Goal: Task Accomplishment & Management: Manage account settings

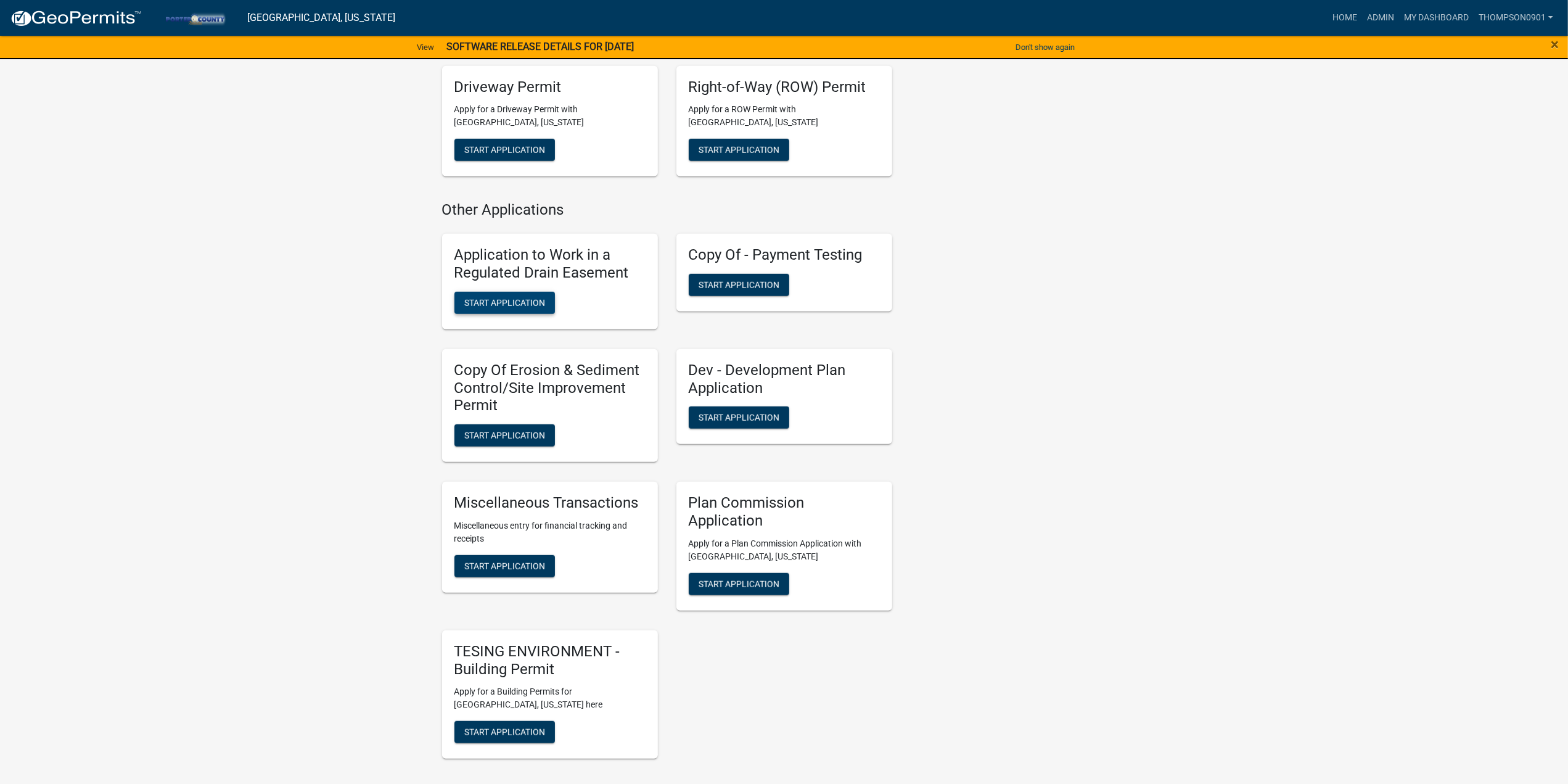
scroll to position [802, 0]
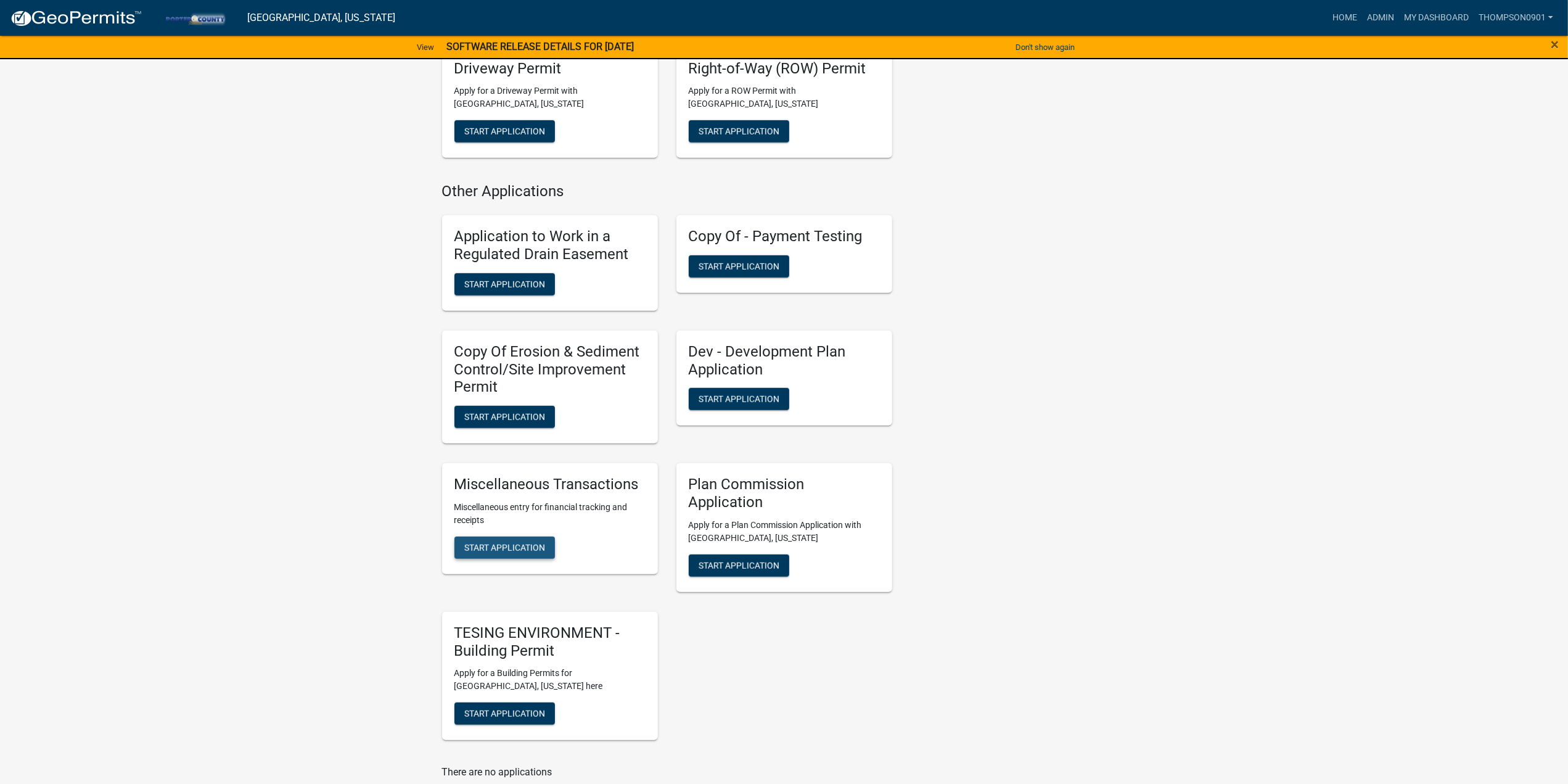
click at [508, 548] on span "Start Application" at bounding box center [504, 548] width 81 height 10
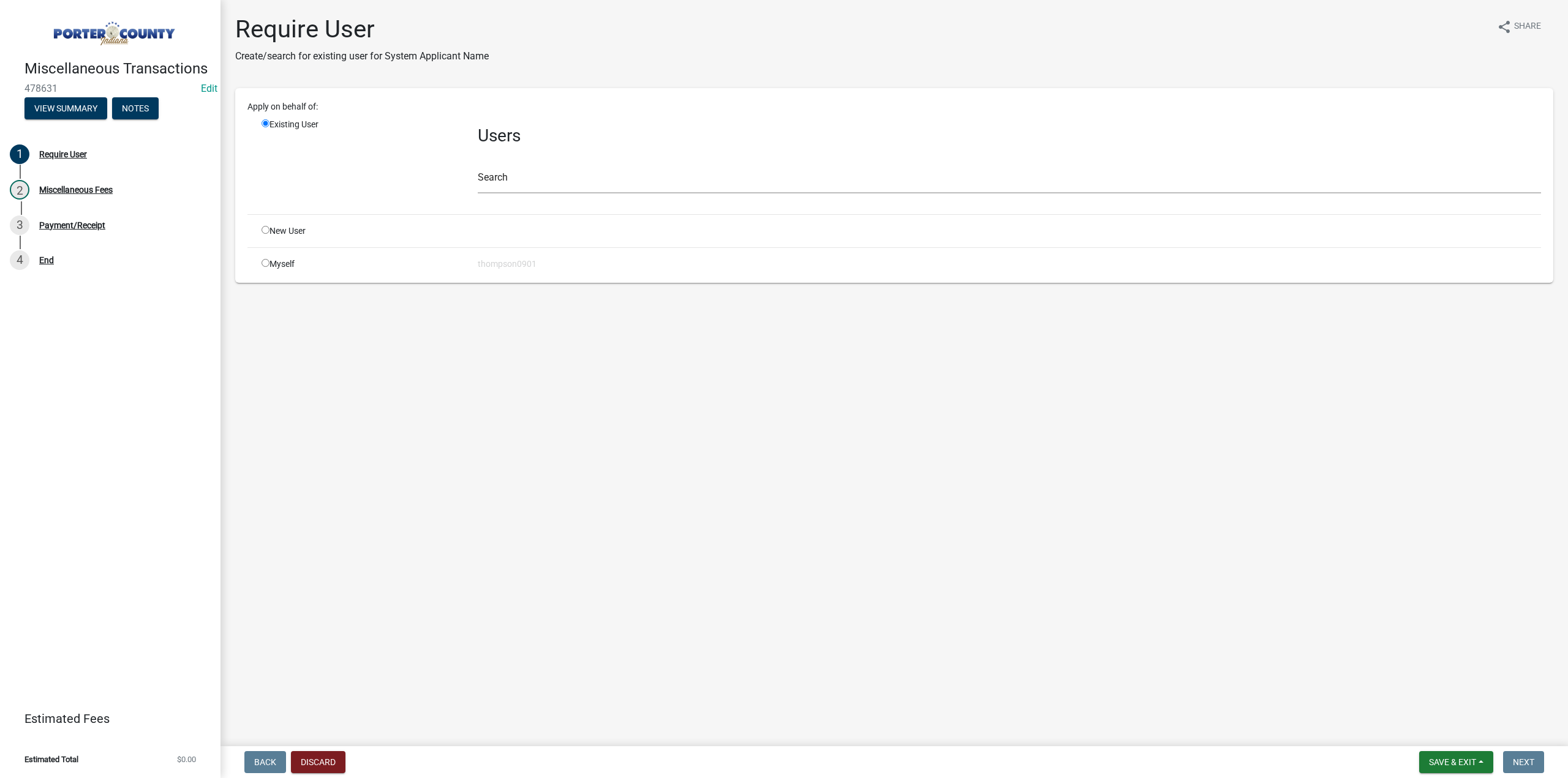
drag, startPoint x: 263, startPoint y: 261, endPoint x: 314, endPoint y: 338, distance: 92.4
click at [266, 261] on input "radio" at bounding box center [265, 263] width 8 height 8
radio input "true"
radio input "false"
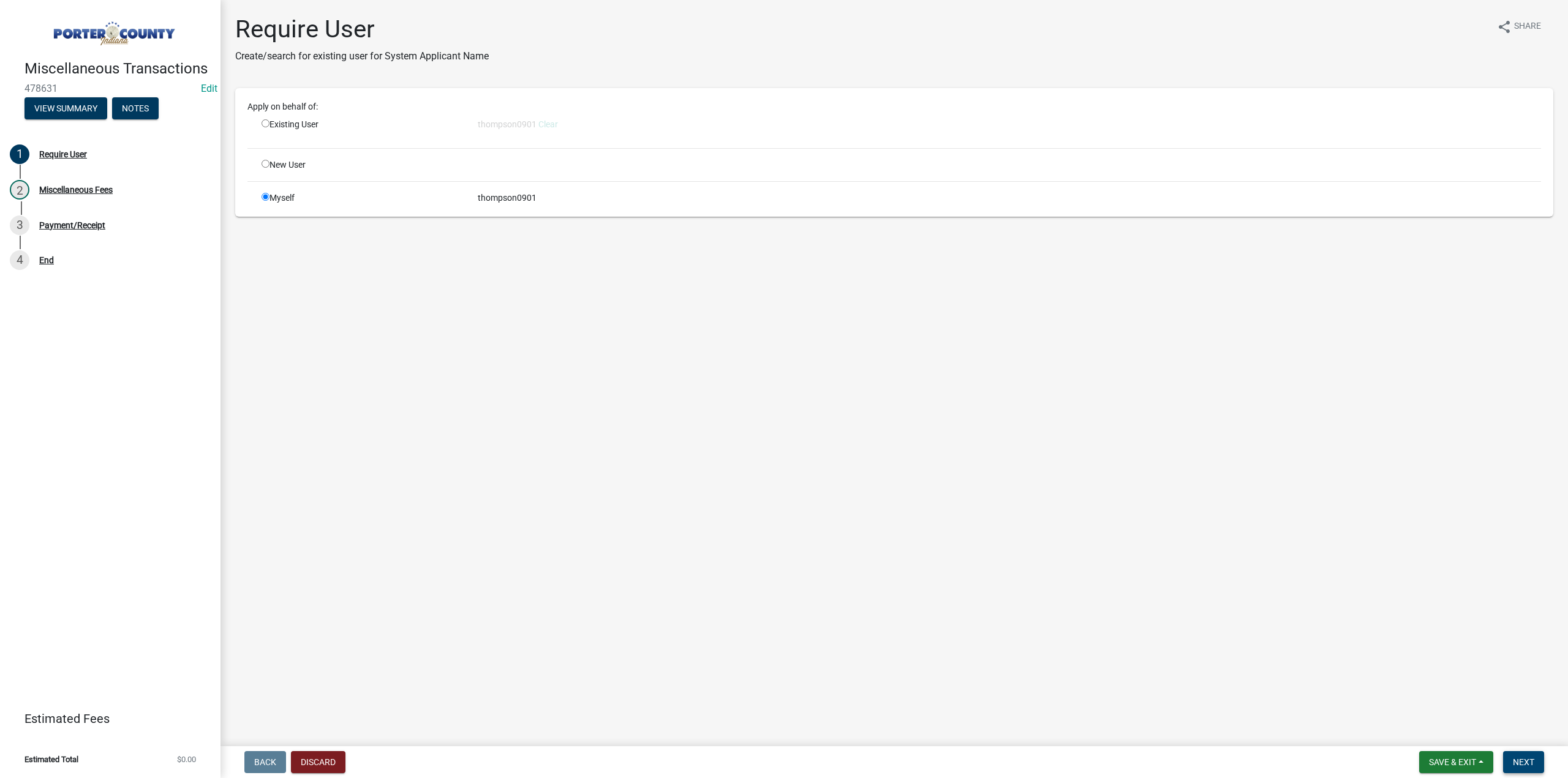
click at [1510, 759] on button "Next" at bounding box center [1522, 762] width 41 height 22
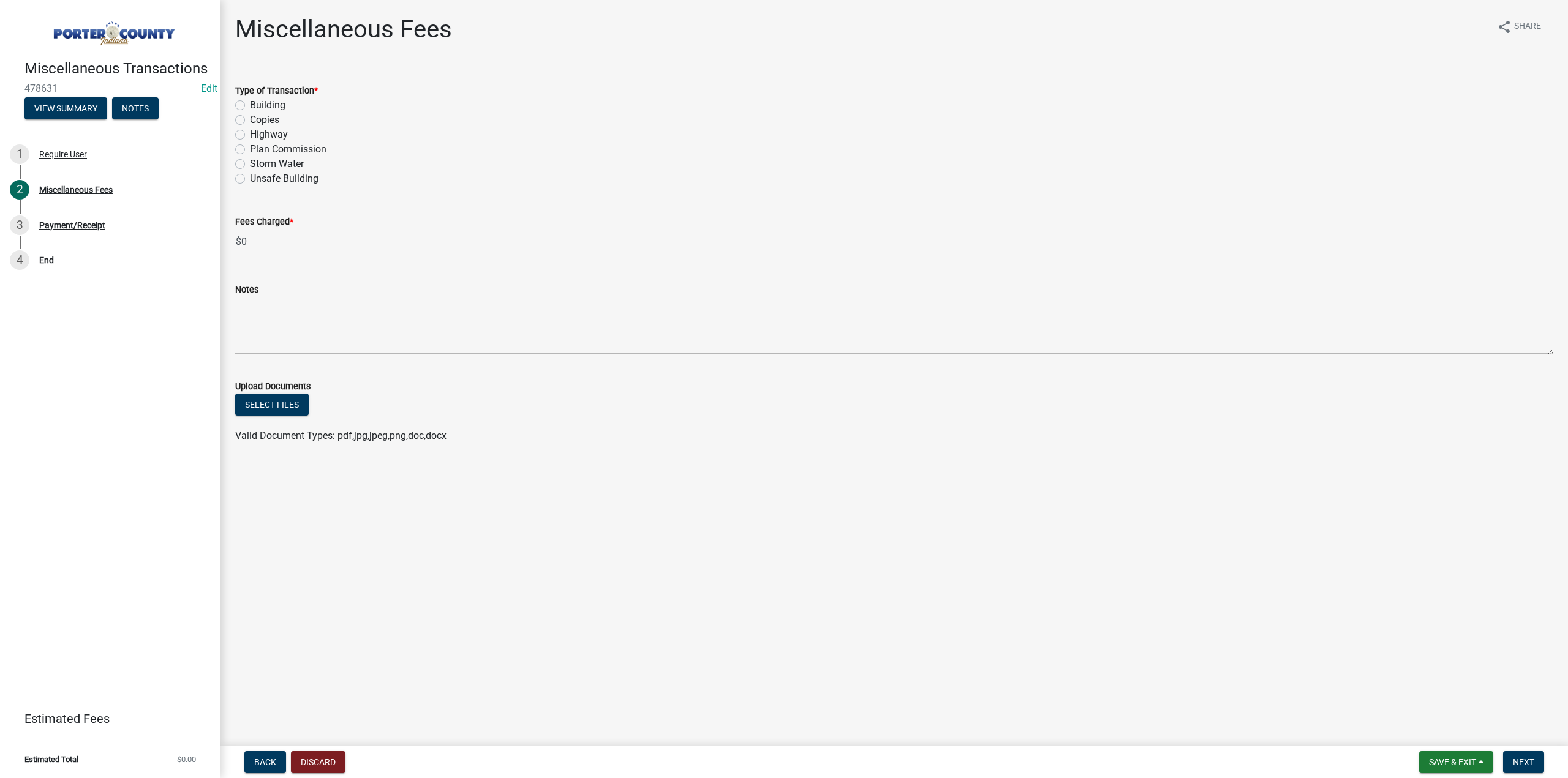
click at [250, 136] on label "Highway" at bounding box center [269, 134] width 38 height 14
click at [250, 135] on input "Highway" at bounding box center [253, 131] width 8 height 8
radio input "true"
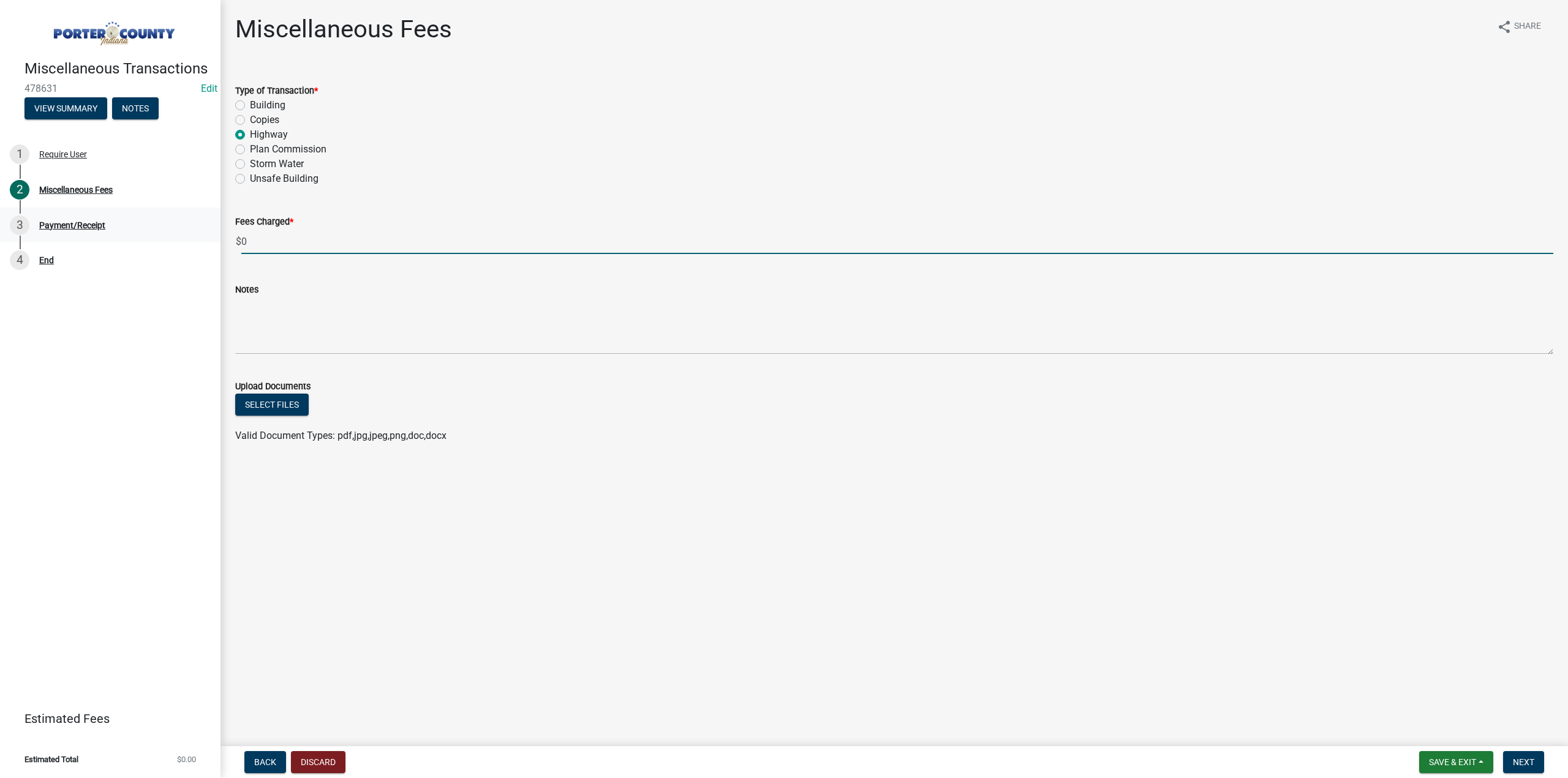
drag, startPoint x: 280, startPoint y: 239, endPoint x: 189, endPoint y: 218, distance: 93.4
click at [200, 229] on div "Miscellaneous Transactions 478631 Edit View Summary Notes 1 Require User 2 Misc…" at bounding box center [784, 389] width 1568 height 778
type input "1900.00"
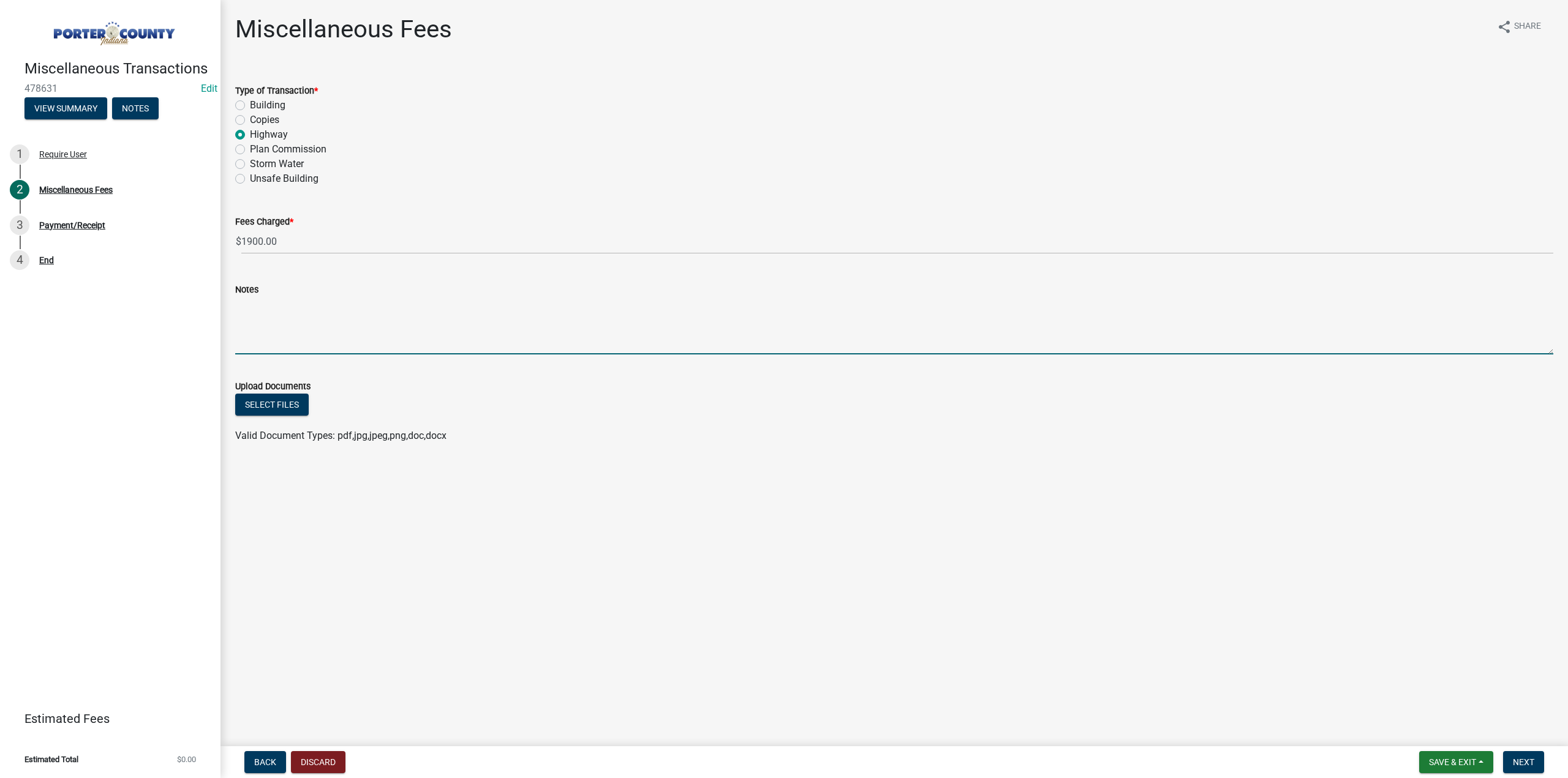
click at [295, 308] on textarea "Notes" at bounding box center [894, 326] width 1317 height 57
type textarea "Check # 010544 Troyer Group 25-_R-"
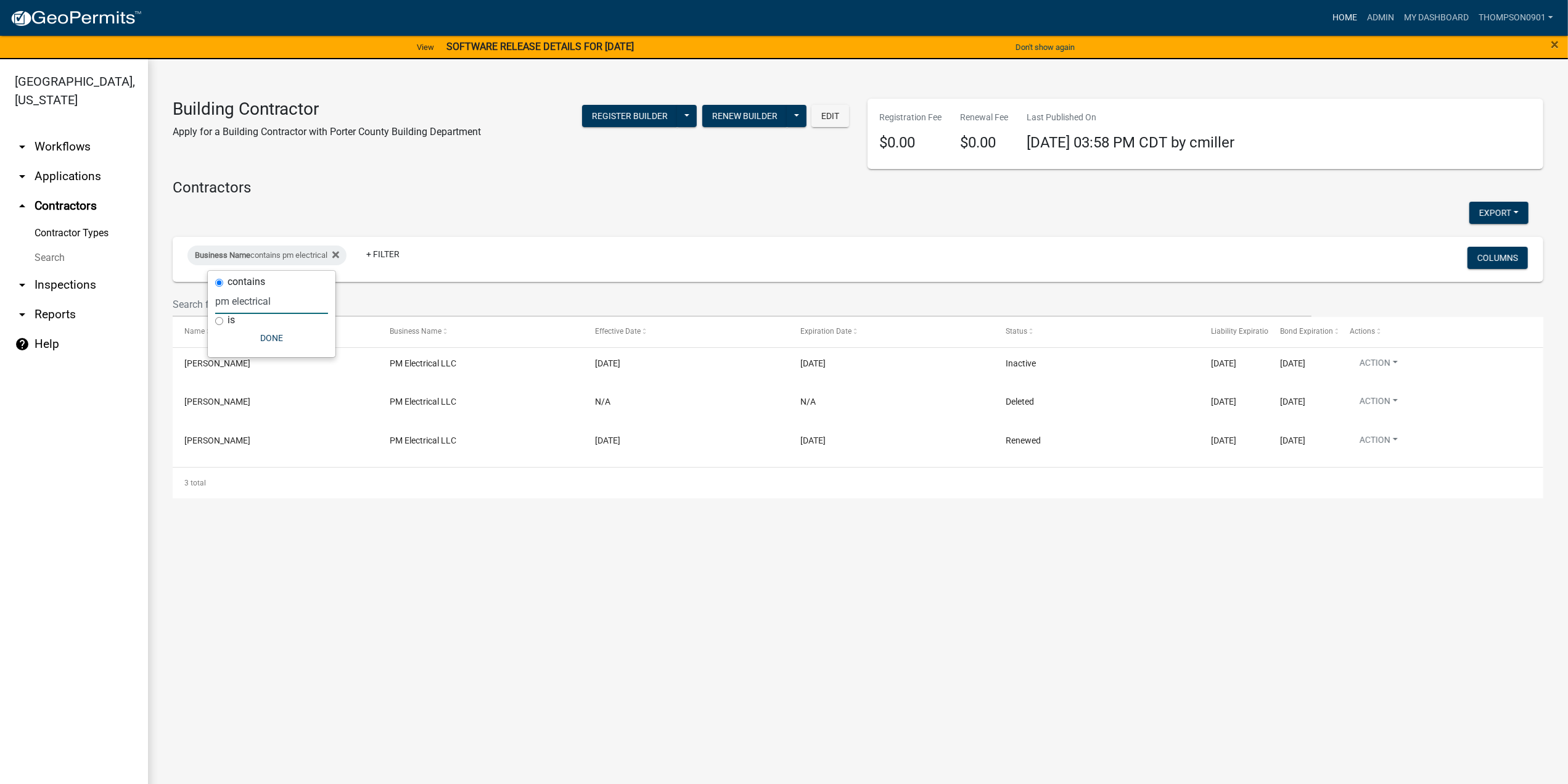
click at [1328, 16] on link "Home" at bounding box center [1345, 17] width 35 height 23
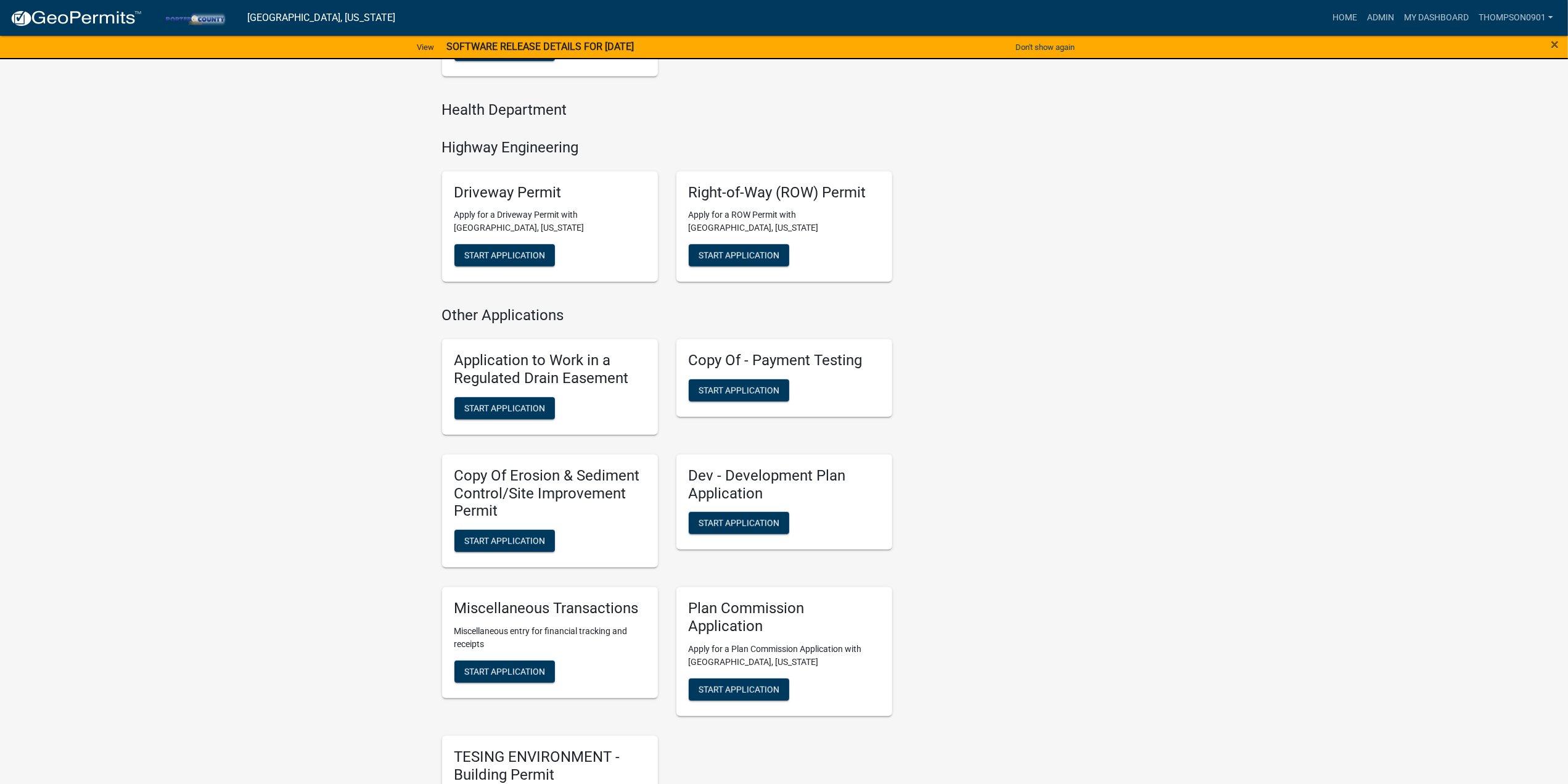
scroll to position [678, 0]
click at [485, 670] on span "Start Application" at bounding box center [504, 671] width 81 height 10
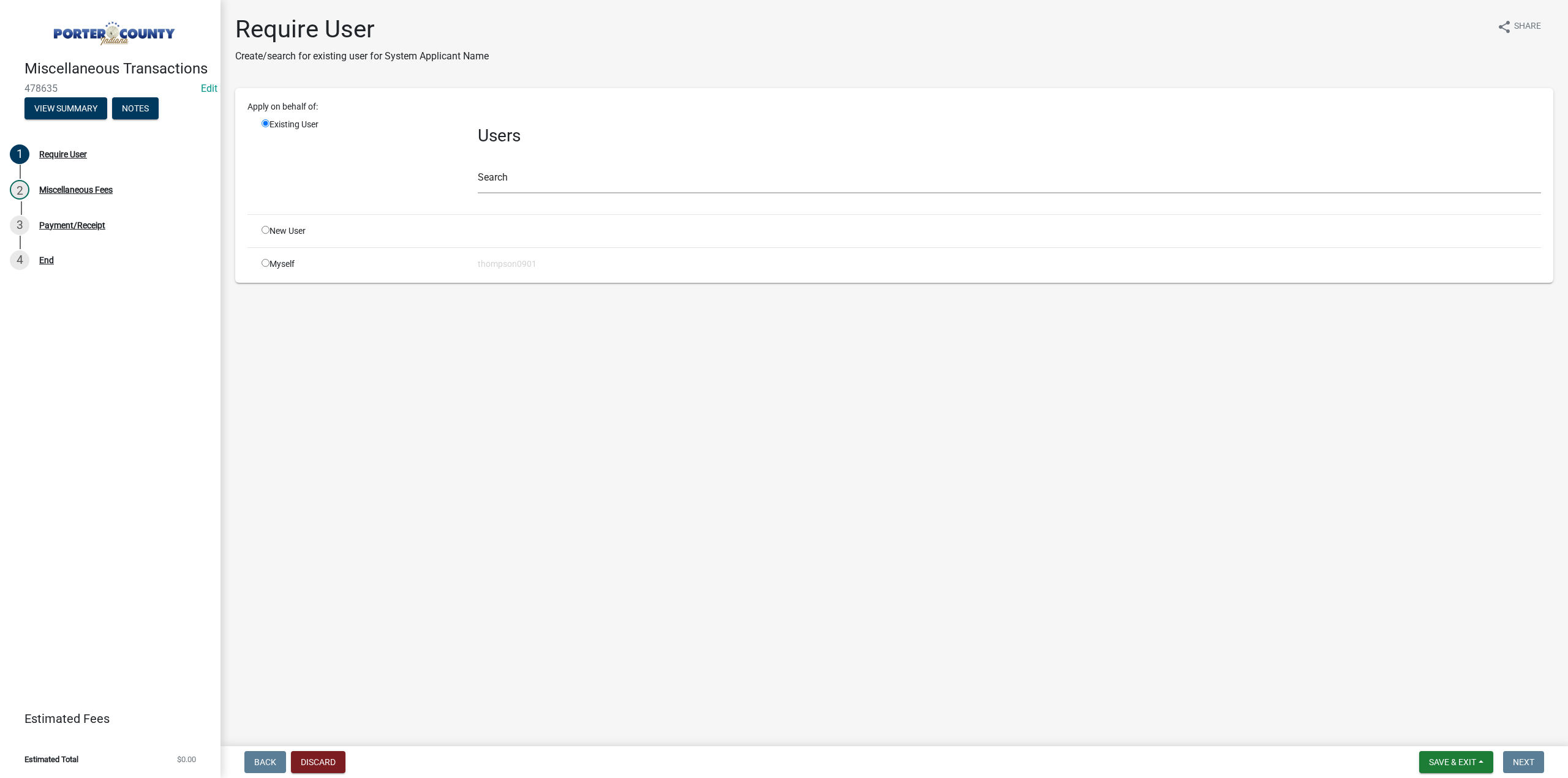
click at [267, 259] on input "radio" at bounding box center [265, 263] width 8 height 8
radio input "true"
radio input "false"
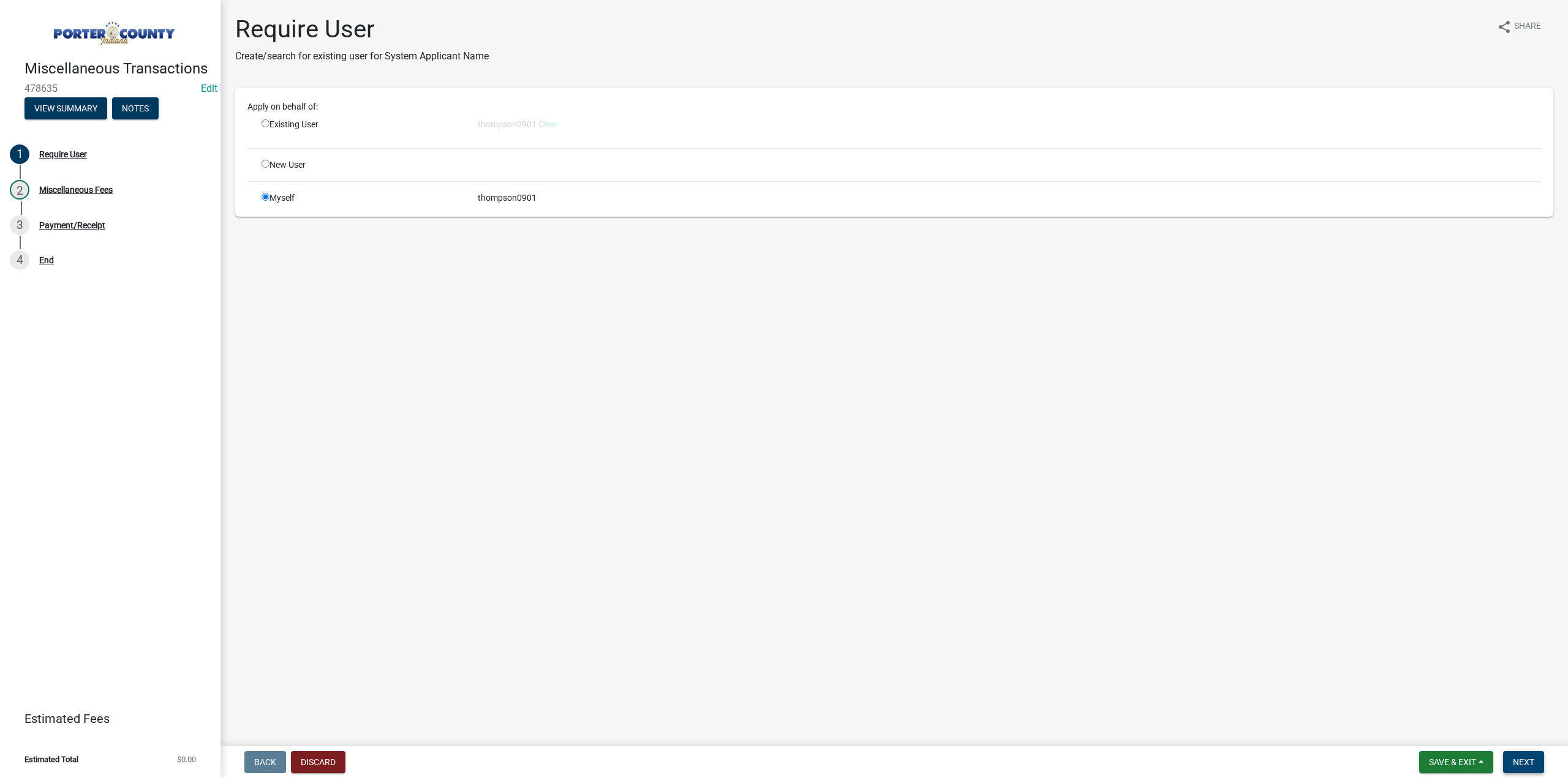
click at [1521, 755] on button "Next" at bounding box center [1522, 762] width 41 height 22
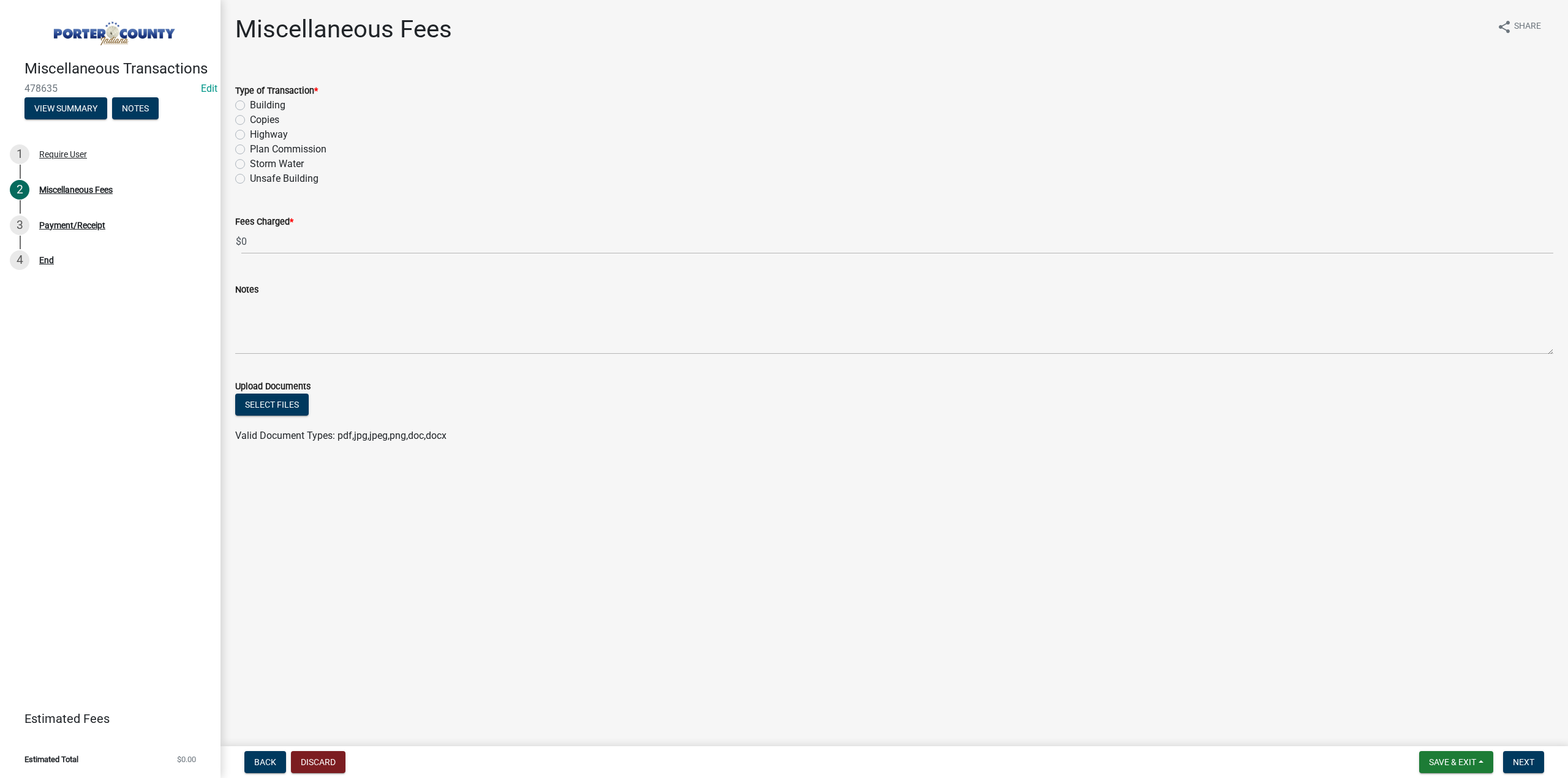
click at [250, 134] on label "Highway" at bounding box center [269, 134] width 38 height 14
click at [250, 134] on input "Highway" at bounding box center [253, 131] width 8 height 8
radio input "true"
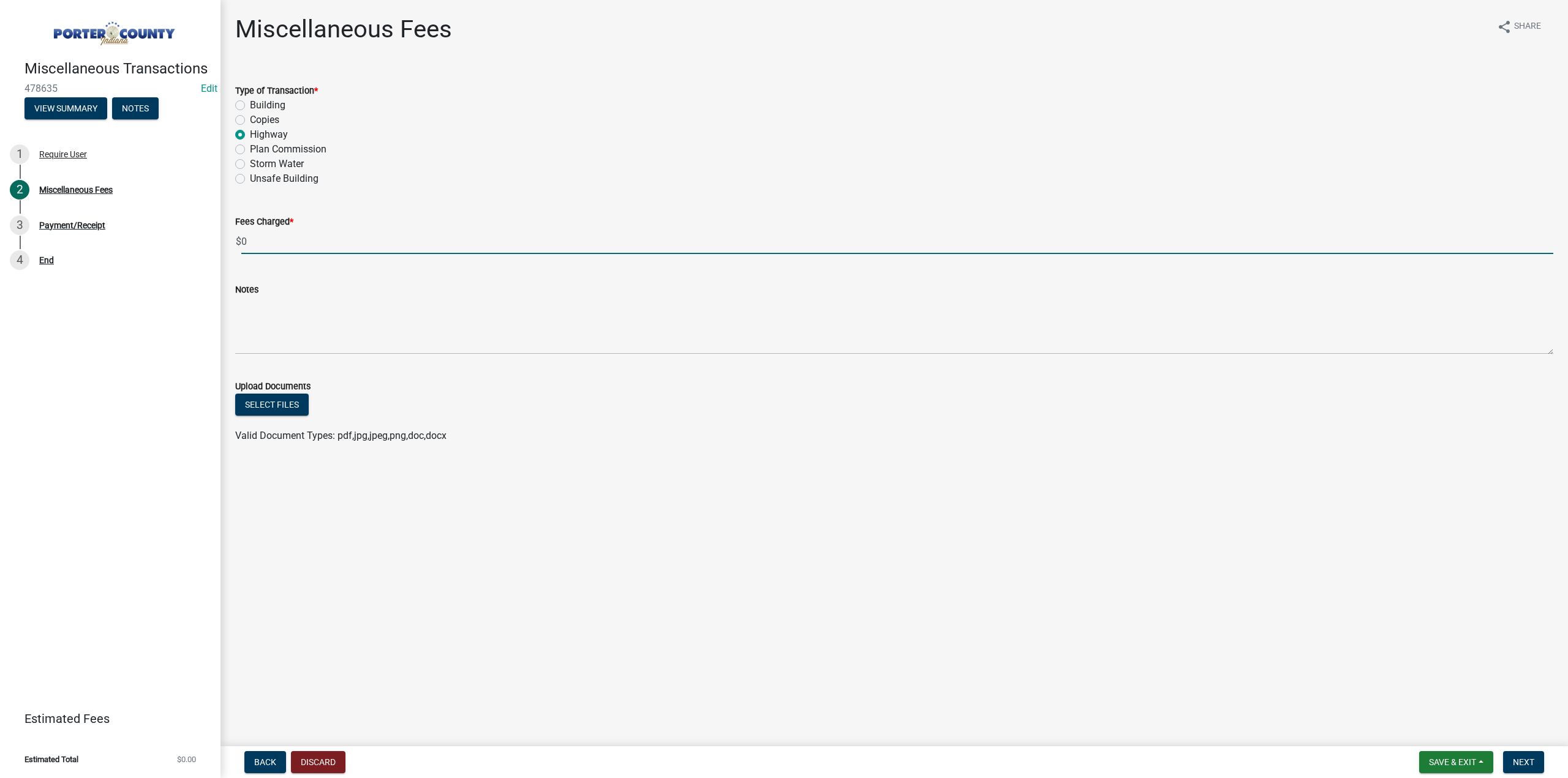
click at [258, 237] on input "0" at bounding box center [896, 241] width 1312 height 25
type input "1900.00"
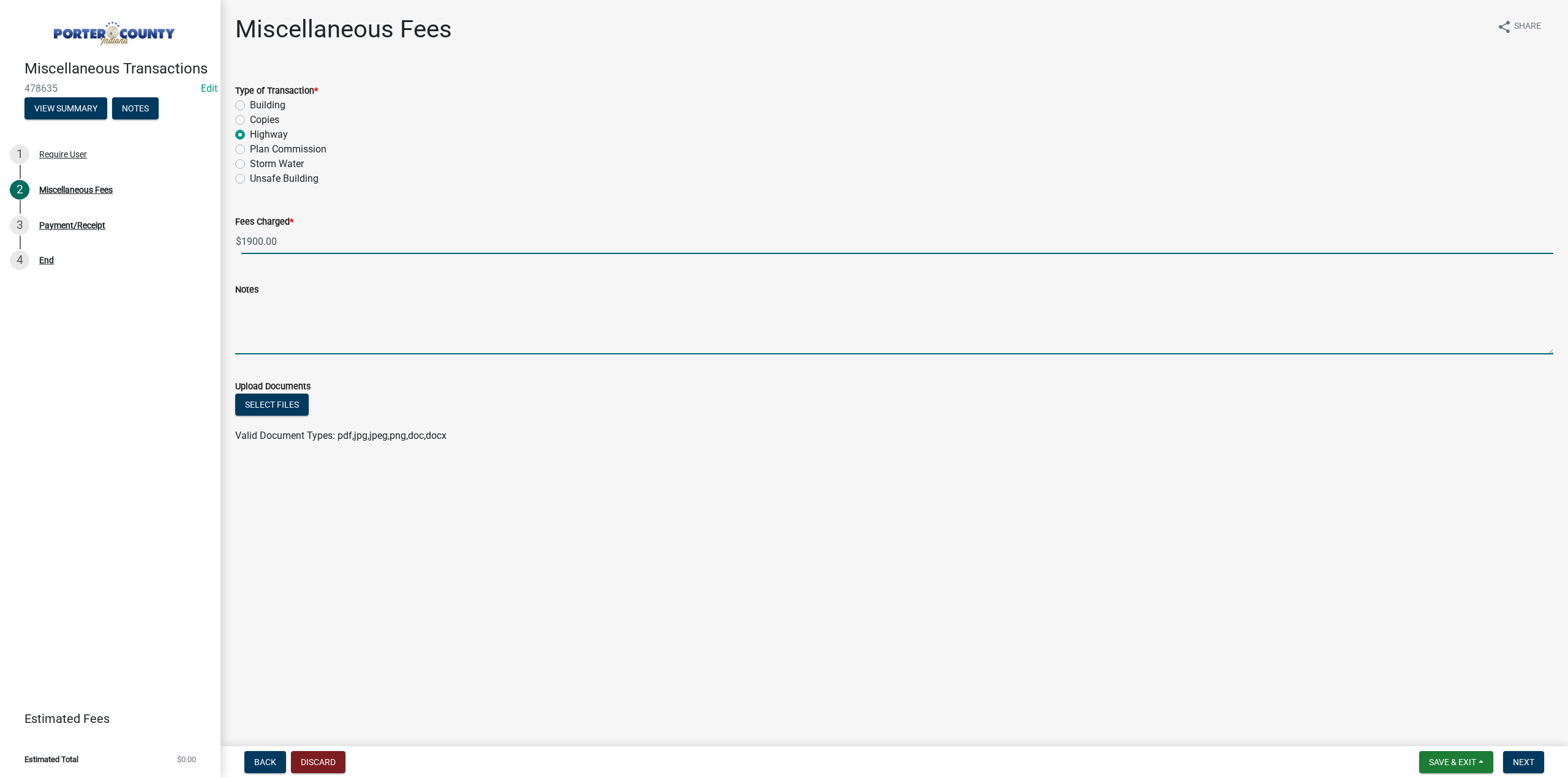
click at [282, 303] on textarea "Notes" at bounding box center [894, 326] width 1317 height 57
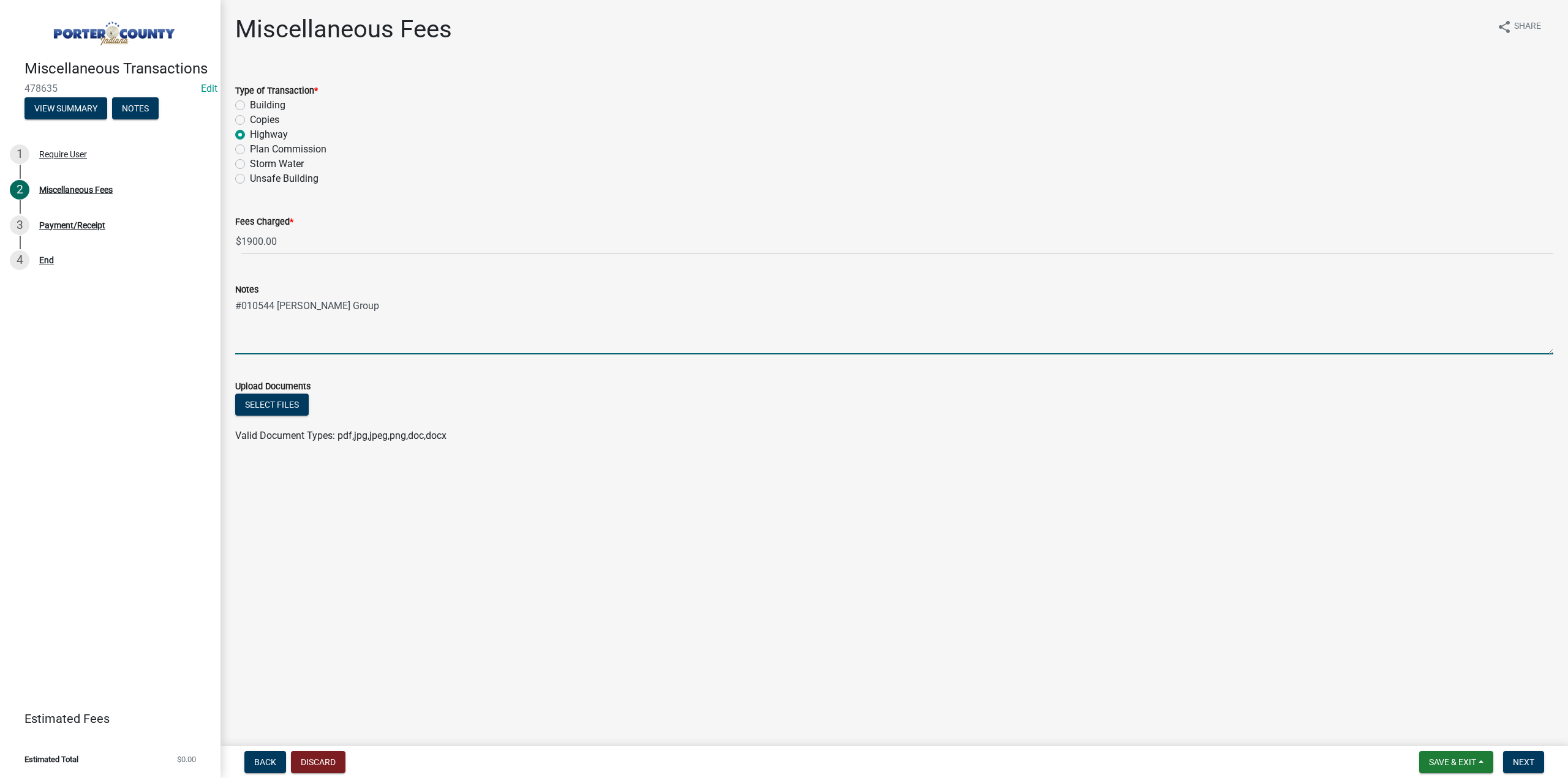
click at [289, 301] on textarea "#010544 TRoyer Group" at bounding box center [894, 326] width 1317 height 57
click at [368, 297] on textarea "#010544 Troyer Group" at bounding box center [894, 326] width 1317 height 57
type textarea "#010544 Troyer Group 25-R-0441"
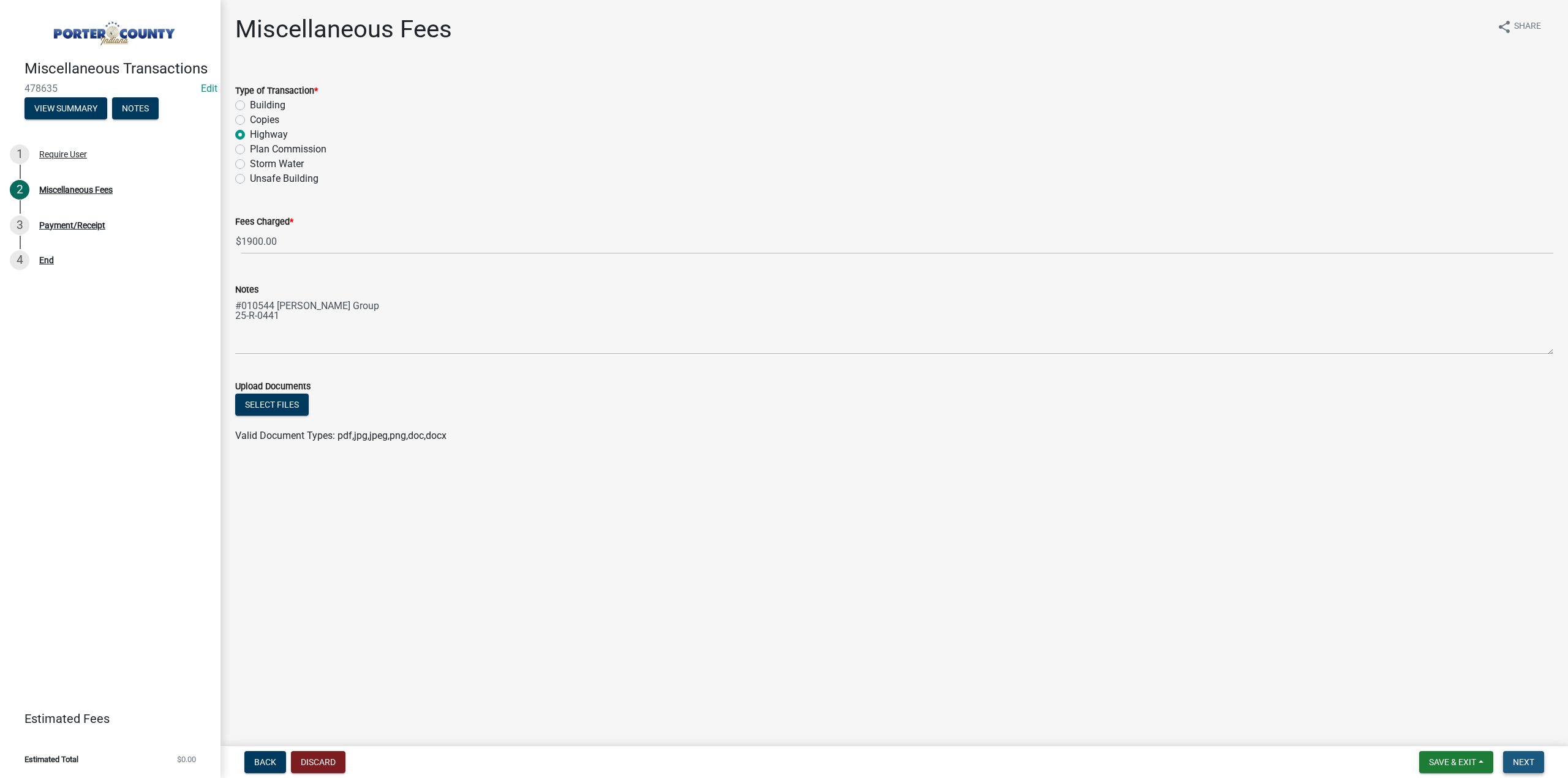
click at [1528, 763] on span "Next" at bounding box center [1523, 762] width 21 height 10
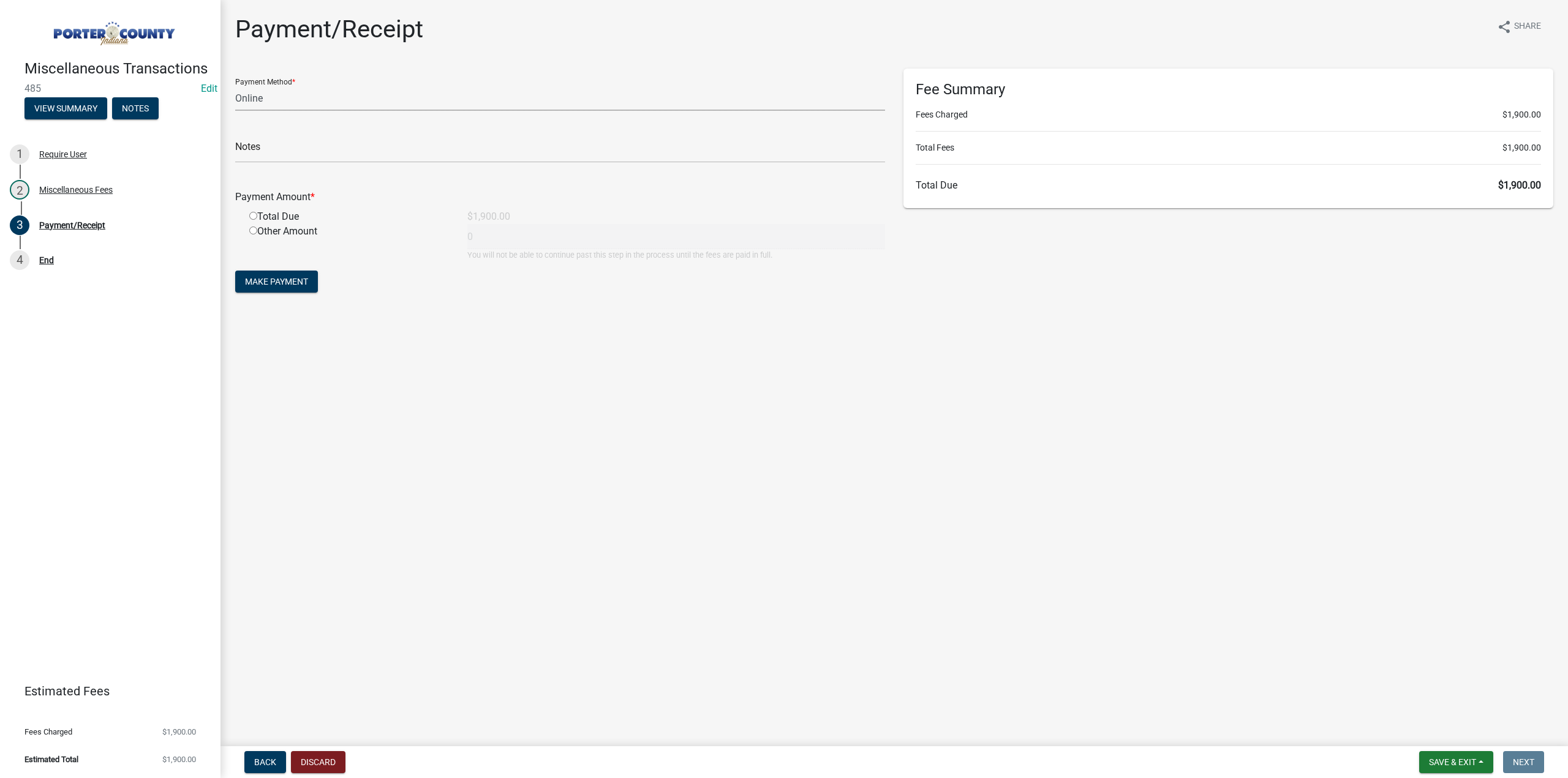
click at [288, 94] on select "Credit Card POS Check Cash Online" at bounding box center [560, 98] width 650 height 25
select select "1: 0"
click at [235, 86] on select "Credit Card POS Check Cash Online" at bounding box center [560, 98] width 650 height 25
click at [270, 148] on input "text" at bounding box center [560, 150] width 650 height 25
type input "#010544 Troyer Group"
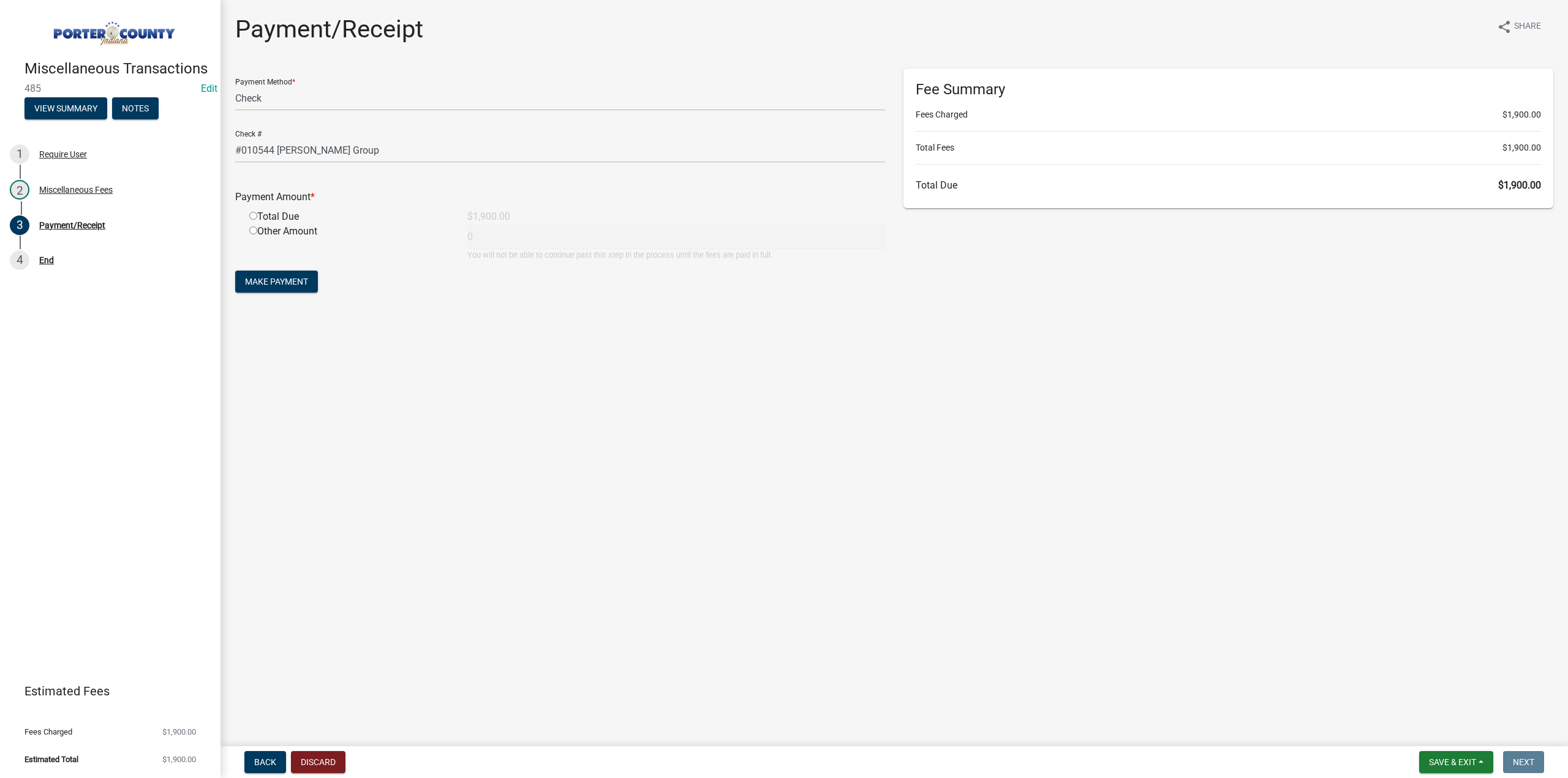
click at [251, 218] on input "radio" at bounding box center [253, 215] width 8 height 8
radio input "true"
type input "1900"
click at [254, 284] on span "Make Payment" at bounding box center [276, 282] width 63 height 10
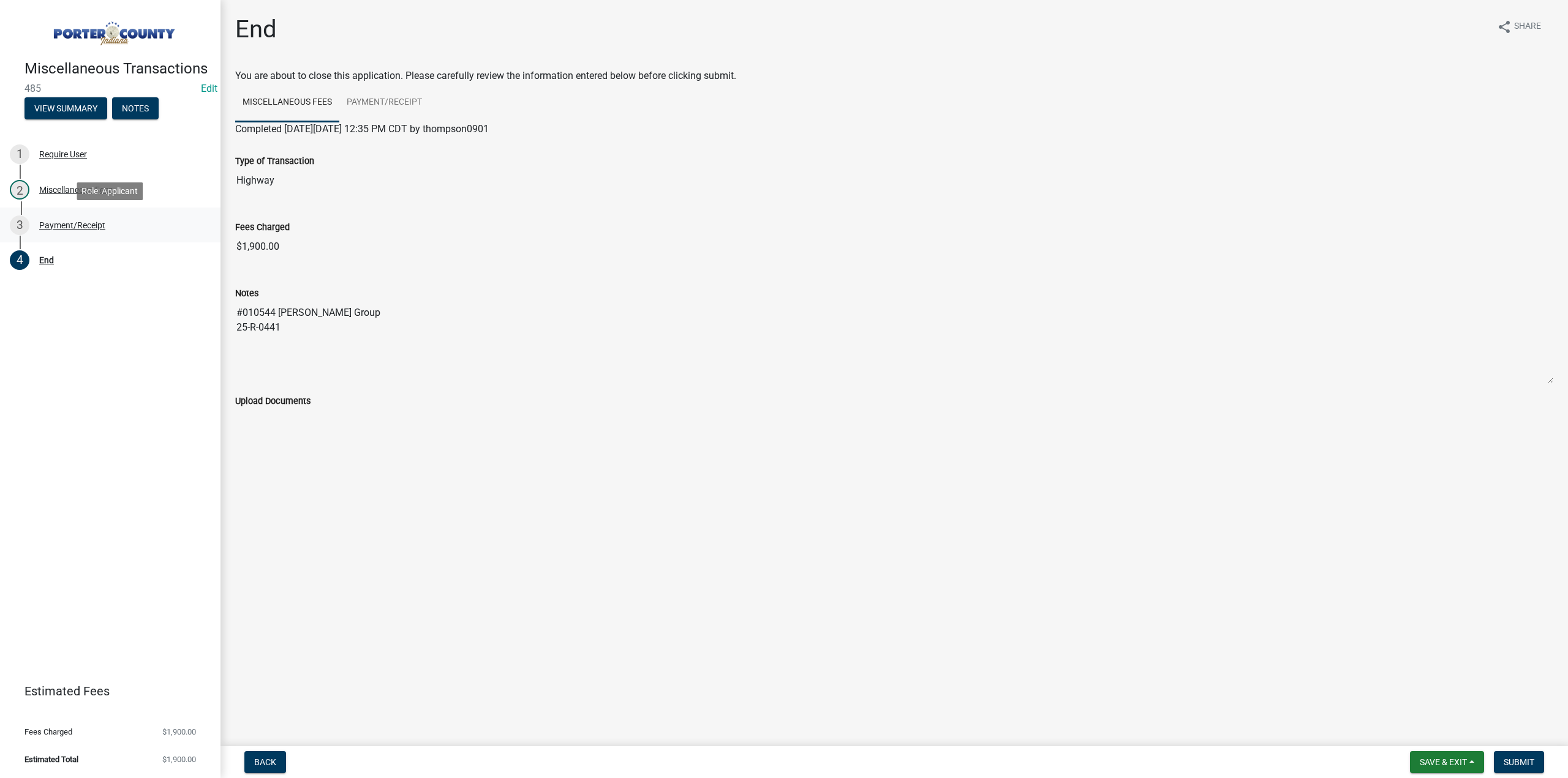
click at [85, 229] on div "Payment/Receipt" at bounding box center [71, 225] width 66 height 9
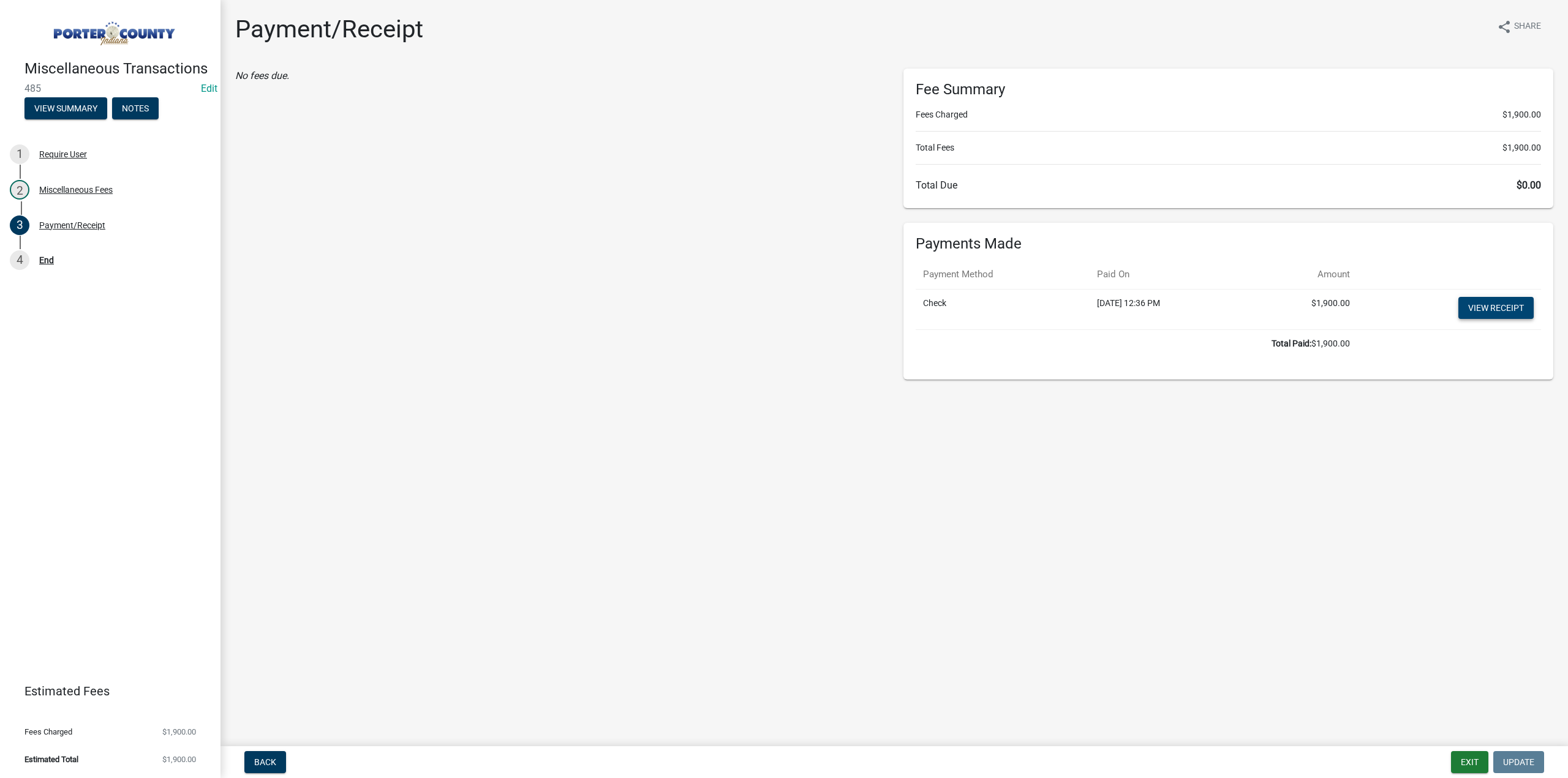
click at [1501, 302] on link "View receipt" at bounding box center [1496, 308] width 75 height 22
click at [1474, 759] on button "Exit" at bounding box center [1469, 762] width 37 height 22
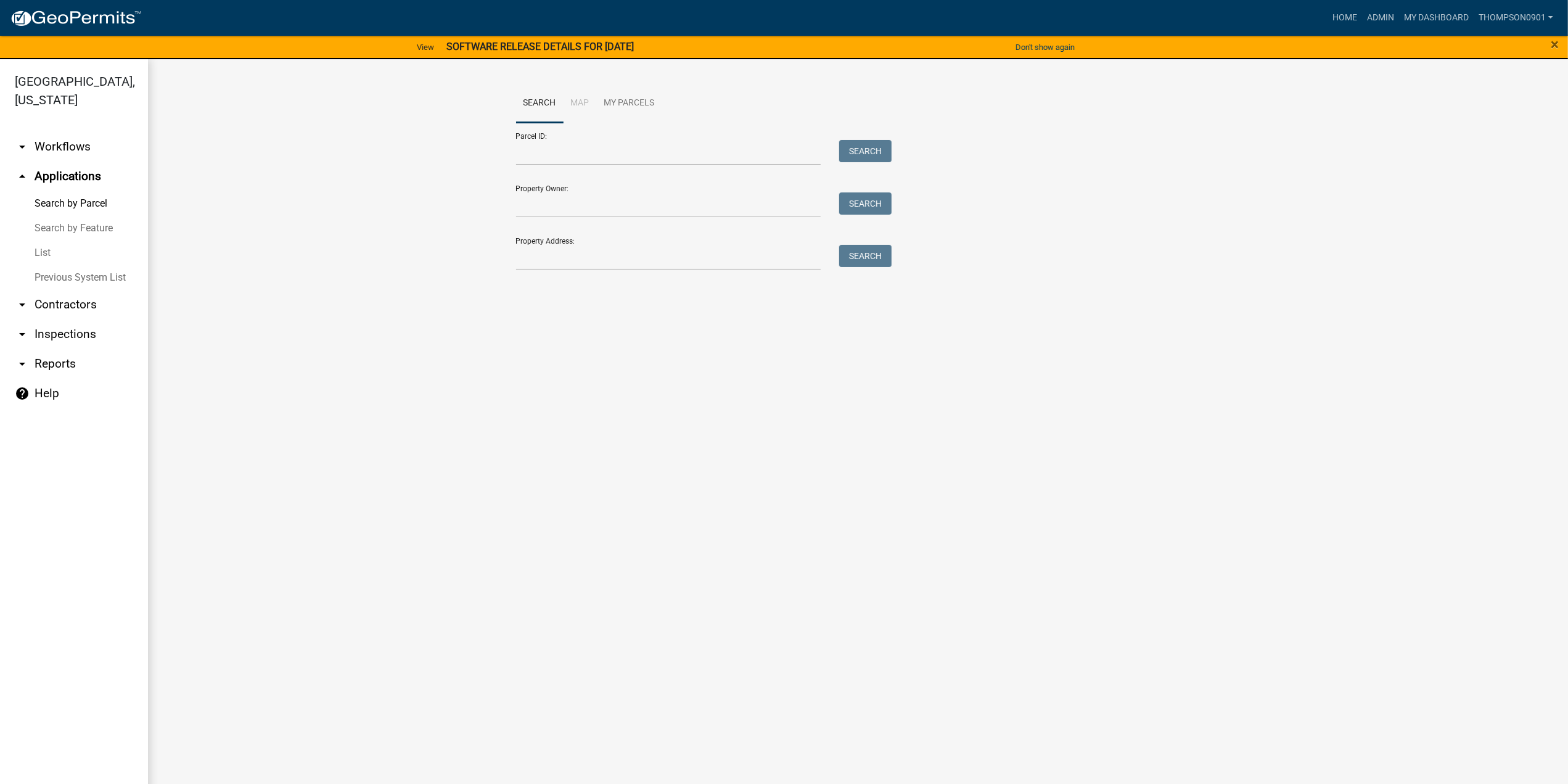
click at [63, 290] on link "arrow_drop_down Contractors" at bounding box center [74, 304] width 148 height 30
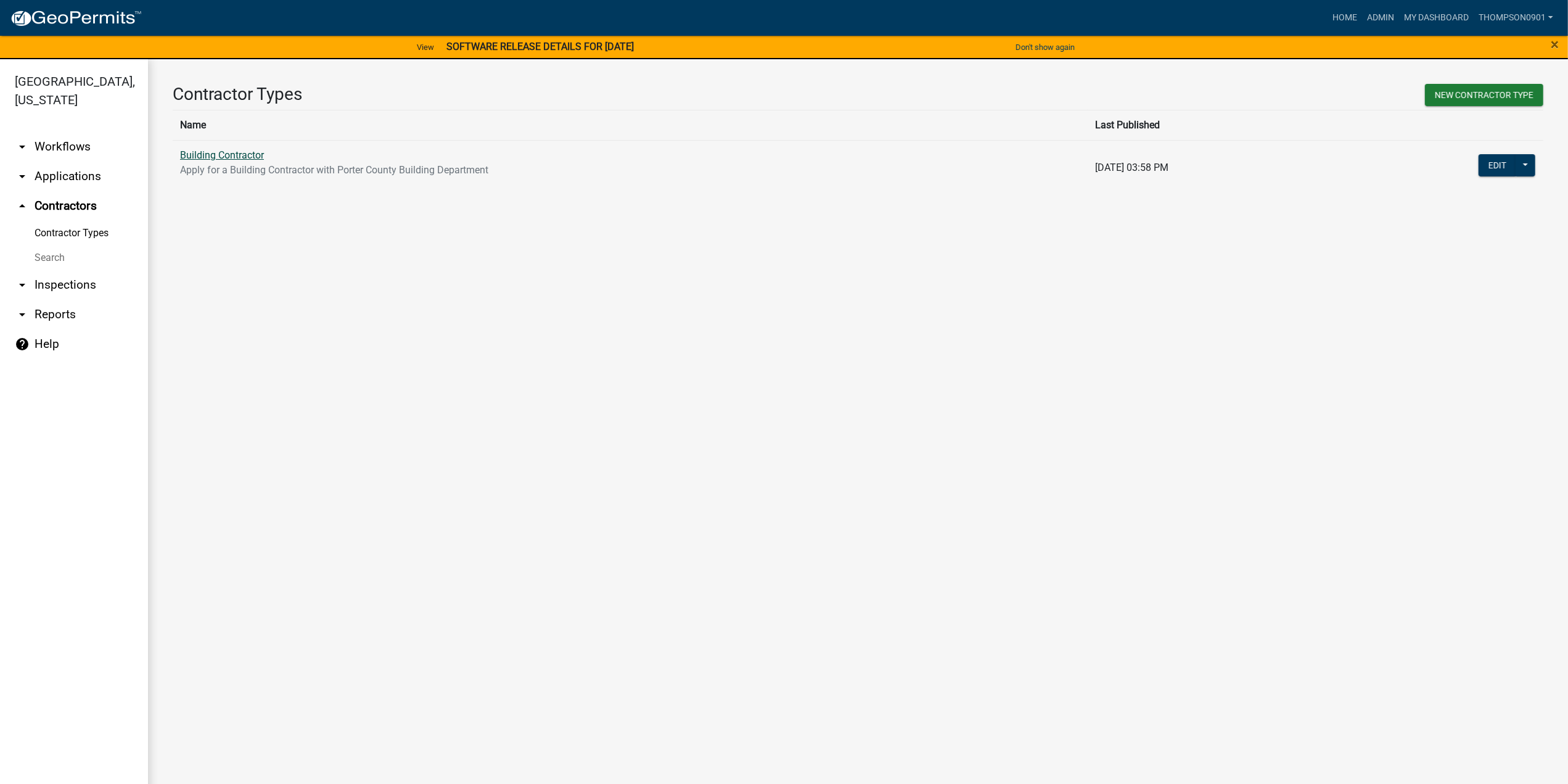
click at [237, 154] on link "Building Contractor" at bounding box center [222, 155] width 83 height 12
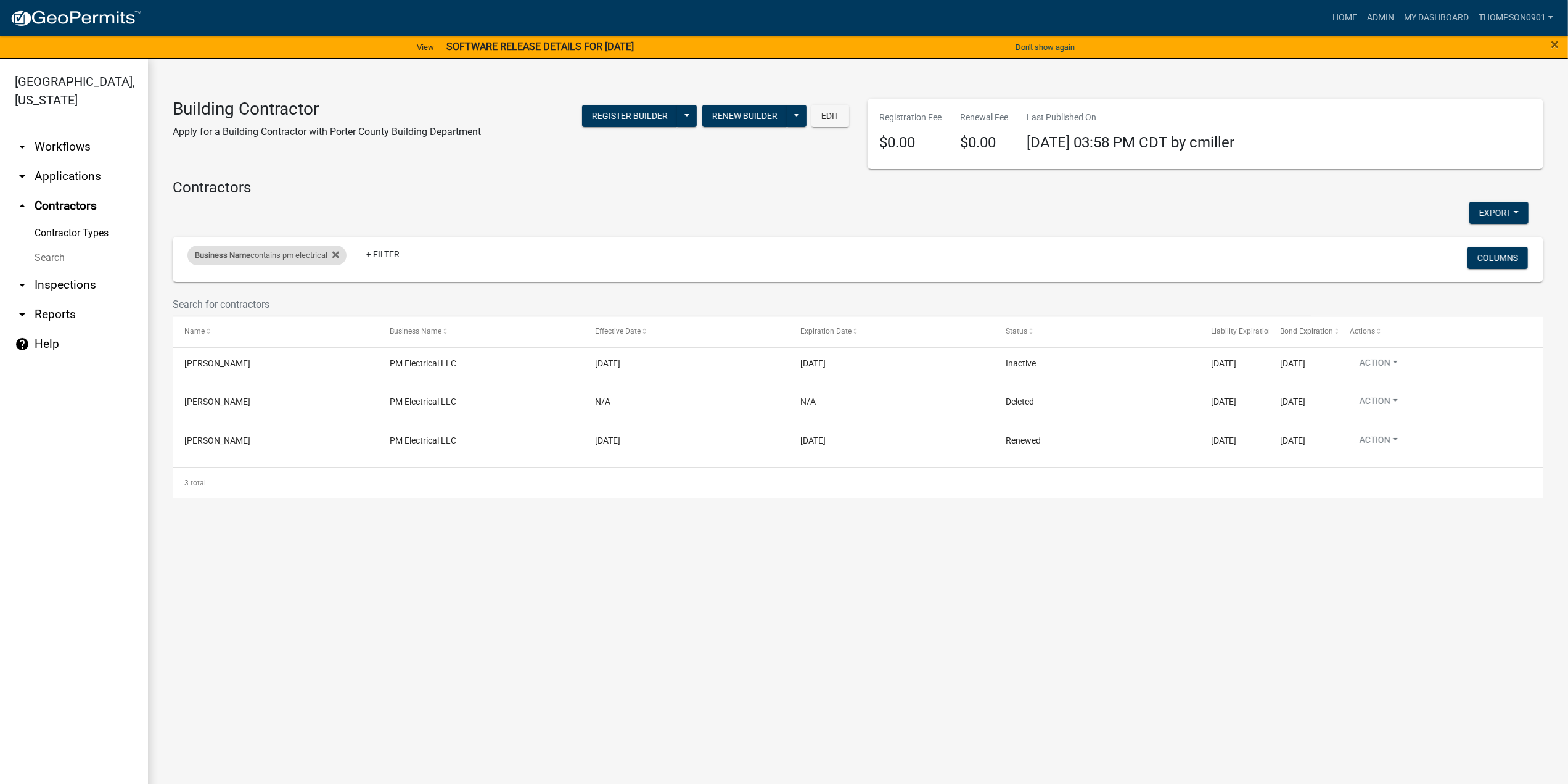
click at [265, 258] on div "Business Name contains pm electrical" at bounding box center [267, 255] width 159 height 20
drag, startPoint x: 291, startPoint y: 295, endPoint x: 0, endPoint y: 262, distance: 292.9
click at [0, 263] on body "Internet Explorer does NOT work with GeoPermits. Get a new browser for more sec…" at bounding box center [784, 392] width 1568 height 784
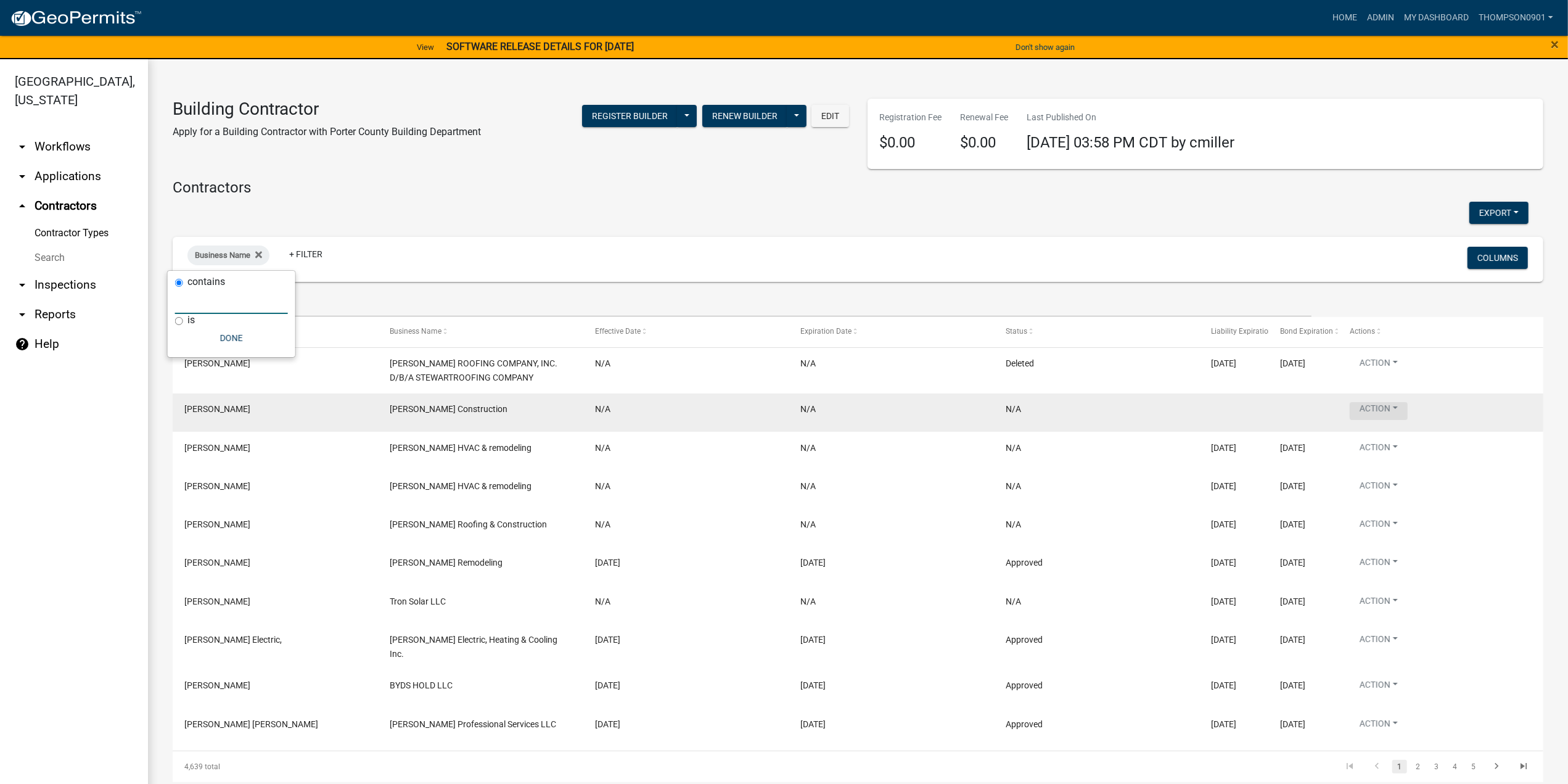
click at [1401, 414] on button "Action" at bounding box center [1378, 411] width 58 height 18
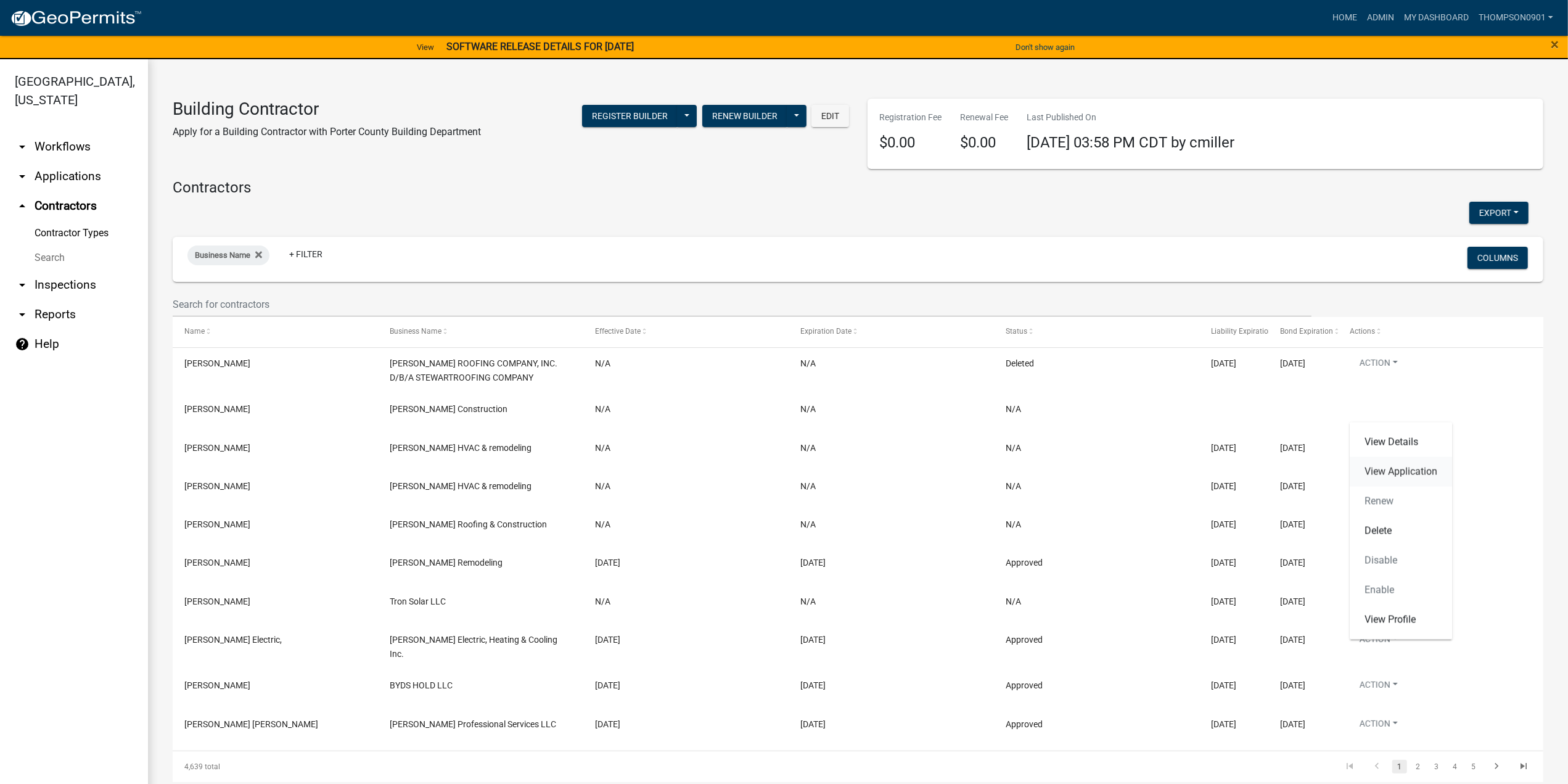
click at [1413, 474] on link "View Application" at bounding box center [1400, 471] width 103 height 30
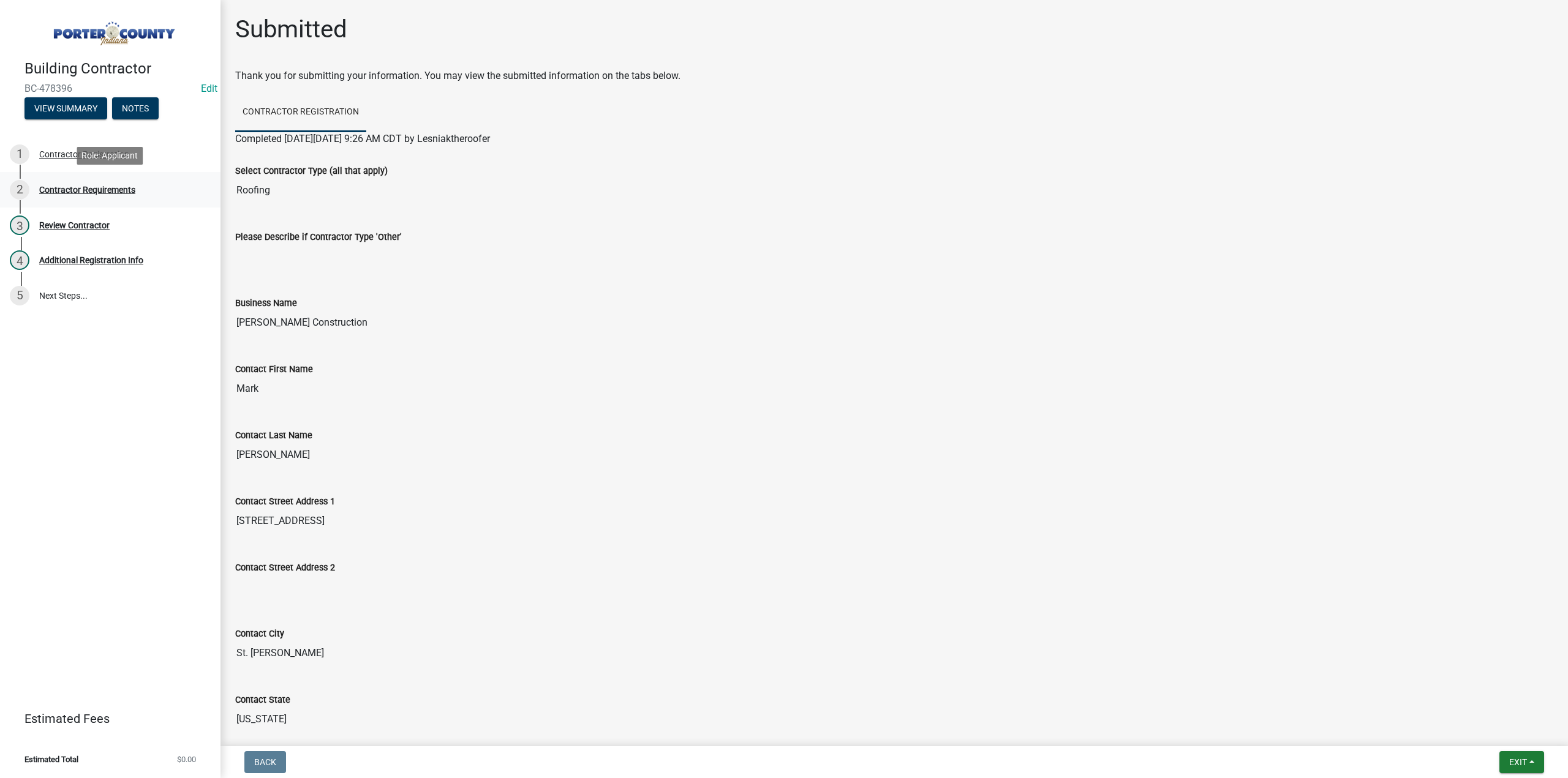
click at [100, 194] on div "Contractor Requirements" at bounding box center [87, 190] width 96 height 9
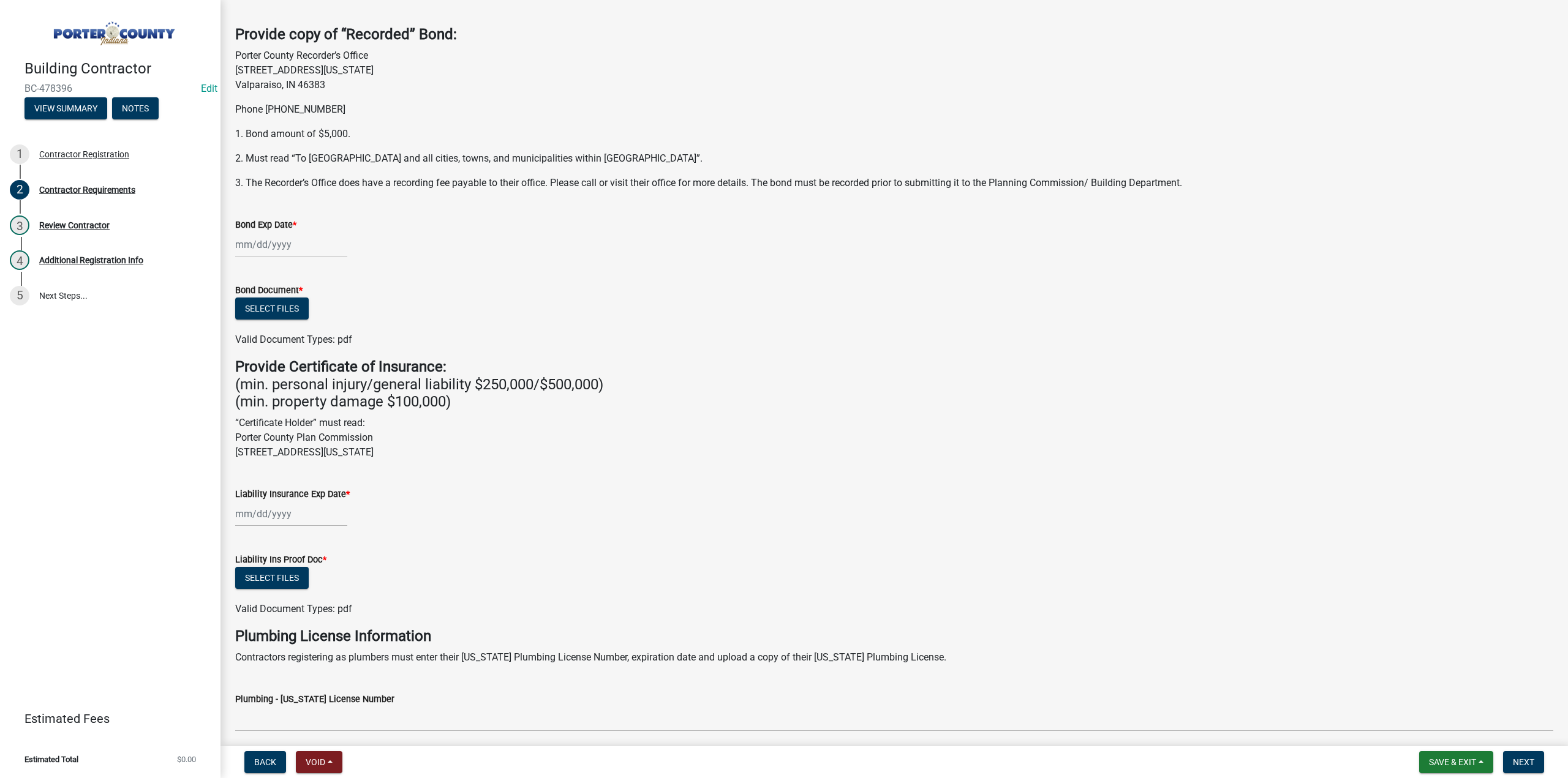
scroll to position [61, 0]
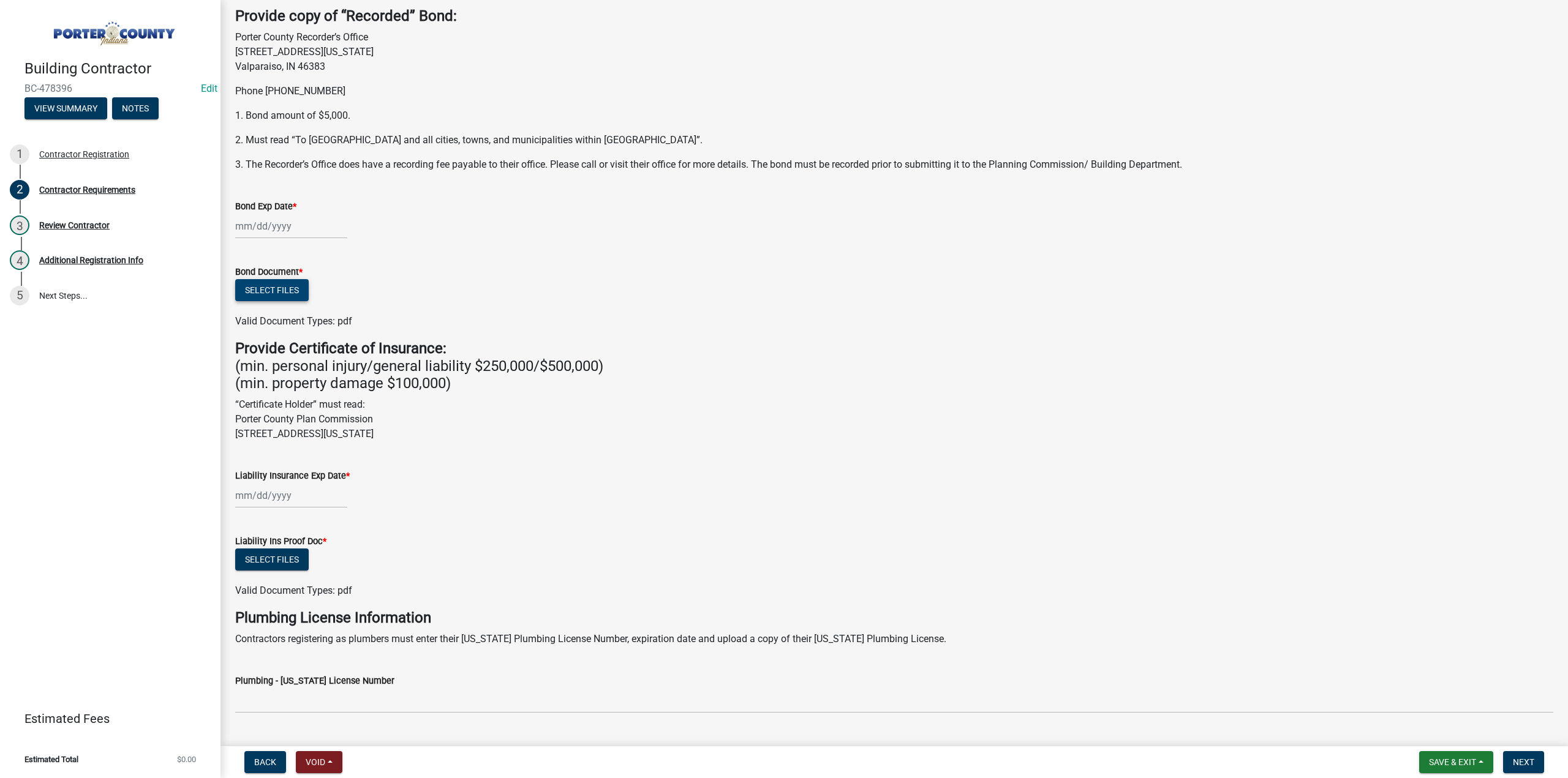
click at [291, 287] on button "Select files" at bounding box center [271, 289] width 73 height 22
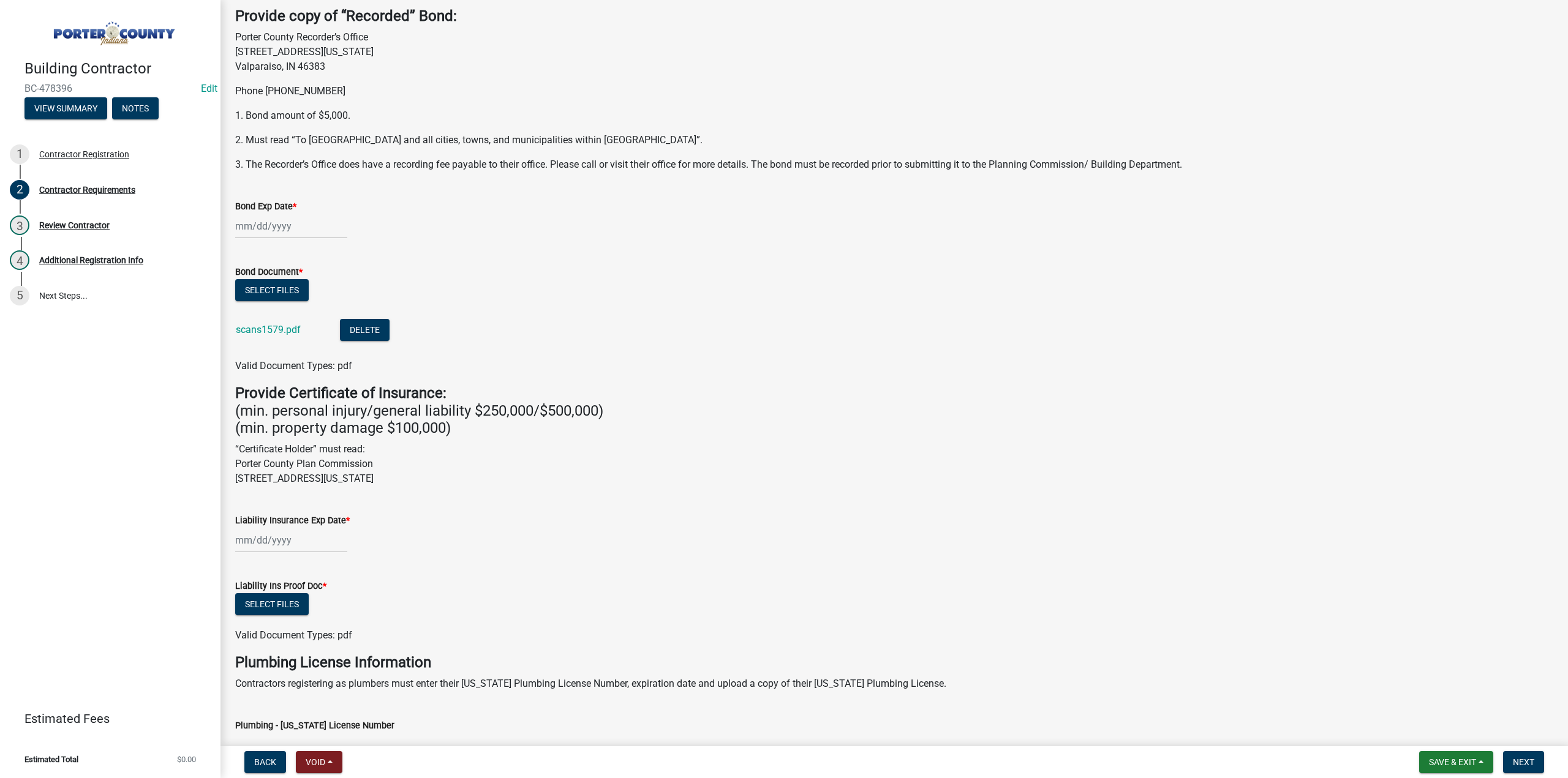
click at [278, 588] on label "Liability Ins Proof Doc *" at bounding box center [281, 586] width 91 height 9
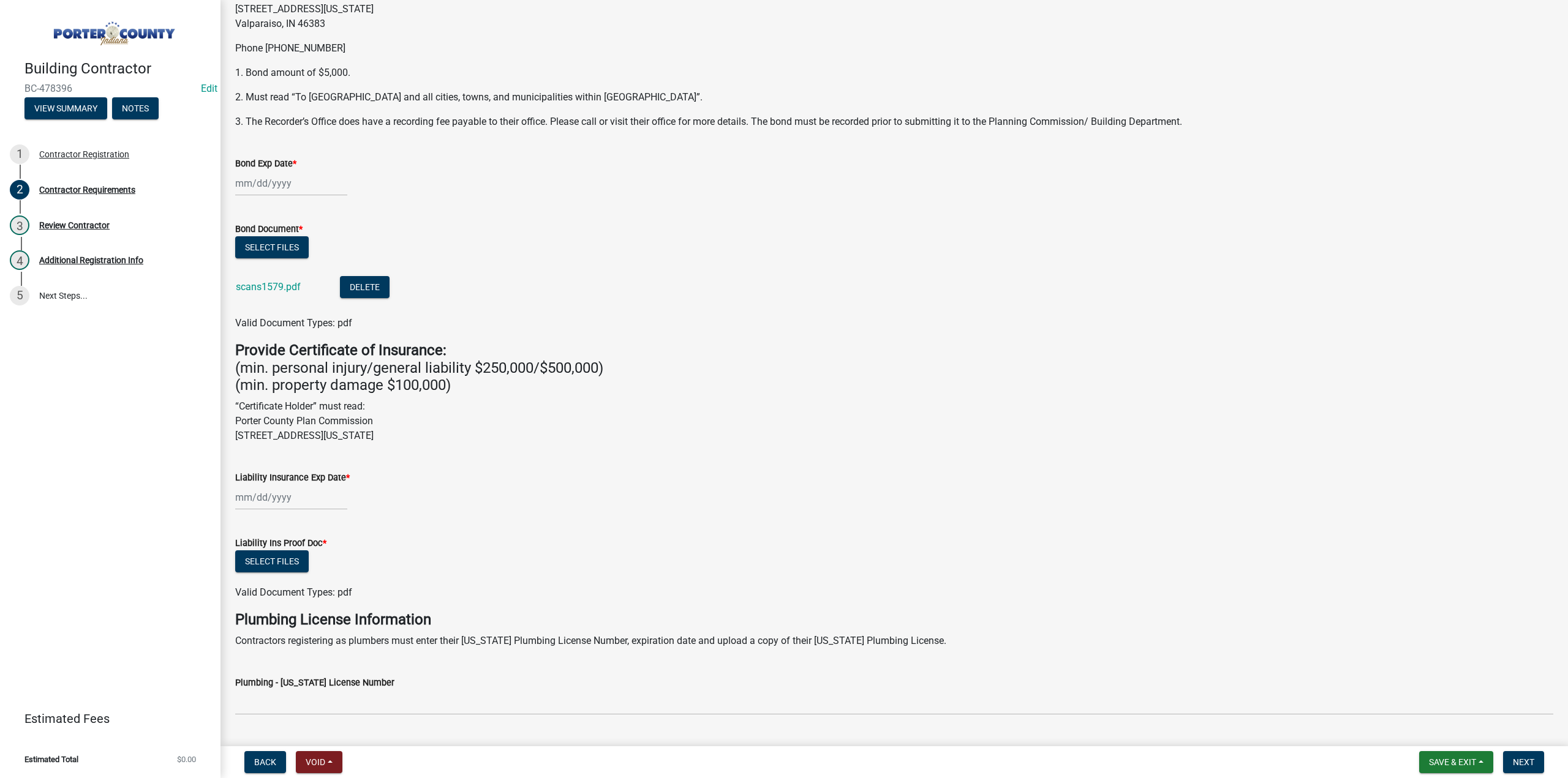
scroll to position [123, 0]
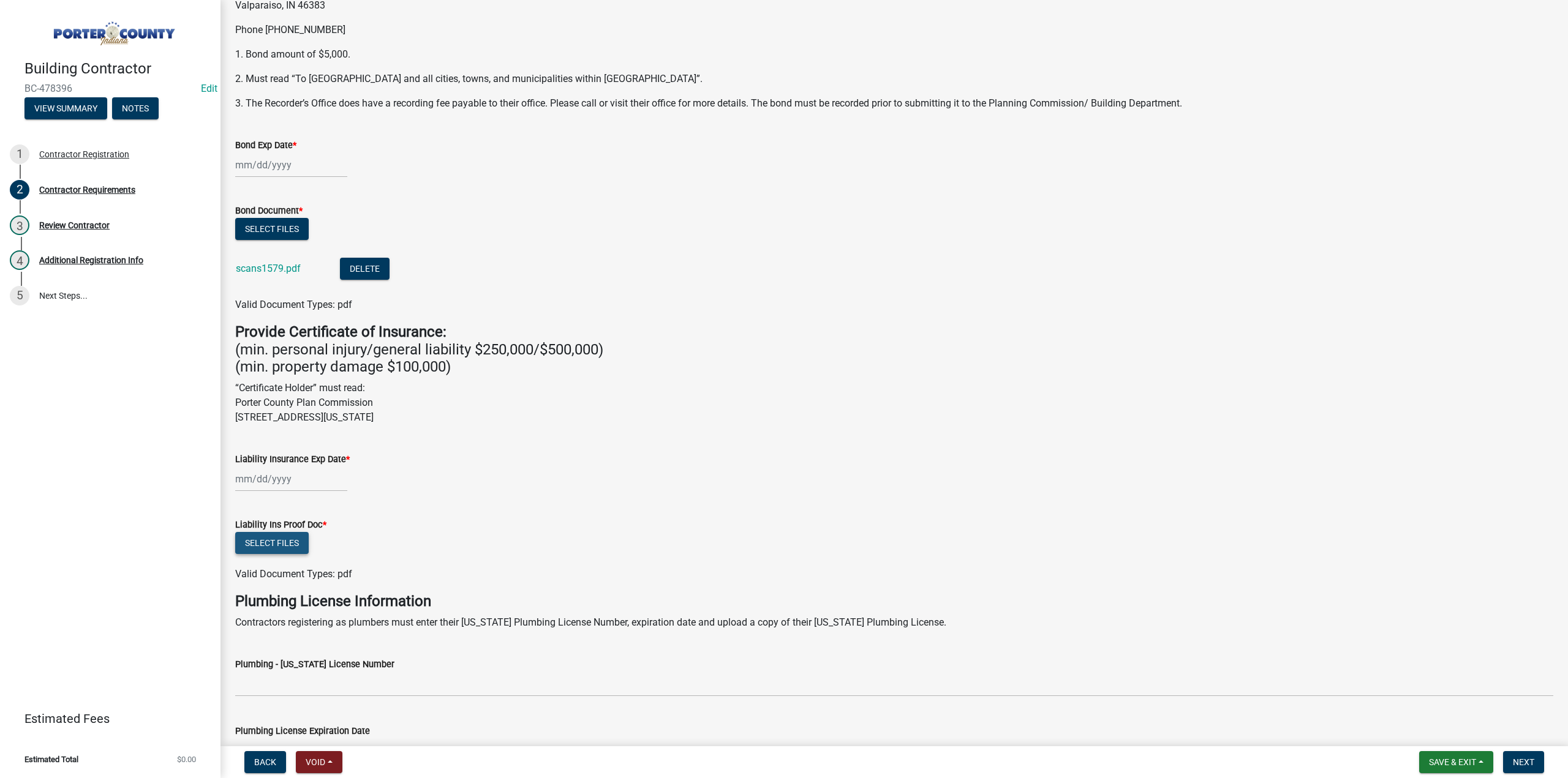
click at [295, 544] on button "Select files" at bounding box center [271, 543] width 73 height 22
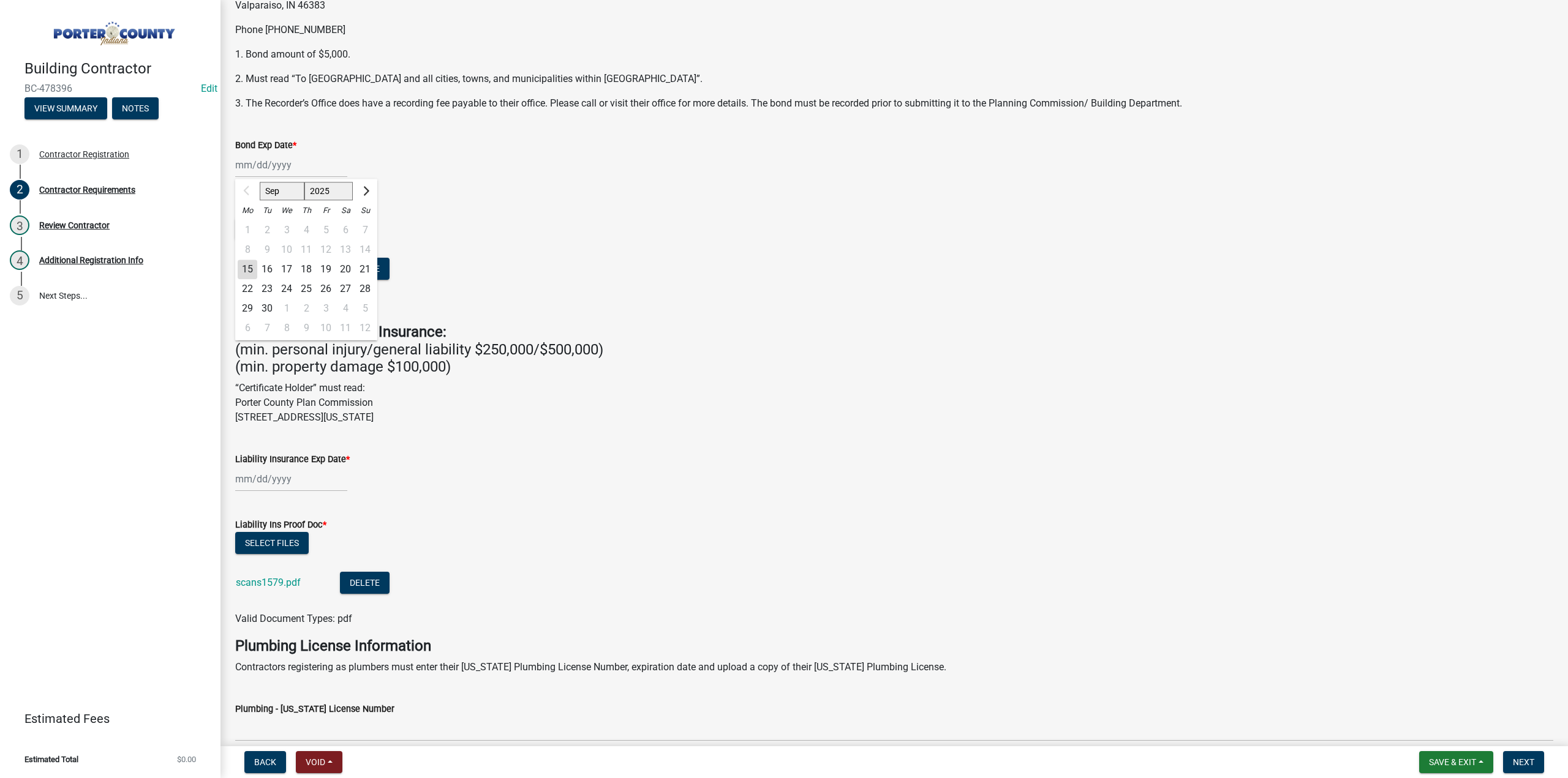
click at [303, 164] on div "Sep Oct Nov [DATE] 2026 2027 2028 2029 2030 2031 2032 2033 2034 2035 2036 2037 …" at bounding box center [291, 165] width 112 height 25
click at [299, 478] on div "Sep Oct Nov [DATE] 2026 2027 2028 2029 2030 2031 2032 2033 2034 2035 2036 2037 …" at bounding box center [291, 479] width 112 height 25
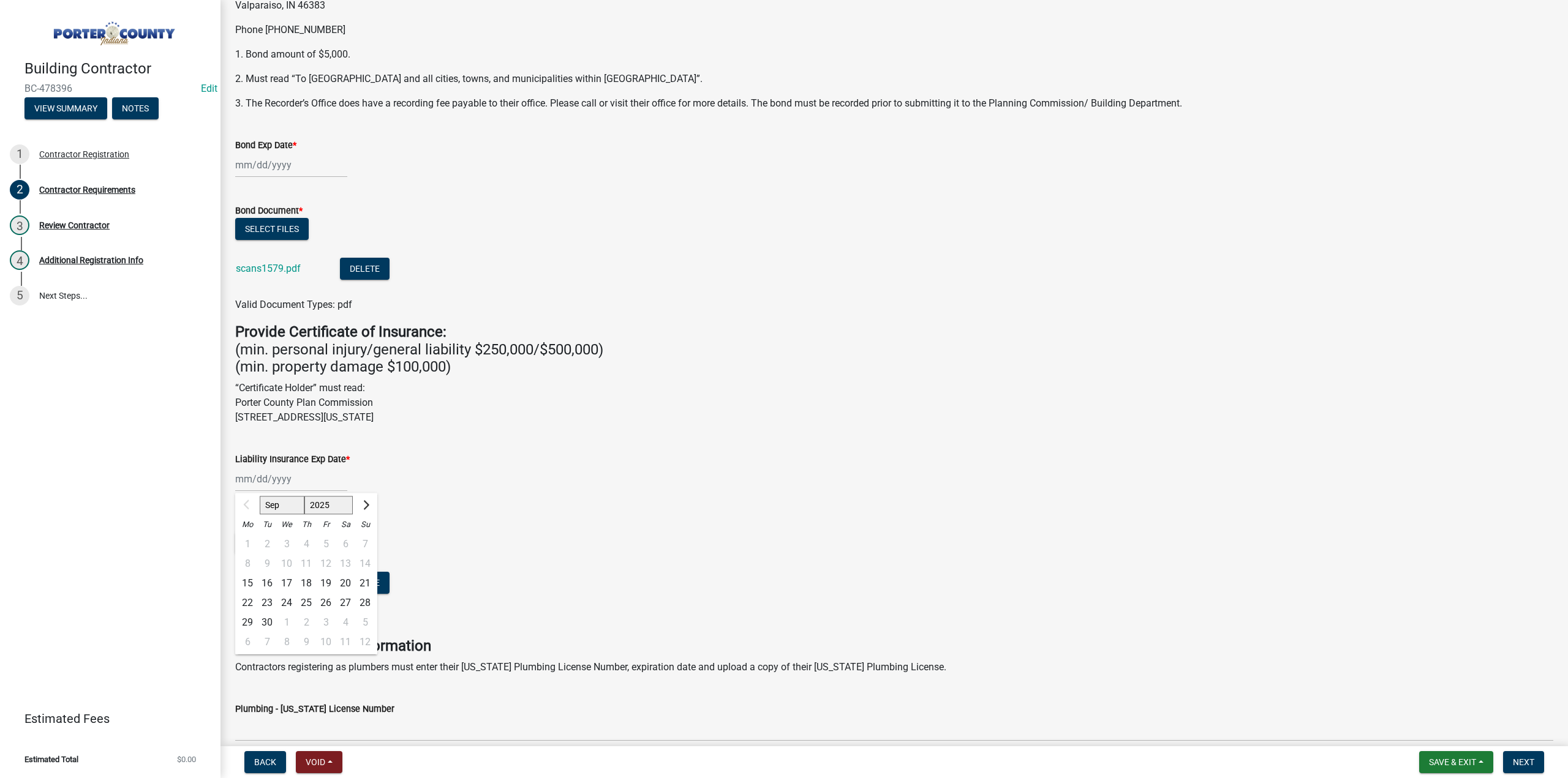
click at [566, 475] on div "Sep Oct Nov [DATE] 2026 2027 2028 2029 2030 2031 2032 2033 2034 2035 2036 2037 …" at bounding box center [894, 479] width 1317 height 25
click at [300, 487] on div at bounding box center [291, 479] width 112 height 25
click at [318, 505] on select "2025 2026 2027 2028 2029 2030 2031 2032 2033 2034 2035 2036 2037 2038 2039 2040…" at bounding box center [328, 505] width 49 height 18
select select "2026"
click at [304, 496] on select "2025 2026 2027 2028 2029 2030 2031 2032 2033 2034 2035 2036 2037 2038 2039 2040…" at bounding box center [328, 505] width 49 height 18
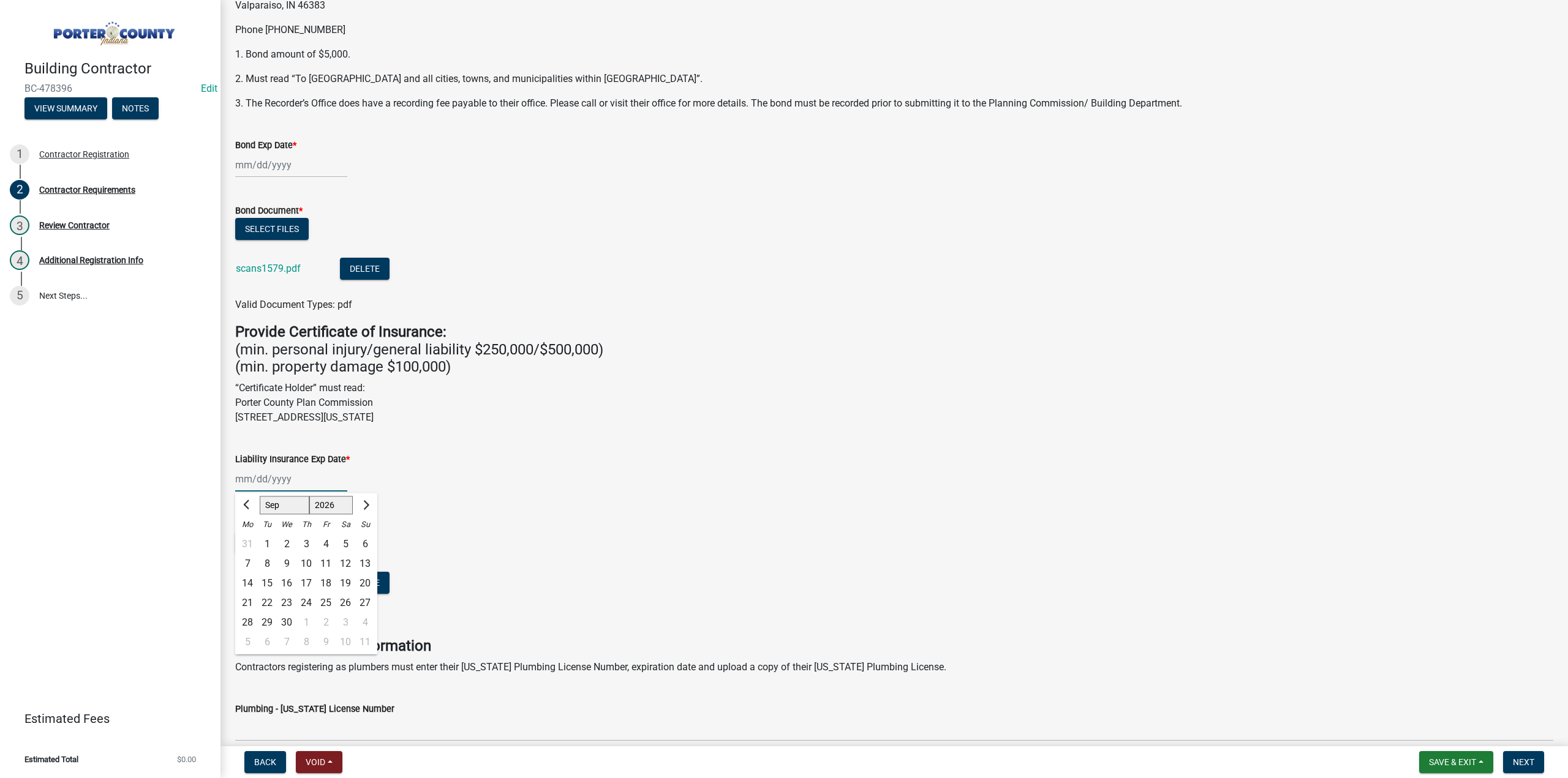
click at [283, 509] on select "Jan Feb Mar Apr May Jun [DATE] Aug Sep Oct Nov Dec" at bounding box center [285, 505] width 50 height 18
select select "12"
click at [260, 496] on select "Jan Feb Mar Apr May Jun [DATE] Aug Sep Oct Nov Dec" at bounding box center [285, 505] width 50 height 18
click at [303, 619] on div "31" at bounding box center [306, 623] width 20 height 20
type input "[DATE]"
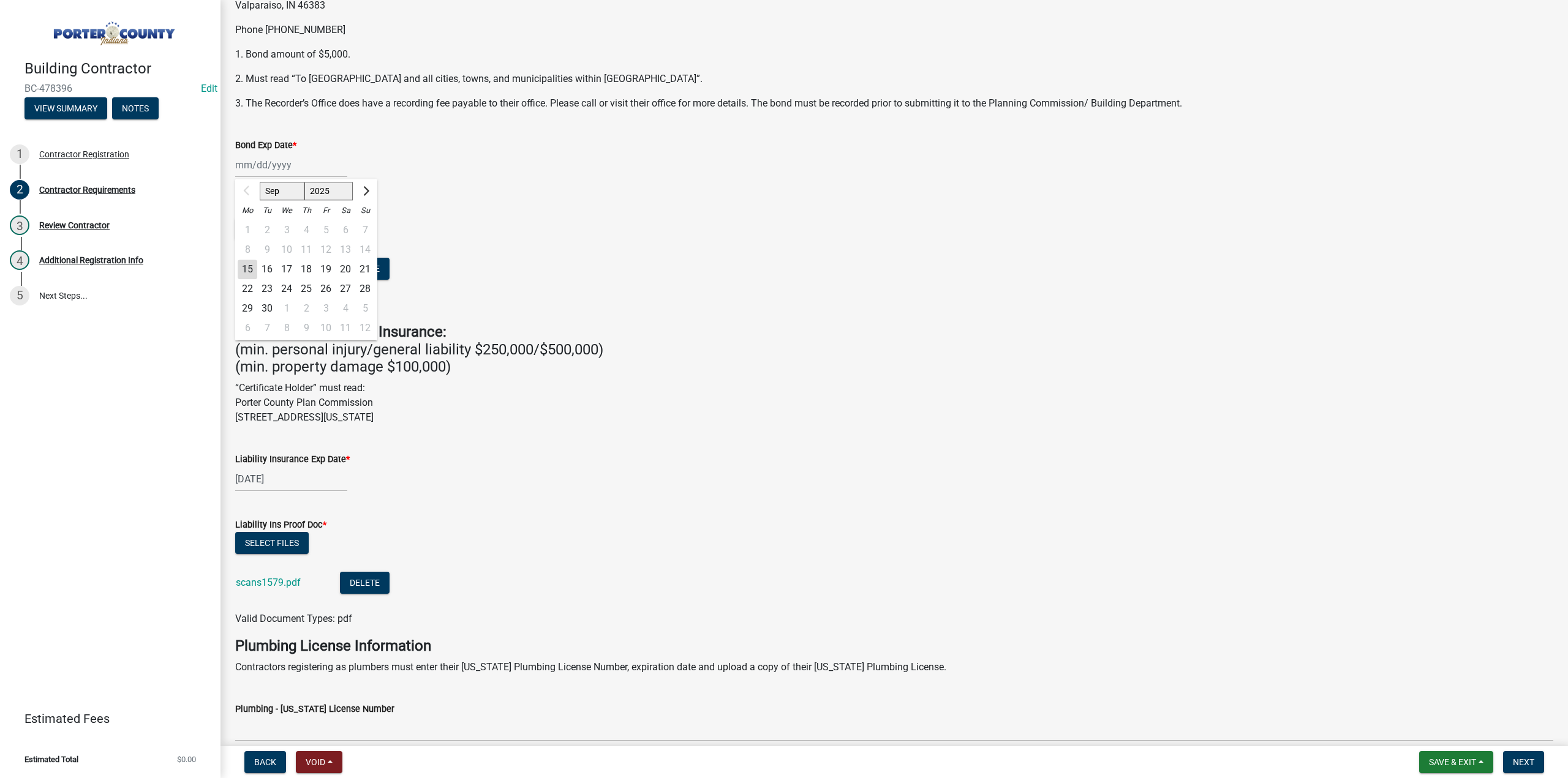
click at [277, 166] on div "Sep Oct Nov [DATE] 2026 2027 2028 2029 2030 2031 2032 2033 2034 2035 2036 2037 …" at bounding box center [291, 165] width 112 height 25
click at [428, 167] on div "Sep Oct Nov [DATE] 2026 2027 2028 2029 2030 2031 2032 2033 2034 2035 2036 2037 …" at bounding box center [894, 165] width 1317 height 25
click at [321, 169] on div at bounding box center [291, 165] width 112 height 25
click at [330, 192] on select "2025 2026 2027 2028 2029 2030 2031 2032 2033 2034 2035 2036 2037 2038 2039 2040…" at bounding box center [328, 190] width 49 height 18
select select "2027"
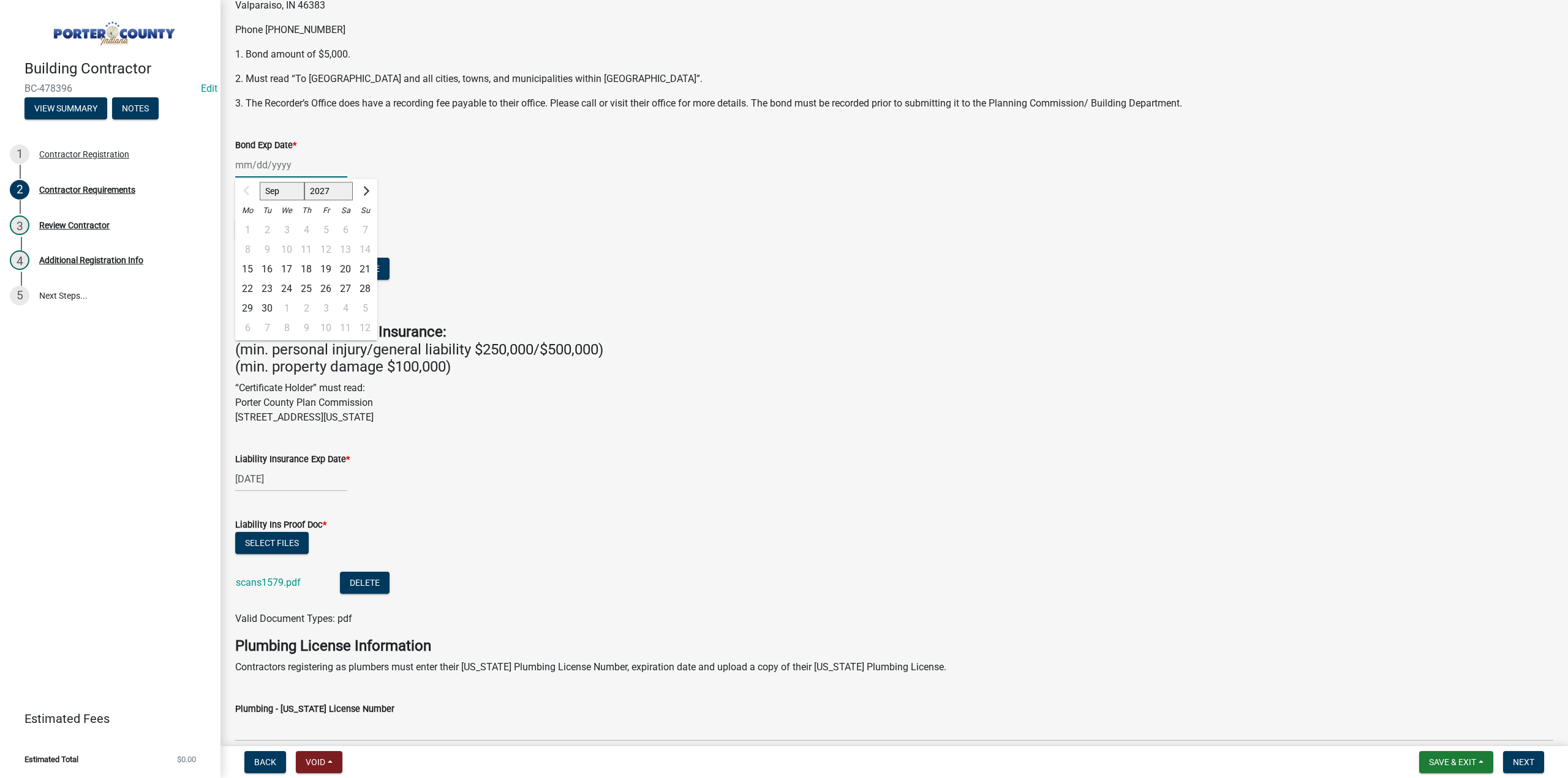
click at [304, 182] on select "2025 2026 2027 2028 2029 2030 2031 2032 2033 2034 2035 2036 2037 2038 2039 2040…" at bounding box center [328, 190] width 49 height 18
click at [284, 271] on div "15" at bounding box center [287, 269] width 20 height 20
type input "[DATE]"
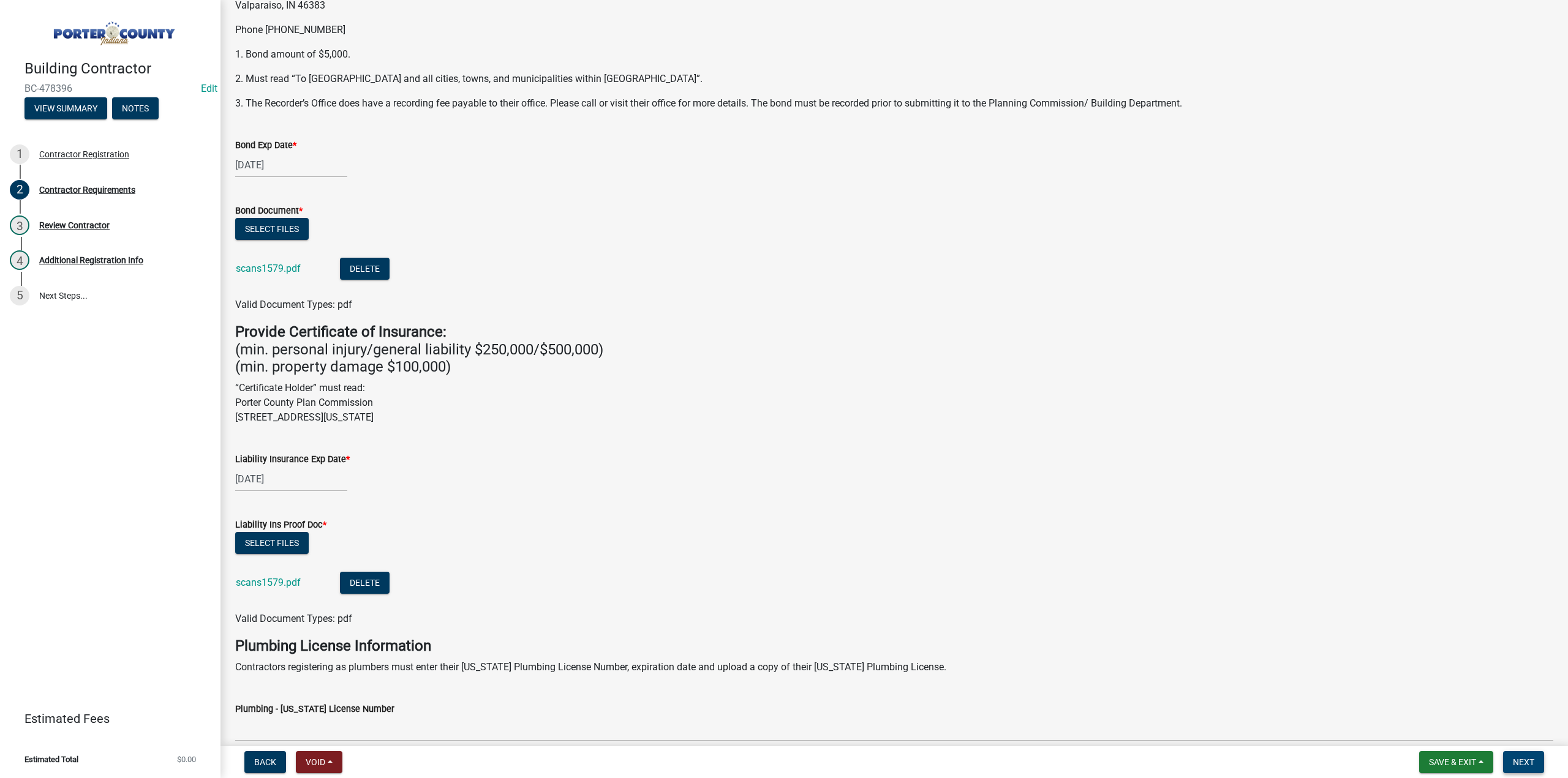
click at [1531, 753] on button "Next" at bounding box center [1522, 762] width 41 height 22
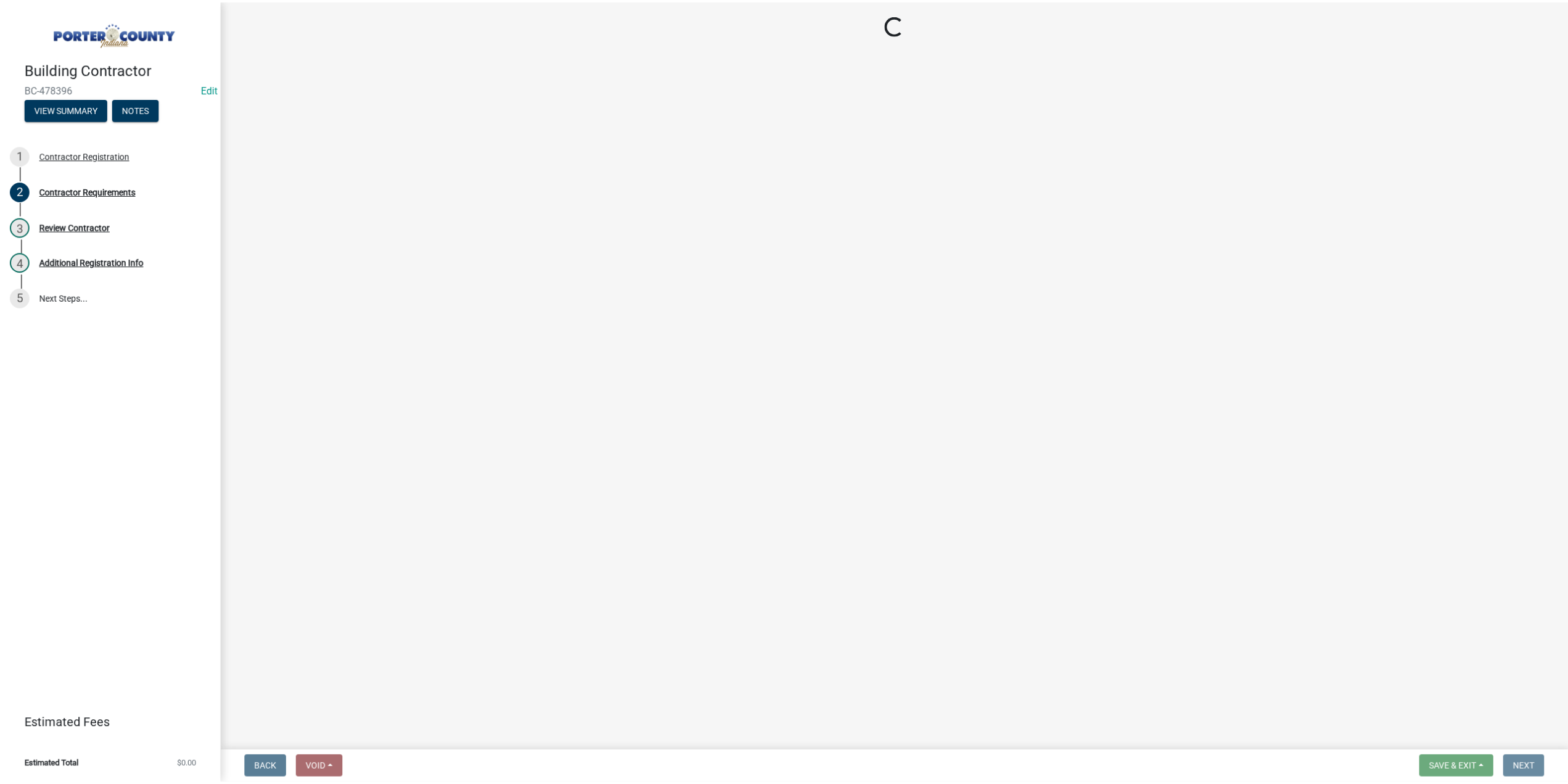
scroll to position [0, 0]
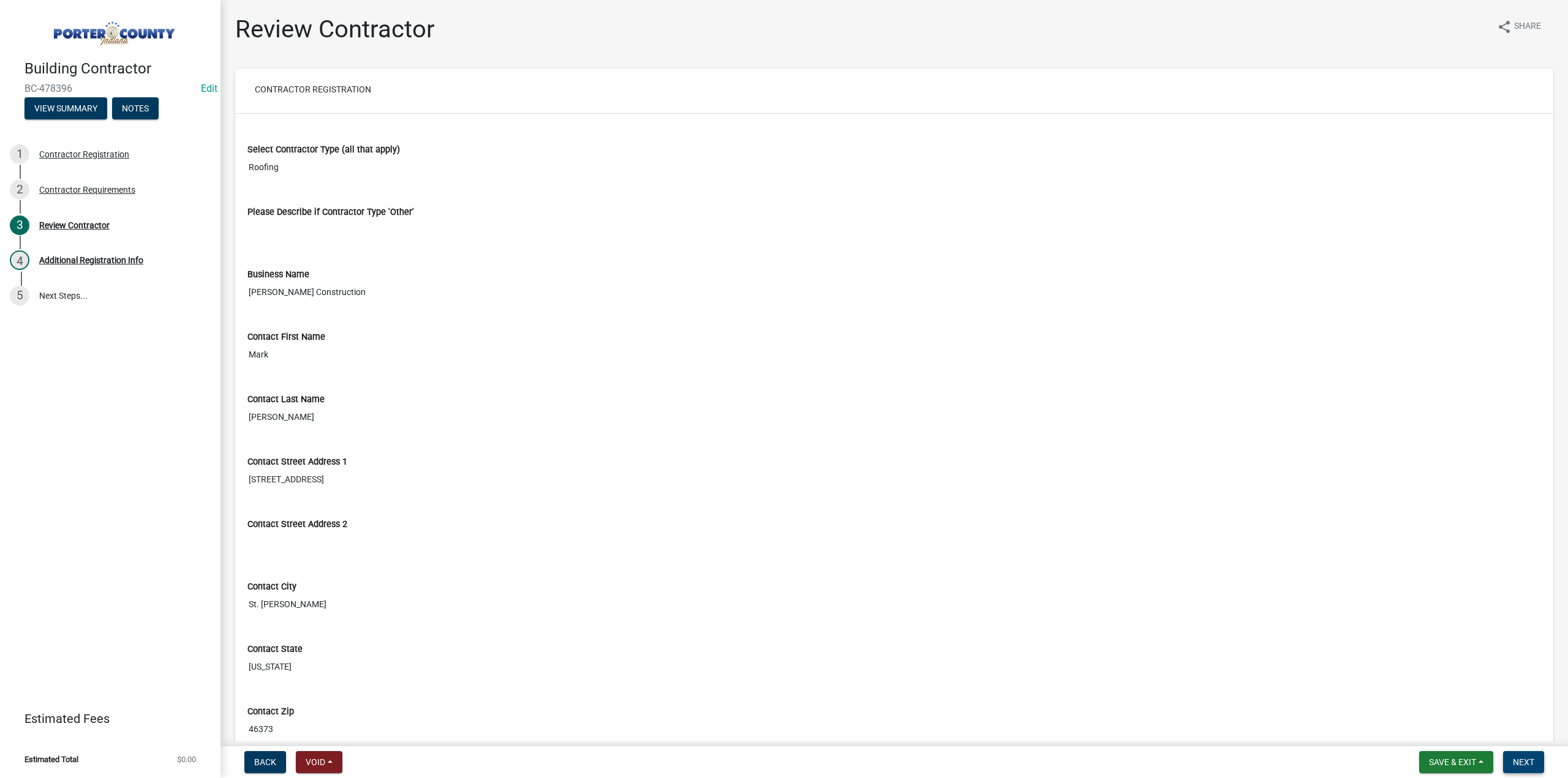
click at [1527, 753] on button "Next" at bounding box center [1522, 762] width 41 height 22
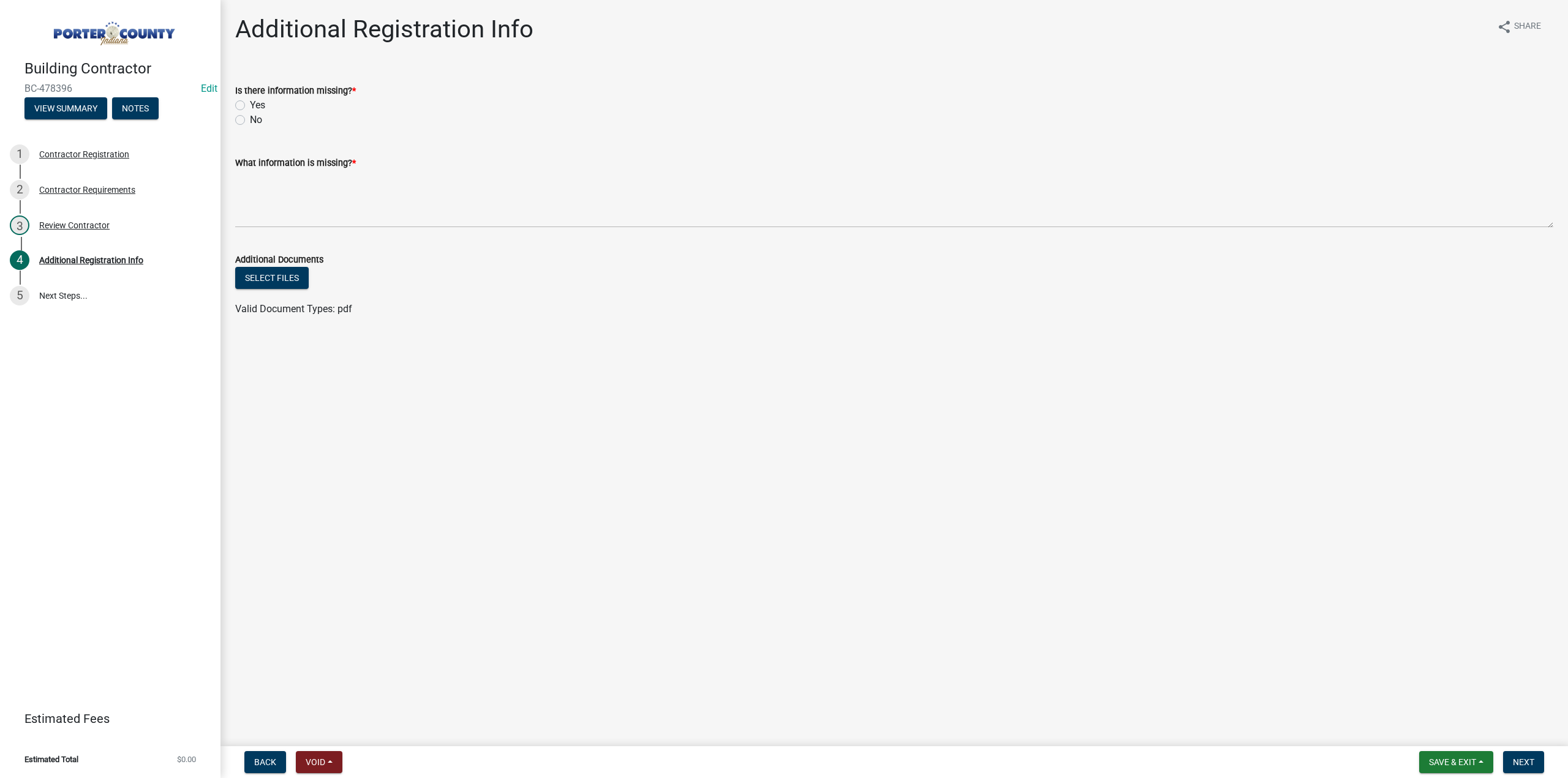
drag, startPoint x: 245, startPoint y: 117, endPoint x: 244, endPoint y: 124, distance: 7.1
click at [244, 117] on div "No" at bounding box center [894, 119] width 1317 height 14
click at [296, 200] on textarea "What information is missing? *" at bounding box center [894, 199] width 1317 height 57
type textarea "None"
drag, startPoint x: 239, startPoint y: 118, endPoint x: 235, endPoint y: 139, distance: 21.4
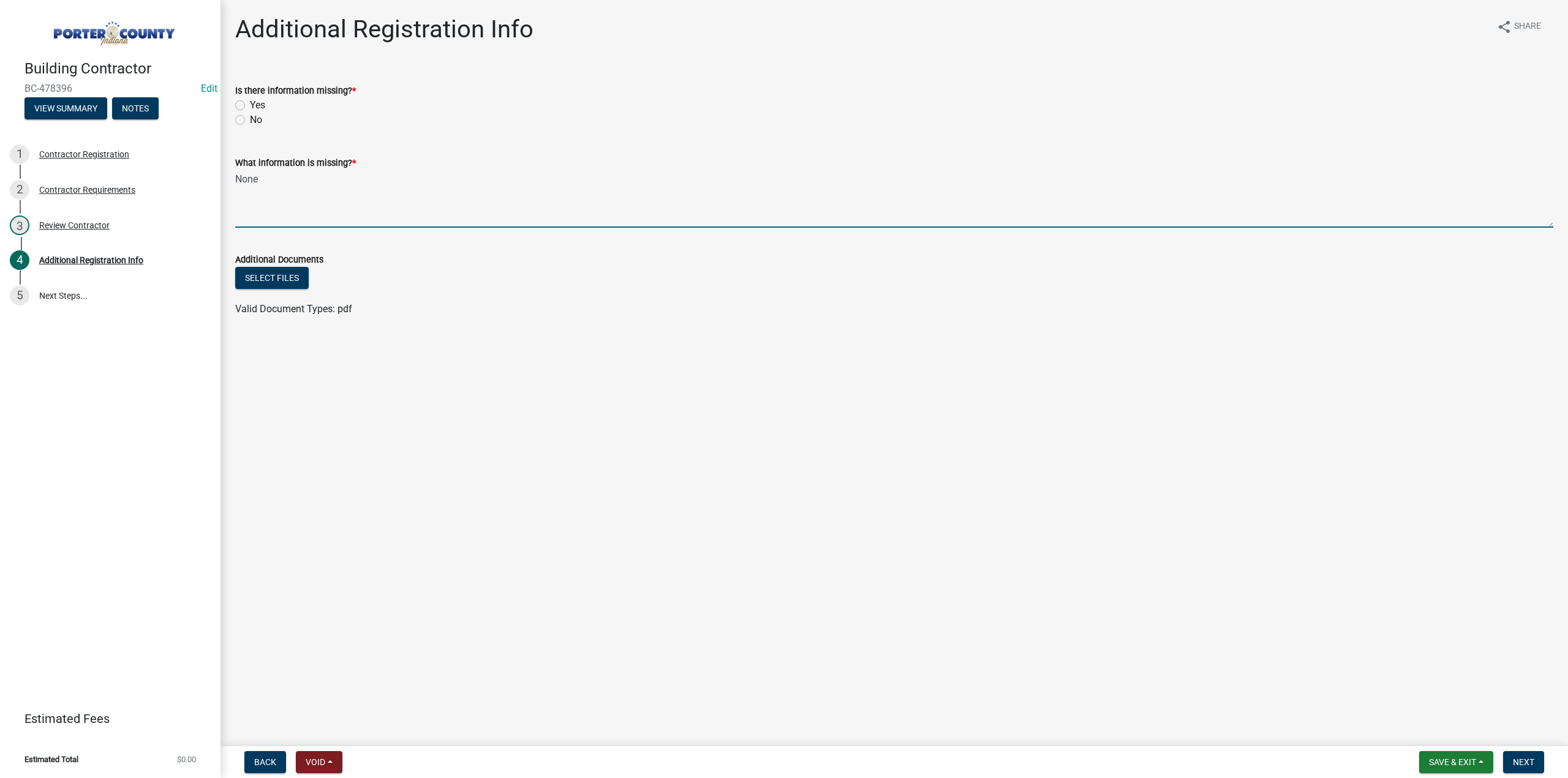
click at [250, 122] on label "No" at bounding box center [255, 119] width 12 height 14
click at [250, 121] on input "No" at bounding box center [253, 116] width 8 height 8
radio input "true"
click at [1527, 764] on span "Next" at bounding box center [1523, 762] width 21 height 10
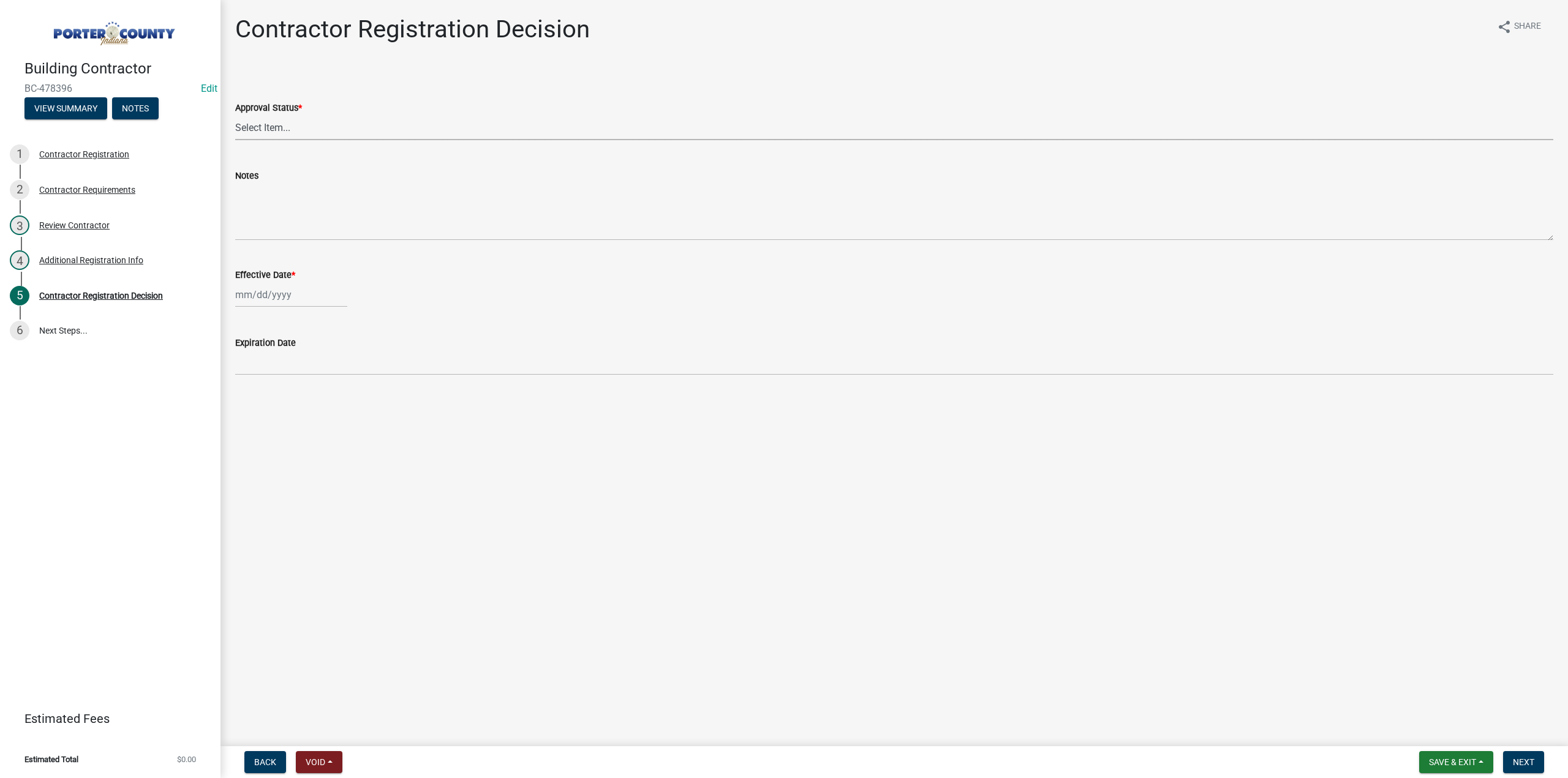
click at [291, 123] on select "Select Item... Approved Denied" at bounding box center [894, 128] width 1317 height 25
click at [235, 115] on select "Select Item... Approved Denied" at bounding box center [894, 128] width 1317 height 25
select select "4b86b809-39dd-4c68-9f3d-fdb3e7050482"
click at [311, 293] on div at bounding box center [291, 294] width 112 height 25
select select "9"
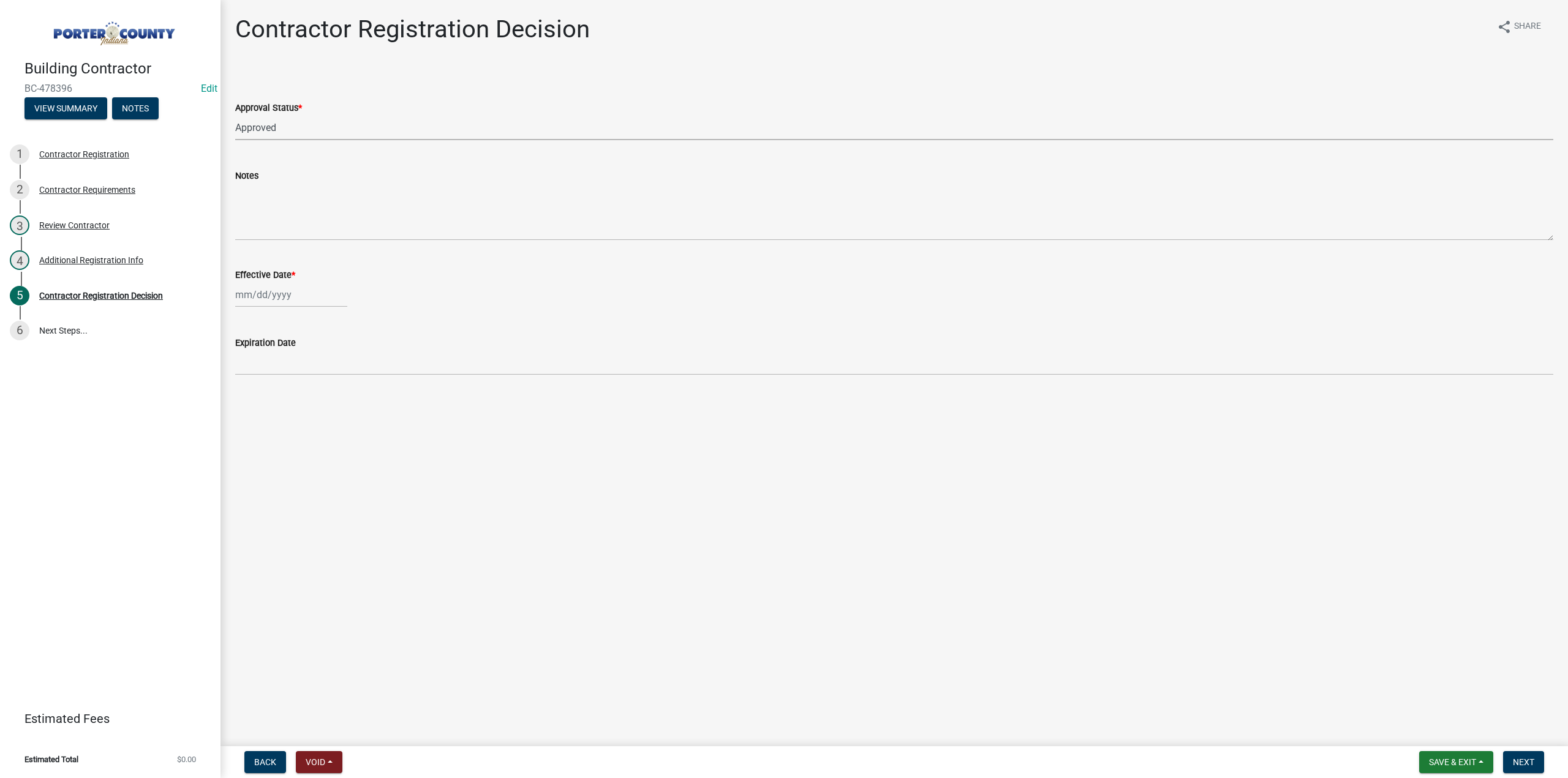
select select "2025"
click at [244, 401] on div "15" at bounding box center [247, 399] width 20 height 20
type input "09/15/2025"
click at [1523, 760] on span "Next" at bounding box center [1523, 762] width 21 height 10
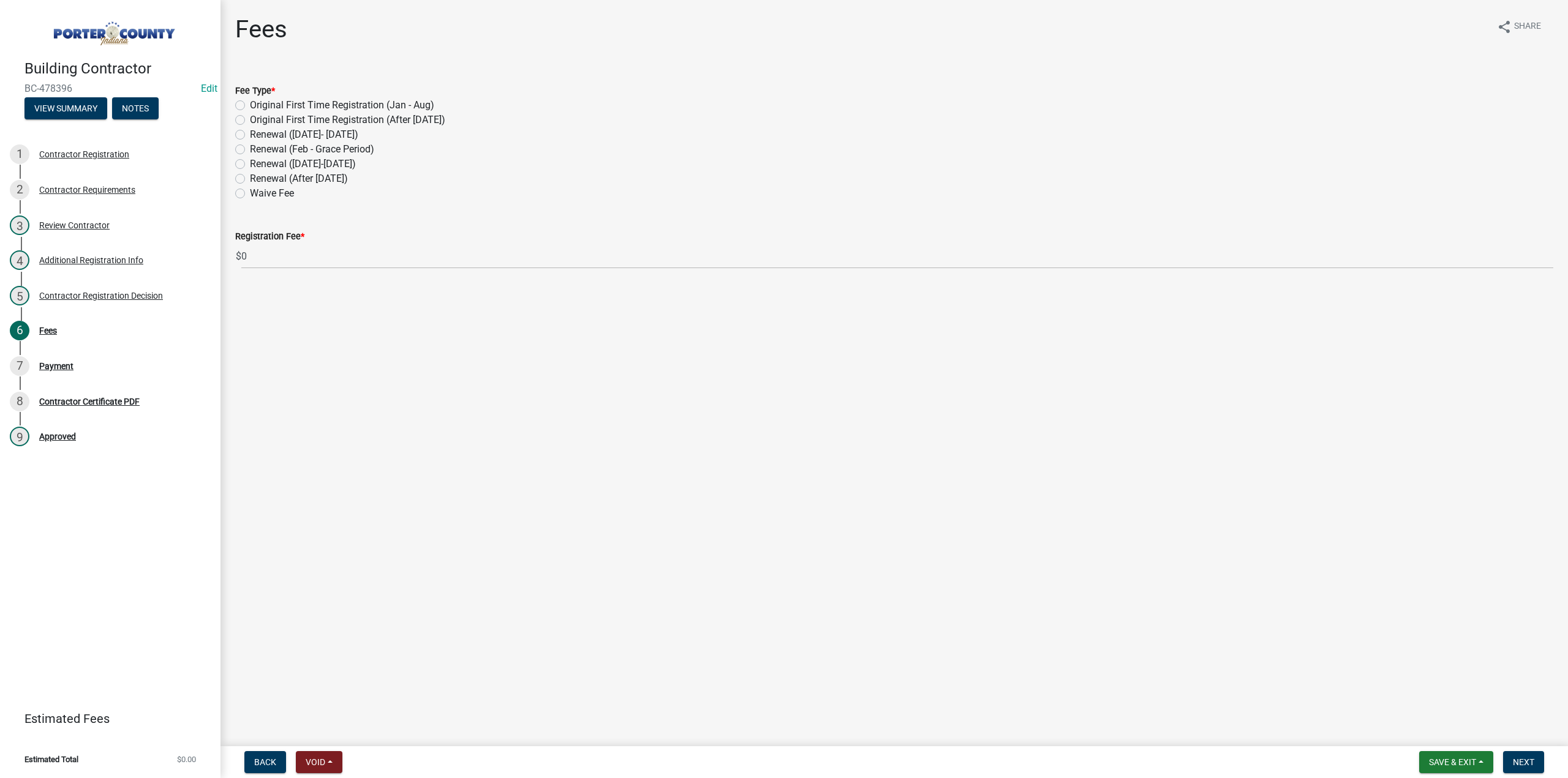
drag, startPoint x: 236, startPoint y: 178, endPoint x: 240, endPoint y: 184, distance: 7.2
click at [250, 178] on label "Renewal (After Sept 1)" at bounding box center [298, 178] width 98 height 14
click at [250, 178] on input "Renewal (After Sept 1)" at bounding box center [253, 175] width 8 height 8
radio input "true"
click at [1529, 757] on span "Next" at bounding box center [1523, 762] width 21 height 10
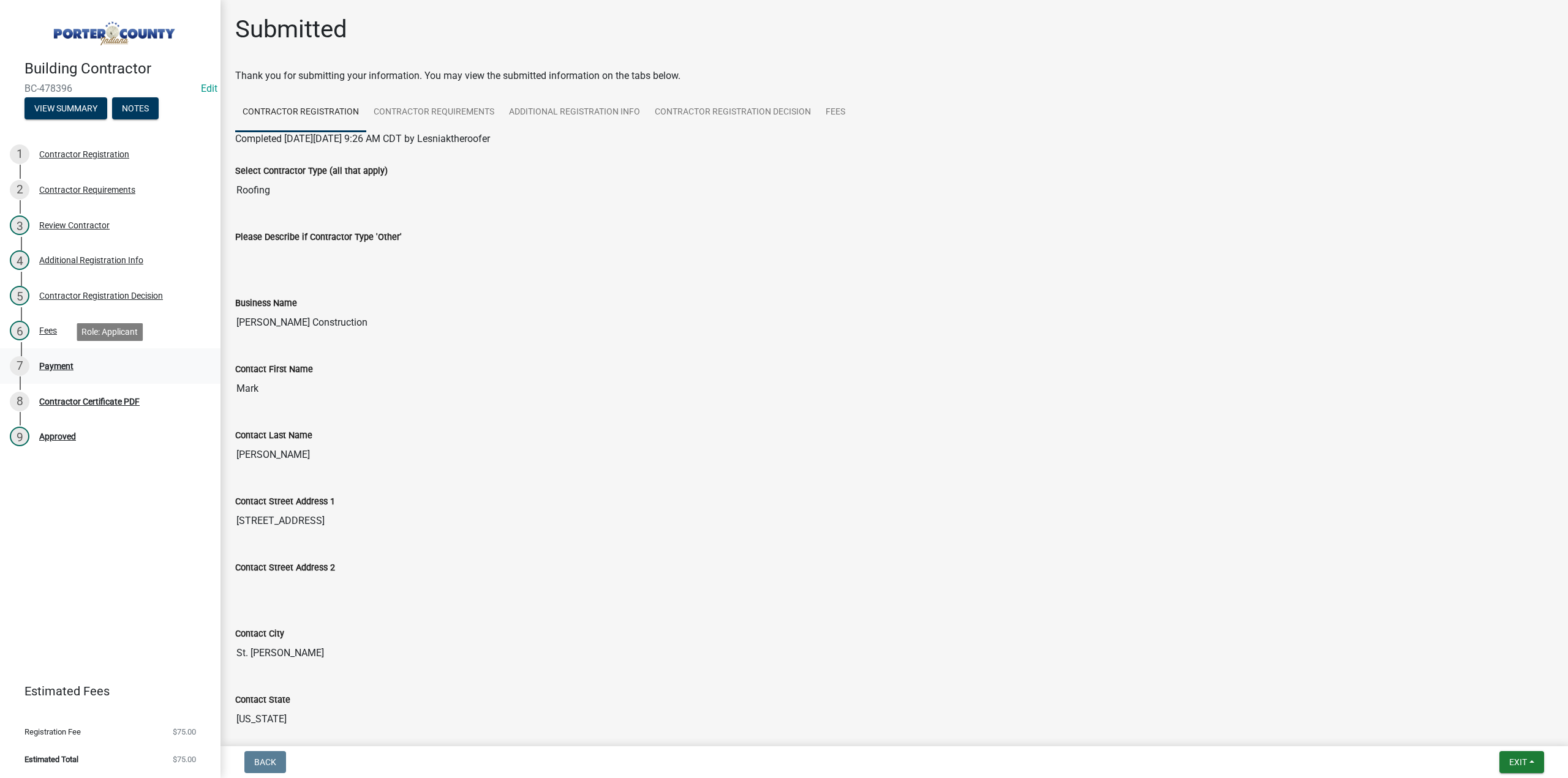
click at [57, 369] on div "Payment" at bounding box center [56, 366] width 34 height 9
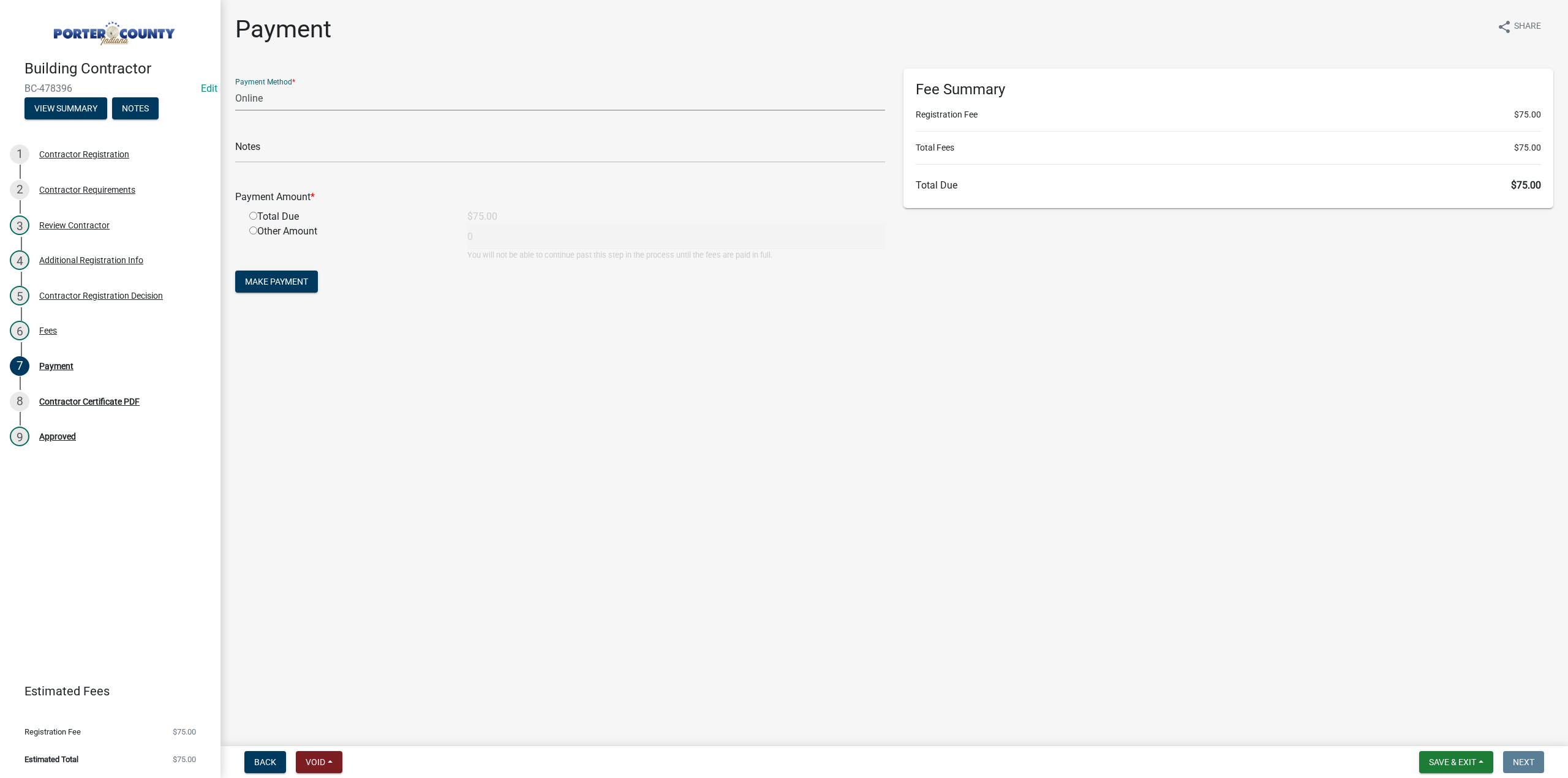
click at [246, 102] on select "Credit Card POS Check Cash Online" at bounding box center [560, 98] width 650 height 25
select select "1: 0"
click at [235, 86] on select "Credit Card POS Check Cash Online" at bounding box center [560, 98] width 650 height 25
click at [267, 150] on input "text" at bounding box center [560, 150] width 650 height 25
drag, startPoint x: 271, startPoint y: 153, endPoint x: 240, endPoint y: 157, distance: 31.3
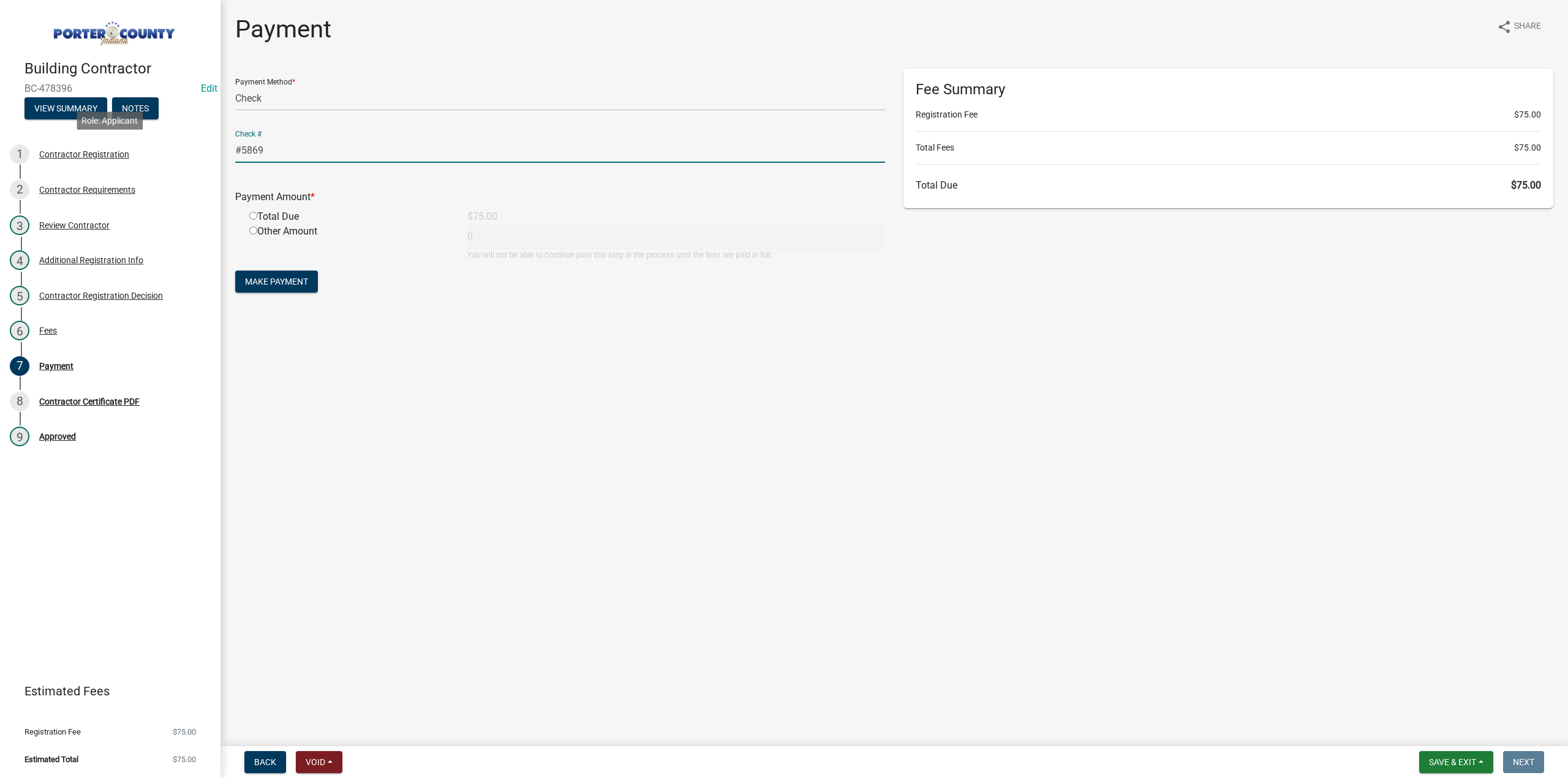
click at [202, 164] on div "Building Contractor BC-478396 Edit View Summary Notes 1 Contractor Registration…" at bounding box center [784, 389] width 1568 height 778
type input "#5869"
drag, startPoint x: 284, startPoint y: 150, endPoint x: 740, endPoint y: 537, distance: 598.1
click at [740, 541] on main "Payment share Share Payment Method * Credit Card POS Check Cash Online Check # …" at bounding box center [894, 370] width 1347 height 741
click at [97, 218] on div "3 Review Contractor" at bounding box center [105, 225] width 191 height 20
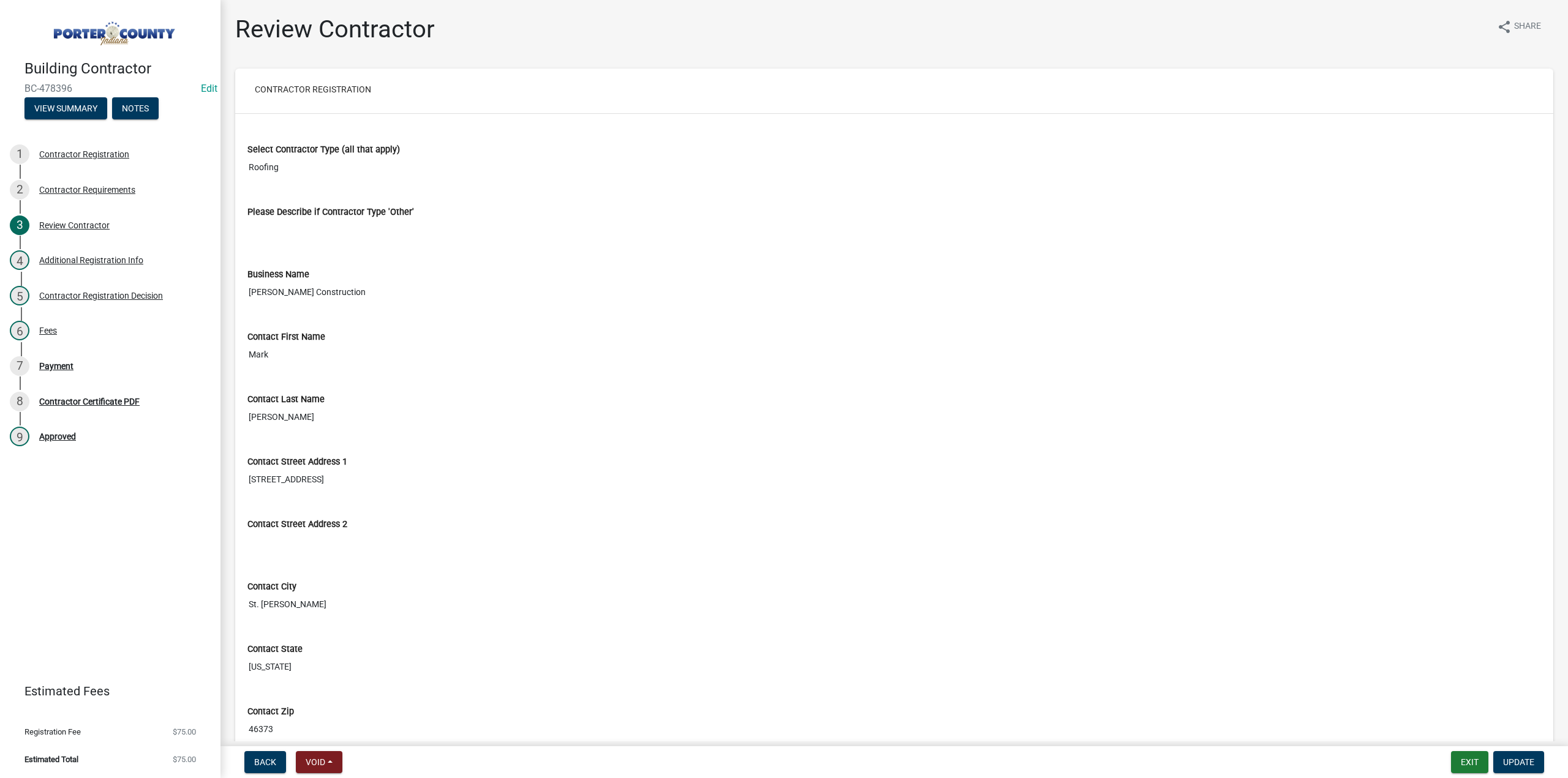
drag, startPoint x: 349, startPoint y: 289, endPoint x: 244, endPoint y: 290, distance: 105.0
click at [244, 290] on div "Business Name Lesniak Construction" at bounding box center [894, 283] width 1312 height 63
drag, startPoint x: 59, startPoint y: 366, endPoint x: 67, endPoint y: 362, distance: 8.9
click at [59, 366] on div "Payment" at bounding box center [56, 366] width 34 height 9
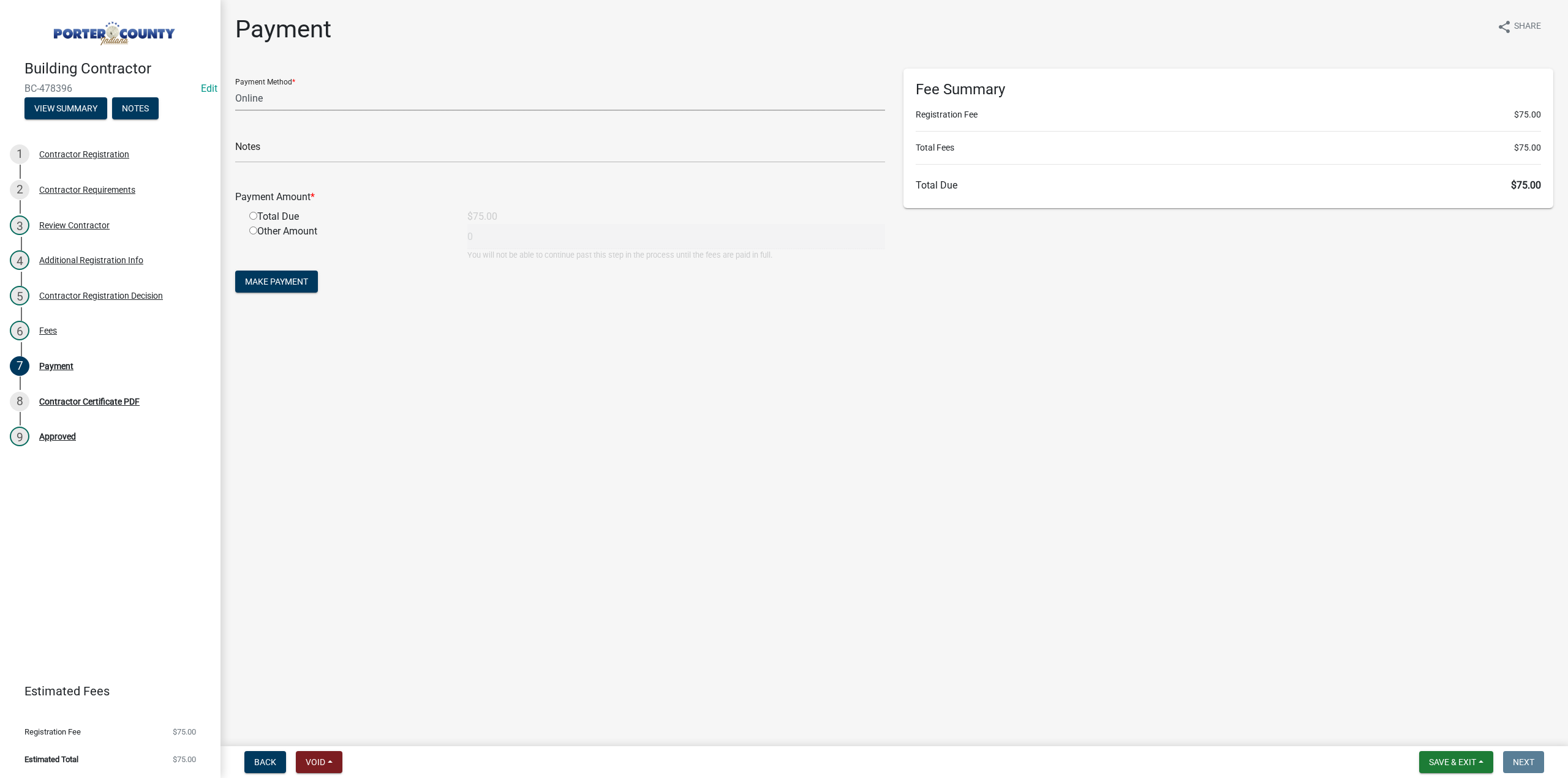
click at [250, 95] on select "Credit Card POS Check Cash Online" at bounding box center [560, 98] width 650 height 25
select select "1: 0"
click at [235, 86] on select "Credit Card POS Check Cash Online" at bounding box center [560, 98] width 650 height 25
click at [255, 151] on input "text" at bounding box center [560, 150] width 650 height 25
click at [286, 151] on input "#5869" at bounding box center [560, 150] width 650 height 25
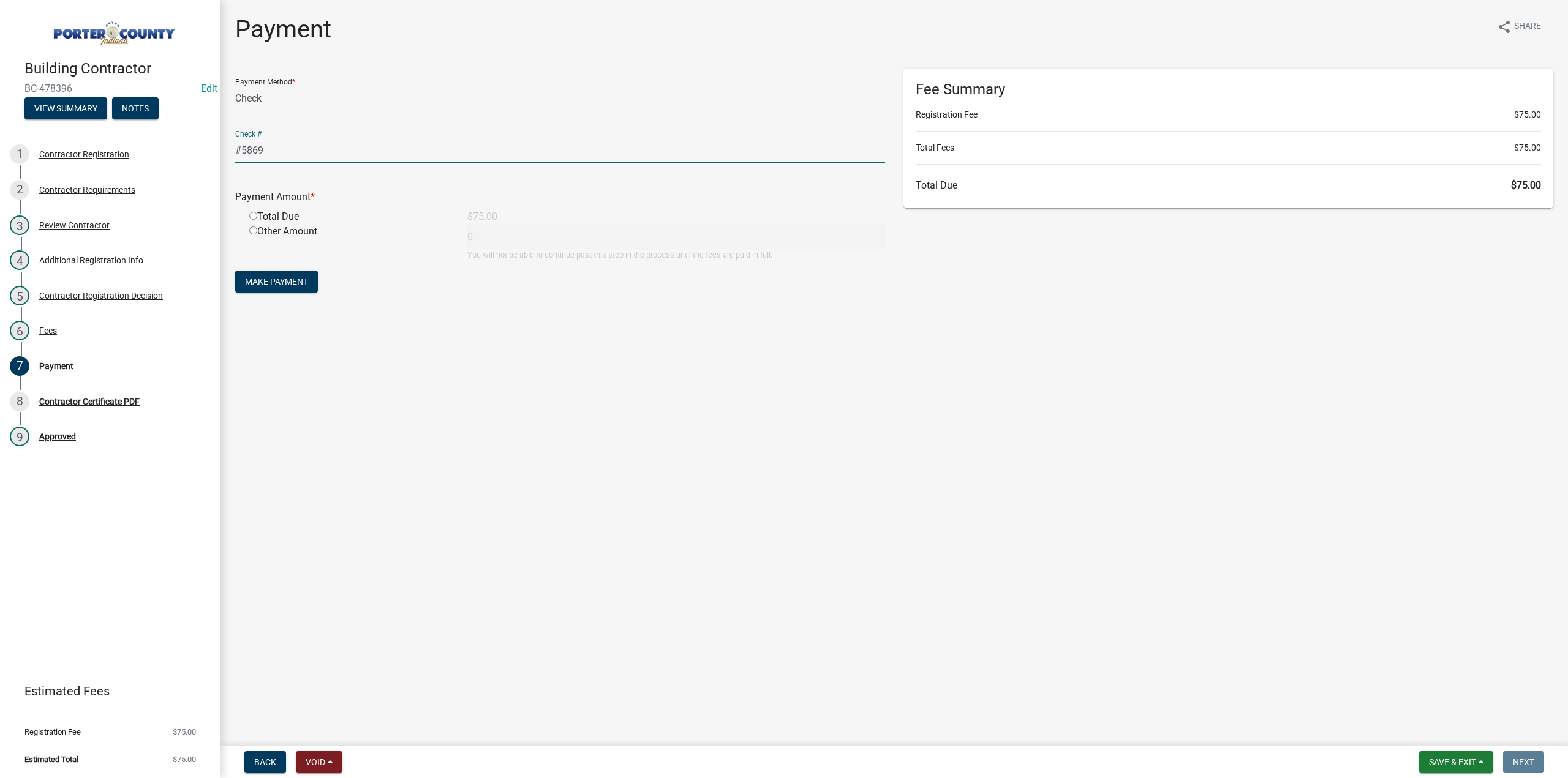
paste input "Lesniak Construction"
type input "#5869 Lesniak Construction"
click at [252, 215] on input "radio" at bounding box center [253, 215] width 8 height 8
radio input "true"
type input "75"
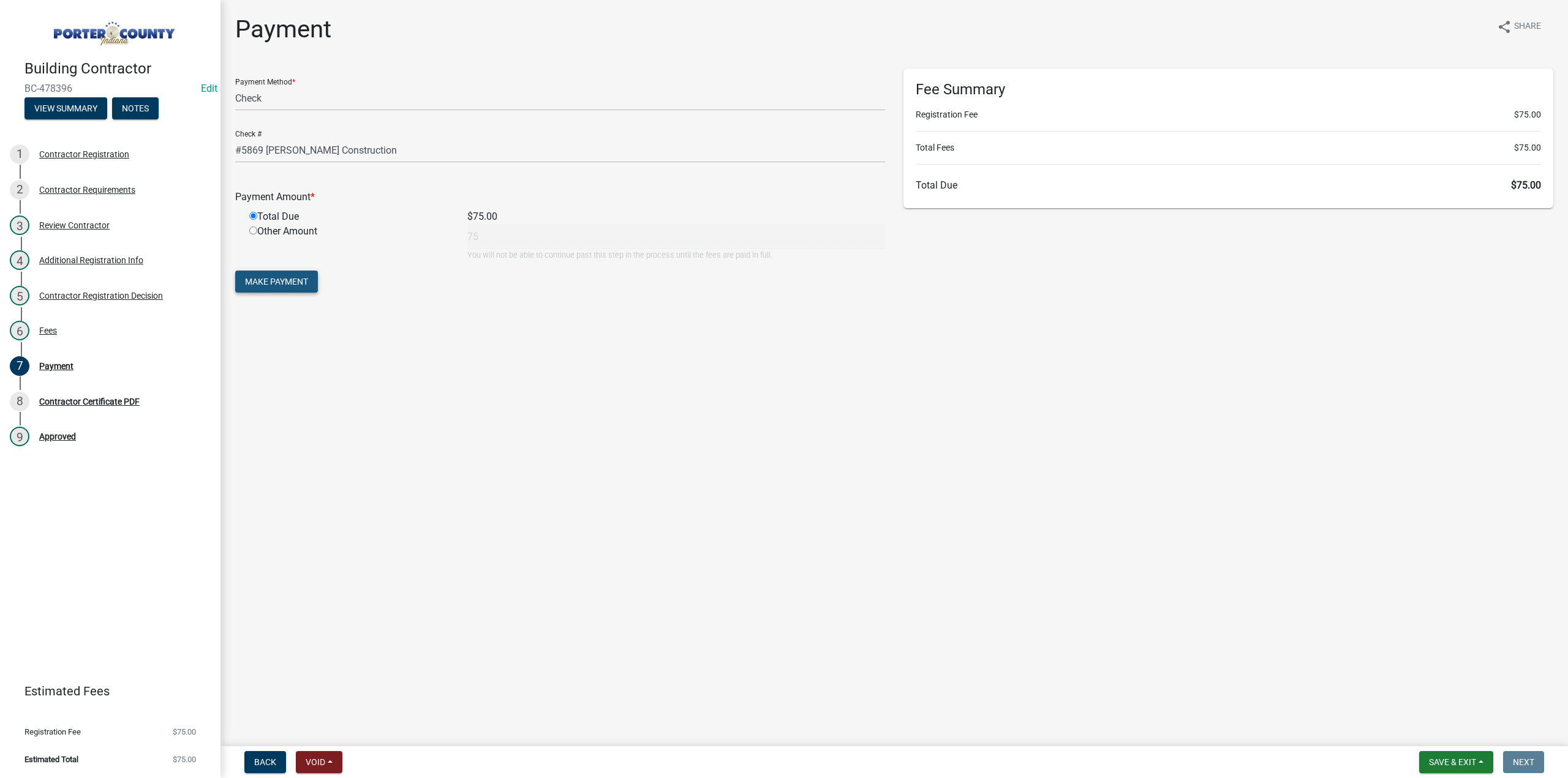
click at [252, 282] on span "Make Payment" at bounding box center [276, 282] width 63 height 10
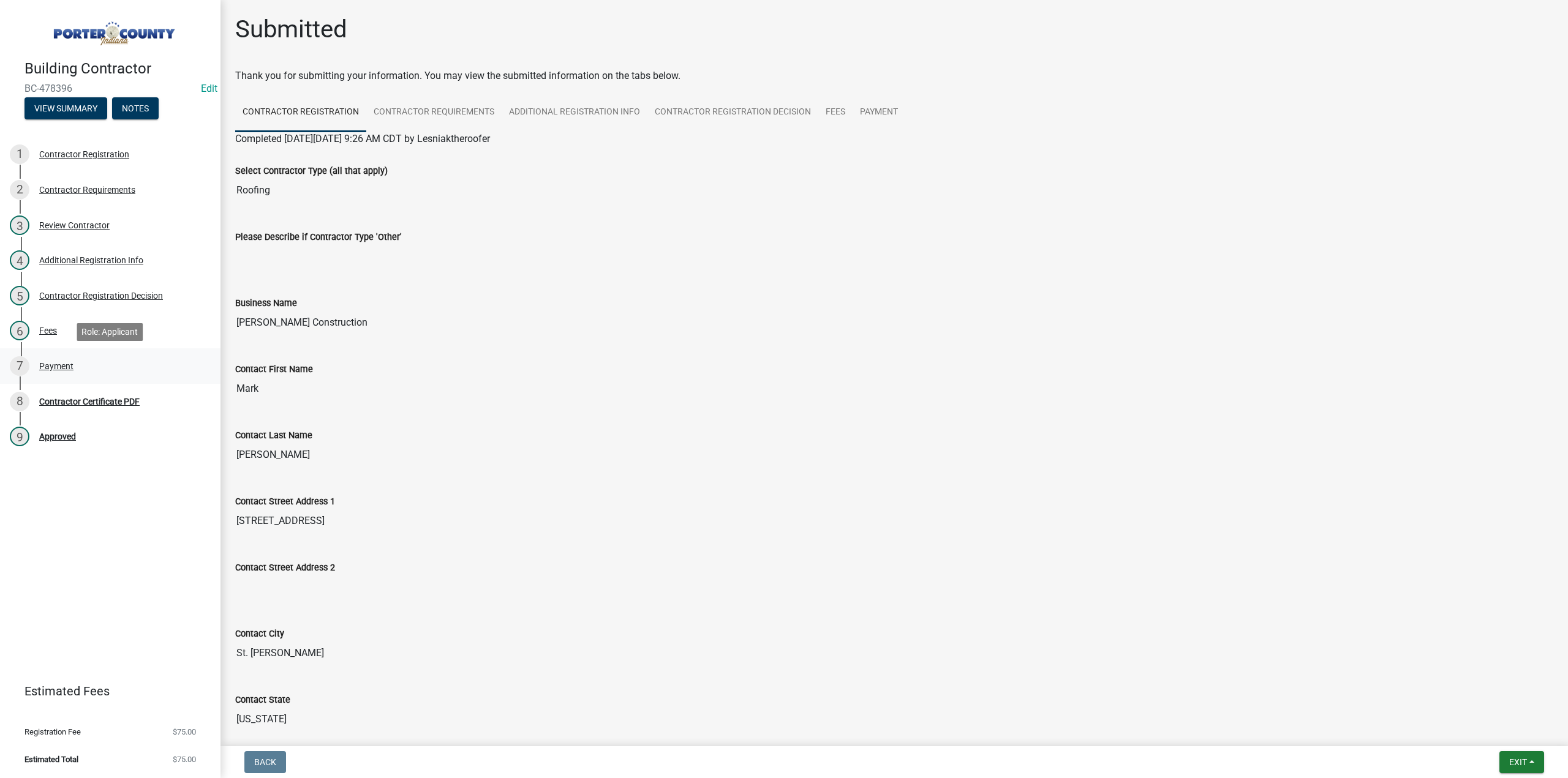
click at [55, 372] on div "7 Payment" at bounding box center [105, 366] width 191 height 20
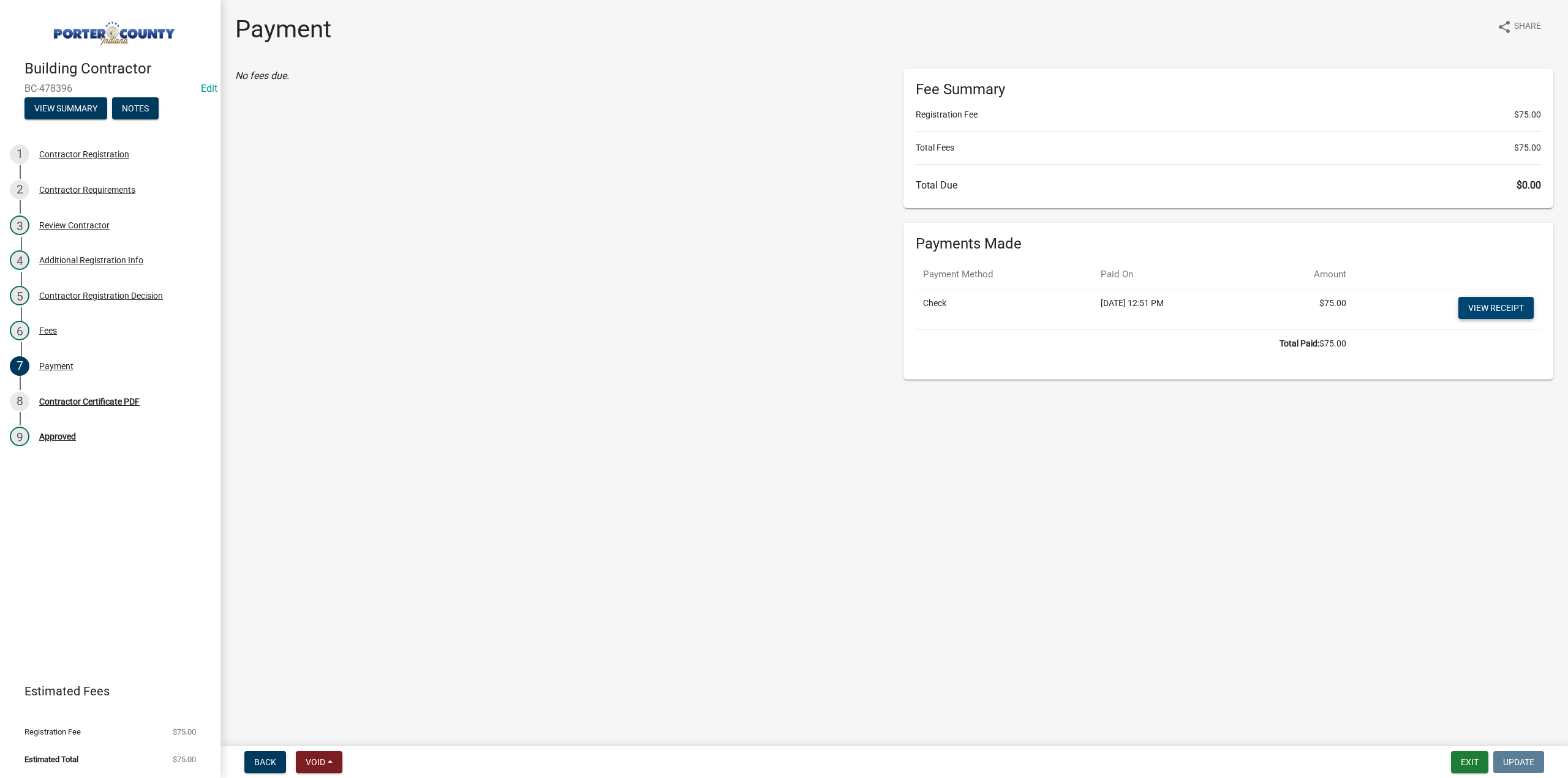
click at [1479, 306] on link "View receipt" at bounding box center [1496, 308] width 75 height 22
click at [65, 405] on div "Contractor Certificate PDF" at bounding box center [89, 401] width 100 height 9
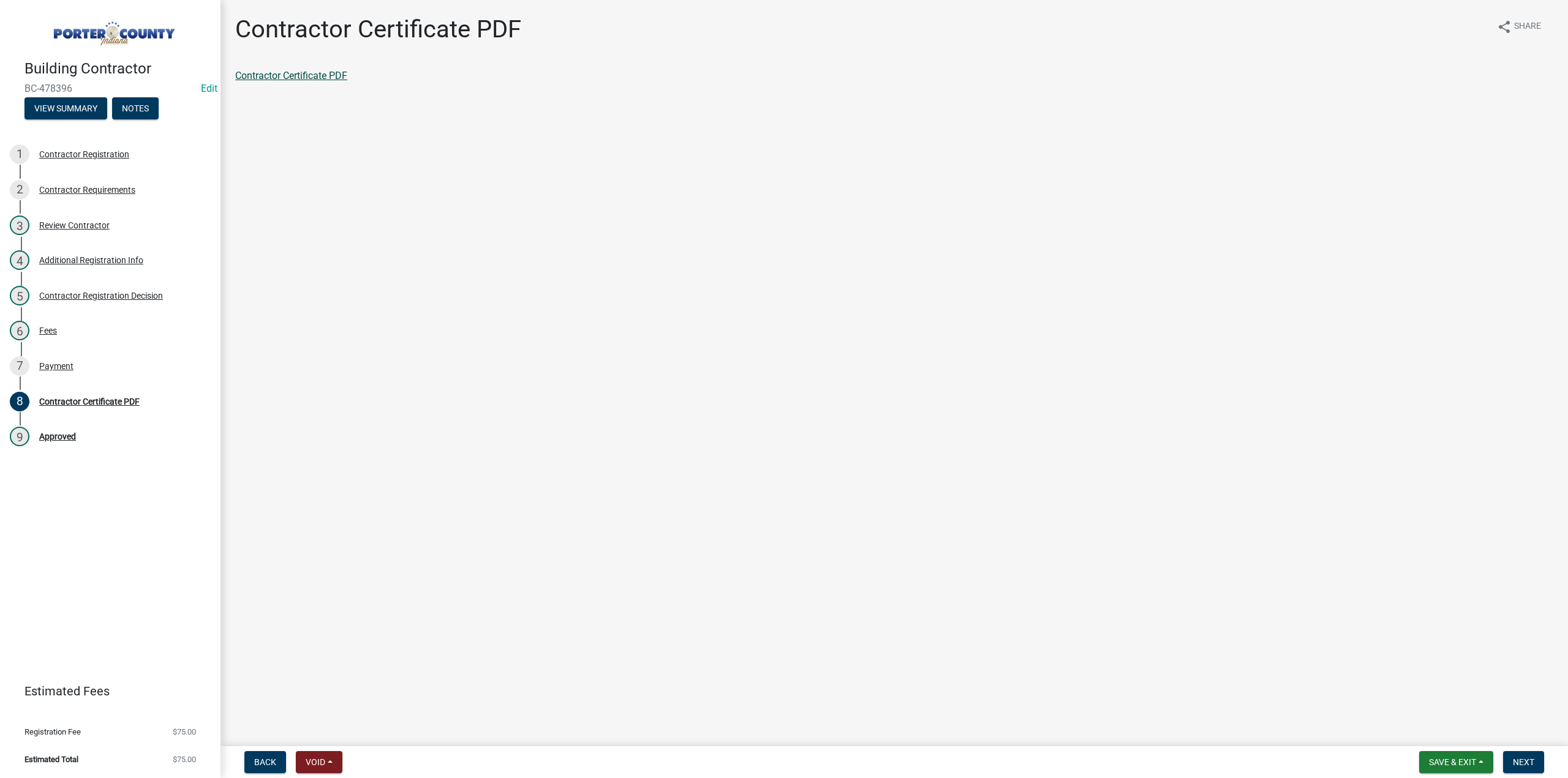
click at [299, 72] on link "Contractor Certificate PDF" at bounding box center [291, 75] width 112 height 11
click at [1437, 764] on span "Save & Exit" at bounding box center [1452, 762] width 47 height 10
click at [1424, 740] on button "Save & Exit" at bounding box center [1443, 729] width 98 height 30
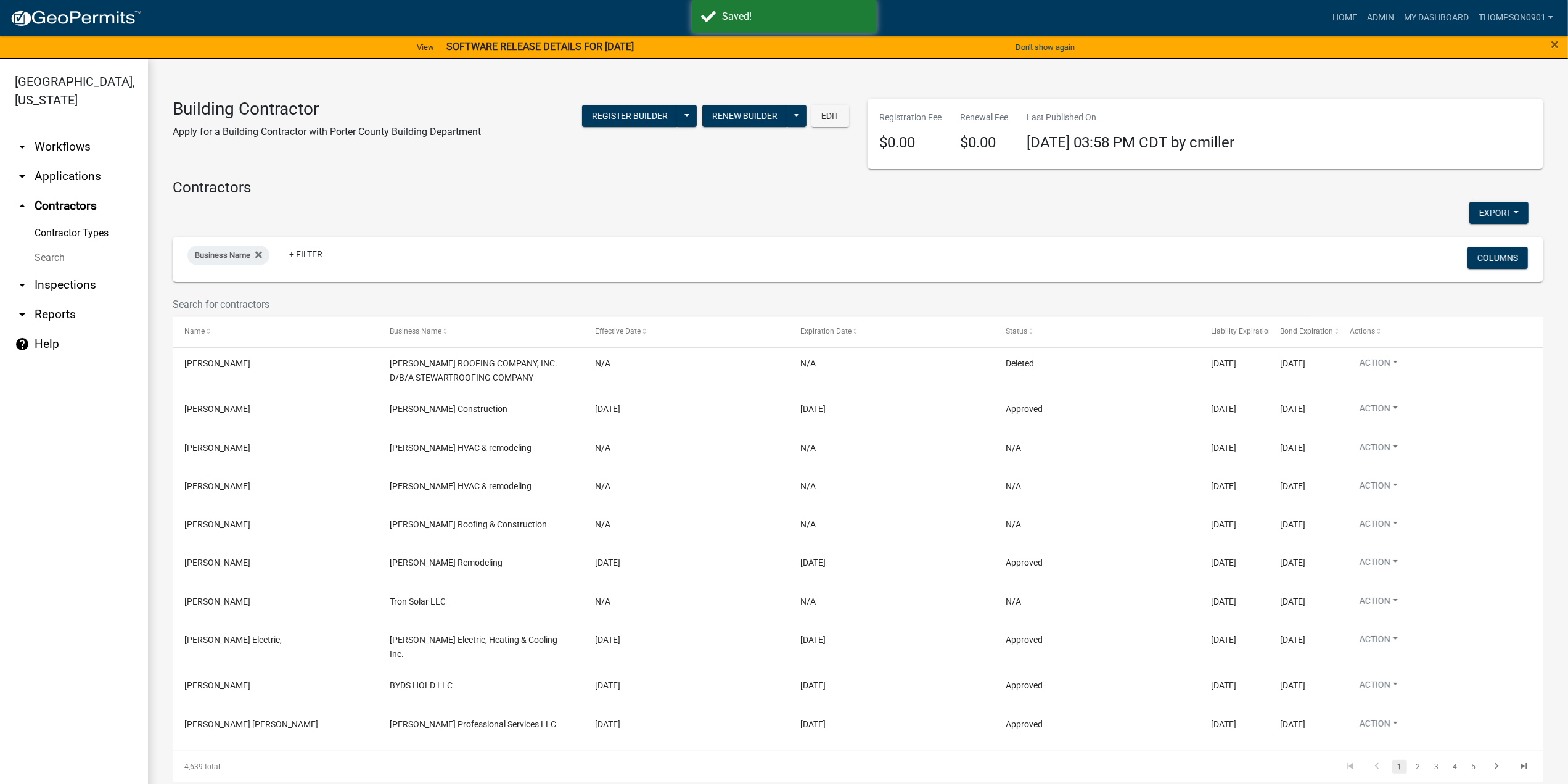
click at [78, 161] on link "arrow_drop_down Applications" at bounding box center [74, 176] width 148 height 30
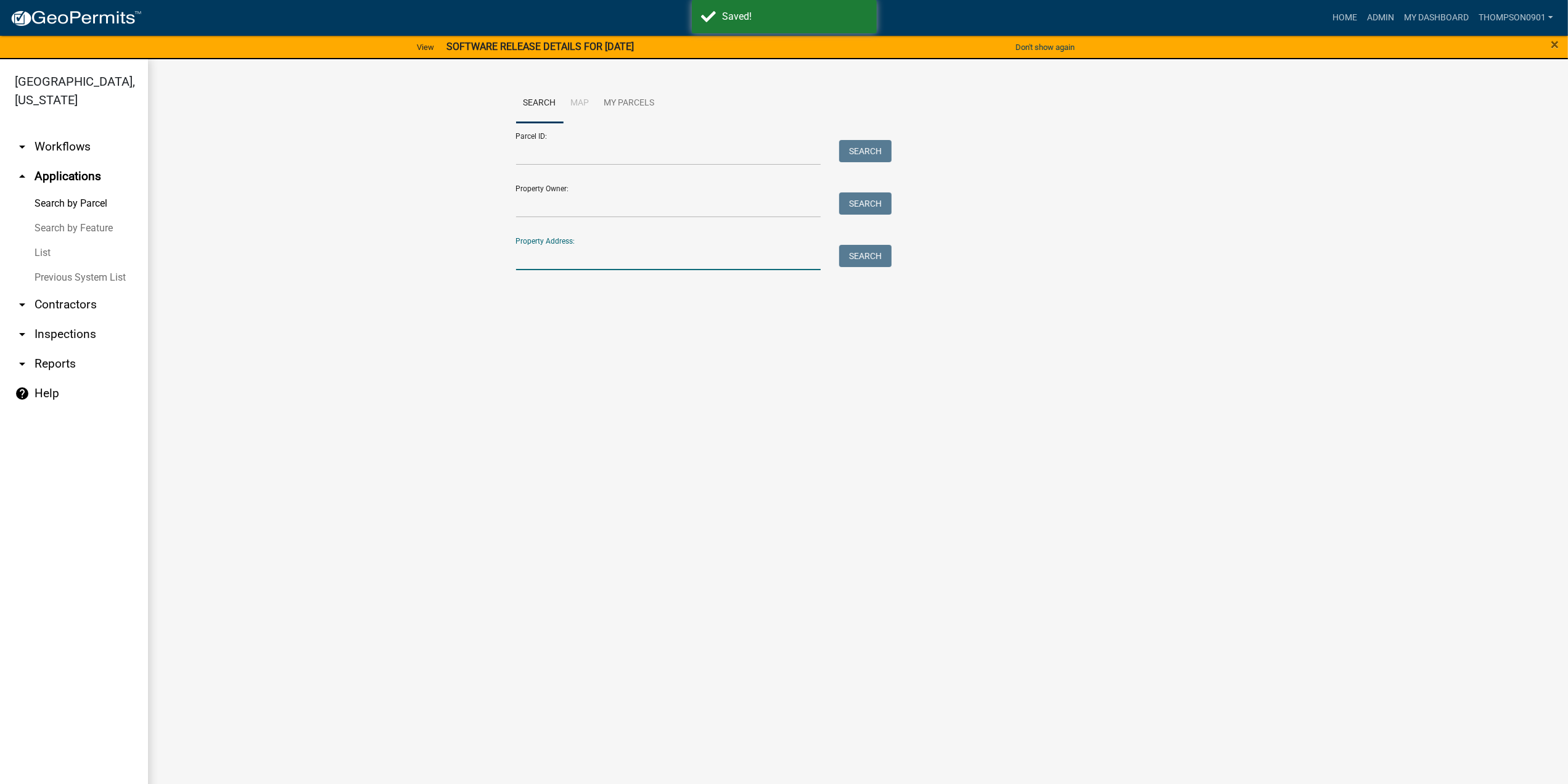
click at [590, 249] on input "Property Address:" at bounding box center [668, 257] width 305 height 25
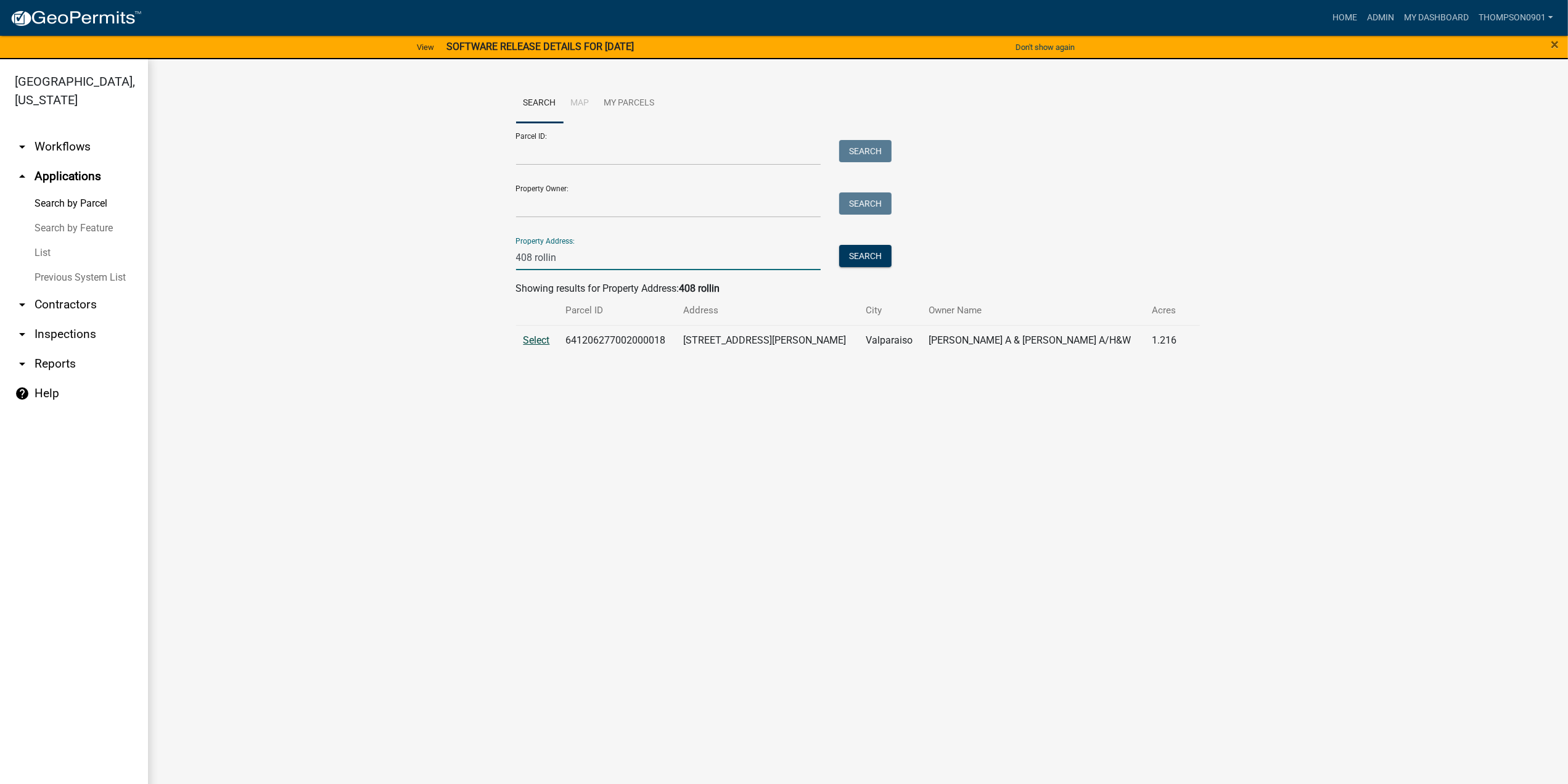
type input "408 rollin"
drag, startPoint x: 534, startPoint y: 339, endPoint x: 535, endPoint y: 356, distance: 17.0
click at [534, 340] on span "Select" at bounding box center [537, 340] width 27 height 12
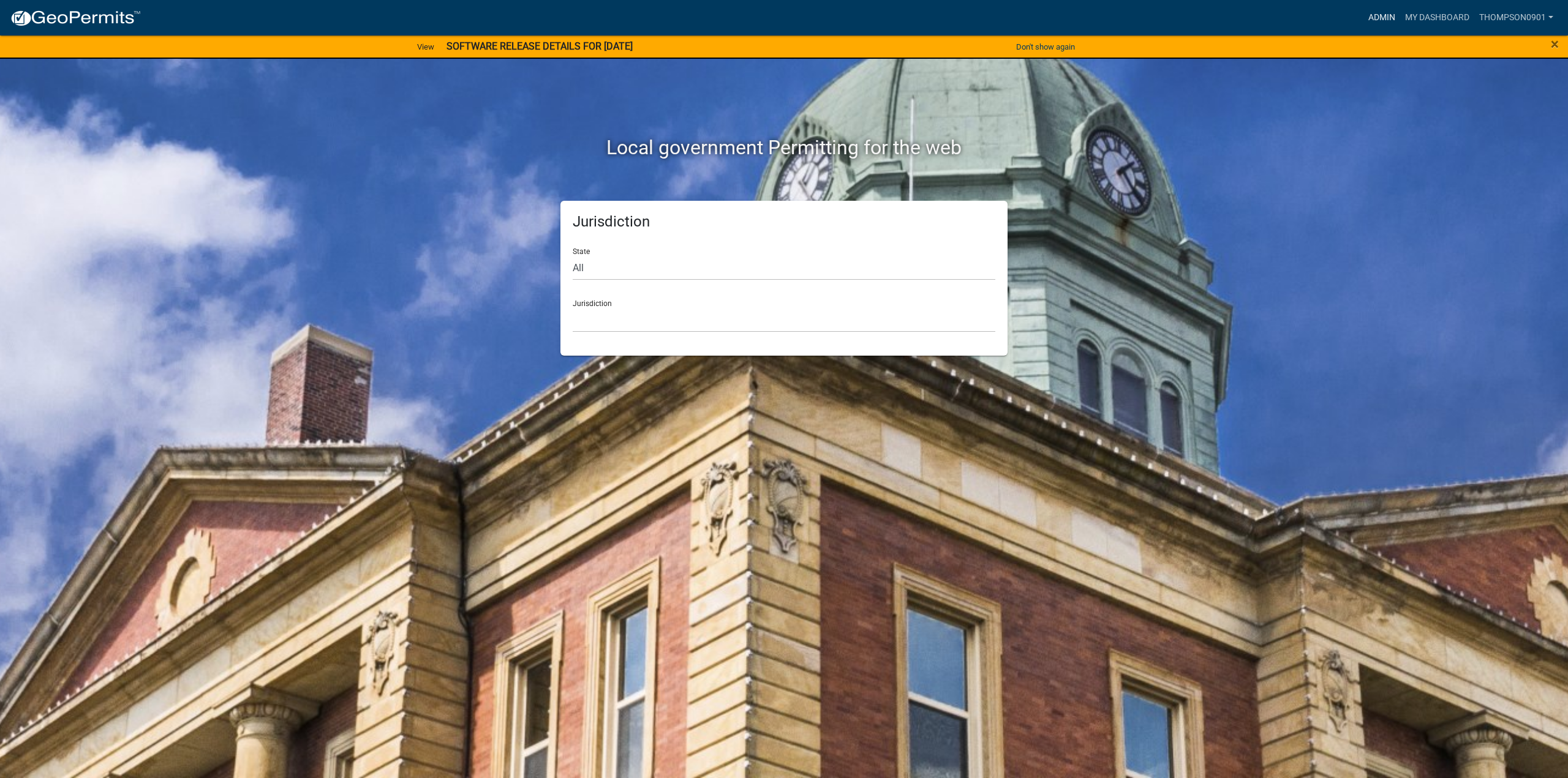
click at [1382, 20] on link "Admin" at bounding box center [1381, 17] width 37 height 23
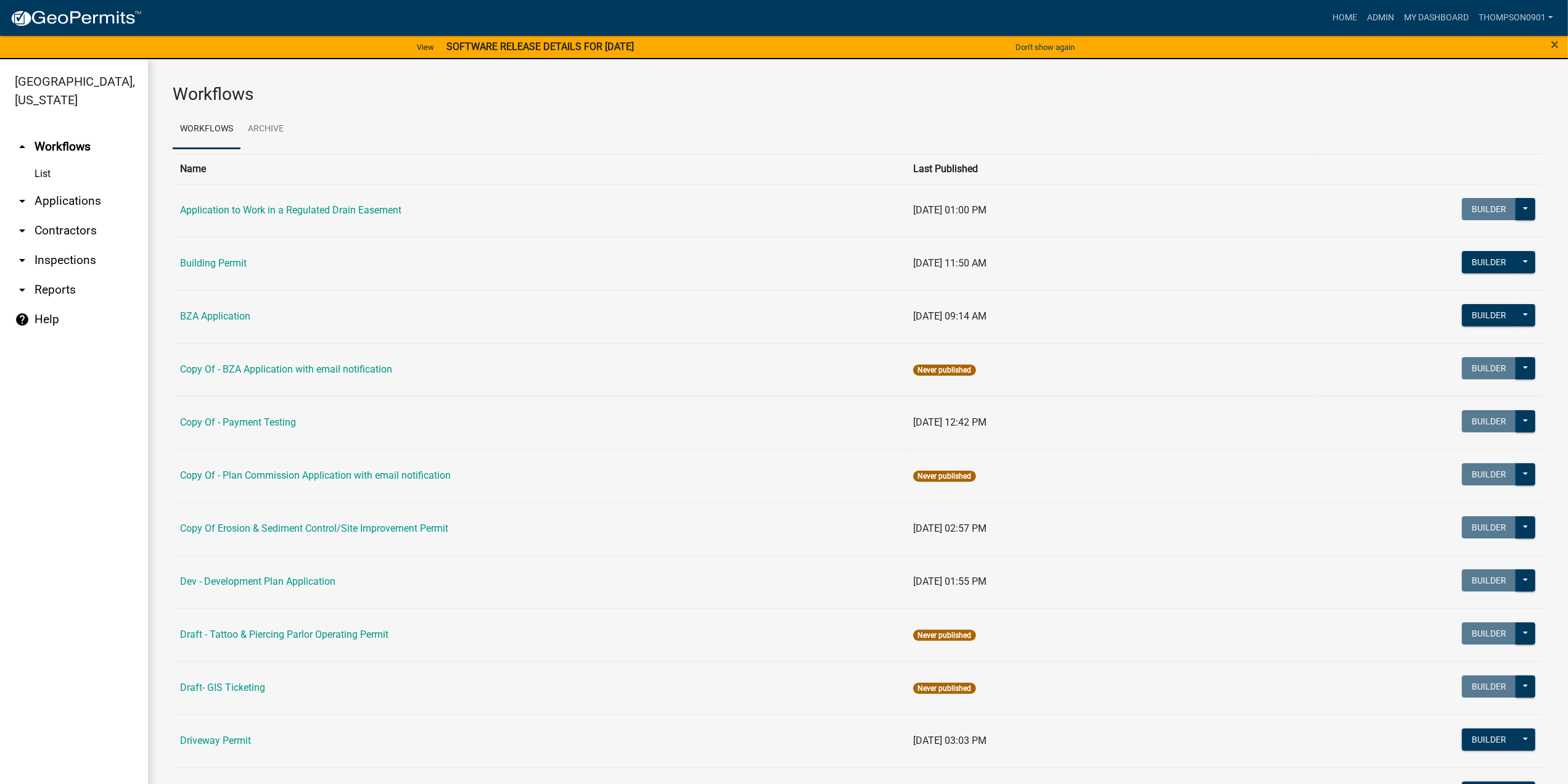
click at [64, 216] on link "arrow_drop_down Contractors" at bounding box center [74, 230] width 148 height 30
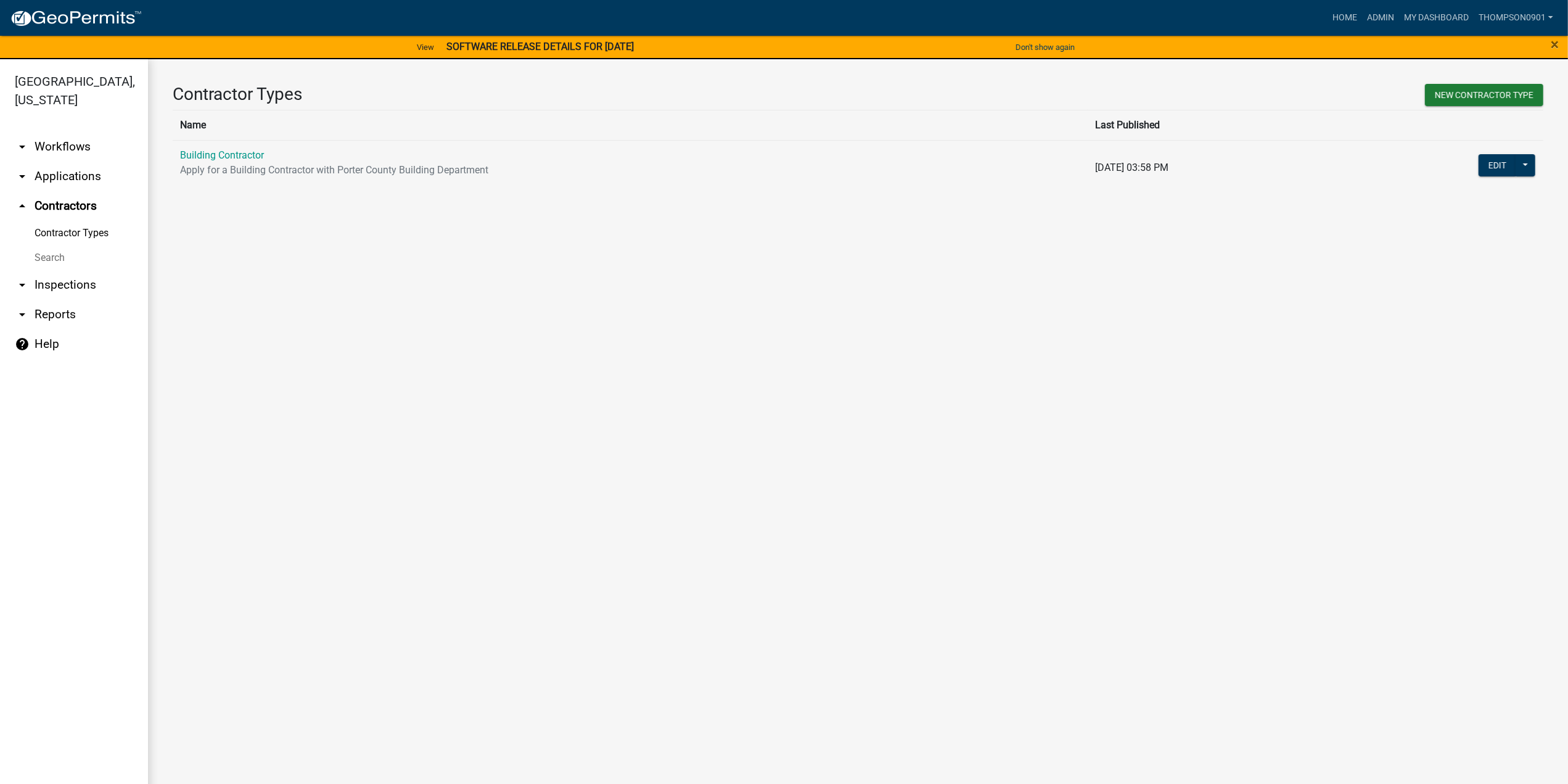
drag, startPoint x: 68, startPoint y: 151, endPoint x: 79, endPoint y: 153, distance: 11.2
click at [69, 161] on link "arrow_drop_down Applications" at bounding box center [74, 176] width 148 height 30
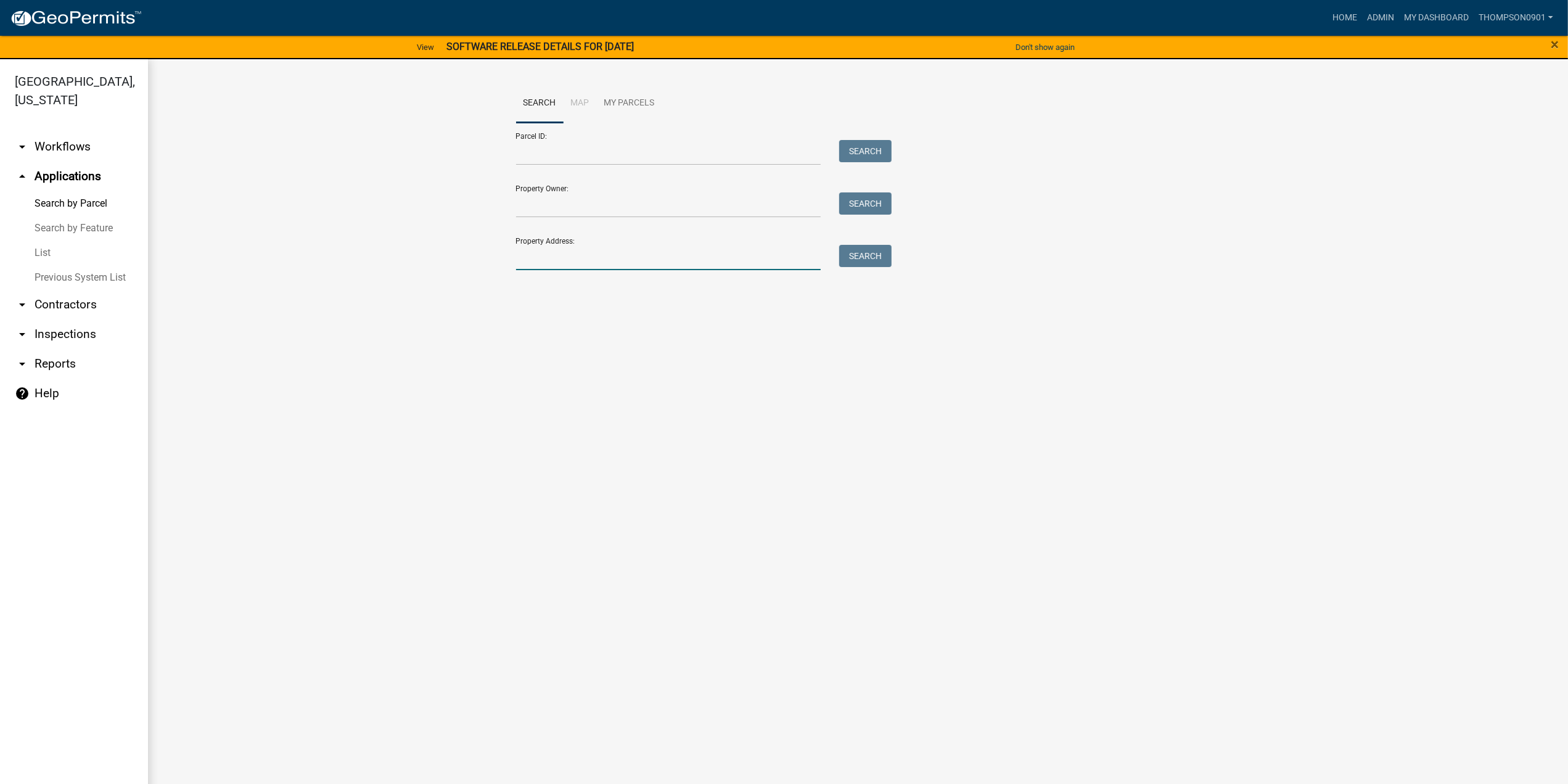
click at [582, 256] on input "Property Address:" at bounding box center [668, 257] width 305 height 25
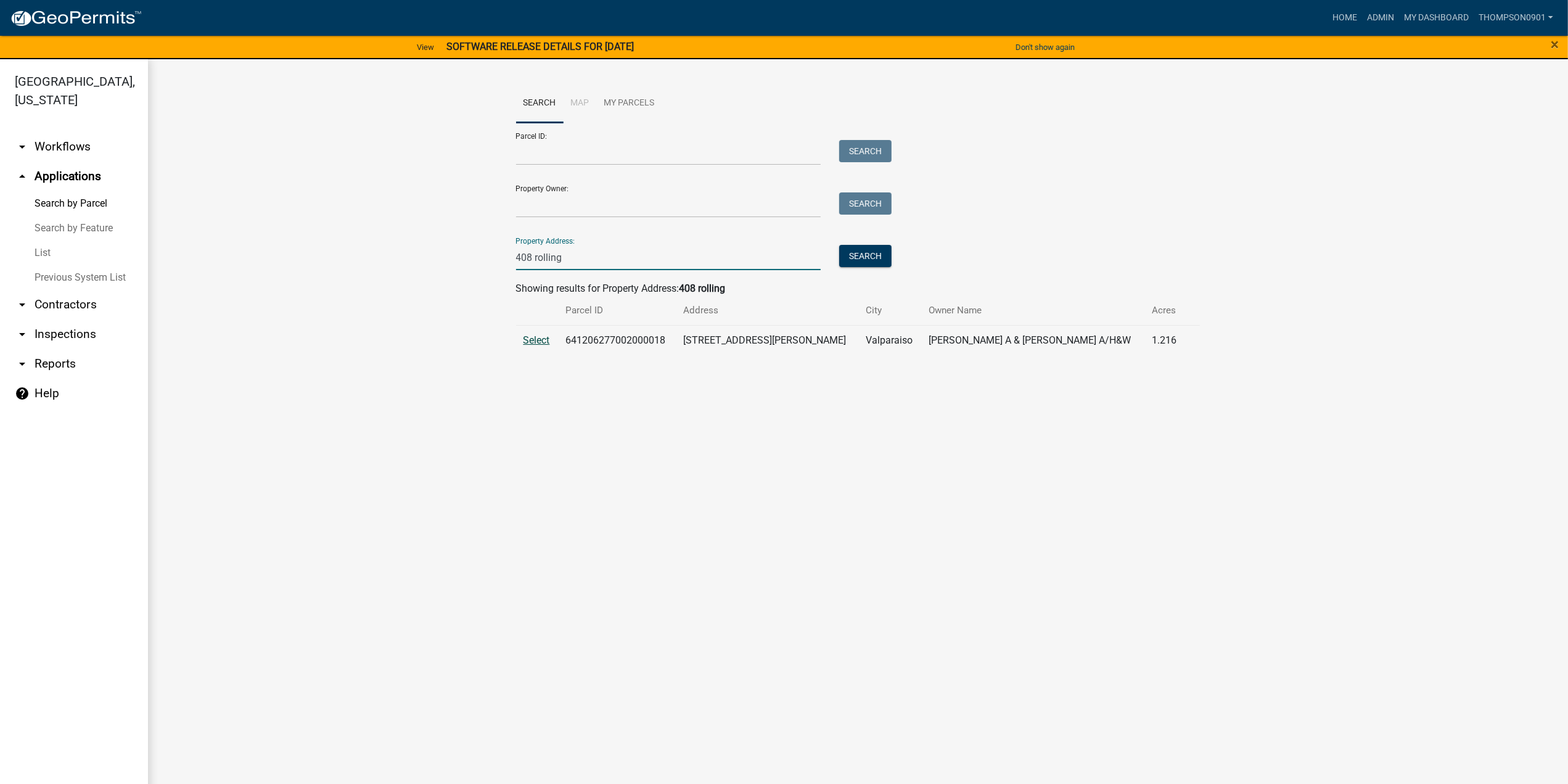
type input "408 rolling"
click at [531, 335] on span "Select" at bounding box center [537, 340] width 27 height 12
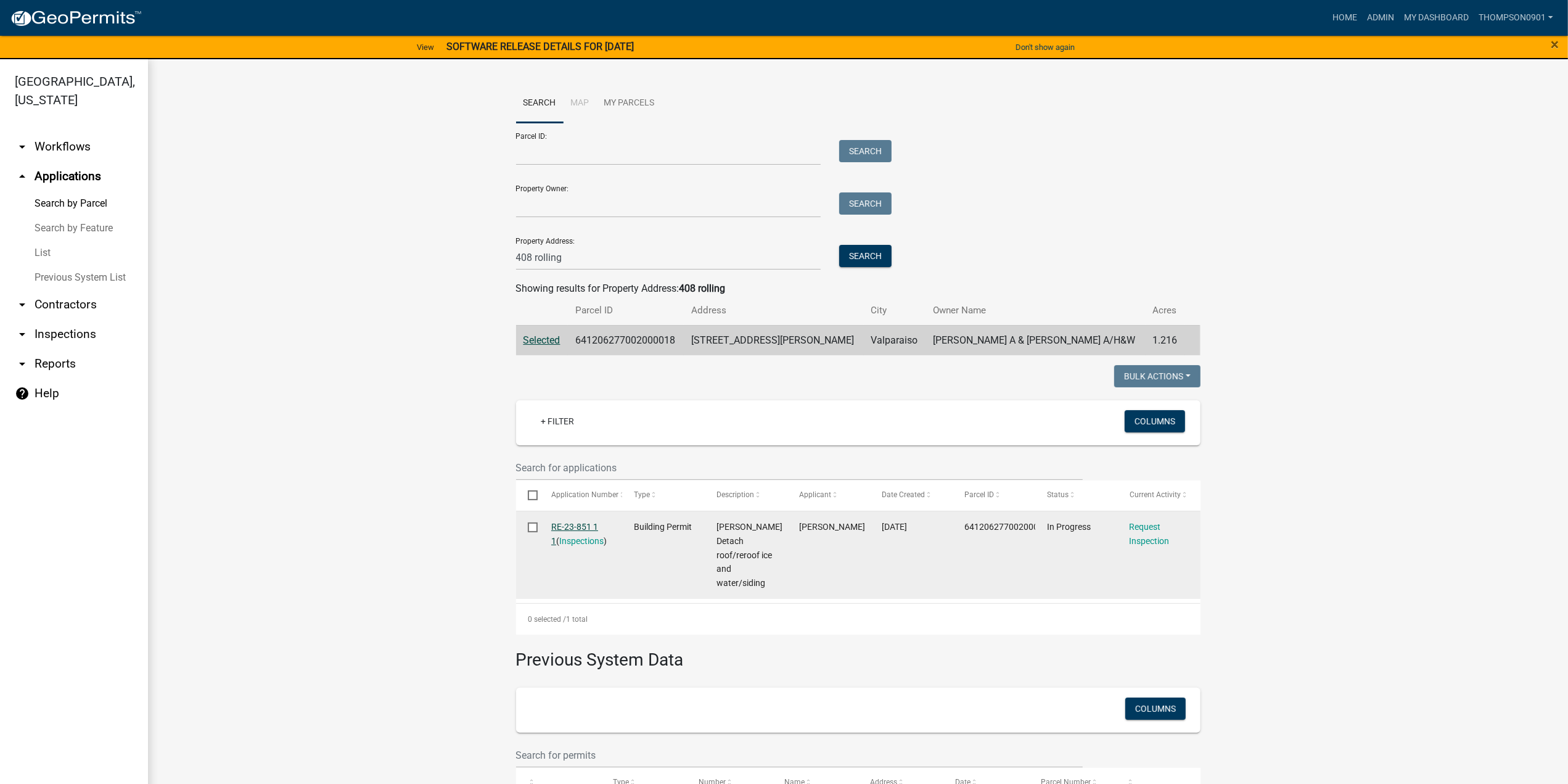
click at [573, 526] on link "RE-23-851 1 1" at bounding box center [574, 534] width 47 height 24
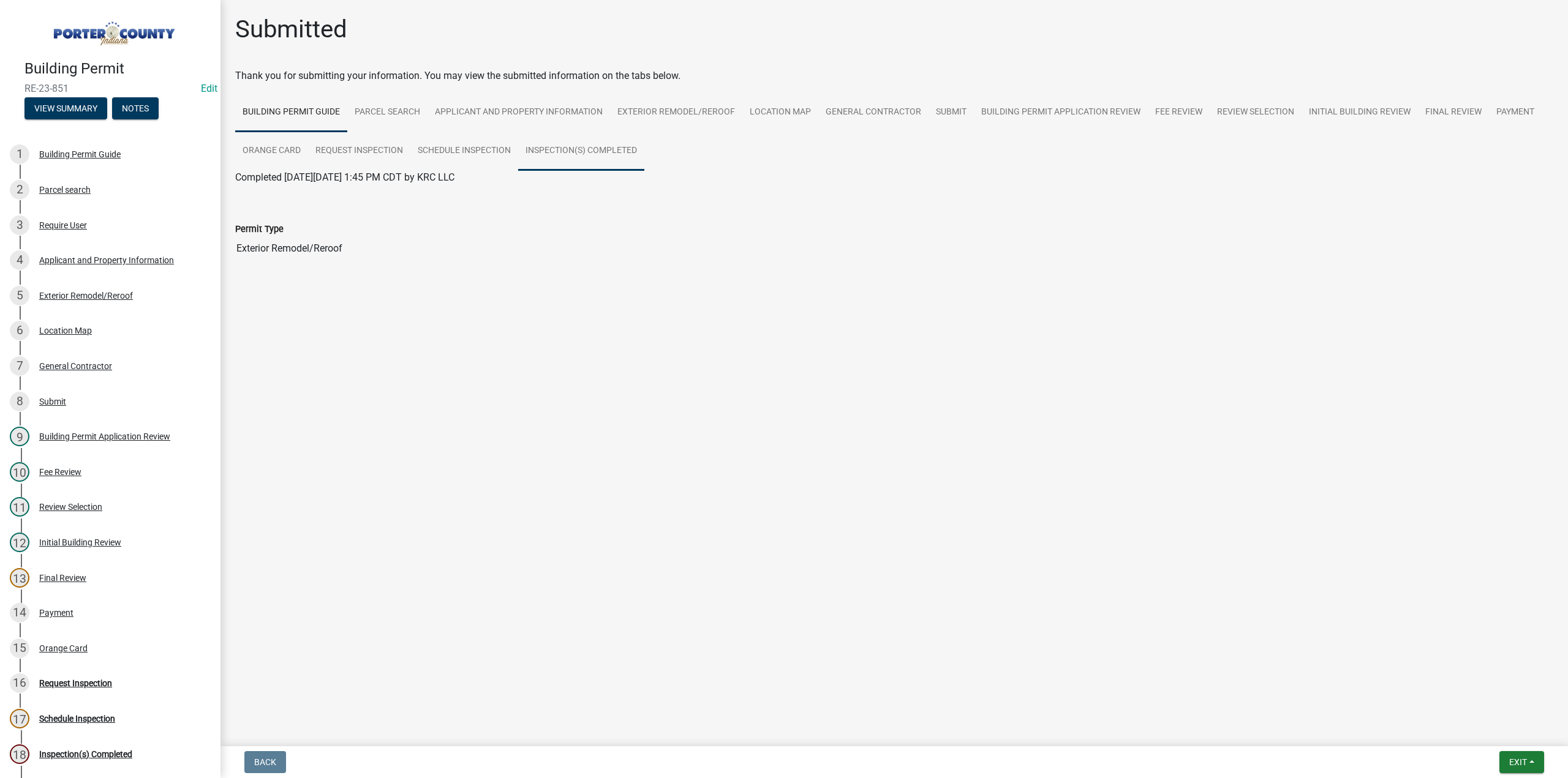
click at [616, 150] on link "Inspection(s) Completed" at bounding box center [581, 150] width 126 height 39
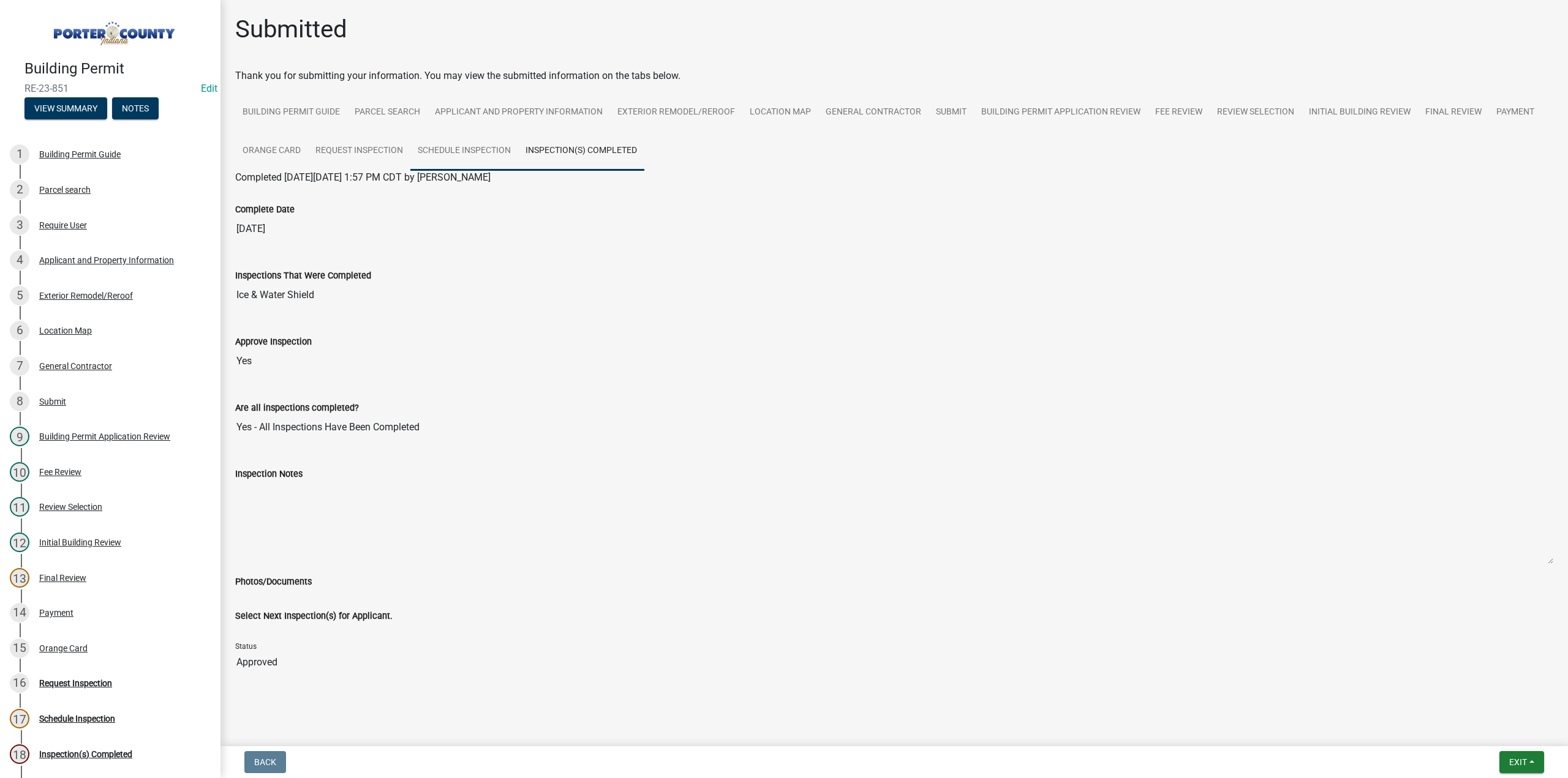
click at [468, 143] on link "Schedule Inspection" at bounding box center [464, 150] width 108 height 39
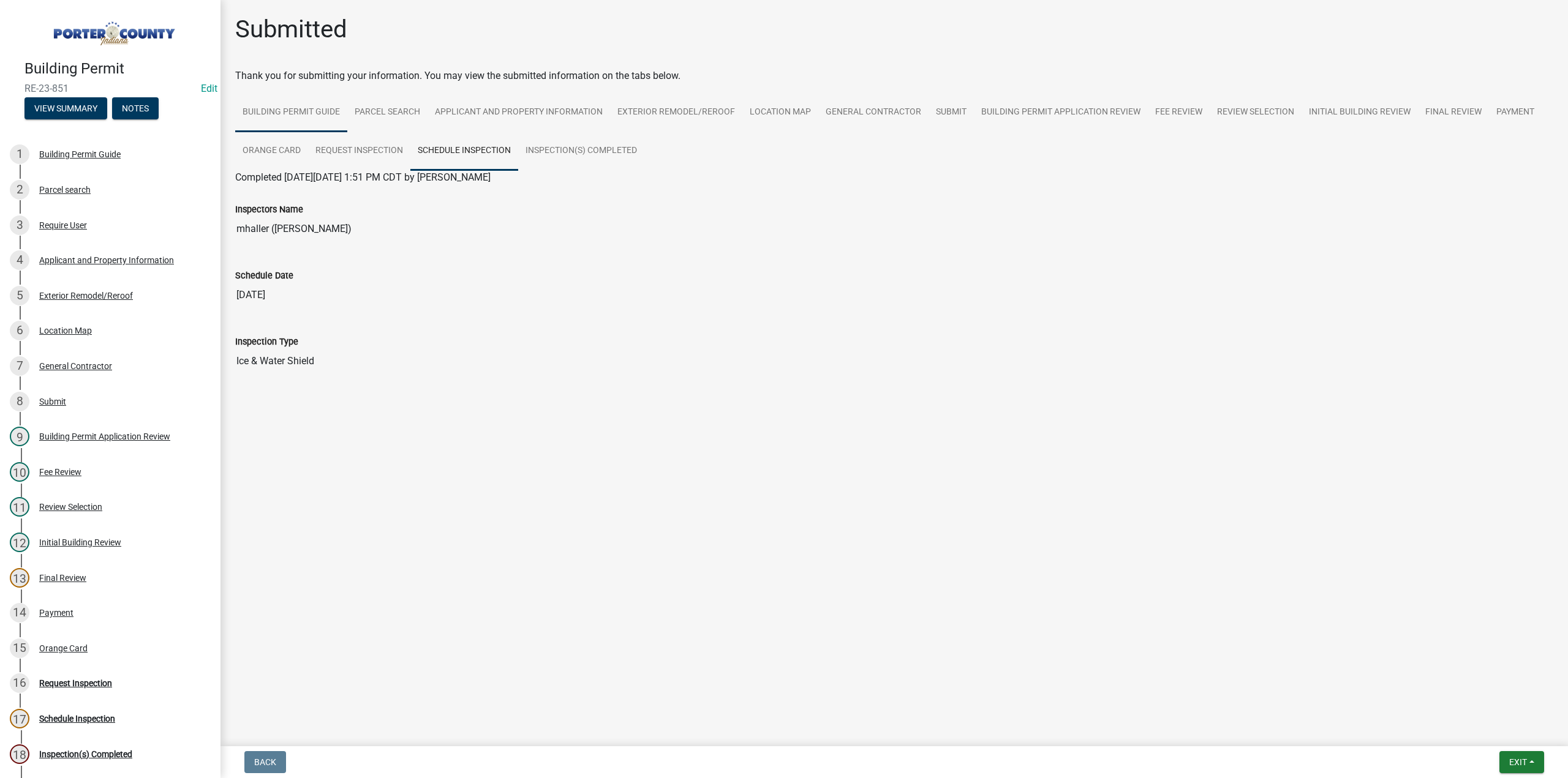
click at [307, 102] on link "Building Permit Guide" at bounding box center [291, 112] width 112 height 39
click at [382, 107] on link "Parcel search" at bounding box center [387, 112] width 80 height 39
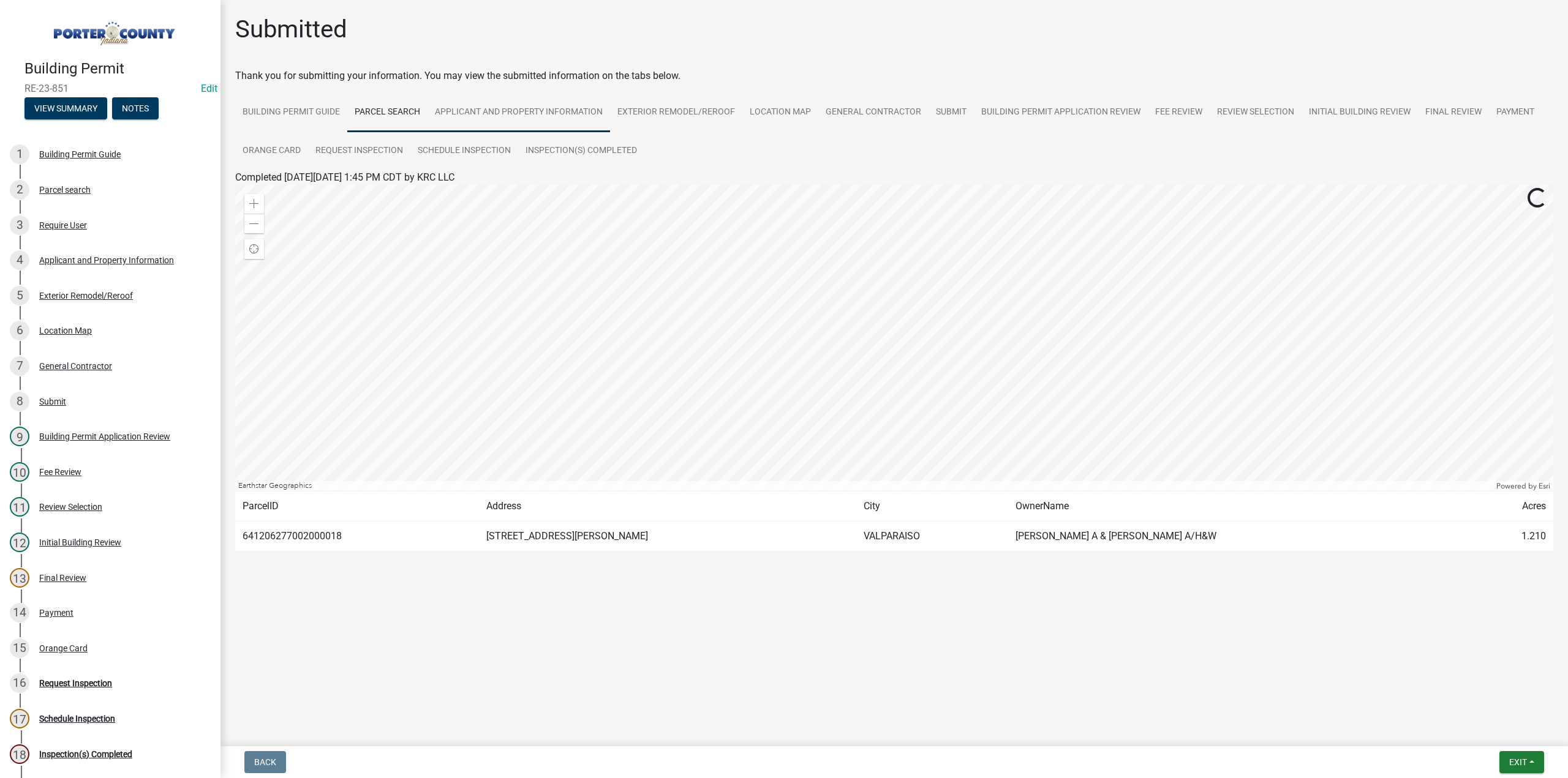
click at [498, 106] on link "Applicant and Property Information" at bounding box center [519, 112] width 183 height 39
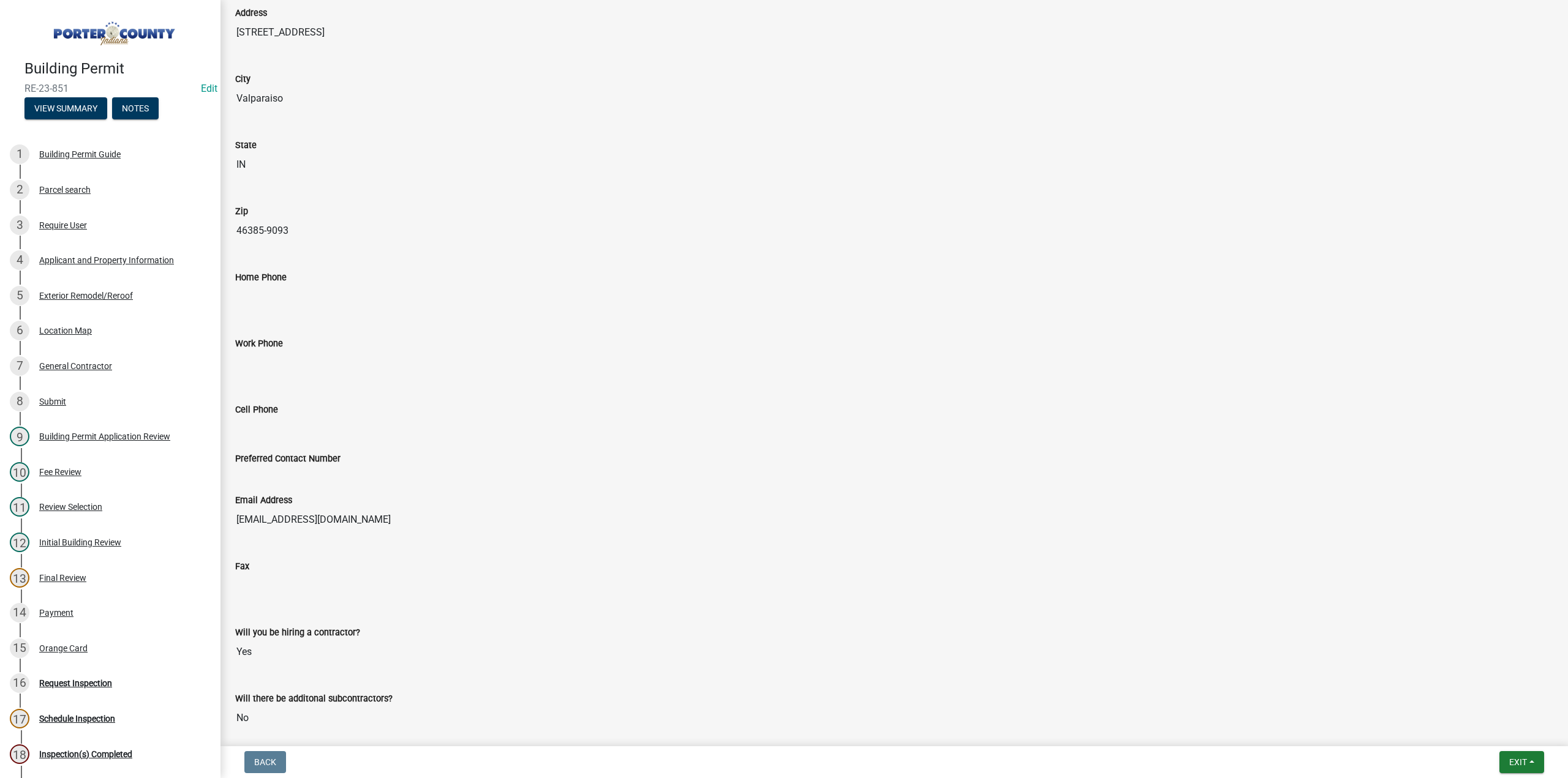
scroll to position [1317, 0]
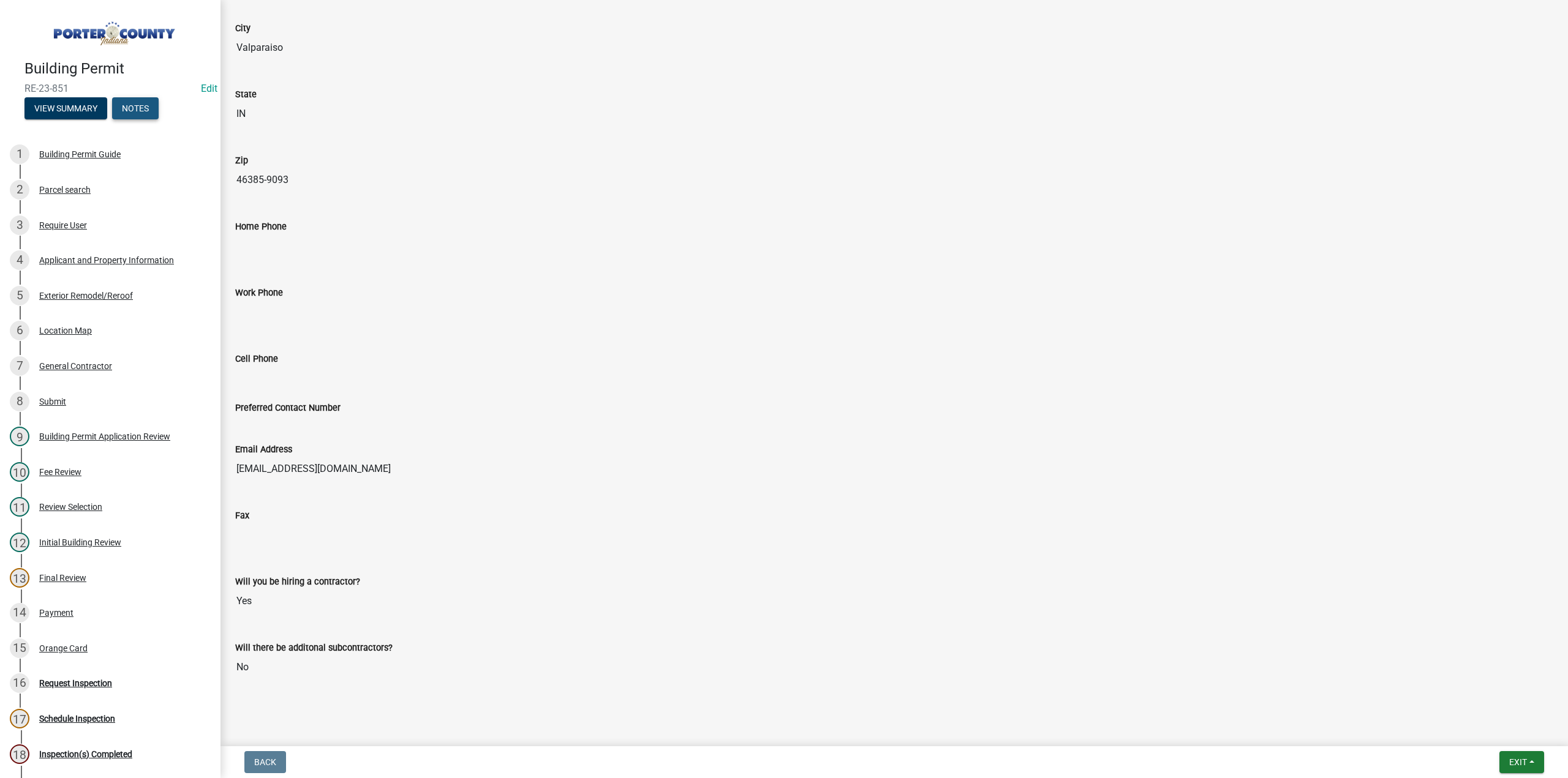
click at [134, 105] on button "Notes" at bounding box center [135, 108] width 47 height 22
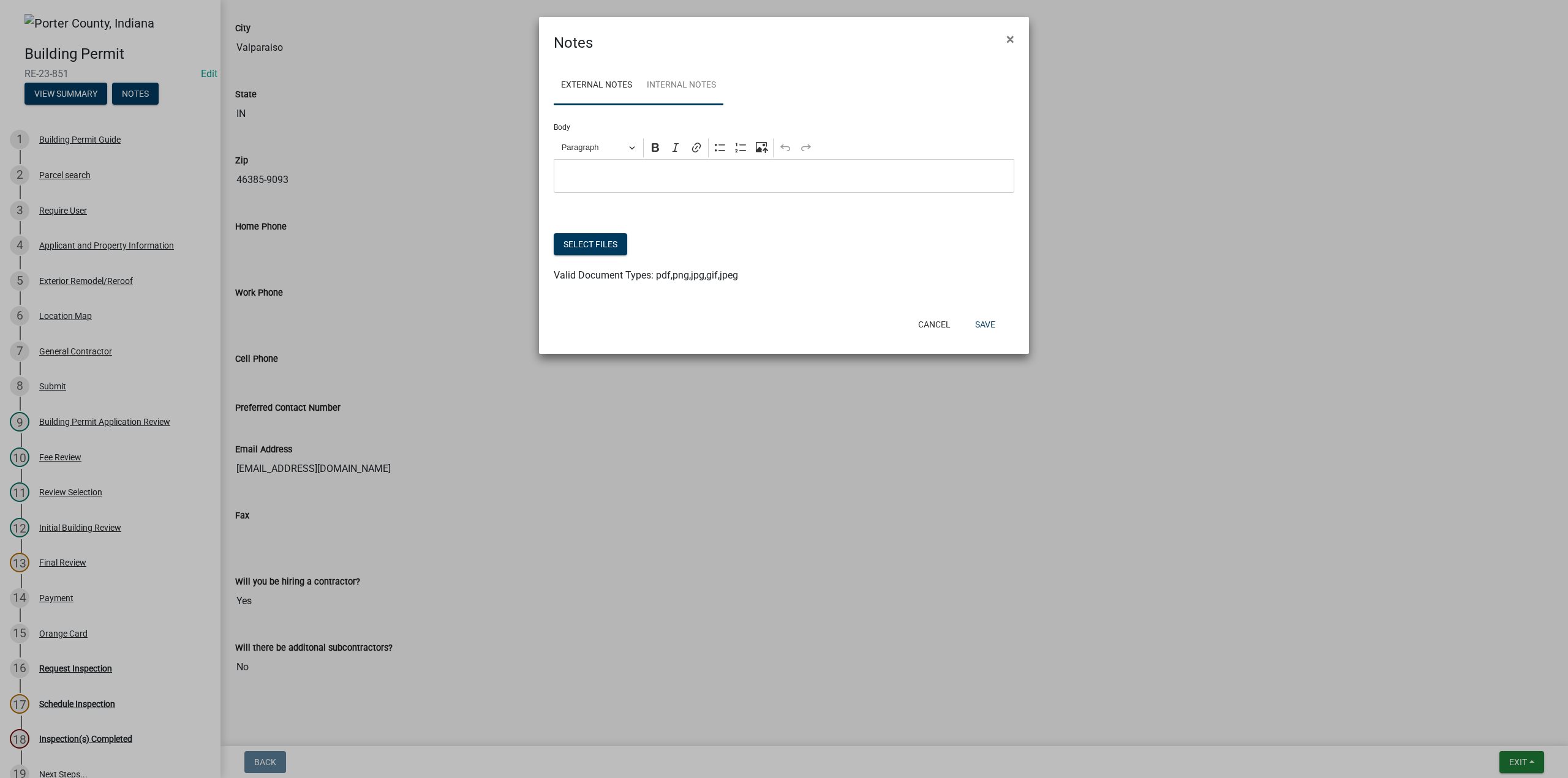
click at [663, 82] on link "Internal Notes" at bounding box center [681, 85] width 84 height 39
click at [1013, 40] on span "×" at bounding box center [1010, 39] width 8 height 17
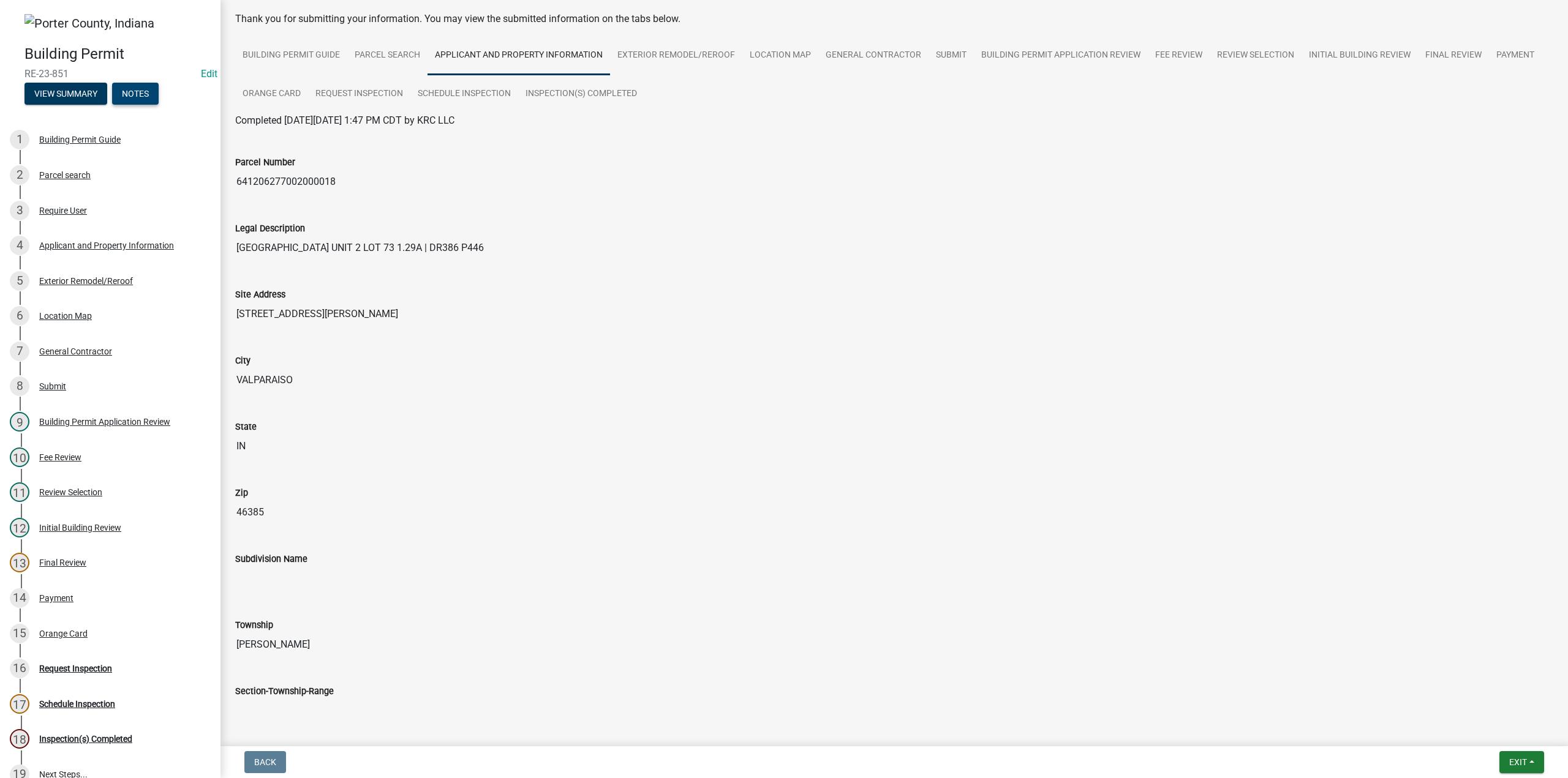
scroll to position [0, 0]
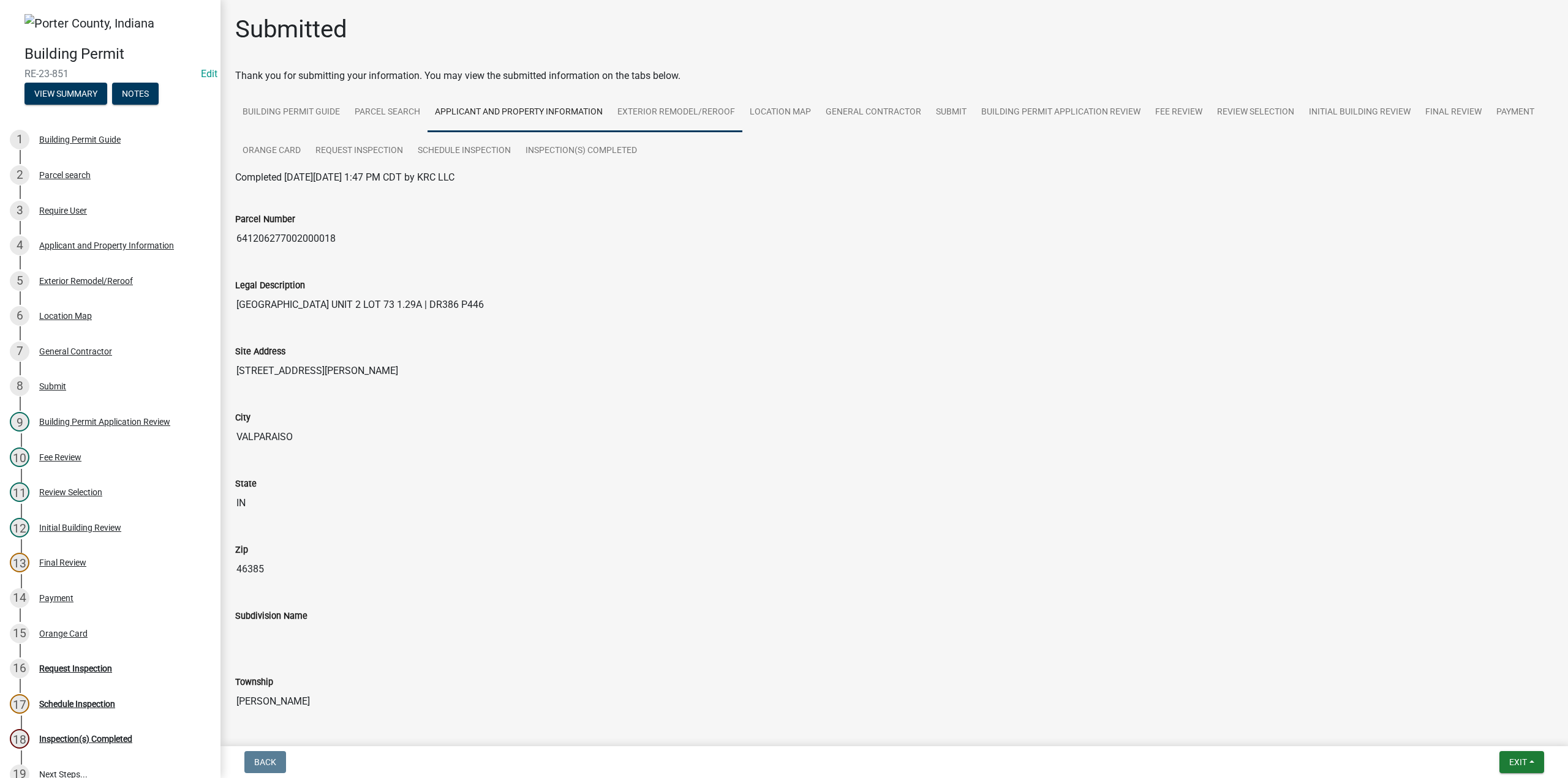
click at [658, 112] on link "Exterior Remodel/Reroof" at bounding box center [675, 112] width 132 height 39
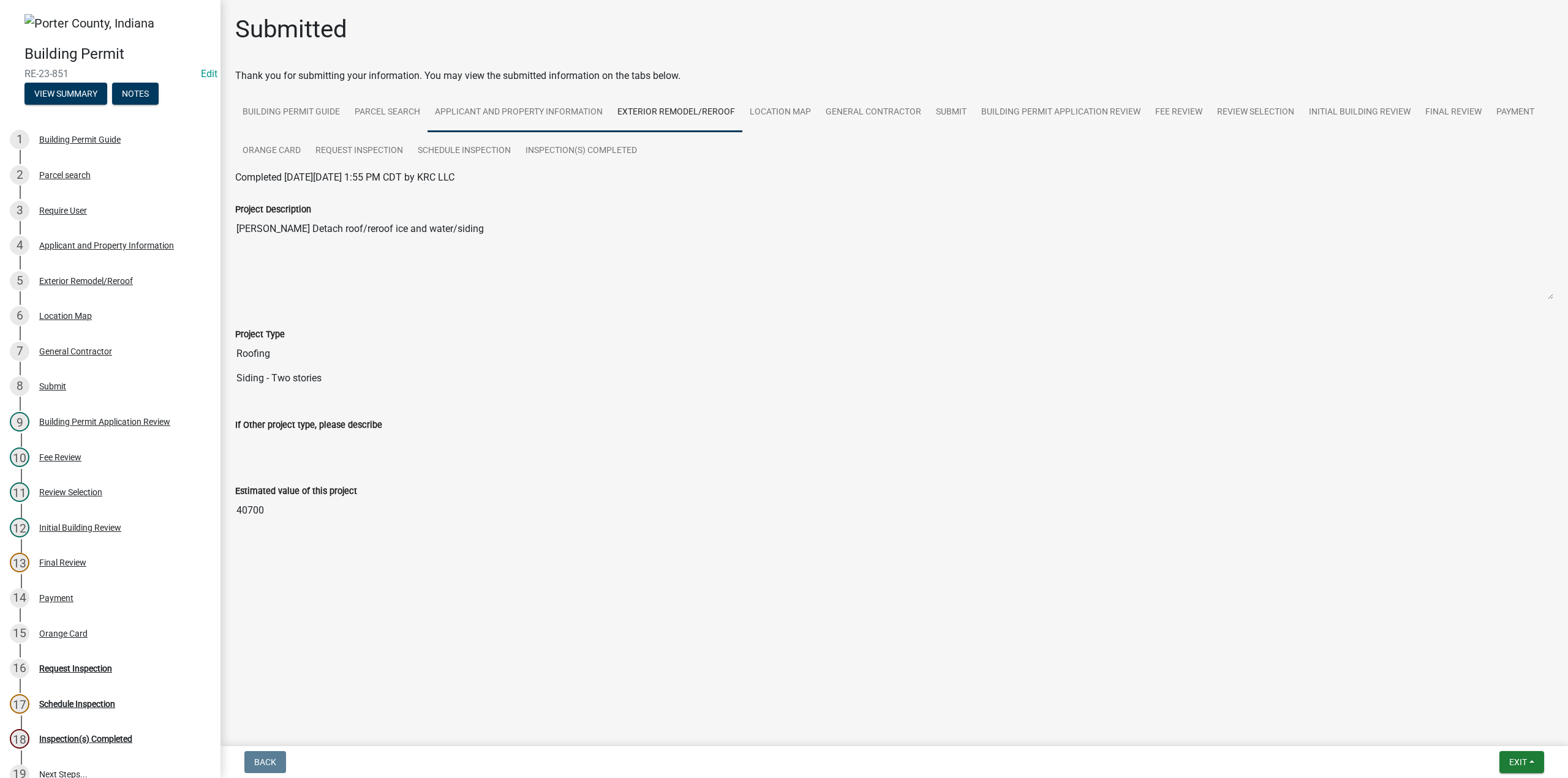
click at [574, 112] on link "Applicant and Property Information" at bounding box center [519, 112] width 183 height 39
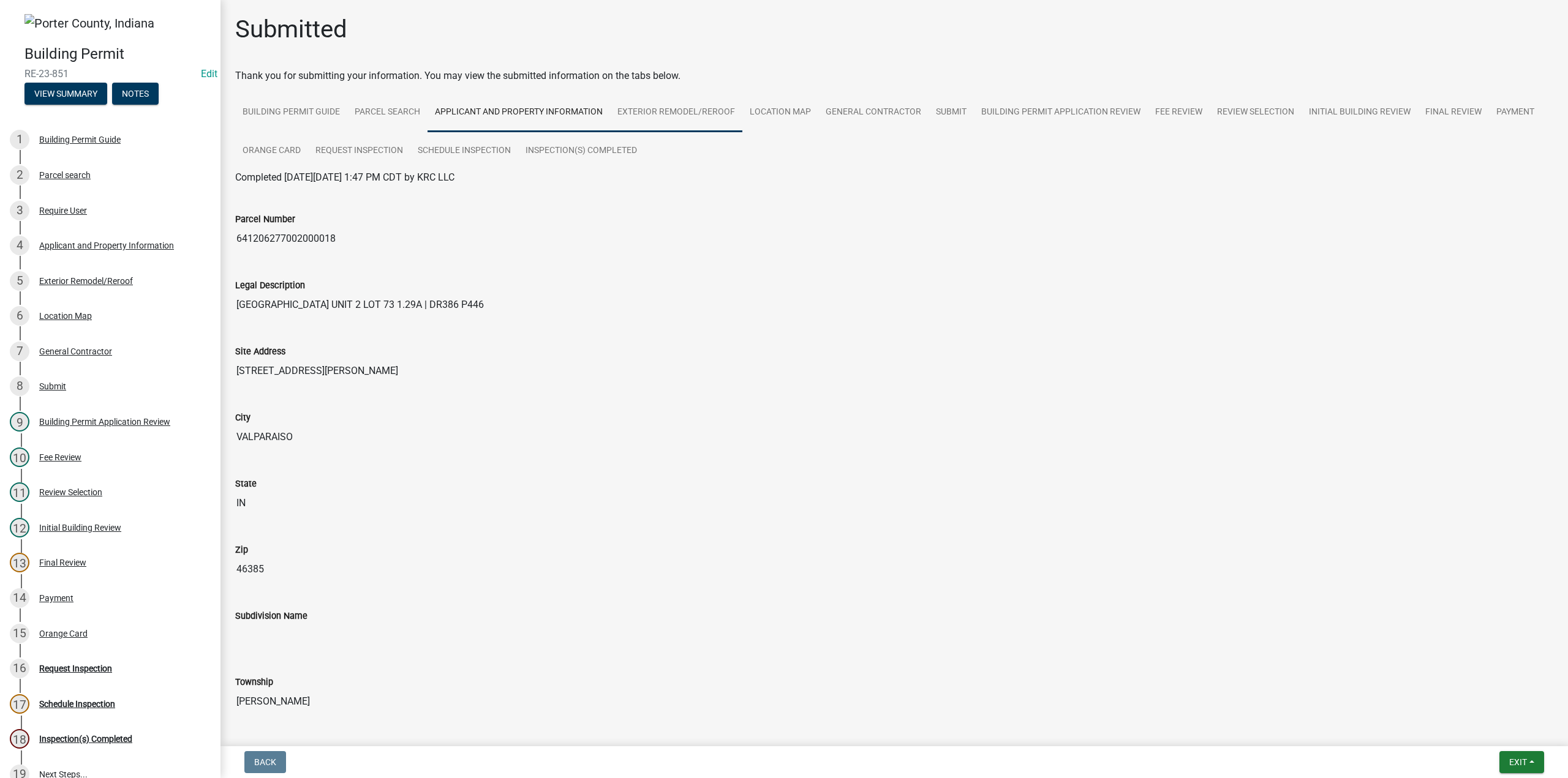
click at [670, 117] on link "Exterior Remodel/Reroof" at bounding box center [675, 112] width 132 height 39
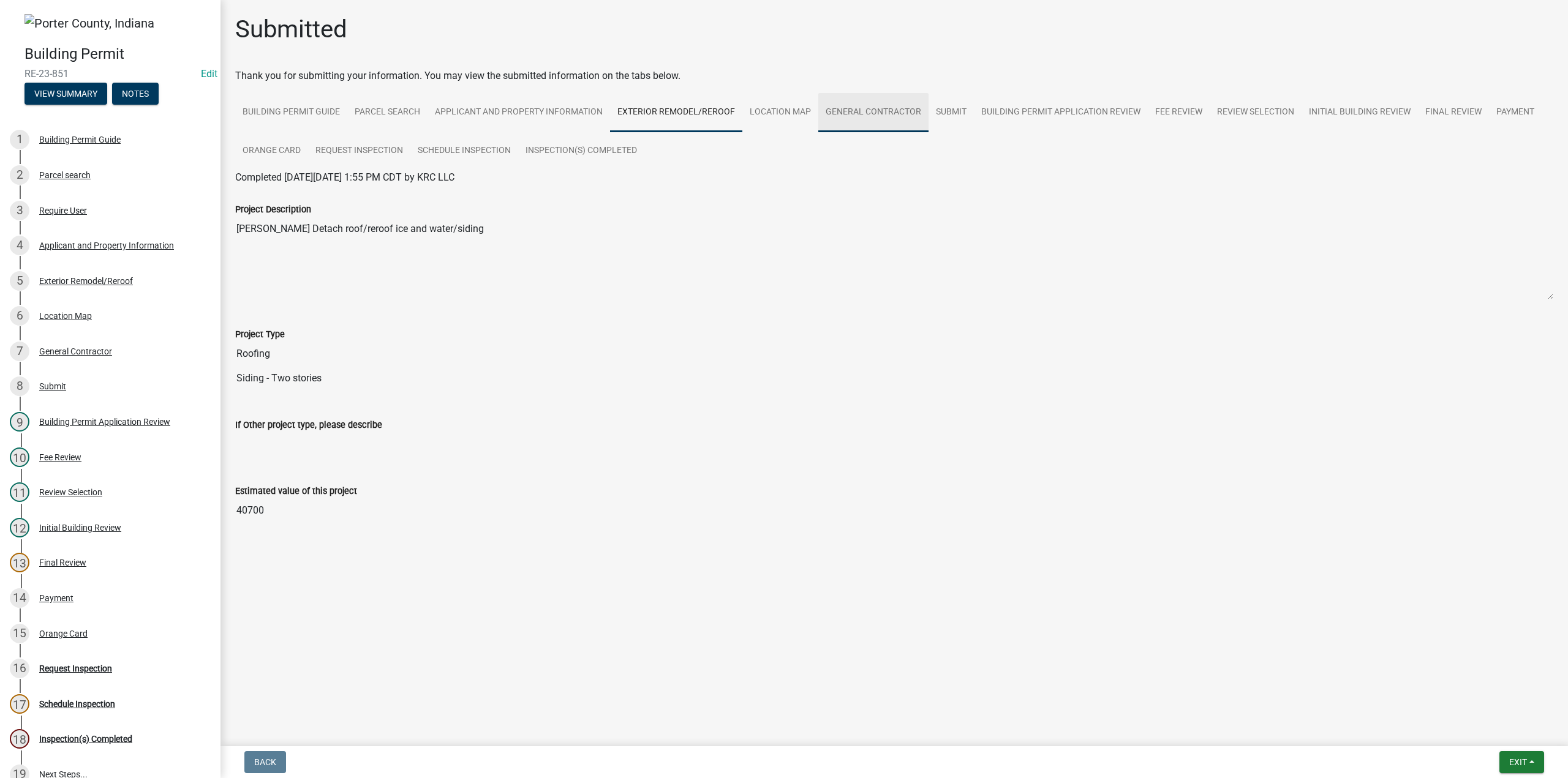
click at [908, 116] on link "General Contractor" at bounding box center [874, 112] width 111 height 39
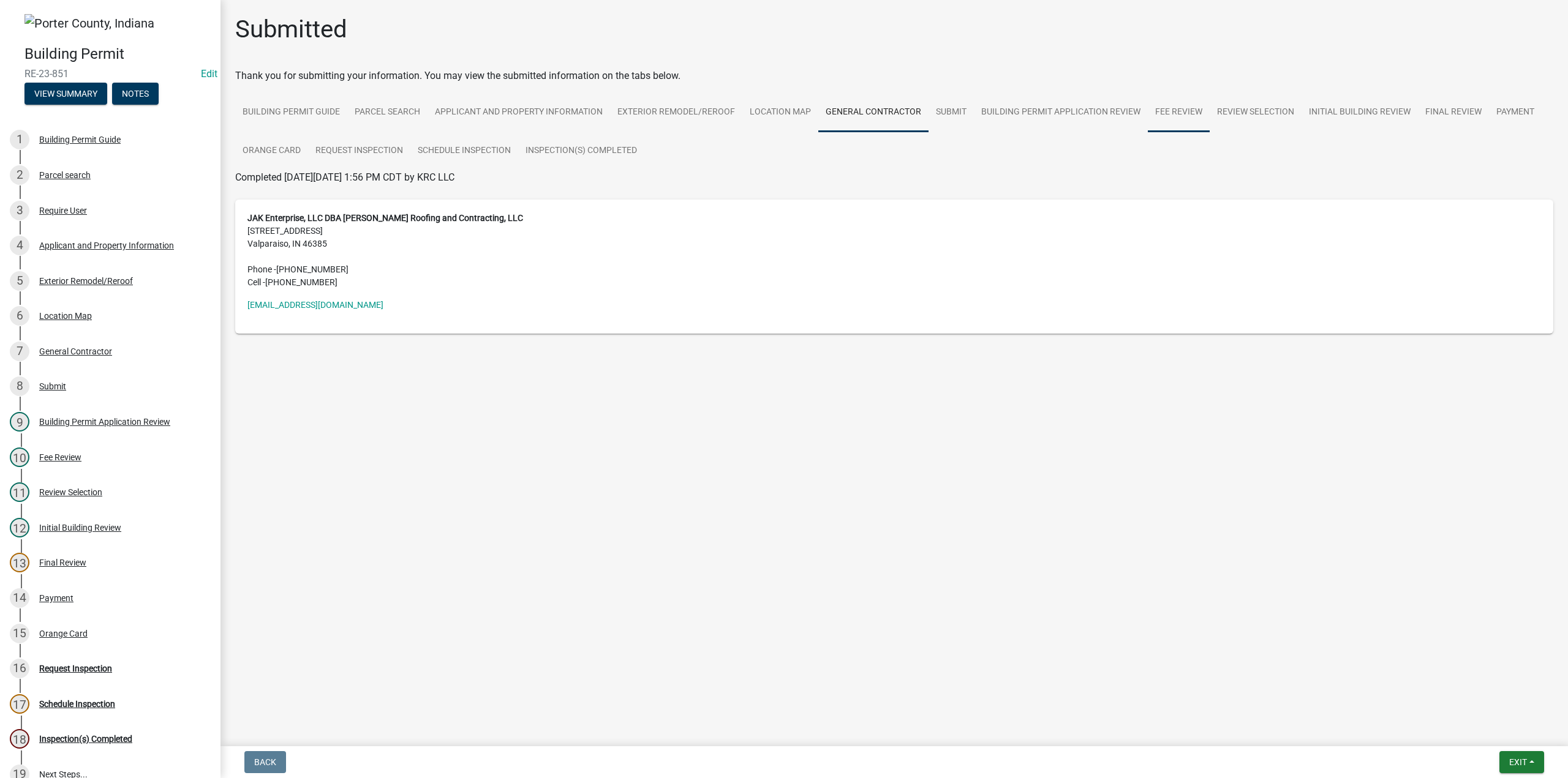
click at [1162, 112] on link "Fee Review" at bounding box center [1178, 112] width 62 height 39
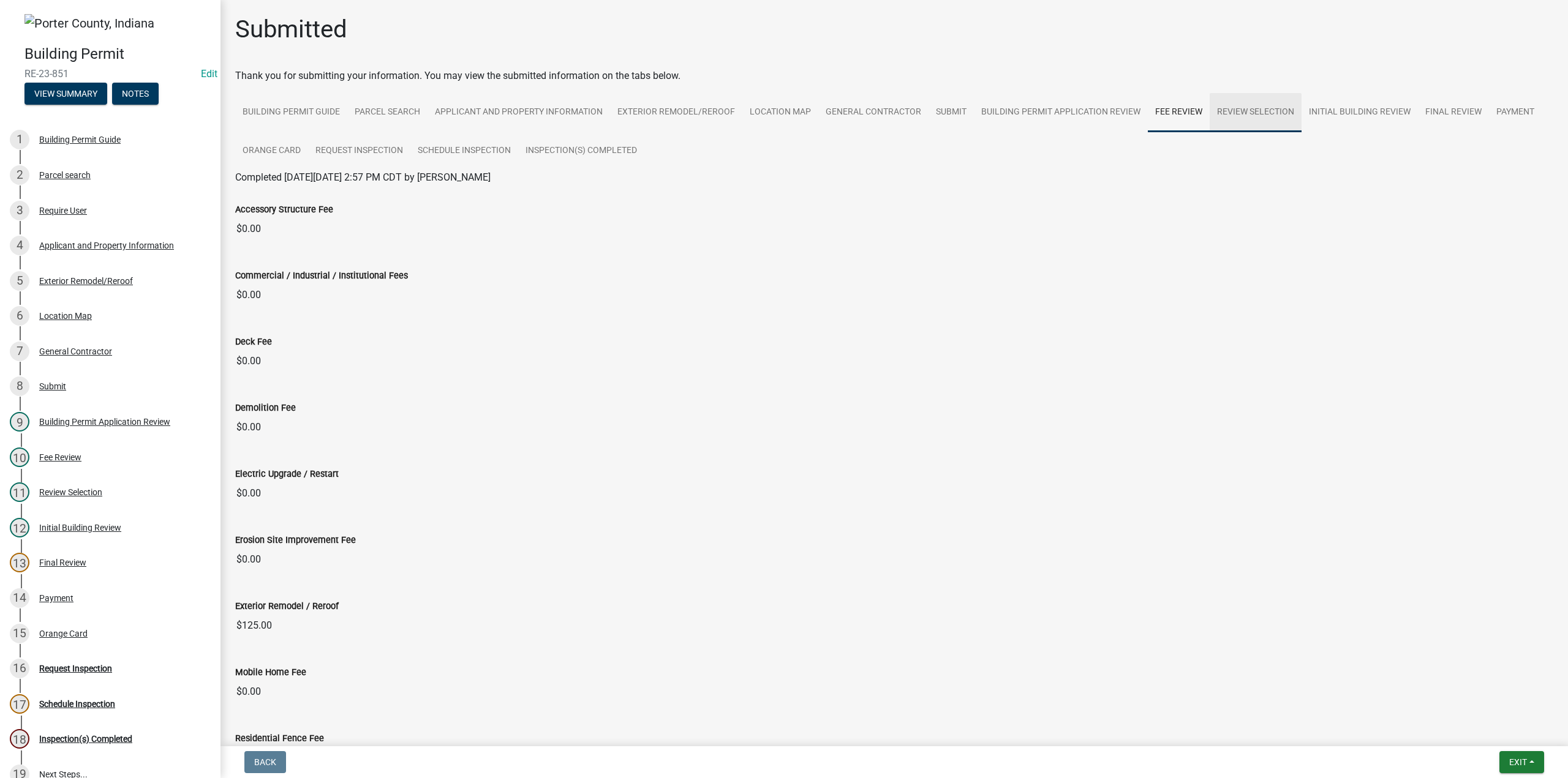
click at [1243, 108] on link "Review Selection" at bounding box center [1256, 112] width 91 height 39
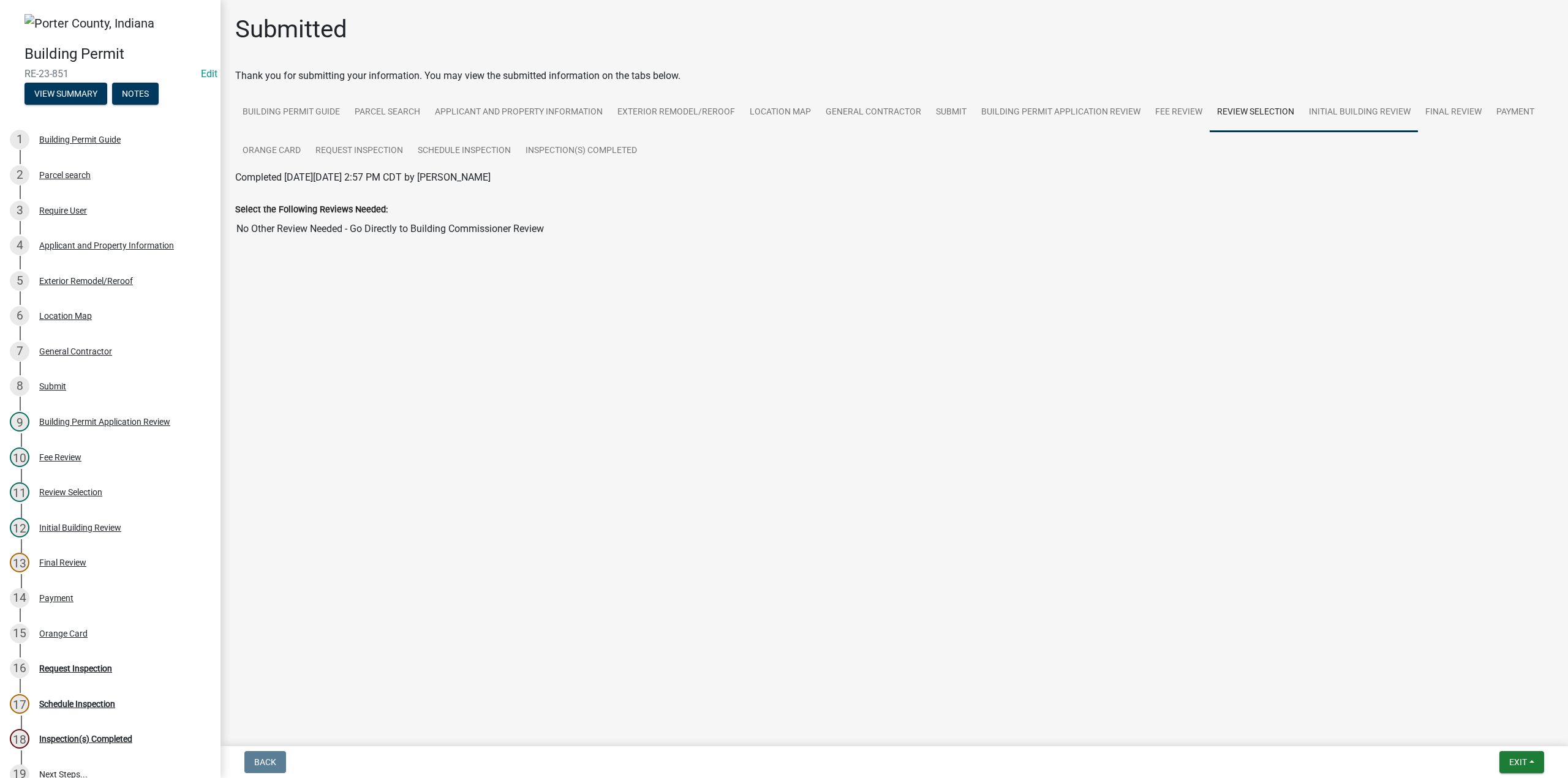
click at [1339, 110] on link "Initial Building Review" at bounding box center [1359, 112] width 116 height 39
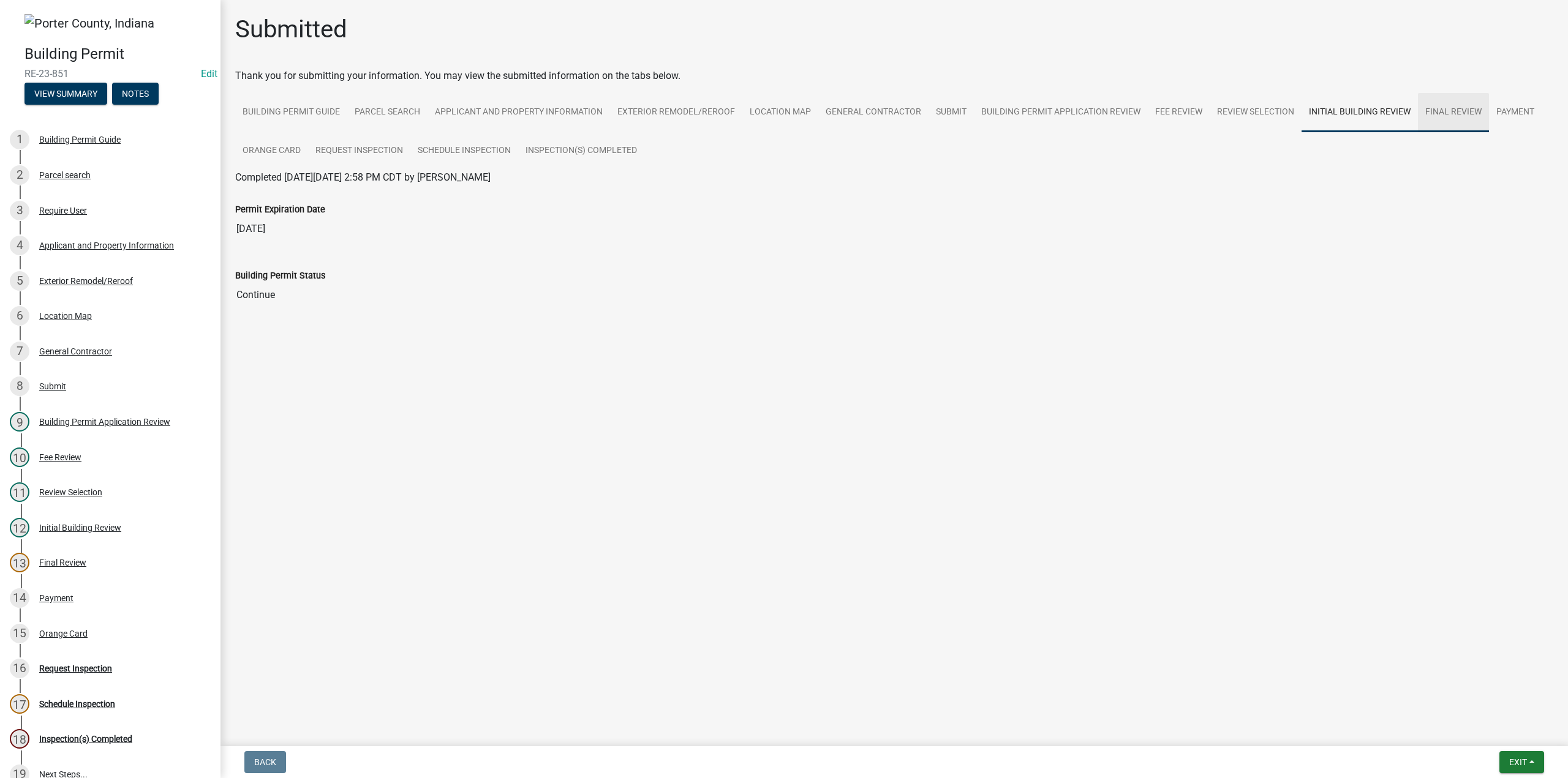
click at [1450, 110] on link "Final Review" at bounding box center [1453, 112] width 71 height 39
click at [1518, 112] on link "Payment" at bounding box center [1515, 112] width 52 height 39
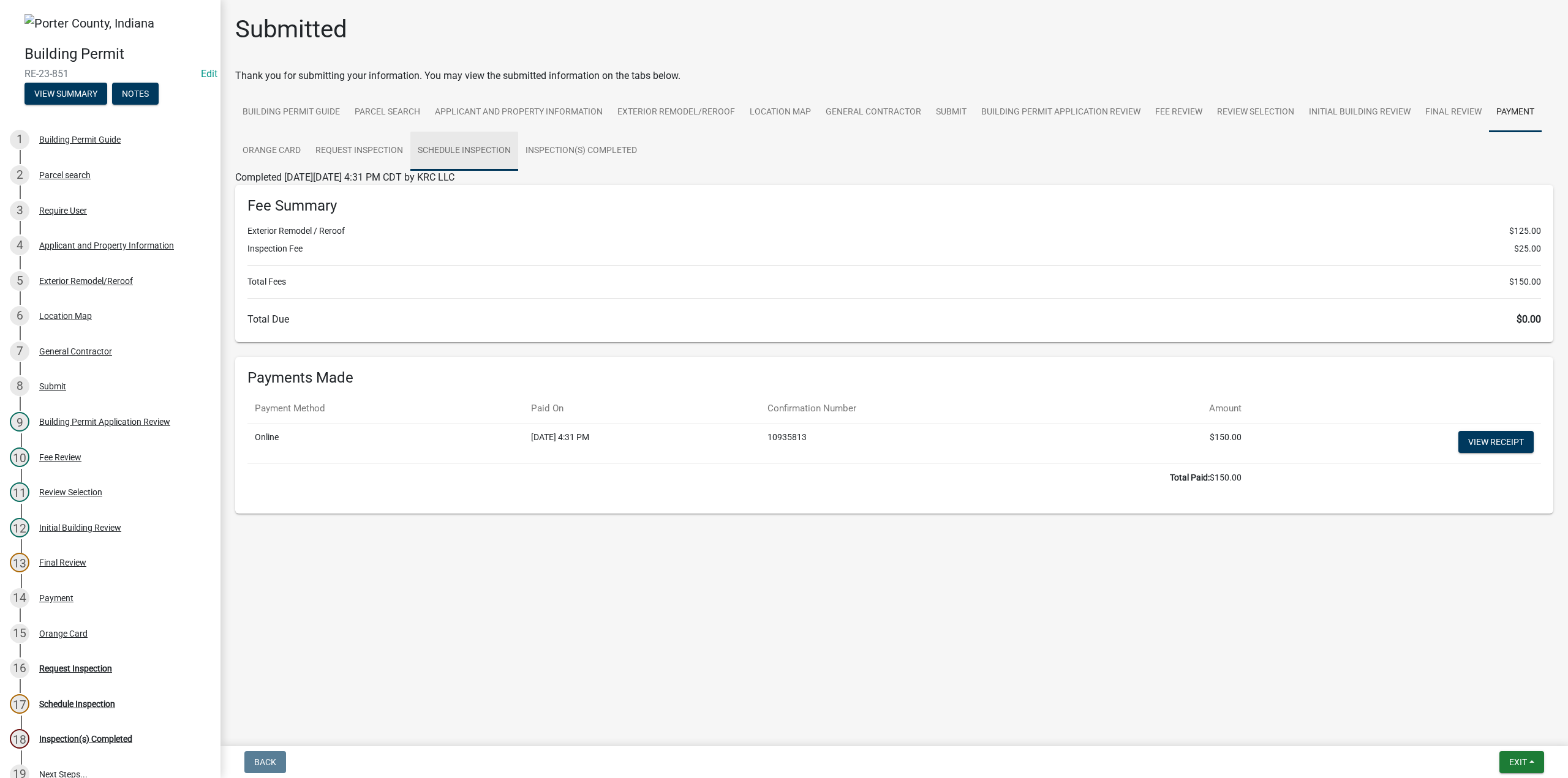
click at [487, 148] on link "Schedule Inspection" at bounding box center [464, 150] width 108 height 39
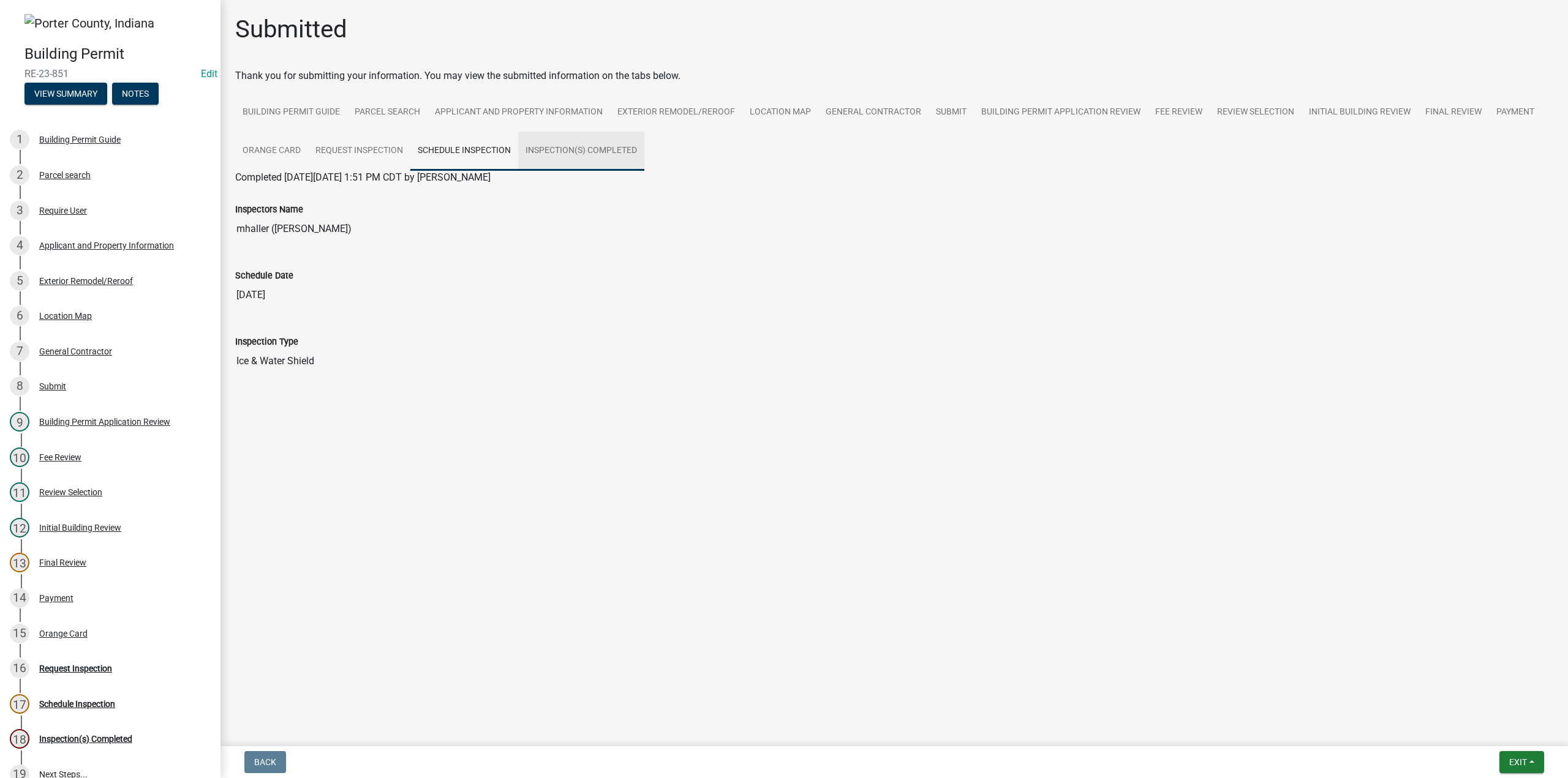
click at [553, 150] on link "Inspection(s) Completed" at bounding box center [581, 150] width 126 height 39
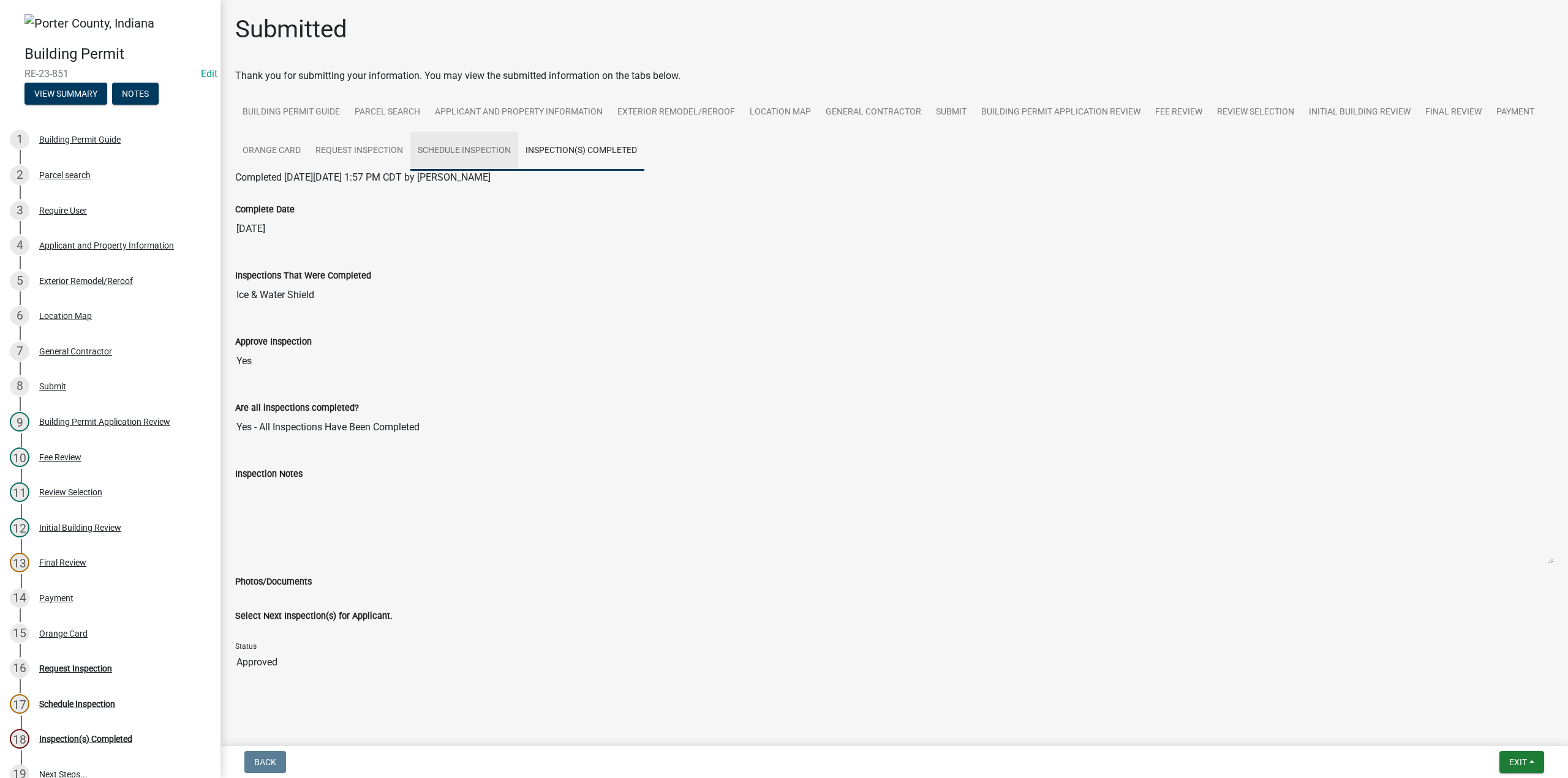
click at [459, 150] on link "Schedule Inspection" at bounding box center [464, 150] width 108 height 39
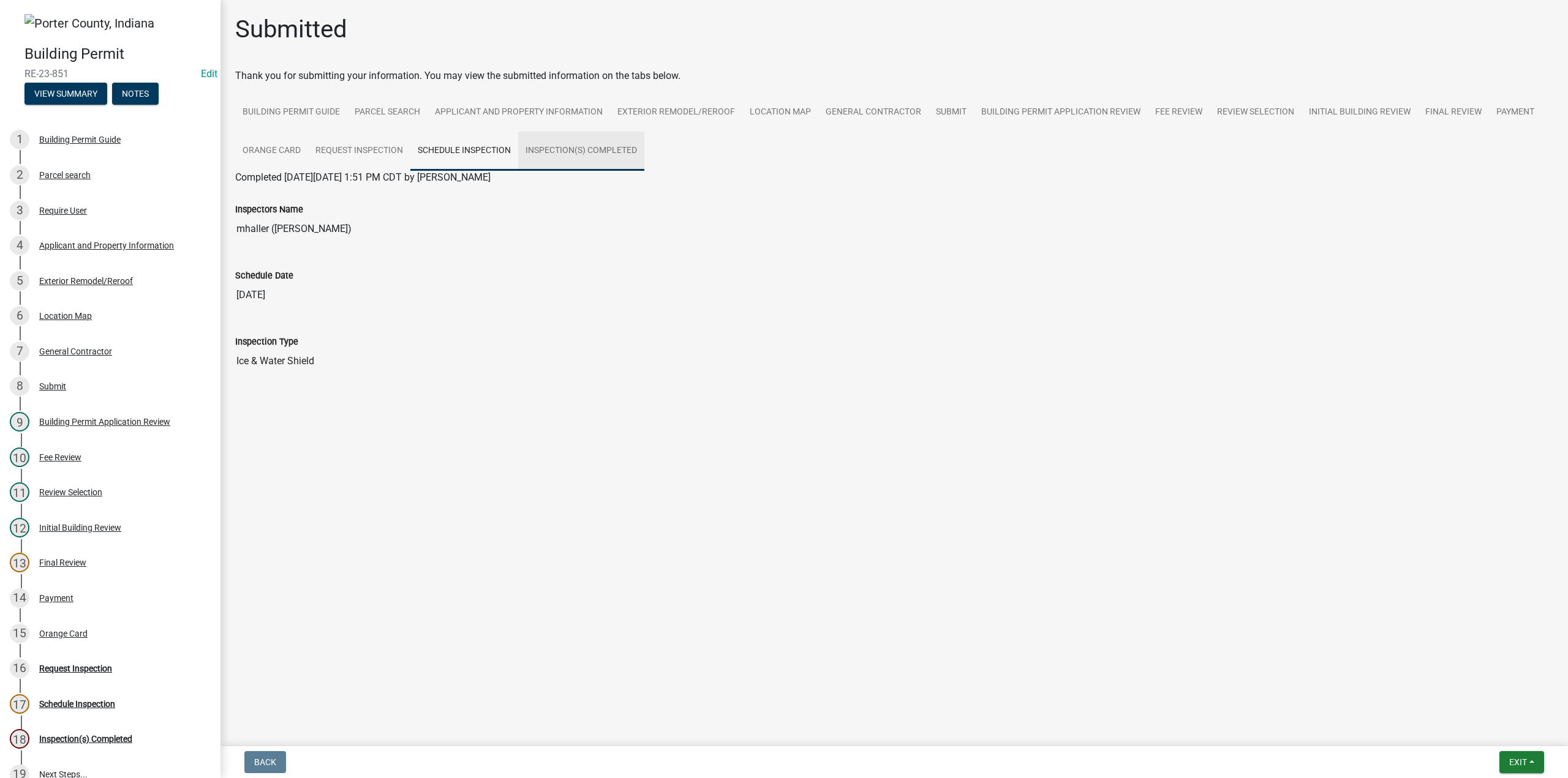
click at [587, 146] on link "Inspection(s) Completed" at bounding box center [581, 150] width 126 height 39
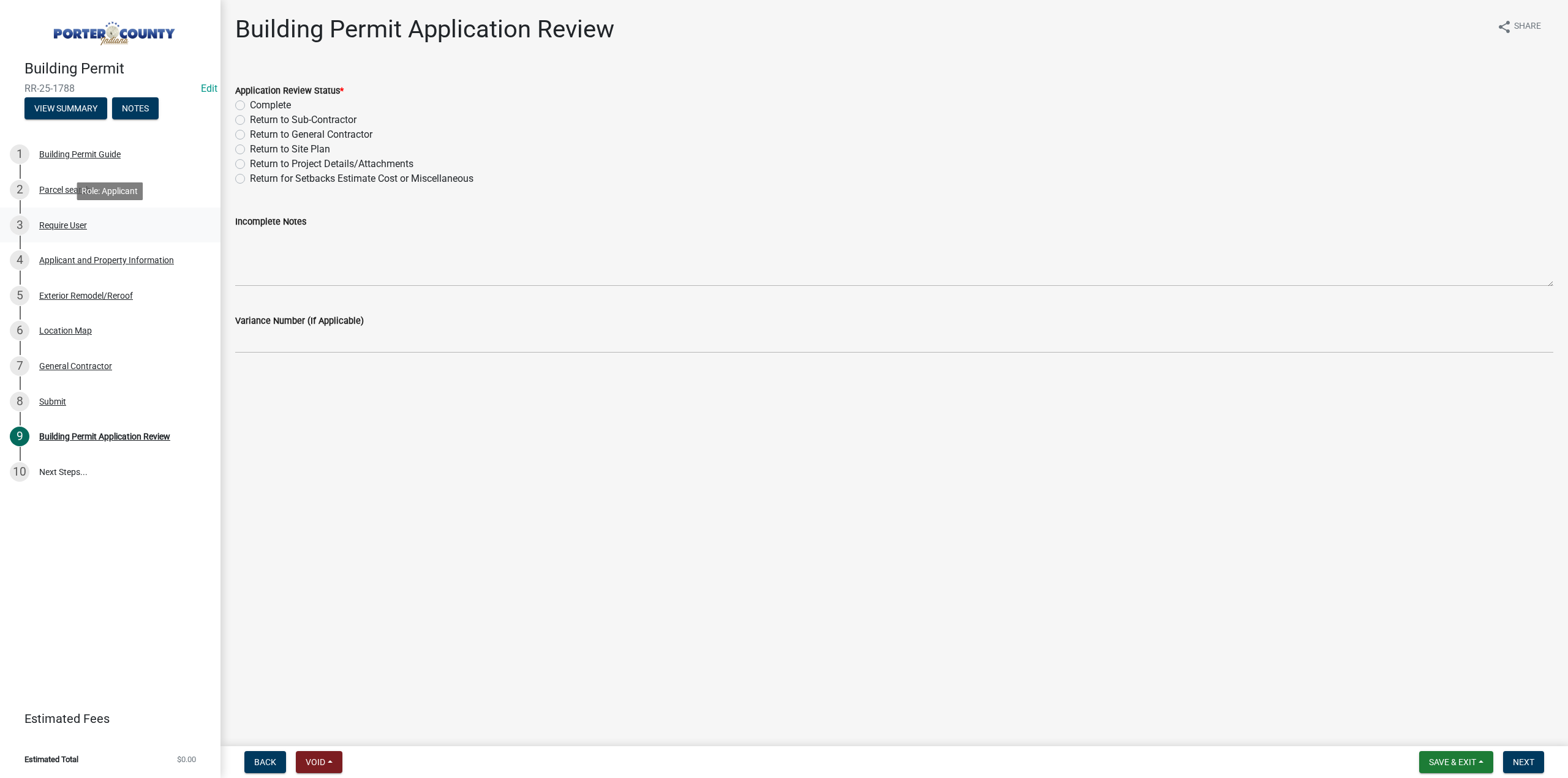
click at [76, 218] on div "3 Require User" at bounding box center [105, 225] width 191 height 20
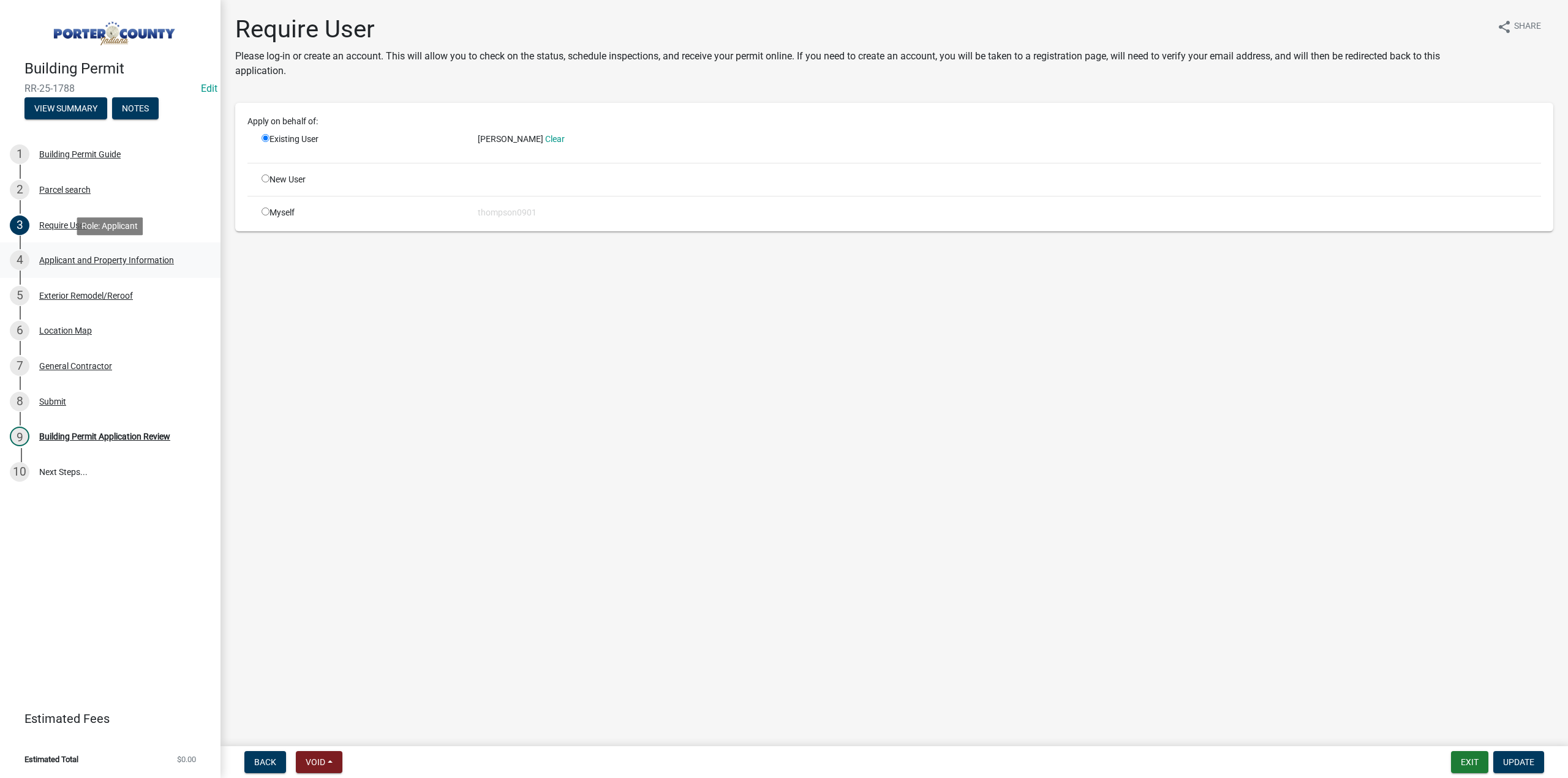
click at [111, 267] on div "4 Applicant and Property Information" at bounding box center [105, 260] width 191 height 20
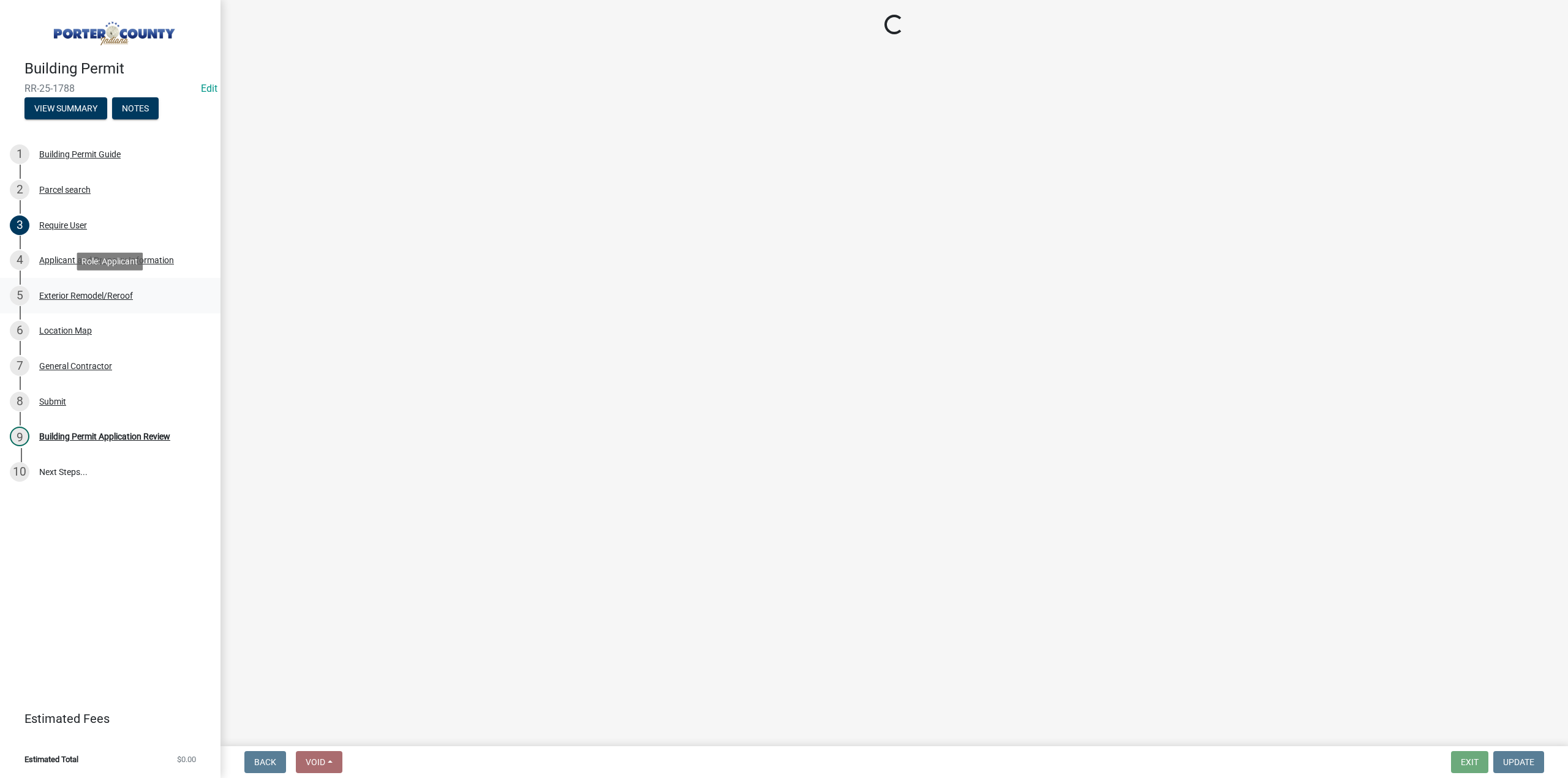
select select "eebc071e-620a-4db8-83e9-cb6b194c67e9"
select select "ea6751d4-6bf7-4a16-89ee-f7801ab82aa1"
select select "92efe679-05f4-414a-9426-51627fba5de6"
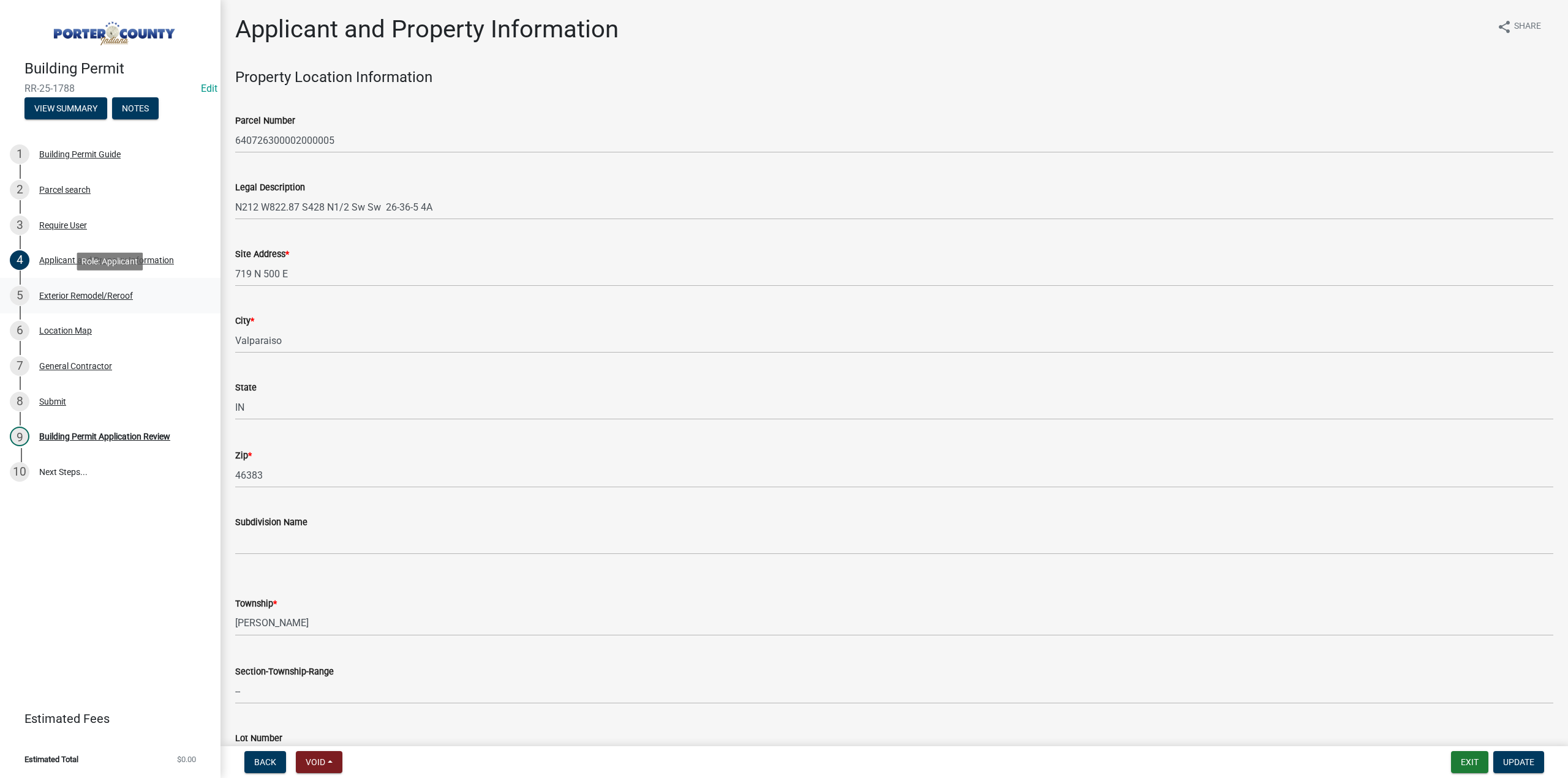
click at [104, 289] on div "5 Exterior Remodel/Reroof" at bounding box center [105, 295] width 191 height 20
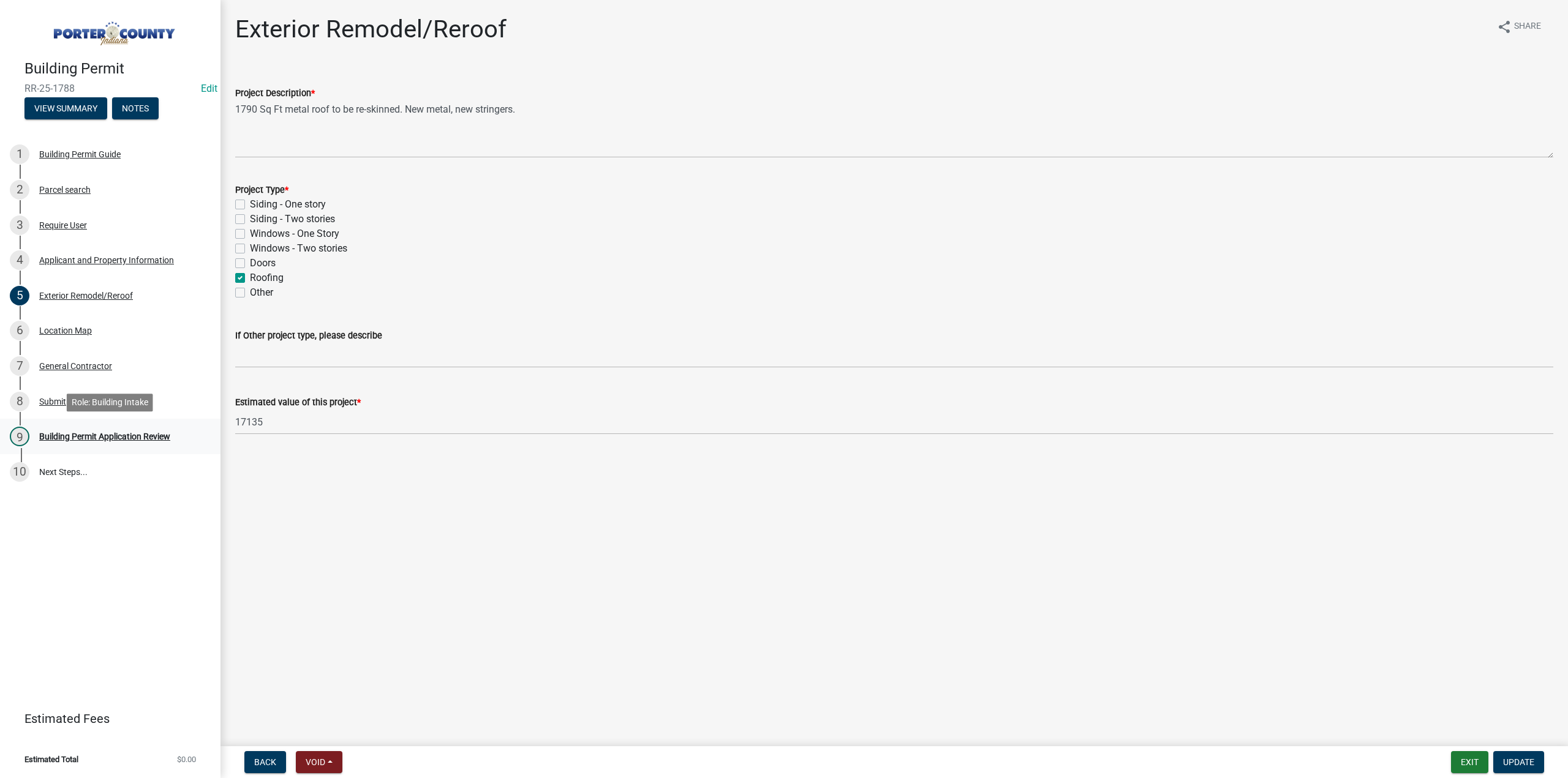
click at [112, 428] on div "9 Building Permit Application Review" at bounding box center [105, 436] width 191 height 20
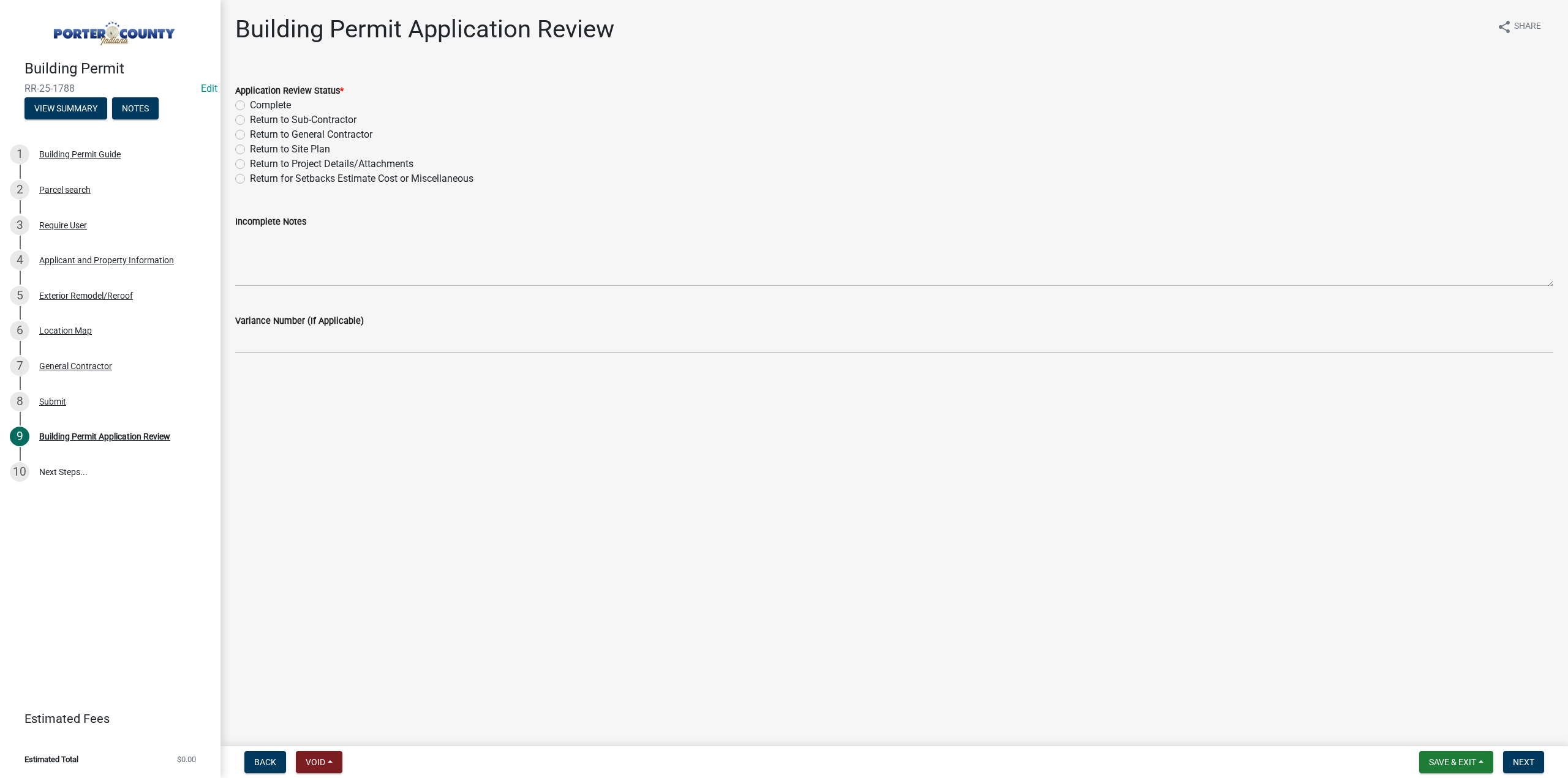
drag, startPoint x: 239, startPoint y: 108, endPoint x: 304, endPoint y: 275, distance: 179.2
click at [250, 109] on label "Complete" at bounding box center [270, 105] width 41 height 14
click at [250, 106] on input "Complete" at bounding box center [253, 102] width 8 height 8
radio input "true"
drag, startPoint x: 1525, startPoint y: 761, endPoint x: 1453, endPoint y: 752, distance: 72.6
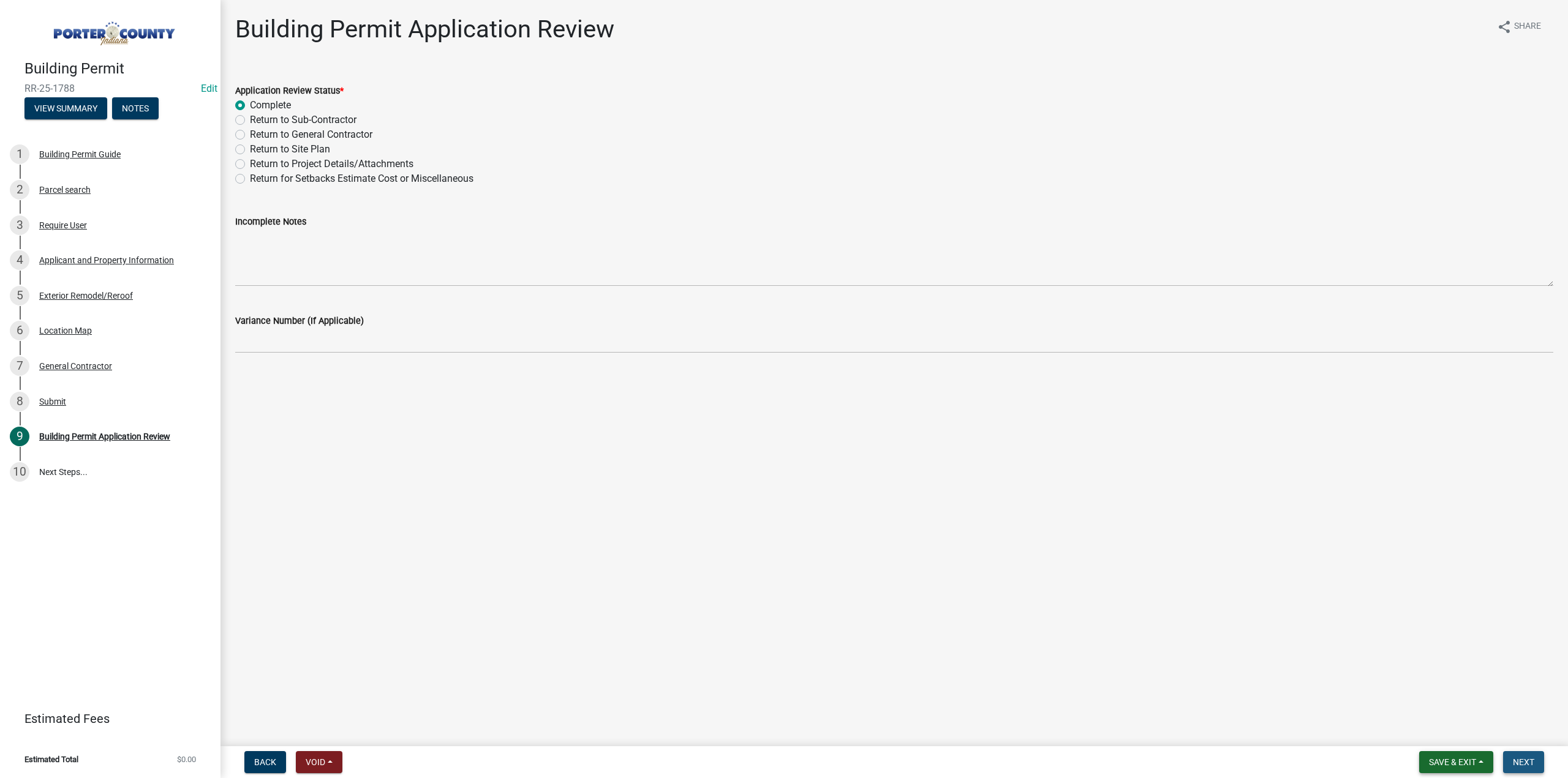
click at [1521, 761] on span "Next" at bounding box center [1523, 762] width 21 height 10
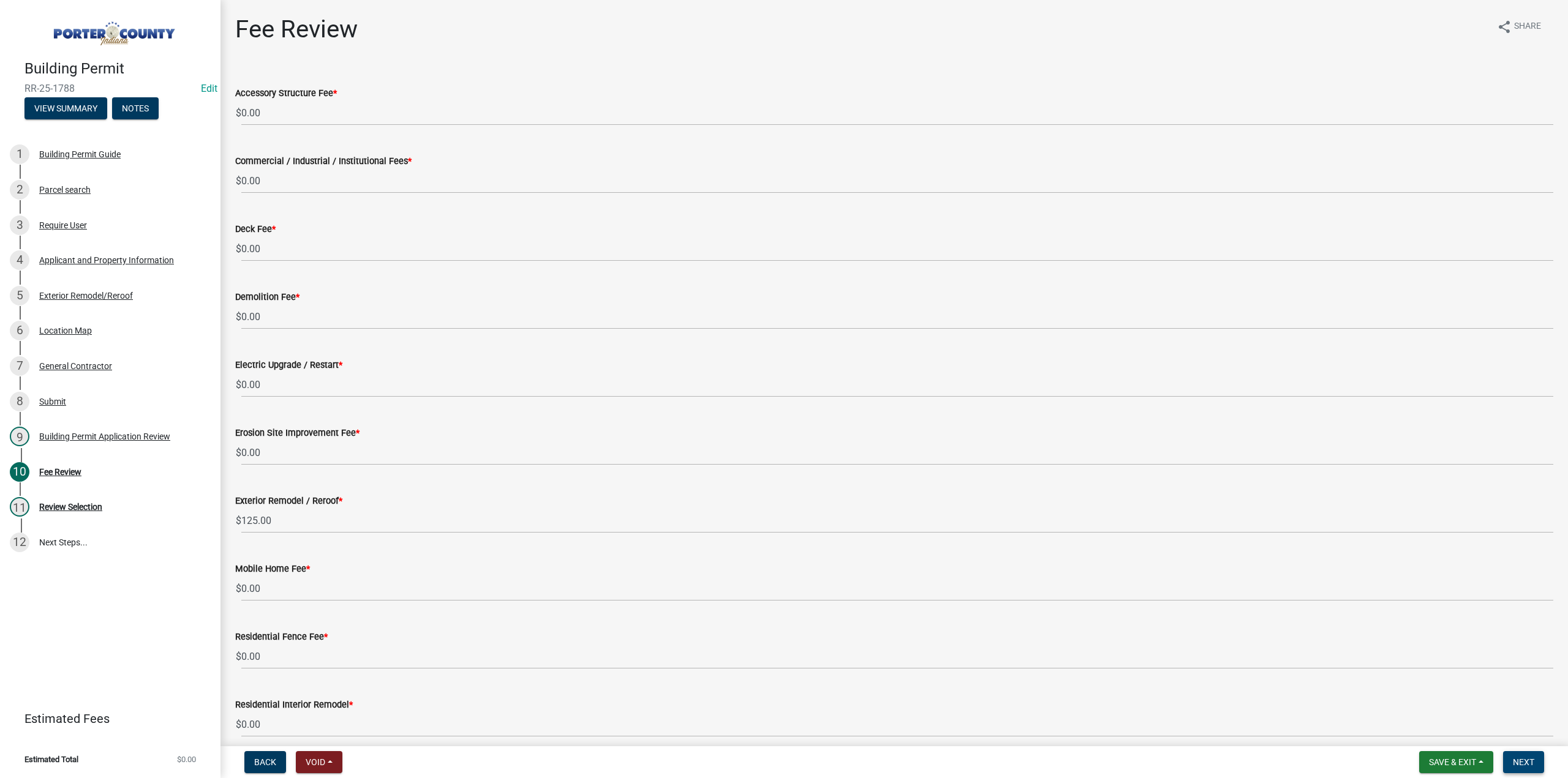
click at [1531, 765] on span "Next" at bounding box center [1523, 762] width 21 height 10
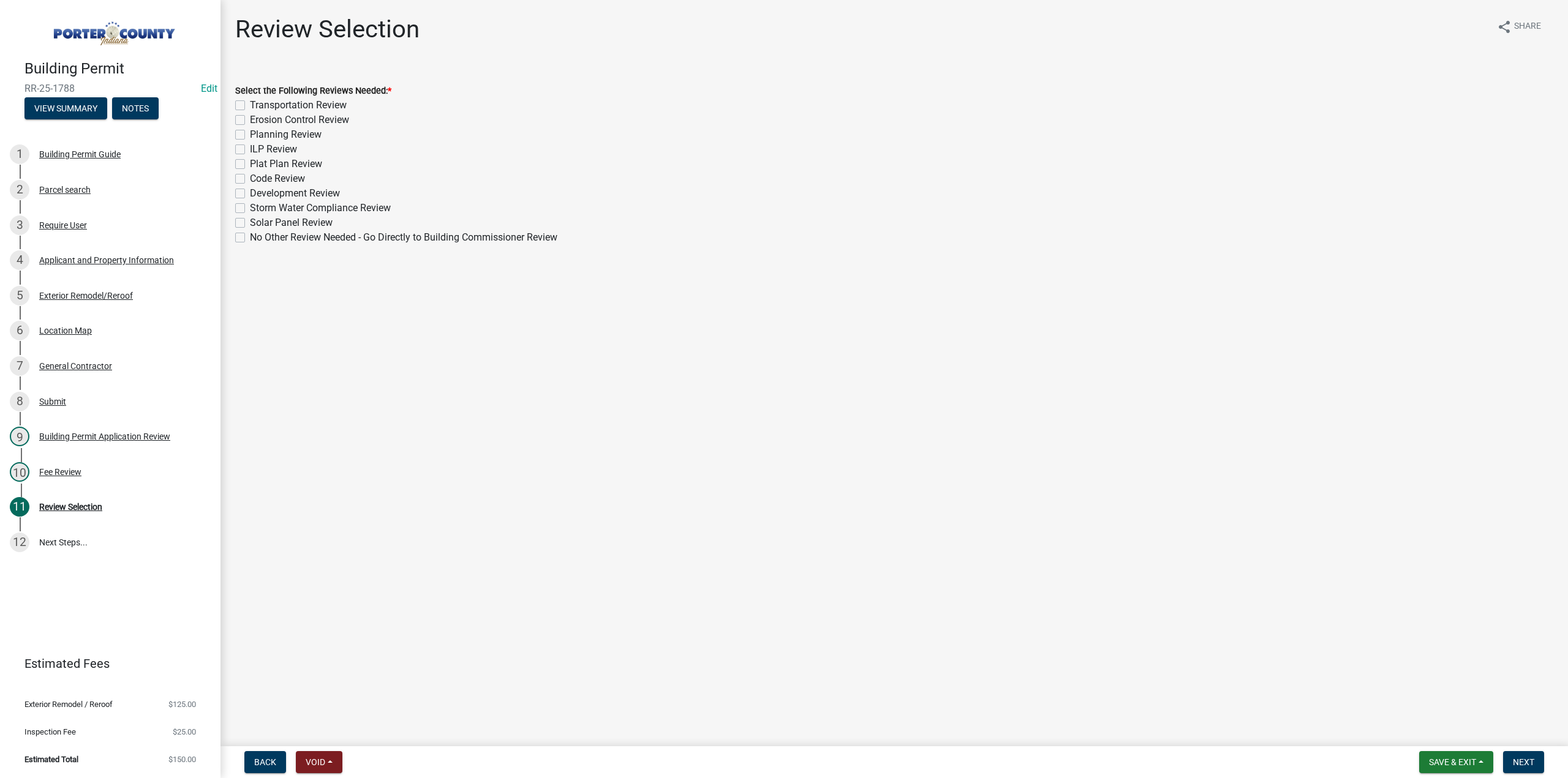
click at [250, 240] on label "No Other Review Needed - Go Directly to Building Commissioner Review" at bounding box center [403, 237] width 308 height 14
click at [250, 238] on input "No Other Review Needed - Go Directly to Building Commissioner Review" at bounding box center [253, 234] width 8 height 8
checkbox input "true"
checkbox input "false"
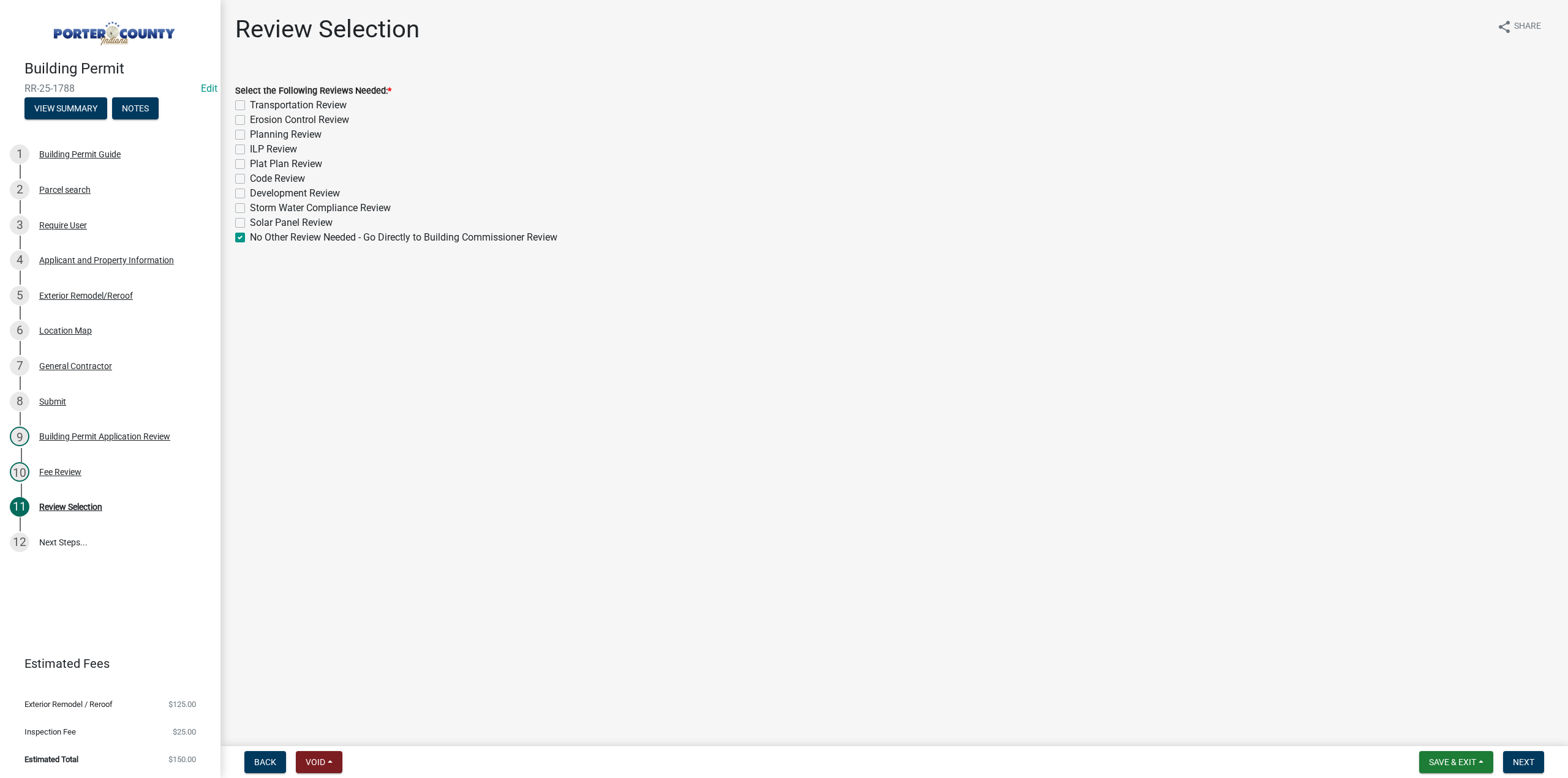
checkbox input "false"
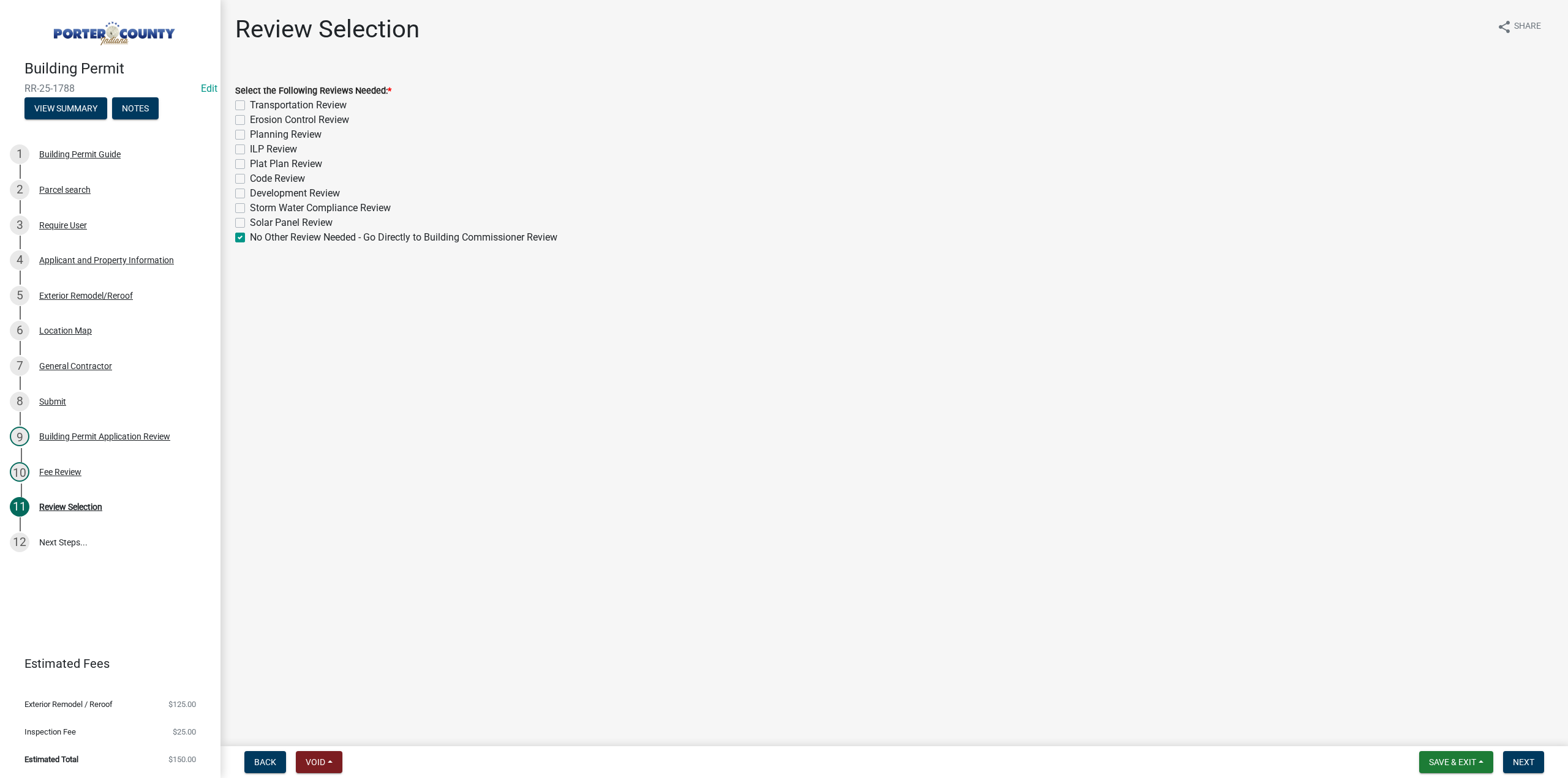
checkbox input "false"
checkbox input "true"
click at [1515, 764] on span "Next" at bounding box center [1523, 762] width 21 height 10
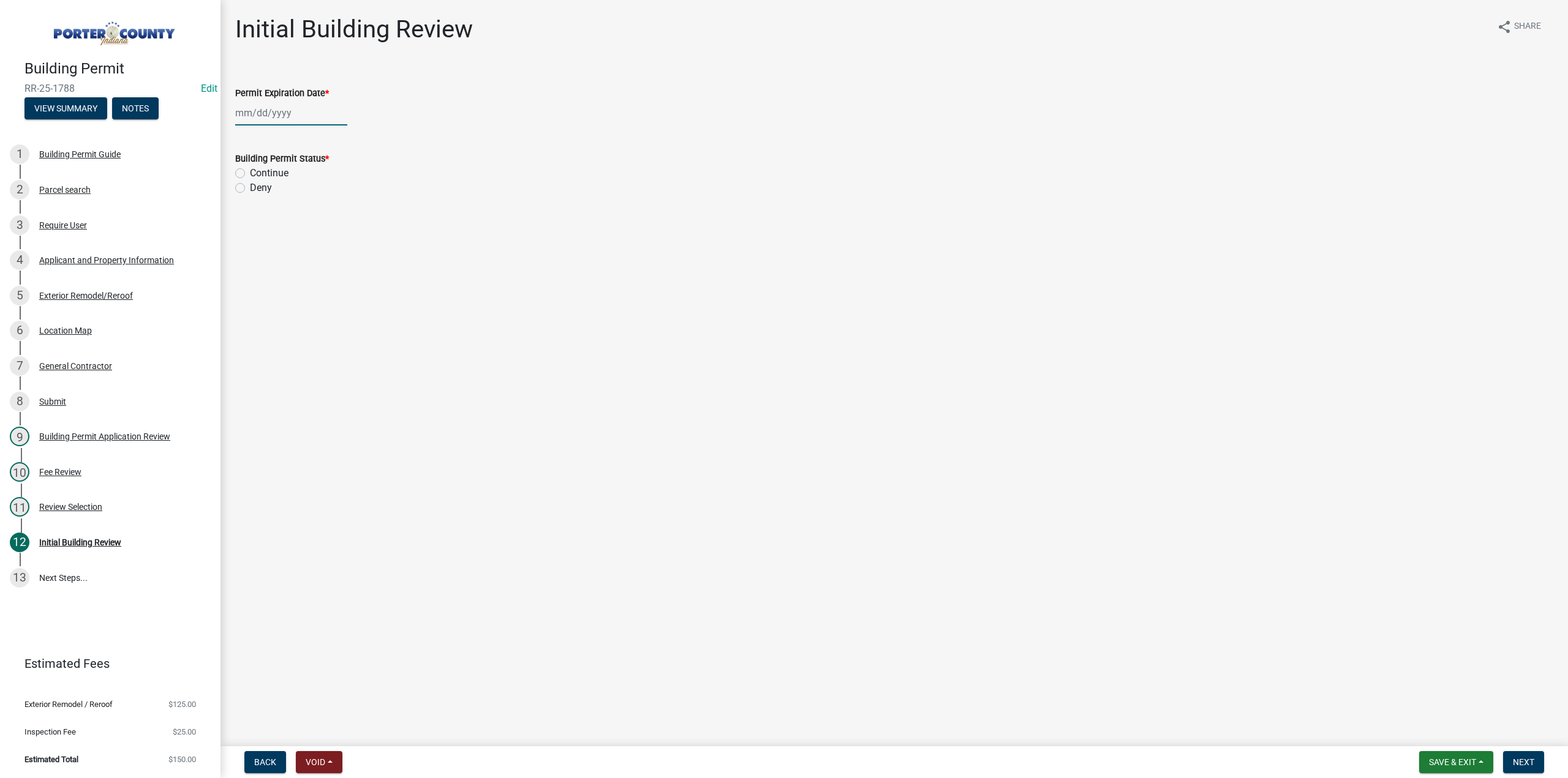
select select "9"
click at [256, 109] on div "[PERSON_NAME] Feb Mar Apr [PERSON_NAME][DATE] Oct Nov [DATE] 1526 1527 1528 152…" at bounding box center [291, 112] width 112 height 25
click at [325, 138] on select "1525 1526 1527 1528 1529 1530 1531 1532 1533 1534 1535 1536 1537 1538 1539 1540…" at bounding box center [332, 139] width 44 height 18
select select "2026"
click at [310, 130] on select "1525 1526 1527 1528 1529 1530 1531 1532 1533 1534 1535 1536 1537 1538 1539 1540…" at bounding box center [332, 139] width 44 height 18
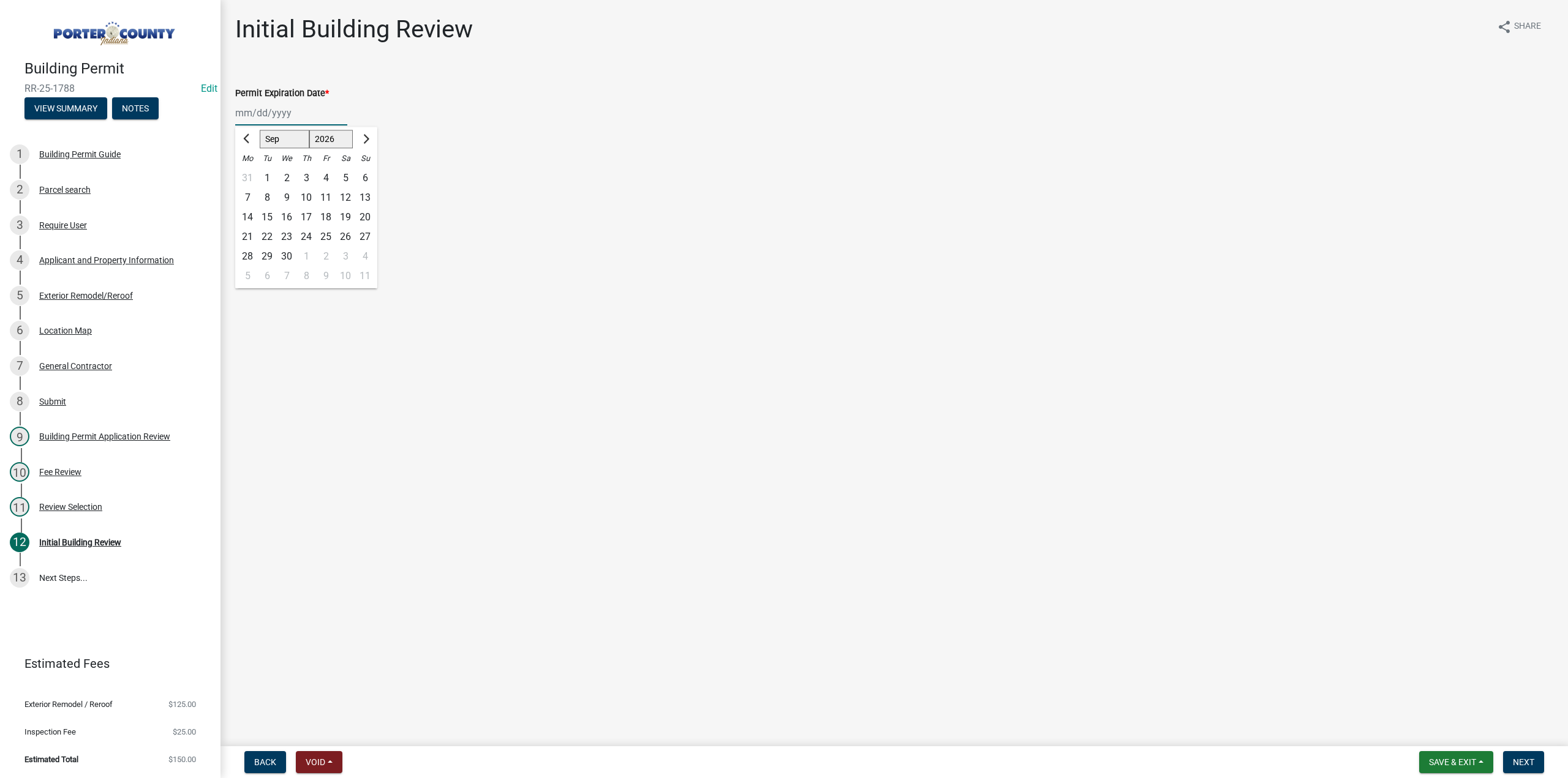
click at [271, 216] on div "15" at bounding box center [267, 217] width 20 height 20
type input "[DATE]"
drag, startPoint x: 241, startPoint y: 172, endPoint x: 497, endPoint y: 452, distance: 379.4
click at [250, 172] on label "Continue" at bounding box center [269, 172] width 38 height 14
click at [250, 172] on input "Continue" at bounding box center [253, 170] width 8 height 8
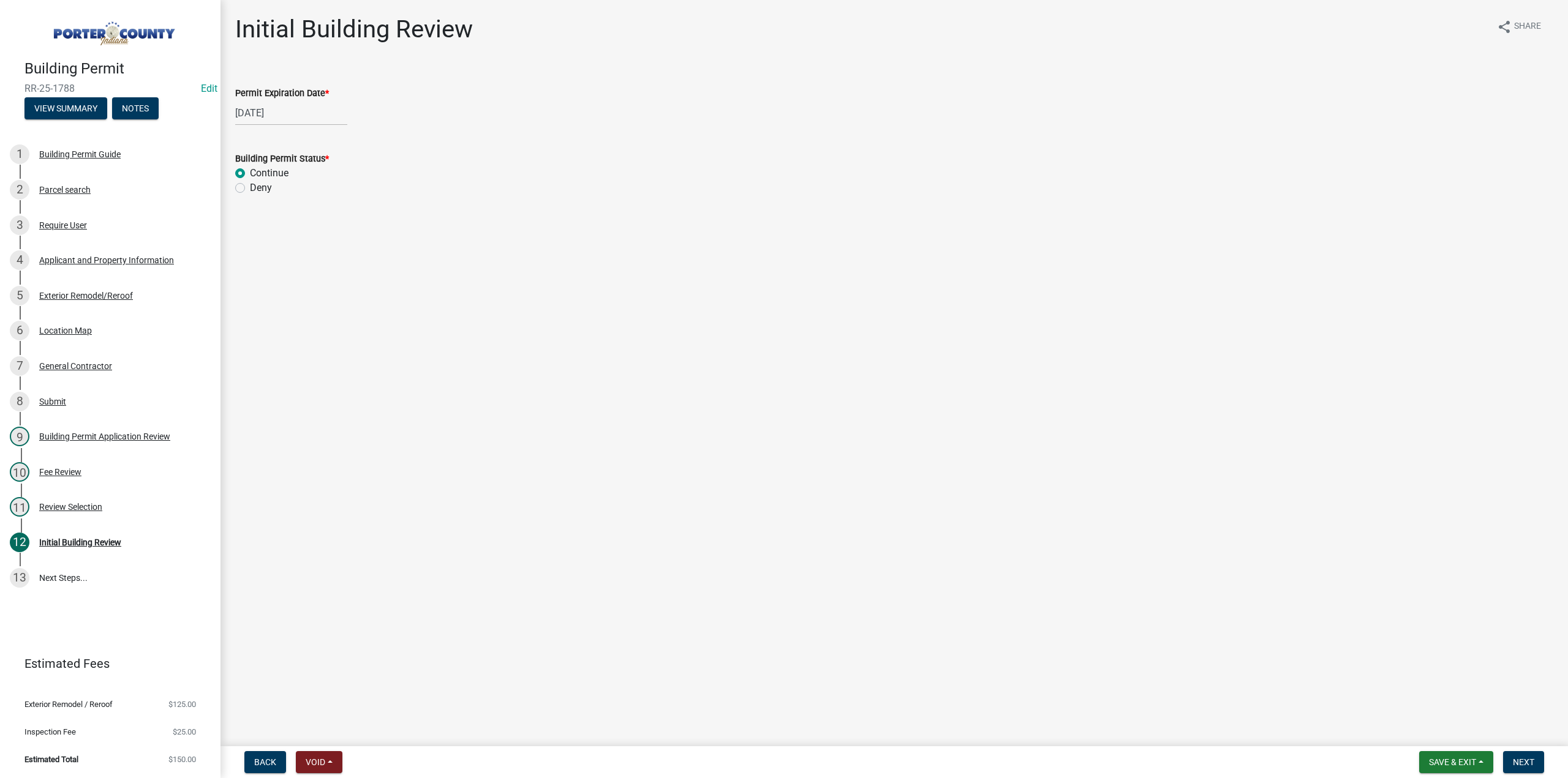
radio input "true"
drag, startPoint x: 1519, startPoint y: 751, endPoint x: 1514, endPoint y: 749, distance: 5.4
click at [1519, 751] on button "Next" at bounding box center [1522, 762] width 41 height 22
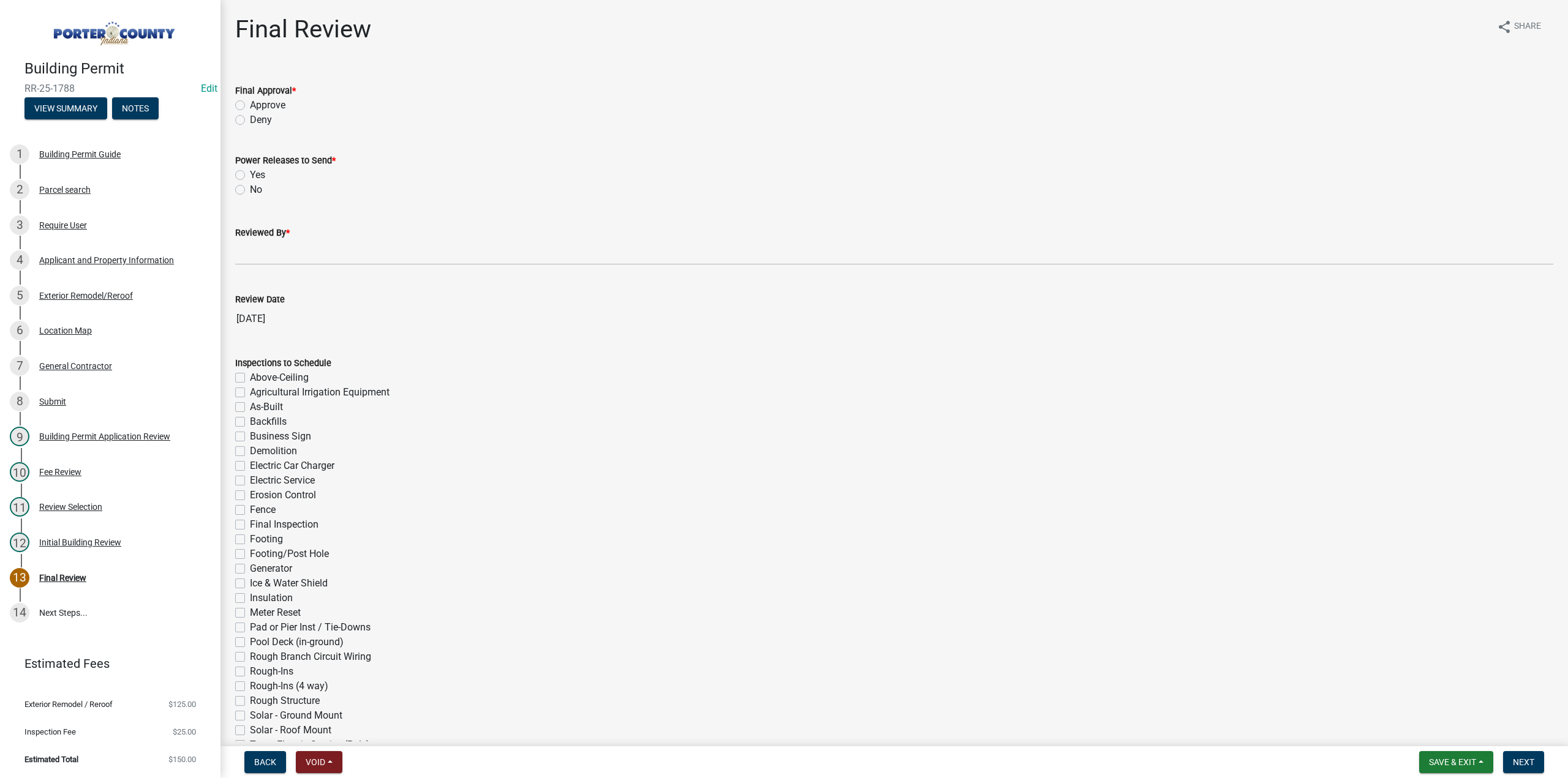
click at [250, 104] on label "Approve" at bounding box center [267, 105] width 35 height 14
click at [250, 104] on input "Approve" at bounding box center [253, 102] width 8 height 8
radio input "true"
click at [250, 190] on label "No" at bounding box center [255, 190] width 12 height 14
click at [250, 190] on input "No" at bounding box center [253, 187] width 8 height 8
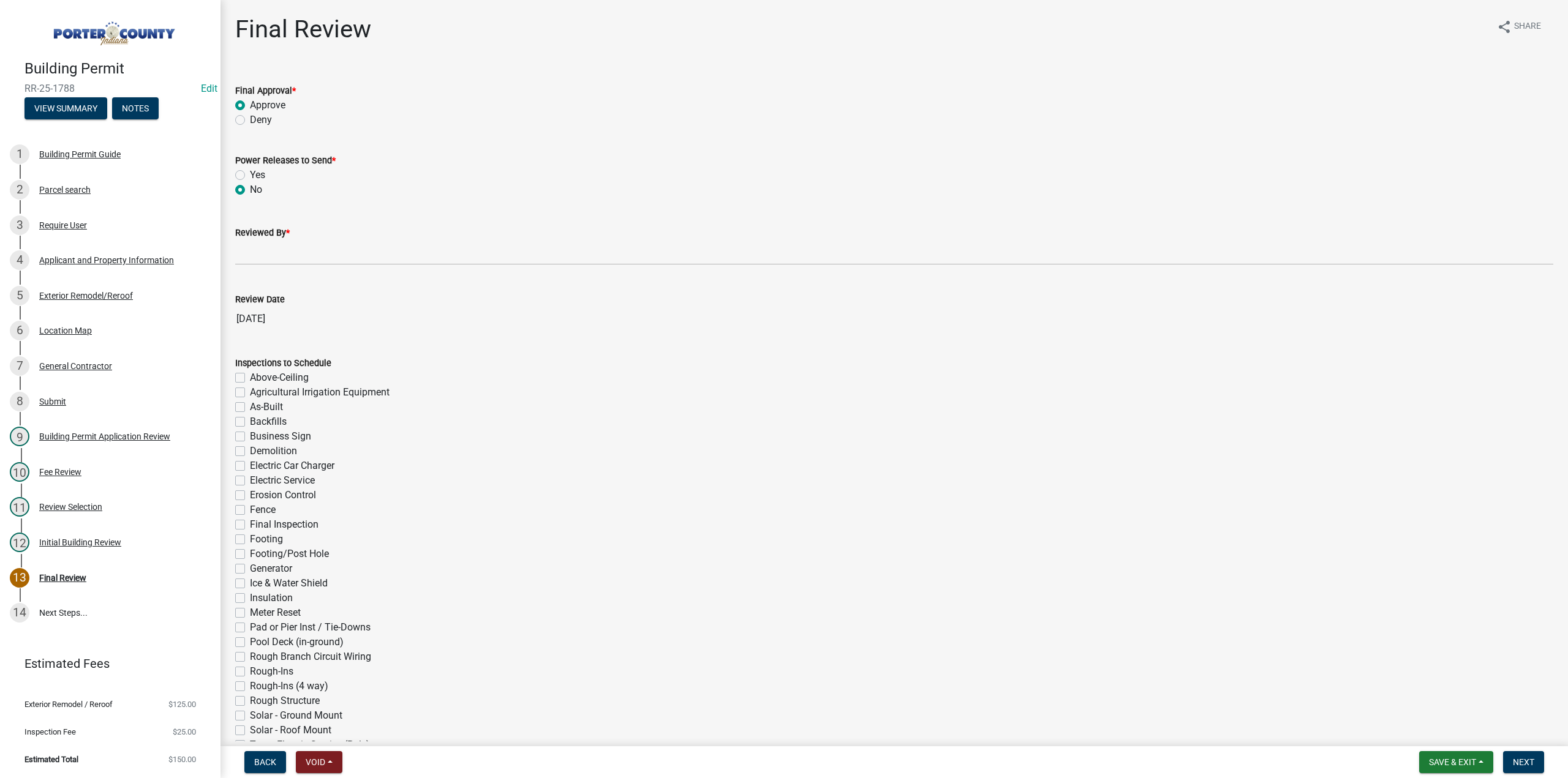
radio input "true"
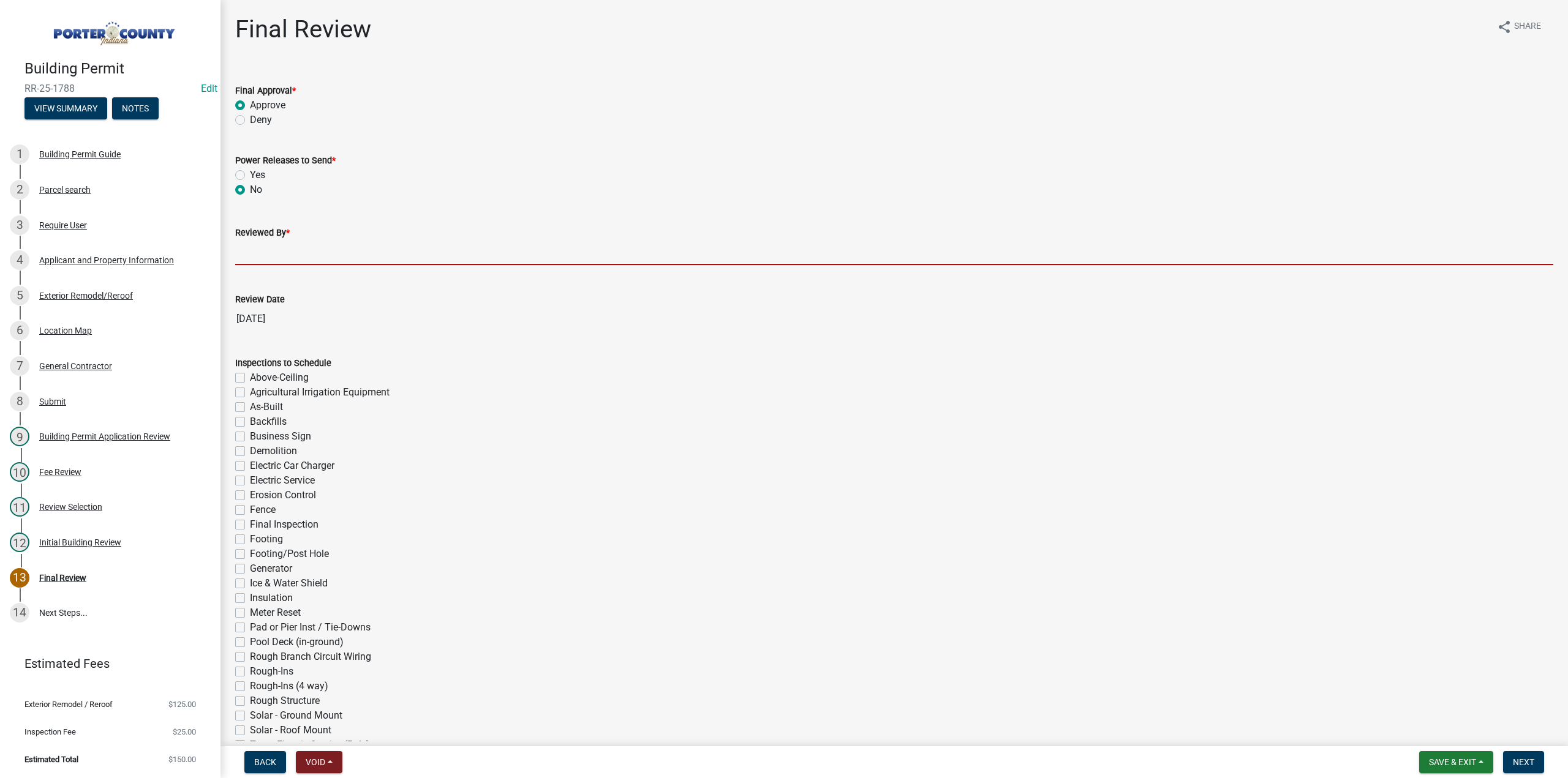
click at [281, 249] on input "Reviewed By *" at bounding box center [894, 252] width 1317 height 25
type input "TT"
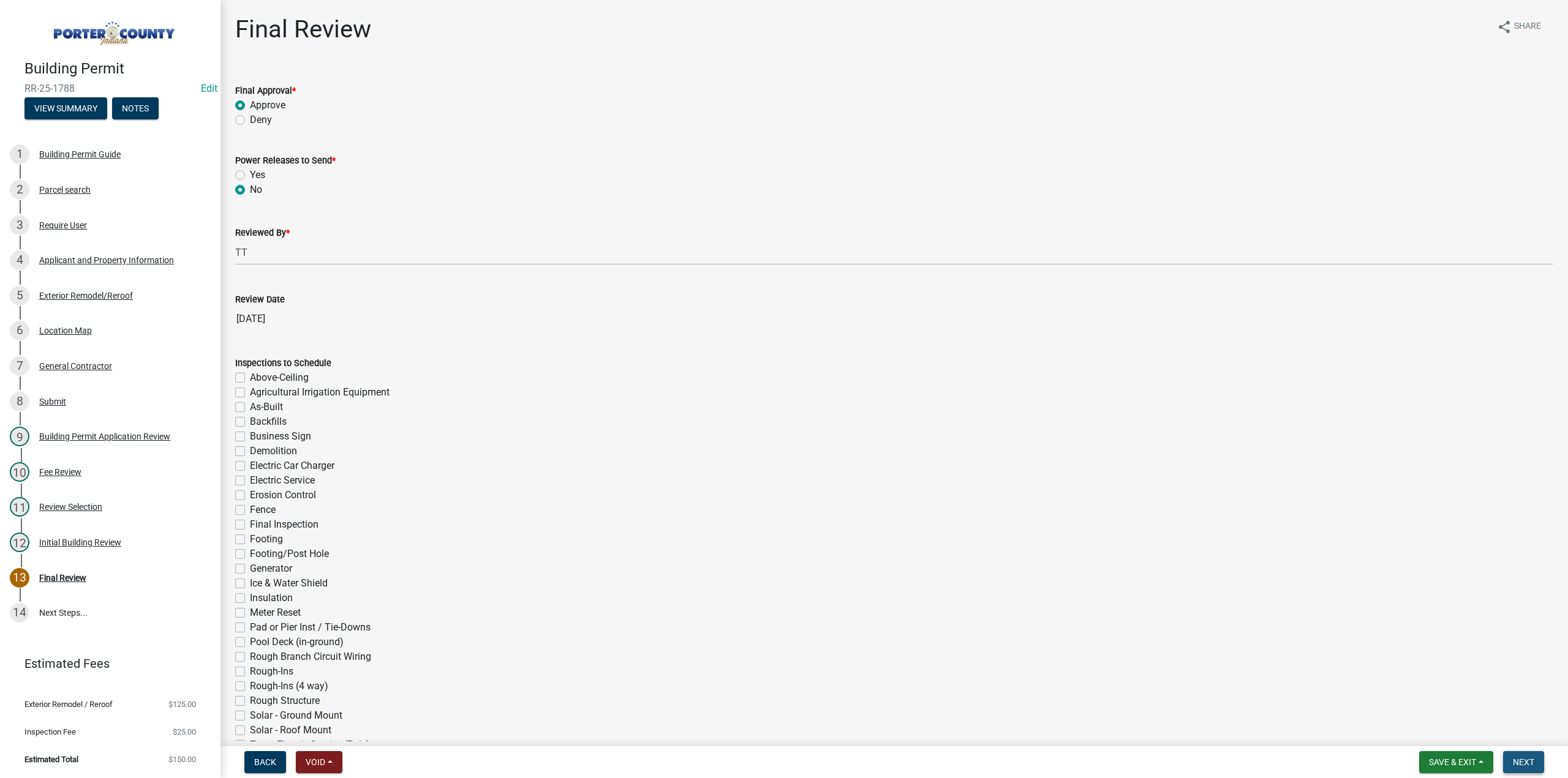
drag, startPoint x: 1518, startPoint y: 757, endPoint x: 1106, endPoint y: 690, distance: 417.4
click at [1517, 757] on span "Next" at bounding box center [1523, 762] width 21 height 10
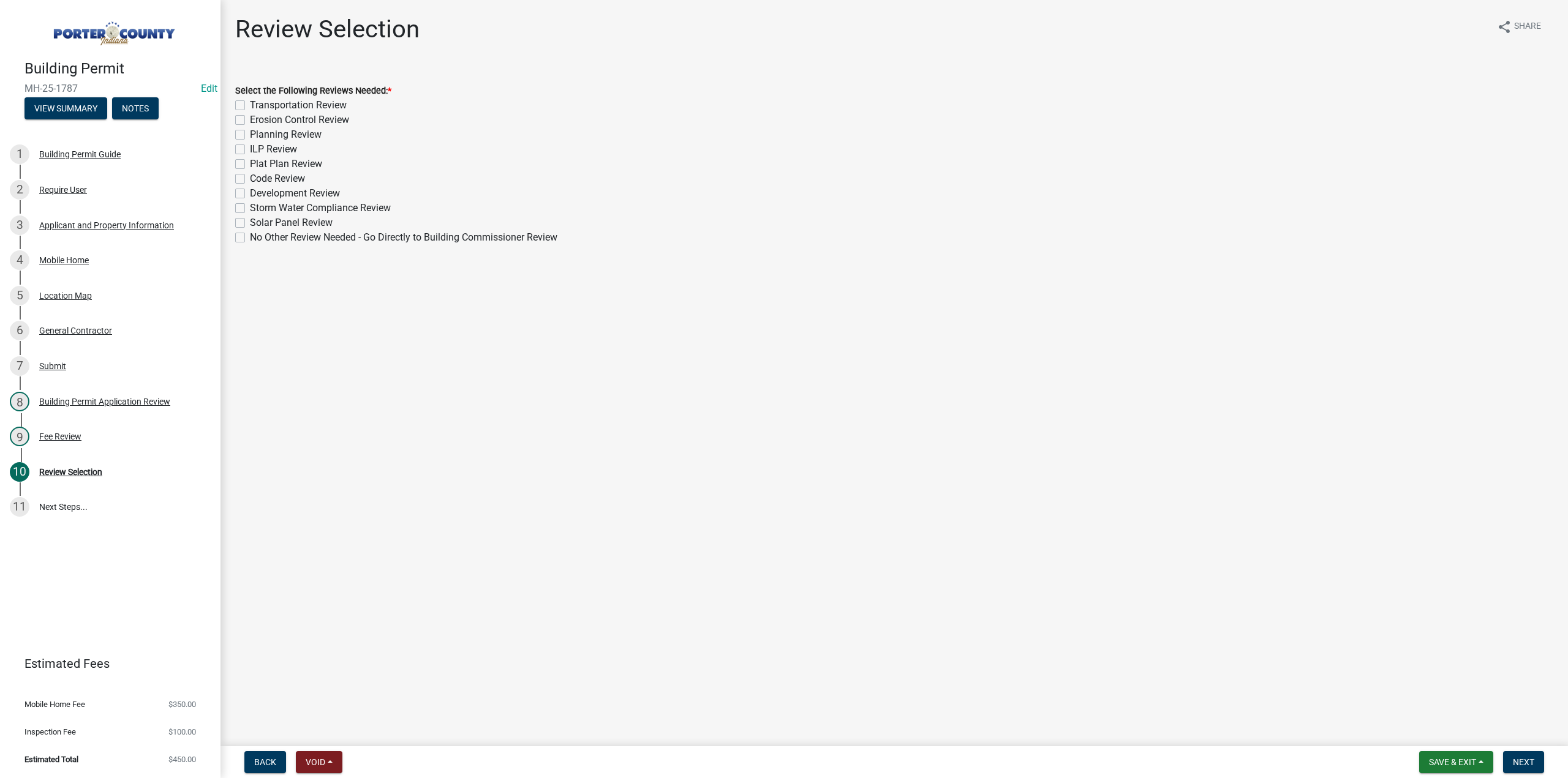
click at [250, 234] on label "No Other Review Needed - Go Directly to Building Commissioner Review" at bounding box center [403, 237] width 308 height 14
click at [250, 234] on input "No Other Review Needed - Go Directly to Building Commissioner Review" at bounding box center [253, 234] width 8 height 8
checkbox input "true"
checkbox input "false"
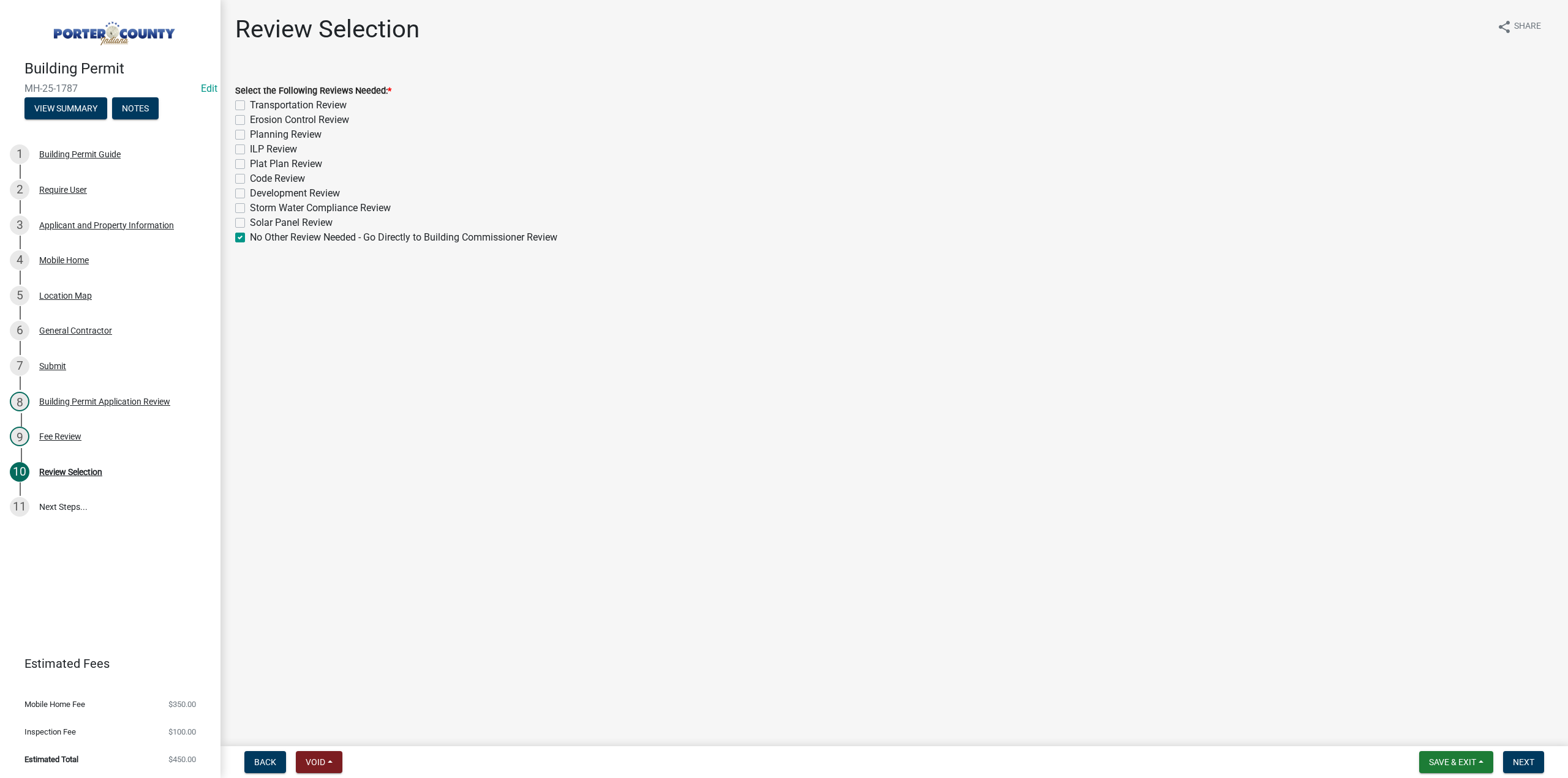
checkbox input "false"
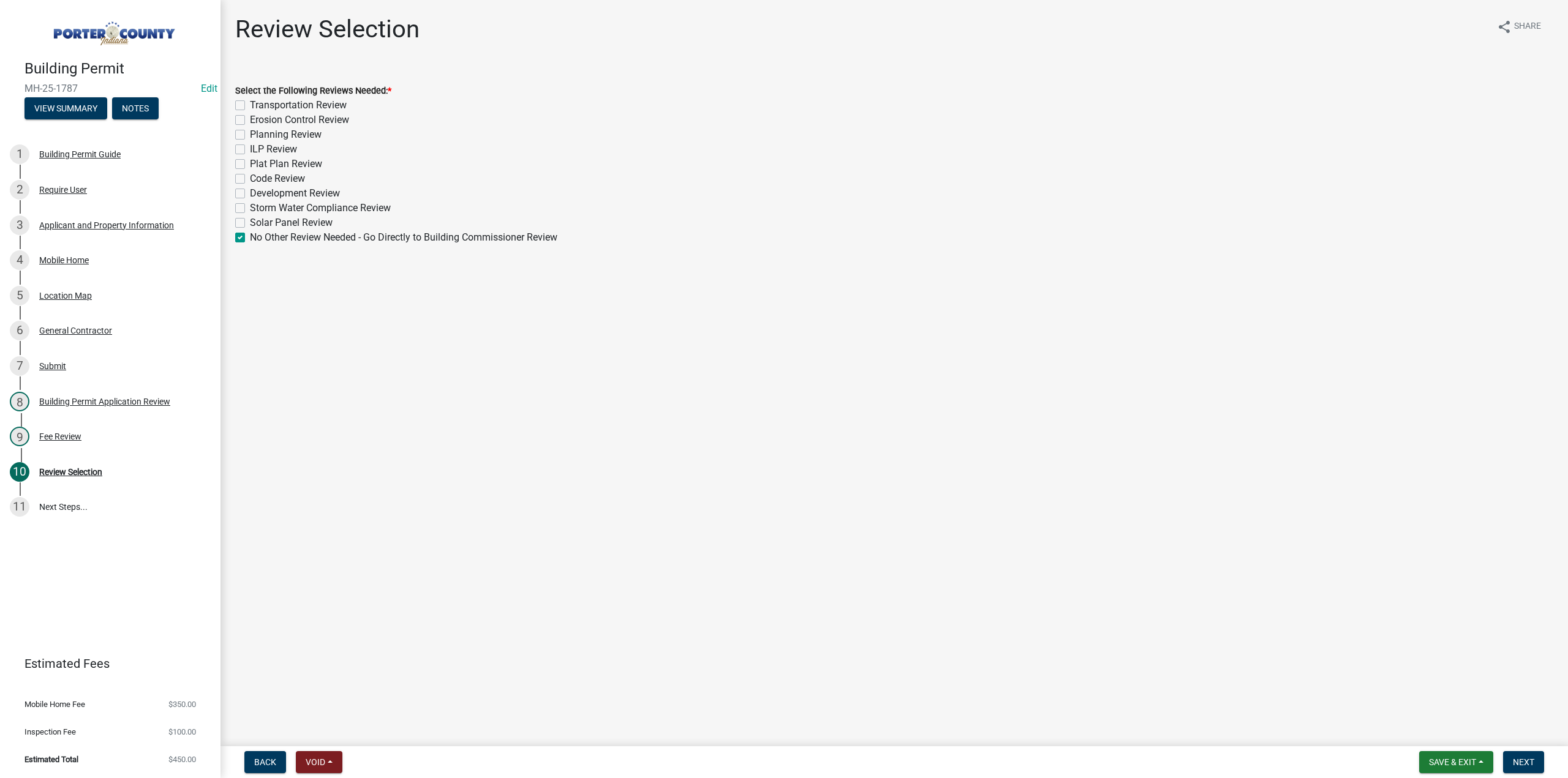
checkbox input "false"
checkbox input "true"
click at [1532, 762] on span "Next" at bounding box center [1523, 762] width 21 height 10
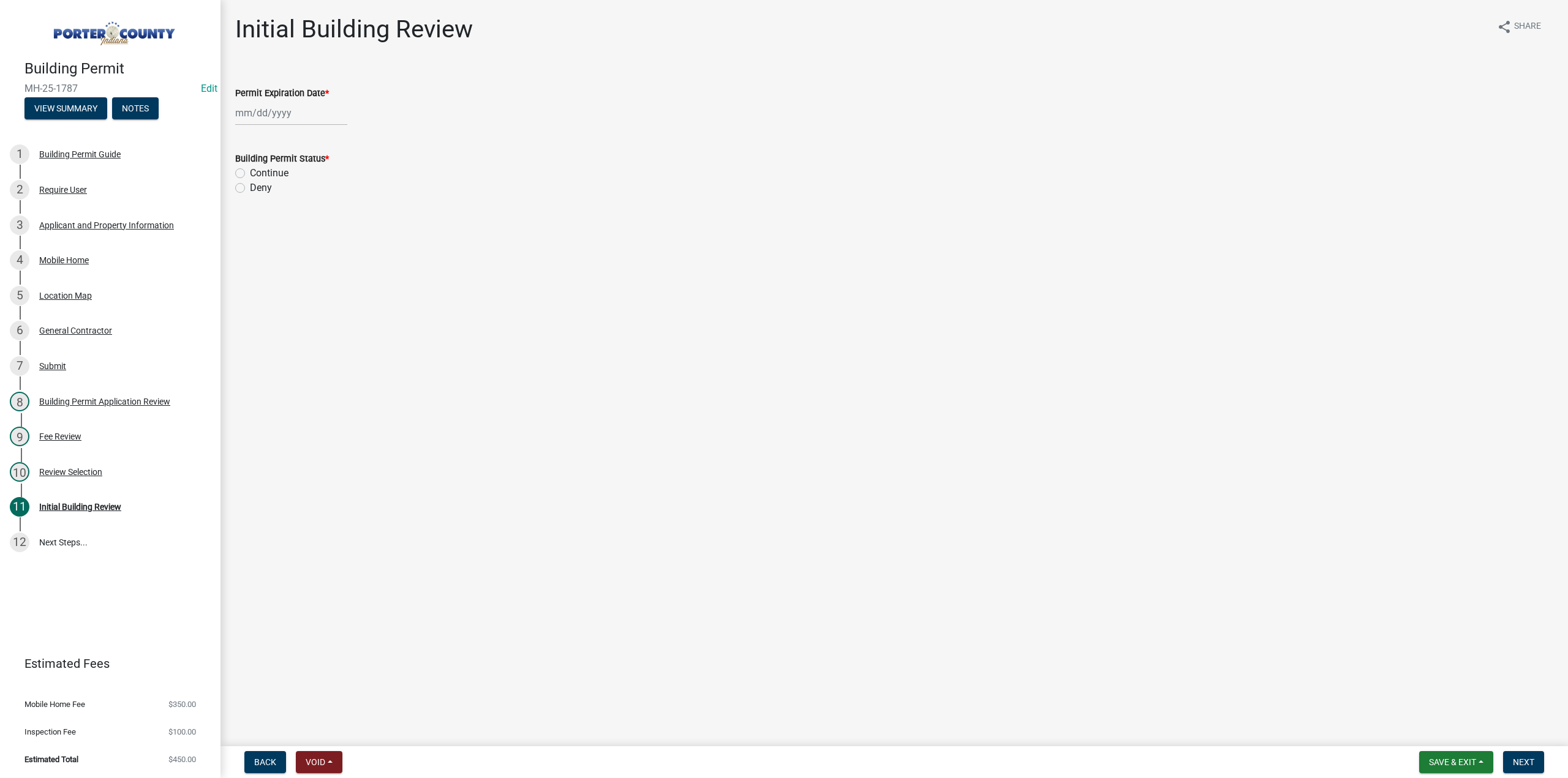
select select "9"
click at [302, 107] on div "[PERSON_NAME] Feb Mar Apr [PERSON_NAME][DATE] Oct Nov [DATE] 1526 1527 1528 152…" at bounding box center [291, 112] width 112 height 25
click at [326, 132] on select "1525 1526 1527 1528 1529 1530 1531 1532 1533 1534 1535 1536 1537 1538 1539 1540…" at bounding box center [332, 139] width 44 height 18
select select "2026"
click at [310, 130] on select "1525 1526 1527 1528 1529 1530 1531 1532 1533 1534 1535 1536 1537 1538 1539 1540…" at bounding box center [332, 139] width 44 height 18
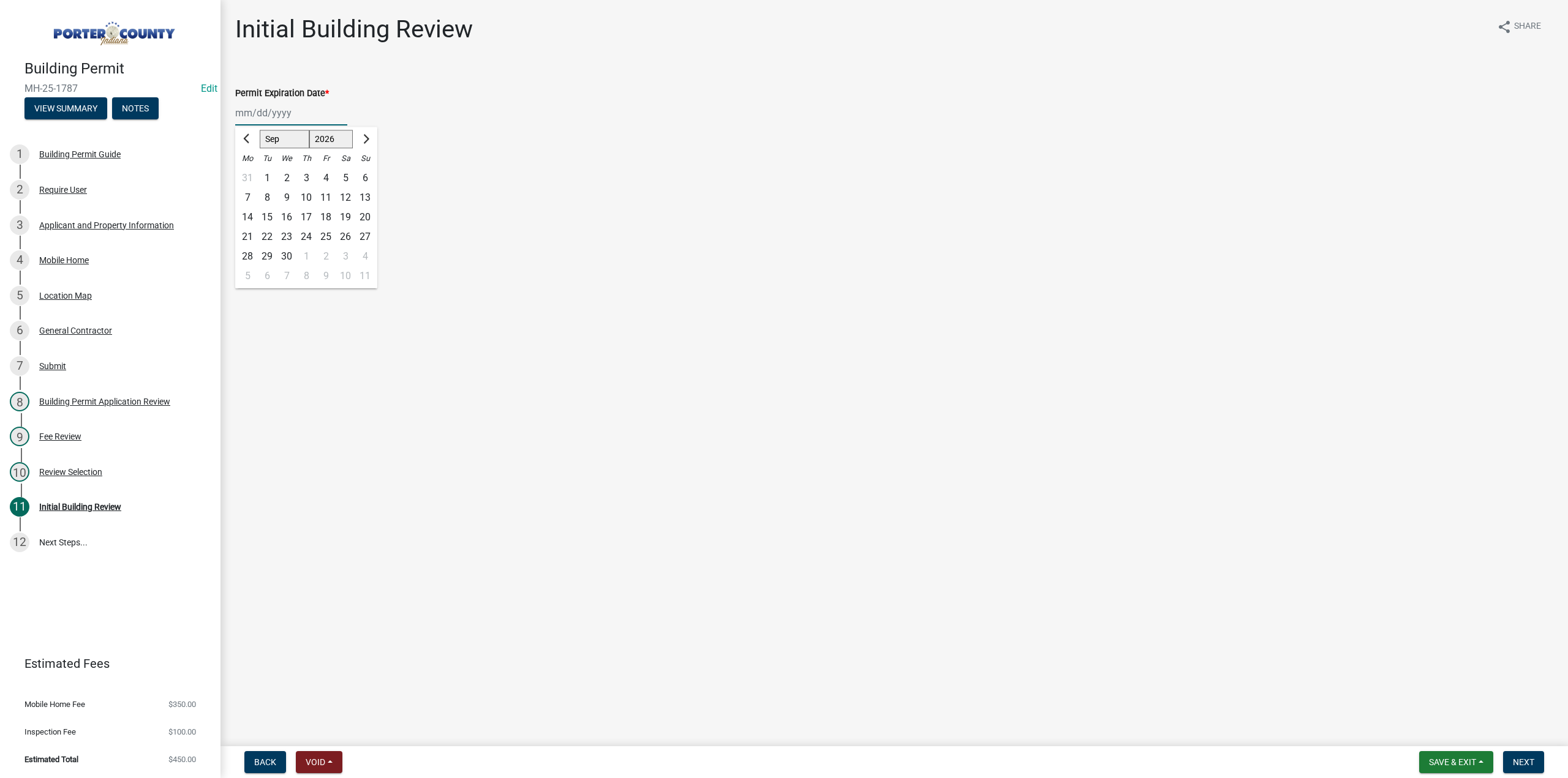
click at [267, 213] on div "15" at bounding box center [267, 217] width 20 height 20
type input "[DATE]"
click at [250, 170] on label "Continue" at bounding box center [269, 172] width 38 height 14
click at [250, 170] on input "Continue" at bounding box center [253, 170] width 8 height 8
radio input "true"
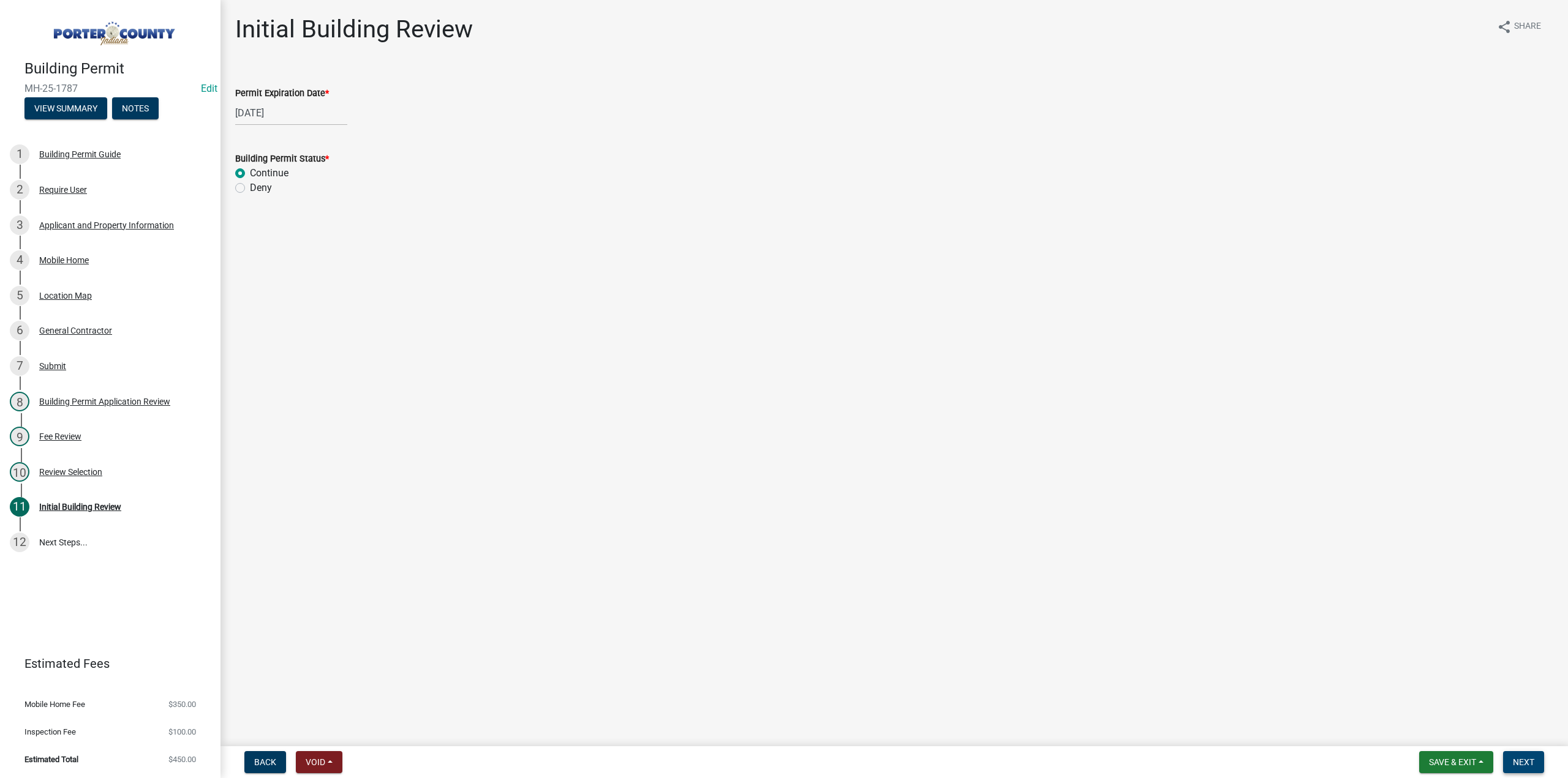
click at [1529, 752] on button "Next" at bounding box center [1522, 762] width 41 height 22
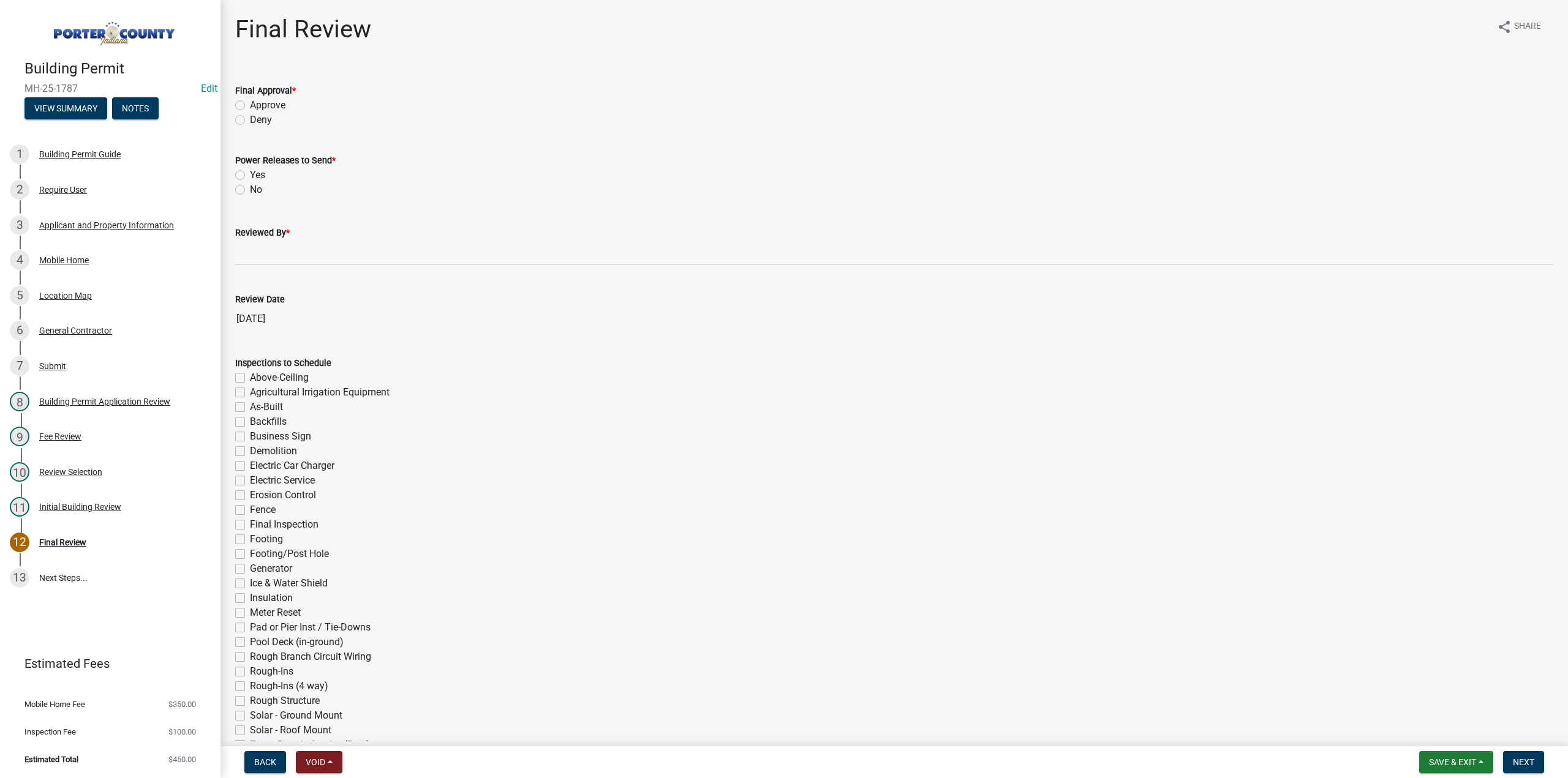
click at [250, 106] on label "Approve" at bounding box center [267, 105] width 35 height 14
click at [250, 106] on input "Approve" at bounding box center [253, 102] width 8 height 8
radio input "true"
drag, startPoint x: 244, startPoint y: 173, endPoint x: 260, endPoint y: 213, distance: 43.1
click at [250, 173] on label "Yes" at bounding box center [257, 174] width 15 height 14
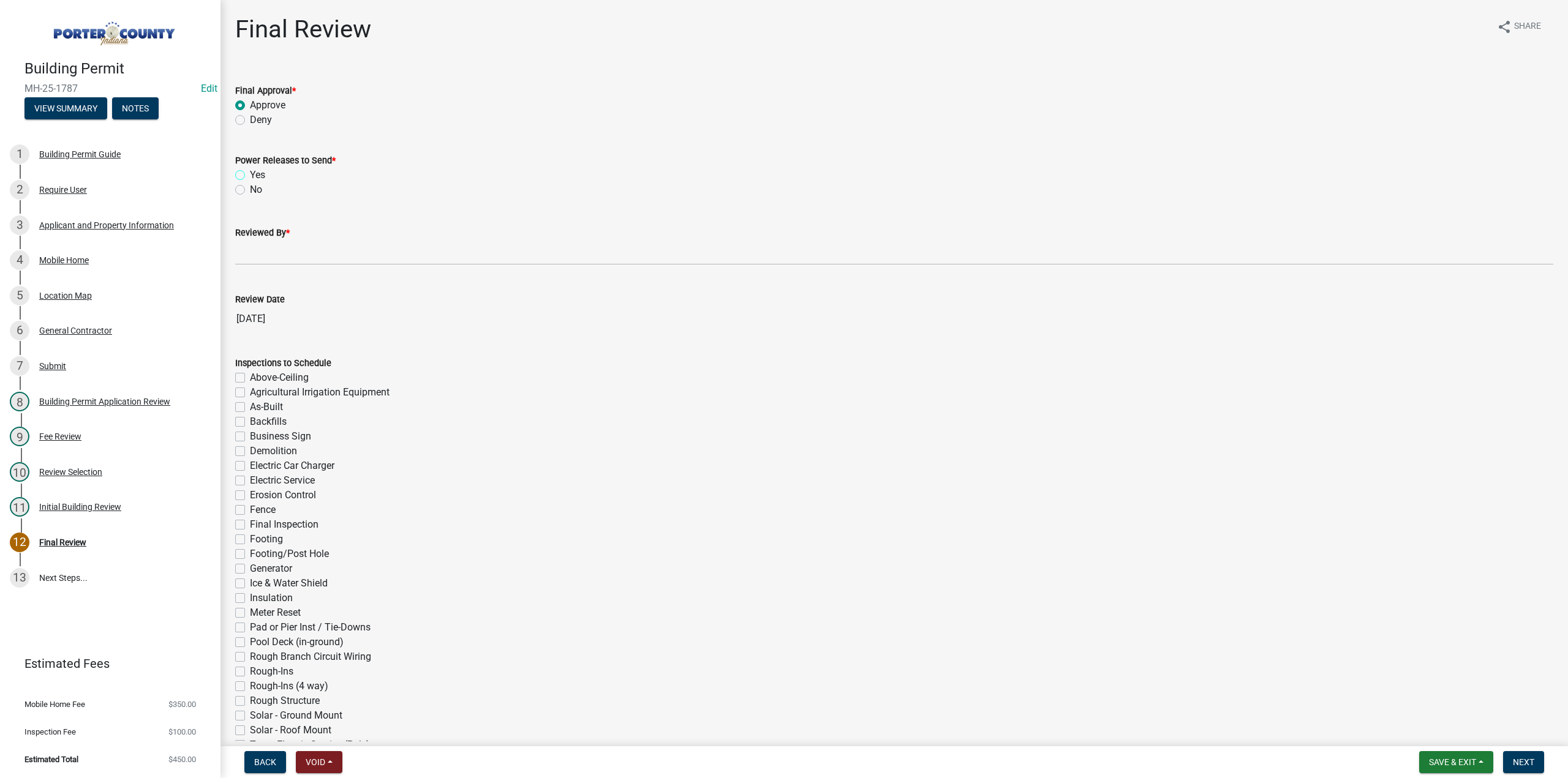
click at [250, 173] on input "Yes" at bounding box center [253, 171] width 8 height 8
radio input "true"
click at [275, 239] on div "Reviewed By *" at bounding box center [894, 232] width 1317 height 14
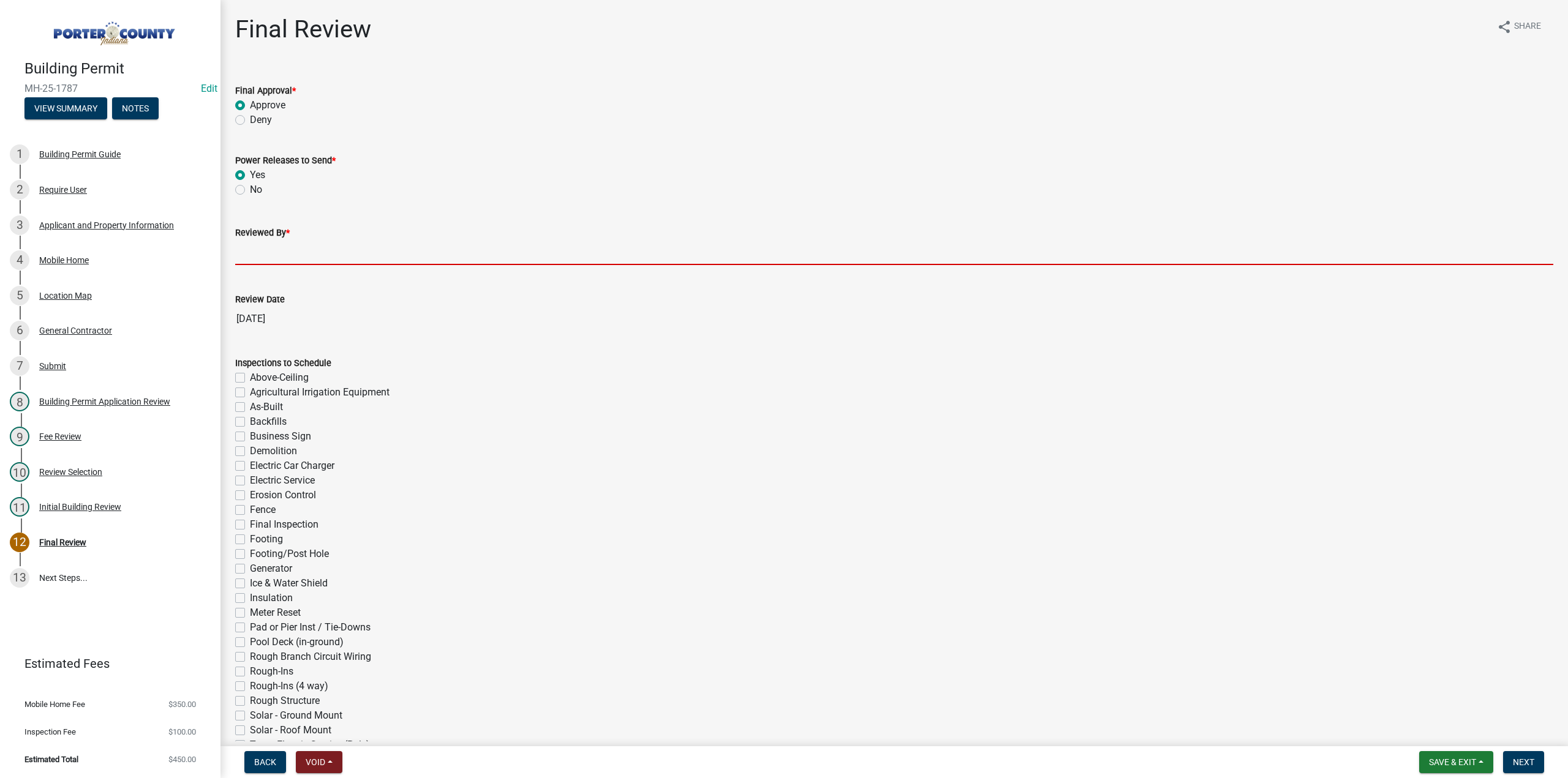
click at [288, 248] on input "Reviewed By *" at bounding box center [894, 252] width 1317 height 25
type input "TT"
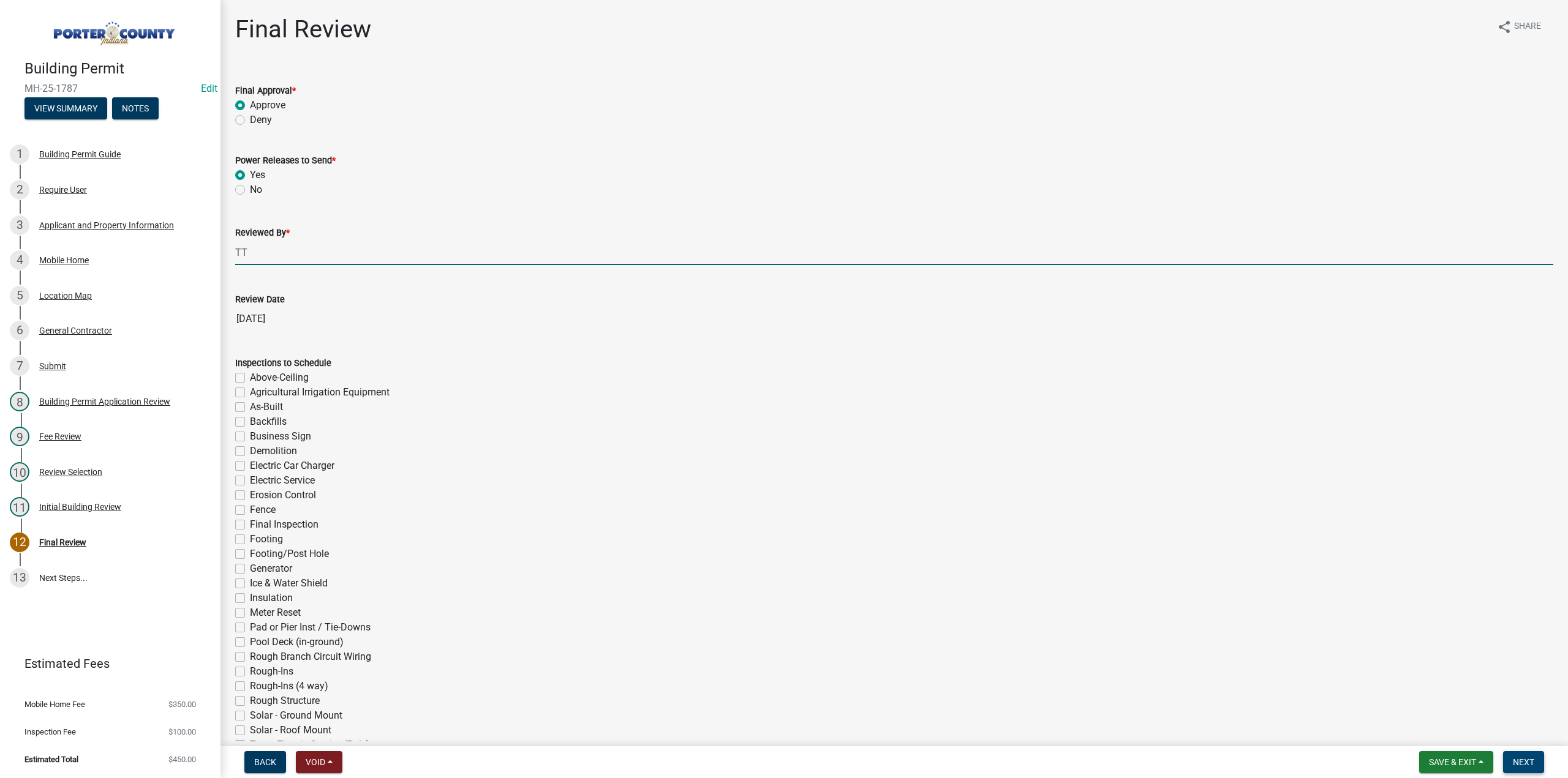
click at [1522, 766] on span "Next" at bounding box center [1523, 762] width 21 height 10
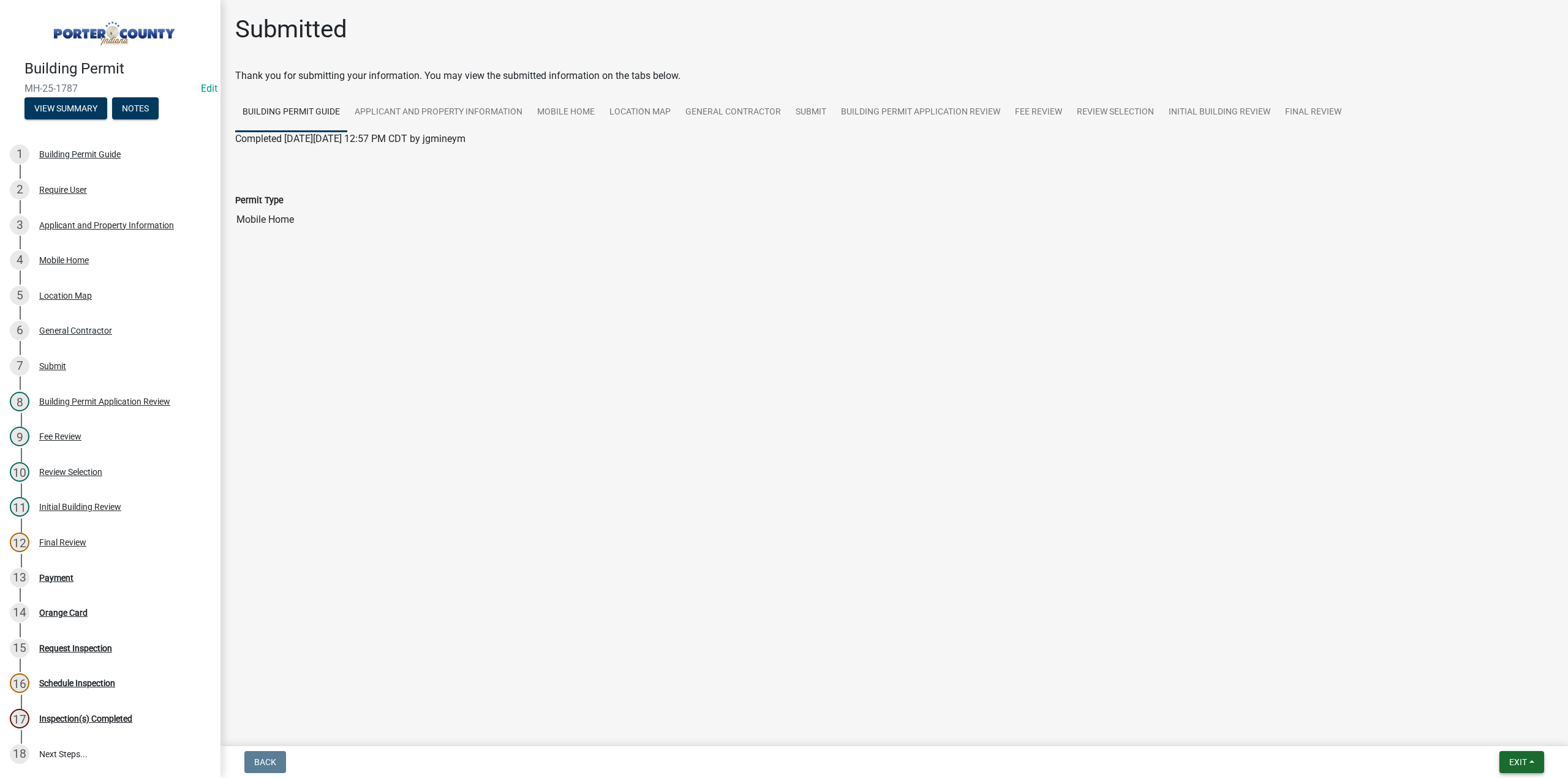
click at [1518, 760] on span "Exit" at bounding box center [1518, 762] width 18 height 10
click at [1514, 740] on button "Save & Exit" at bounding box center [1495, 729] width 98 height 30
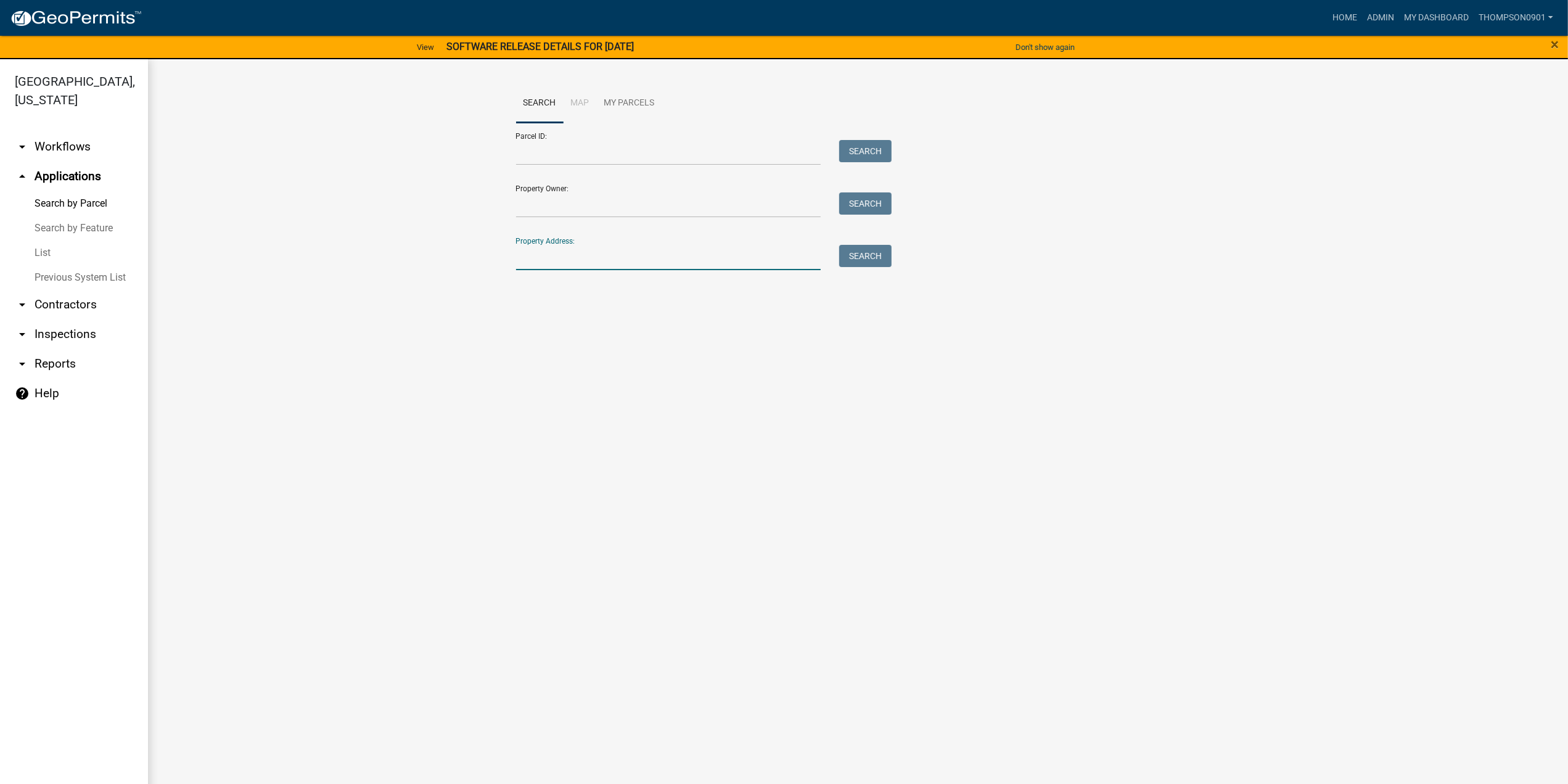
click at [623, 249] on input "Property Address:" at bounding box center [668, 257] width 305 height 25
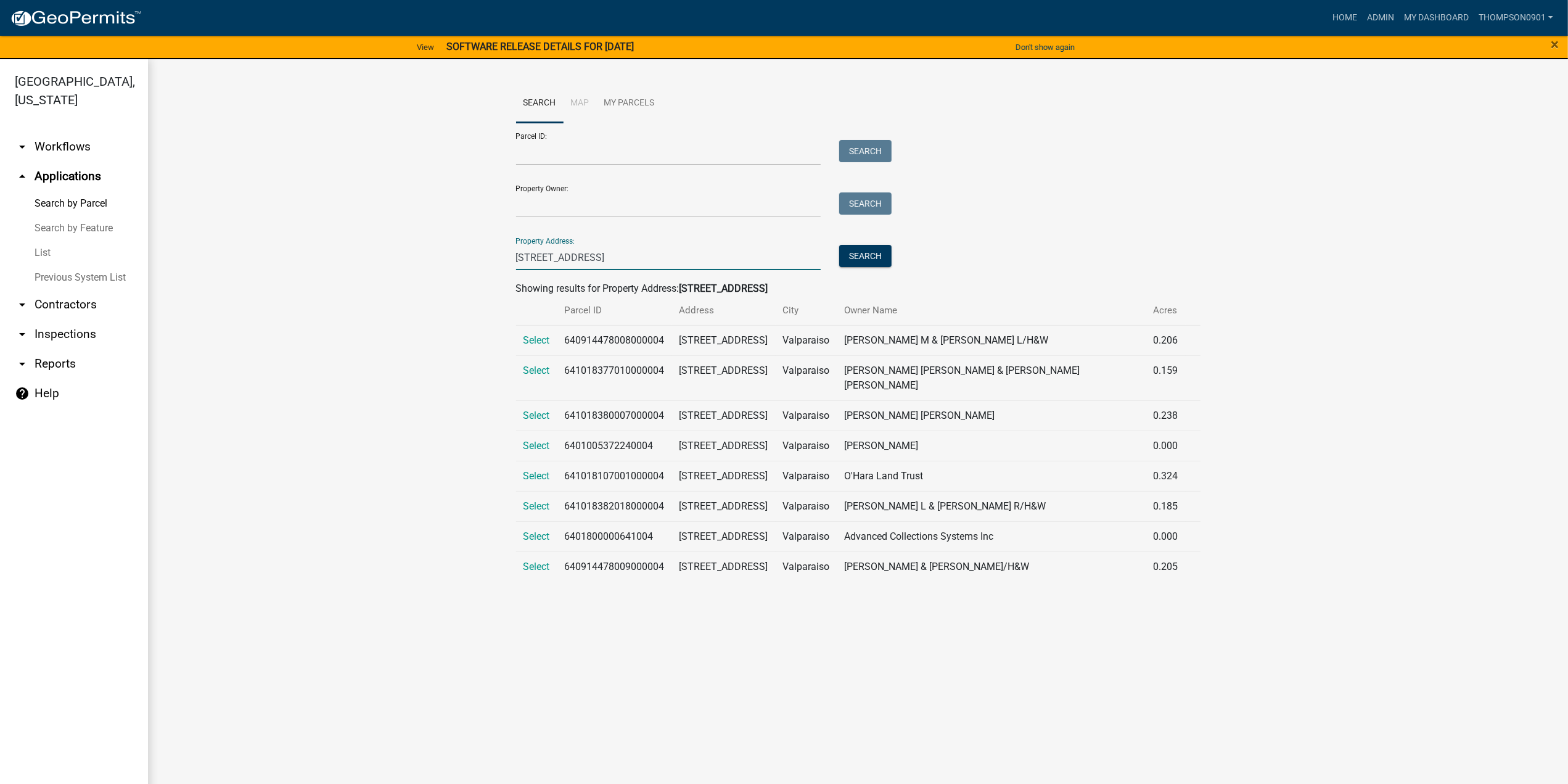
type input "1304 park"
click at [50, 292] on link "arrow_drop_down Contractors" at bounding box center [74, 304] width 148 height 30
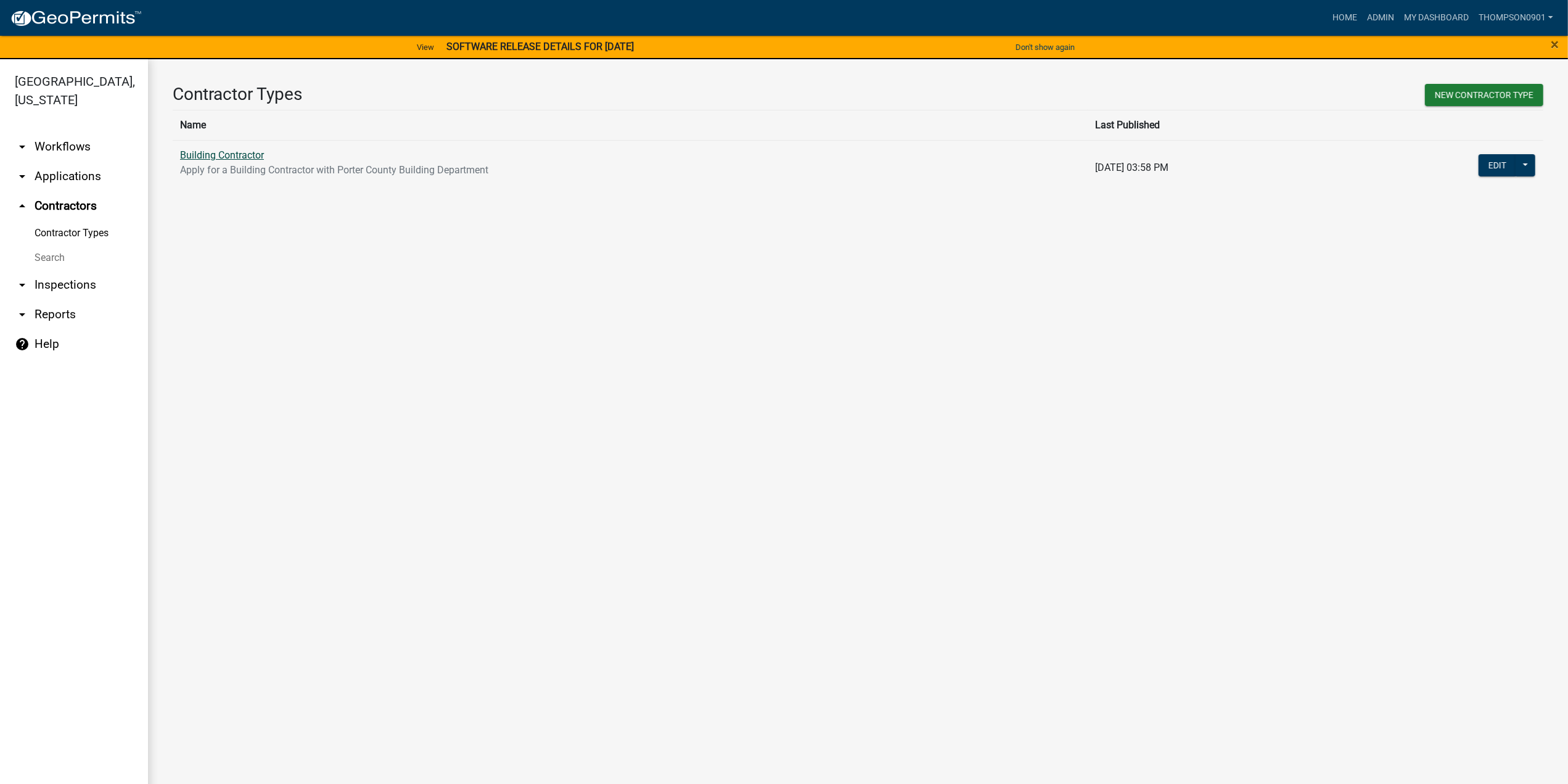
click at [257, 151] on link "Building Contractor" at bounding box center [222, 155] width 83 height 12
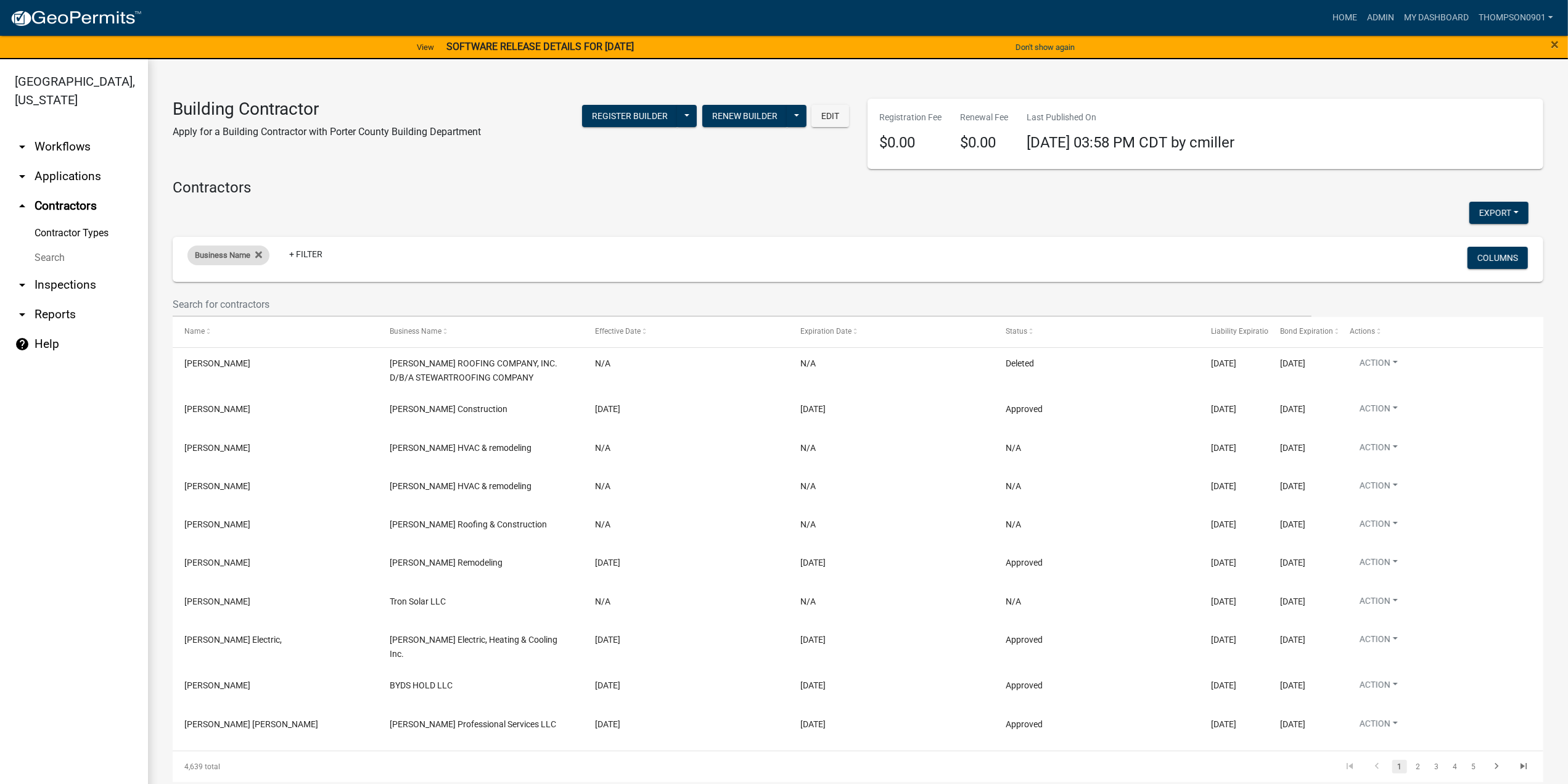
click at [206, 258] on span "Business Name" at bounding box center [222, 255] width 56 height 10
click at [216, 306] on input "text" at bounding box center [232, 301] width 113 height 25
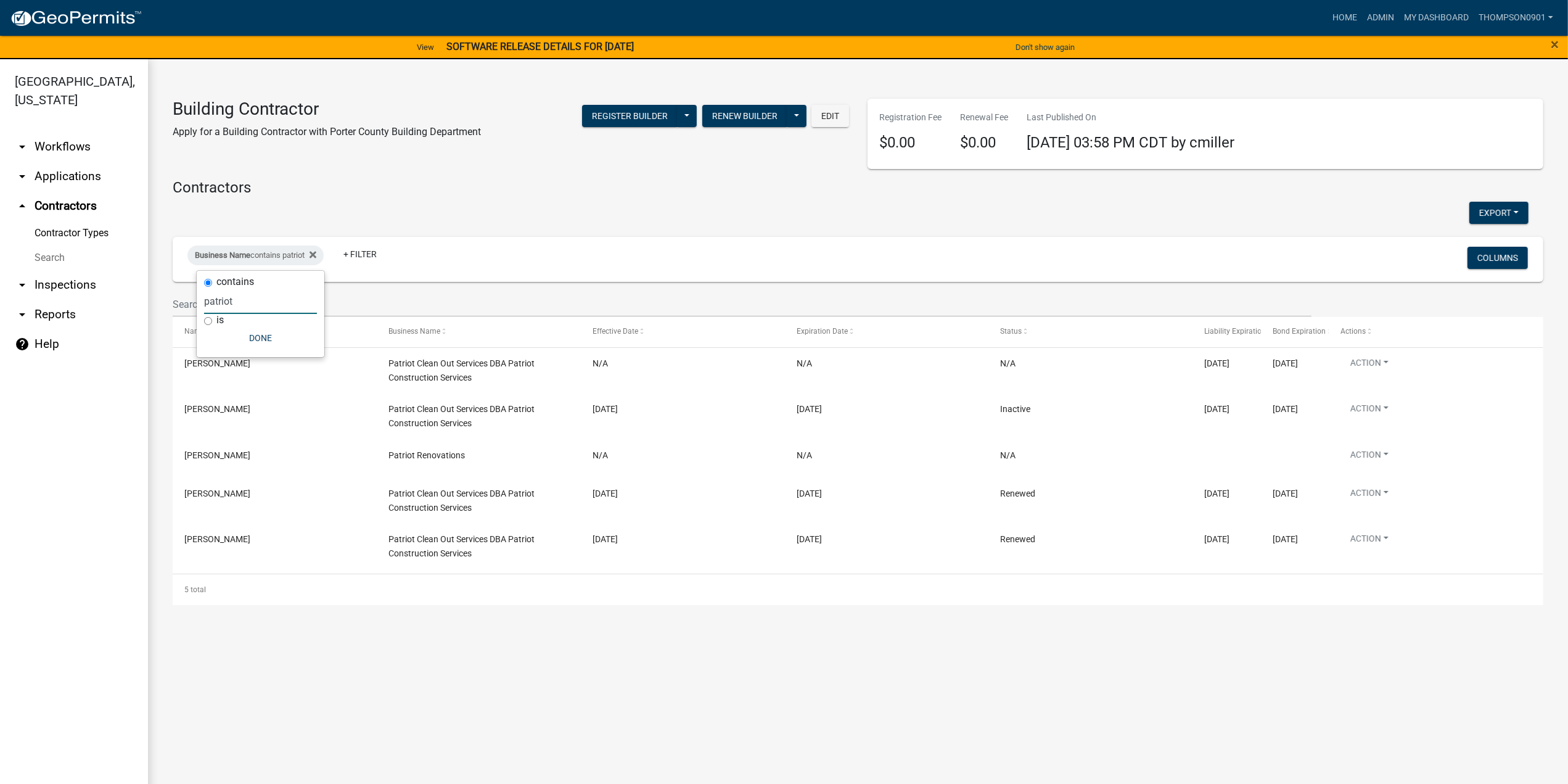
type input "patriot"
click at [49, 161] on link "arrow_drop_down Applications" at bounding box center [74, 176] width 148 height 30
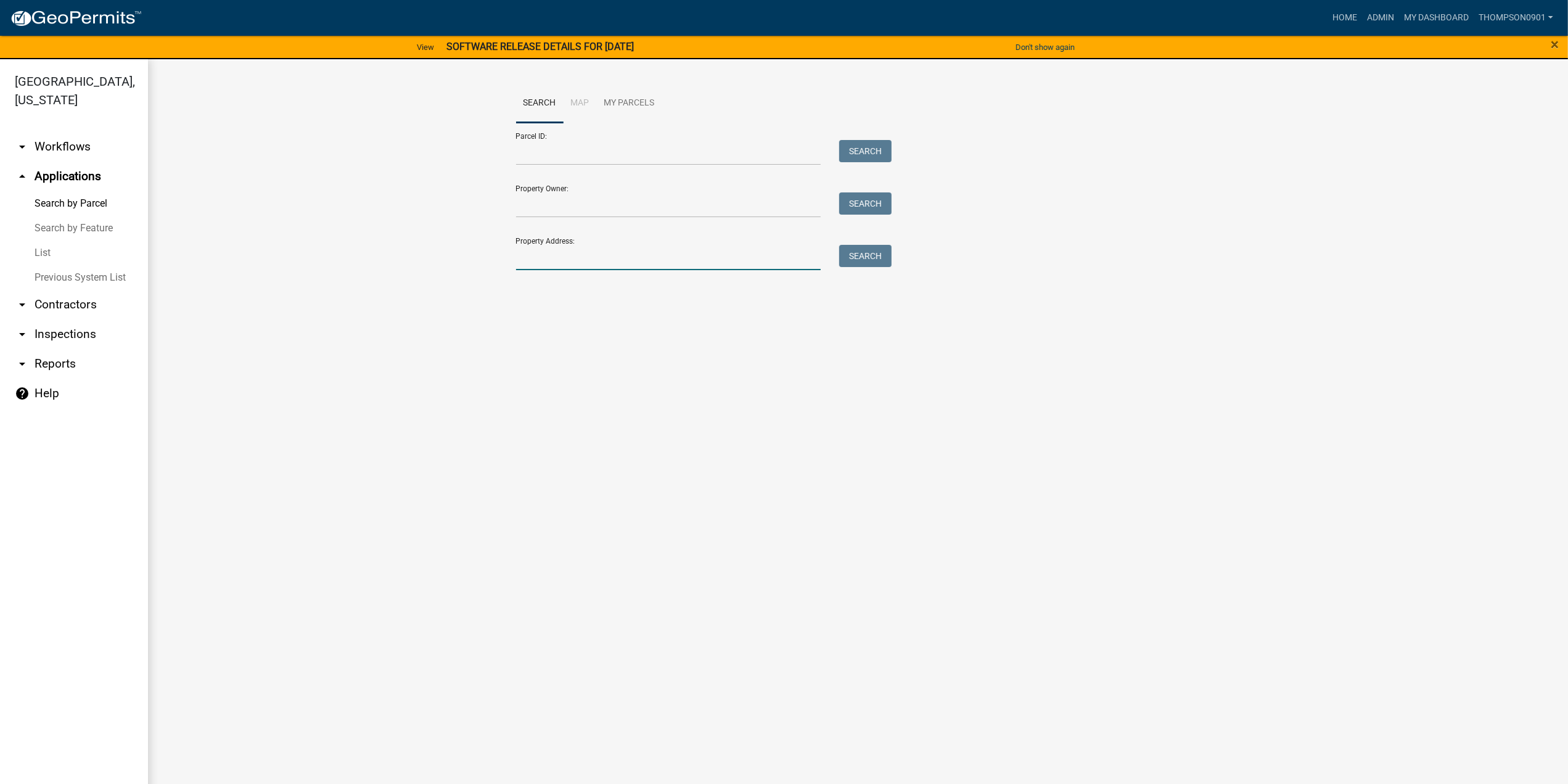
click at [558, 255] on input "Property Address:" at bounding box center [668, 257] width 305 height 25
click at [650, 255] on input "Property Address:" at bounding box center [668, 257] width 305 height 25
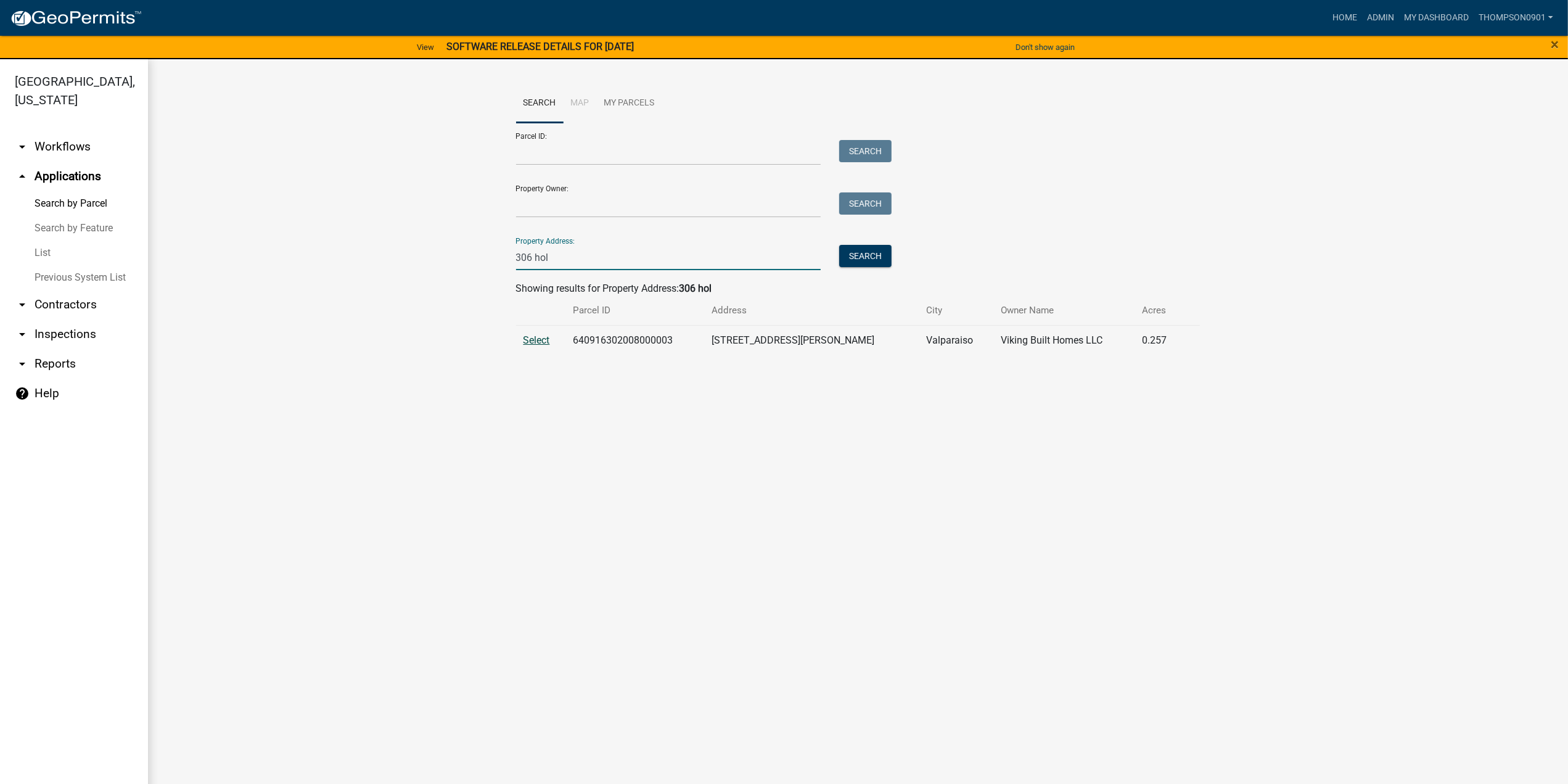
type input "306 hol"
click at [536, 343] on span "Select" at bounding box center [537, 340] width 27 height 12
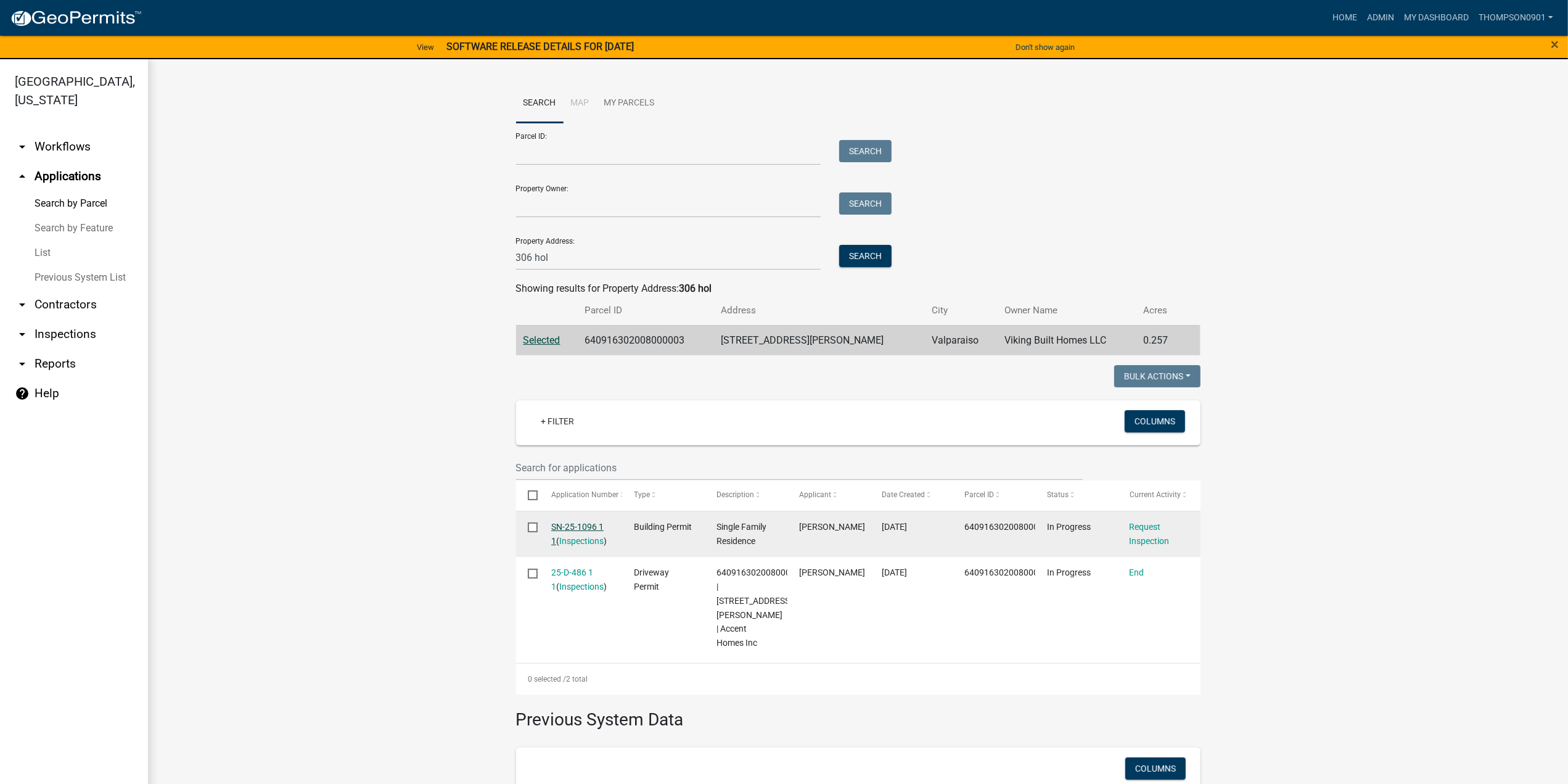
click at [556, 527] on link "SN-25-1096 1 1" at bounding box center [577, 534] width 53 height 24
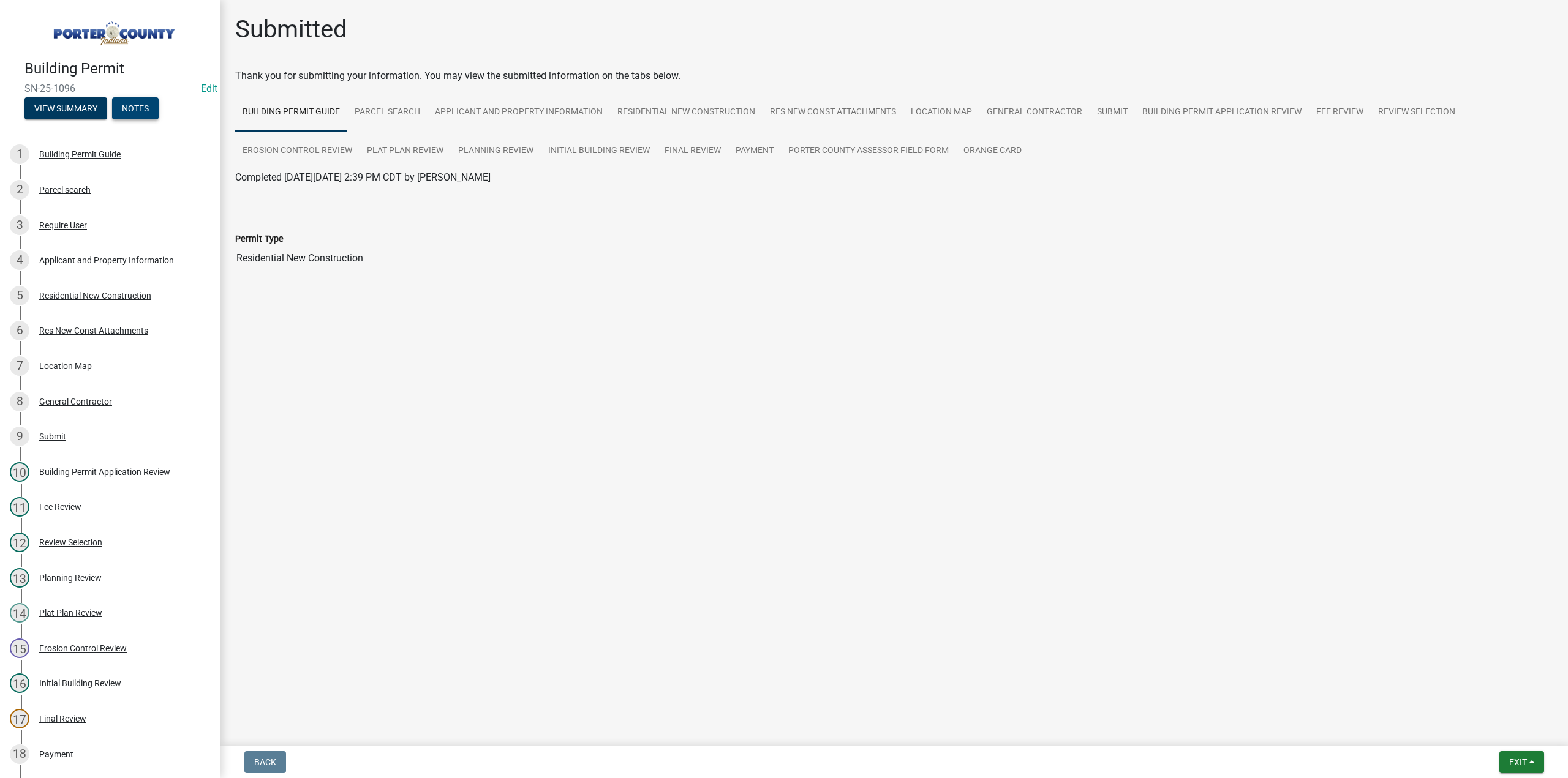
click at [147, 107] on button "Notes" at bounding box center [135, 108] width 47 height 22
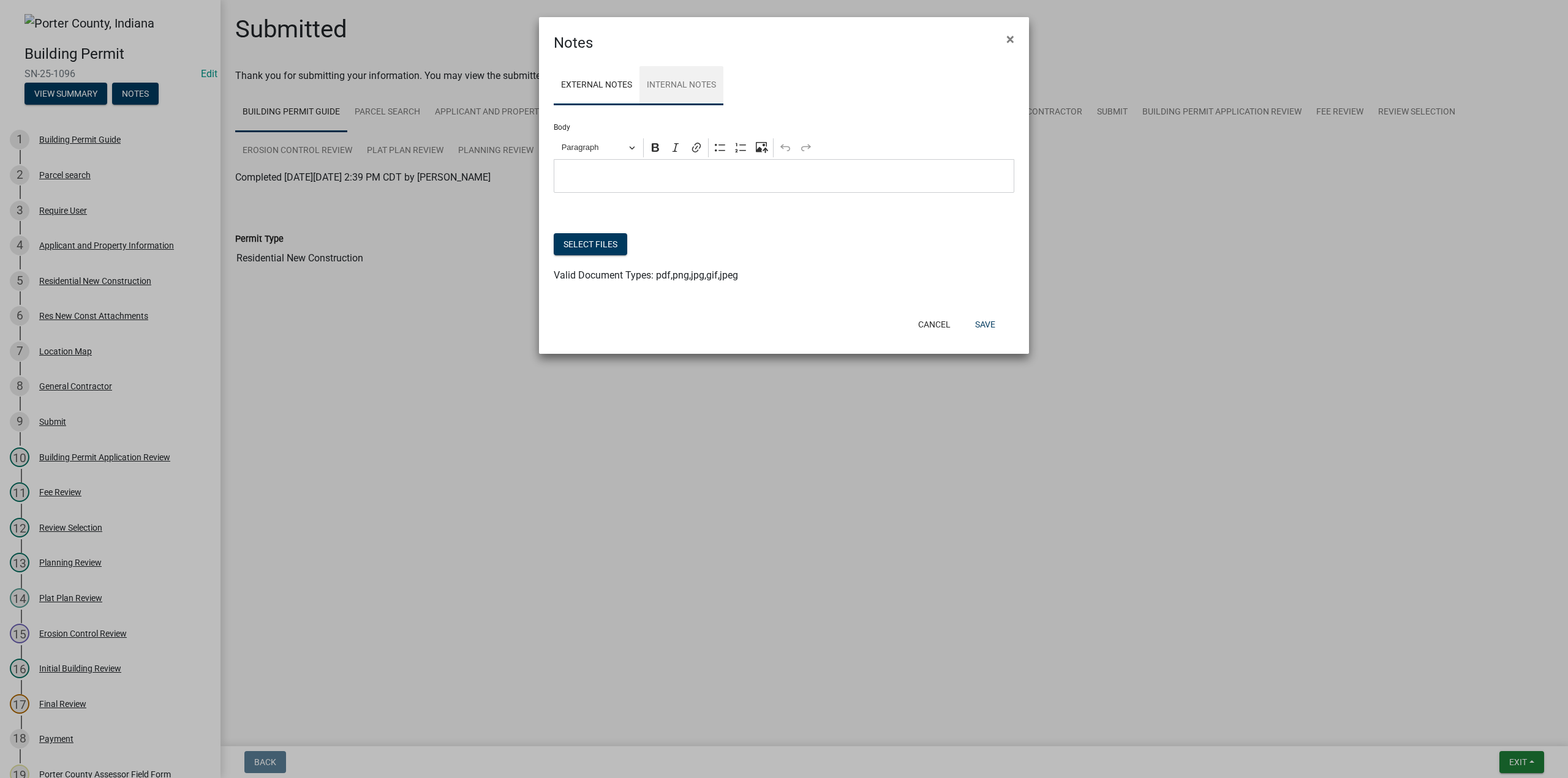
click at [707, 82] on link "Internal Notes" at bounding box center [681, 85] width 84 height 39
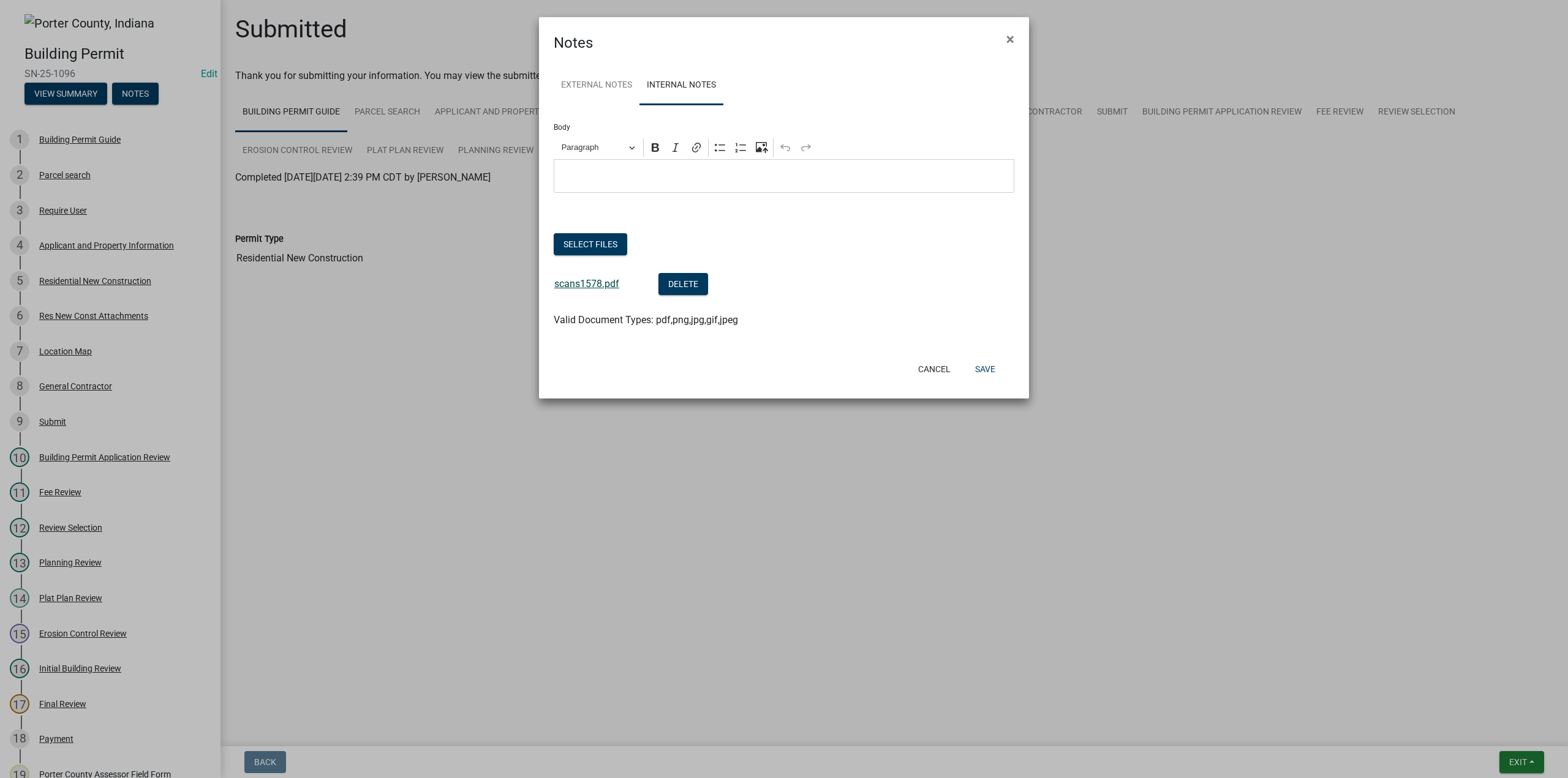
click at [593, 283] on link "scans1578.pdf" at bounding box center [587, 284] width 65 height 11
click at [591, 244] on button "Select files" at bounding box center [590, 244] width 73 height 22
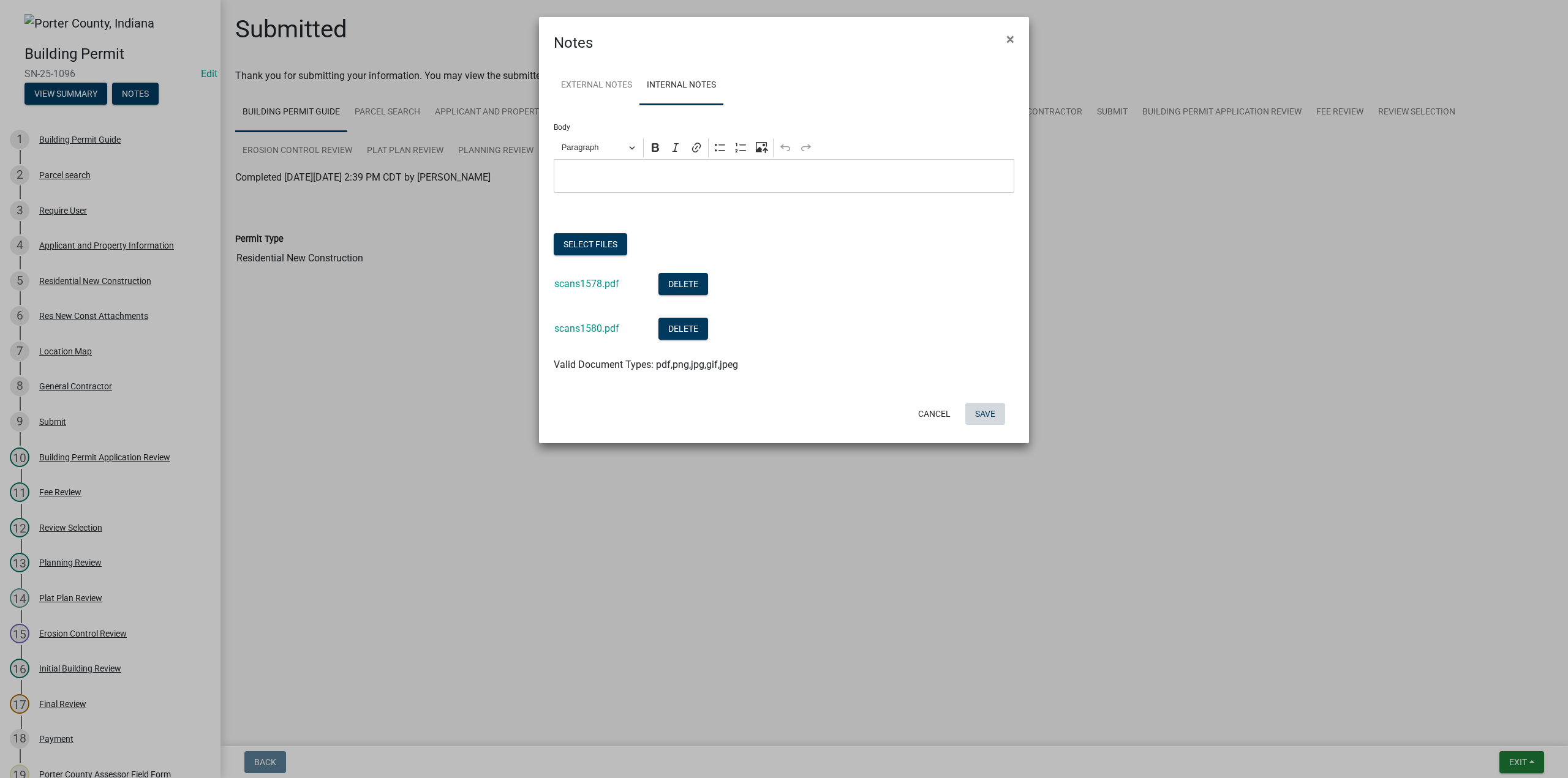
click at [982, 410] on button "Save" at bounding box center [985, 413] width 40 height 22
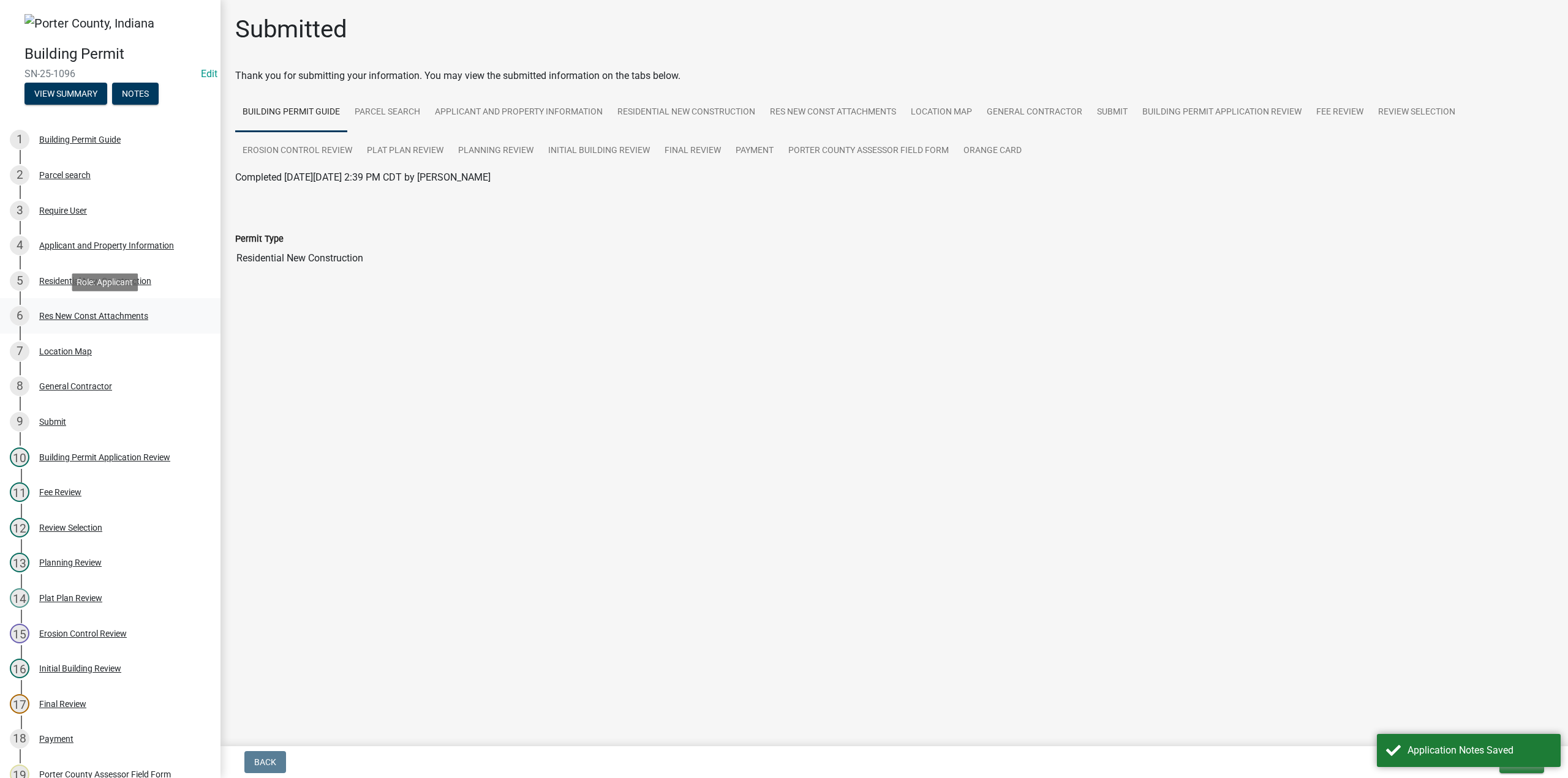
click at [131, 315] on div "Res New Const Attachments" at bounding box center [93, 315] width 109 height 9
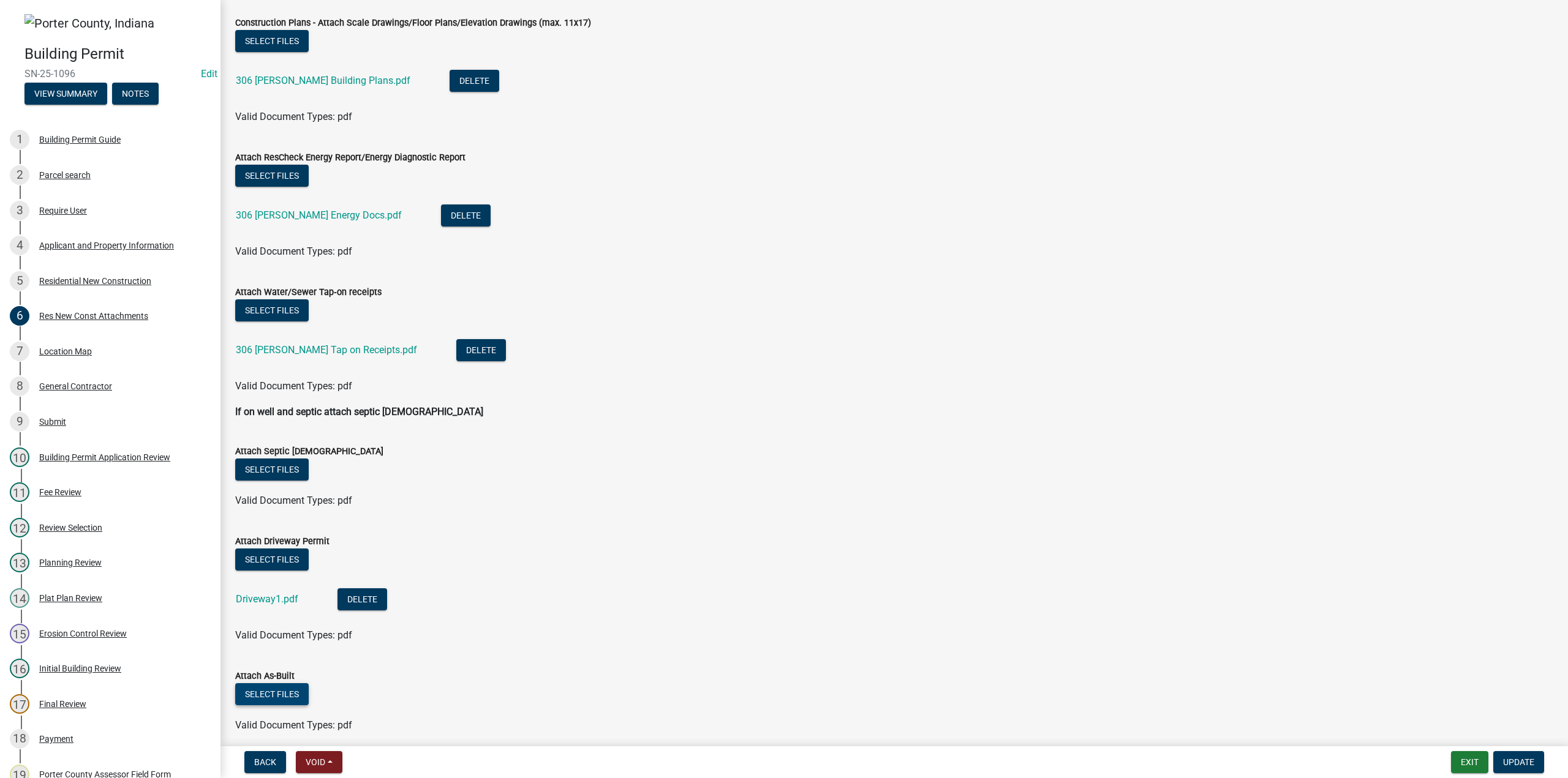
scroll to position [343, 0]
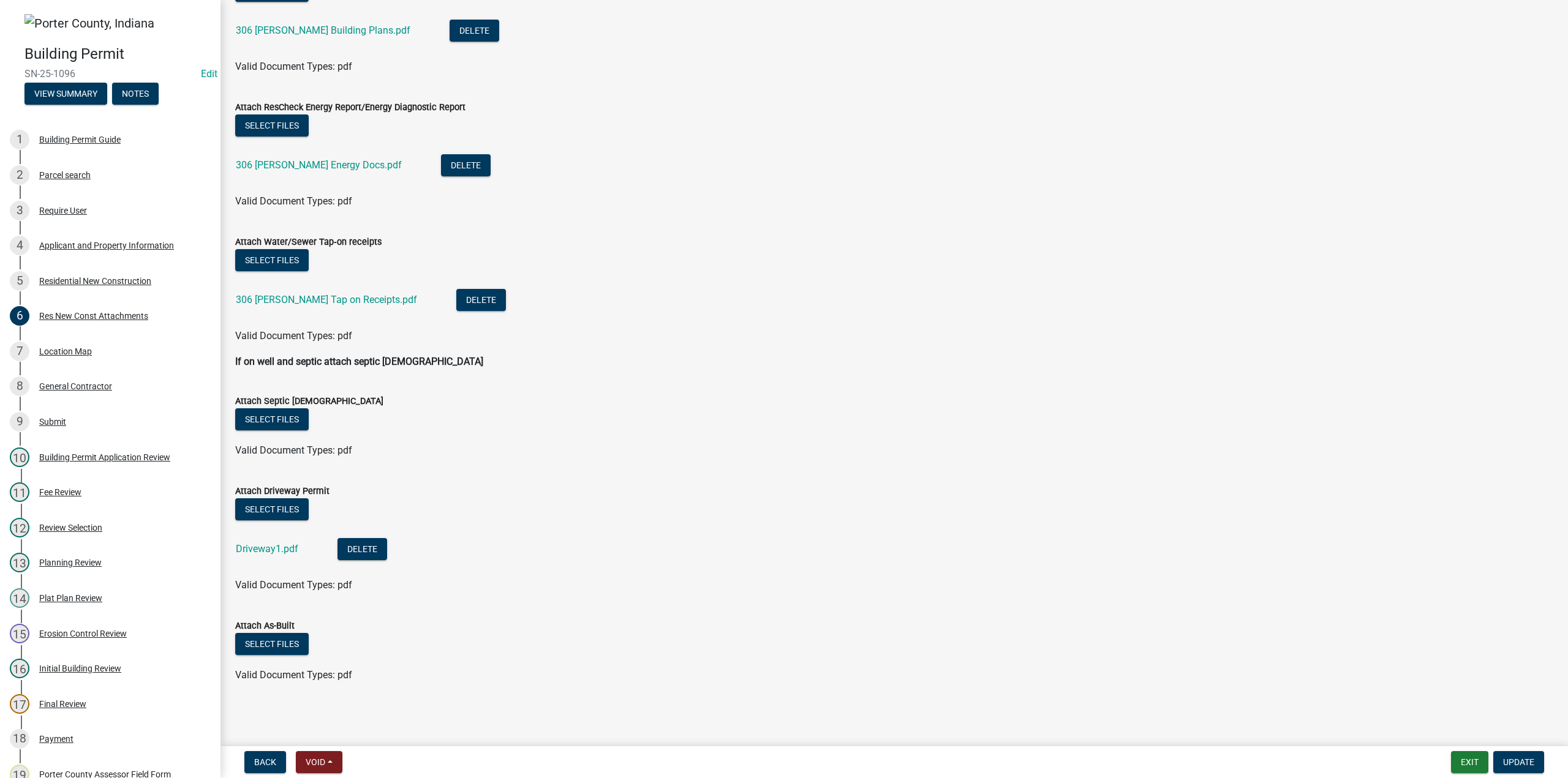
click at [1520, 749] on nav "Back Void Withdraw Lock Expire Void Exit Update" at bounding box center [894, 762] width 1347 height 31
click at [1527, 763] on span "Update" at bounding box center [1518, 762] width 31 height 10
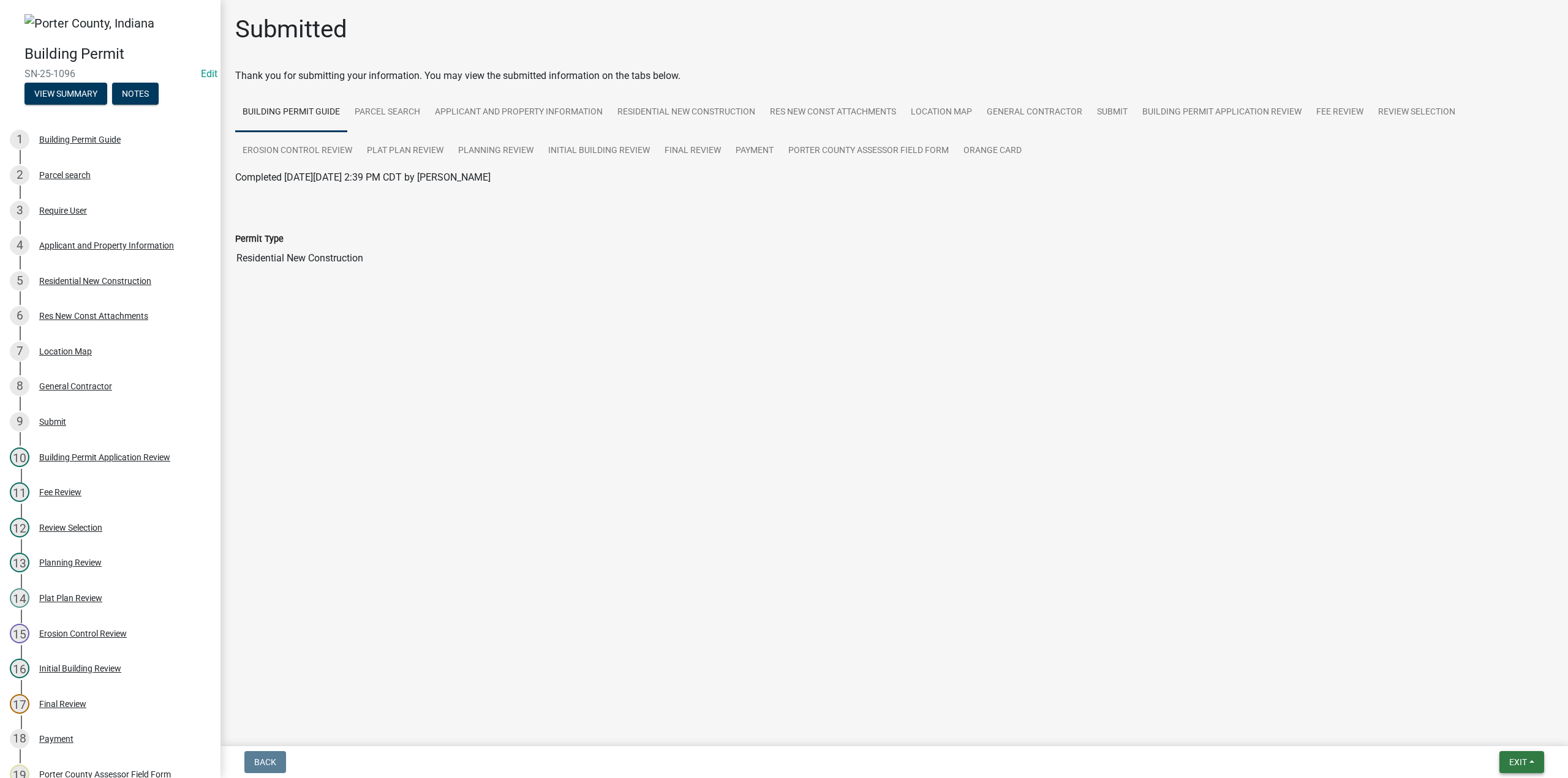
click at [1522, 760] on span "Exit" at bounding box center [1518, 762] width 18 height 10
click at [1458, 725] on button "Save & Exit" at bounding box center [1495, 729] width 98 height 30
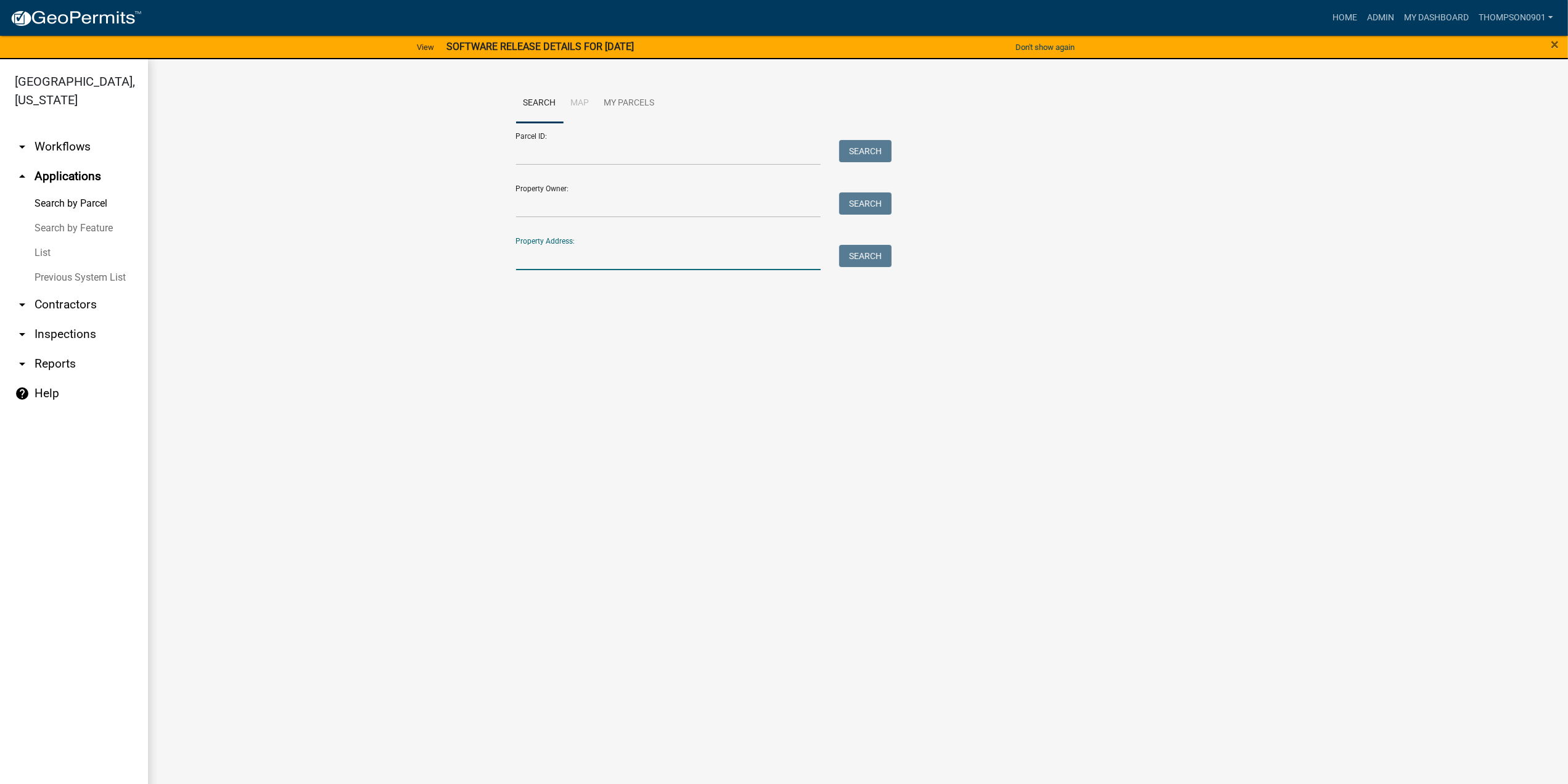
drag, startPoint x: 695, startPoint y: 248, endPoint x: 702, endPoint y: 251, distance: 7.6
click at [699, 249] on input "Property Address:" at bounding box center [668, 257] width 305 height 25
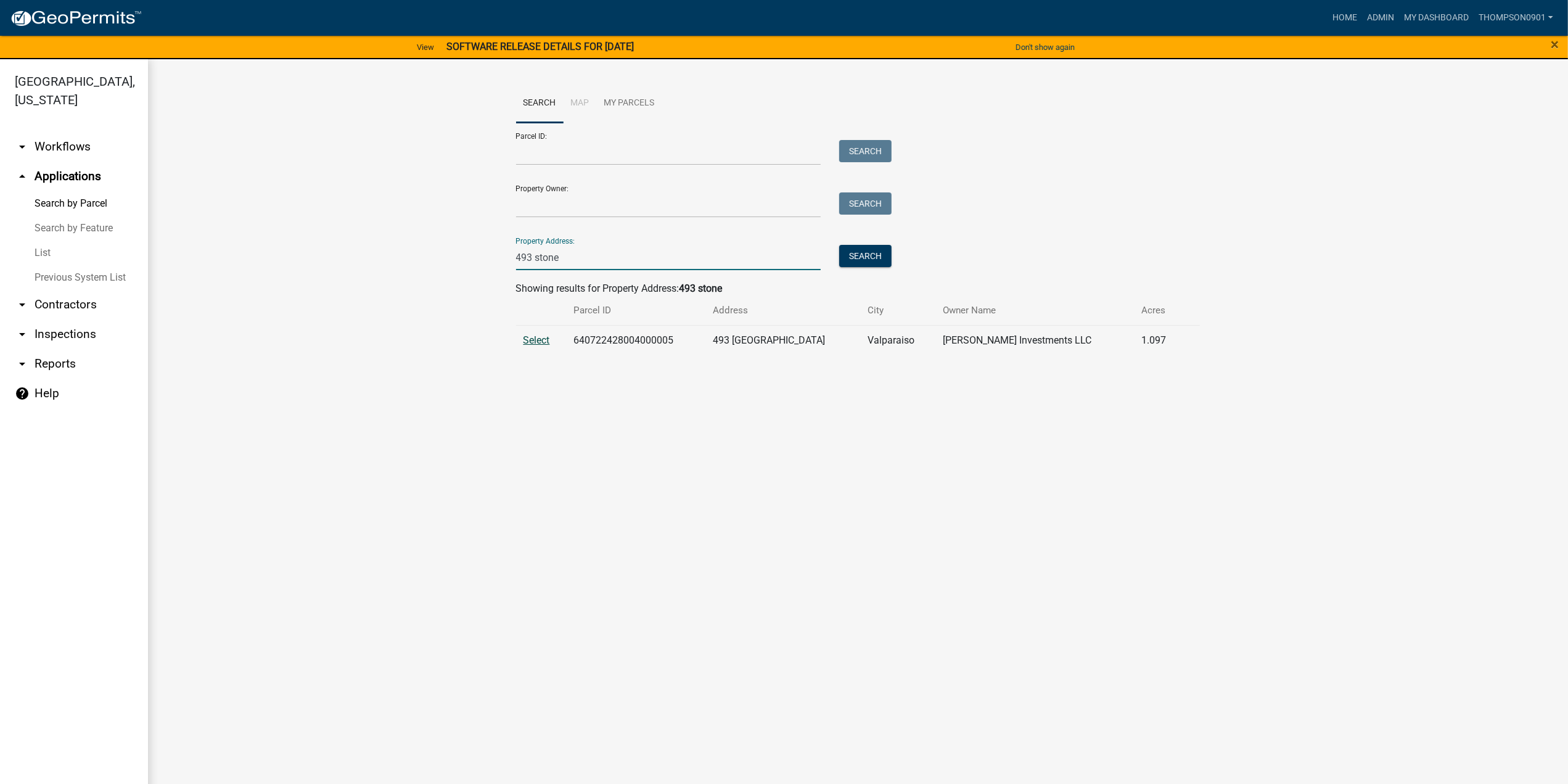
type input "493 stone"
click at [538, 343] on span "Select" at bounding box center [537, 340] width 27 height 12
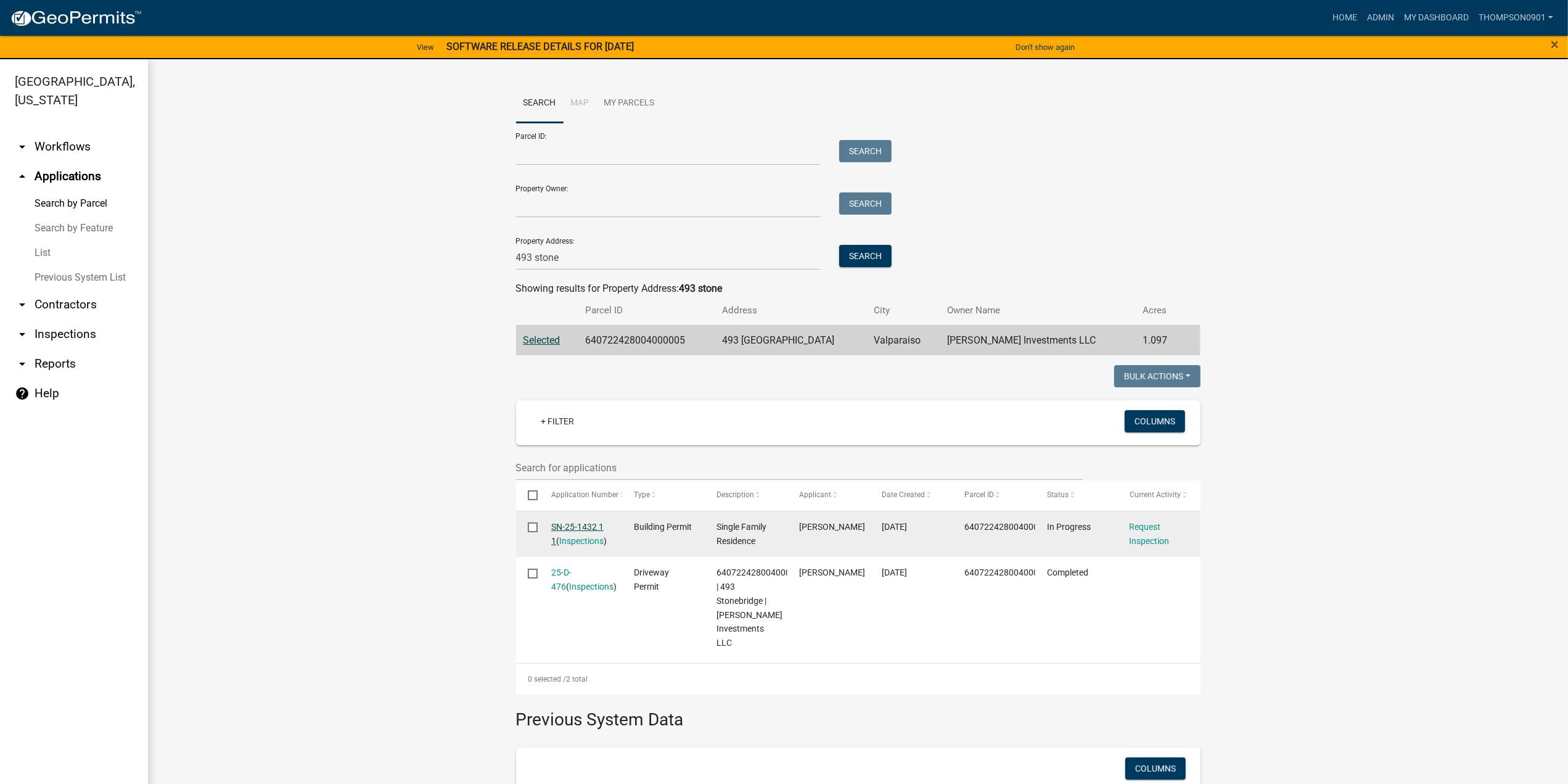
click at [569, 527] on link "SN-25-1432 1 1" at bounding box center [577, 534] width 53 height 24
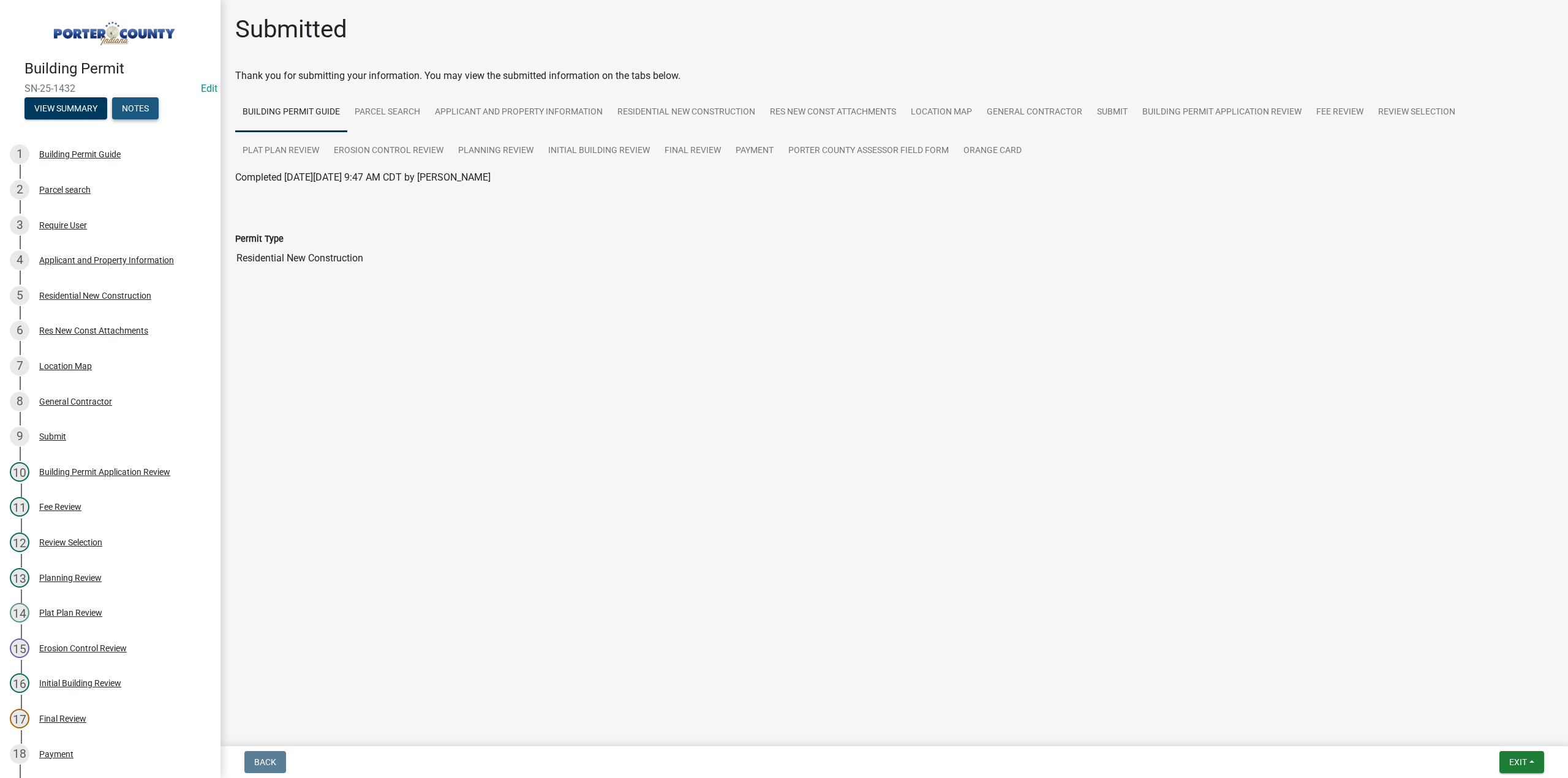
click at [137, 105] on button "Notes" at bounding box center [135, 108] width 47 height 22
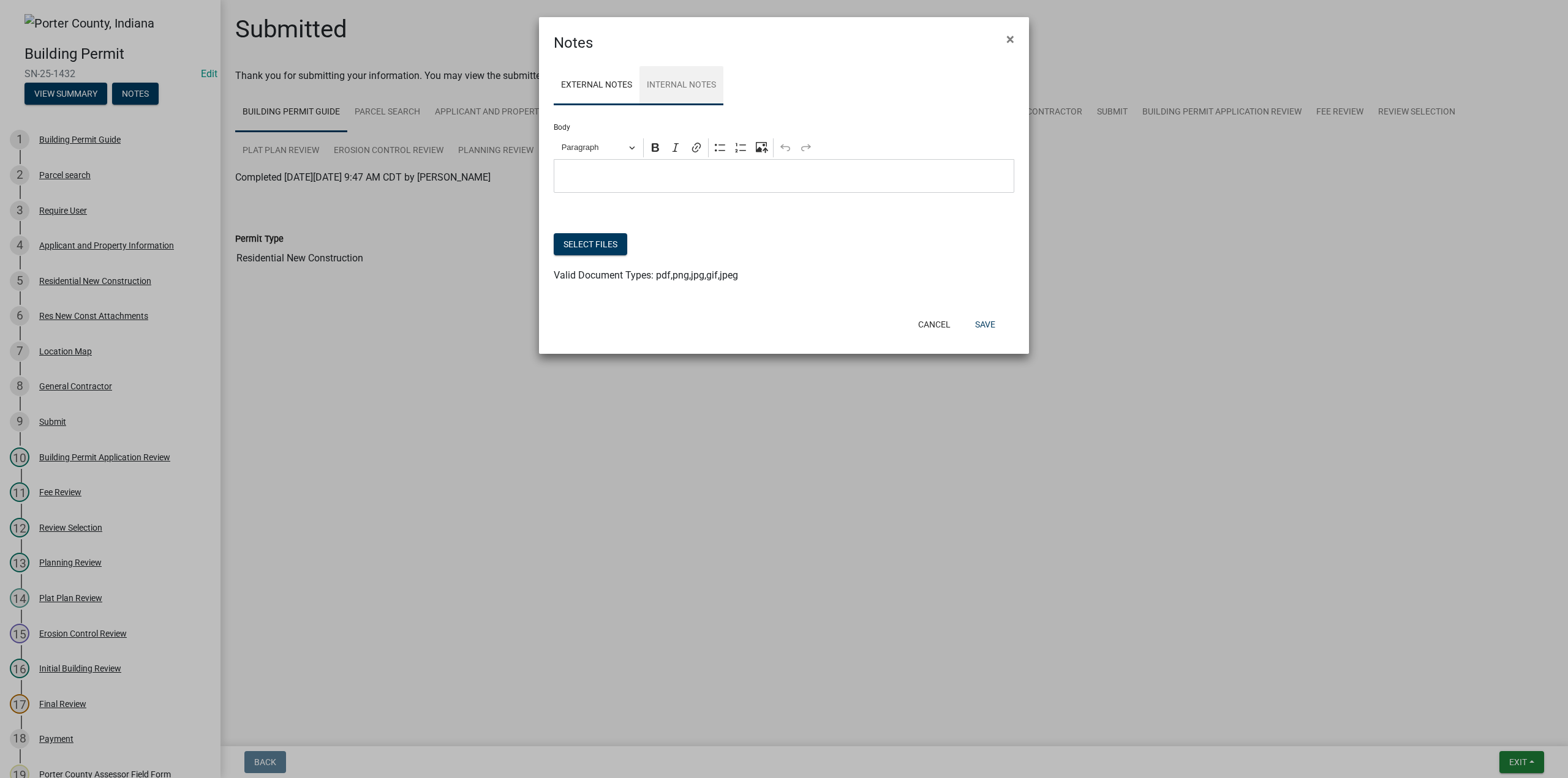
click at [678, 84] on link "Internal Notes" at bounding box center [681, 85] width 84 height 39
click at [596, 248] on button "Select files" at bounding box center [590, 244] width 73 height 22
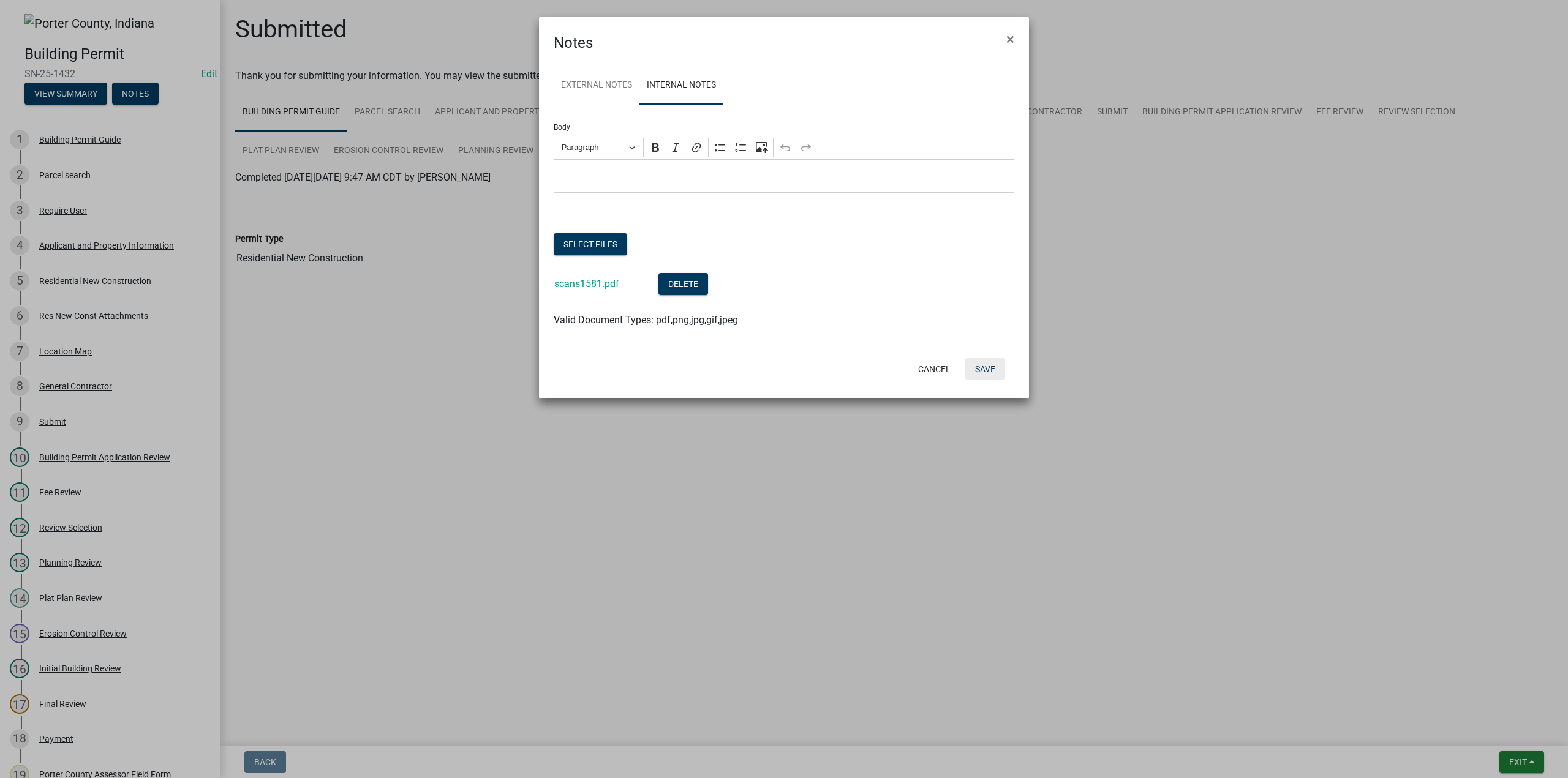
click at [987, 370] on button "Save" at bounding box center [985, 369] width 40 height 22
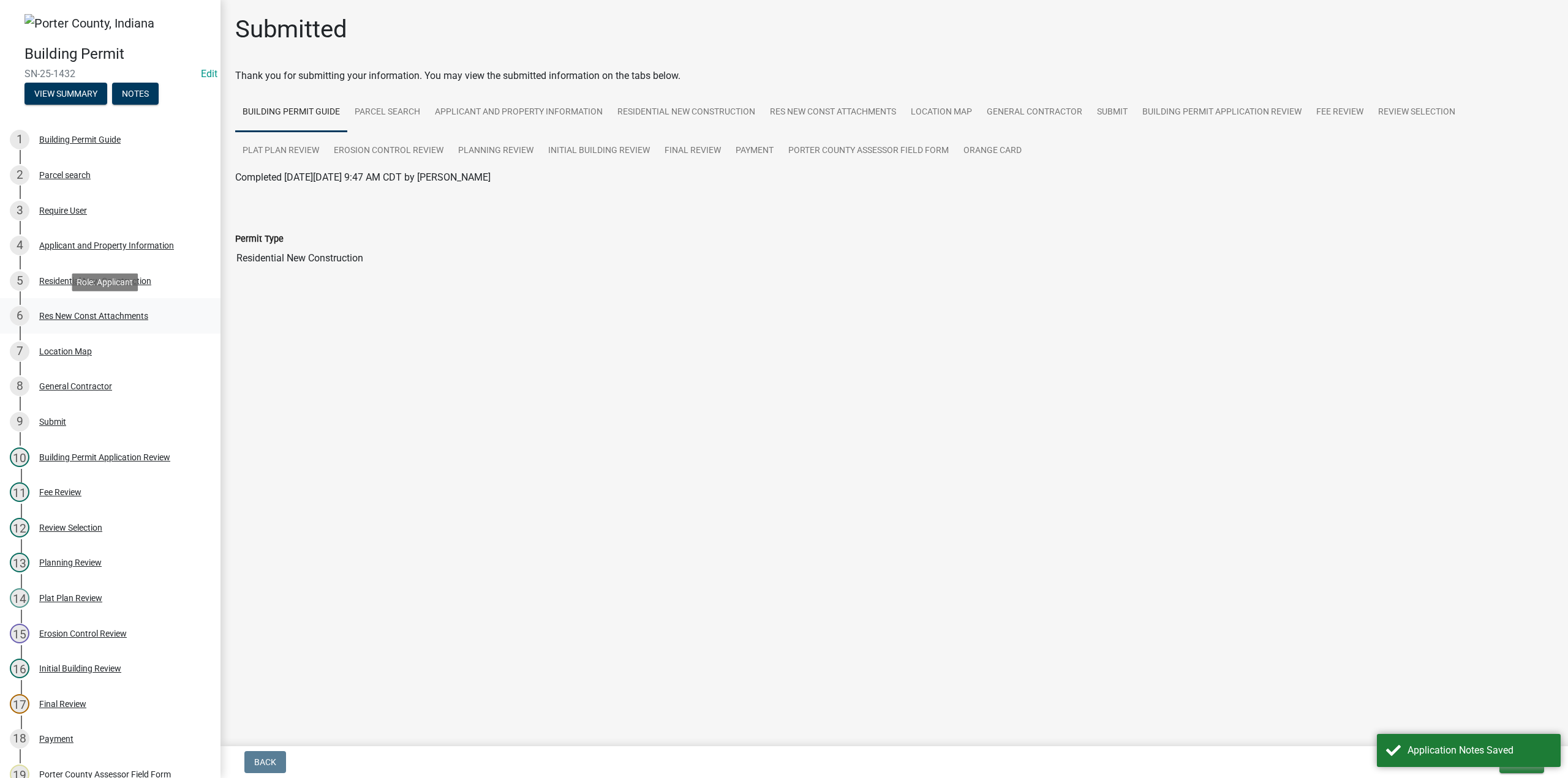
click at [72, 314] on div "Res New Const Attachments" at bounding box center [93, 315] width 109 height 9
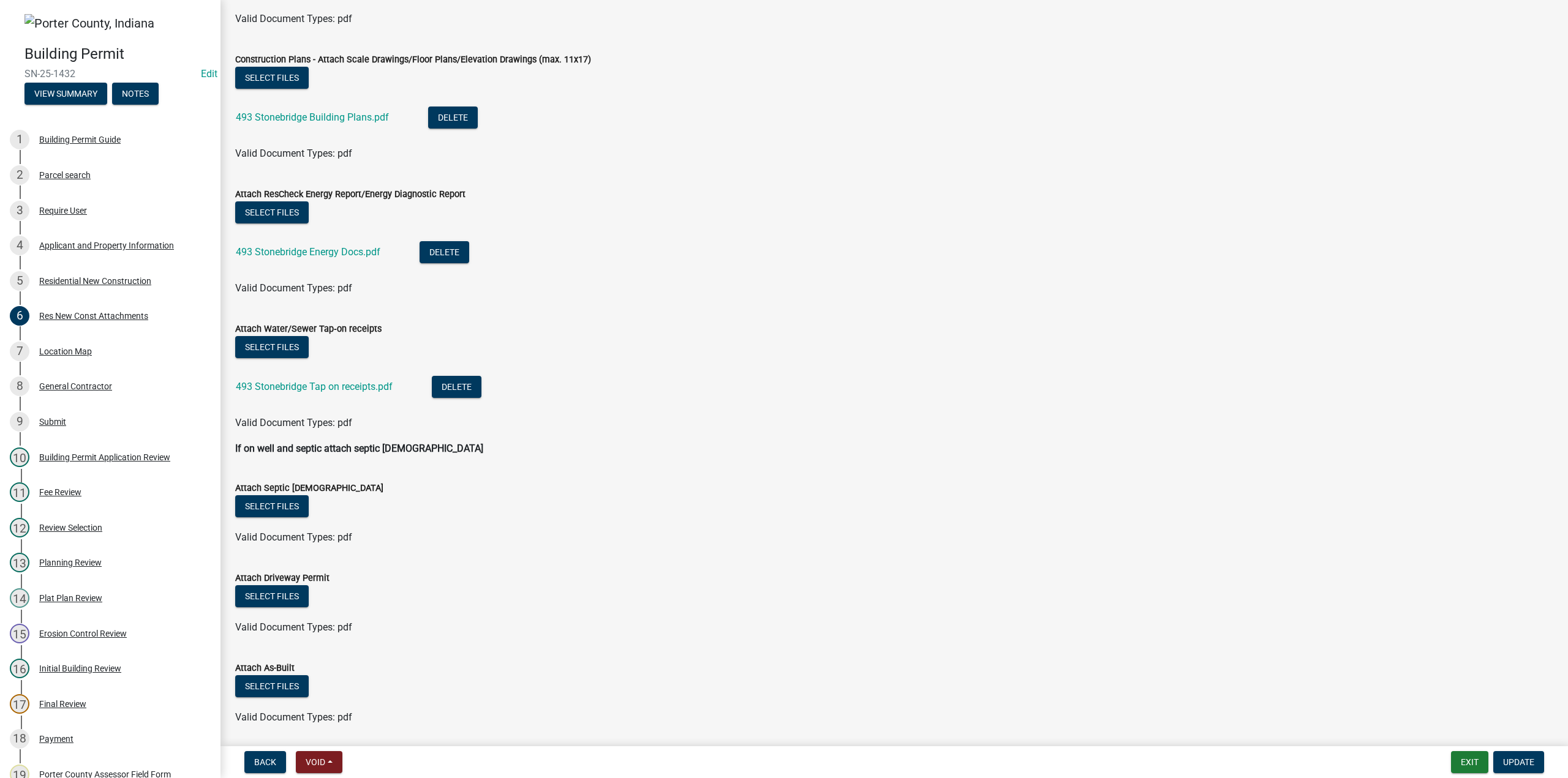
scroll to position [236, 0]
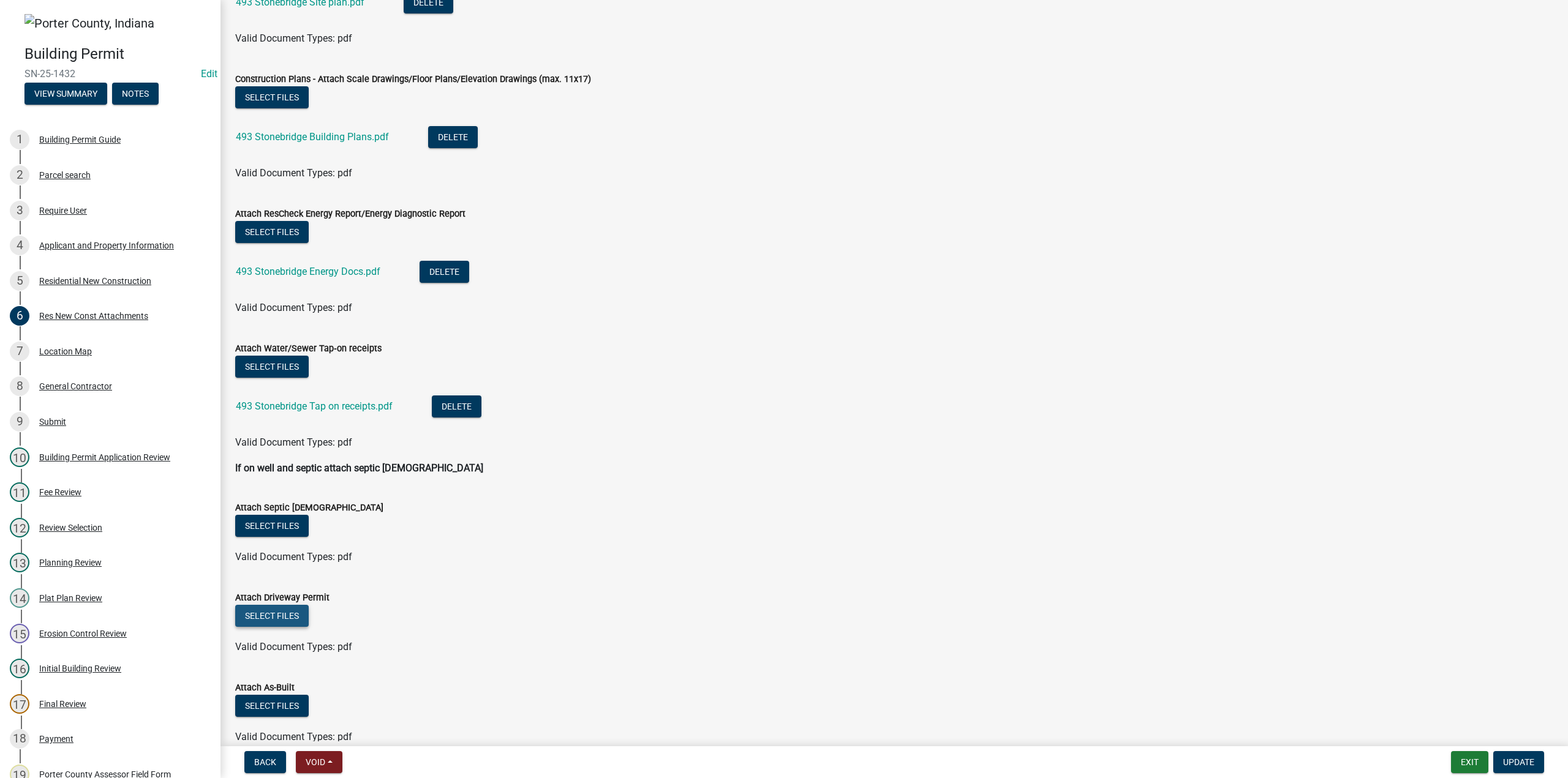
click at [280, 620] on button "Select files" at bounding box center [271, 615] width 73 height 22
click at [1521, 764] on span "Update" at bounding box center [1518, 762] width 31 height 10
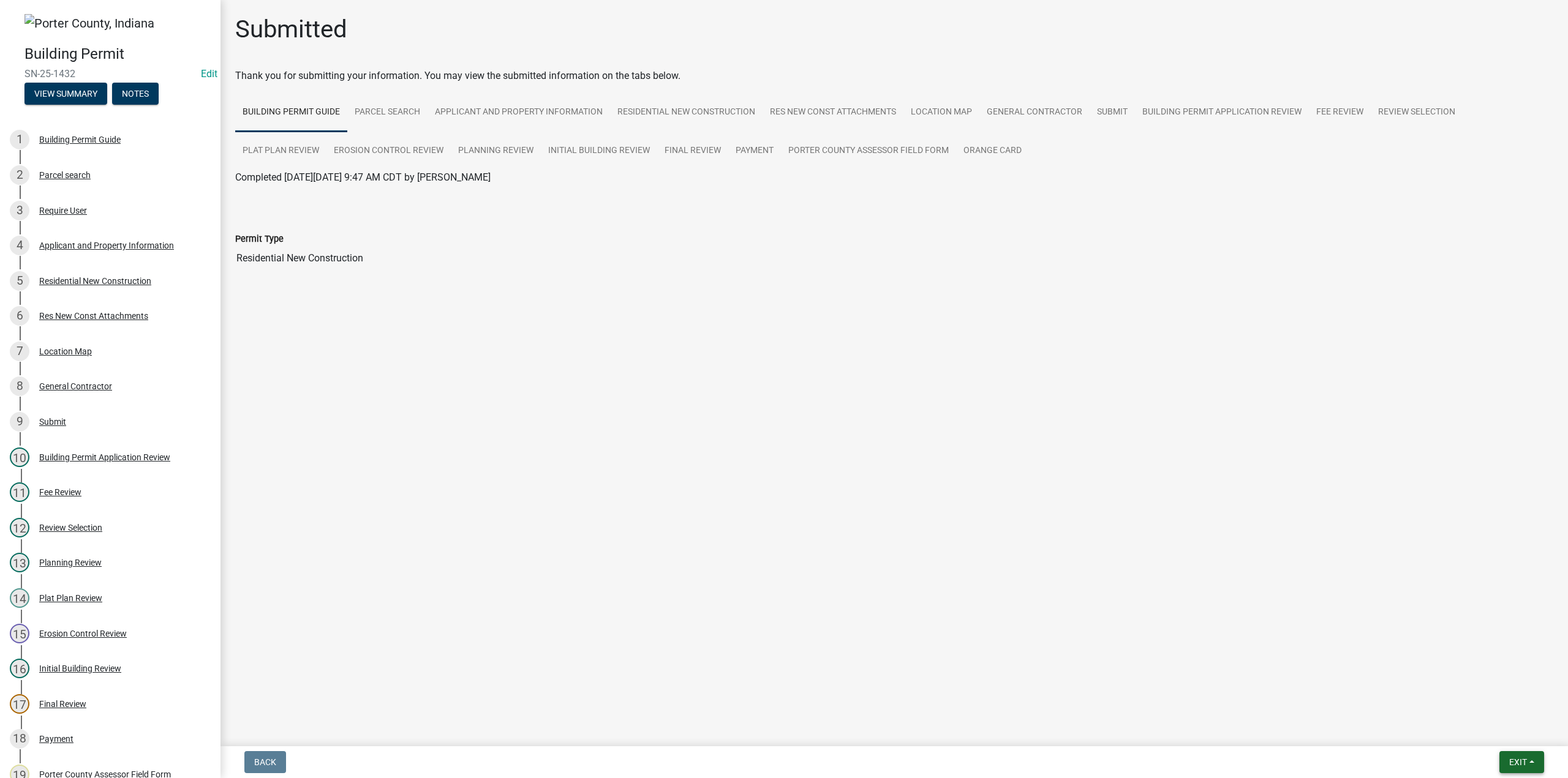
click at [1510, 758] on span "Exit" at bounding box center [1518, 762] width 18 height 10
click at [1511, 731] on button "Save & Exit" at bounding box center [1495, 729] width 98 height 30
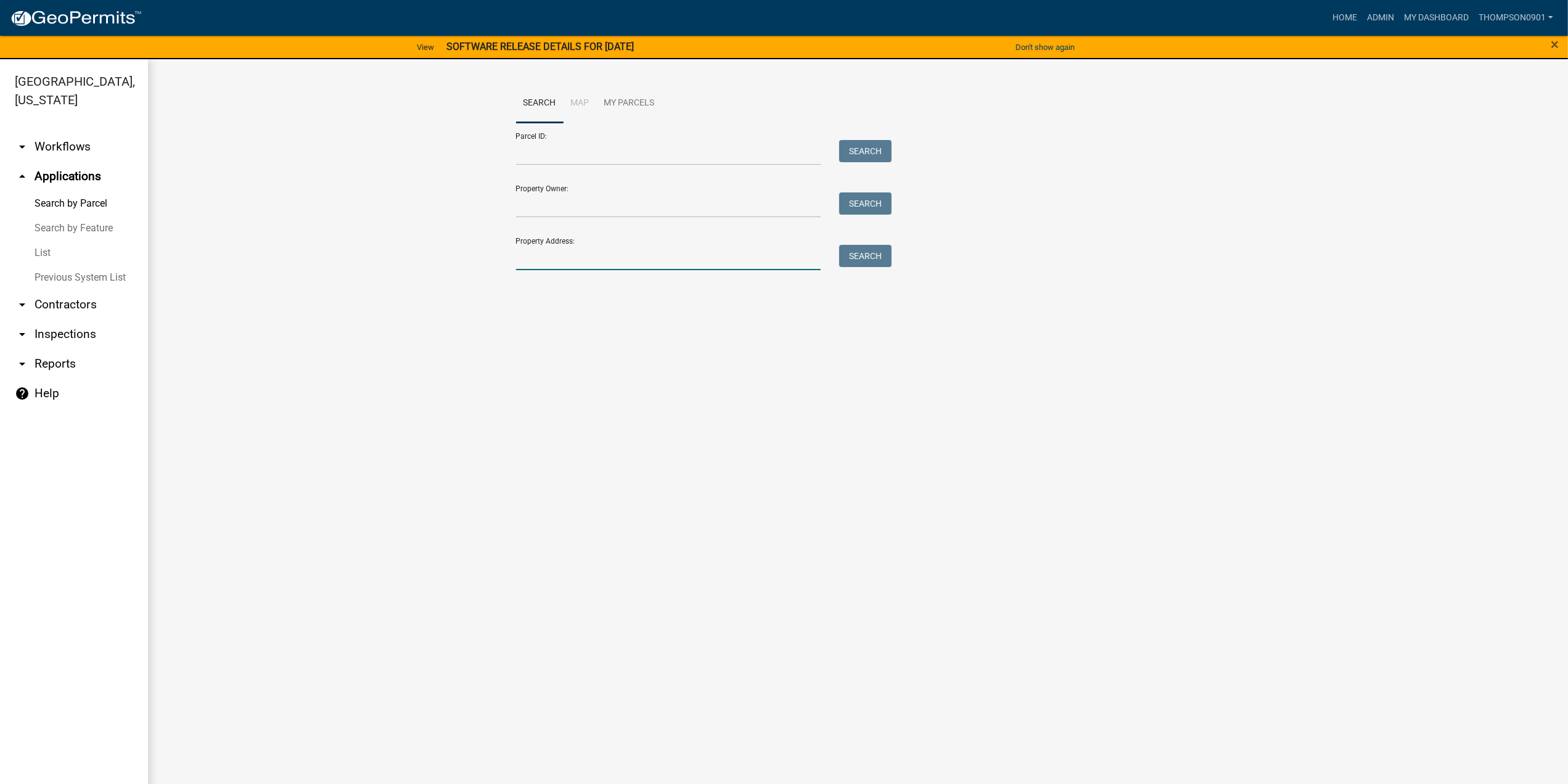
click at [674, 263] on input "Property Address:" at bounding box center [668, 257] width 305 height 25
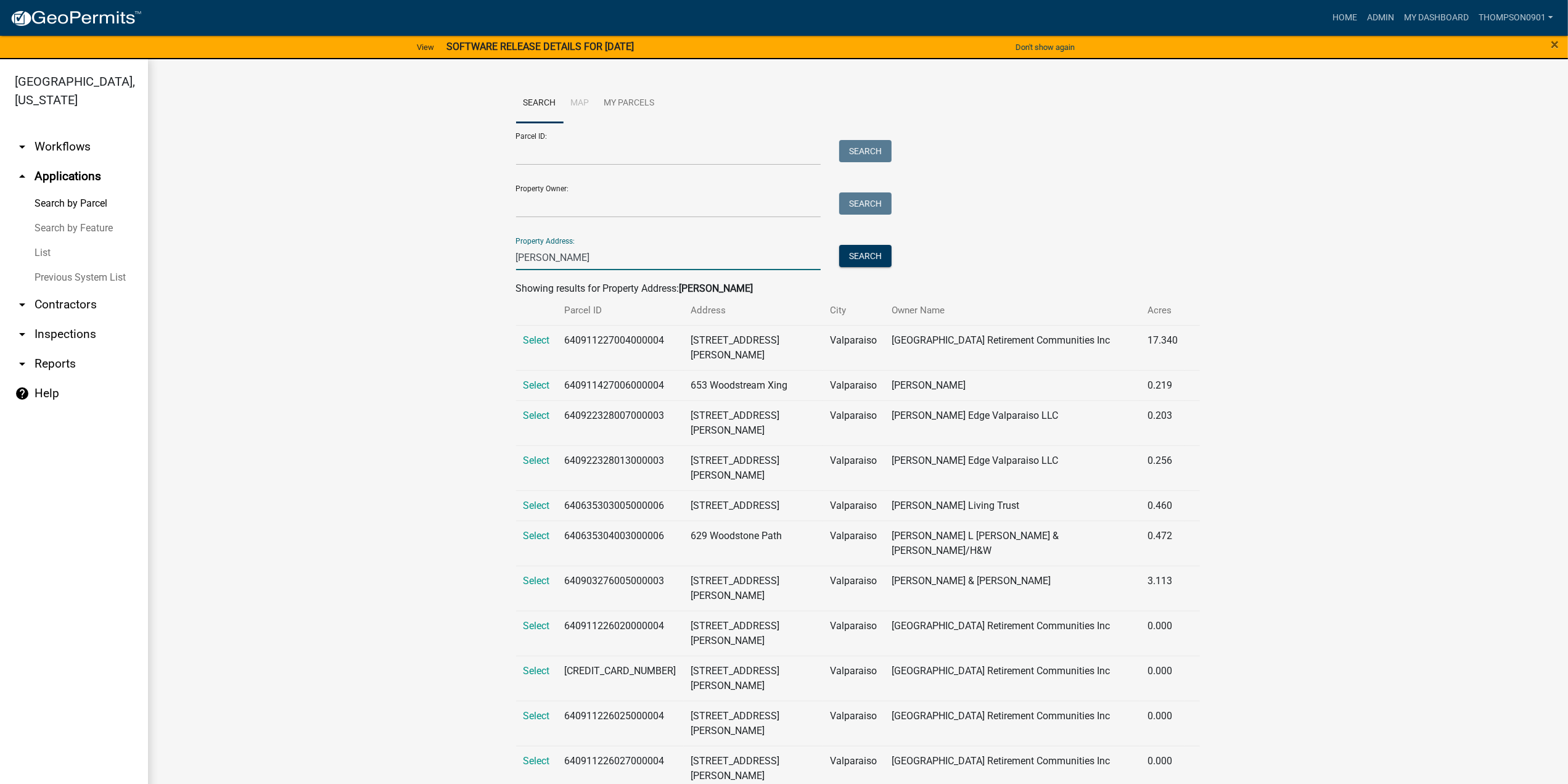
click at [516, 255] on input "woods" at bounding box center [668, 257] width 305 height 25
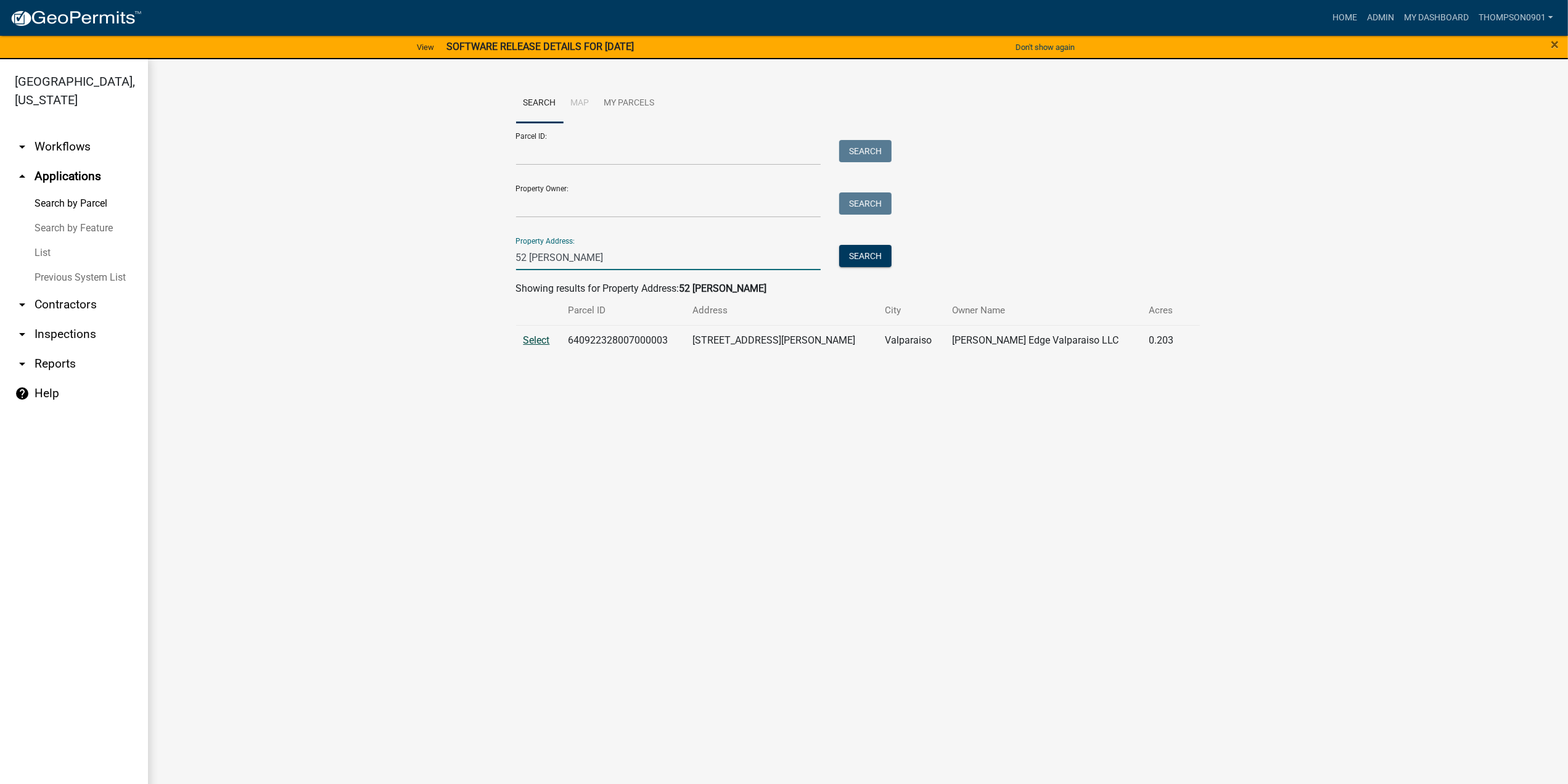
type input "52 woods"
click at [538, 339] on span "Select" at bounding box center [537, 340] width 27 height 12
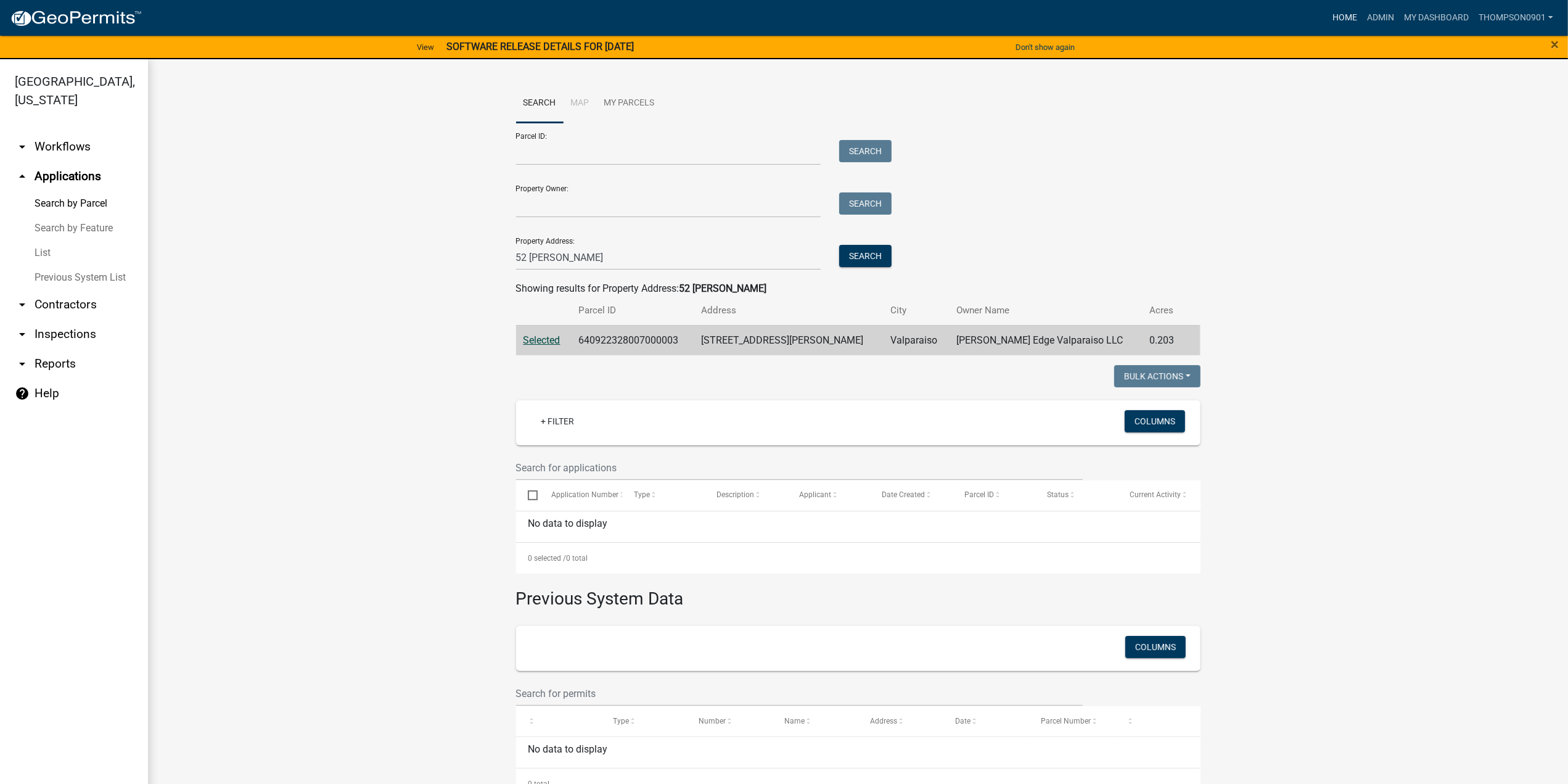
click at [1346, 12] on link "Home" at bounding box center [1345, 17] width 35 height 23
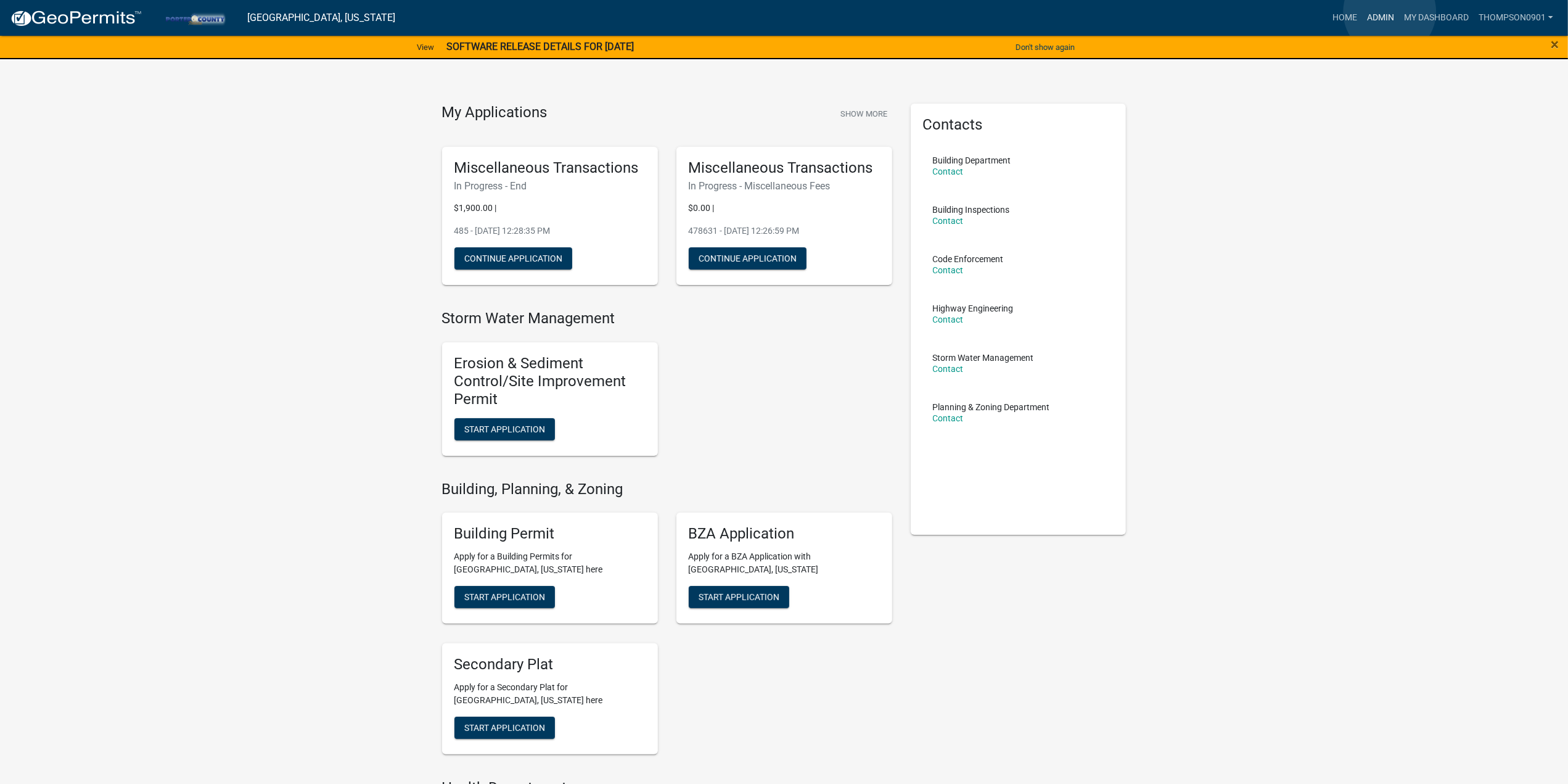
click at [1390, 12] on link "Admin" at bounding box center [1380, 17] width 37 height 23
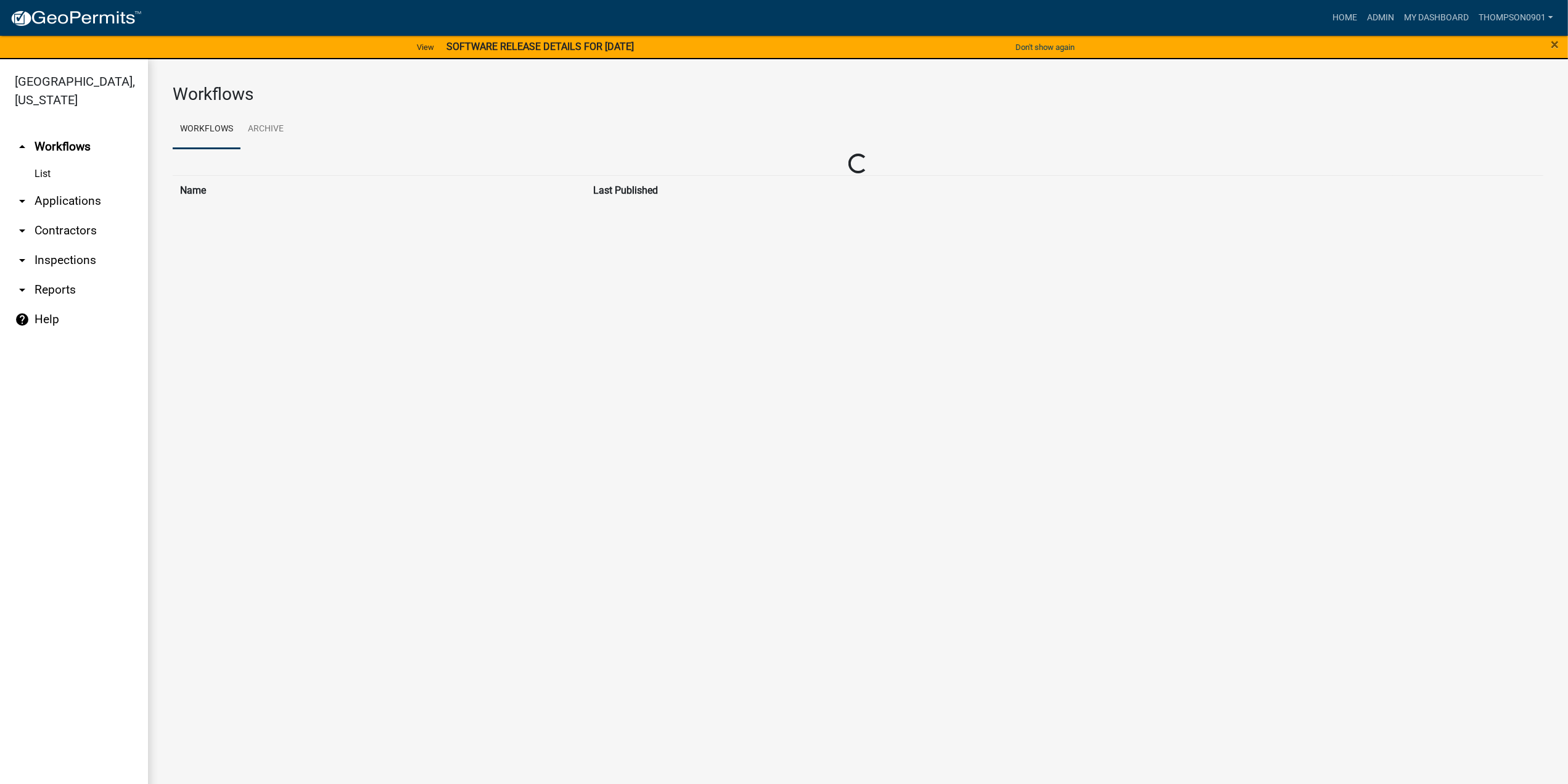
click at [87, 186] on link "arrow_drop_down Applications" at bounding box center [74, 201] width 148 height 30
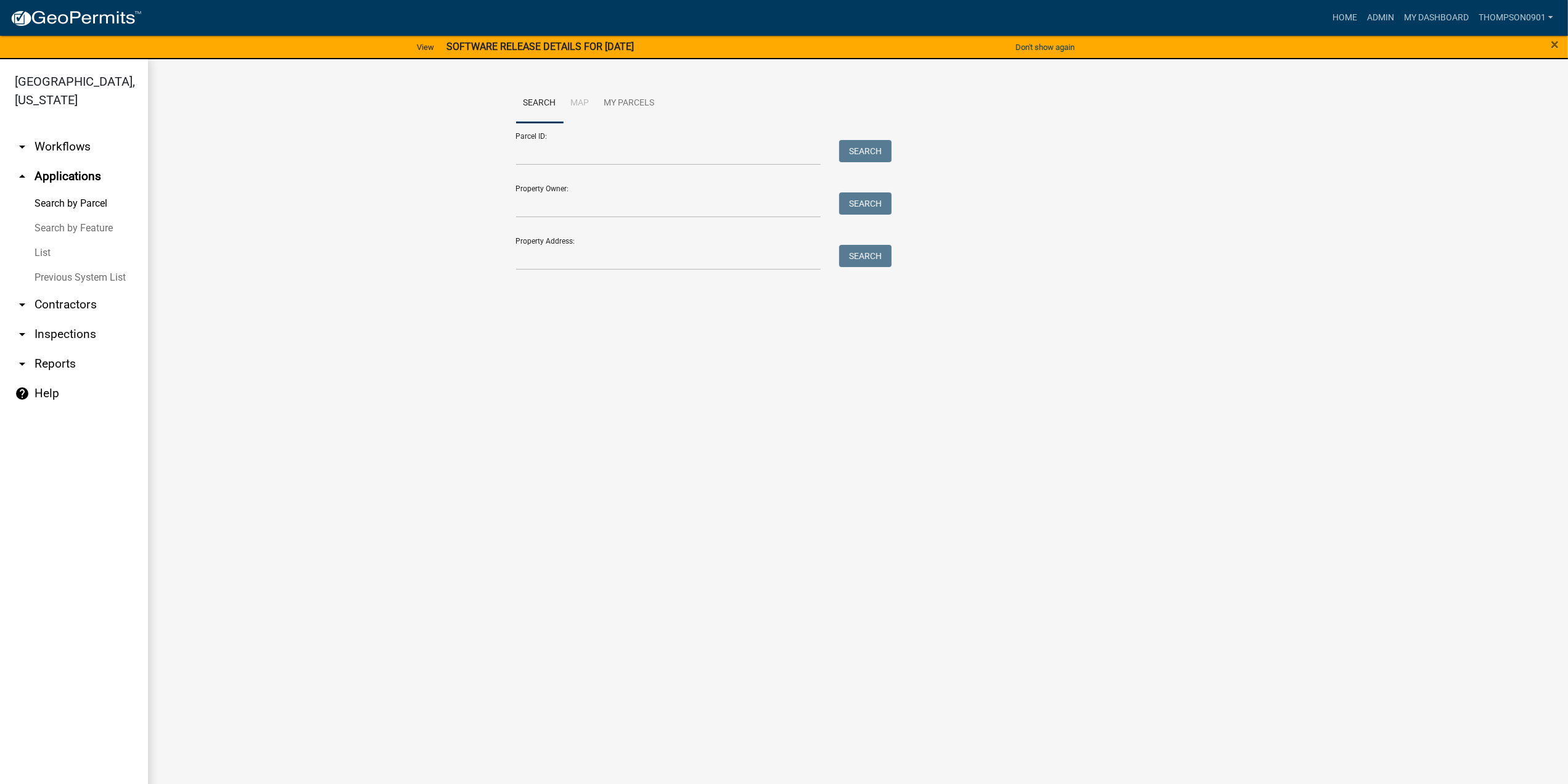
click at [44, 241] on link "List" at bounding box center [74, 253] width 148 height 25
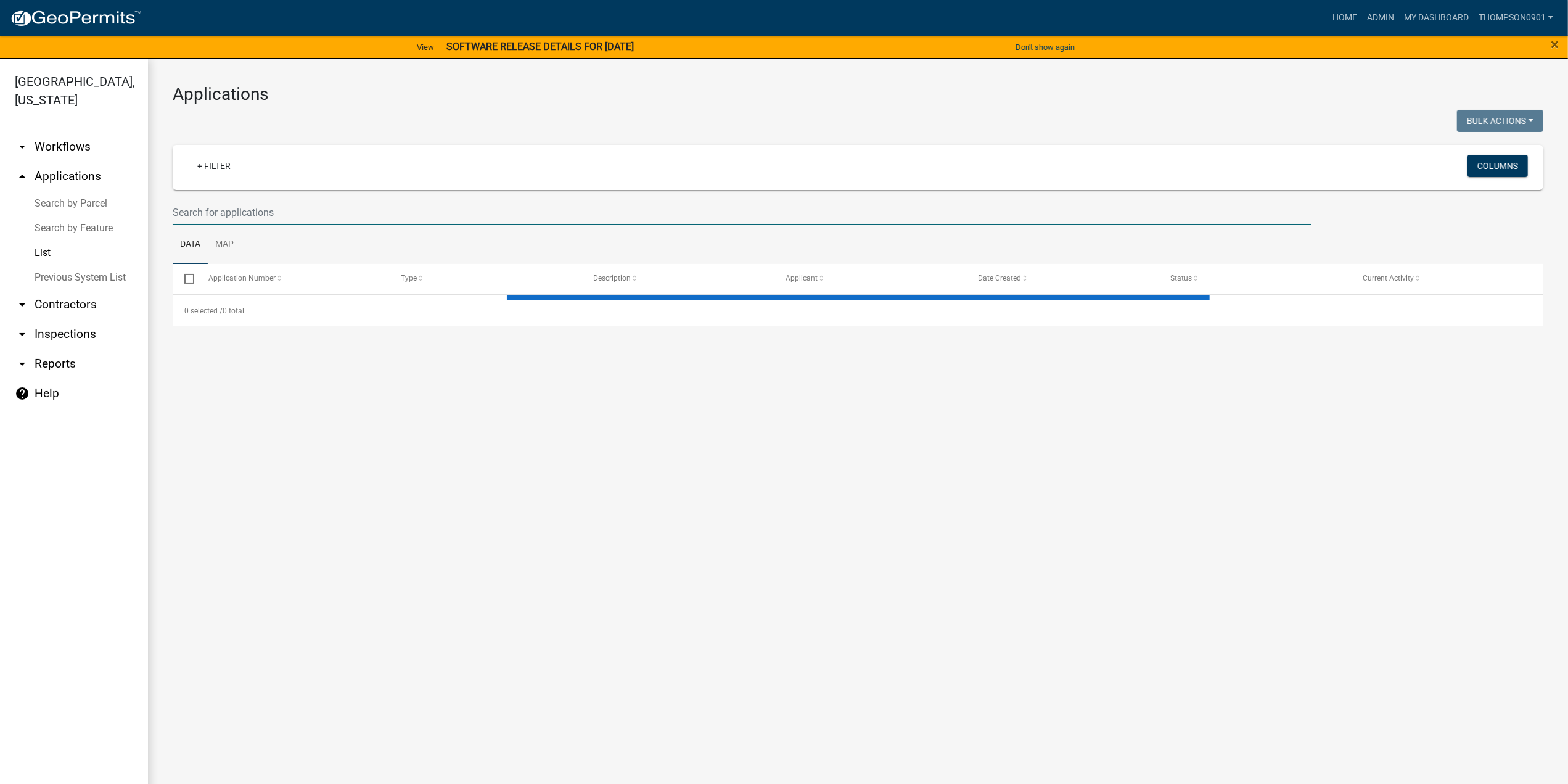
click at [212, 211] on input "text" at bounding box center [741, 212] width 1138 height 25
type input "25-1206"
select select "3: 100"
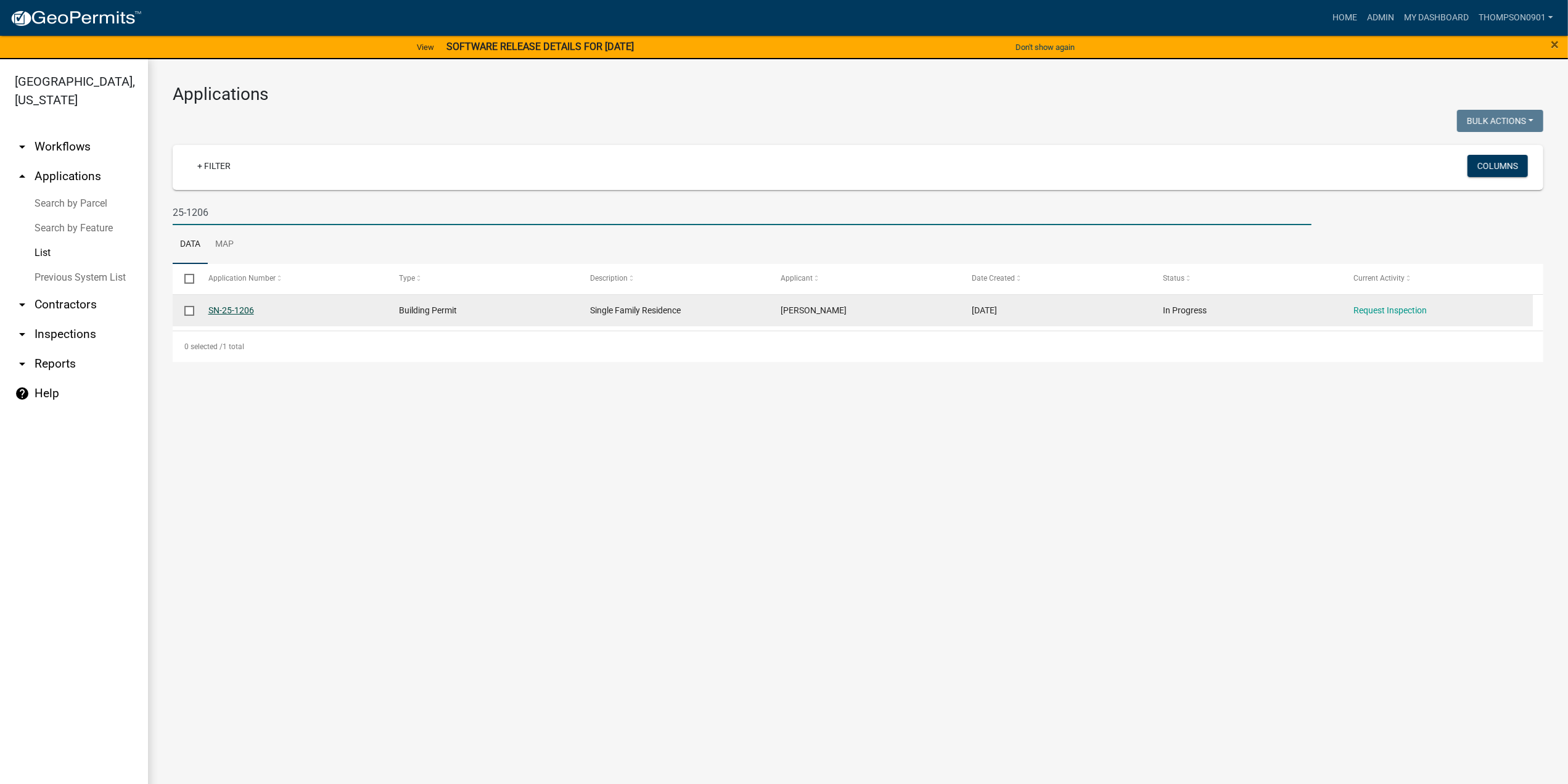
click at [242, 313] on link "SN-25-1206" at bounding box center [231, 310] width 46 height 10
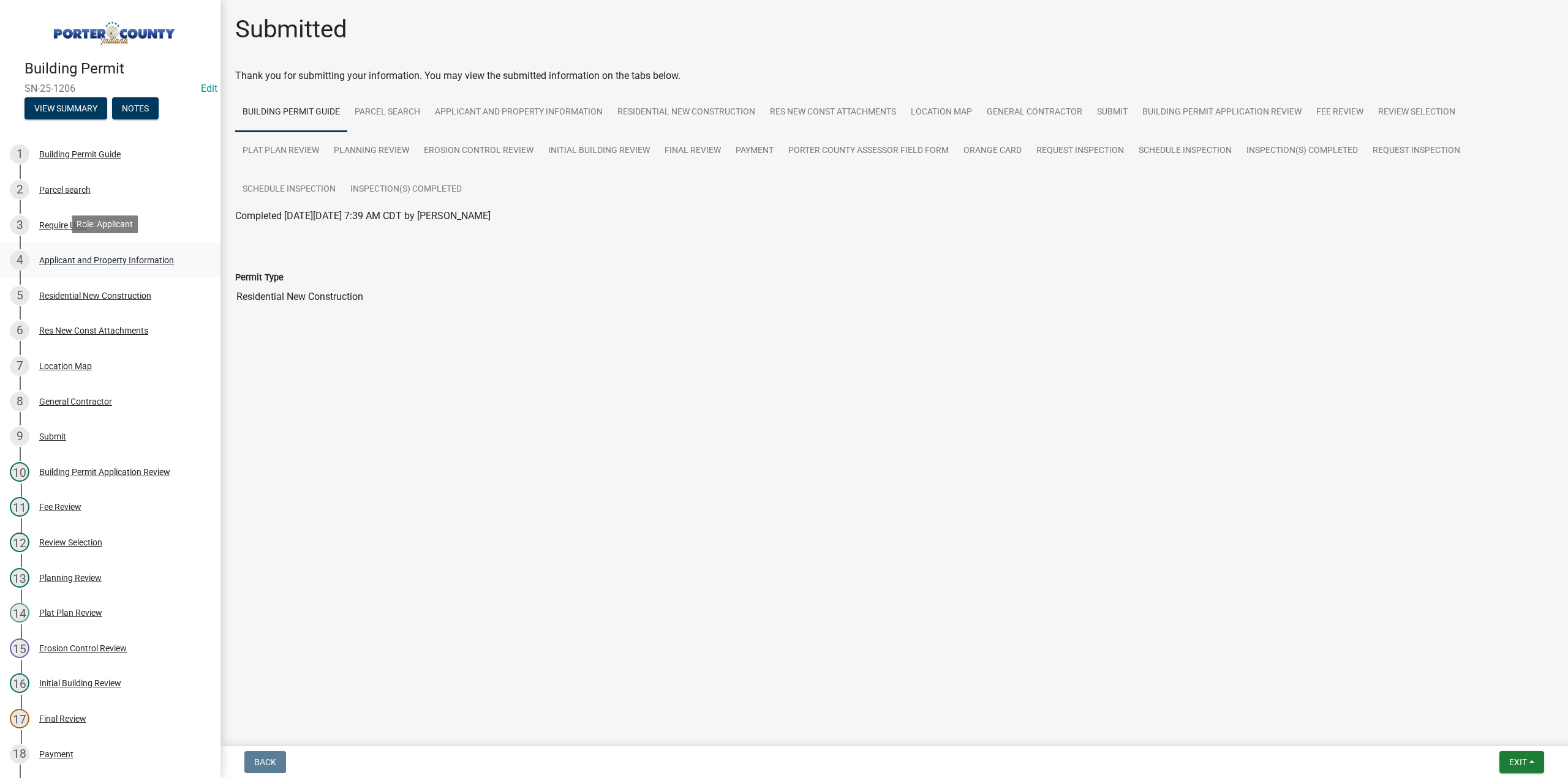
click at [68, 258] on div "Applicant and Property Information" at bounding box center [106, 260] width 134 height 9
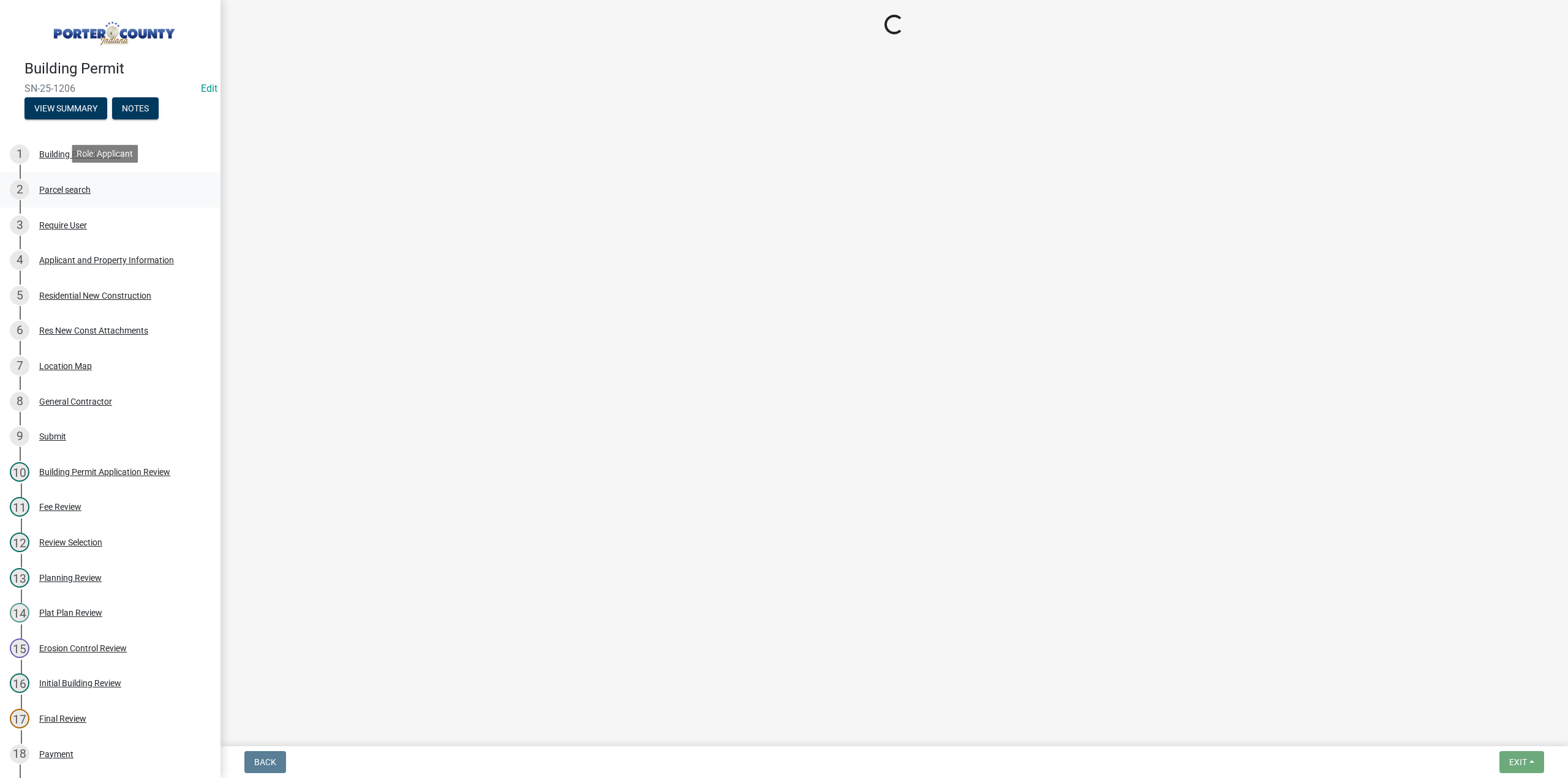
select select "6f5aa9ae-62ac-41bd-979a-9c71eae504cc"
select select "c796f995-08fe-487b-a20e-70ab553361d3"
select select "349f168d-d974-4bf4-9d87-84a8db4888cd"
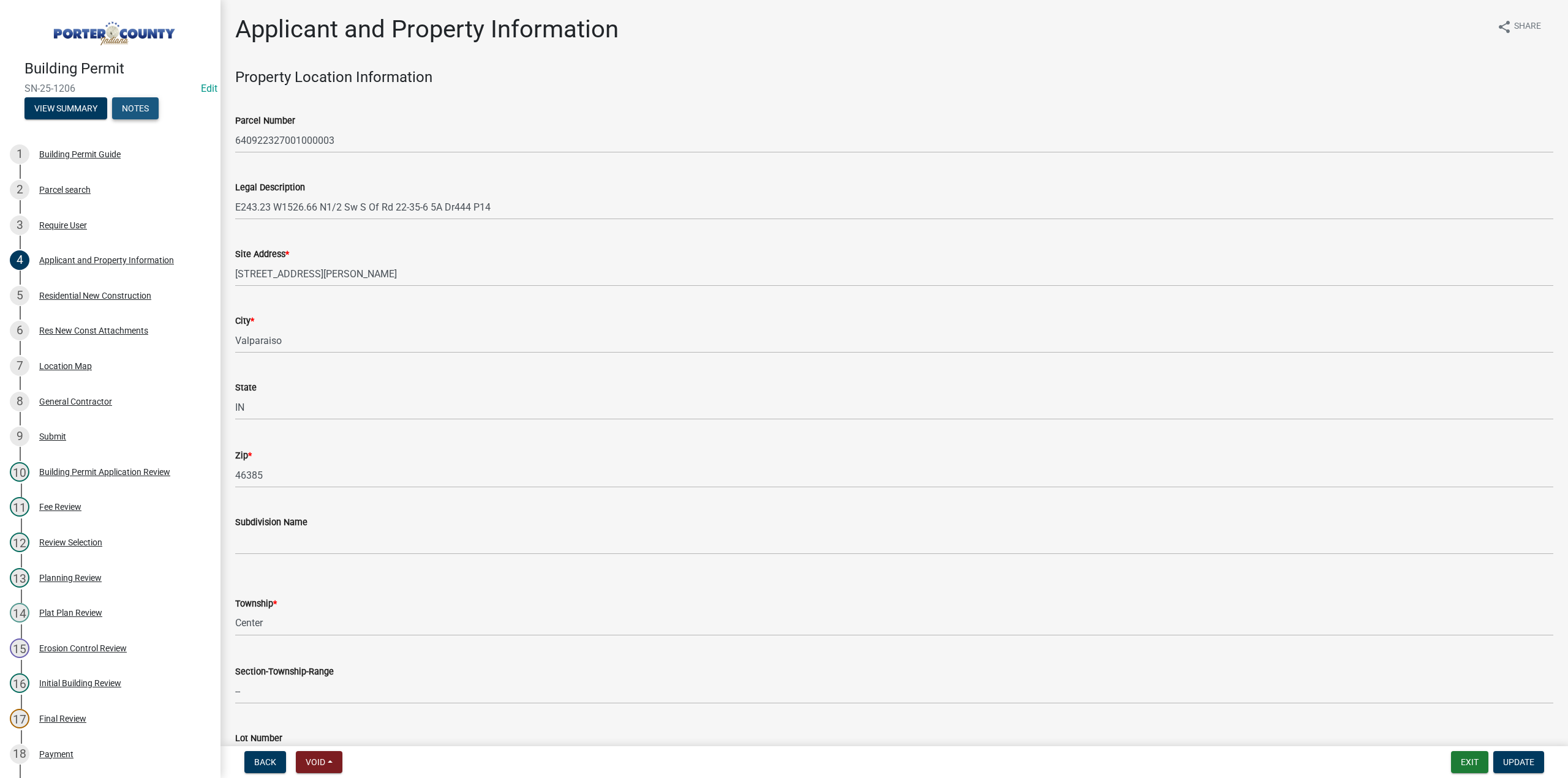
click at [138, 106] on button "Notes" at bounding box center [135, 108] width 47 height 22
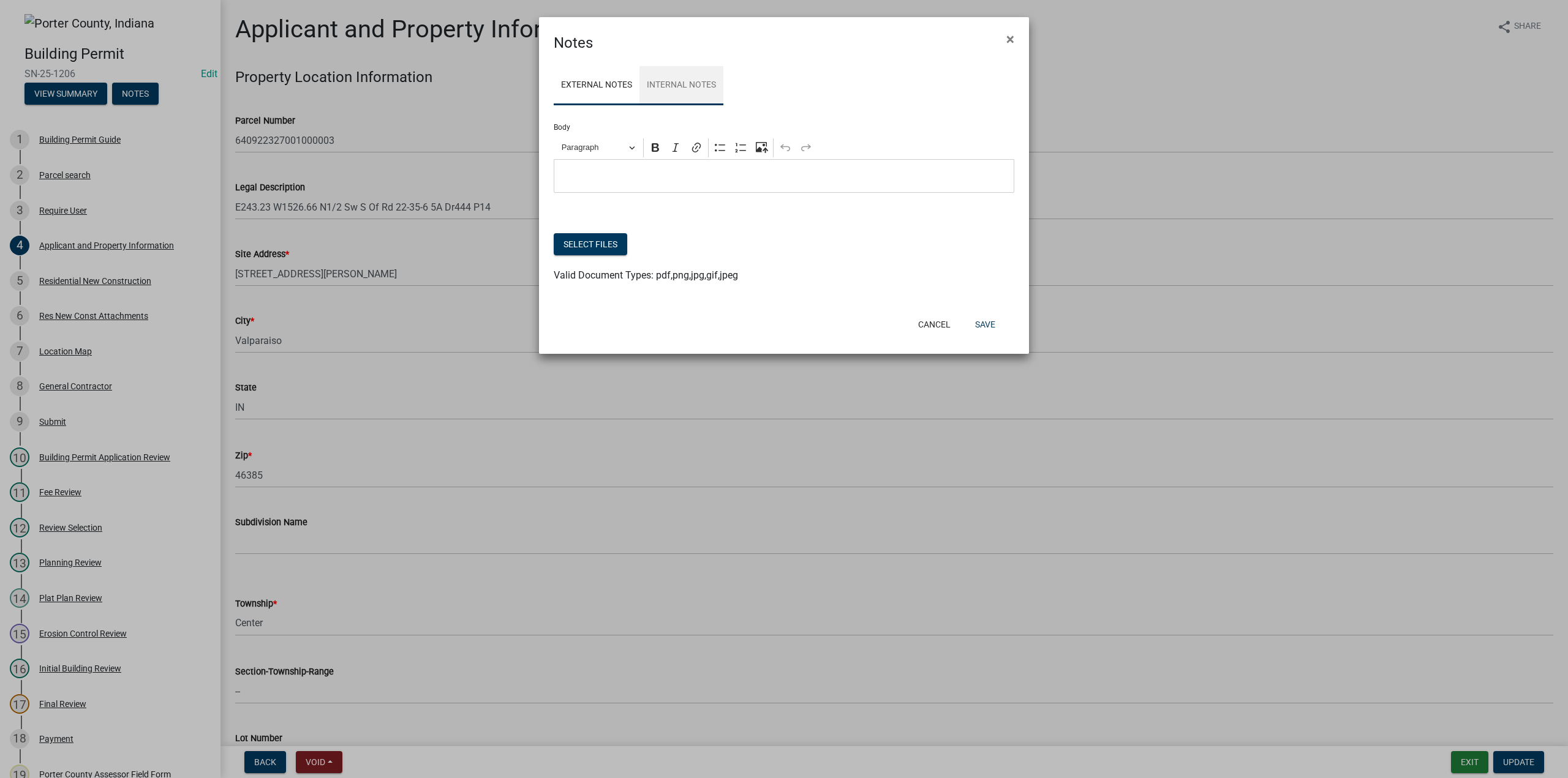
click at [704, 88] on link "Internal Notes" at bounding box center [681, 85] width 84 height 39
click at [608, 240] on button "Select files" at bounding box center [590, 244] width 73 height 22
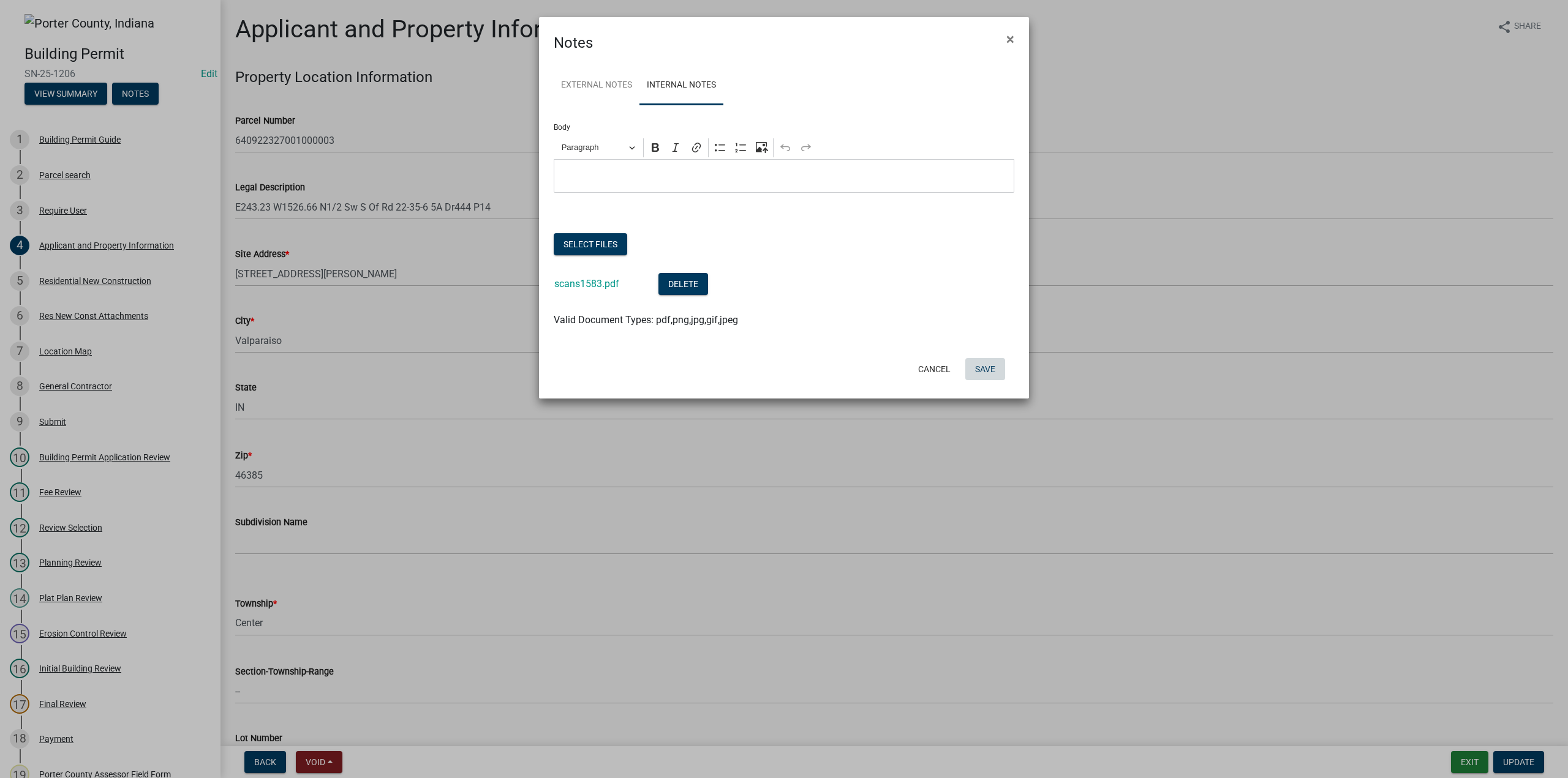
click at [995, 368] on button "Save" at bounding box center [985, 369] width 40 height 22
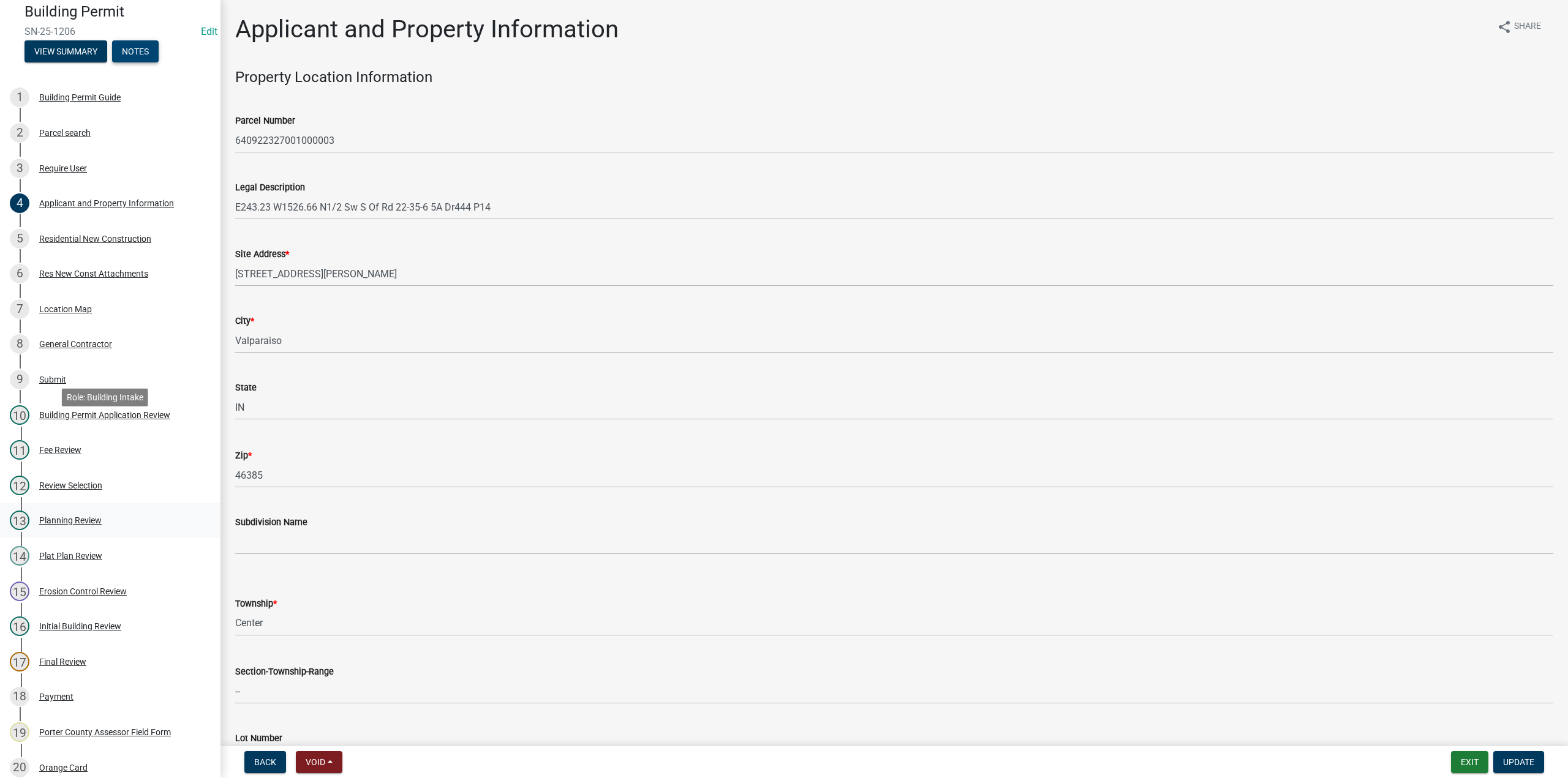
scroll to position [61, 0]
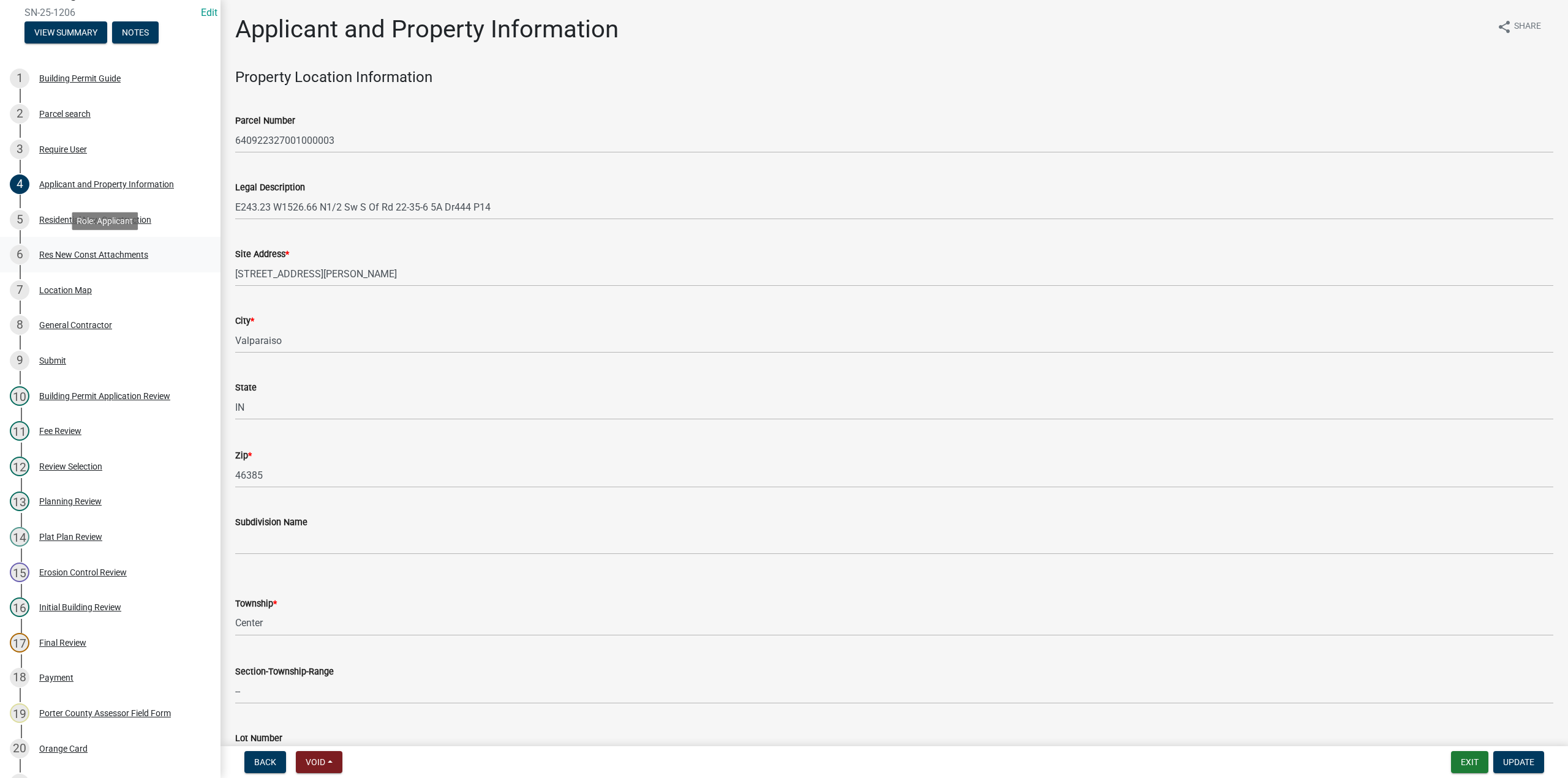
click at [107, 250] on div "Res New Const Attachments" at bounding box center [93, 254] width 109 height 9
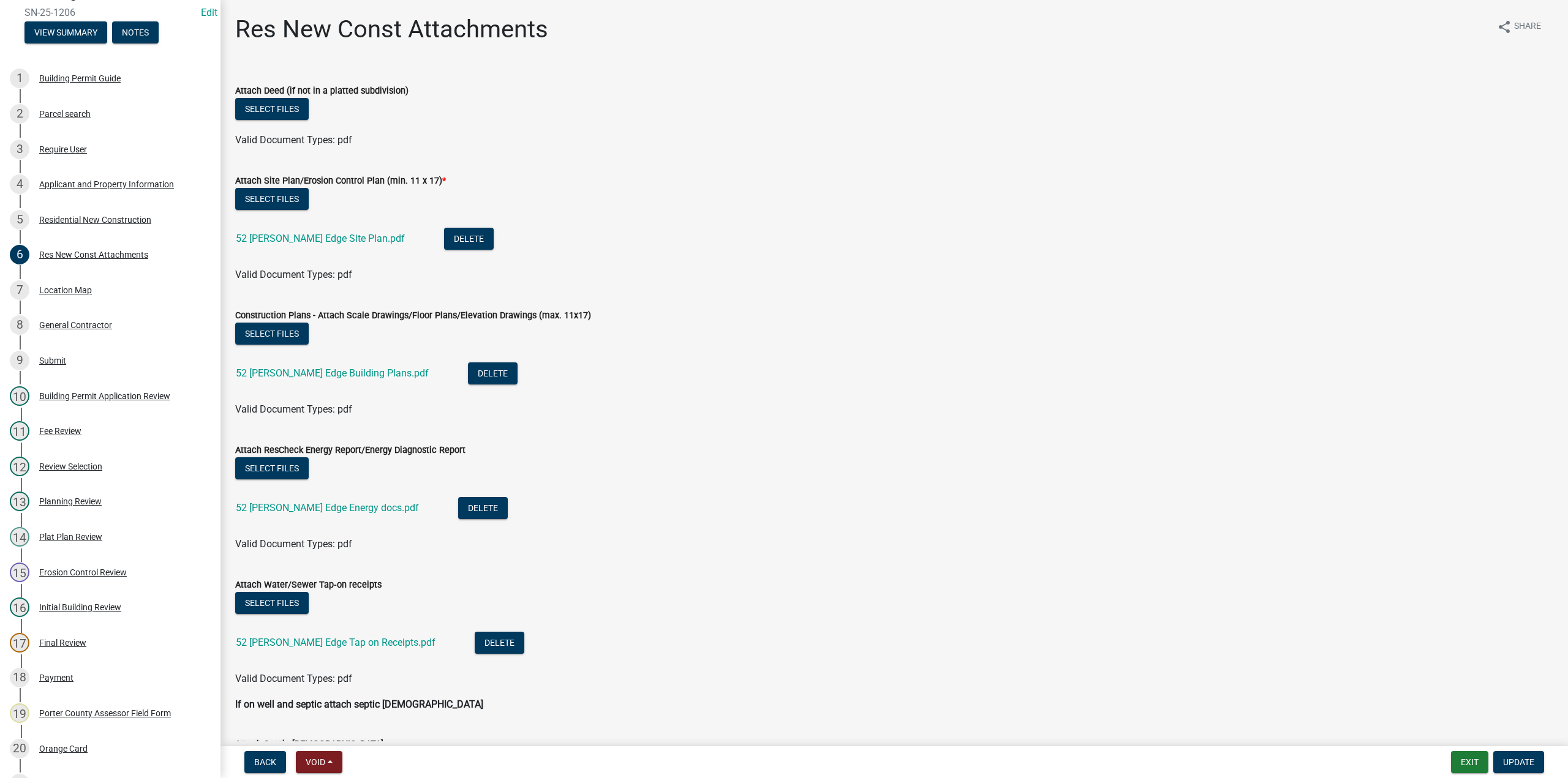
scroll to position [297, 0]
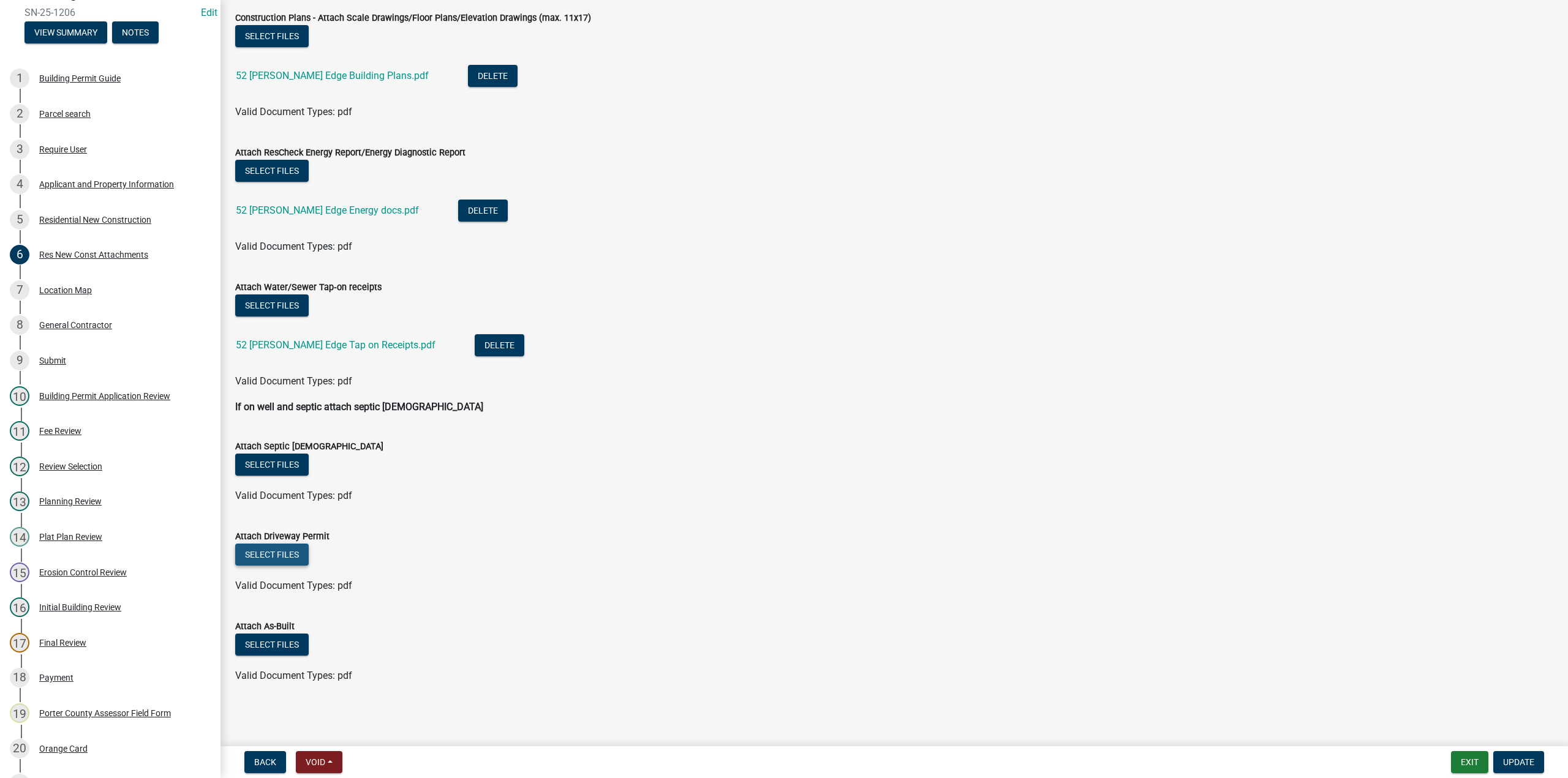
click at [287, 555] on button "Select files" at bounding box center [271, 554] width 73 height 22
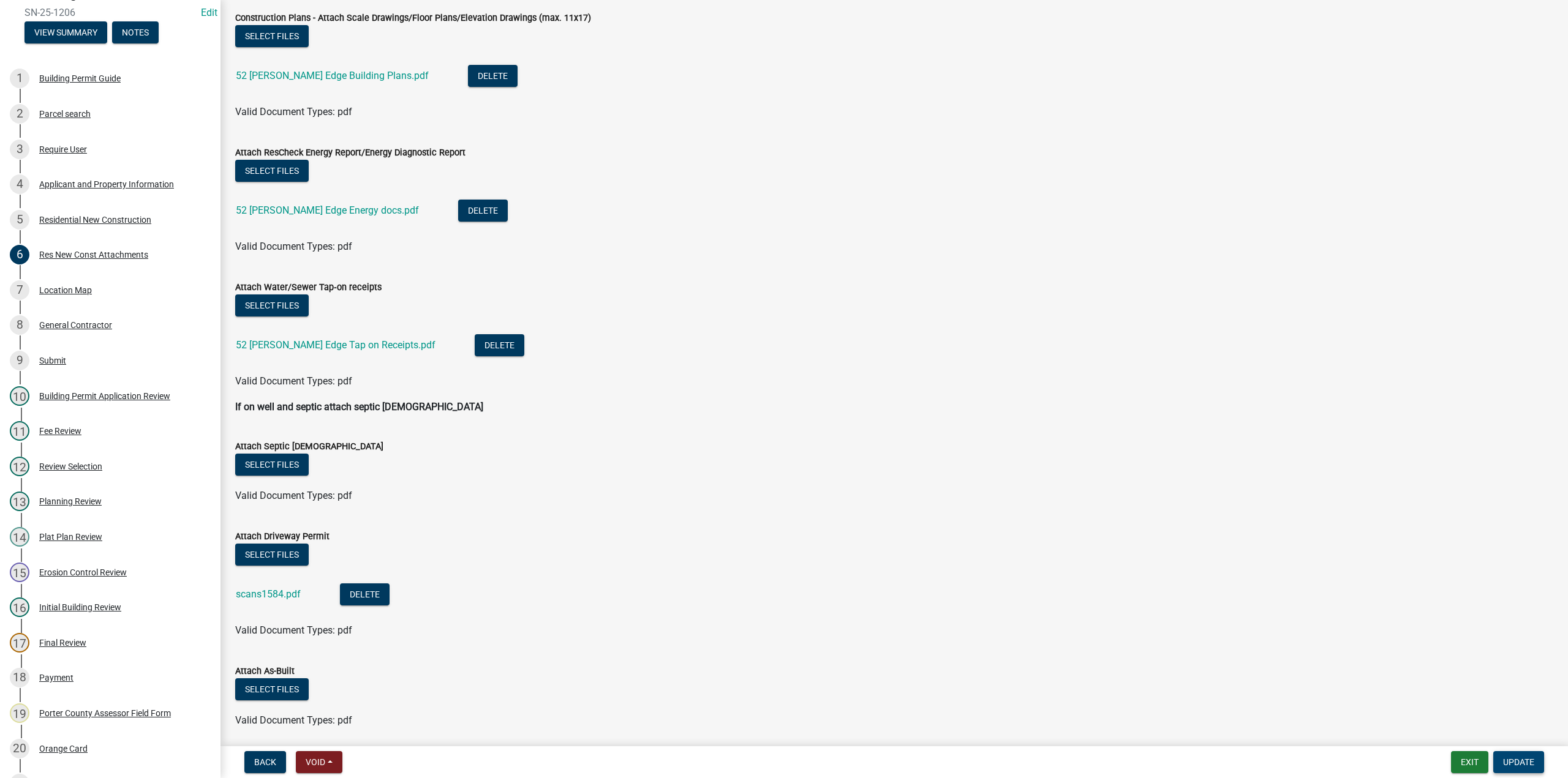
click at [1519, 762] on span "Update" at bounding box center [1518, 762] width 31 height 10
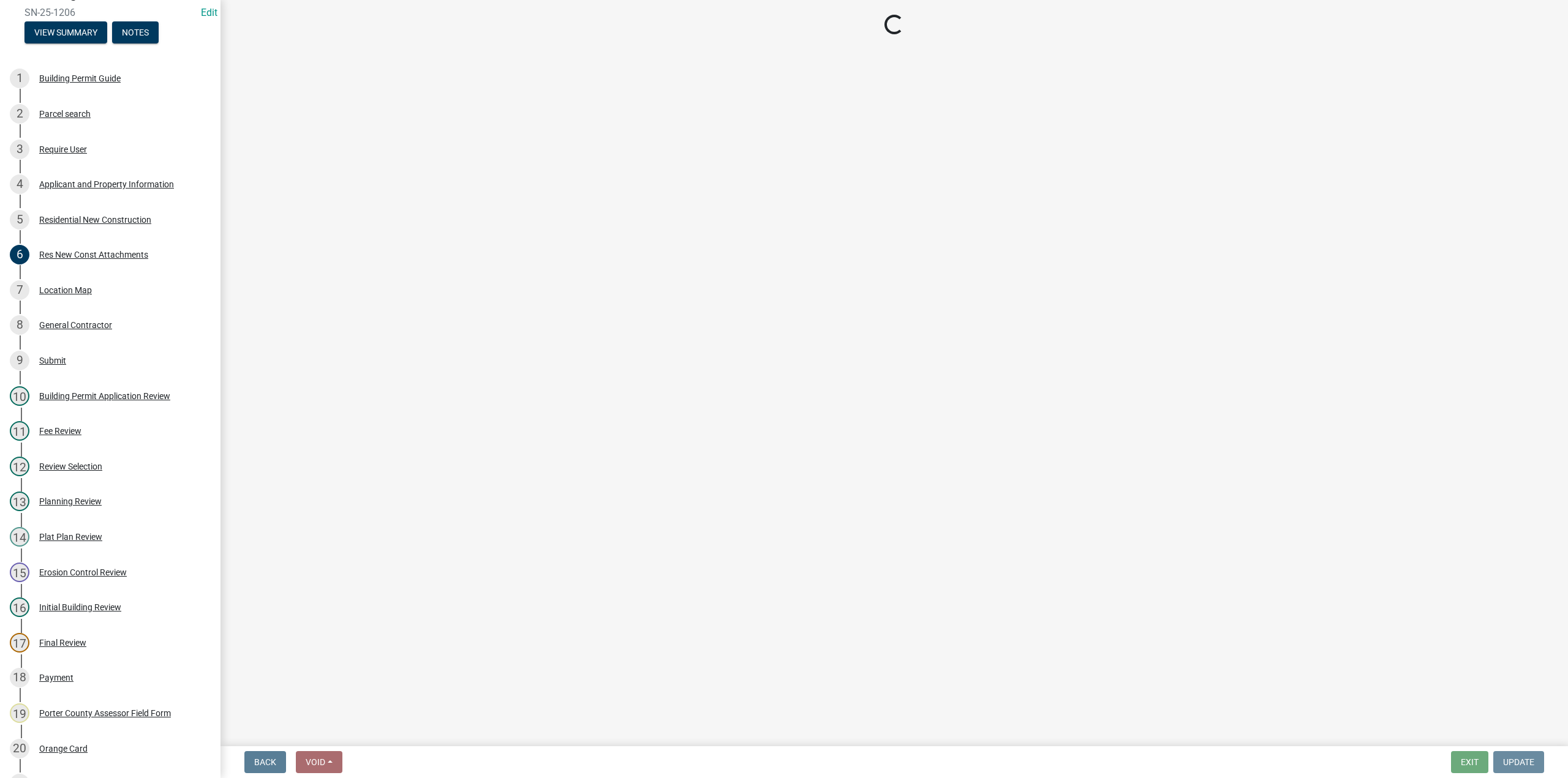
scroll to position [0, 0]
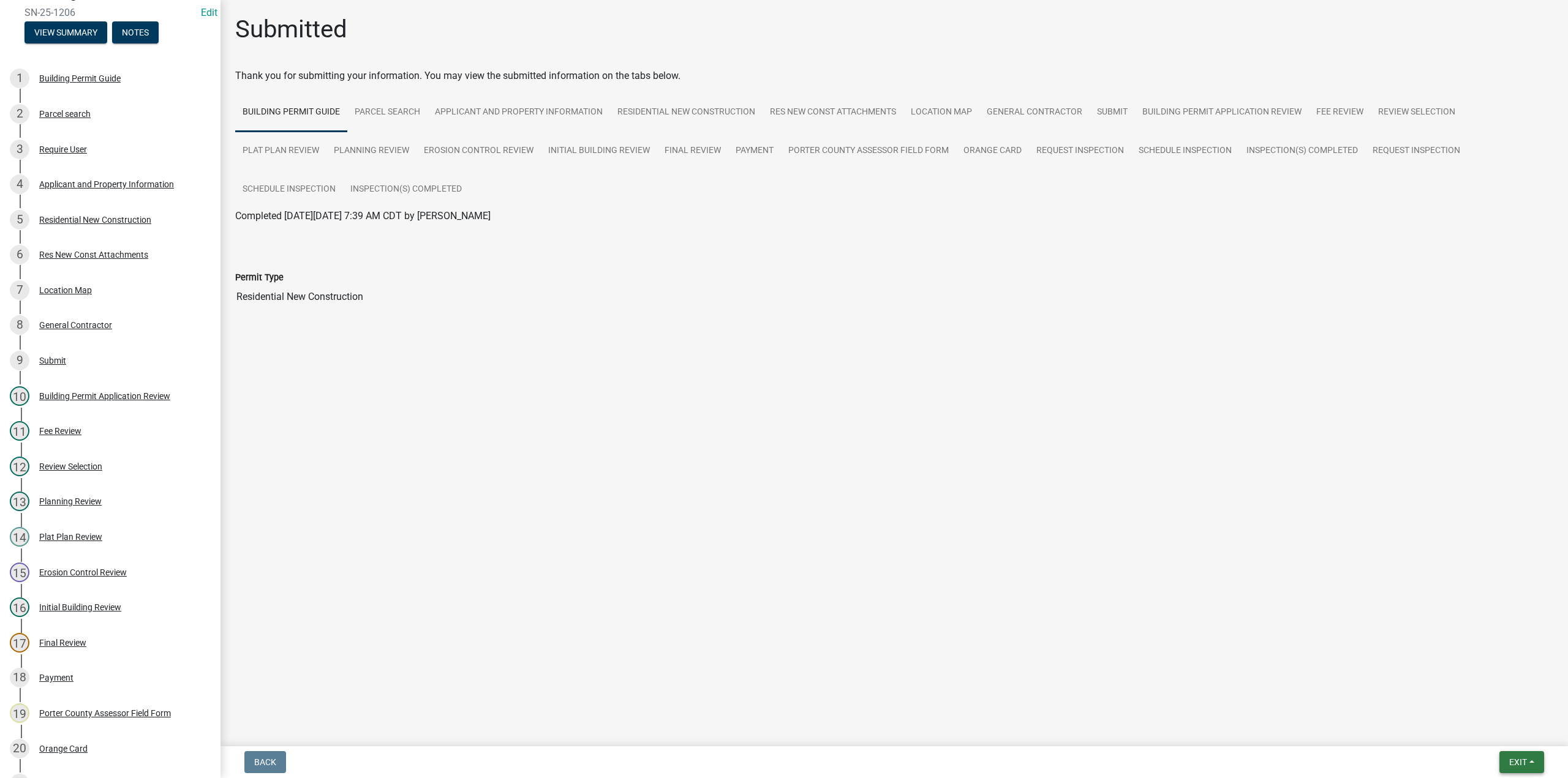
click at [1511, 763] on span "Exit" at bounding box center [1518, 762] width 18 height 10
click at [1494, 734] on button "Save & Exit" at bounding box center [1495, 729] width 98 height 30
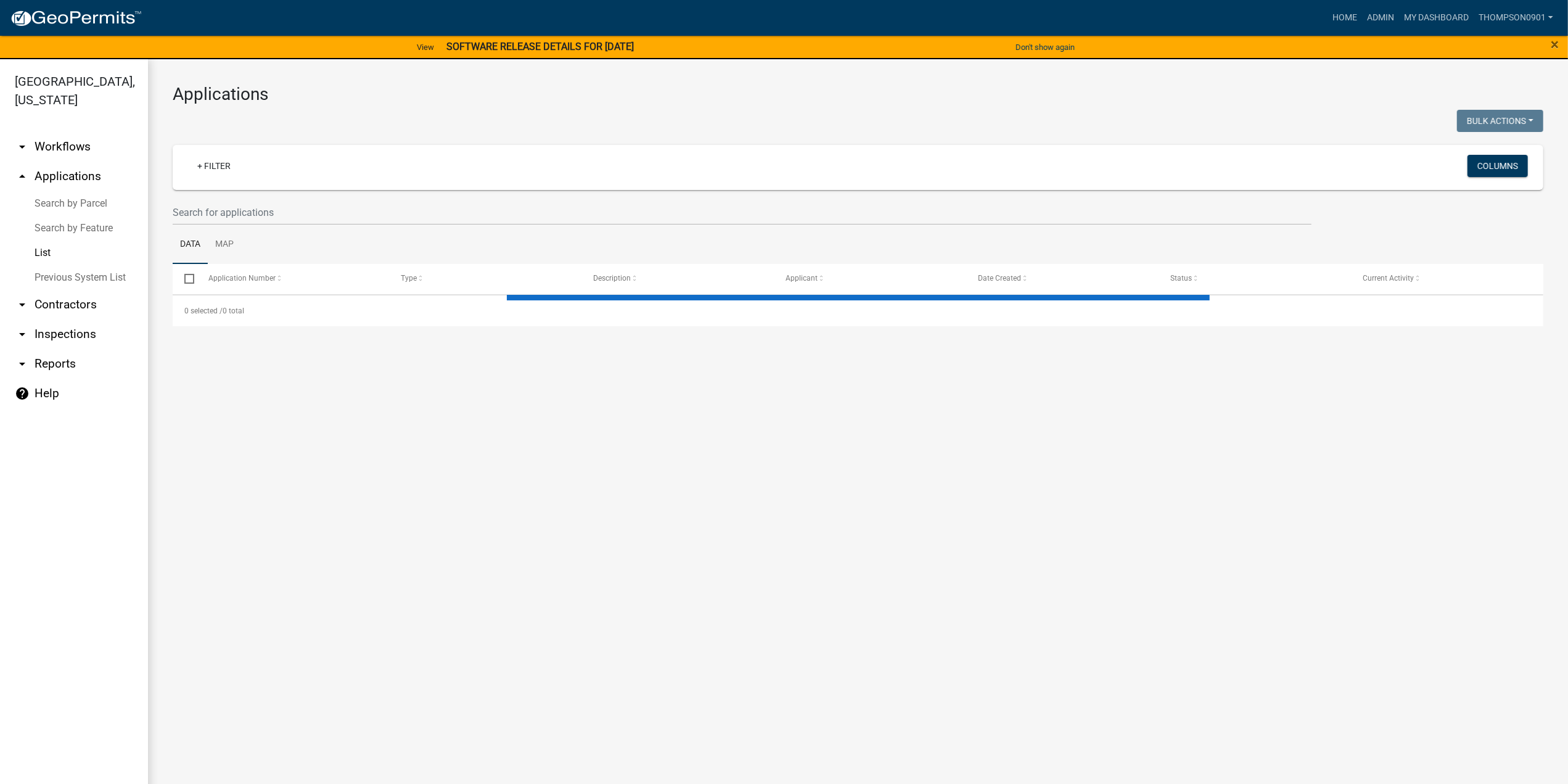
select select "3: 100"
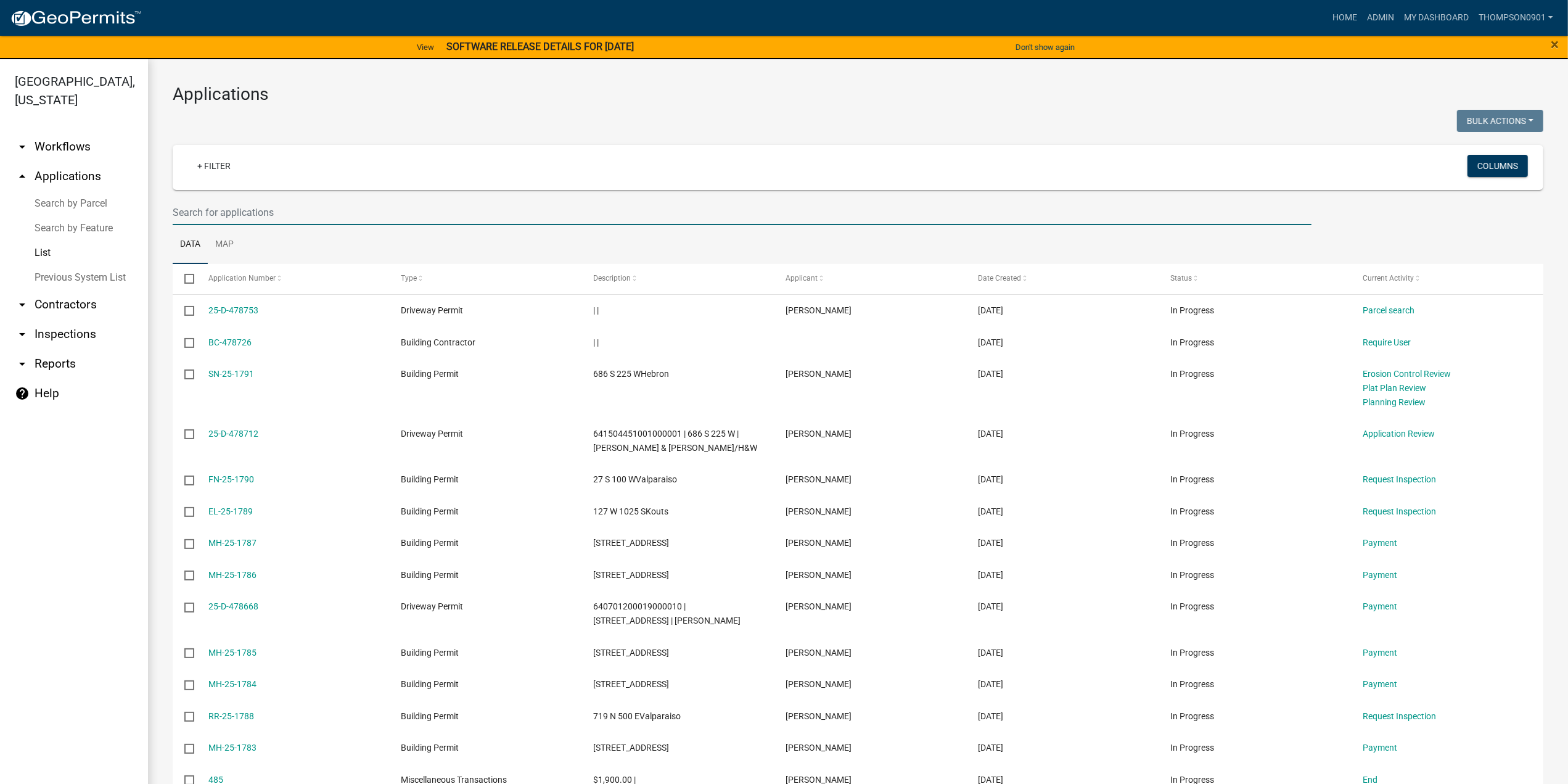
click at [234, 211] on input "text" at bounding box center [741, 212] width 1138 height 25
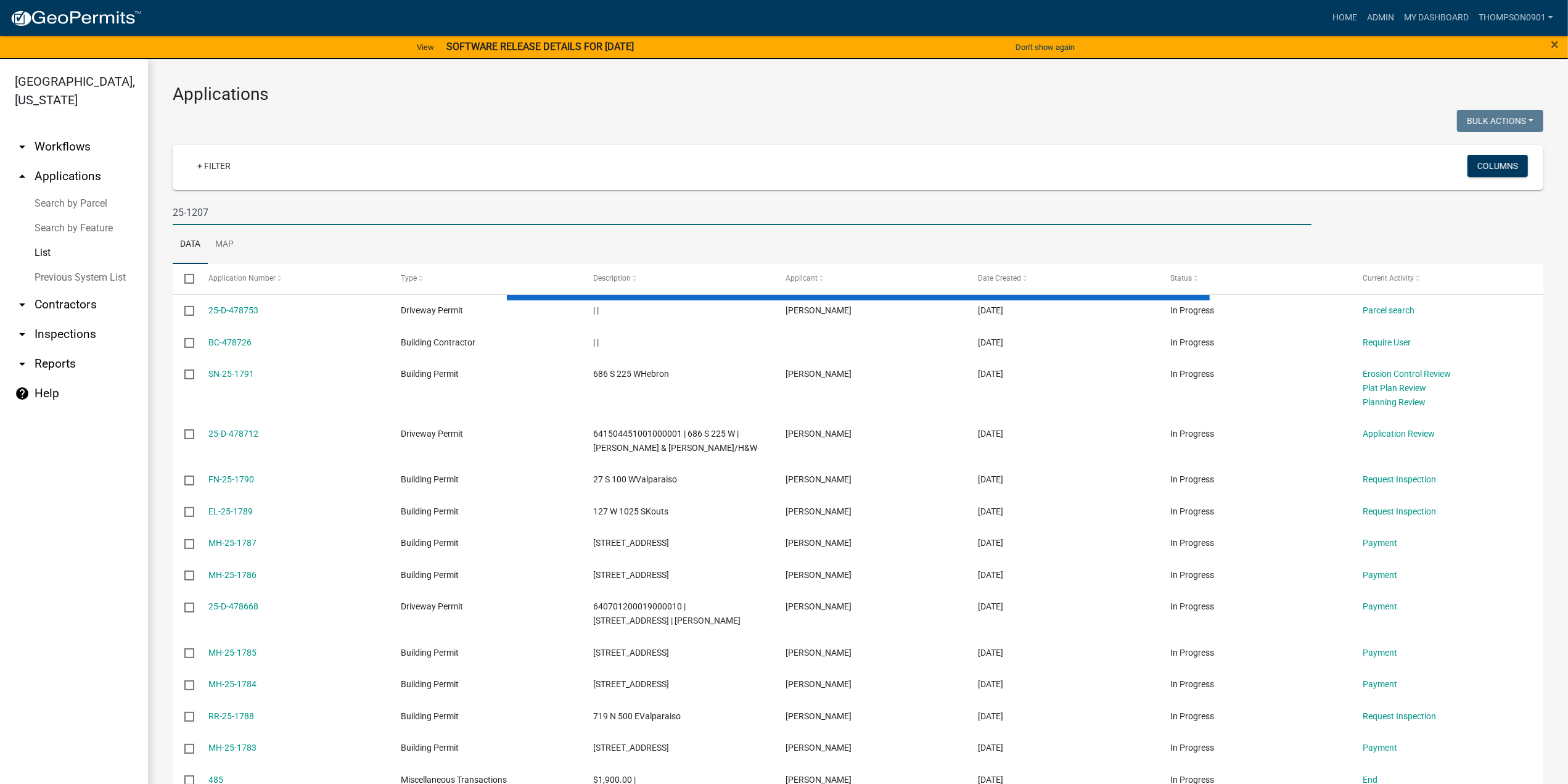
type input "25-1207"
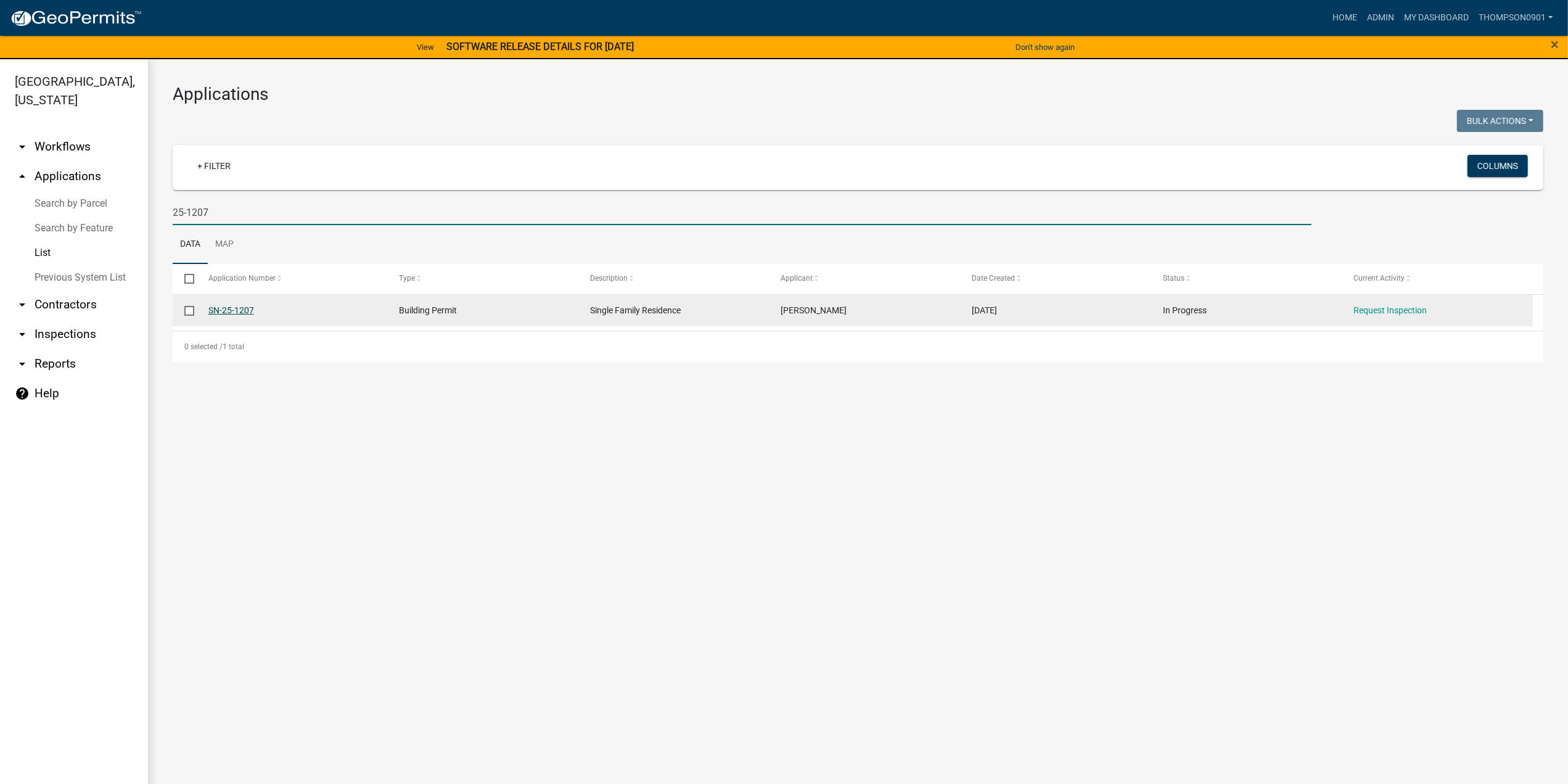
click at [227, 308] on link "SN-25-1207" at bounding box center [231, 310] width 46 height 10
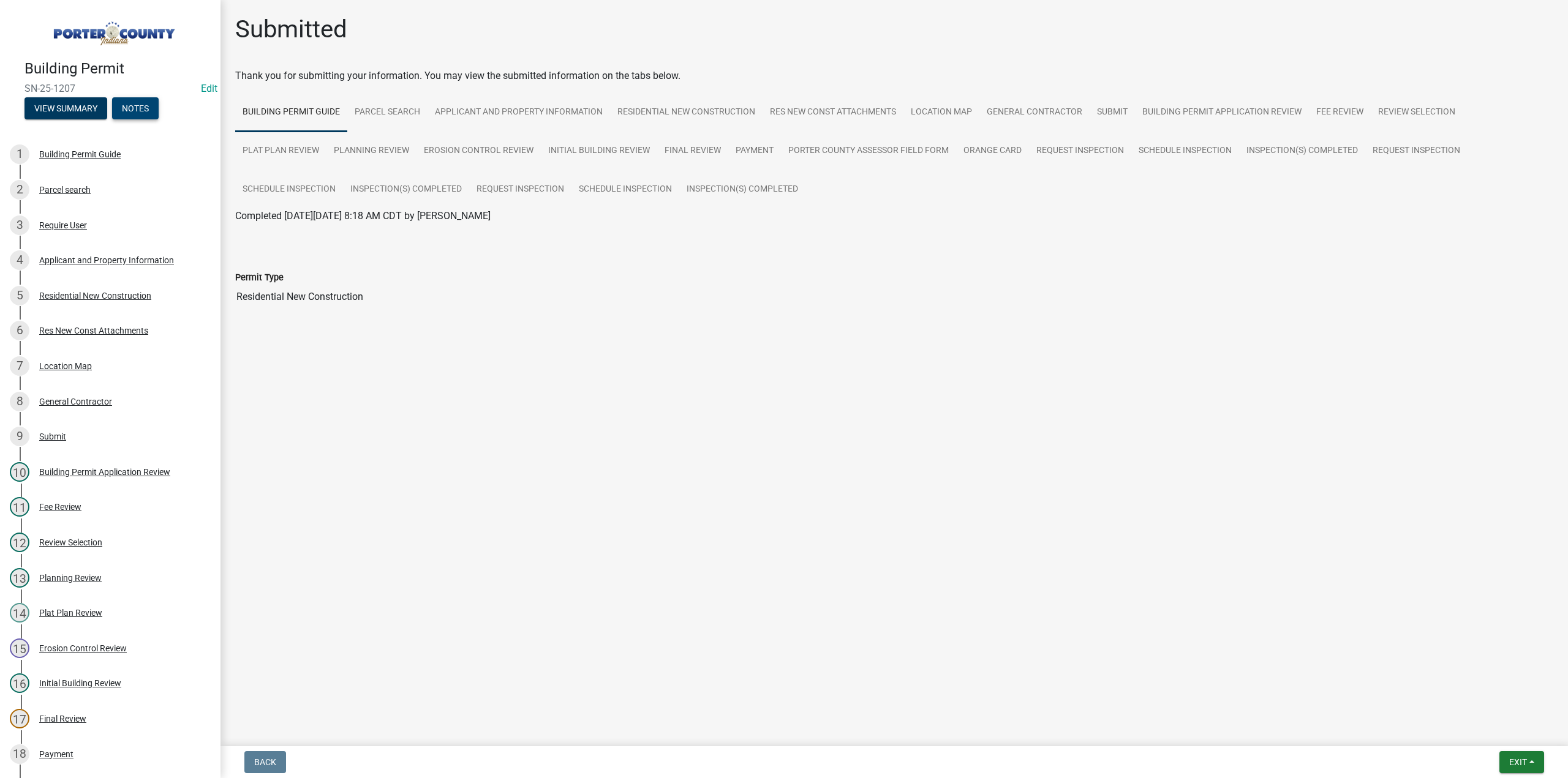
click at [147, 107] on button "Notes" at bounding box center [135, 108] width 47 height 22
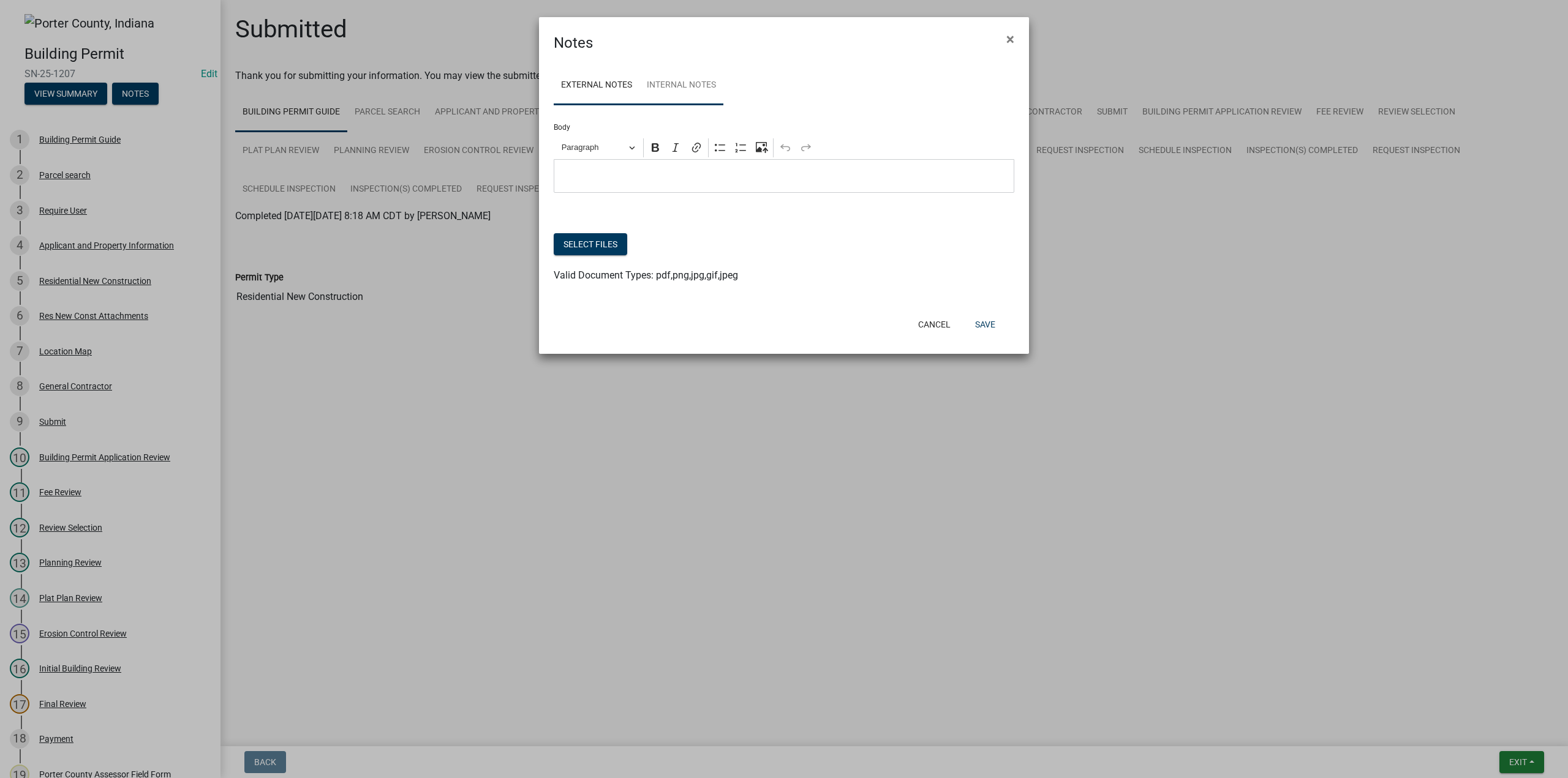
click at [676, 83] on link "Internal Notes" at bounding box center [681, 85] width 84 height 39
click at [600, 237] on button "Select files" at bounding box center [590, 244] width 73 height 22
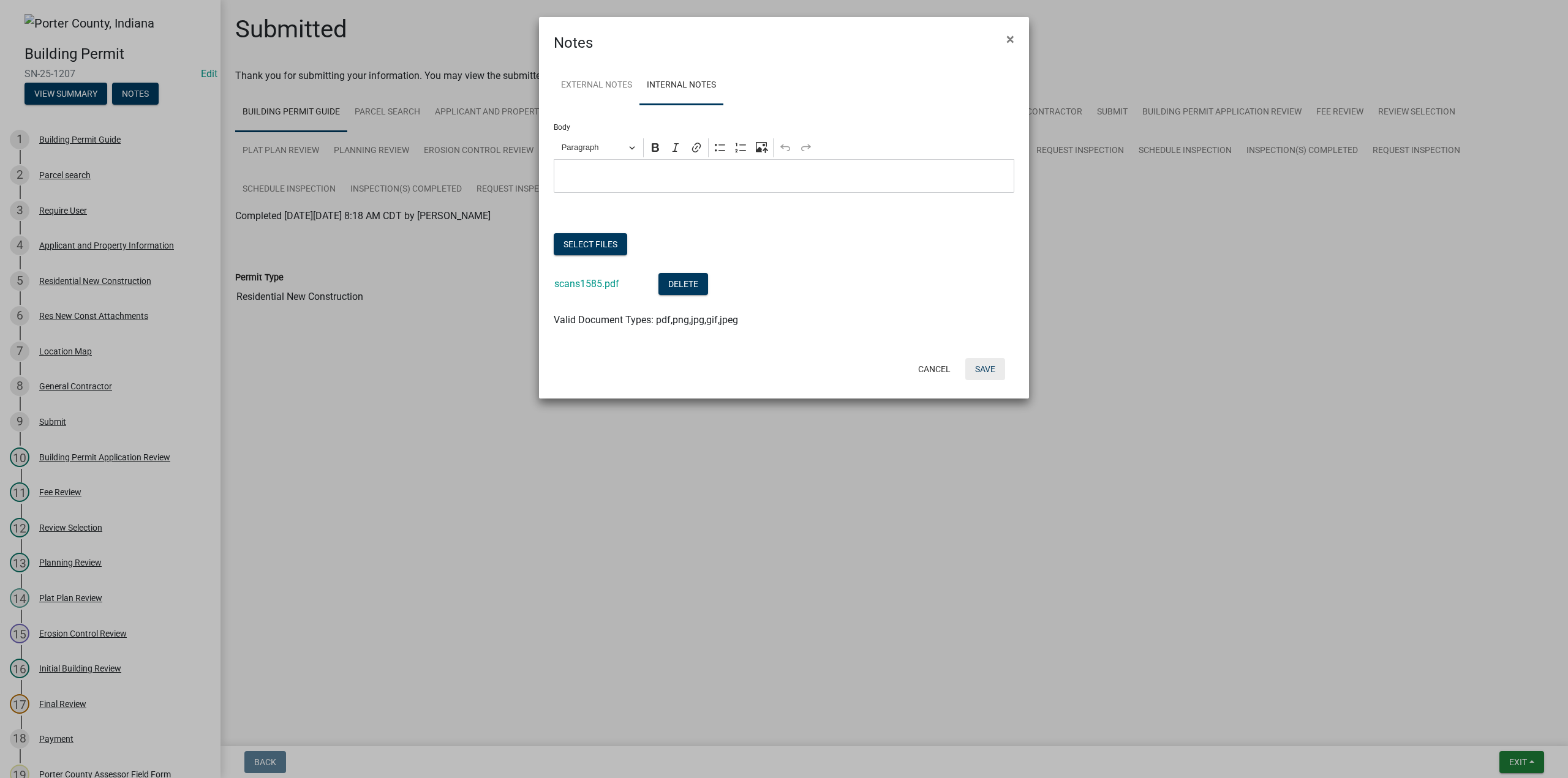
click at [990, 369] on button "Save" at bounding box center [985, 369] width 40 height 22
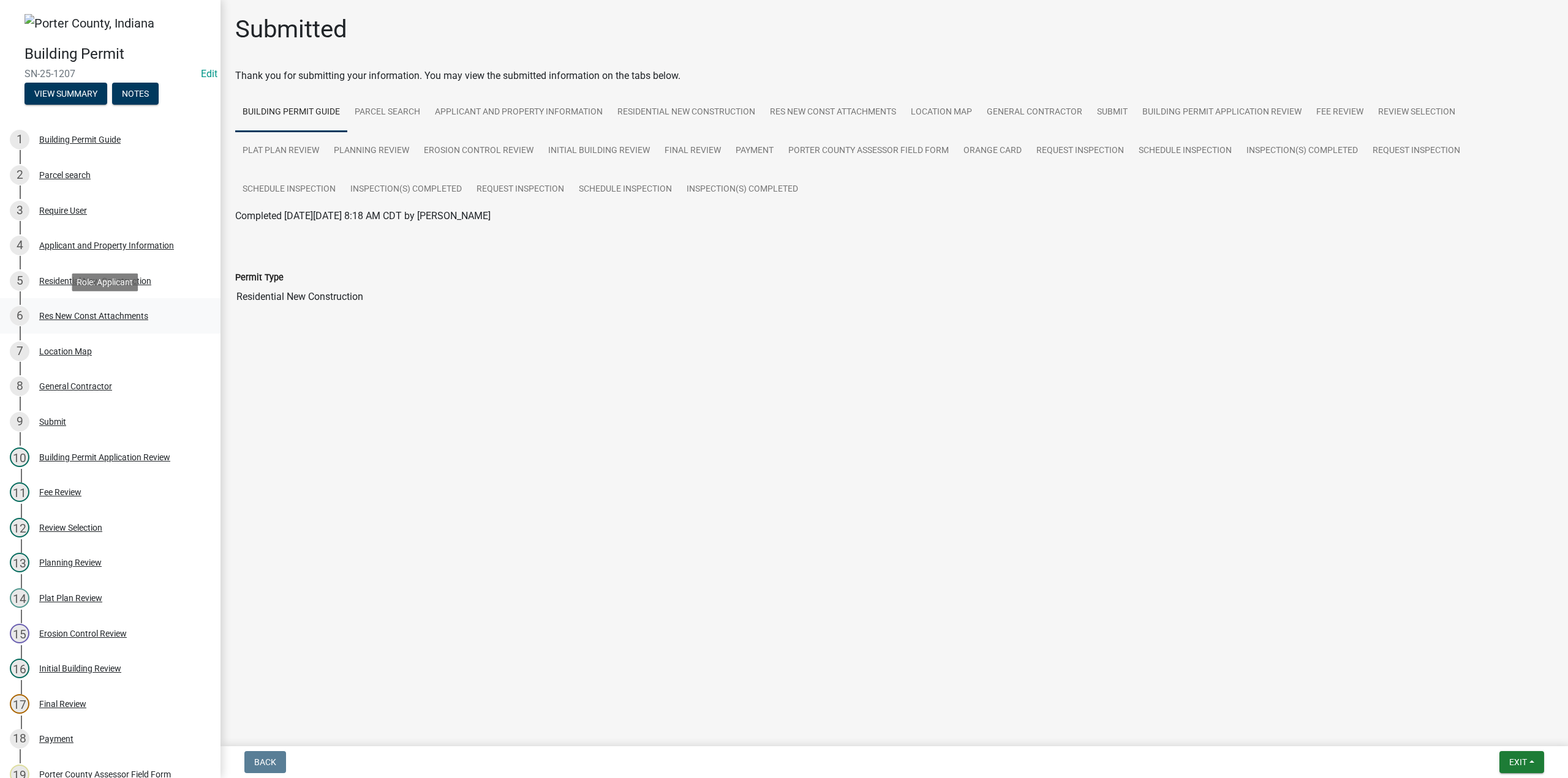
click at [77, 314] on div "Res New Const Attachments" at bounding box center [93, 315] width 109 height 9
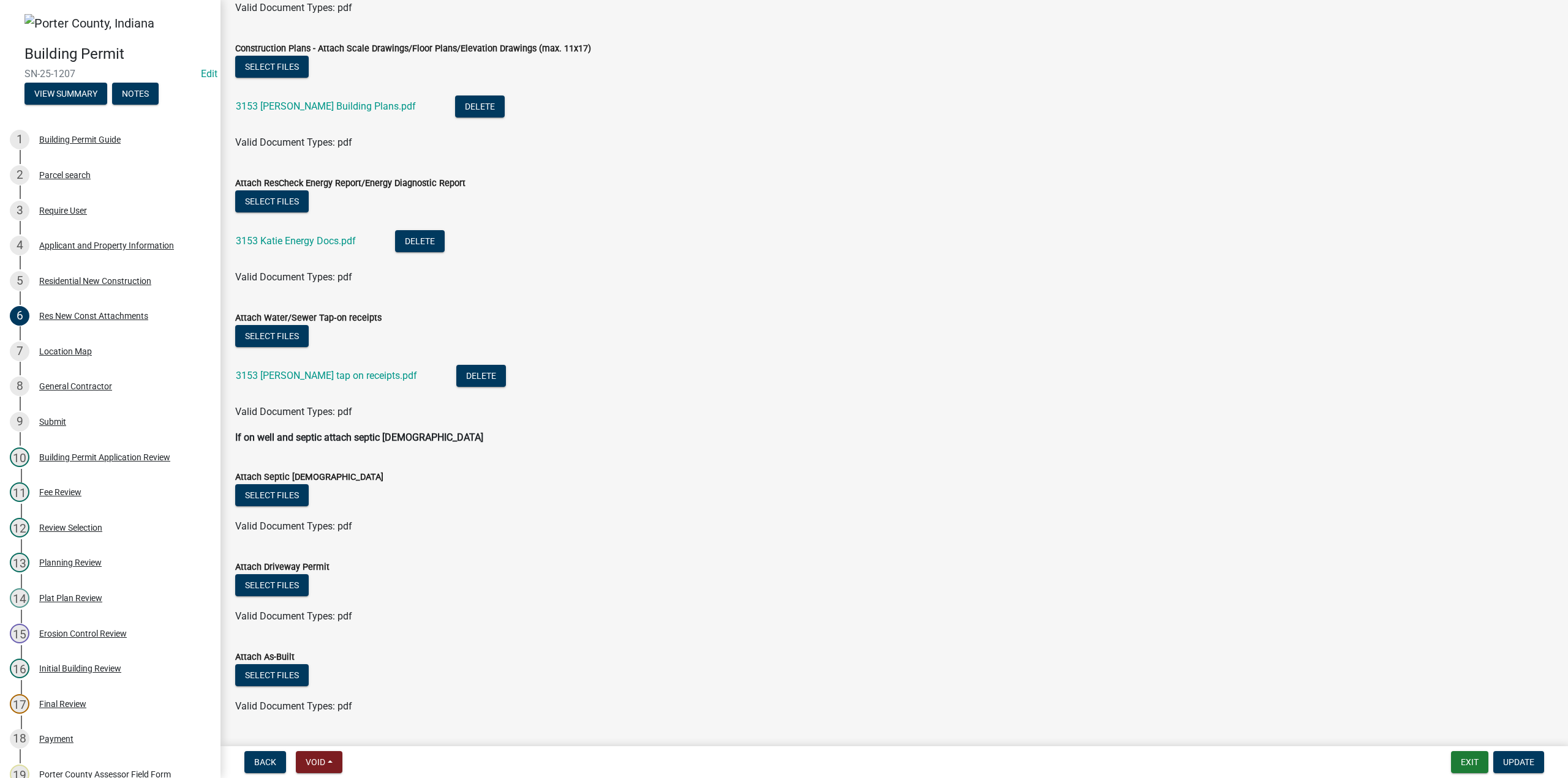
scroll to position [297, 0]
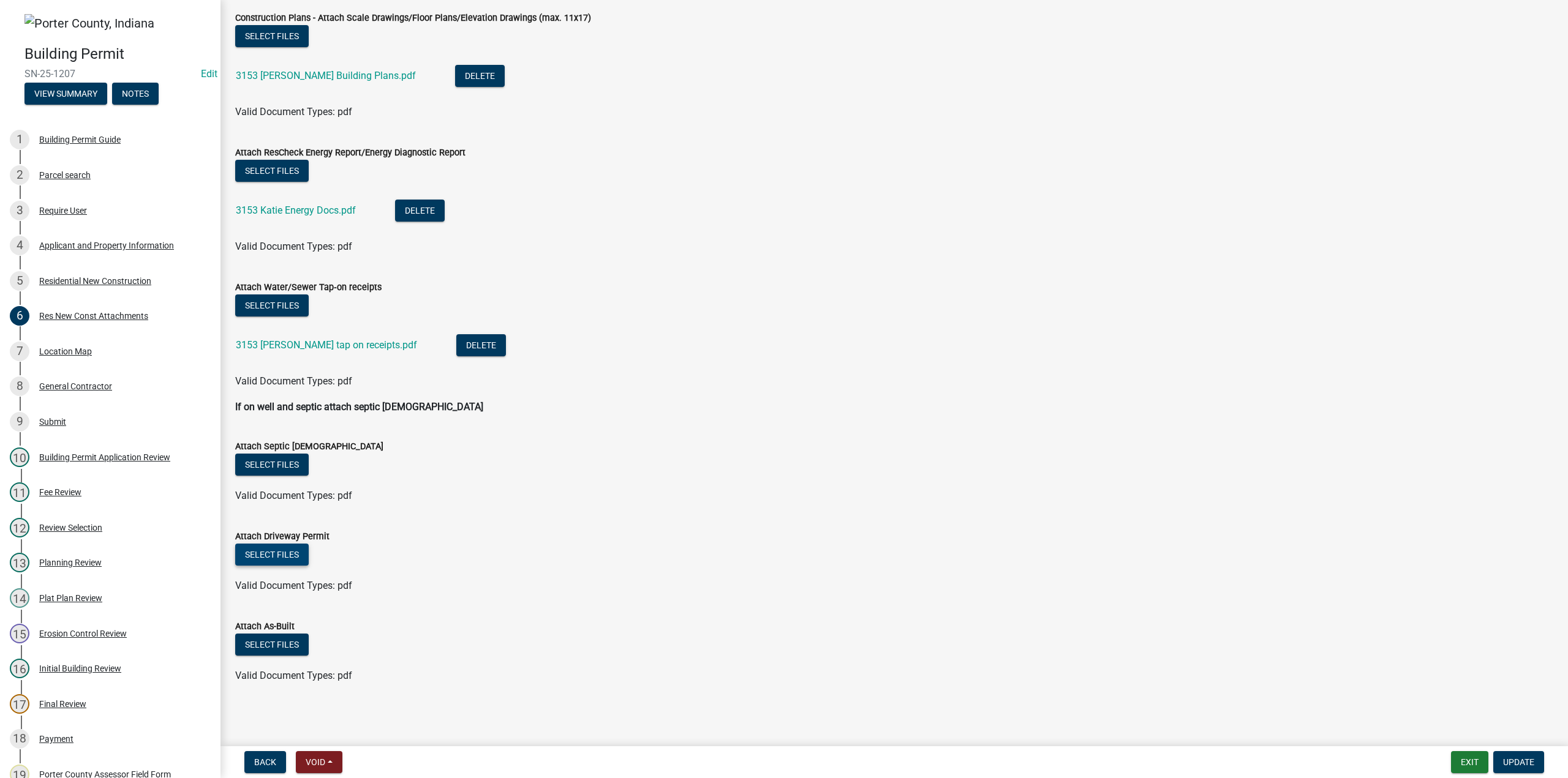
click at [296, 556] on button "Select files" at bounding box center [271, 554] width 73 height 22
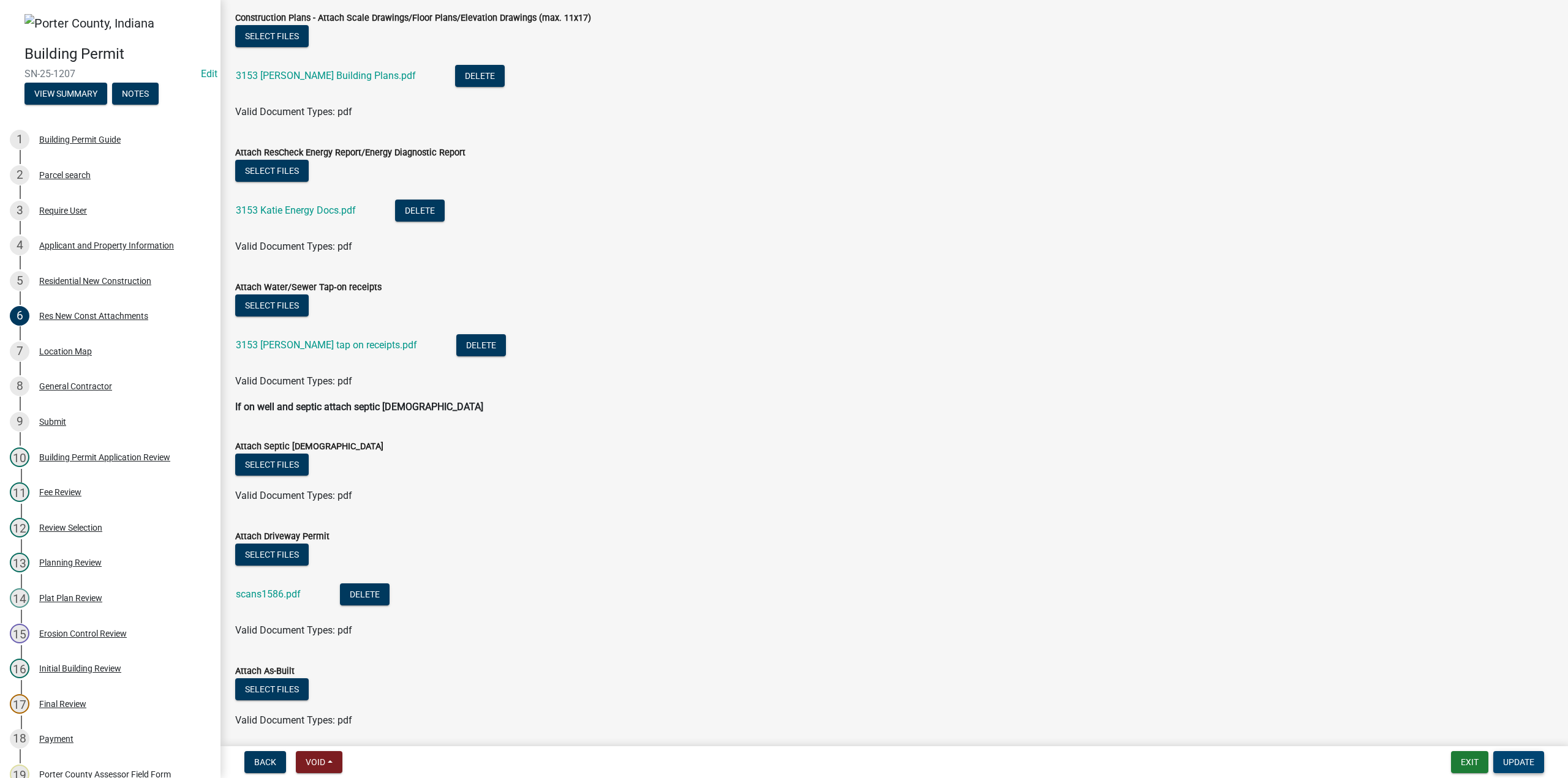
click at [1518, 767] on span "Update" at bounding box center [1518, 762] width 31 height 10
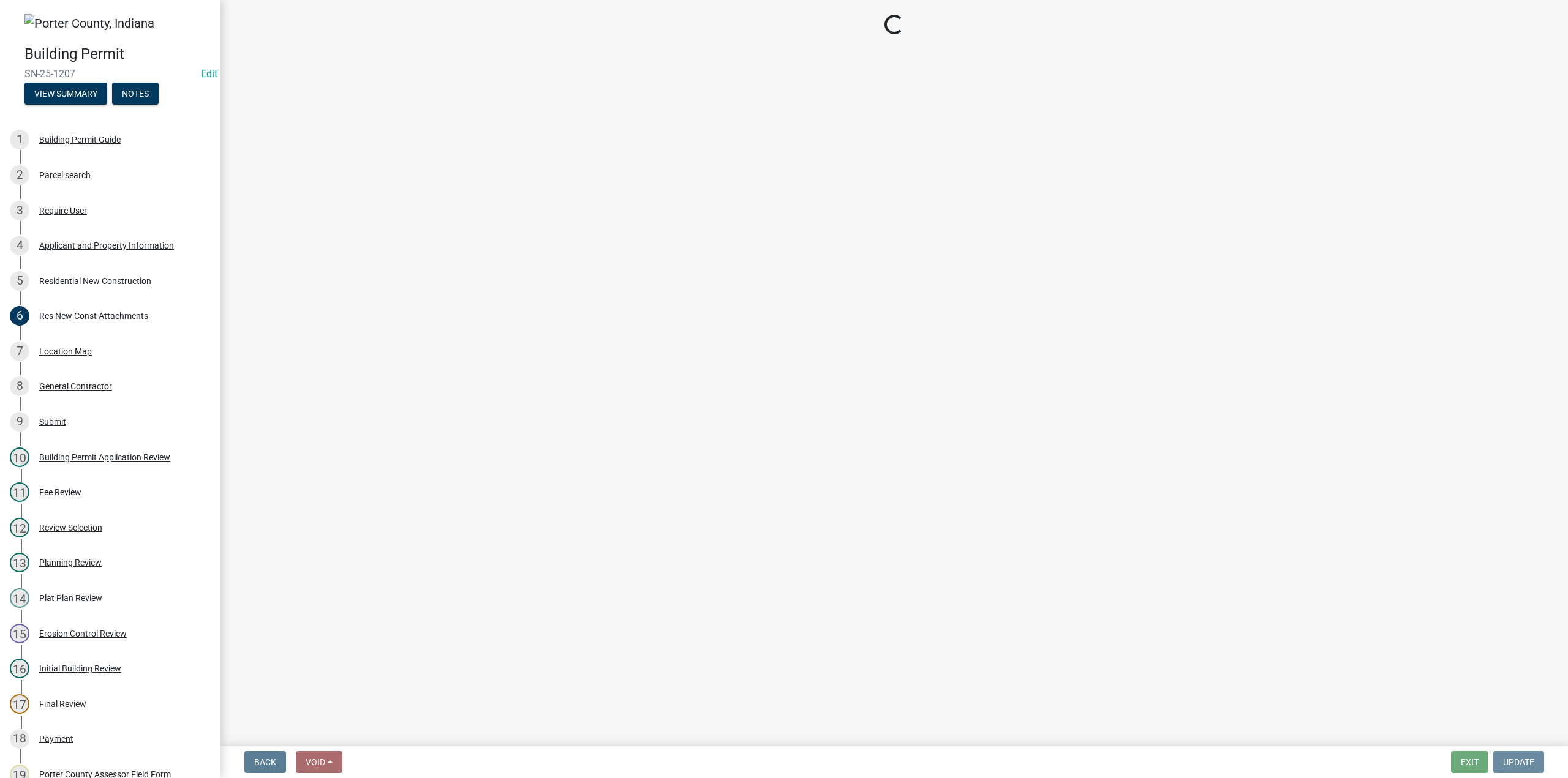
scroll to position [0, 0]
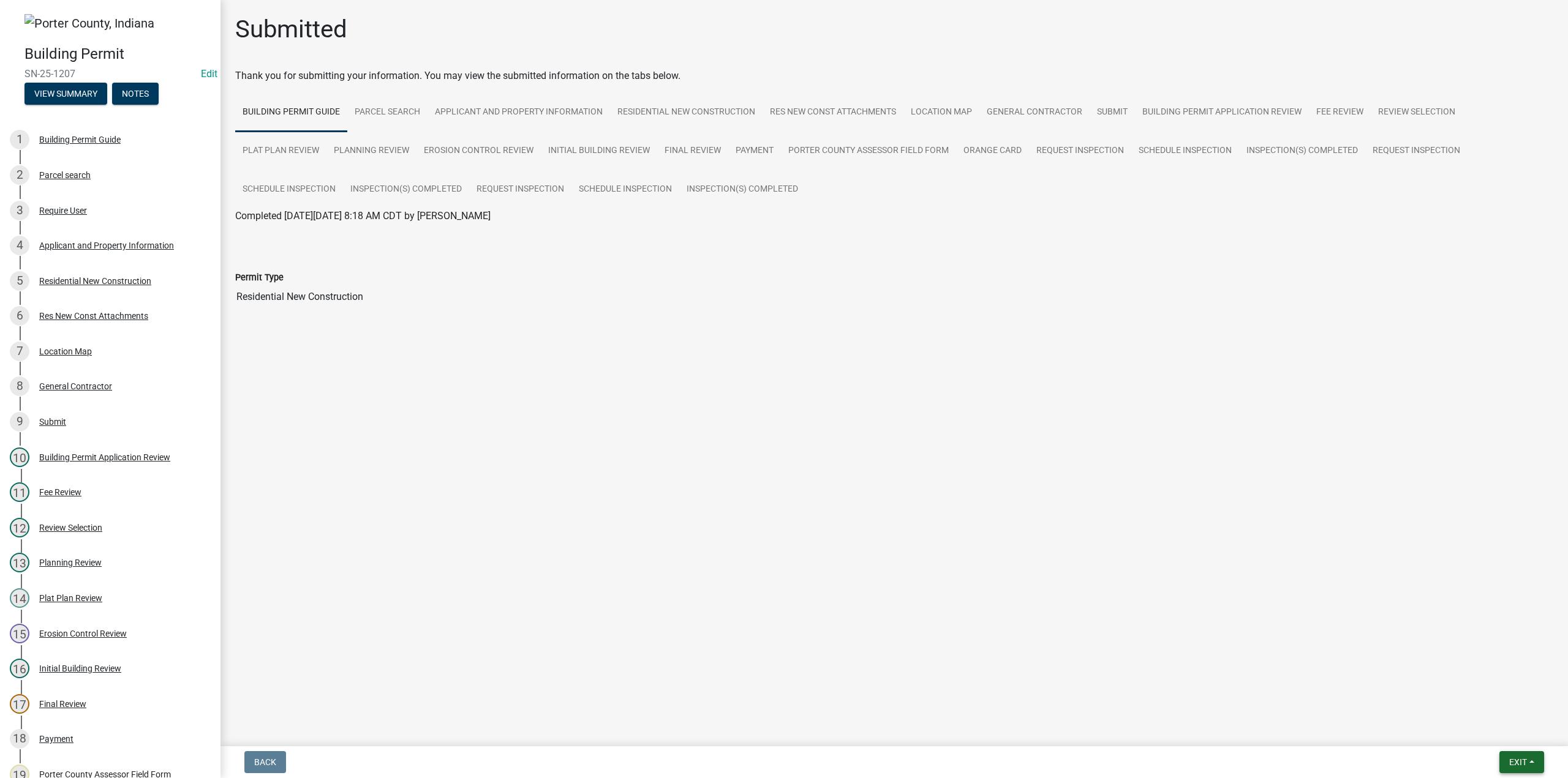
click at [1510, 751] on button "Exit" at bounding box center [1521, 762] width 45 height 22
click at [1496, 728] on button "Save & Exit" at bounding box center [1495, 729] width 98 height 30
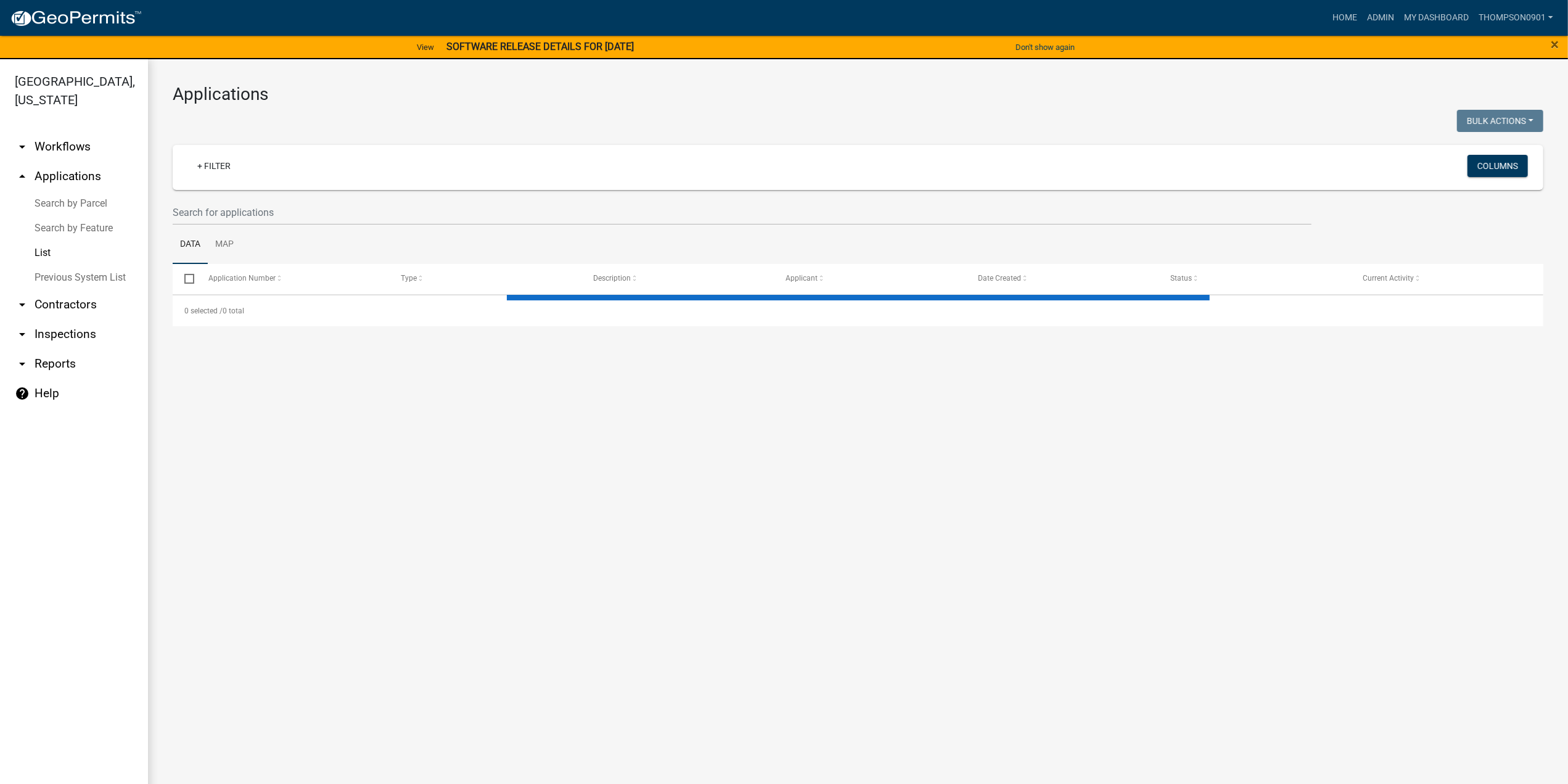
select select "3: 100"
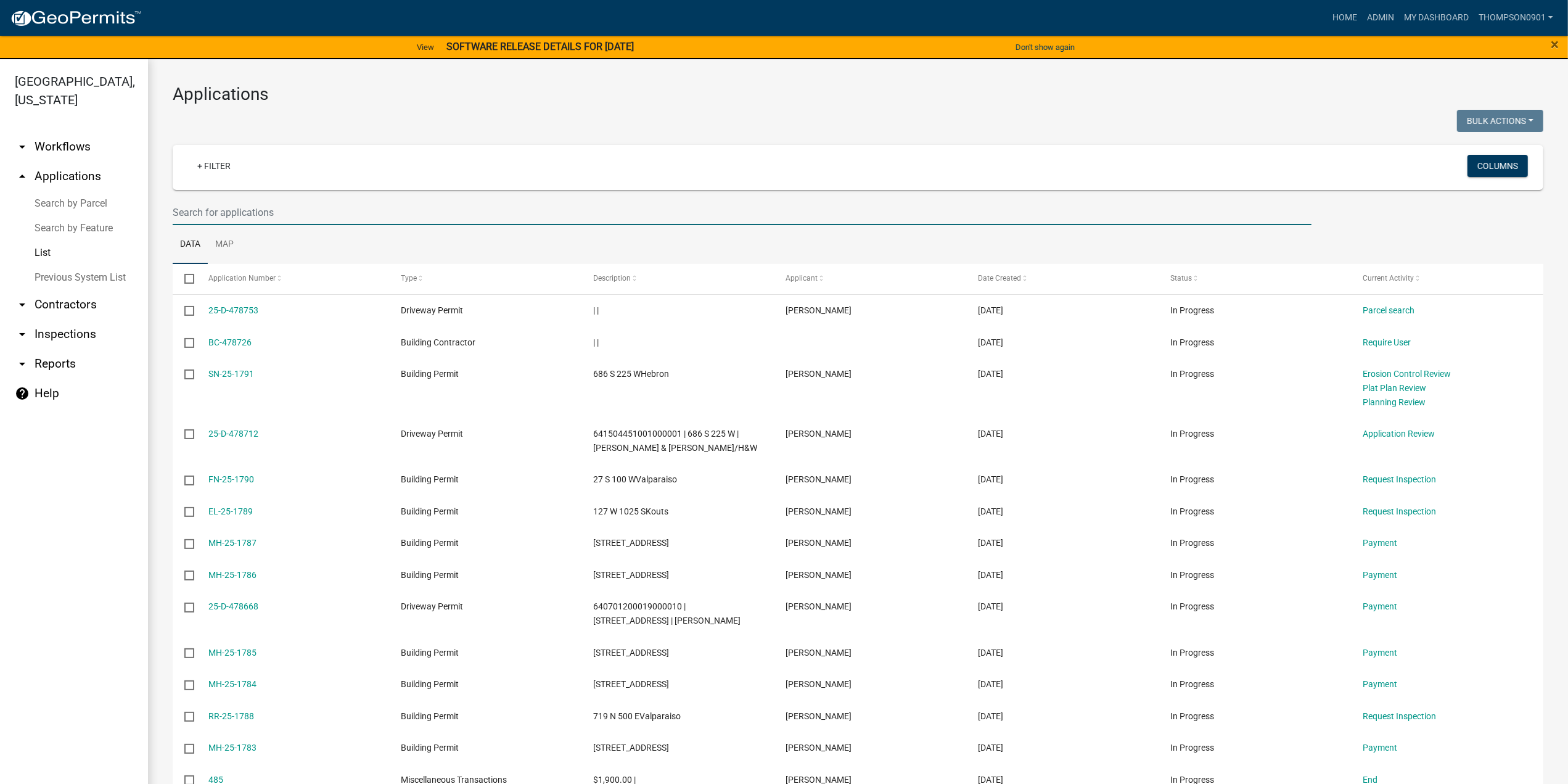
click at [278, 216] on input "text" at bounding box center [741, 212] width 1138 height 25
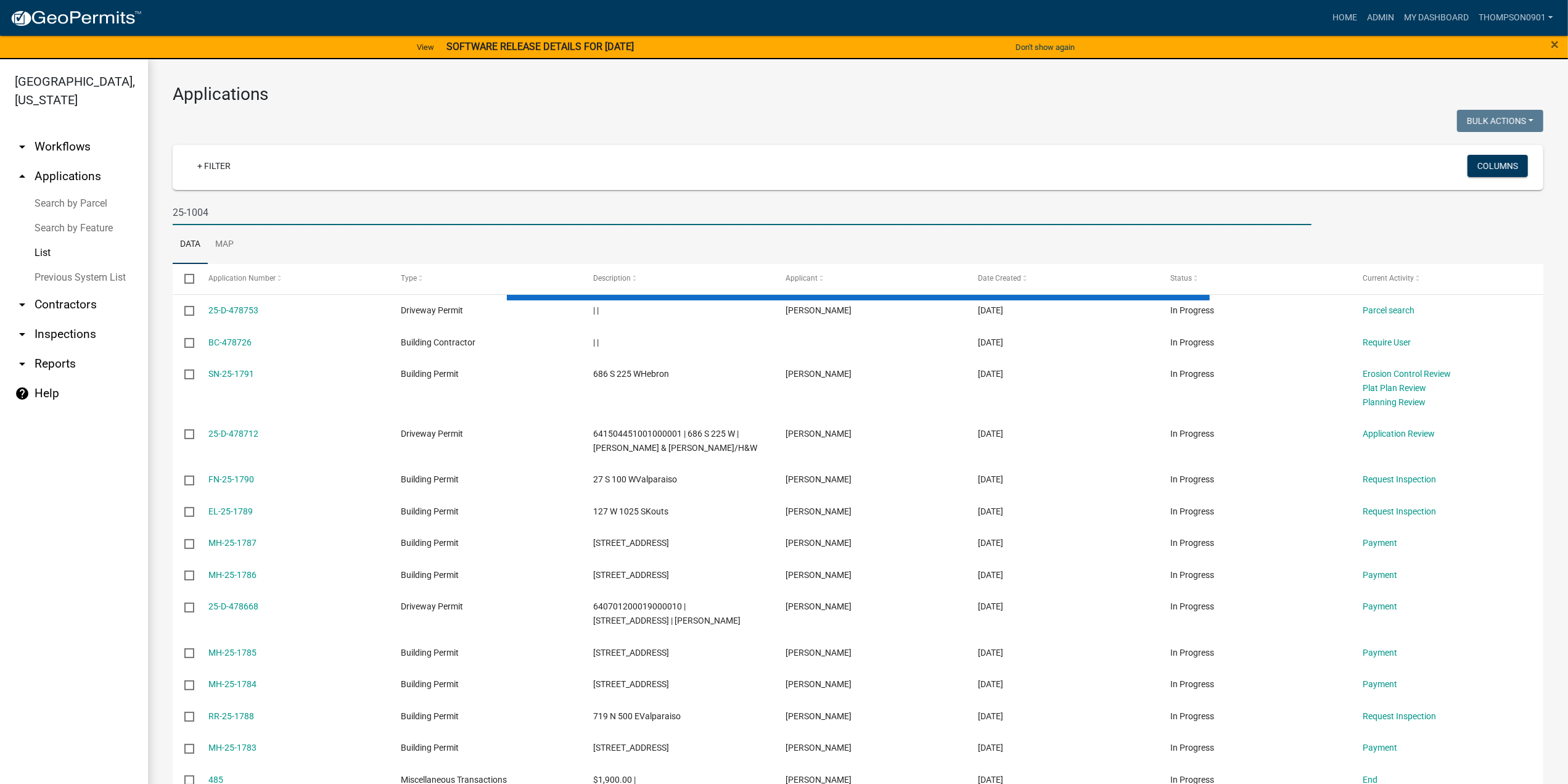
type input "25-1004"
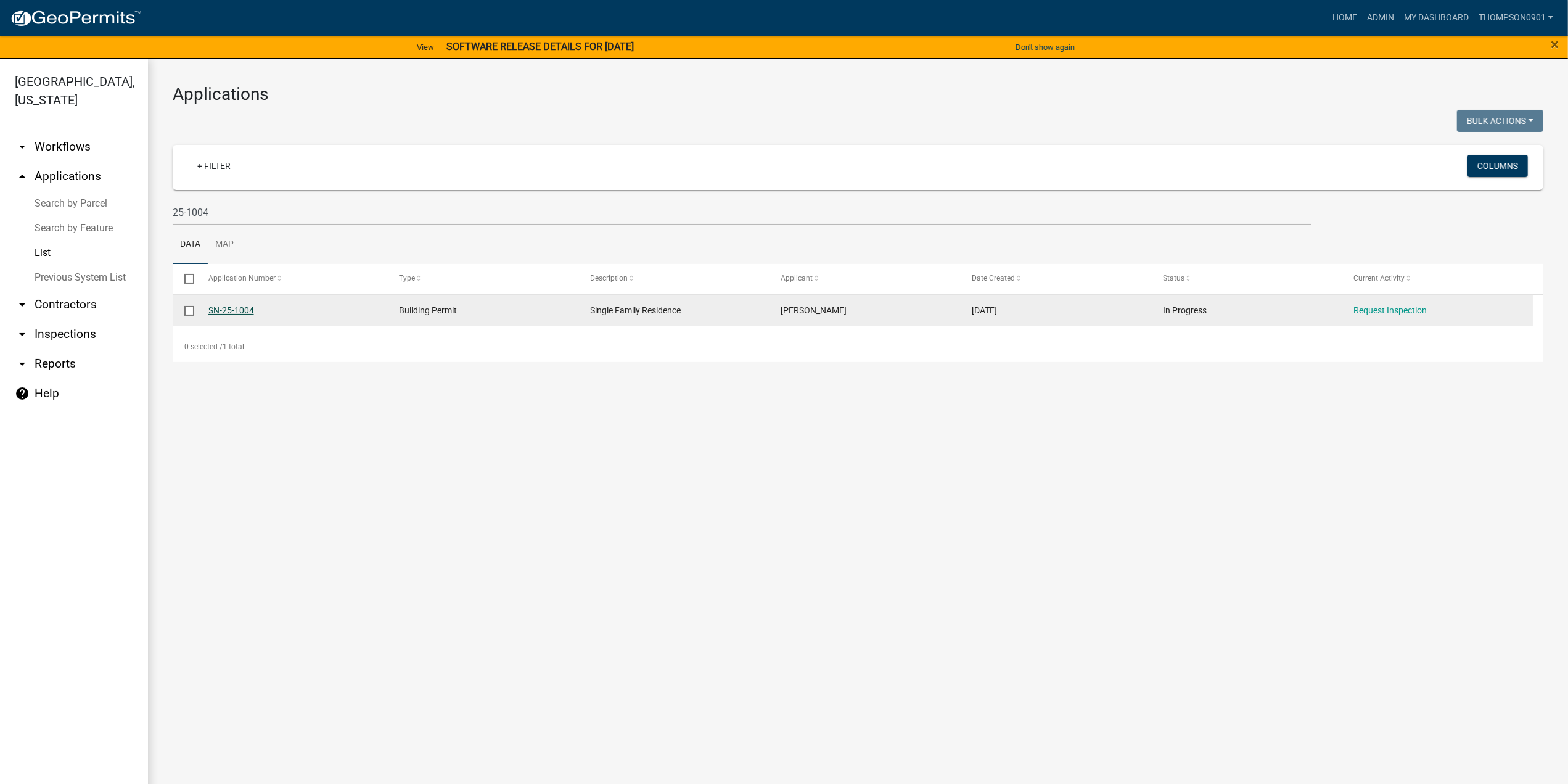
click at [239, 312] on link "SN-25-1004" at bounding box center [231, 310] width 46 height 10
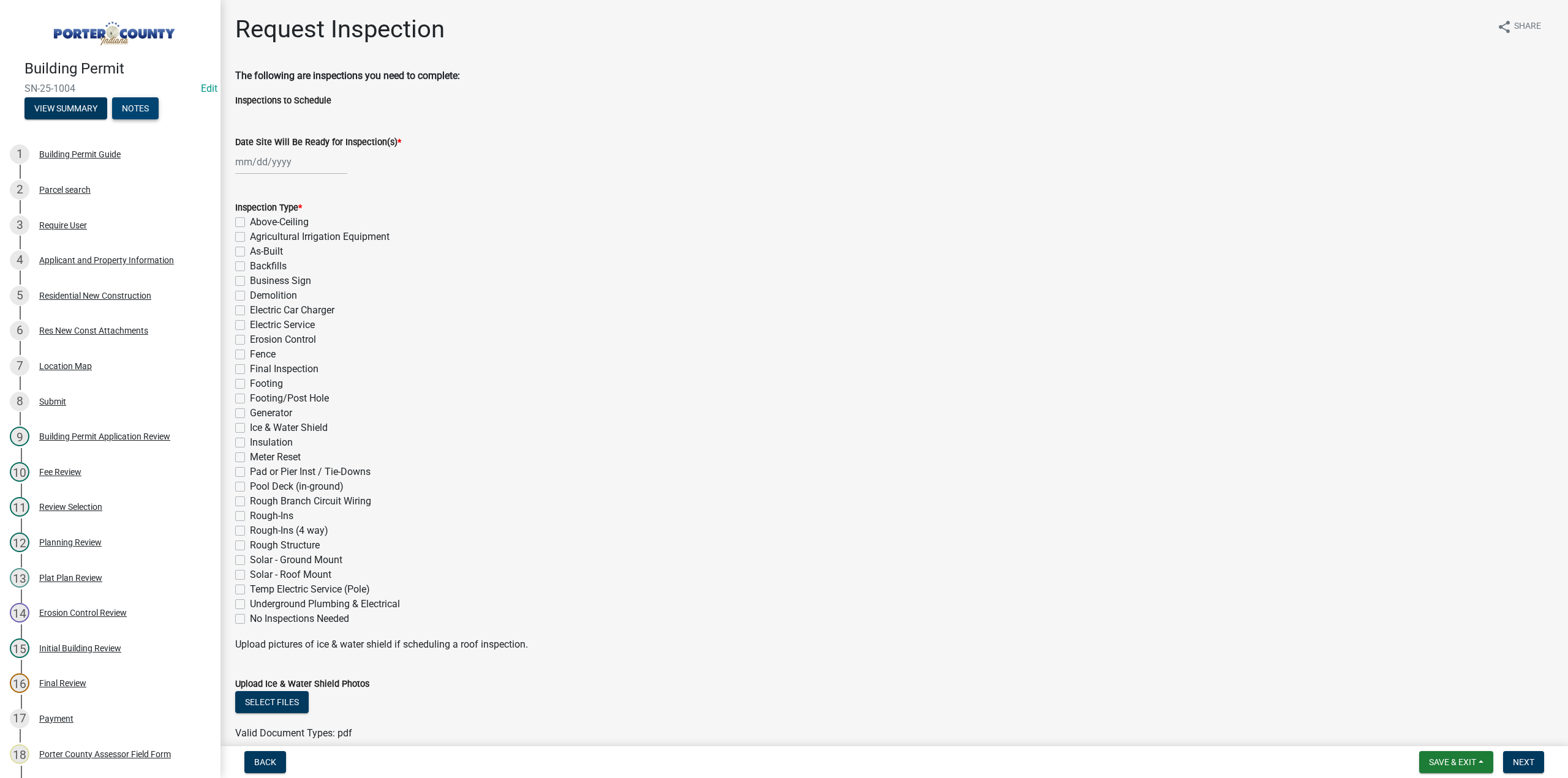
click at [140, 109] on button "Notes" at bounding box center [135, 108] width 47 height 22
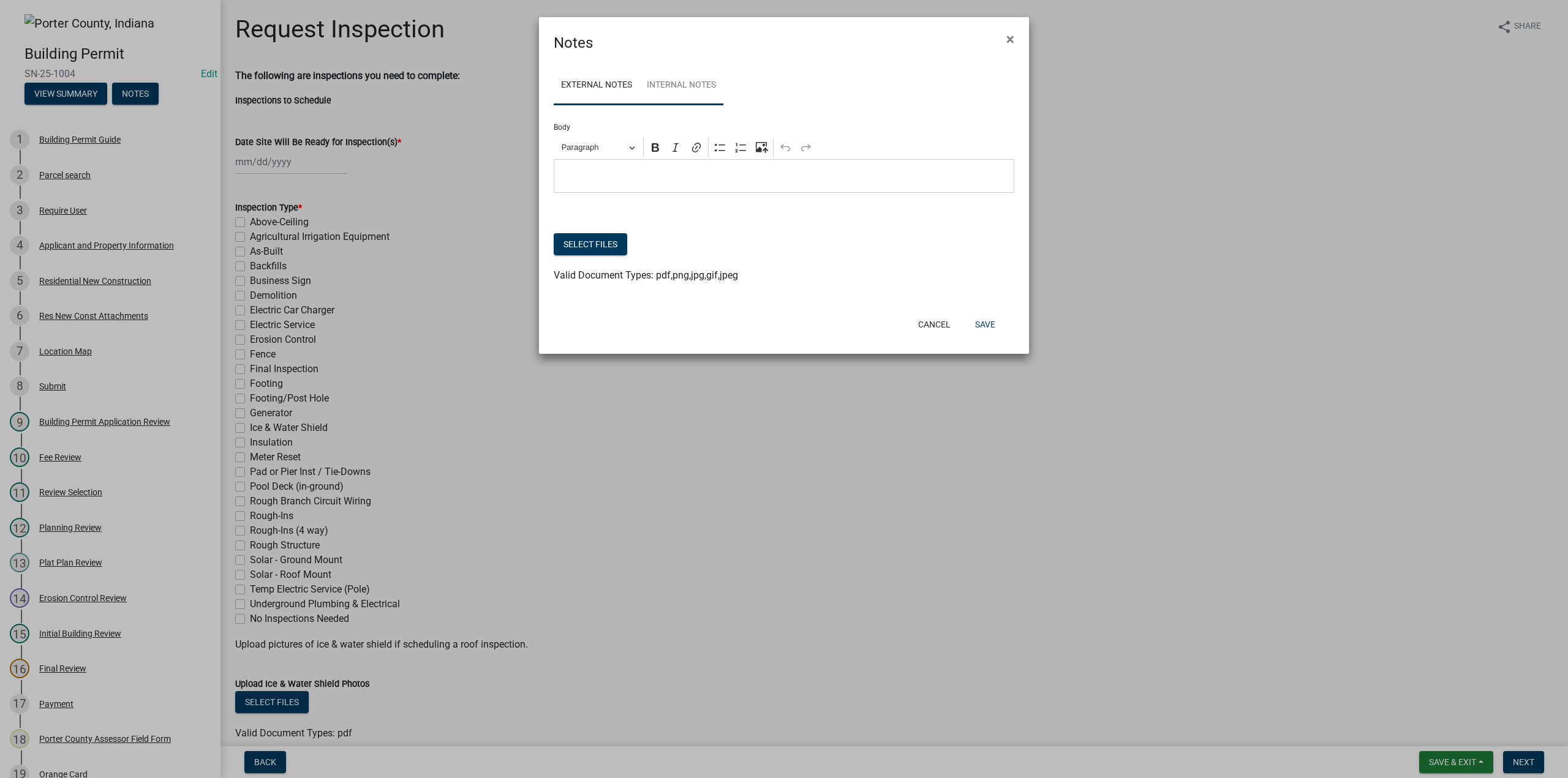
click at [695, 80] on link "Internal Notes" at bounding box center [681, 85] width 84 height 39
click at [591, 238] on button "Select files" at bounding box center [590, 244] width 73 height 22
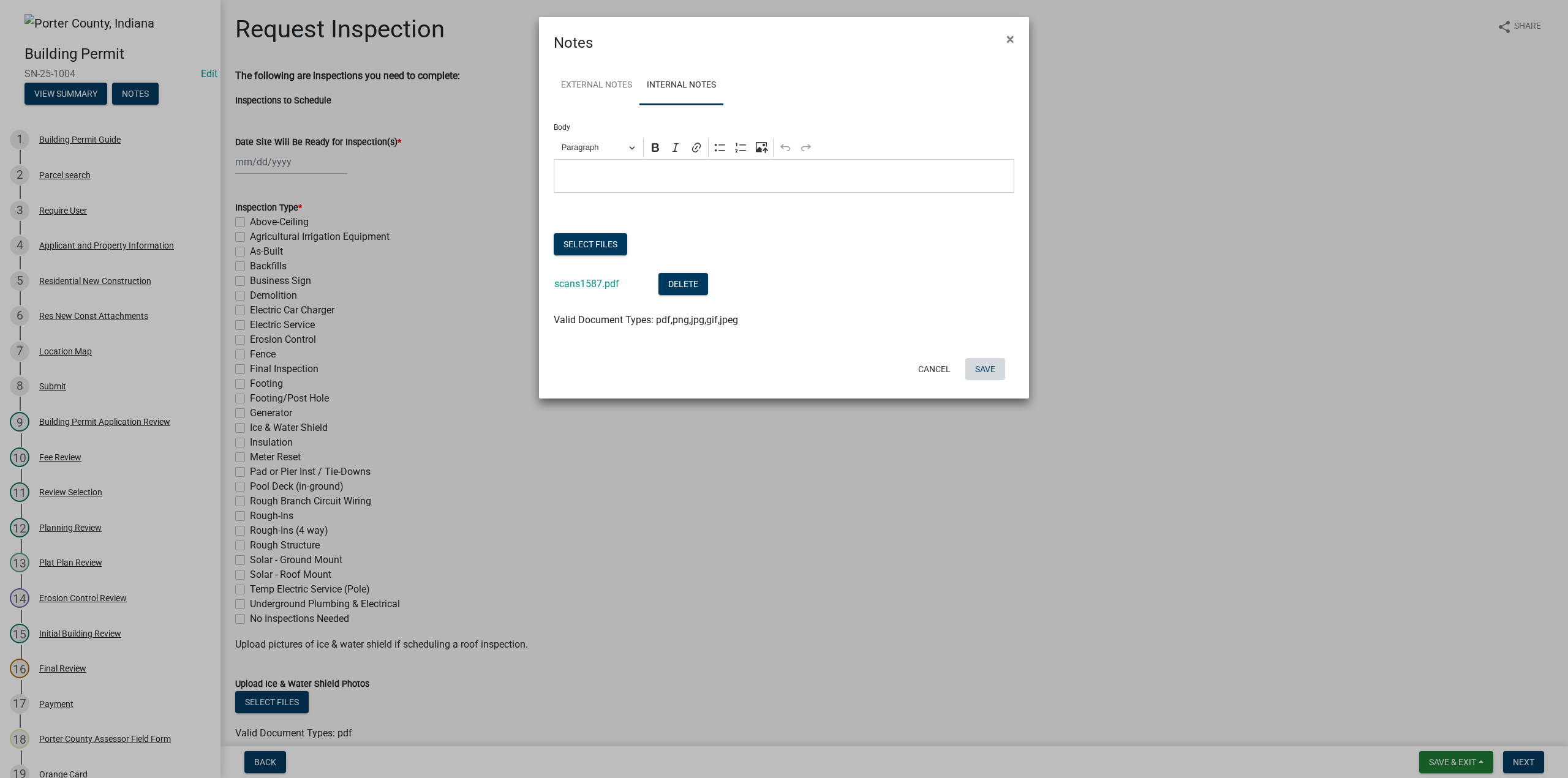
click at [997, 366] on button "Save" at bounding box center [985, 369] width 40 height 22
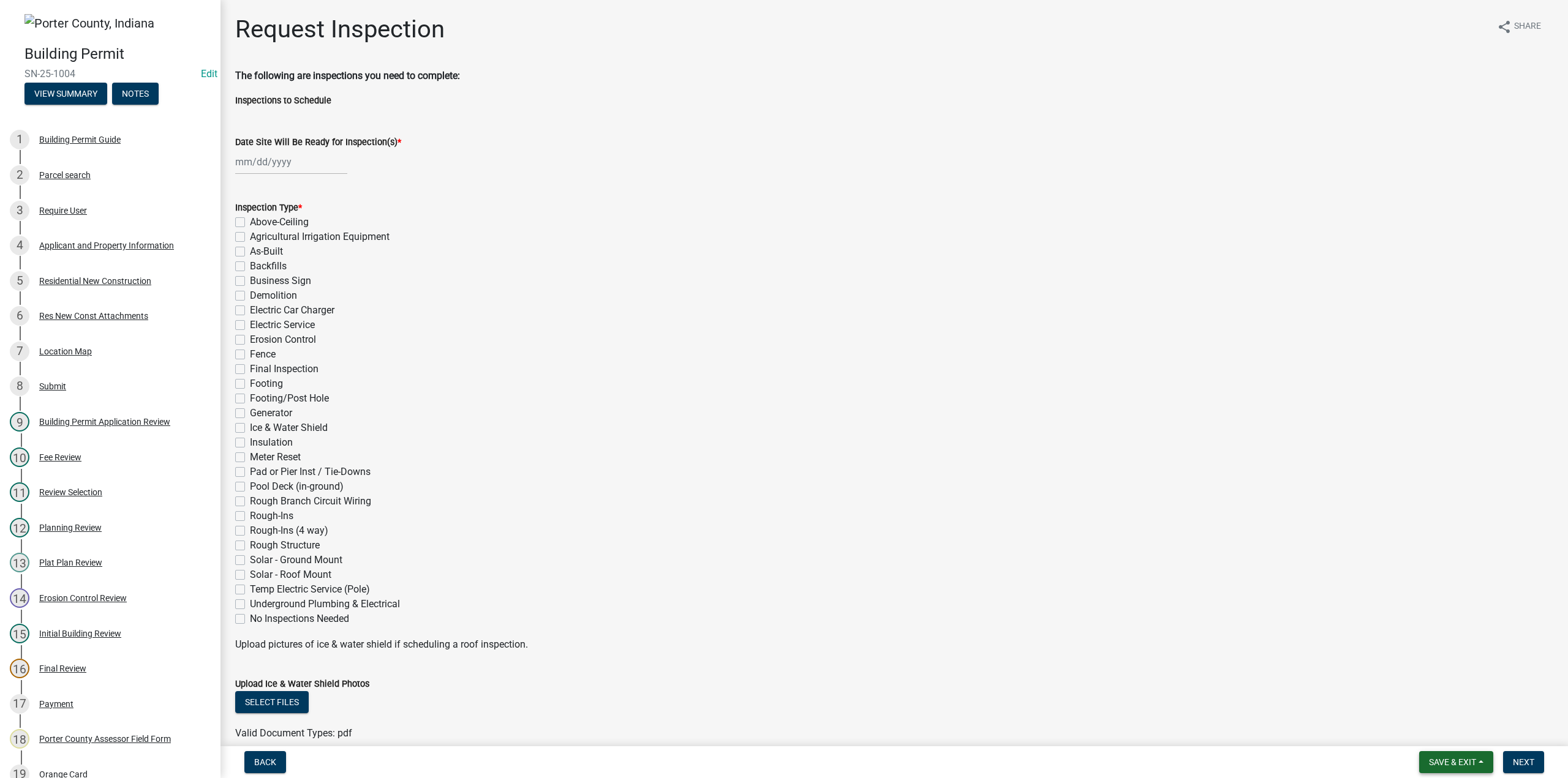
click at [1453, 755] on button "Save & Exit" at bounding box center [1456, 762] width 74 height 22
click at [1453, 735] on button "Save & Exit" at bounding box center [1443, 729] width 98 height 30
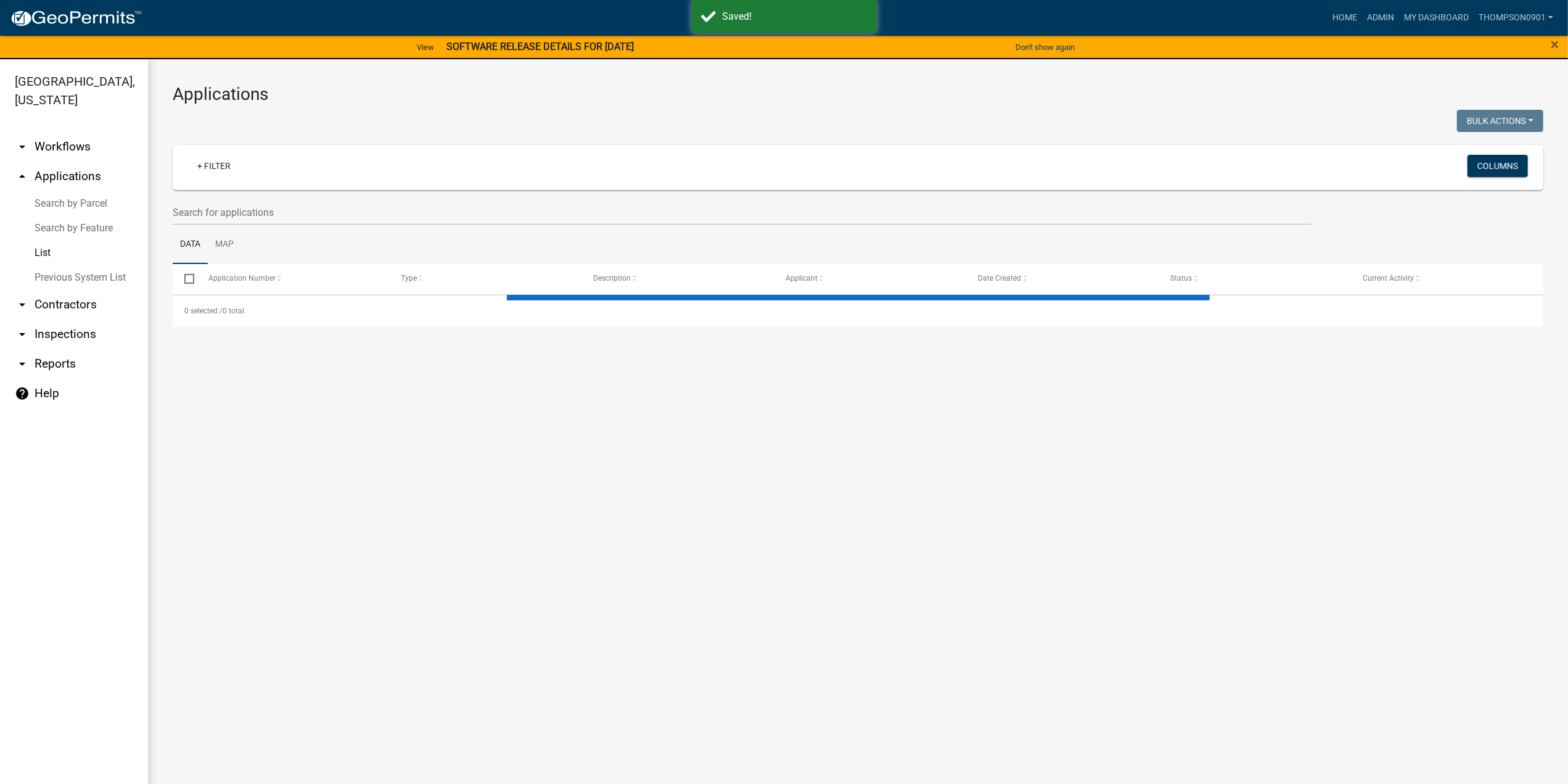
select select "3: 100"
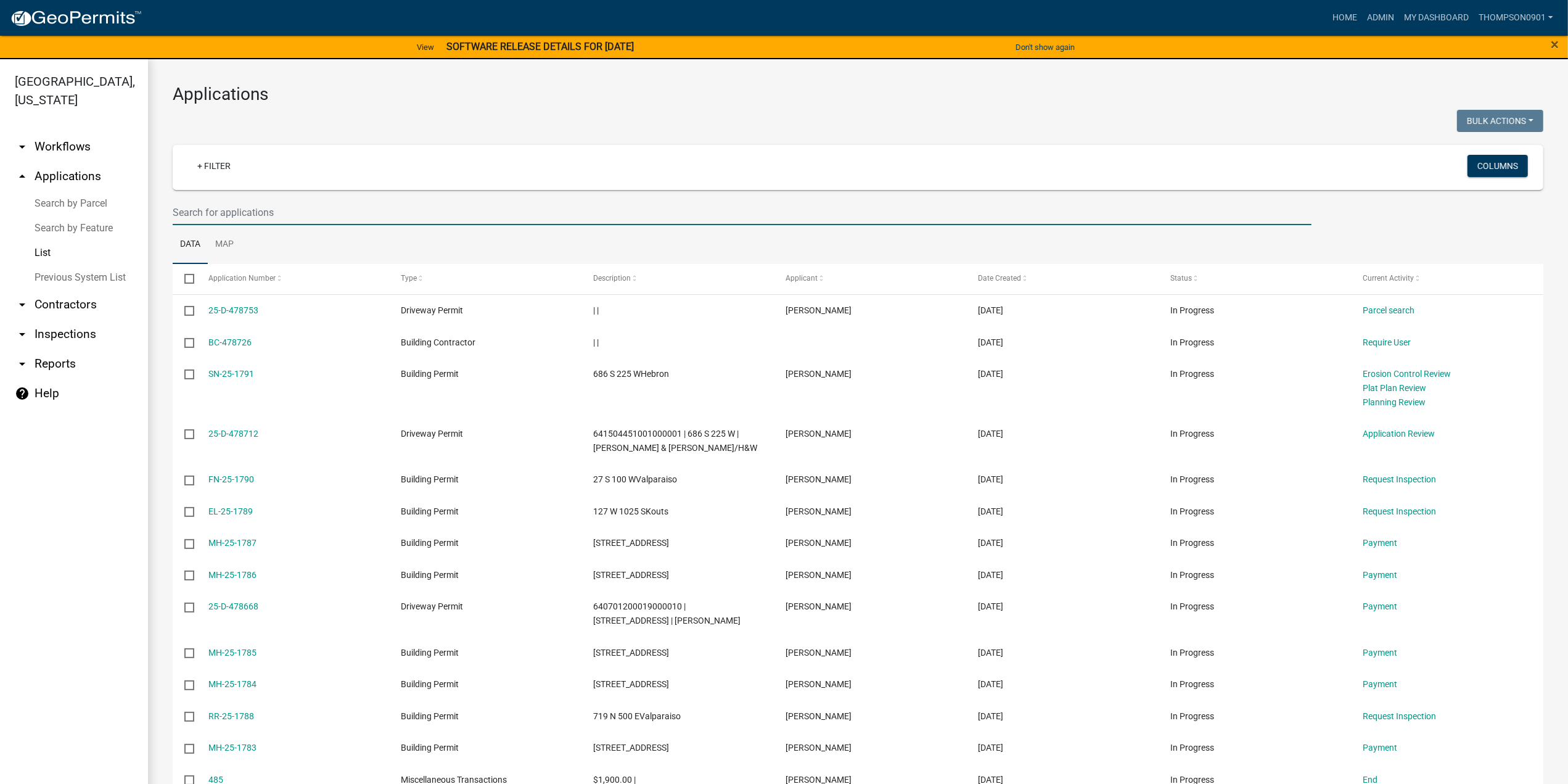
click at [312, 215] on input "text" at bounding box center [741, 212] width 1138 height 25
type input "25-760"
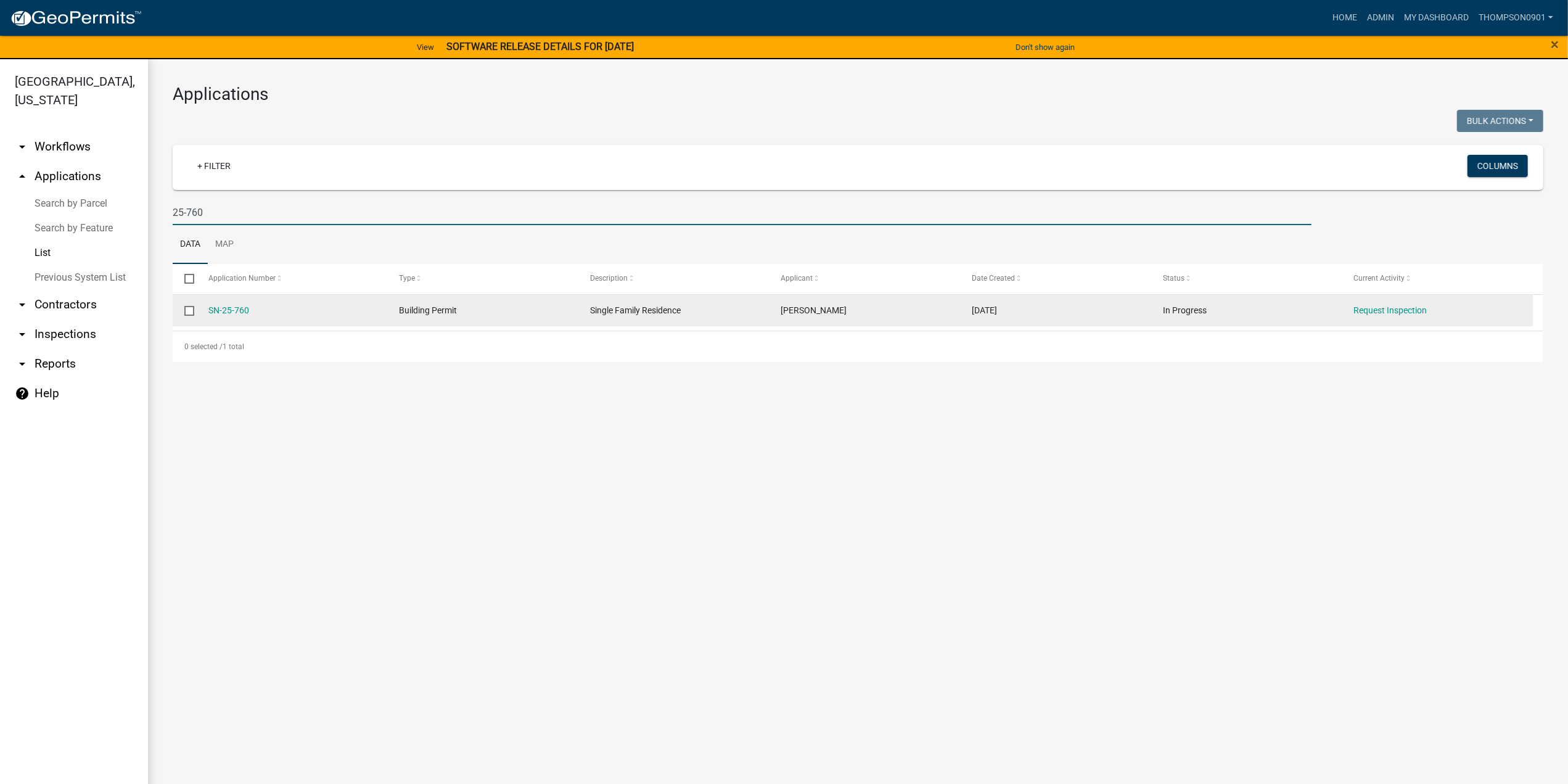
click at [239, 301] on datatable-body-cell "SN-25-760" at bounding box center [291, 310] width 191 height 32
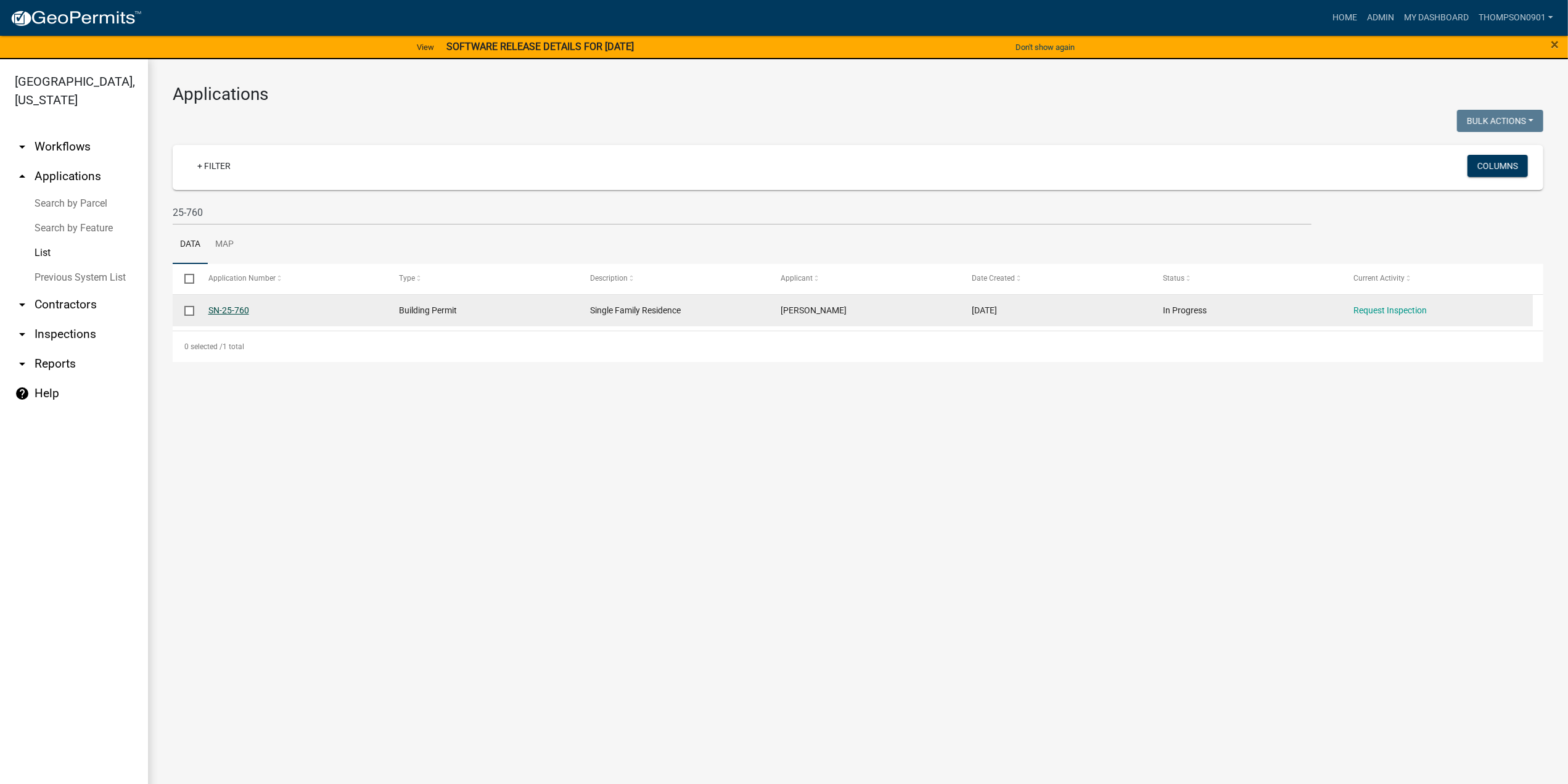
click at [239, 312] on link "SN-25-760" at bounding box center [228, 310] width 40 height 10
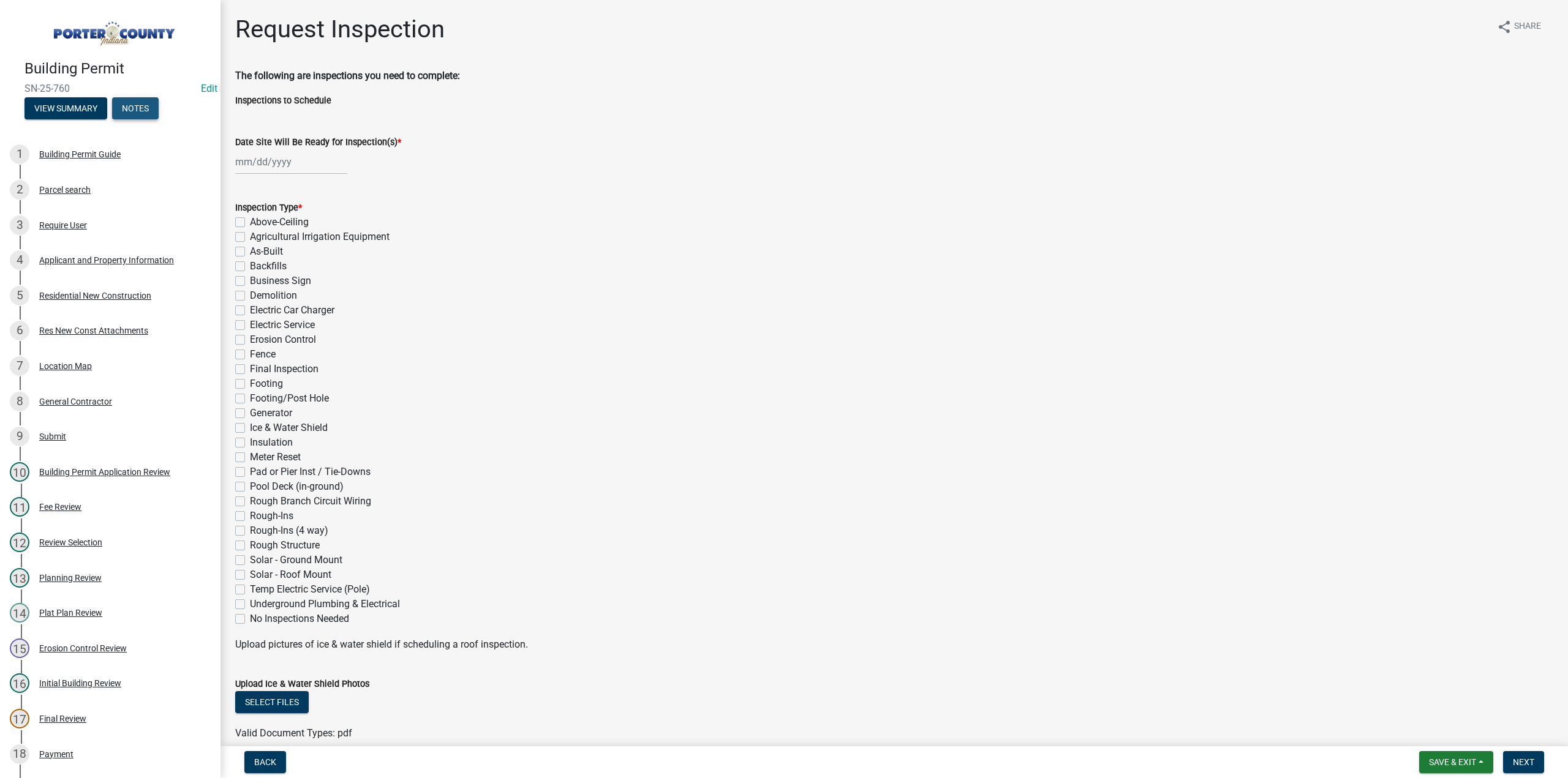
click at [140, 109] on button "Notes" at bounding box center [135, 108] width 47 height 22
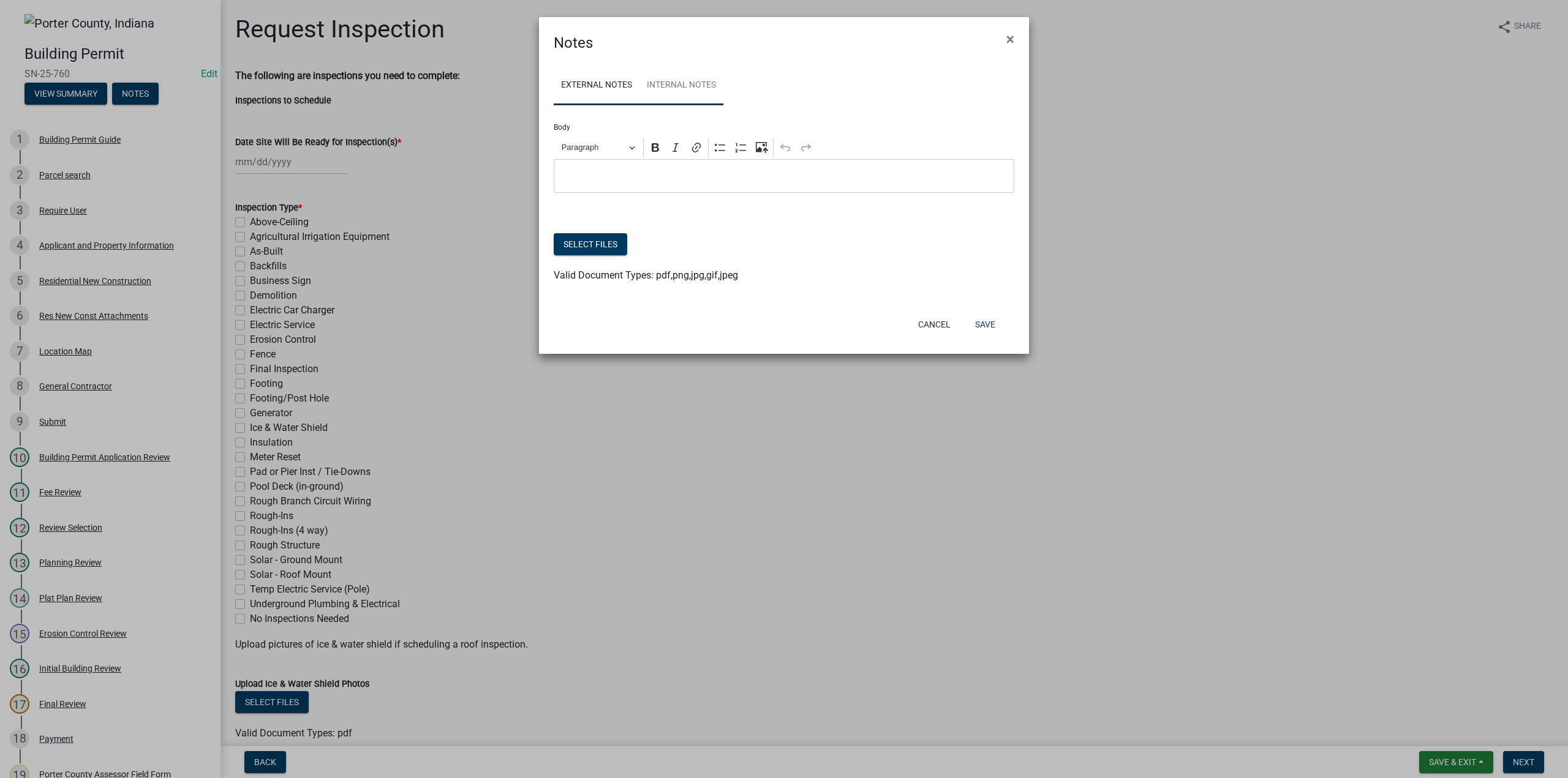
click at [682, 75] on link "Internal Notes" at bounding box center [681, 85] width 84 height 39
click at [583, 241] on button "Select files" at bounding box center [590, 244] width 73 height 22
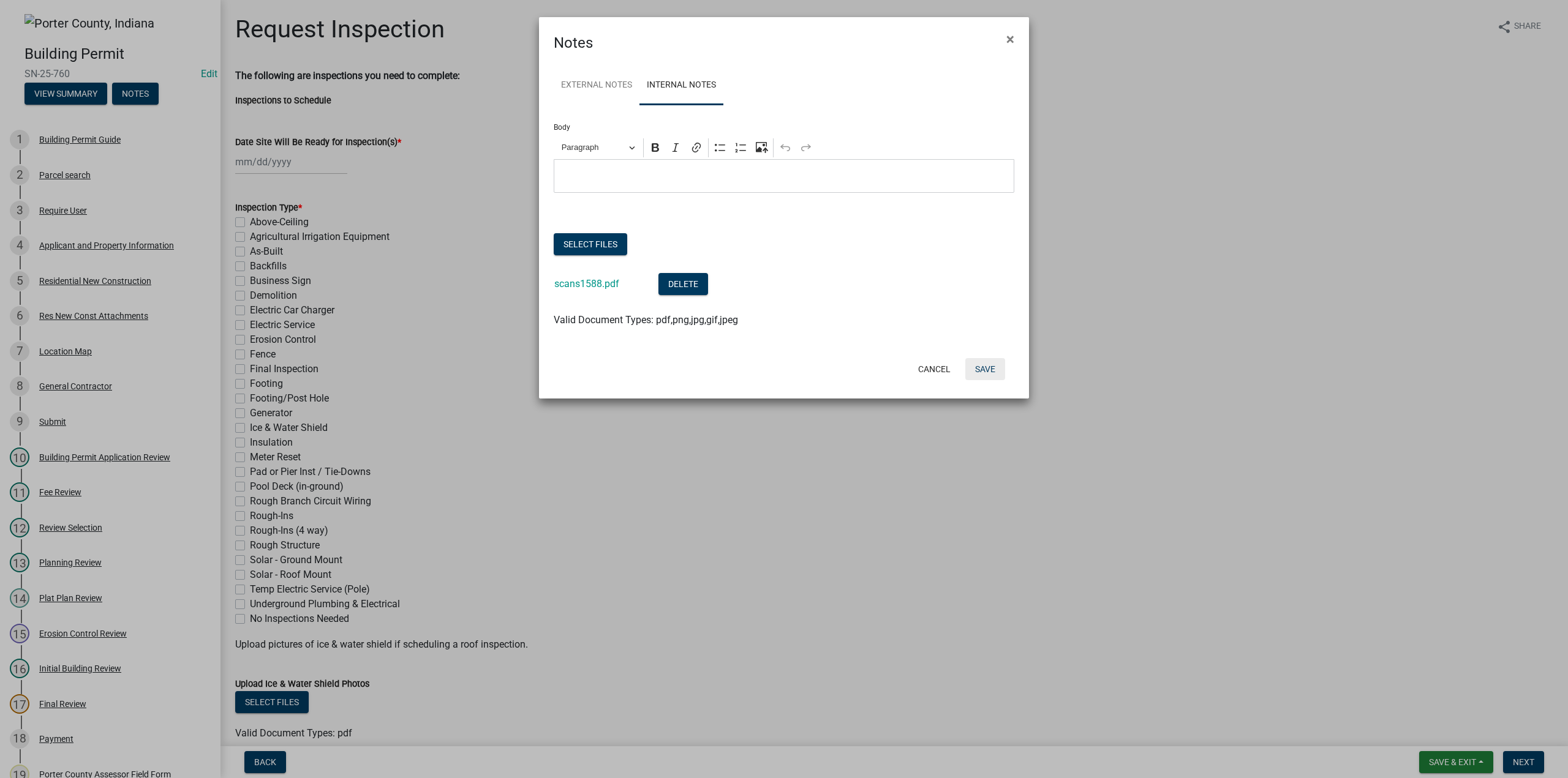
click at [985, 364] on button "Save" at bounding box center [985, 369] width 40 height 22
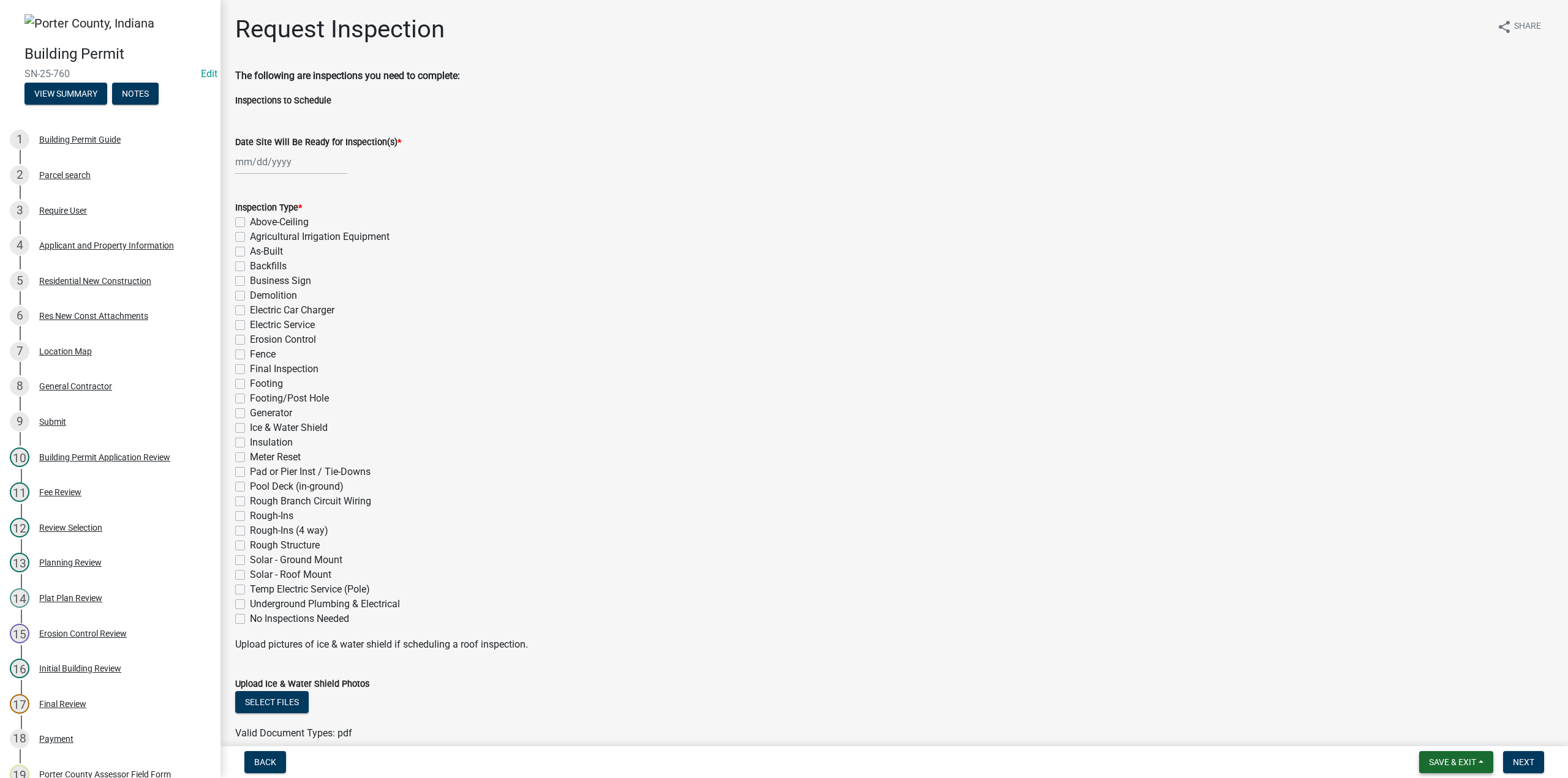
click at [1459, 760] on span "Save & Exit" at bounding box center [1452, 762] width 47 height 10
click at [1444, 732] on button "Save & Exit" at bounding box center [1443, 729] width 98 height 30
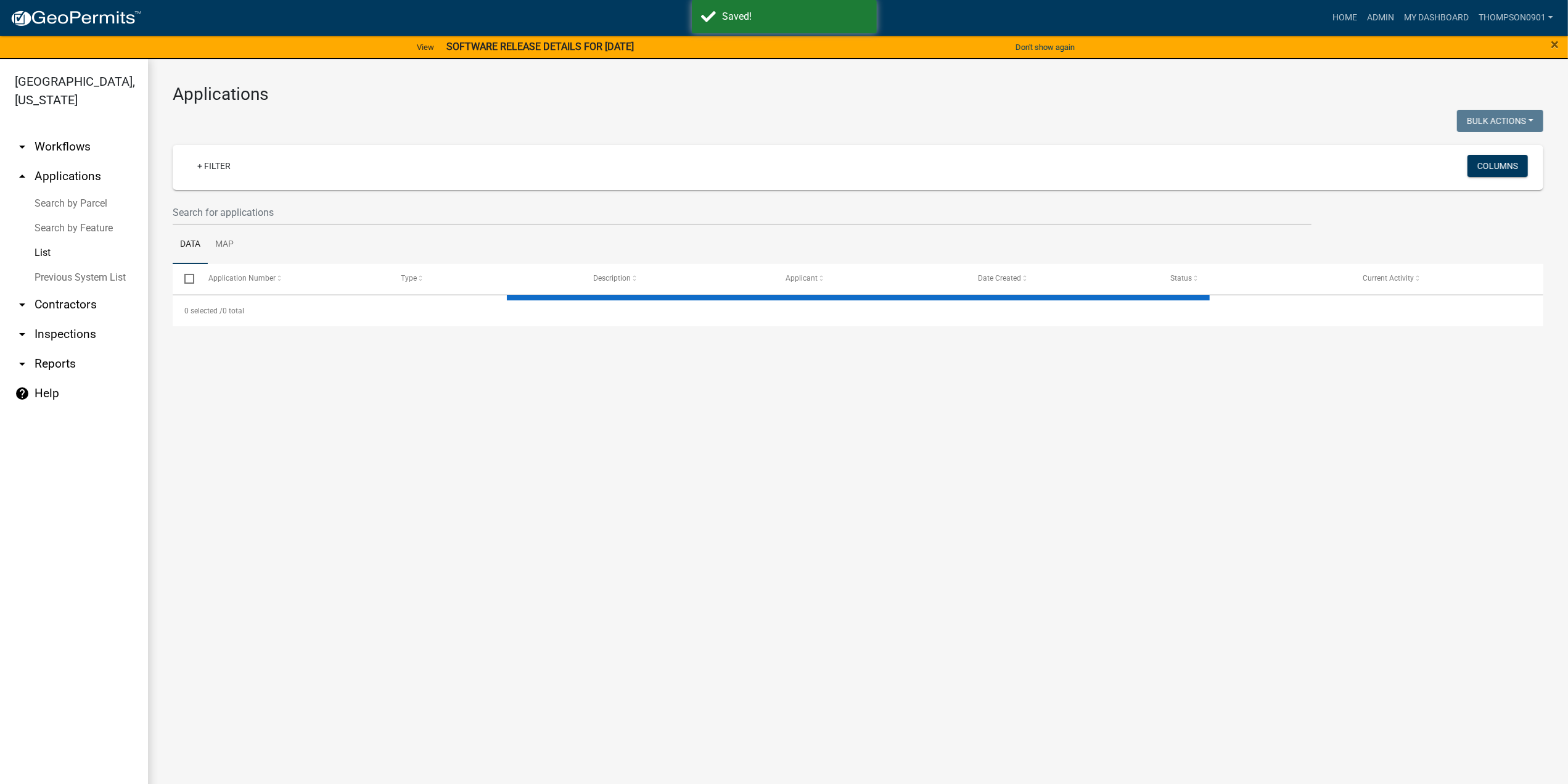
select select "3: 100"
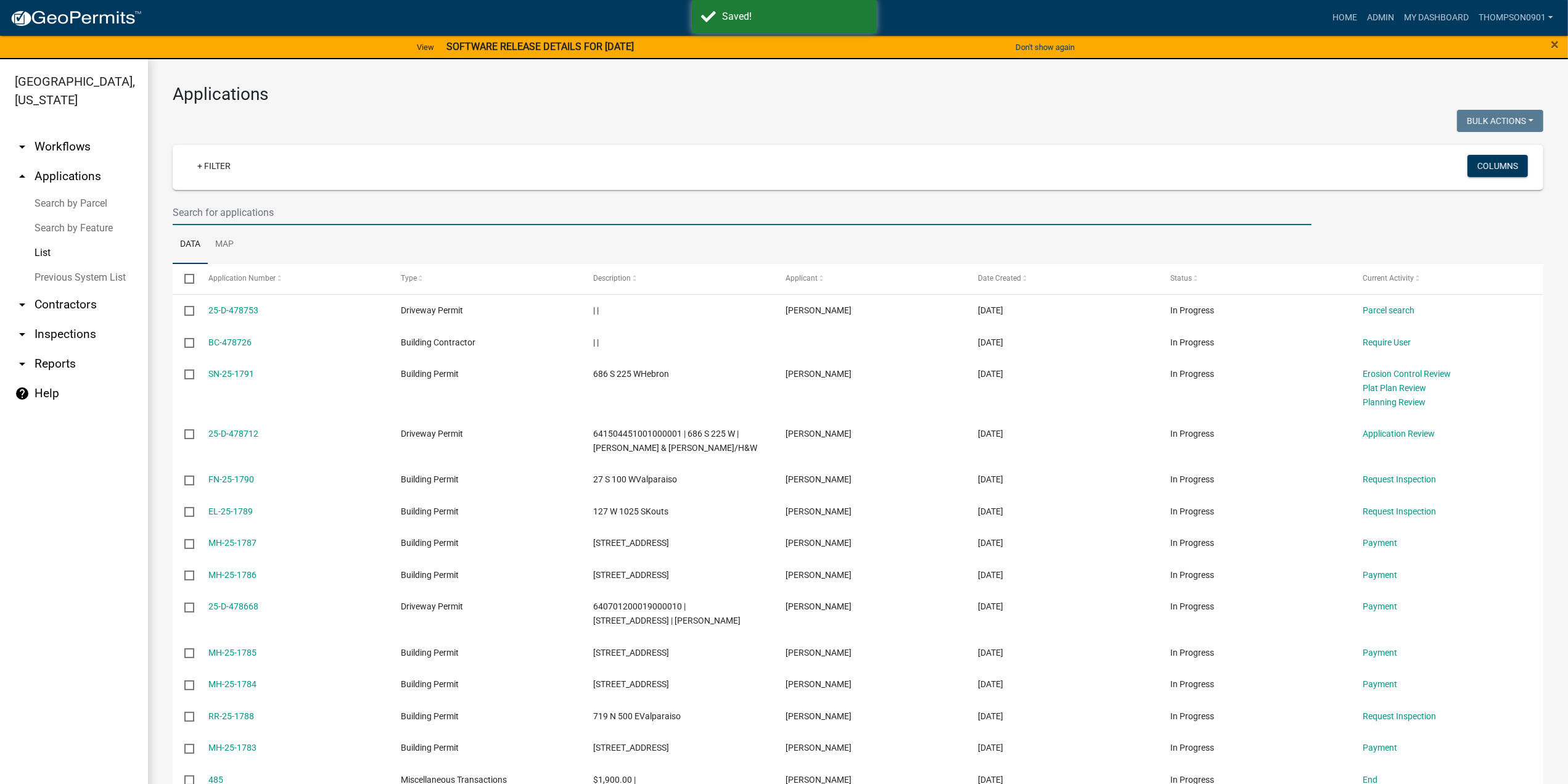
click at [293, 217] on input "text" at bounding box center [741, 212] width 1138 height 25
type input "25-1080"
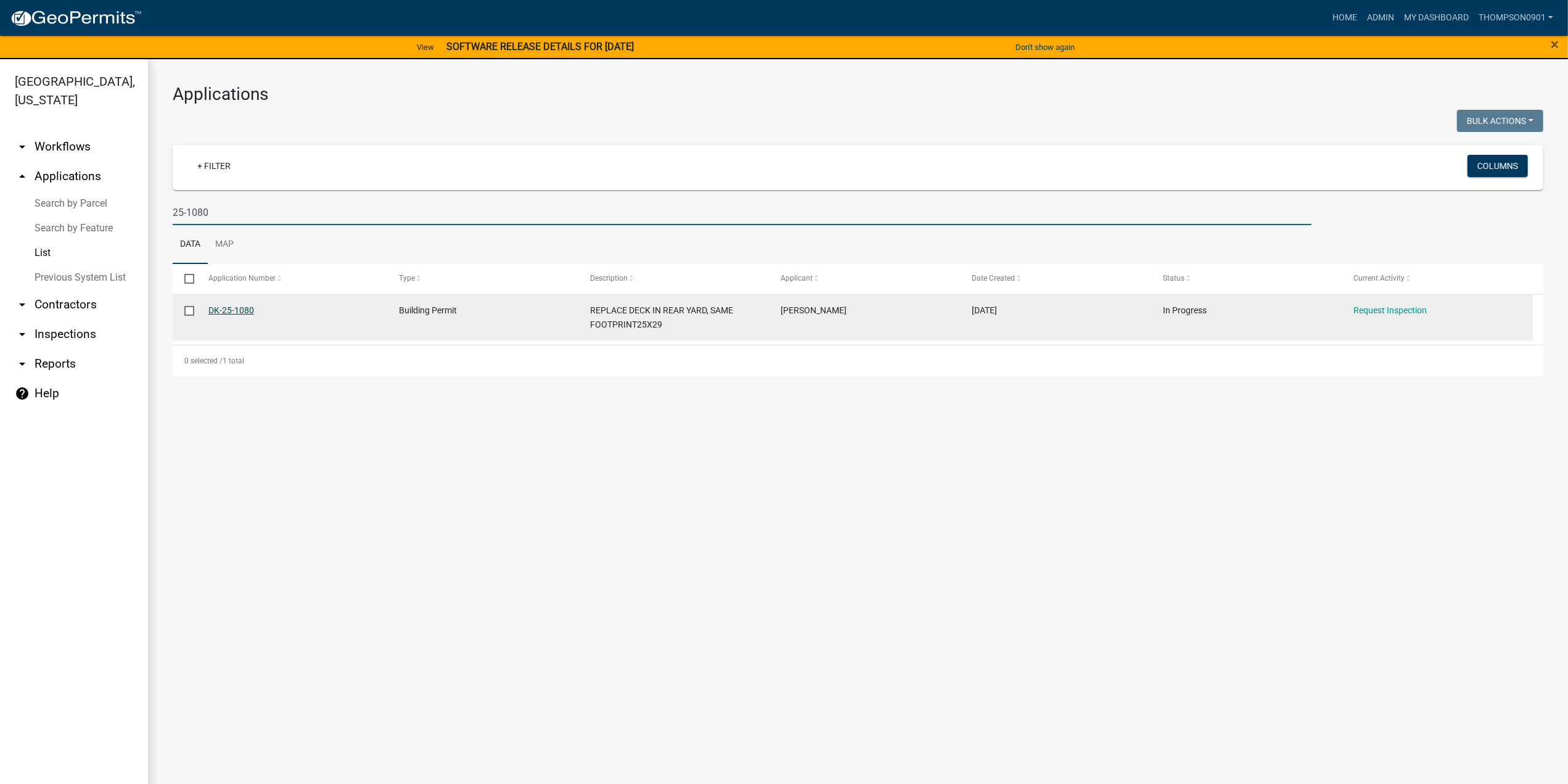
click at [244, 309] on link "DK-25-1080" at bounding box center [231, 310] width 46 height 10
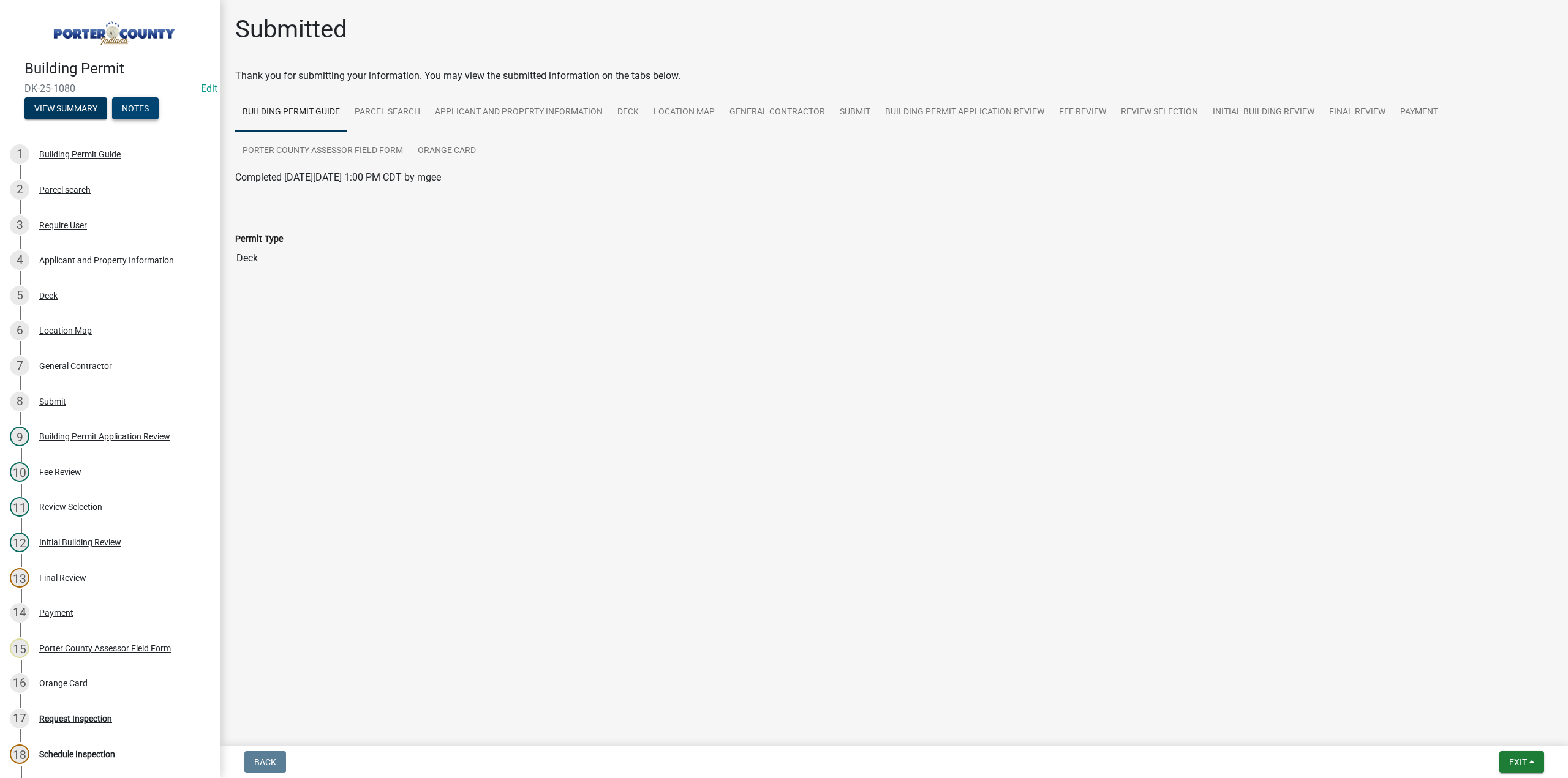
click at [150, 110] on button "Notes" at bounding box center [135, 108] width 47 height 22
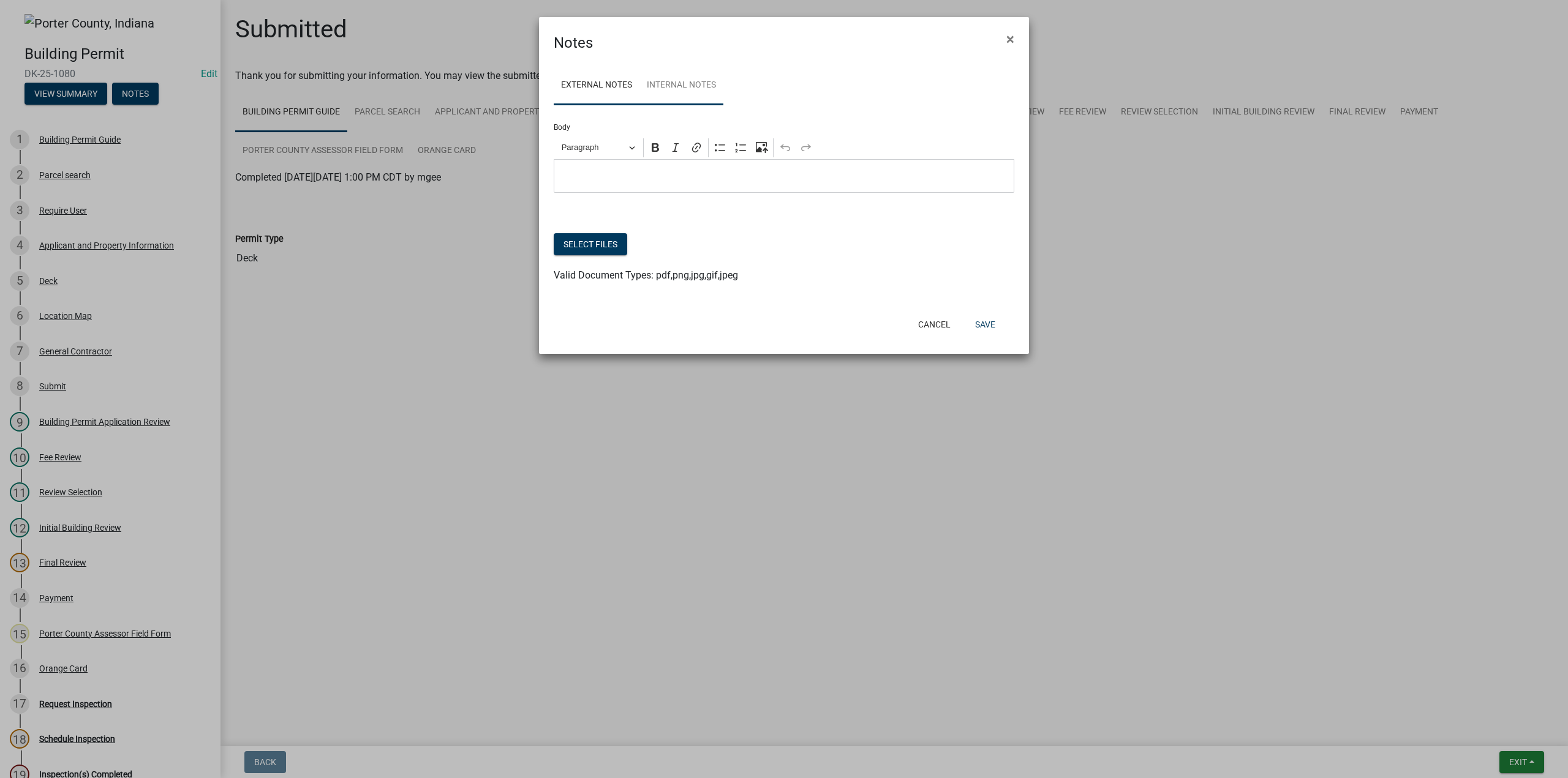
click at [670, 78] on link "Internal Notes" at bounding box center [681, 85] width 84 height 39
click at [591, 244] on button "Select files" at bounding box center [590, 244] width 73 height 22
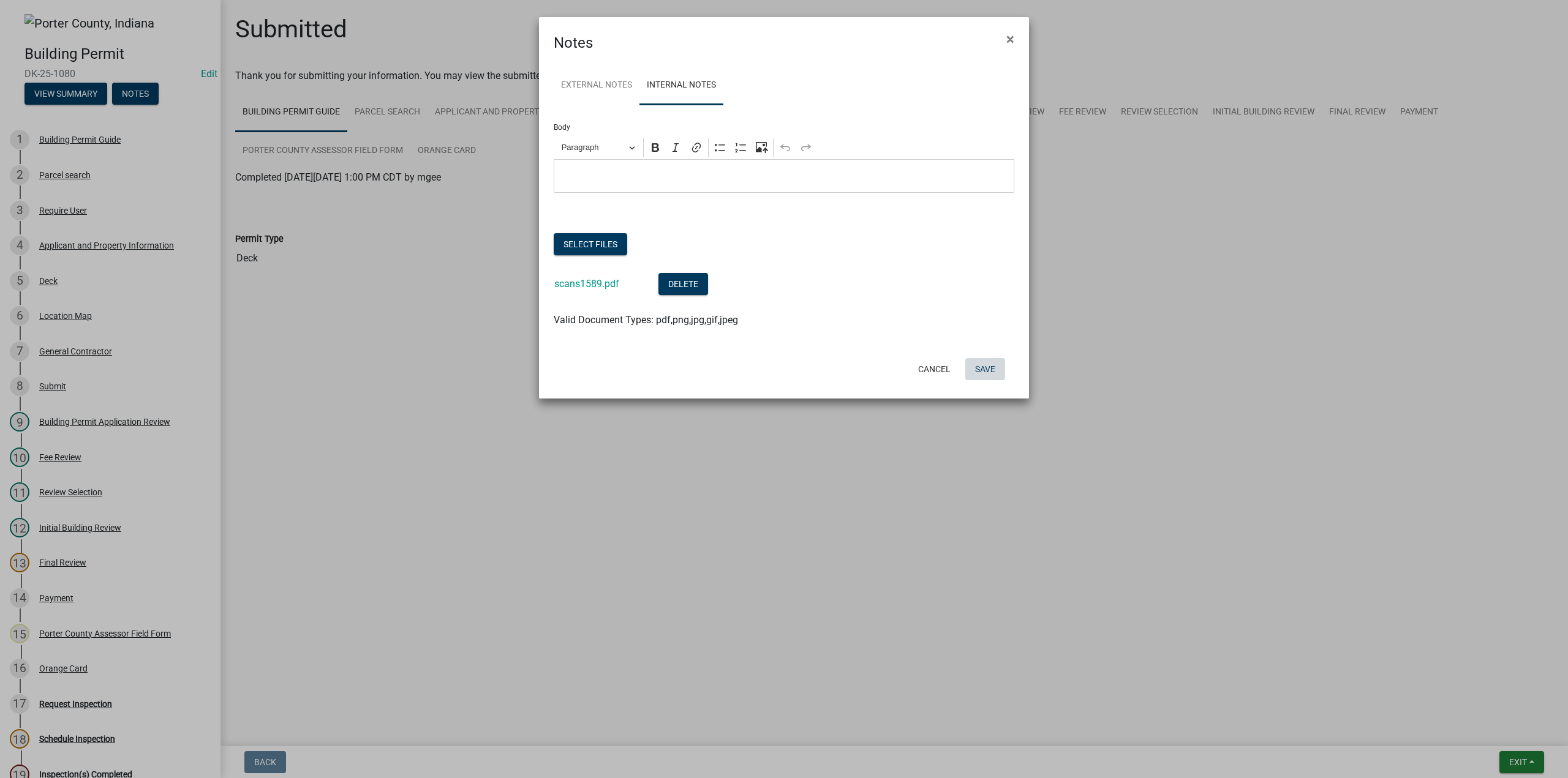
click at [991, 372] on button "Save" at bounding box center [985, 369] width 40 height 22
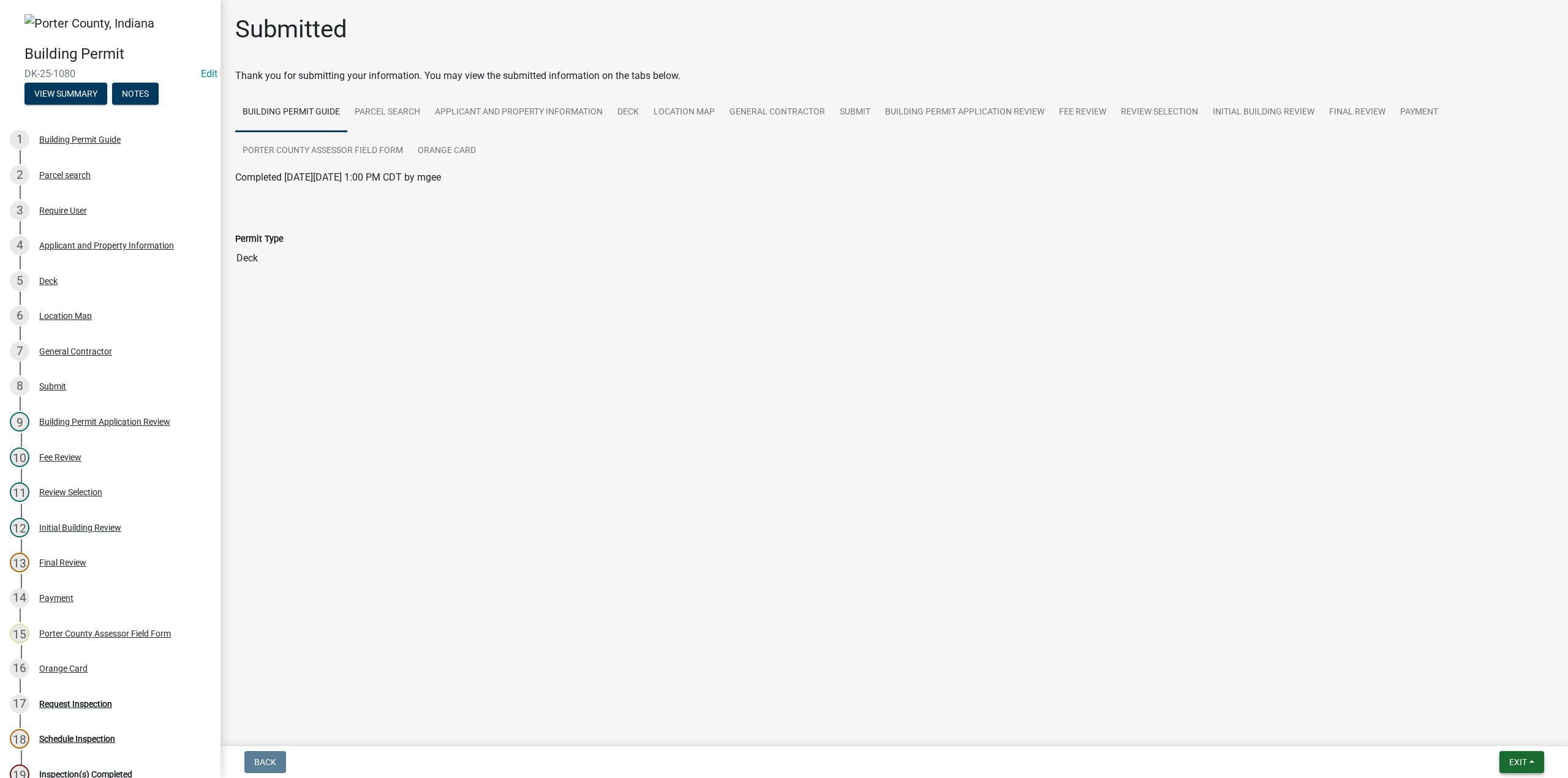
click at [1532, 766] on button "Exit" at bounding box center [1521, 762] width 45 height 22
click at [1491, 729] on button "Save & Exit" at bounding box center [1495, 729] width 98 height 30
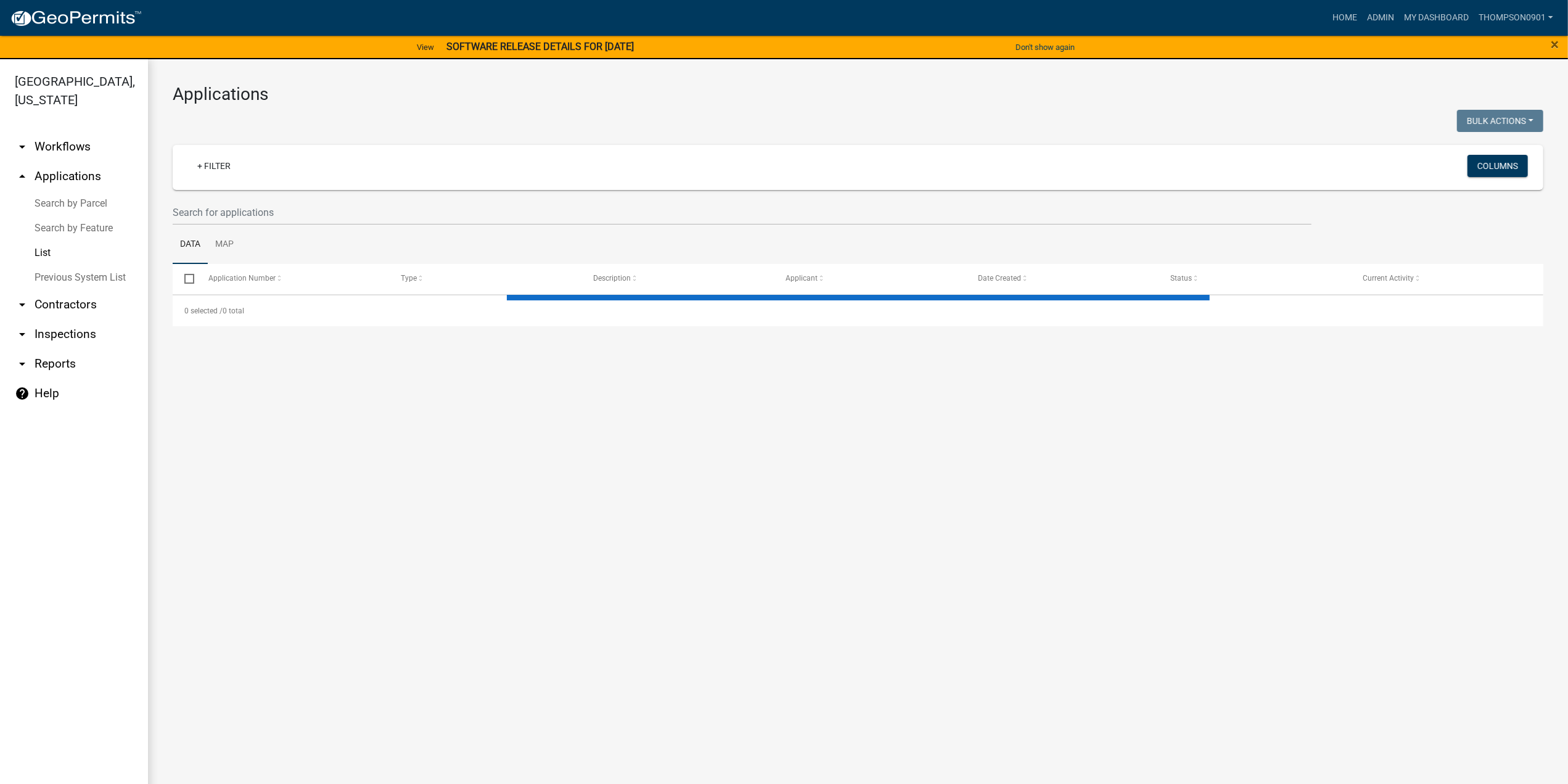
select select "3: 100"
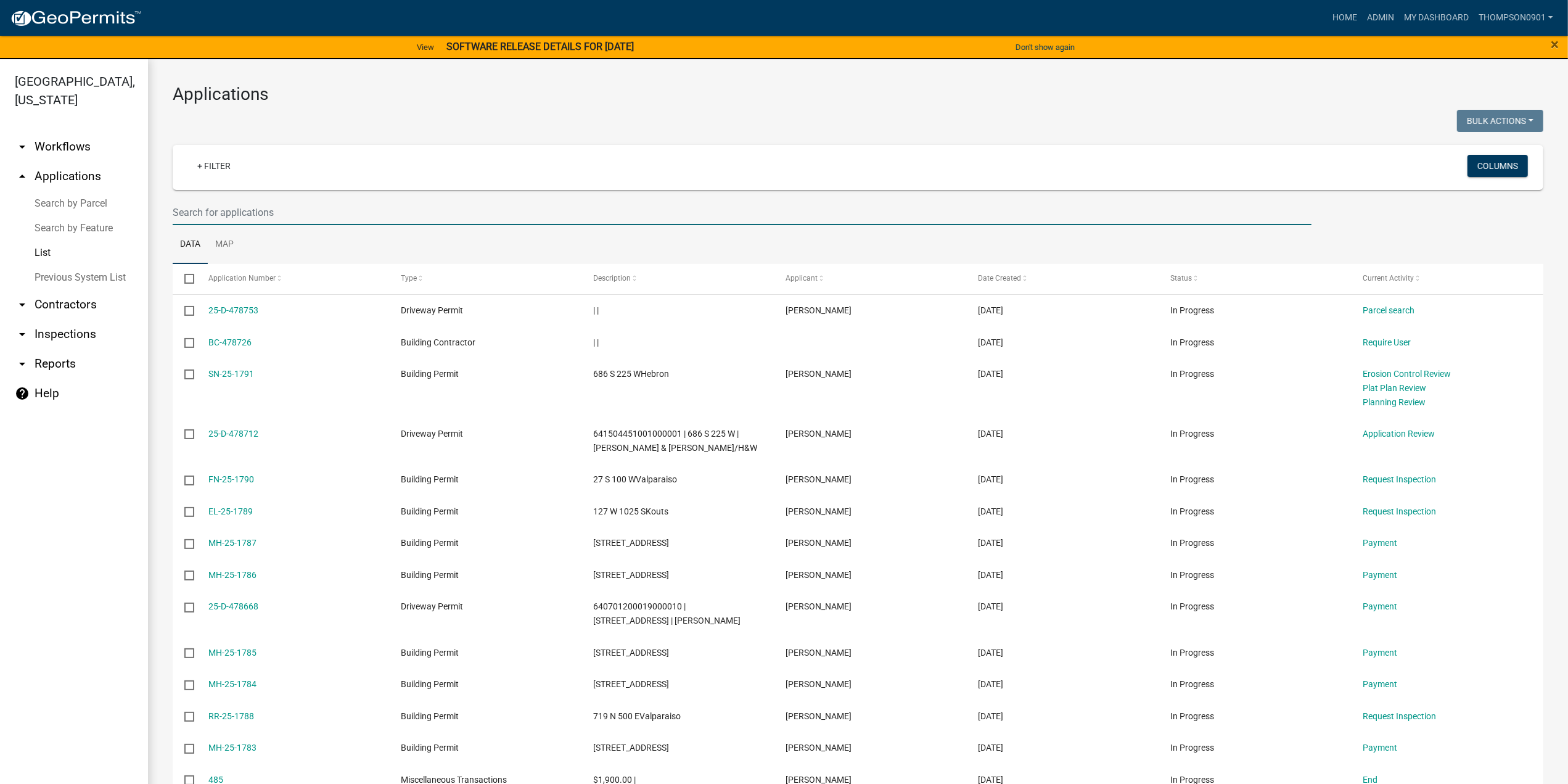
click at [270, 207] on input "text" at bounding box center [741, 212] width 1138 height 25
type input "25-858"
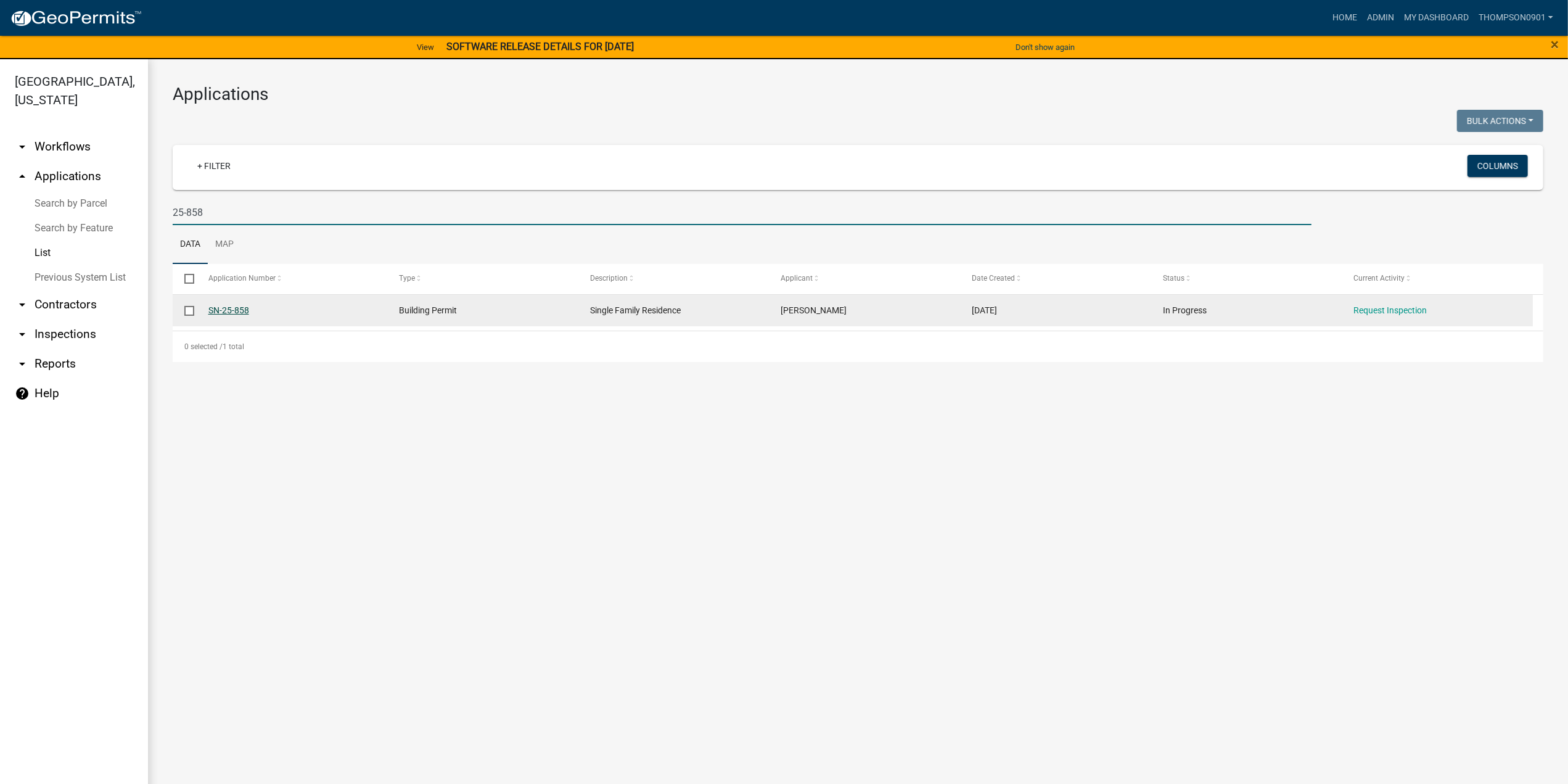
click at [239, 314] on link "SN-25-858" at bounding box center [228, 310] width 40 height 10
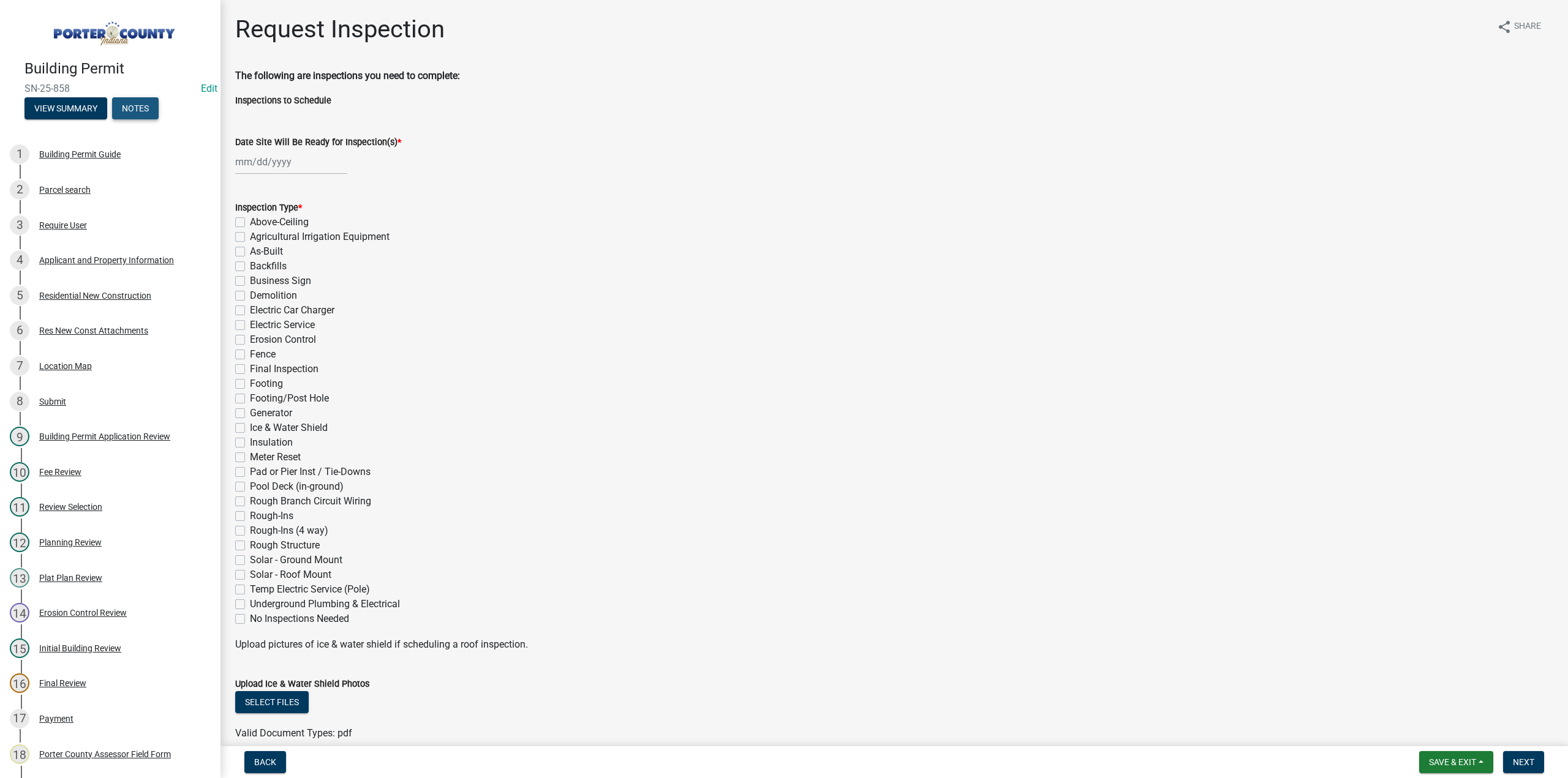
click at [131, 101] on button "Notes" at bounding box center [135, 108] width 47 height 22
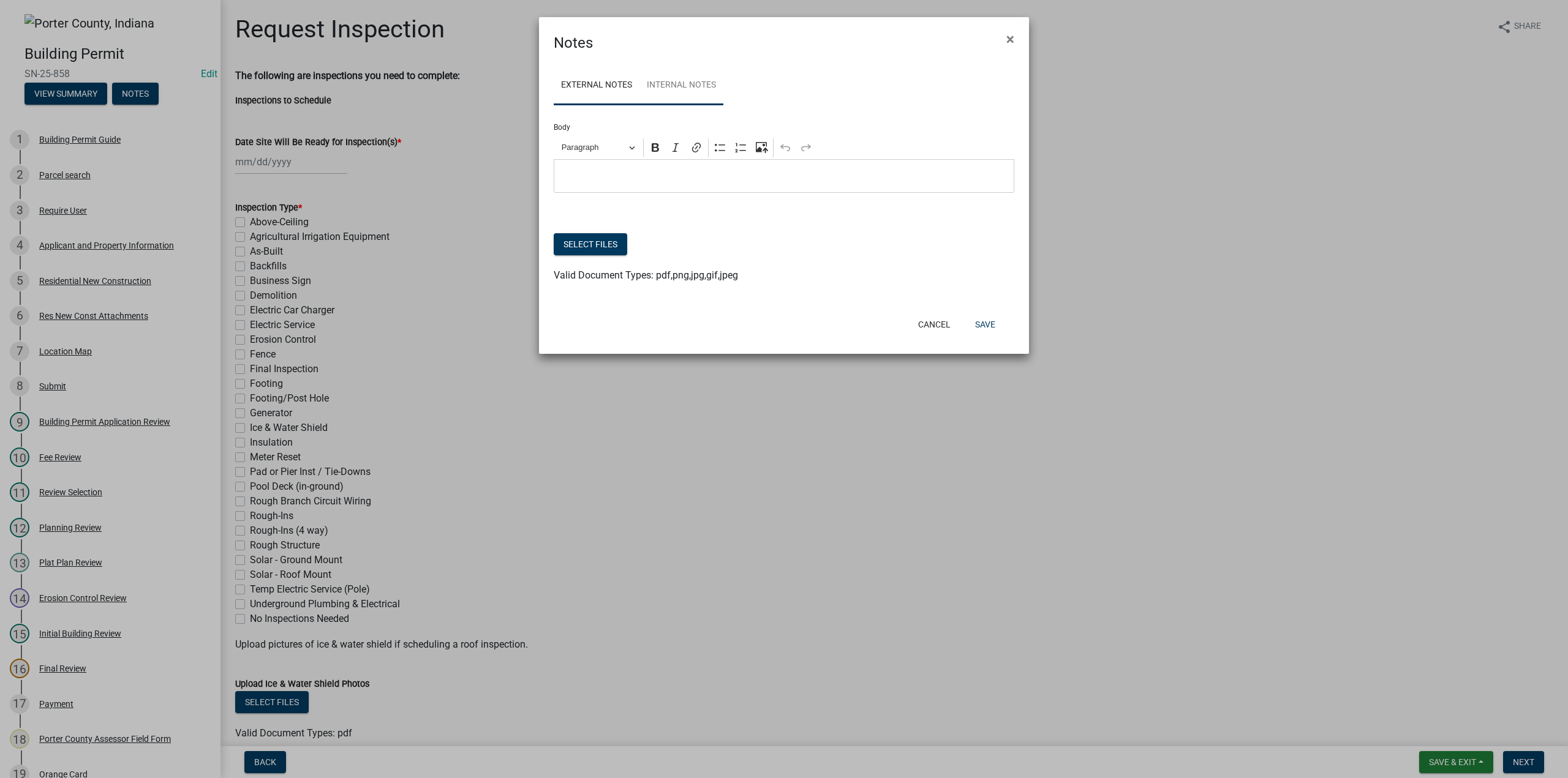
click at [673, 83] on link "Internal Notes" at bounding box center [681, 85] width 84 height 39
click at [587, 241] on button "Select files" at bounding box center [590, 244] width 73 height 22
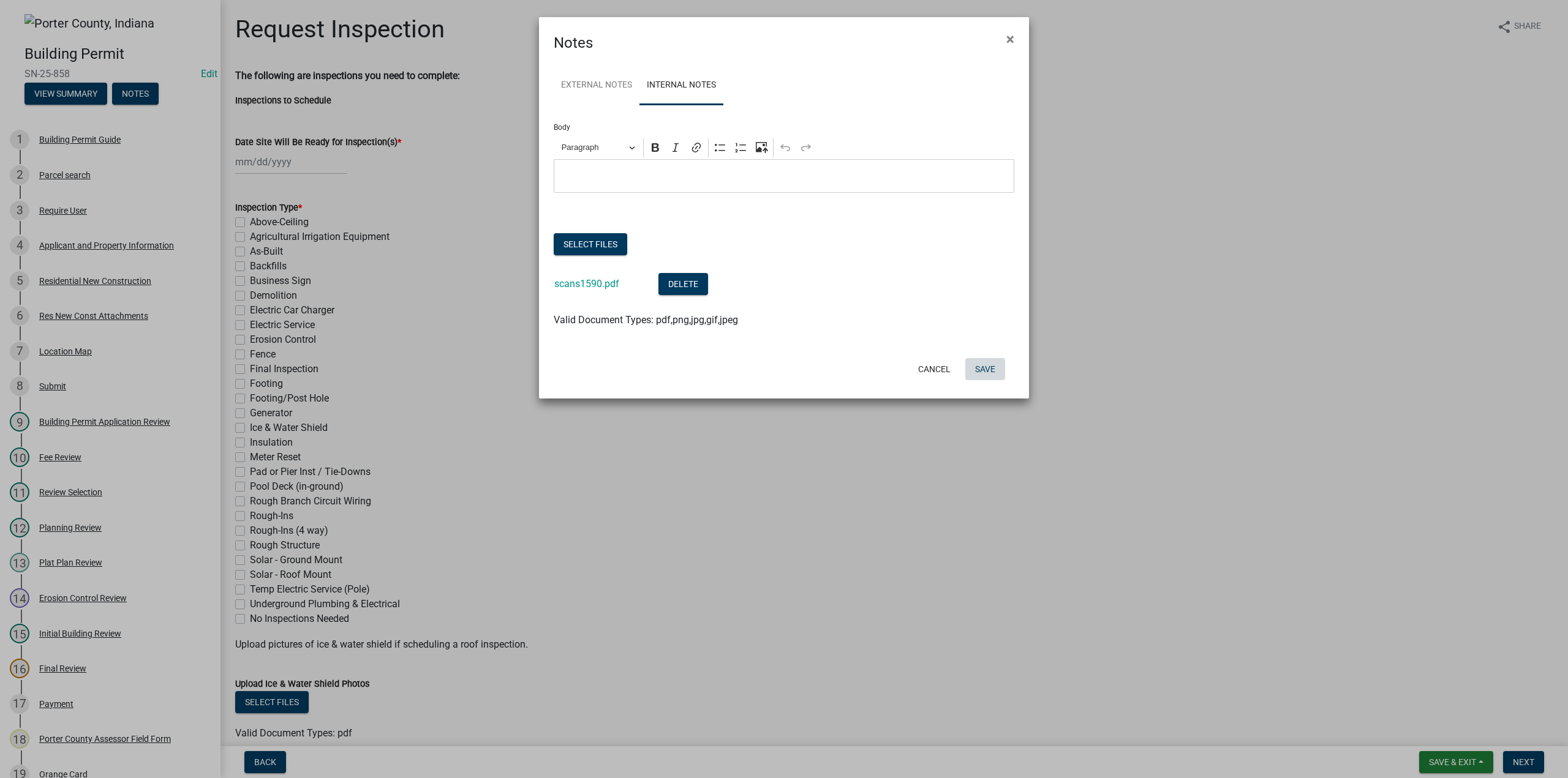
click at [995, 374] on button "Save" at bounding box center [985, 369] width 40 height 22
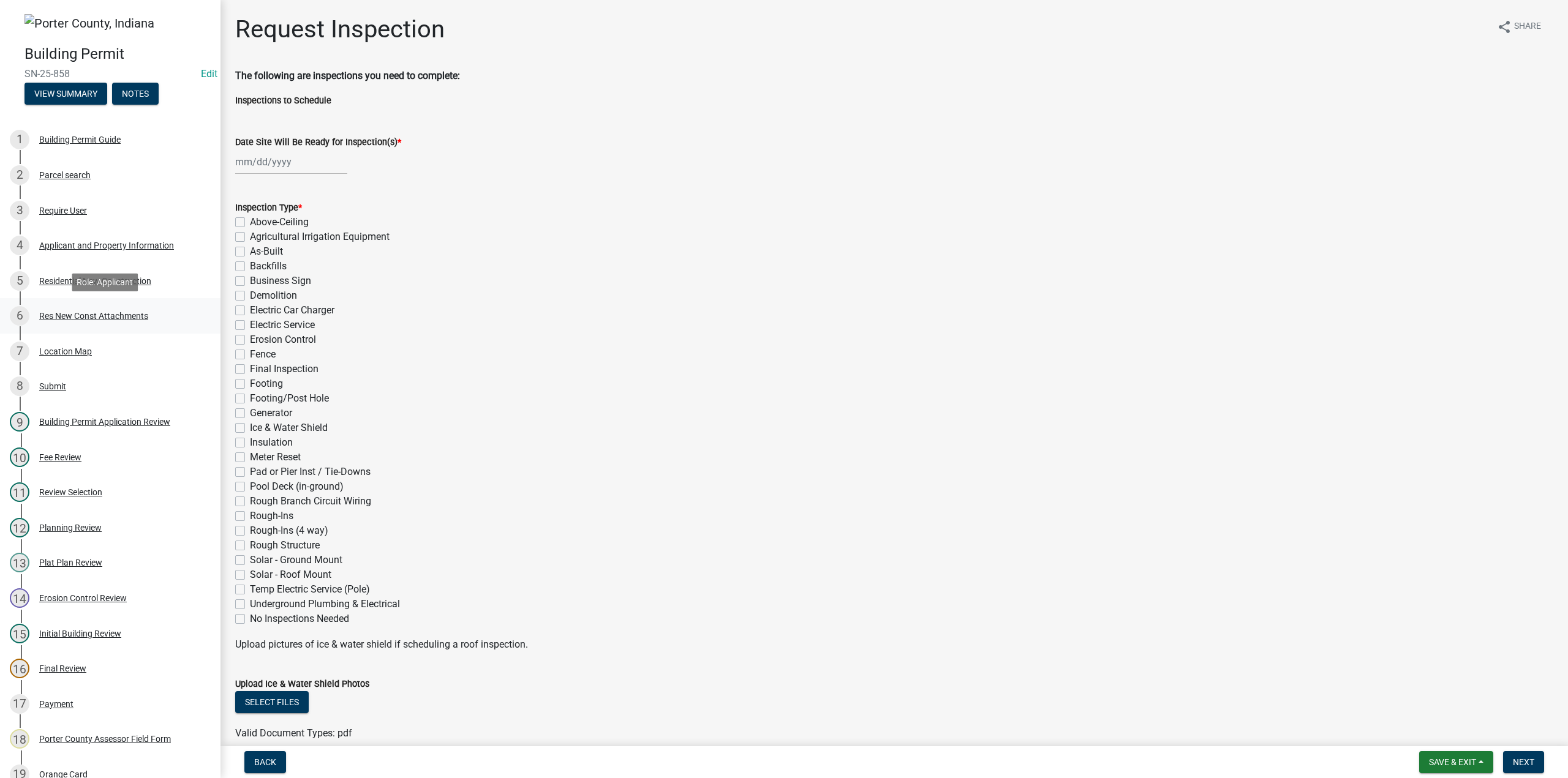
click at [134, 316] on div "Res New Const Attachments" at bounding box center [93, 315] width 109 height 9
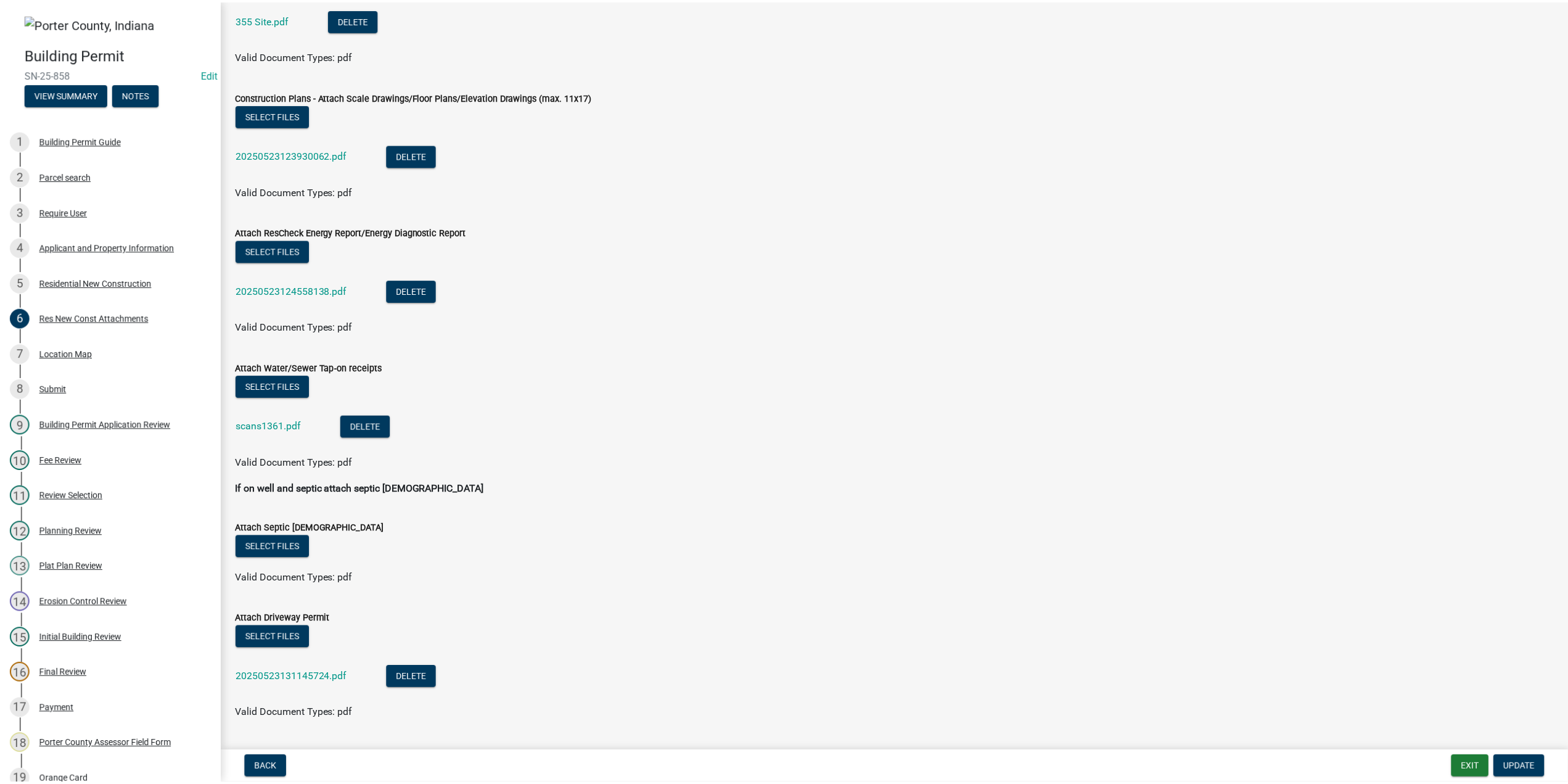
scroll to position [247, 0]
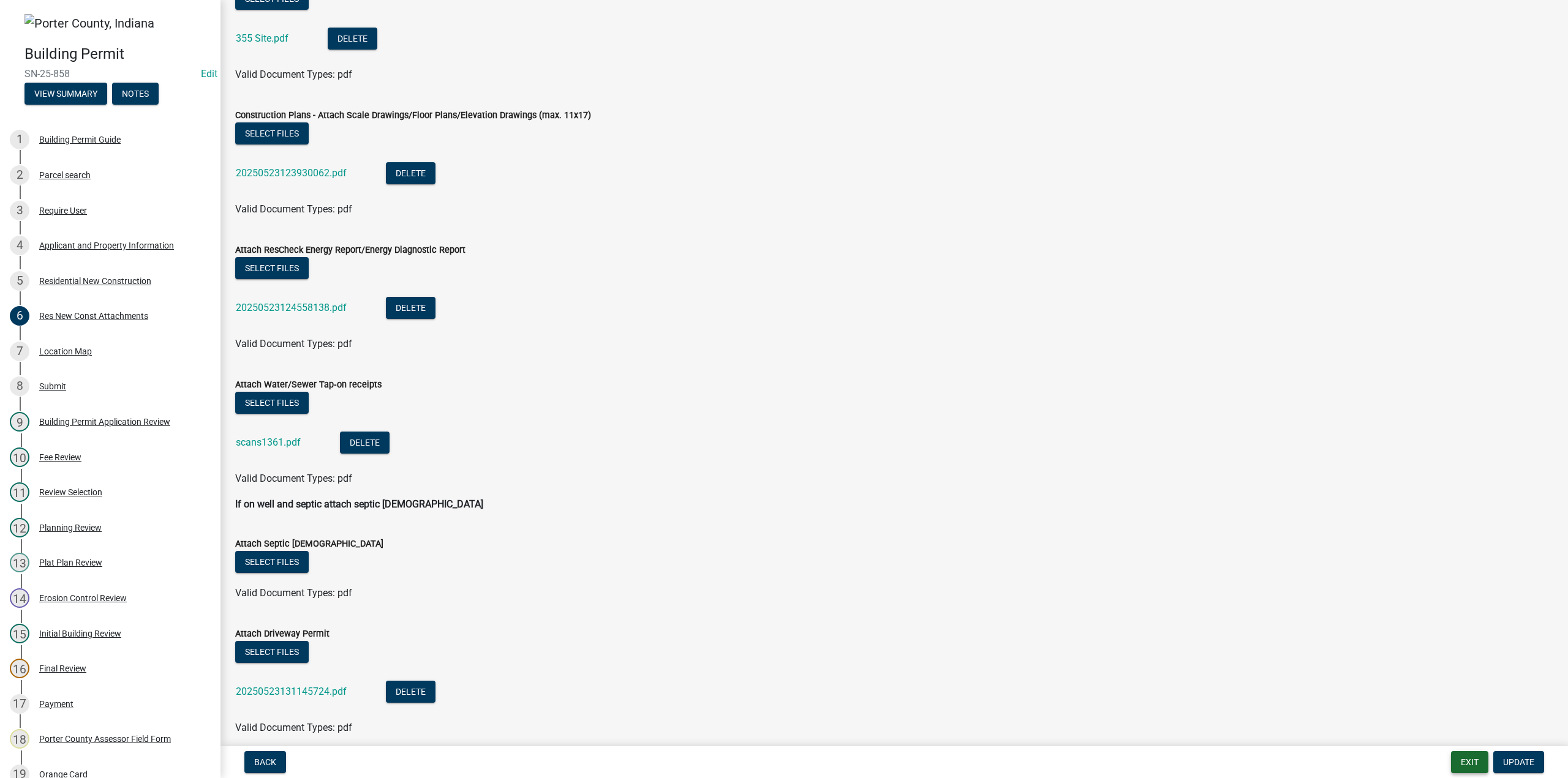
click at [1466, 761] on button "Exit" at bounding box center [1469, 762] width 37 height 22
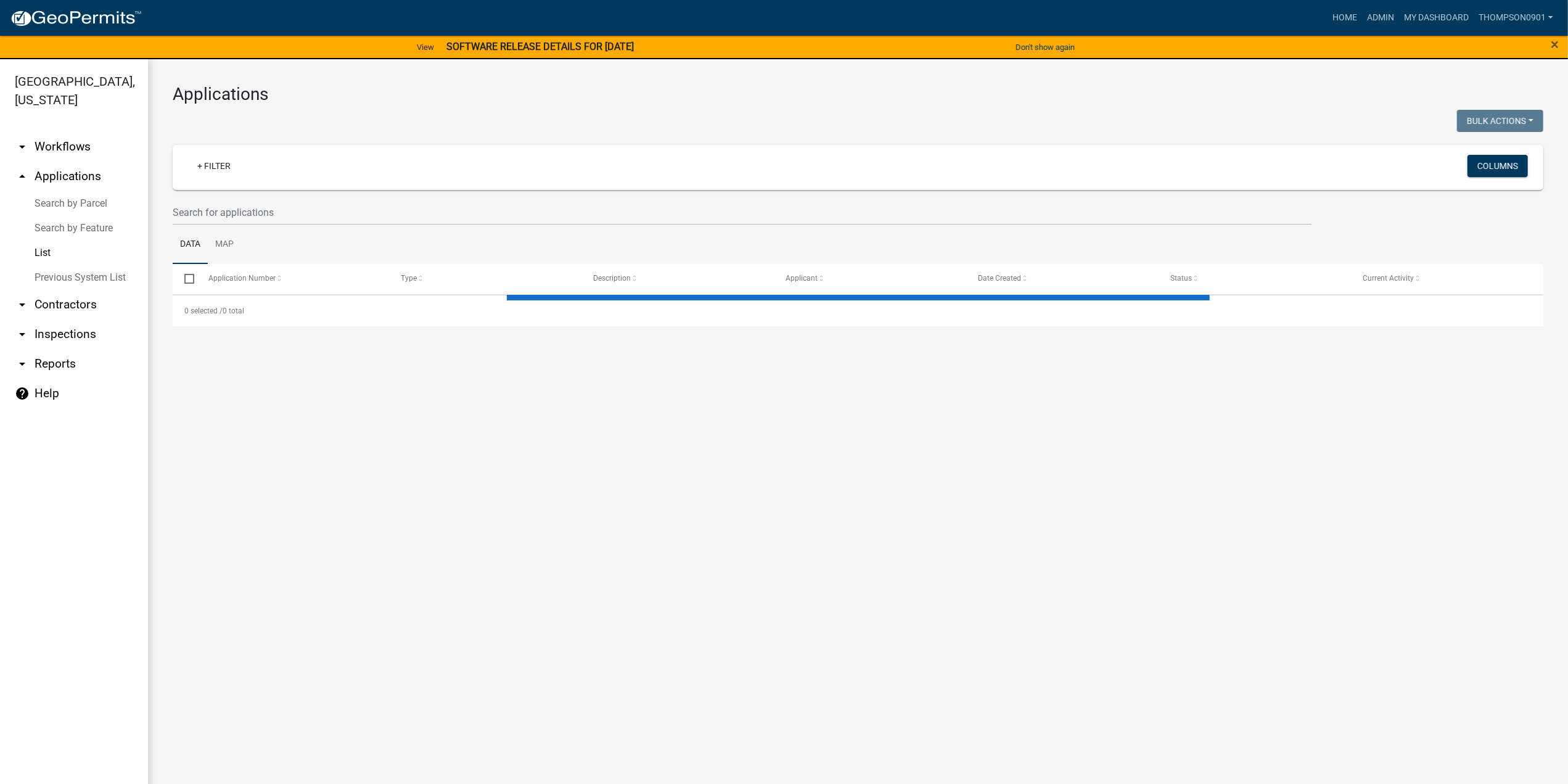
select select "3: 100"
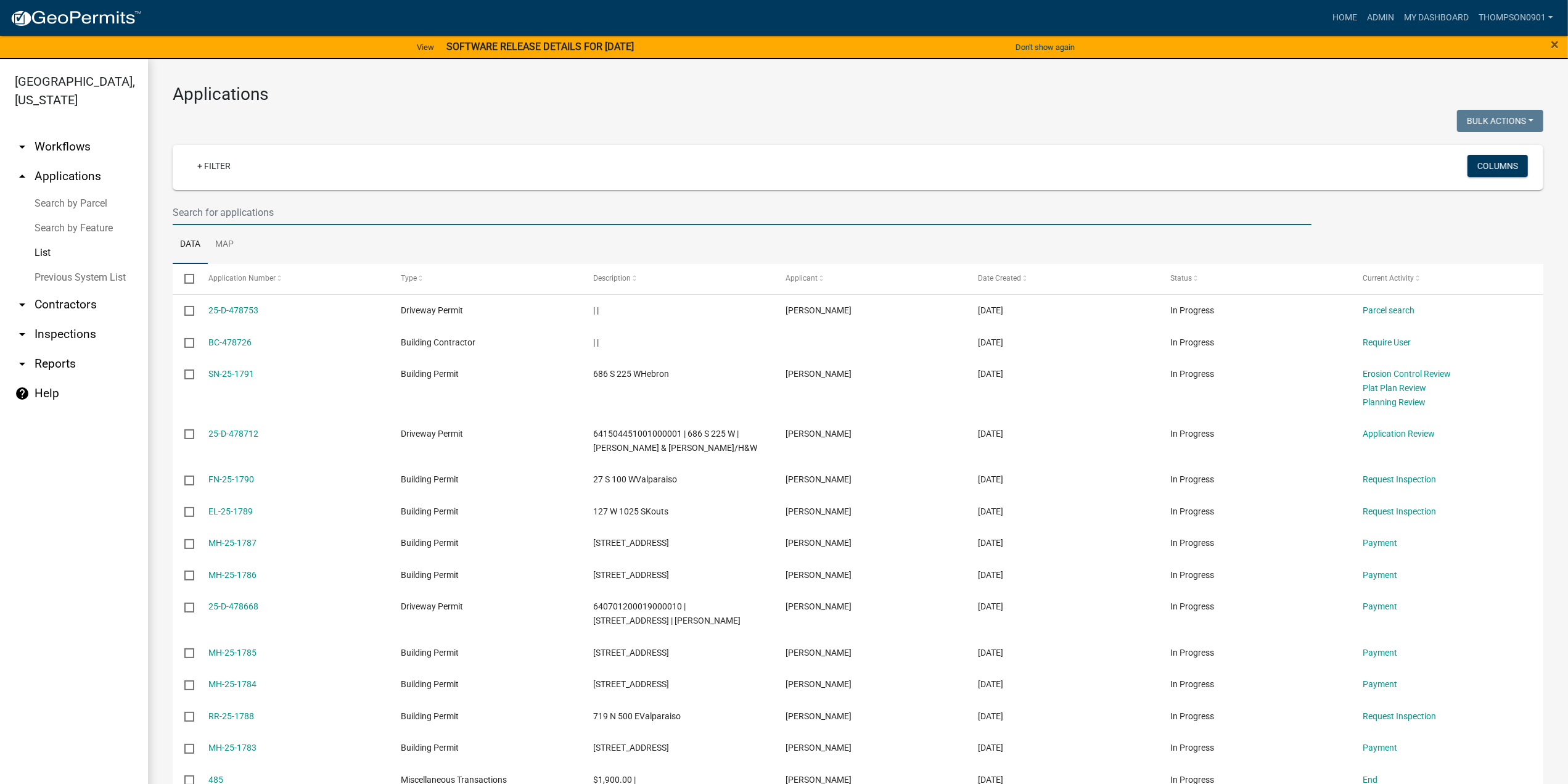
drag, startPoint x: 217, startPoint y: 208, endPoint x: 199, endPoint y: 207, distance: 18.0
click at [216, 208] on input "text" at bounding box center [741, 212] width 1138 height 25
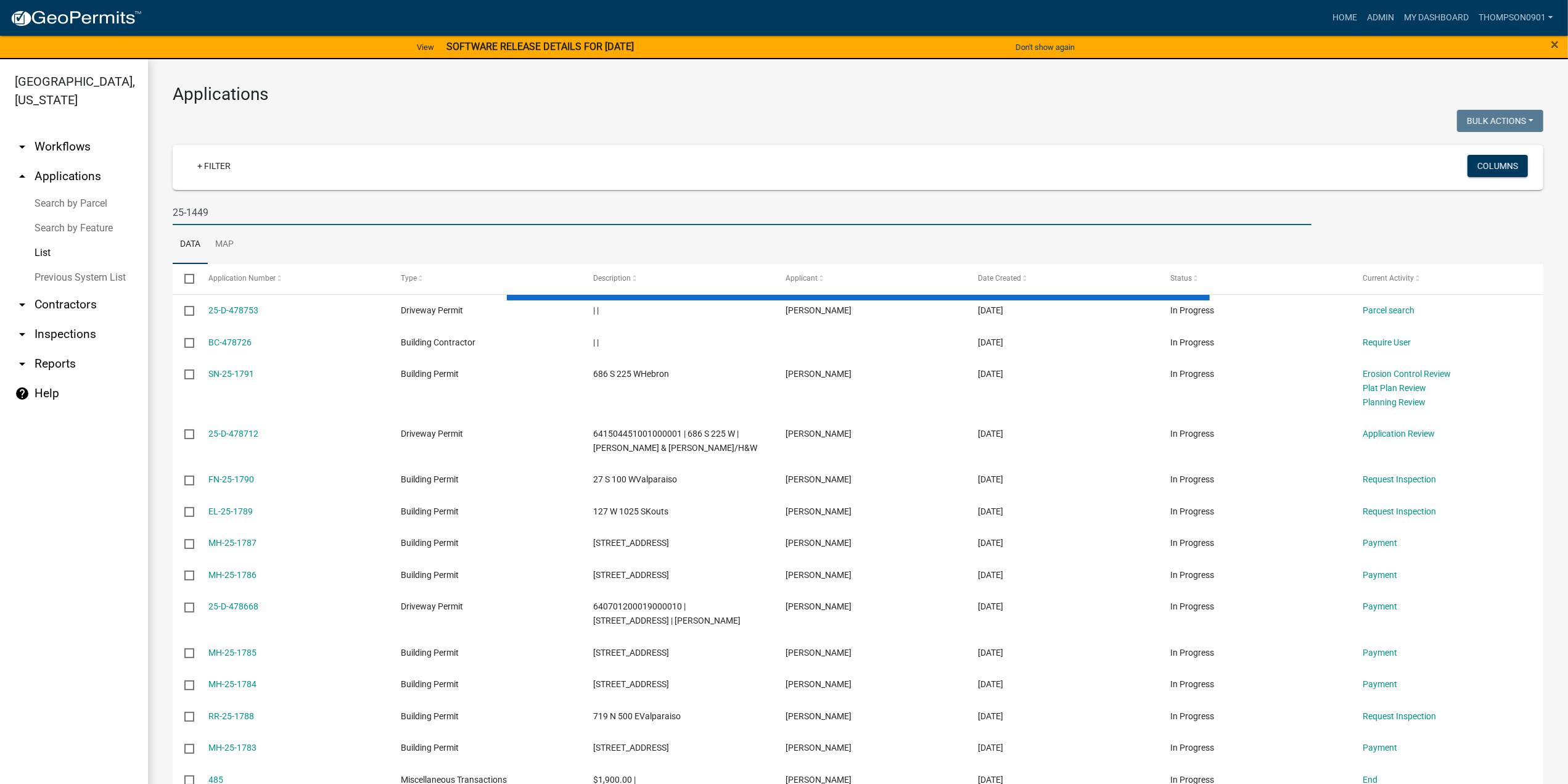
type input "25-1449"
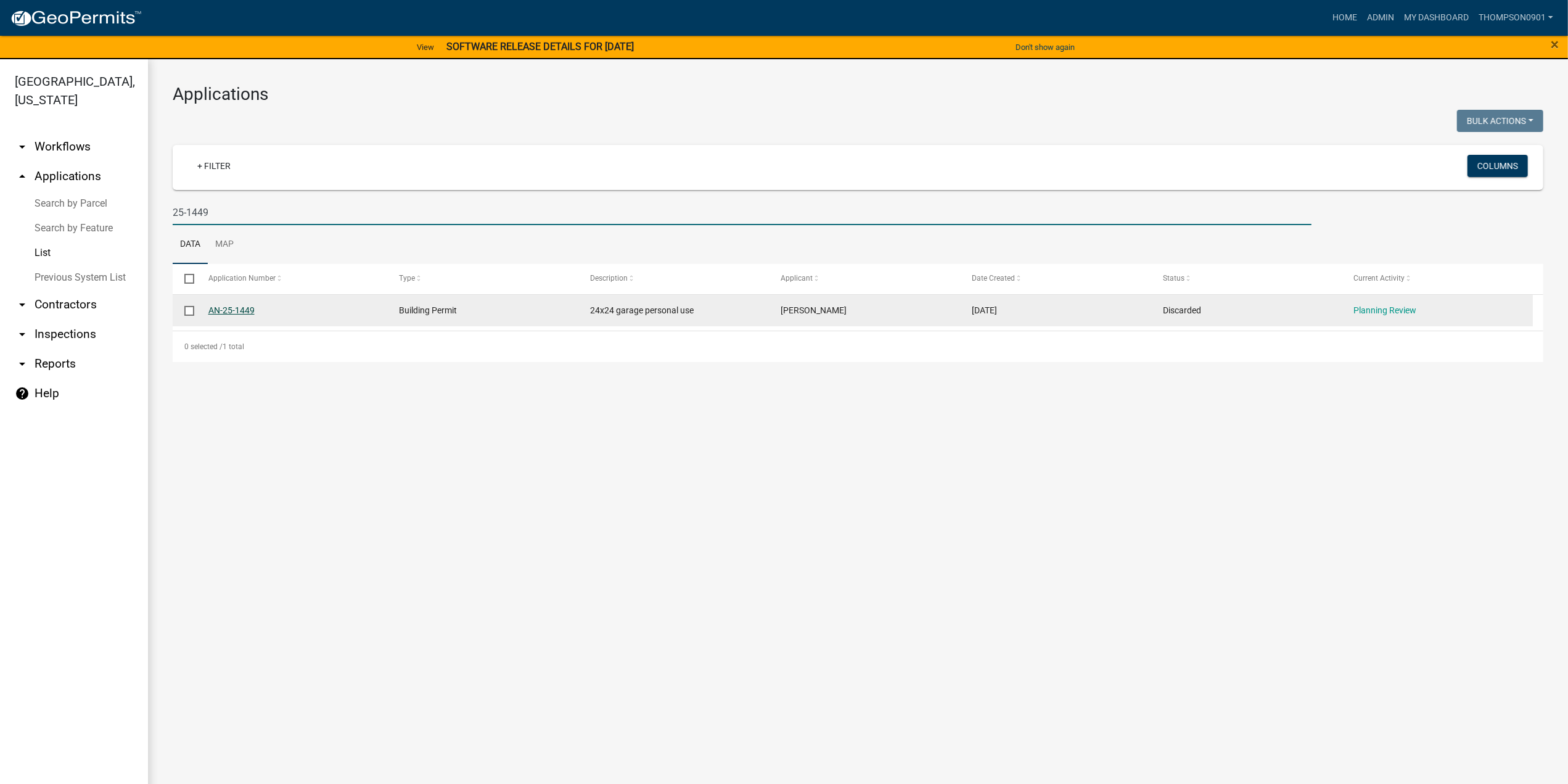
click at [236, 312] on link "AN-25-1449" at bounding box center [231, 310] width 46 height 10
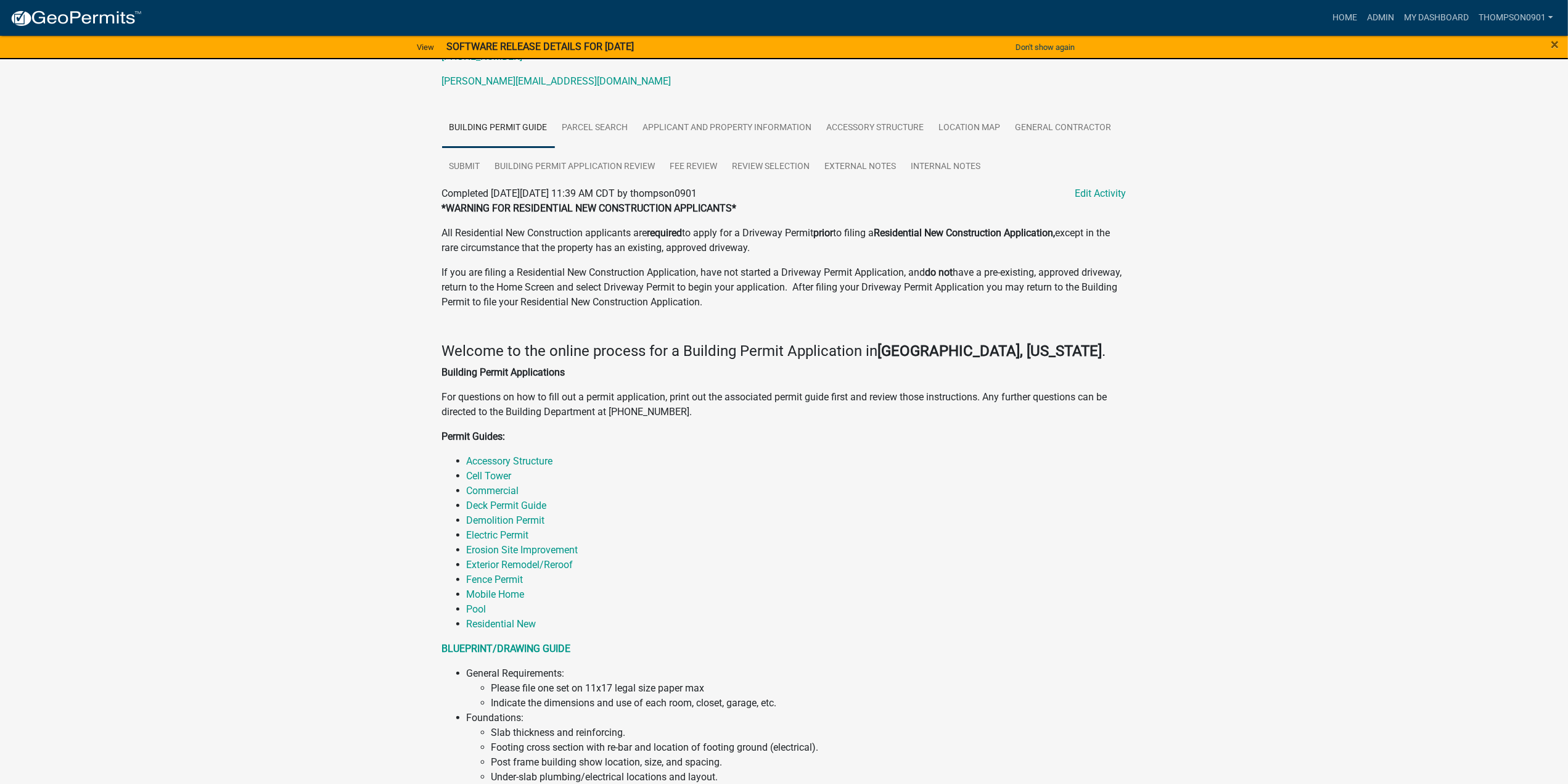
scroll to position [185, 0]
click at [943, 170] on link "Internal Notes" at bounding box center [946, 165] width 84 height 39
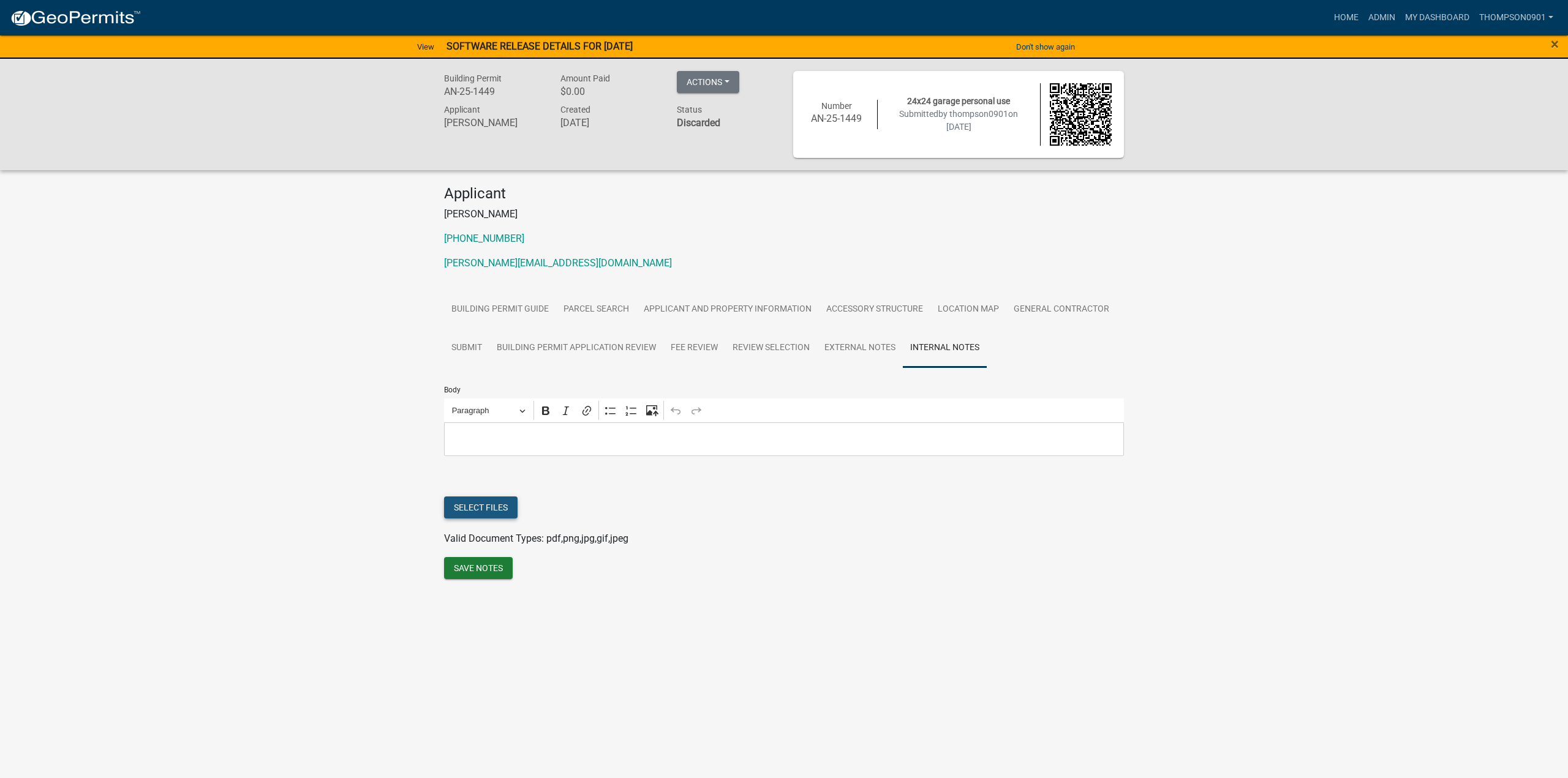
click at [472, 509] on button "Select files" at bounding box center [480, 507] width 73 height 22
click at [489, 611] on button "Save Notes" at bounding box center [478, 612] width 69 height 22
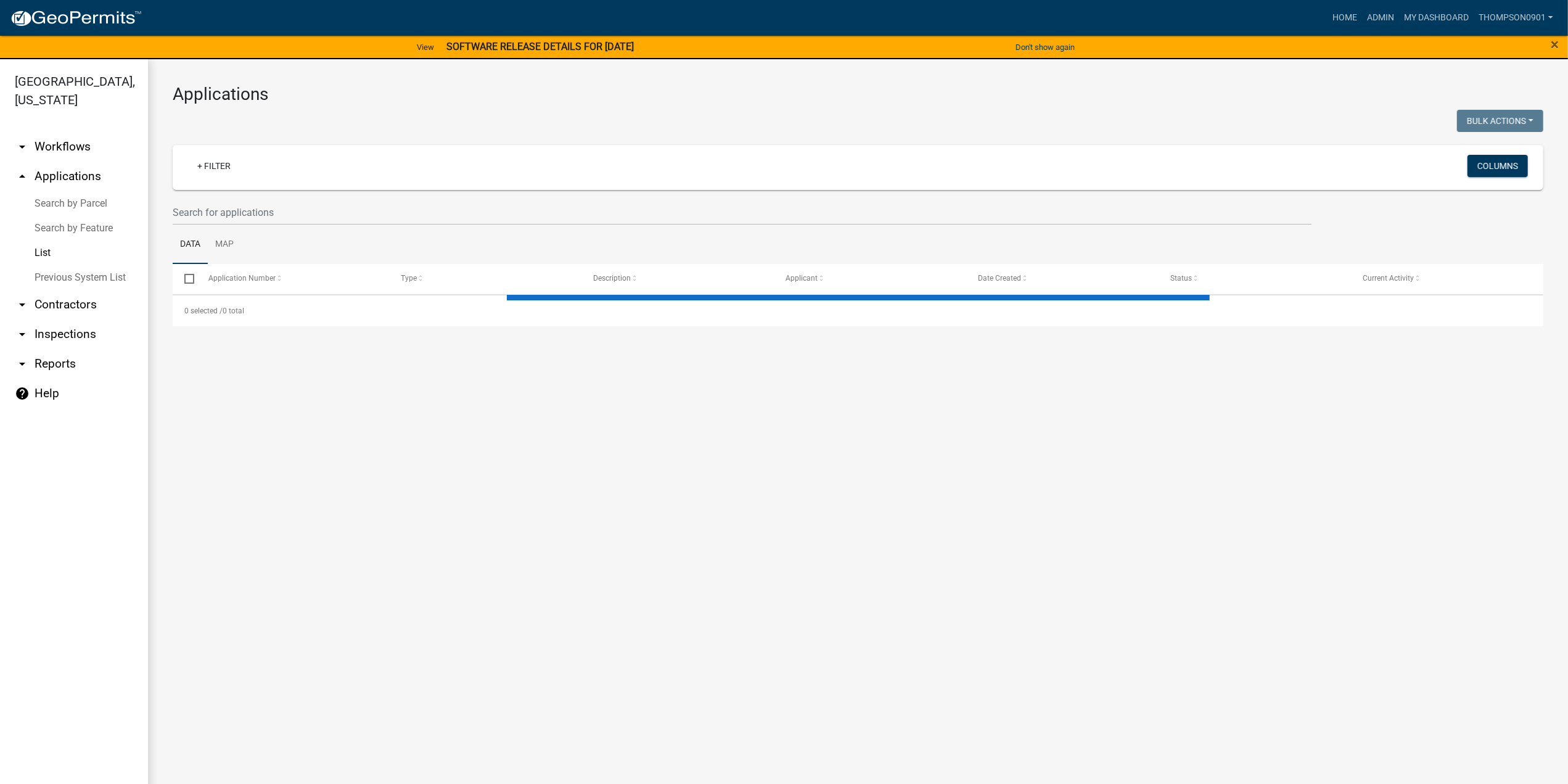
select select "3: 100"
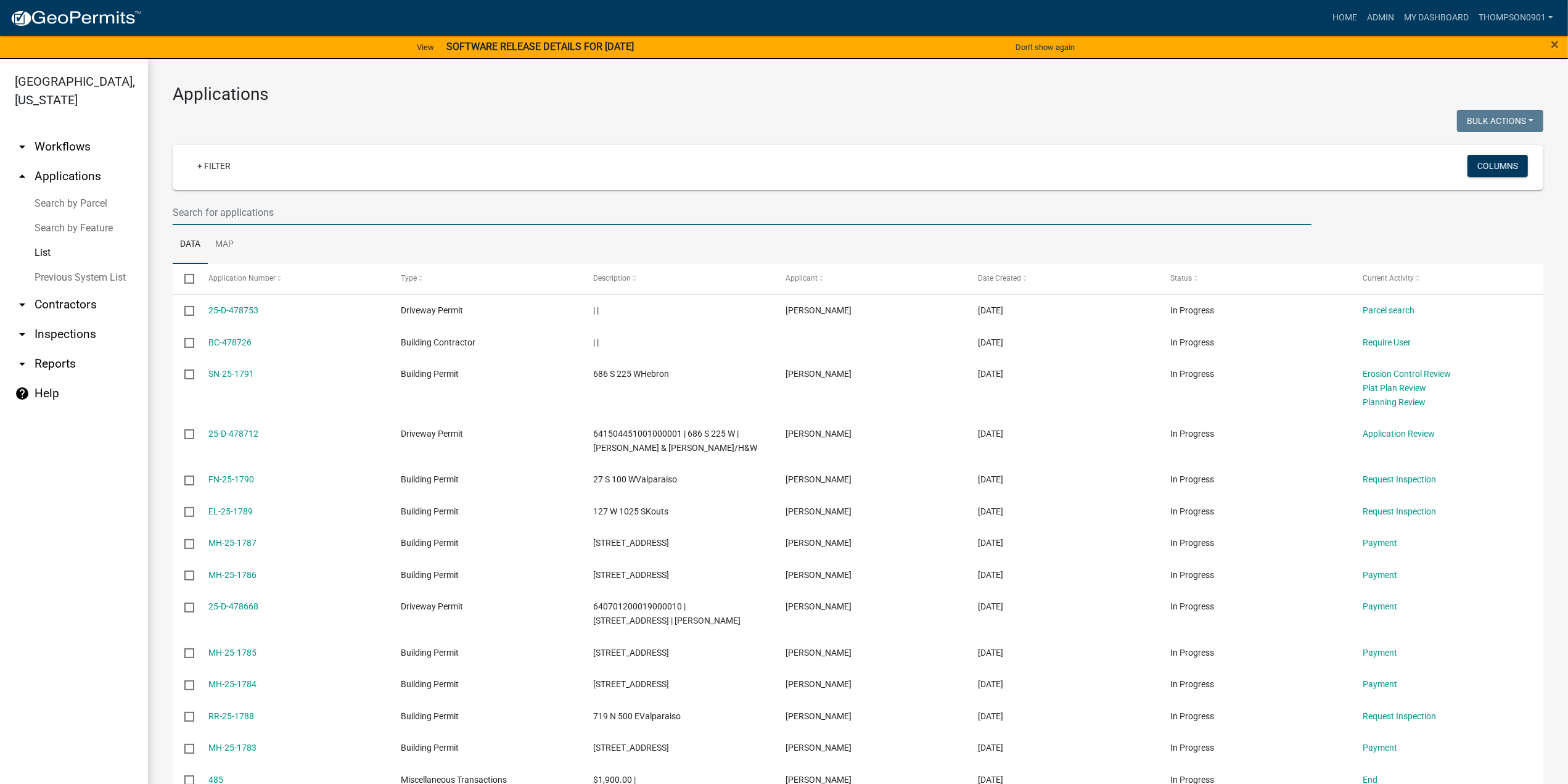
click at [279, 211] on input "text" at bounding box center [741, 212] width 1138 height 25
type input "25-1388"
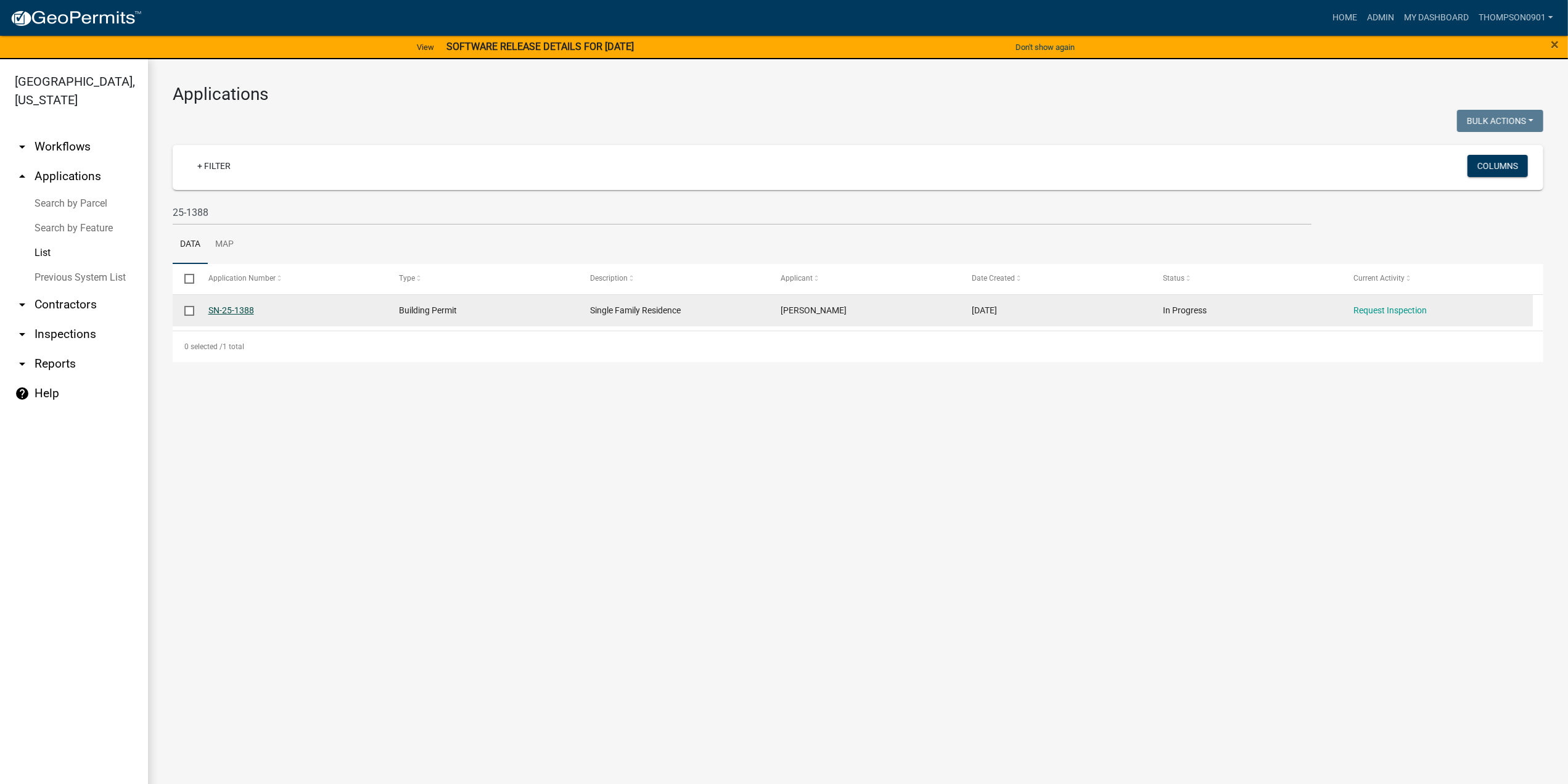
click at [223, 312] on link "SN-25-1388" at bounding box center [231, 310] width 46 height 10
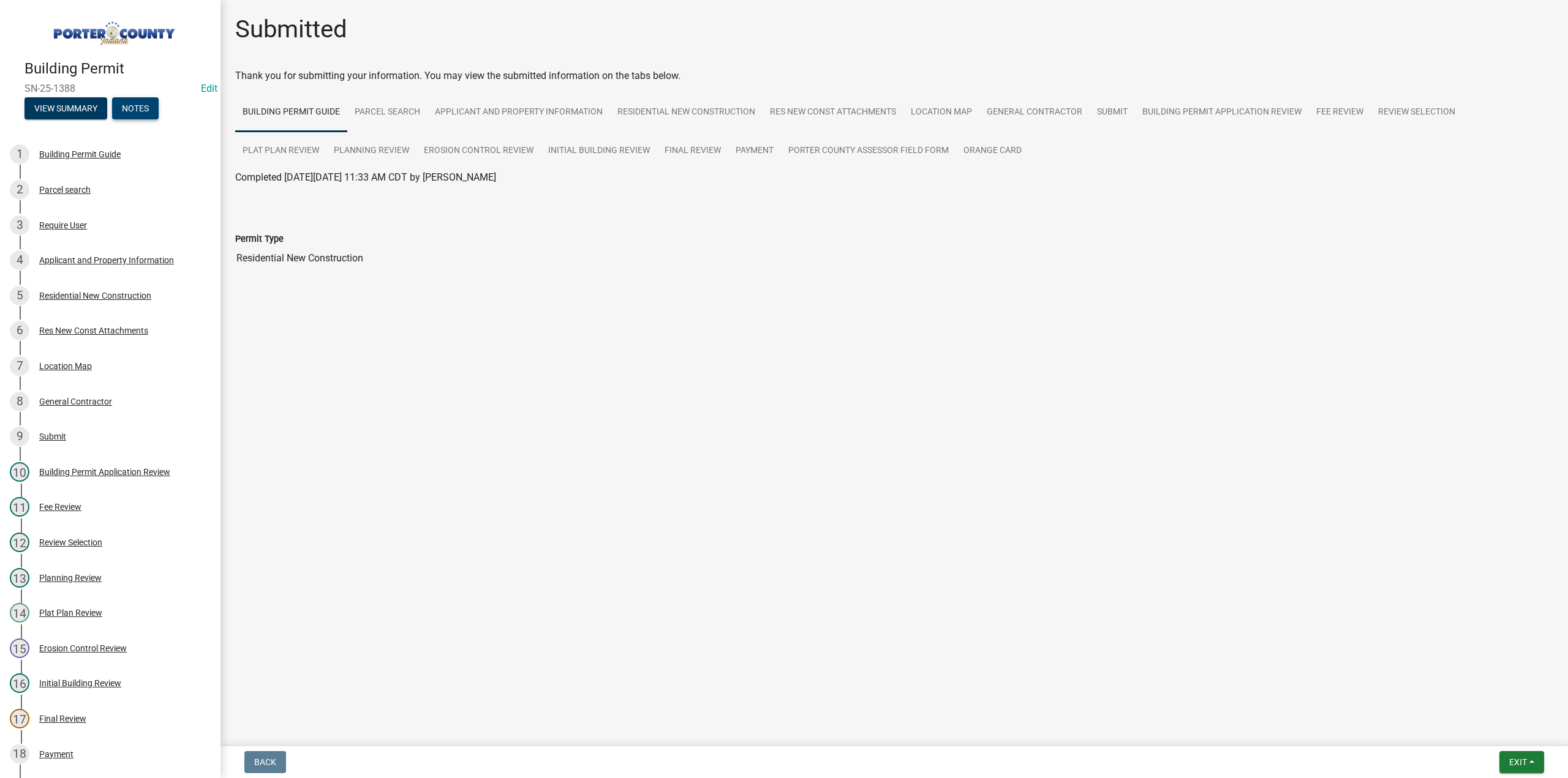
click at [145, 106] on button "Notes" at bounding box center [135, 108] width 47 height 22
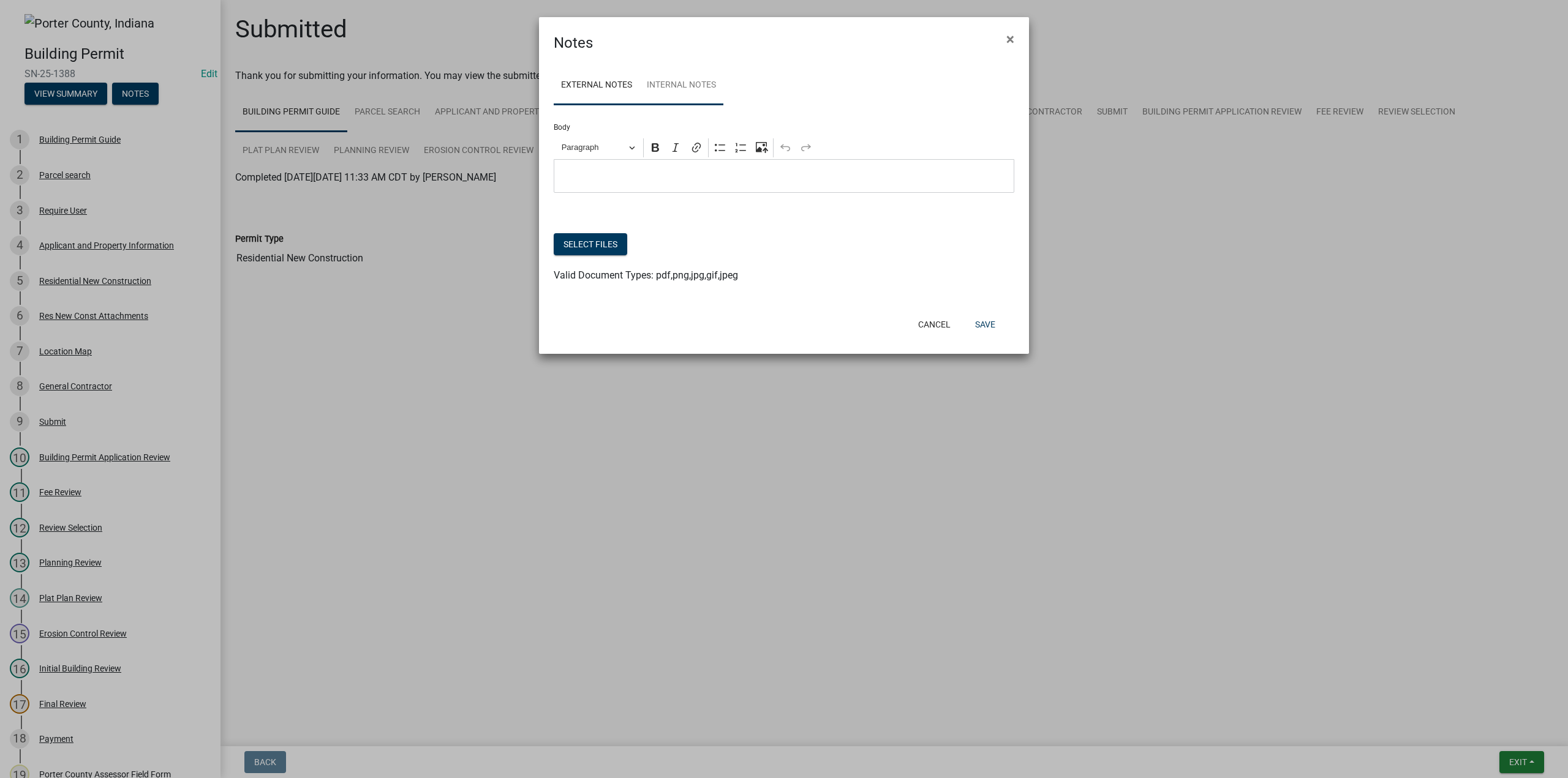
click at [663, 83] on link "Internal Notes" at bounding box center [681, 85] width 84 height 39
click at [581, 248] on button "Select files" at bounding box center [590, 244] width 73 height 22
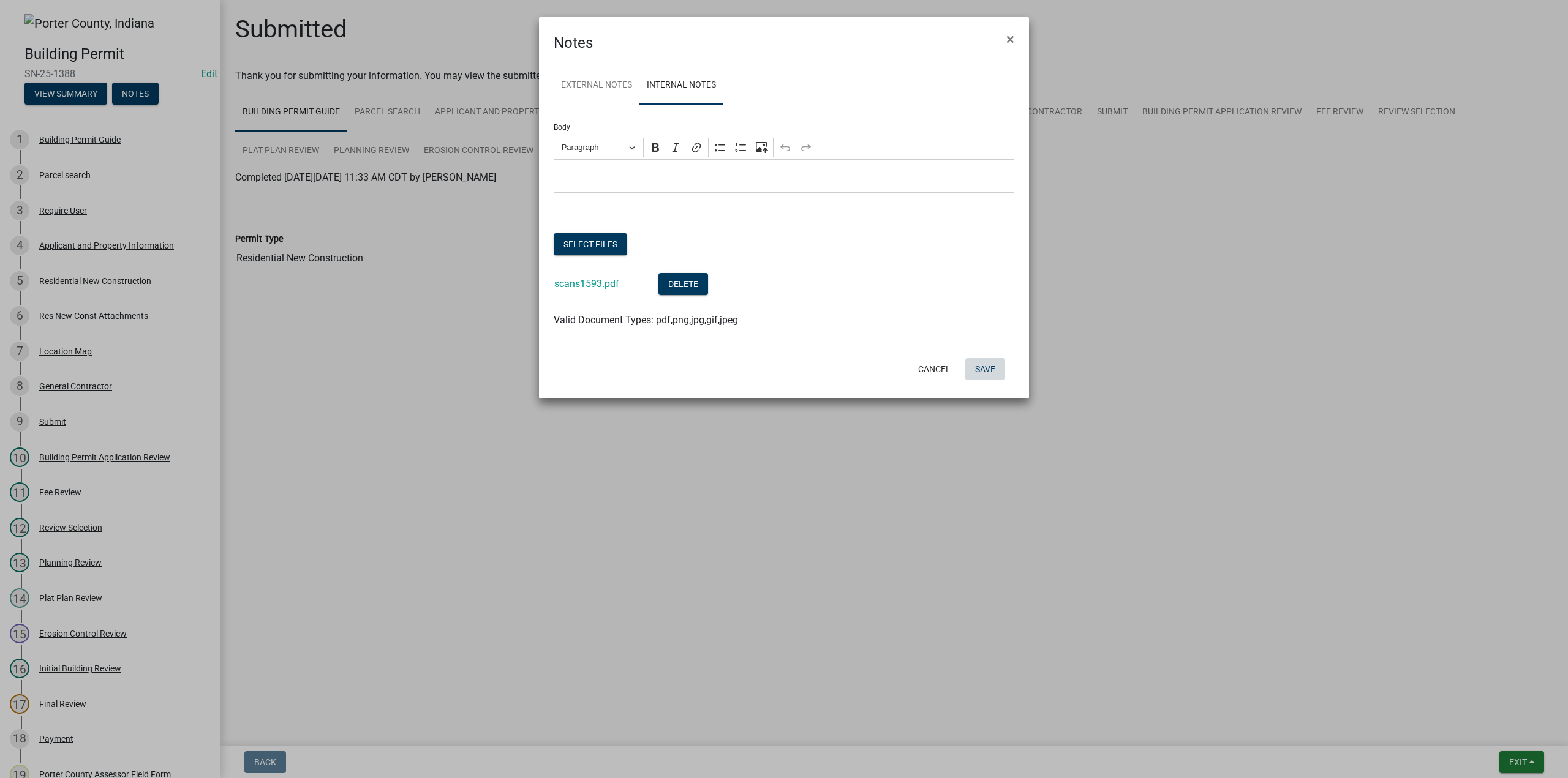
click at [987, 371] on button "Save" at bounding box center [985, 369] width 40 height 22
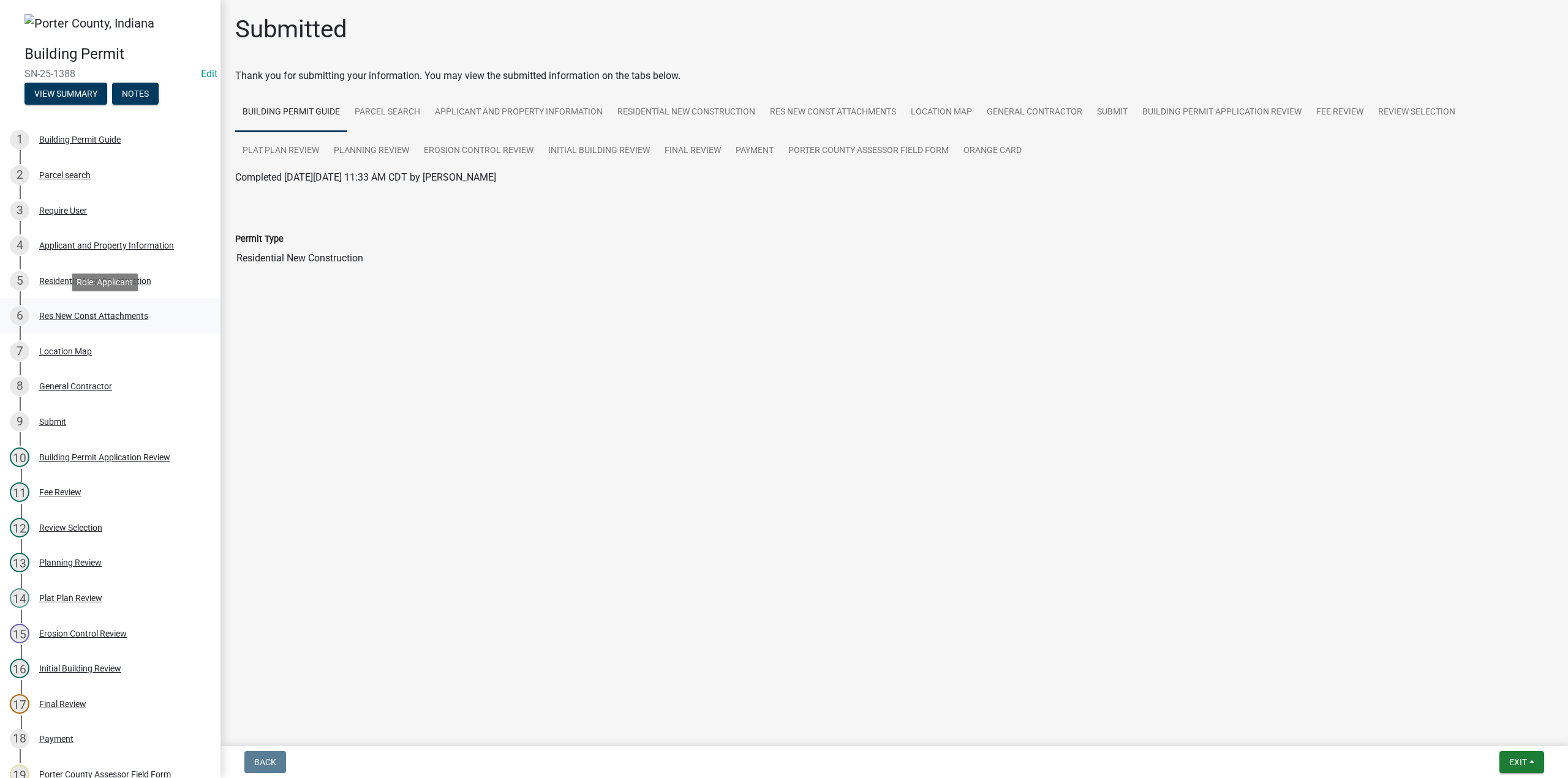
click at [90, 312] on div "Res New Const Attachments" at bounding box center [93, 315] width 109 height 9
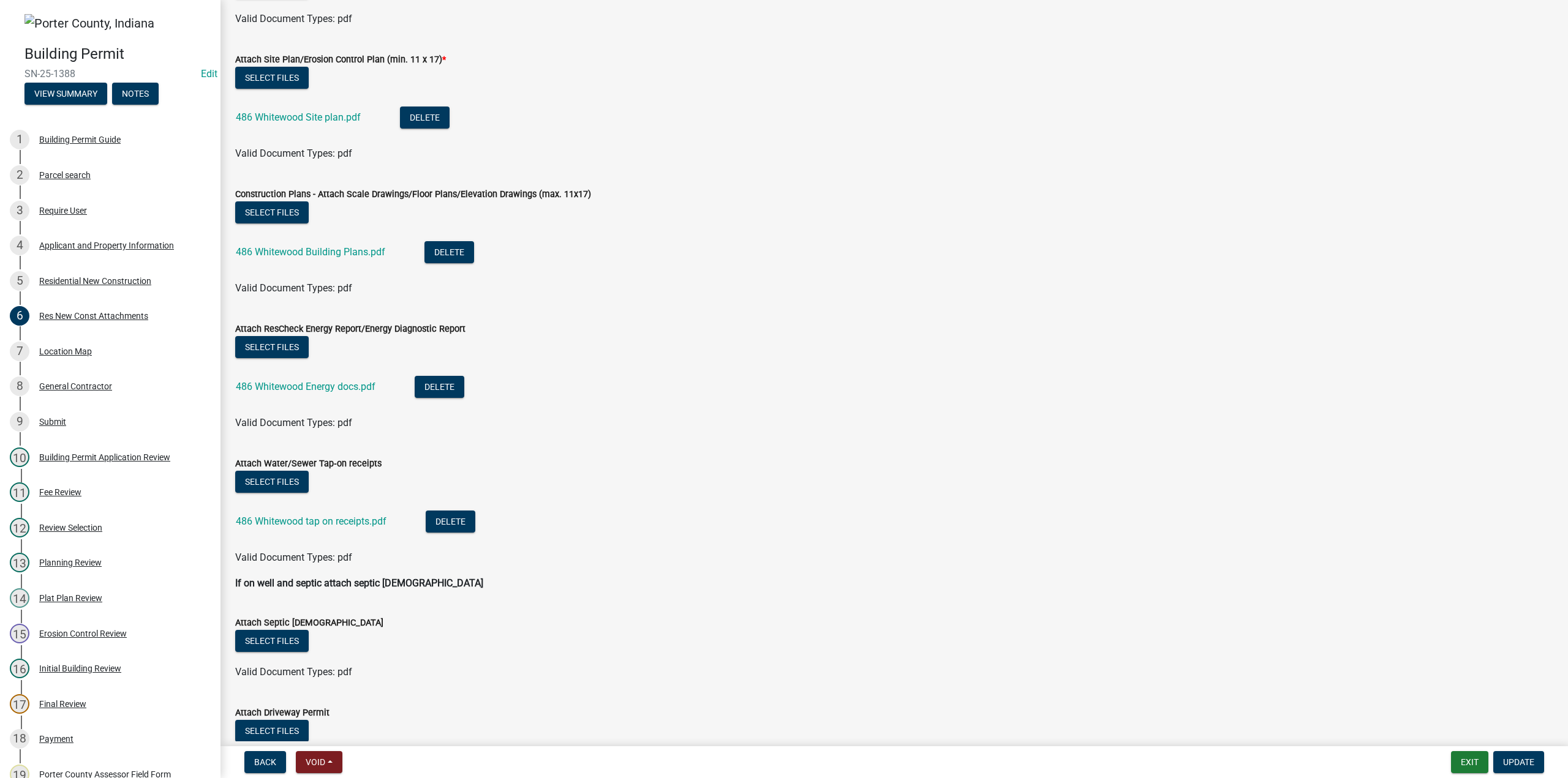
scroll to position [297, 0]
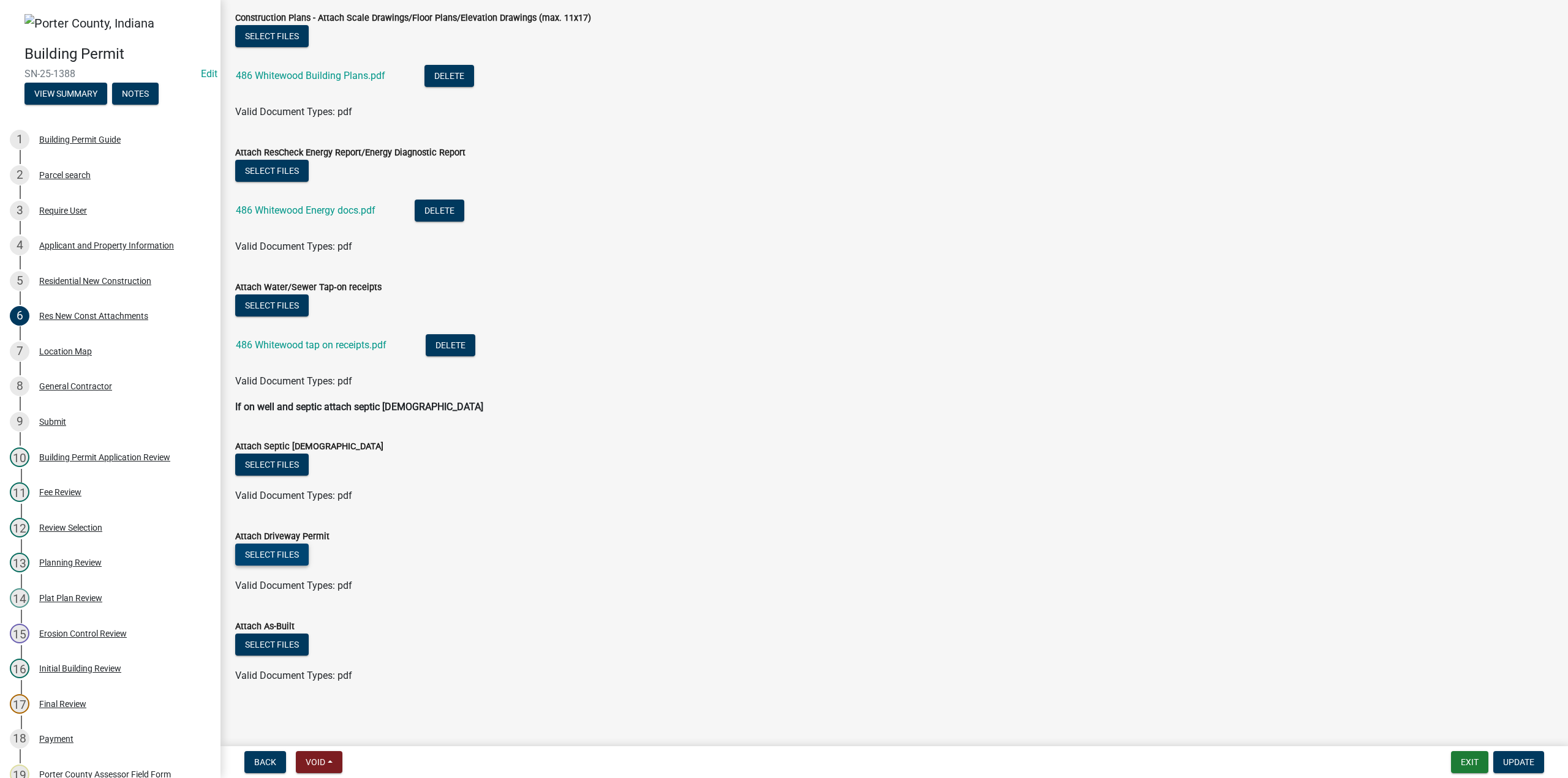
click at [288, 555] on button "Select files" at bounding box center [271, 554] width 73 height 22
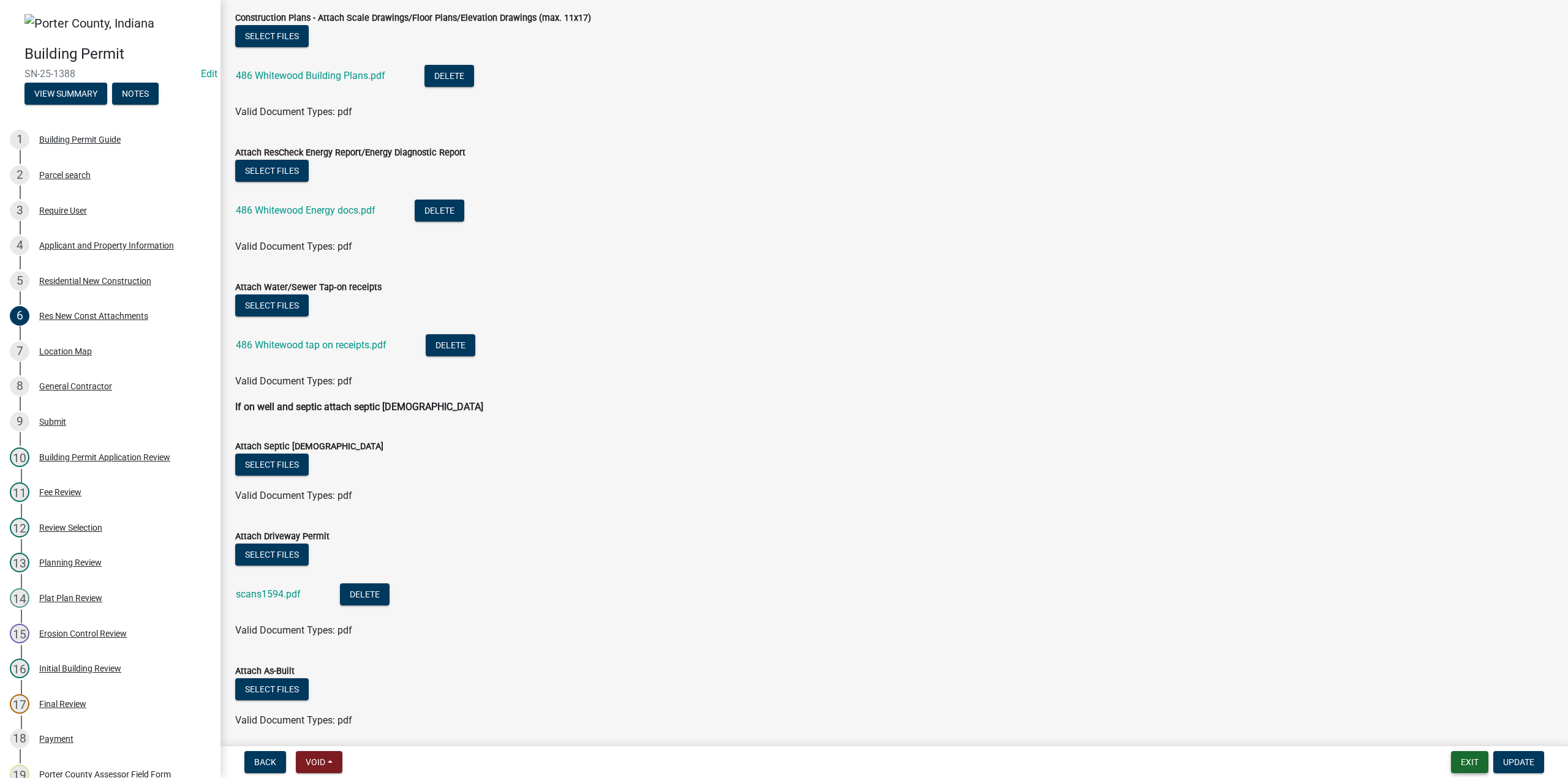
click at [1478, 763] on button "Exit" at bounding box center [1469, 762] width 37 height 22
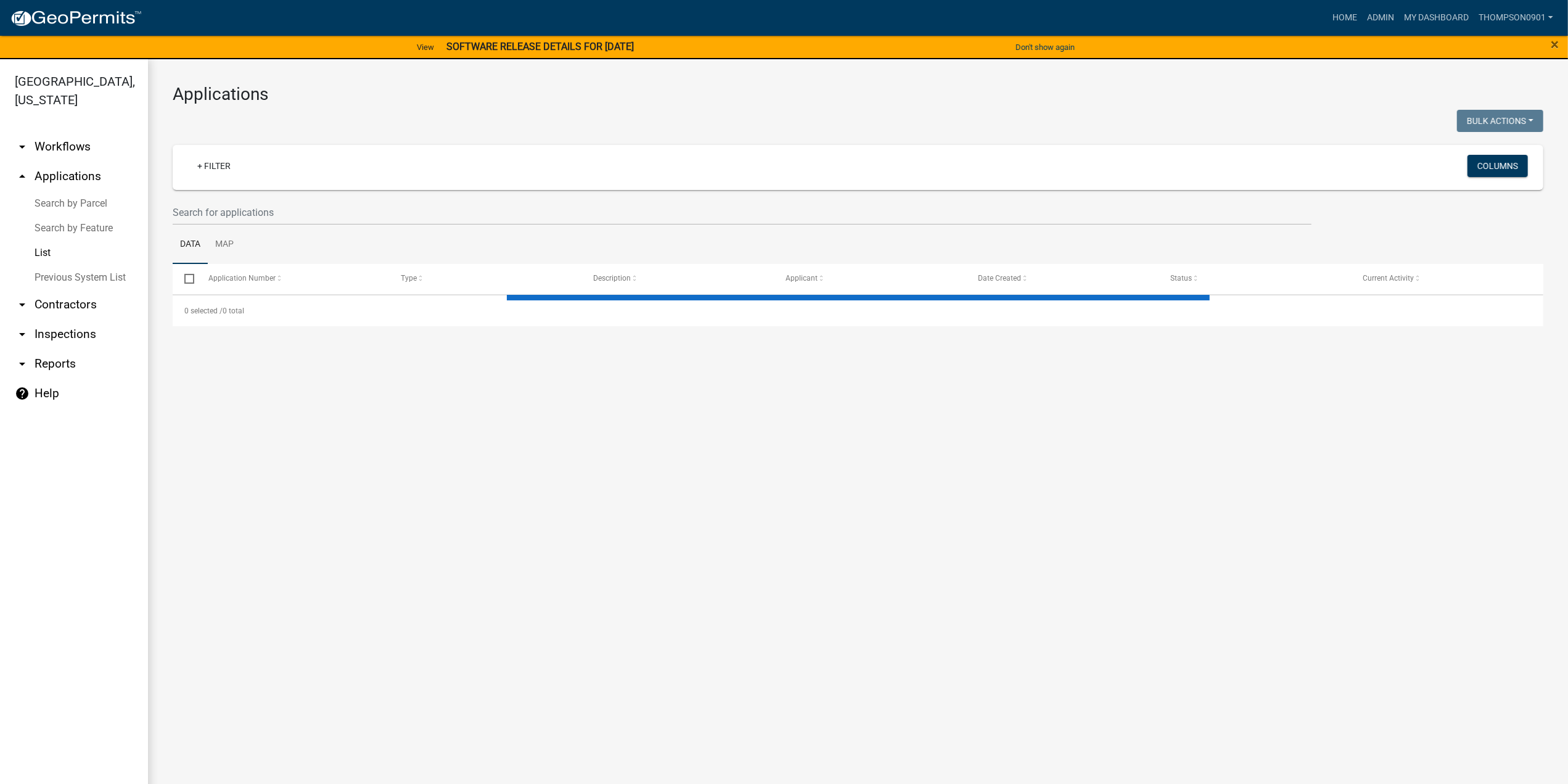
select select "3: 100"
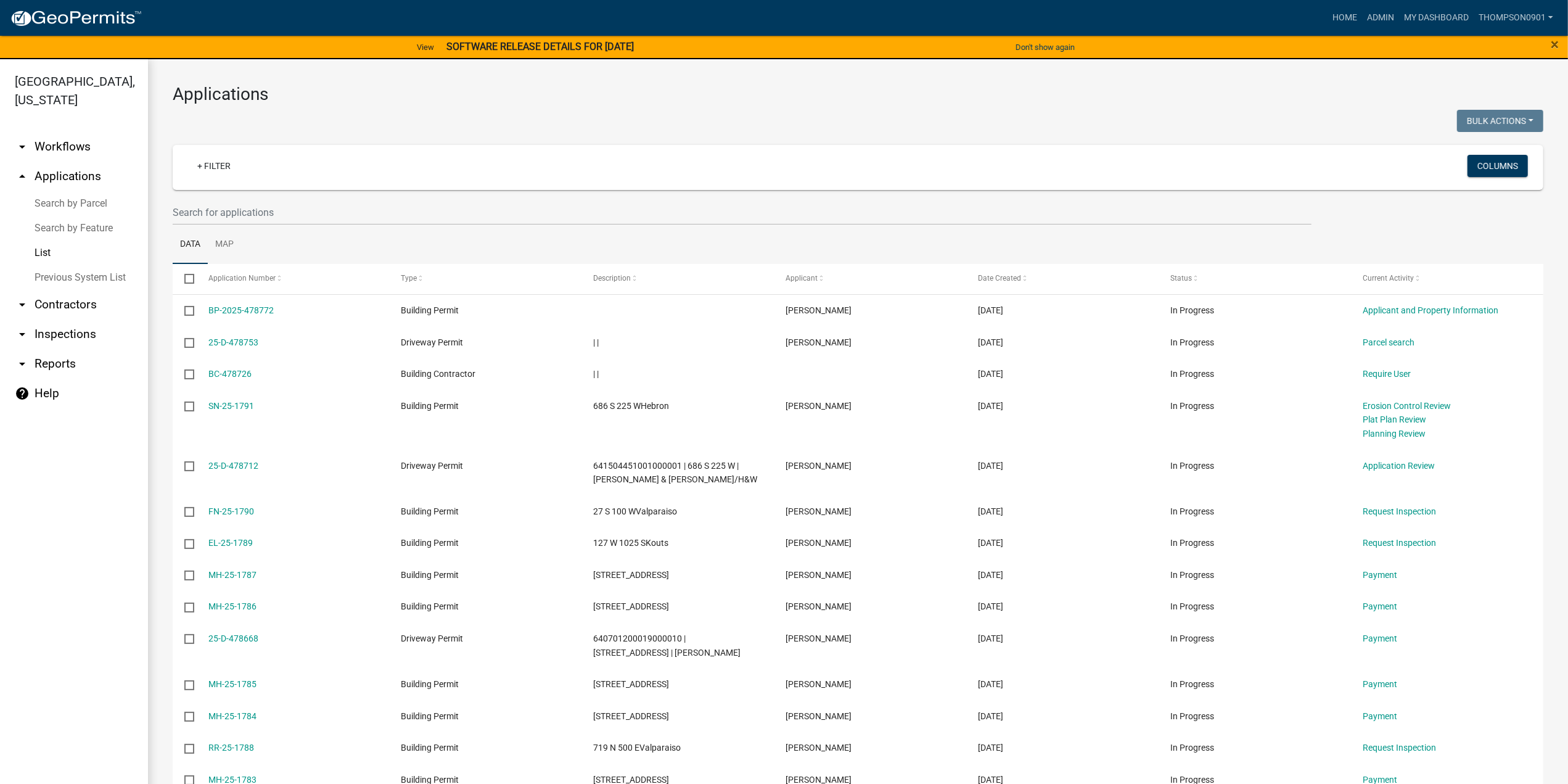
click at [69, 290] on link "arrow_drop_down Contractors" at bounding box center [74, 304] width 148 height 30
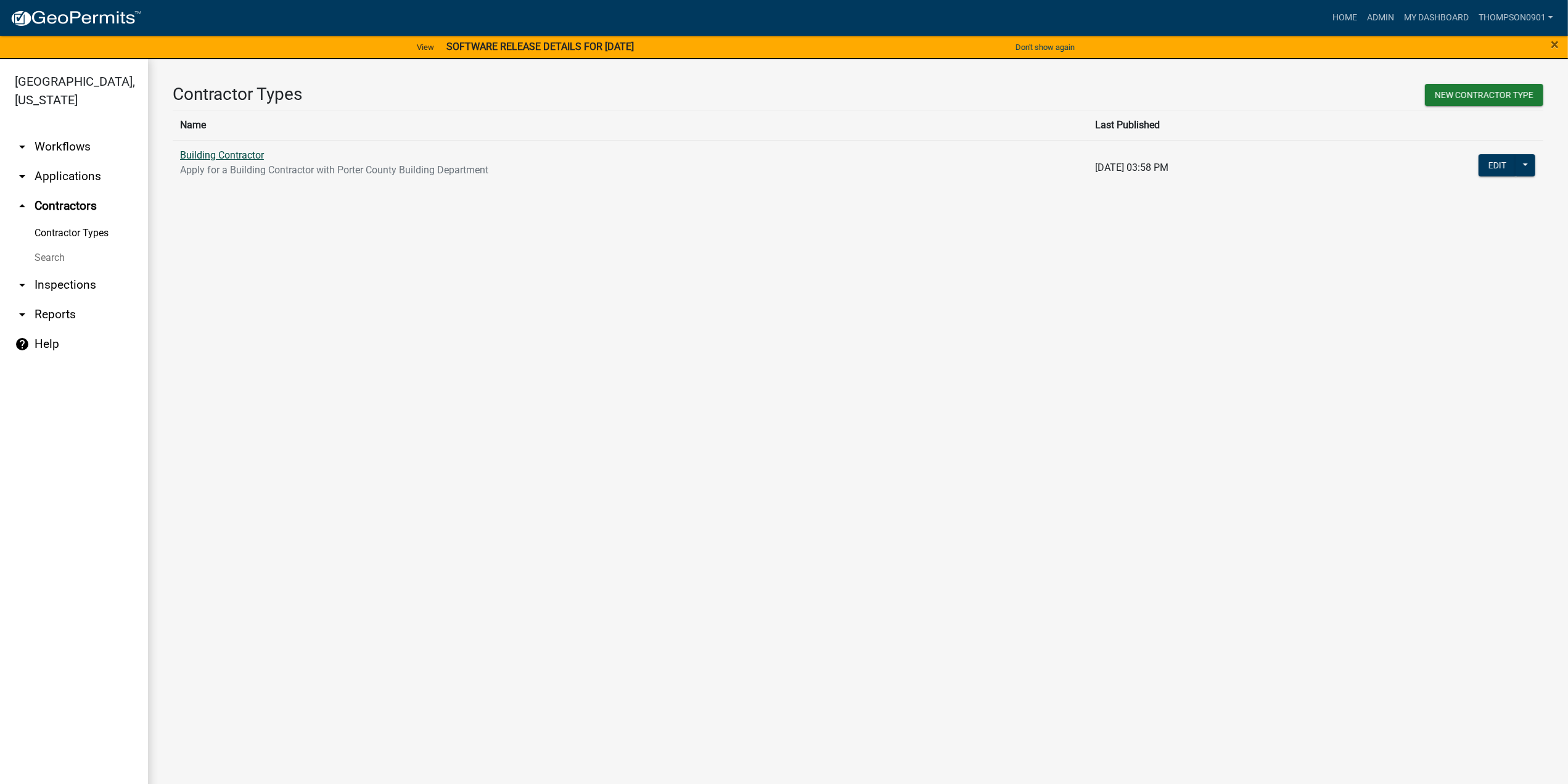
click at [230, 154] on link "Building Contractor" at bounding box center [222, 155] width 83 height 12
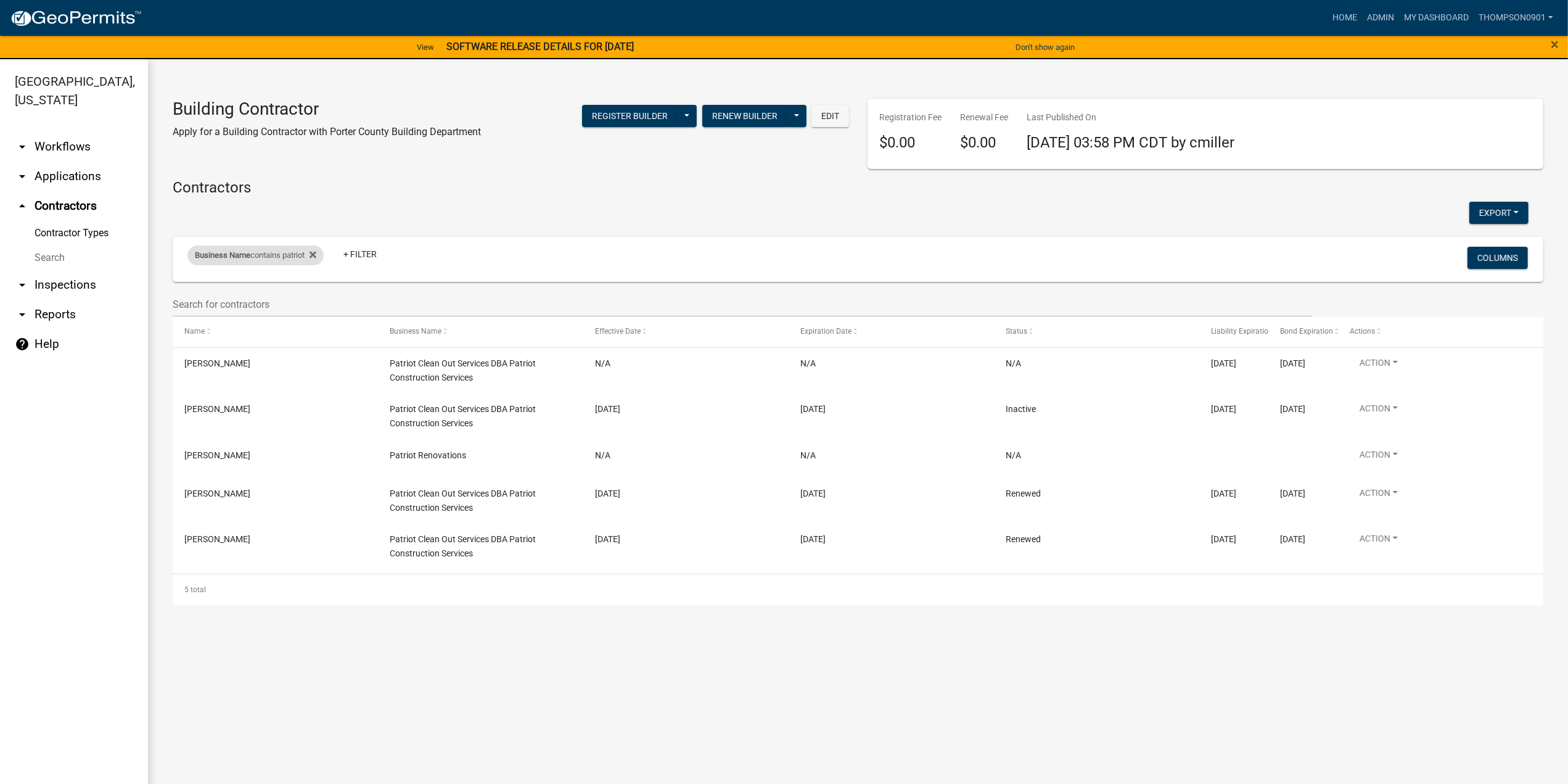
click at [241, 258] on span "Business Name" at bounding box center [222, 255] width 56 height 10
drag, startPoint x: 245, startPoint y: 297, endPoint x: 0, endPoint y: 283, distance: 245.4
click at [0, 278] on body "Internet Explorer does NOT work with GeoPermits. Get a new browser for more sec…" at bounding box center [784, 392] width 1568 height 784
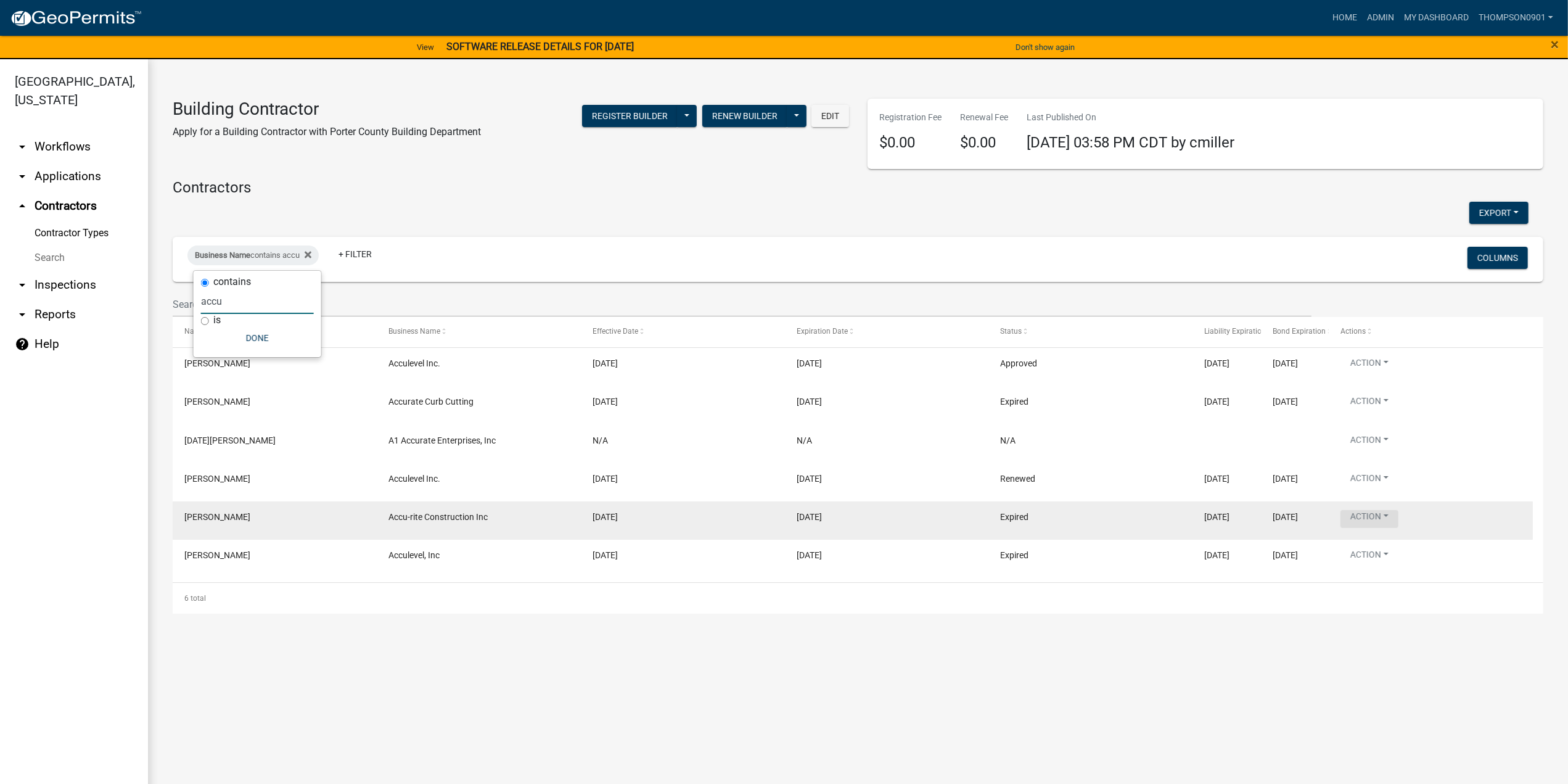
type input "accu"
click at [1392, 515] on button "Action" at bounding box center [1369, 519] width 58 height 18
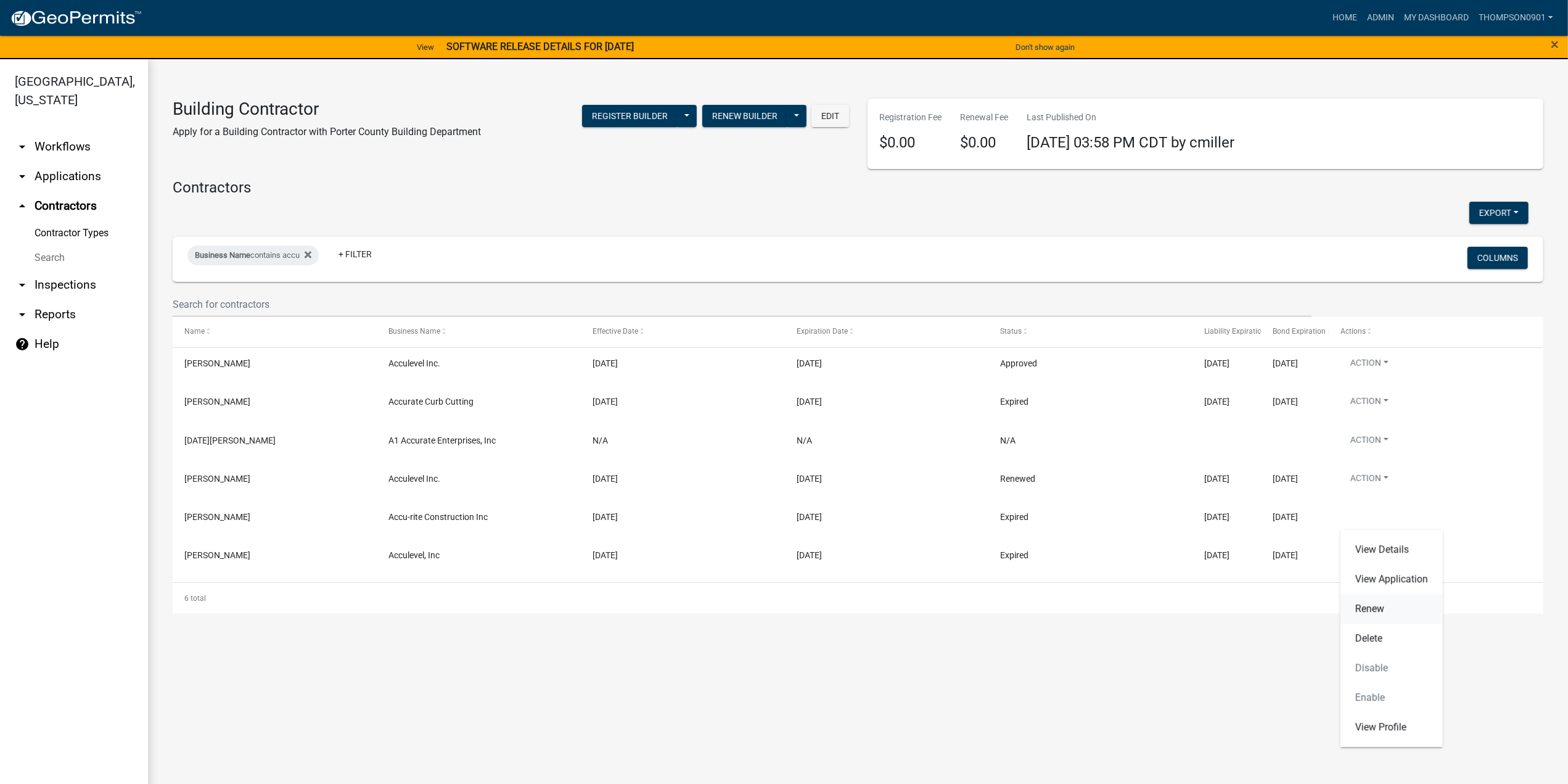
click at [1385, 612] on link "Renew" at bounding box center [1391, 608] width 103 height 30
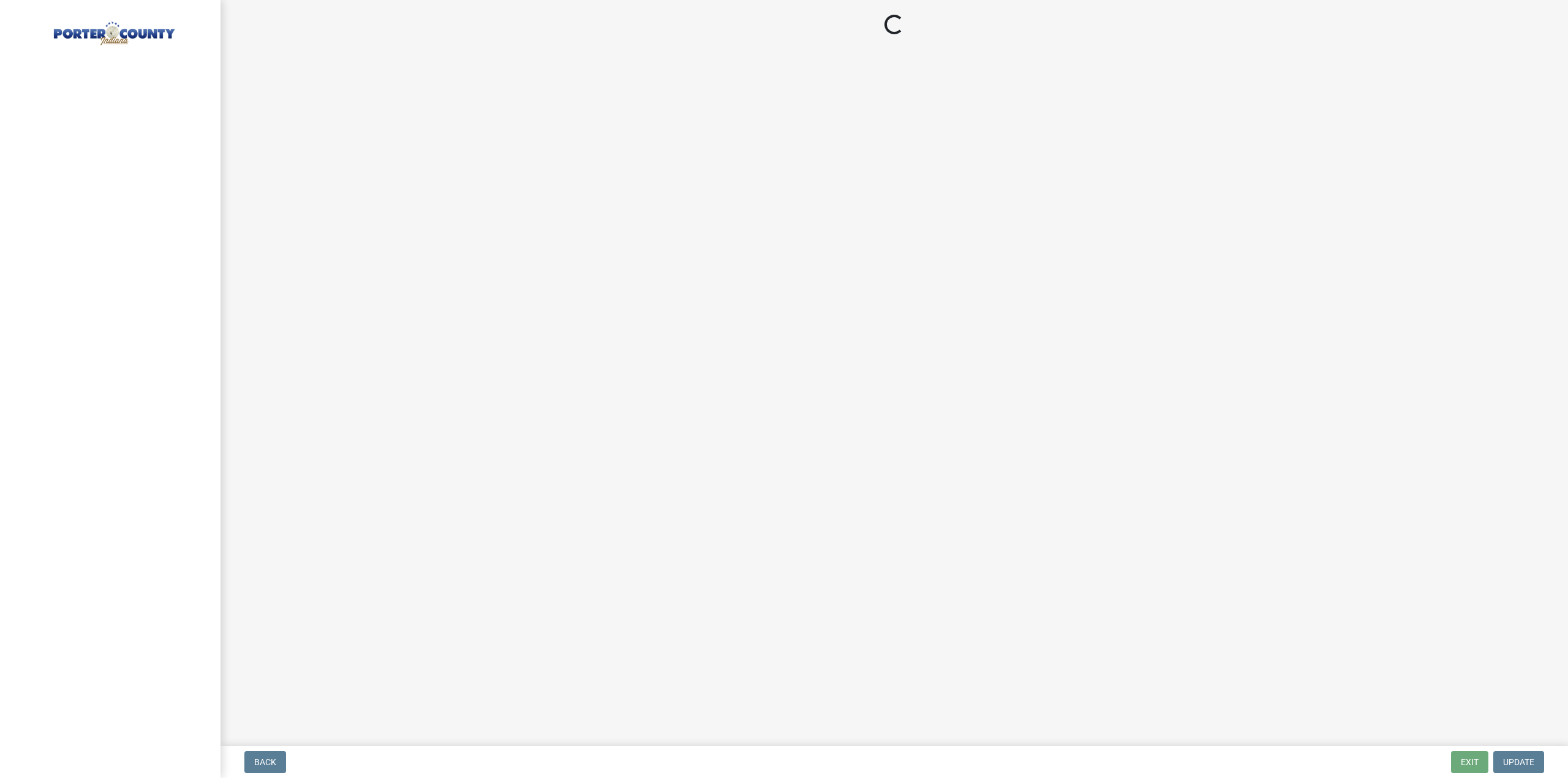
select select "IN"
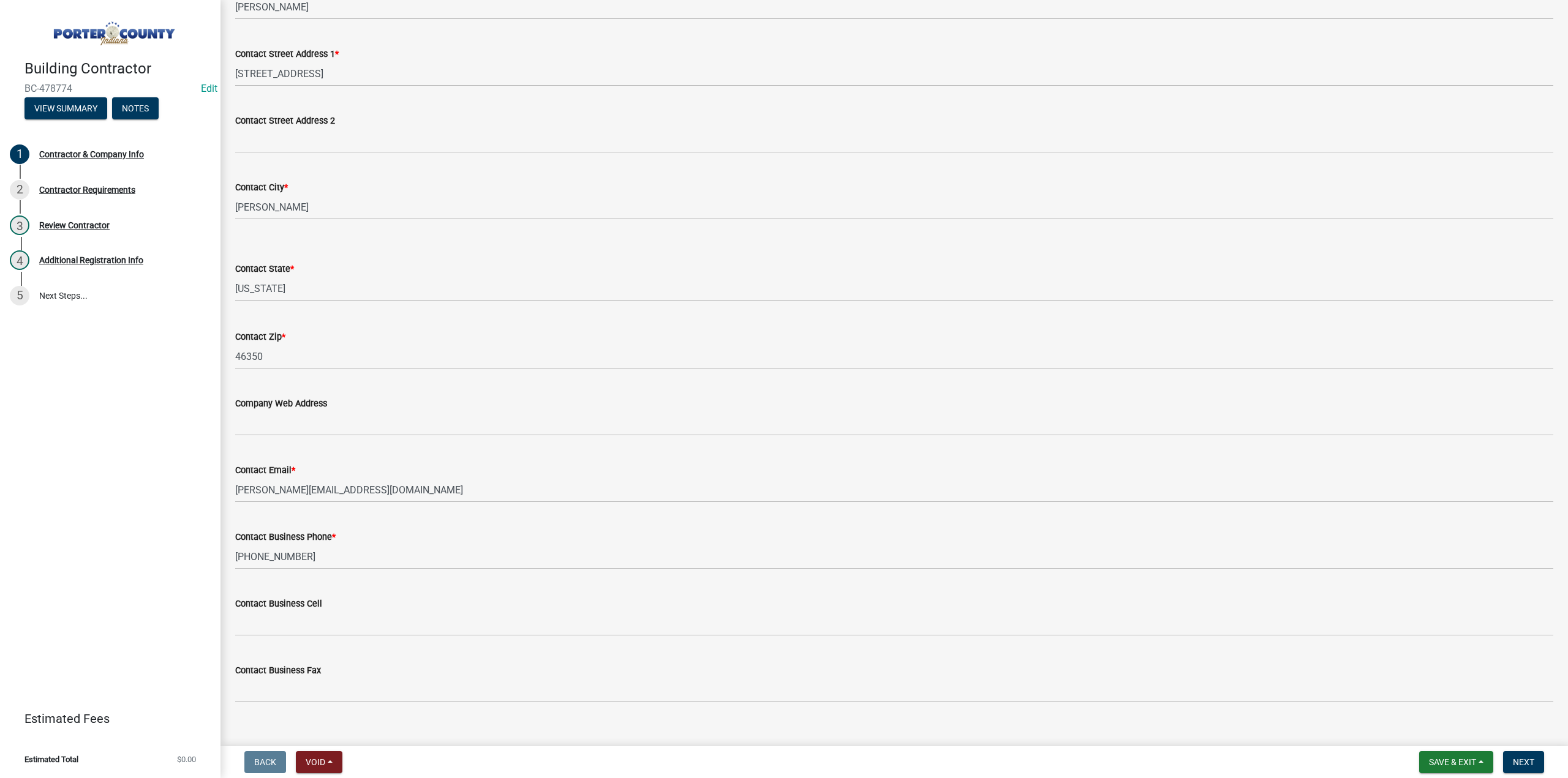
scroll to position [325, 0]
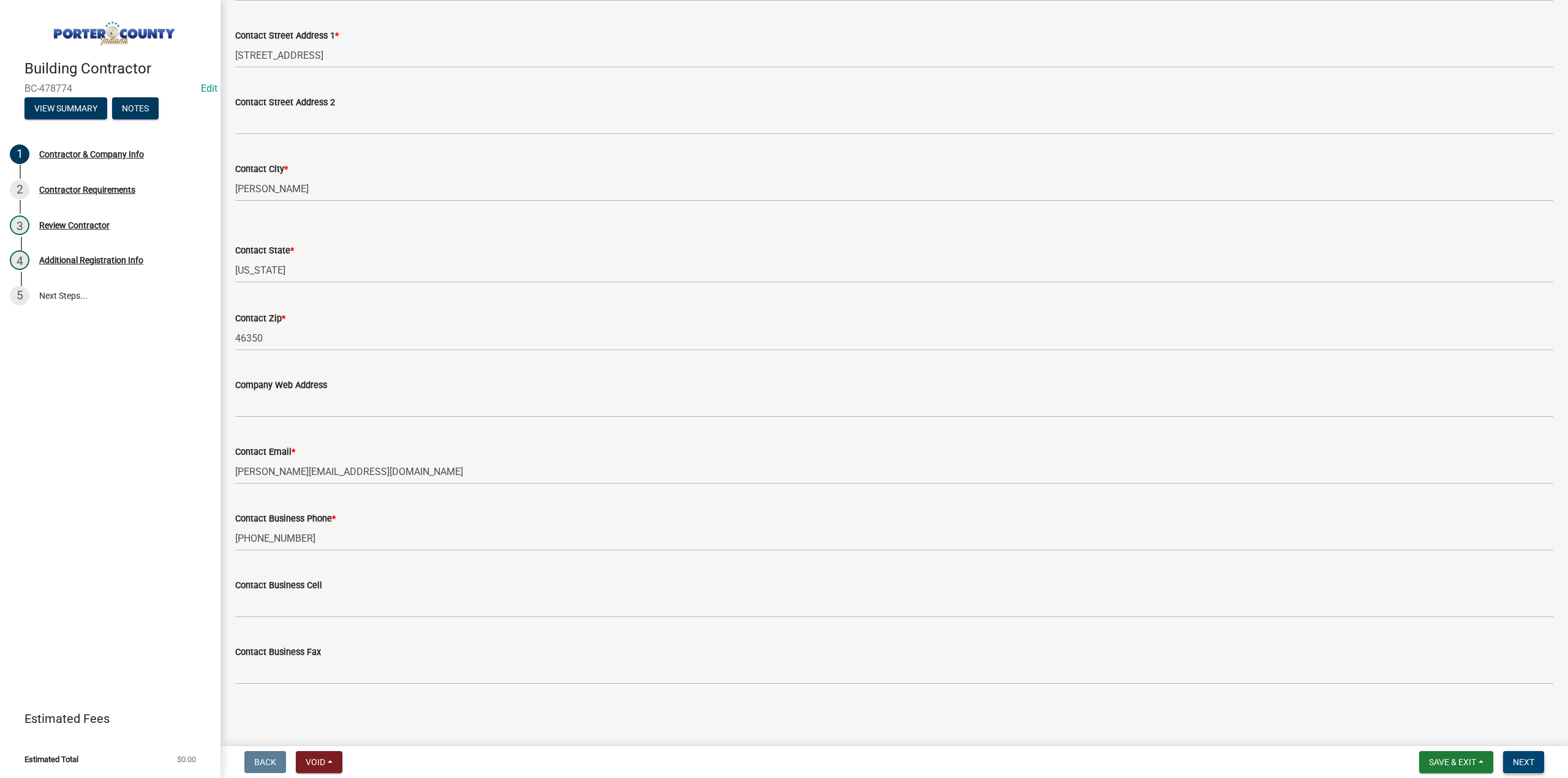
click at [1517, 762] on span "Next" at bounding box center [1523, 762] width 21 height 10
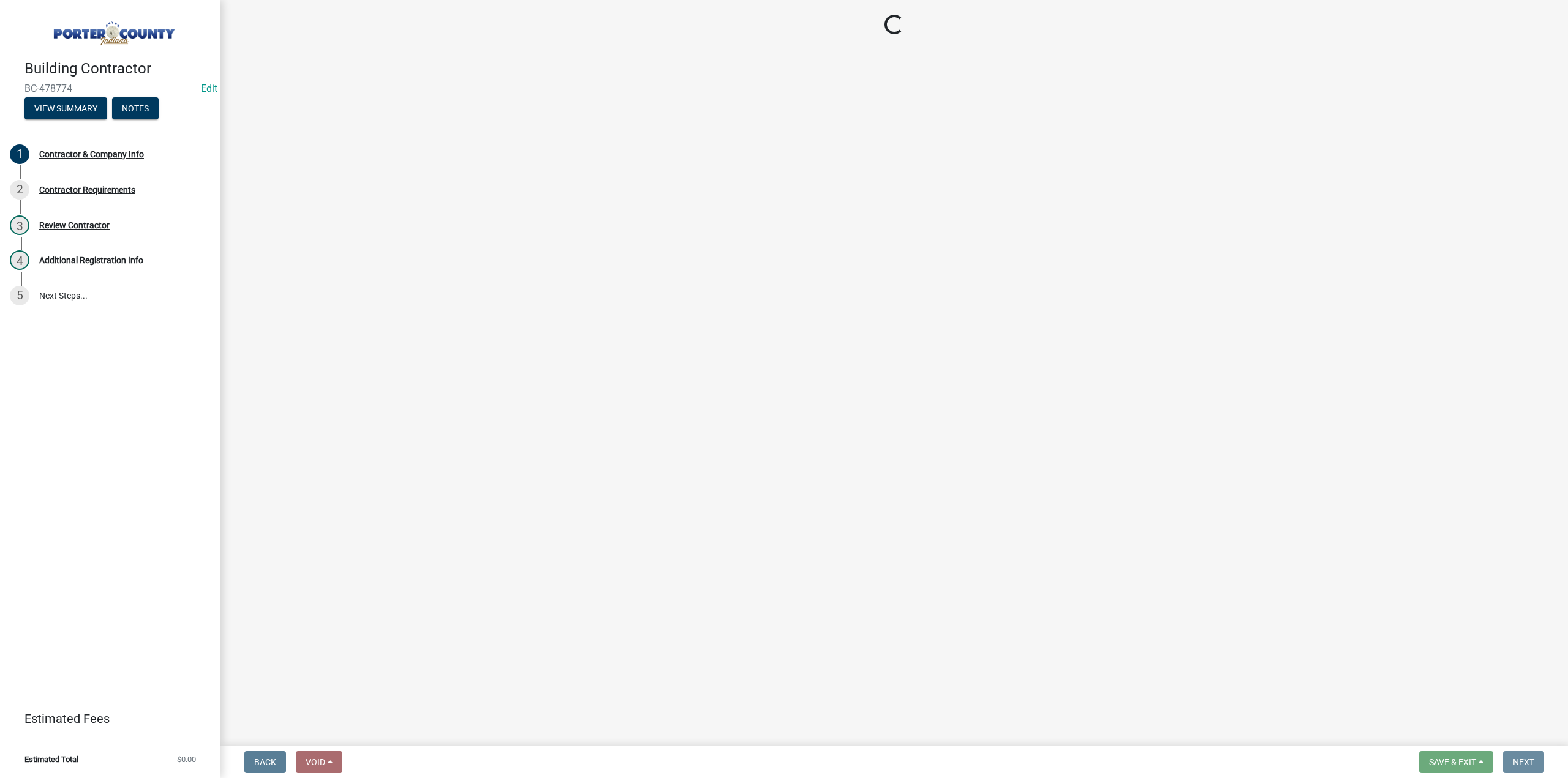
scroll to position [0, 0]
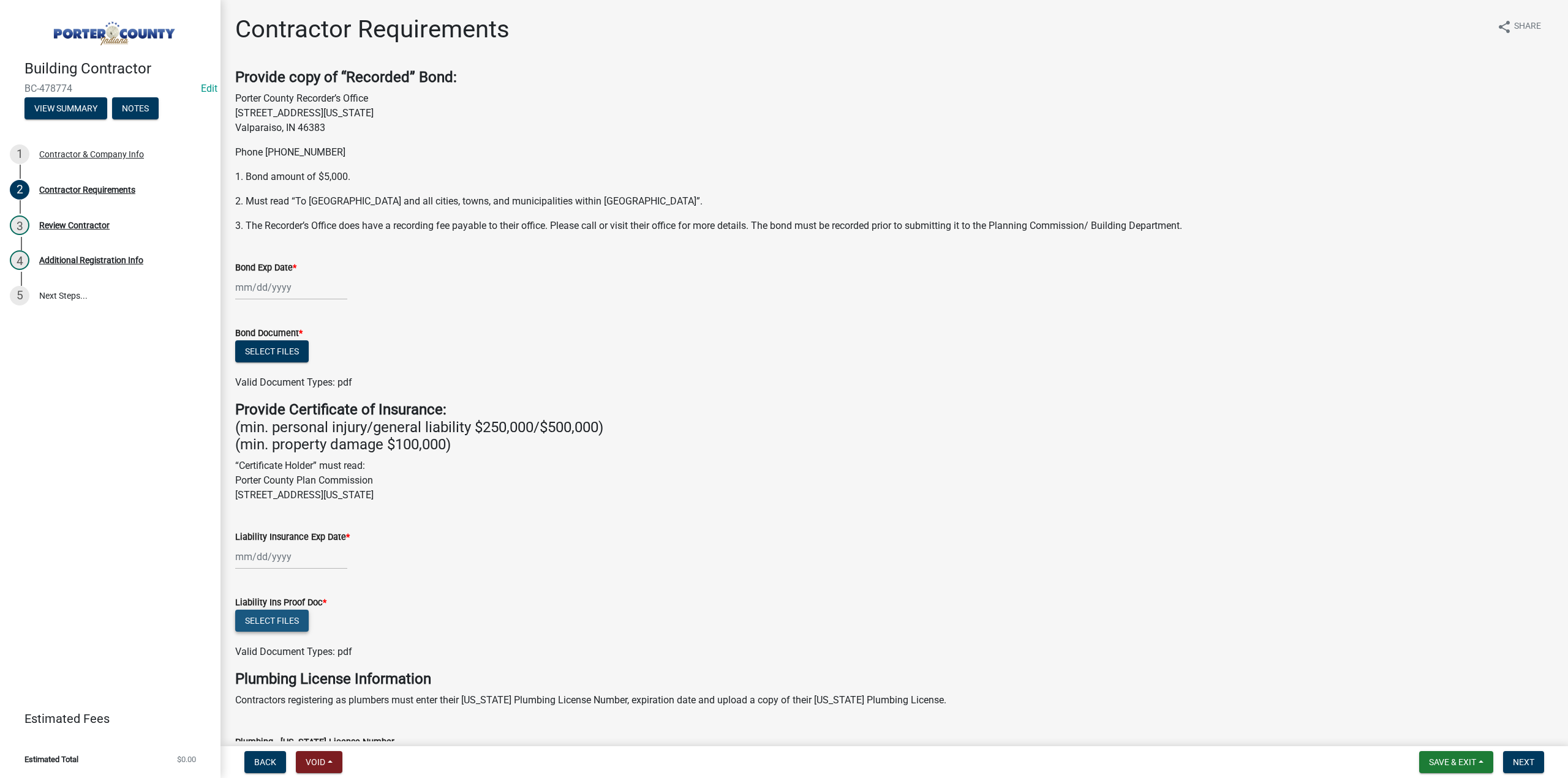
click at [243, 621] on button "Select files" at bounding box center [271, 620] width 73 height 22
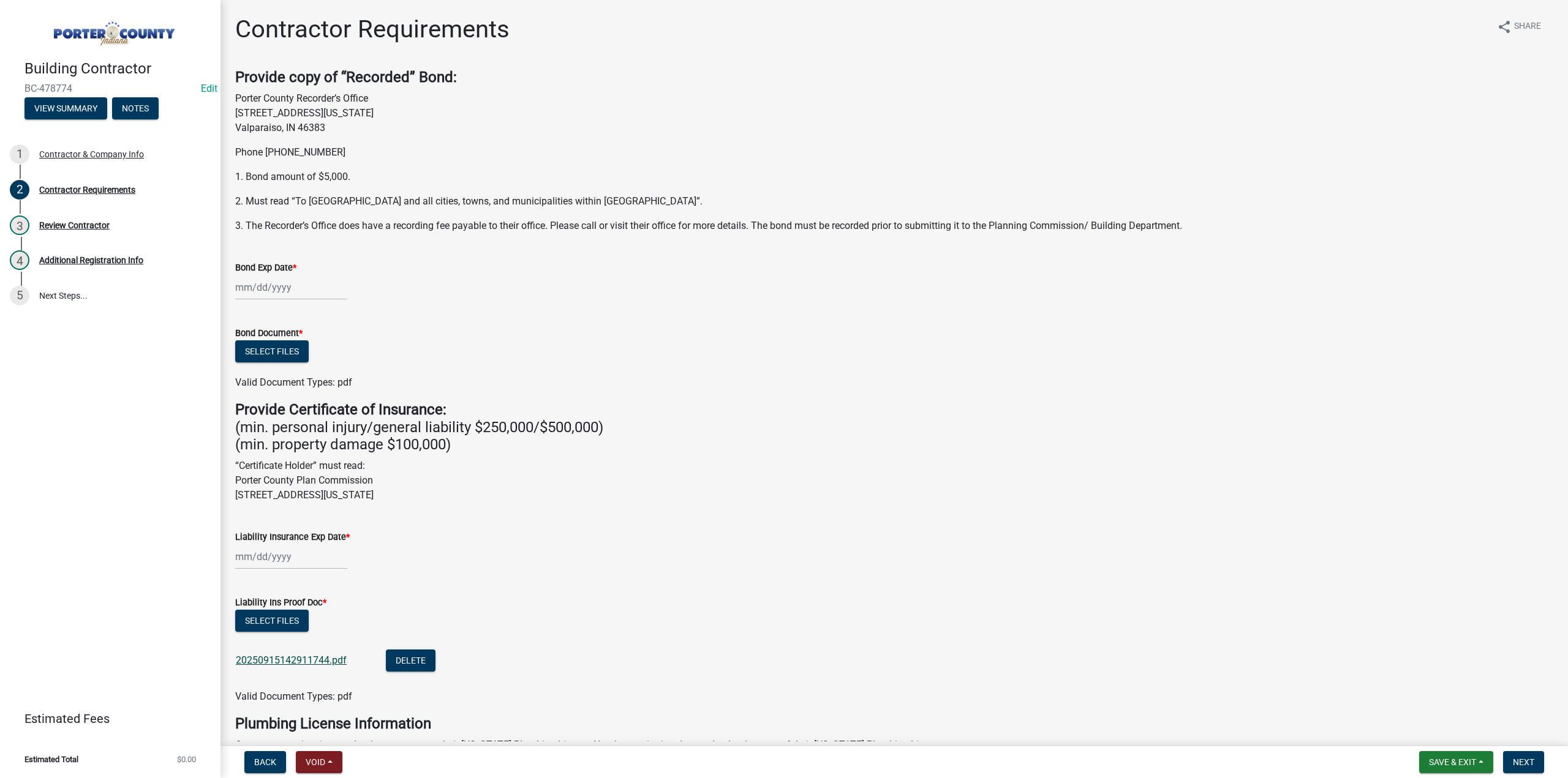
click at [313, 662] on link "20250915142911744.pdf" at bounding box center [291, 660] width 111 height 11
click at [285, 554] on div "Sep Oct Nov Dec 2025 2026 2027 2028 2029 2030 2031 2032 2033 2034 2035 2036 203…" at bounding box center [291, 556] width 112 height 25
drag, startPoint x: 509, startPoint y: 549, endPoint x: 488, endPoint y: 549, distance: 21.0
click at [509, 549] on div "Sep Oct Nov Dec 2025 2026 2027 2028 2029 2030 2031 2032 2033 2034 2035 2036 203…" at bounding box center [894, 556] width 1317 height 25
click at [260, 554] on div "Sep Oct Nov Dec 2025 2026 2027 2028 2029 2030 2031 2032 2033 2034 2035 2036 203…" at bounding box center [291, 556] width 112 height 25
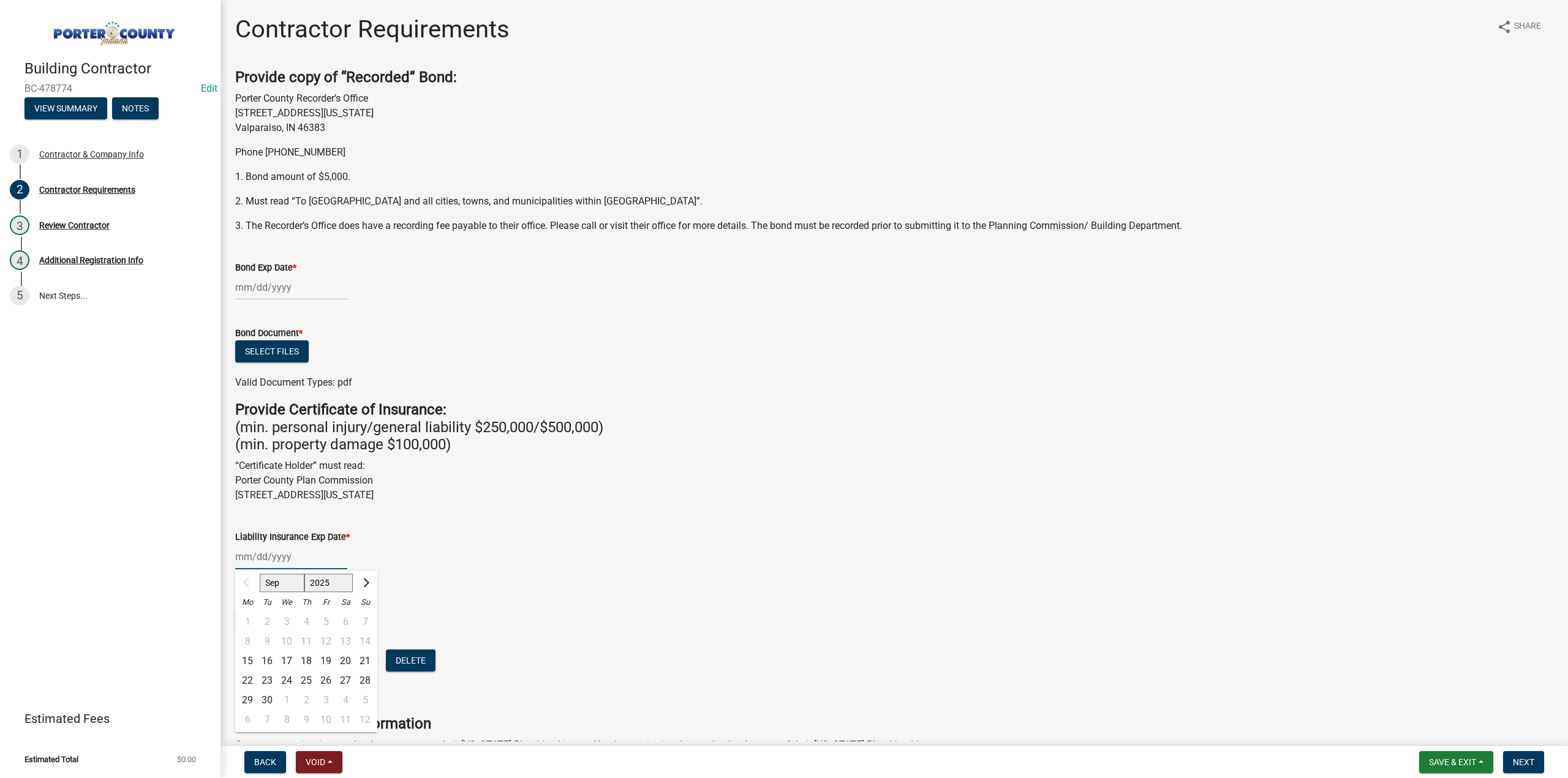
click at [324, 582] on select "2025 2026 2027 2028 2029 2030 2031 2032 2033 2034 2035 2036 2037 2038 2039 2040…" at bounding box center [328, 583] width 49 height 18
select select "2026"
click at [304, 574] on select "2025 2026 2027 2028 2029 2030 2031 2032 2033 2034 2035 2036 2037 2038 2039 2040…" at bounding box center [328, 583] width 49 height 18
click at [282, 584] on select "Jan Feb Mar Apr May Jun Jul Aug Sep Oct Nov Dec" at bounding box center [285, 583] width 50 height 18
select select "5"
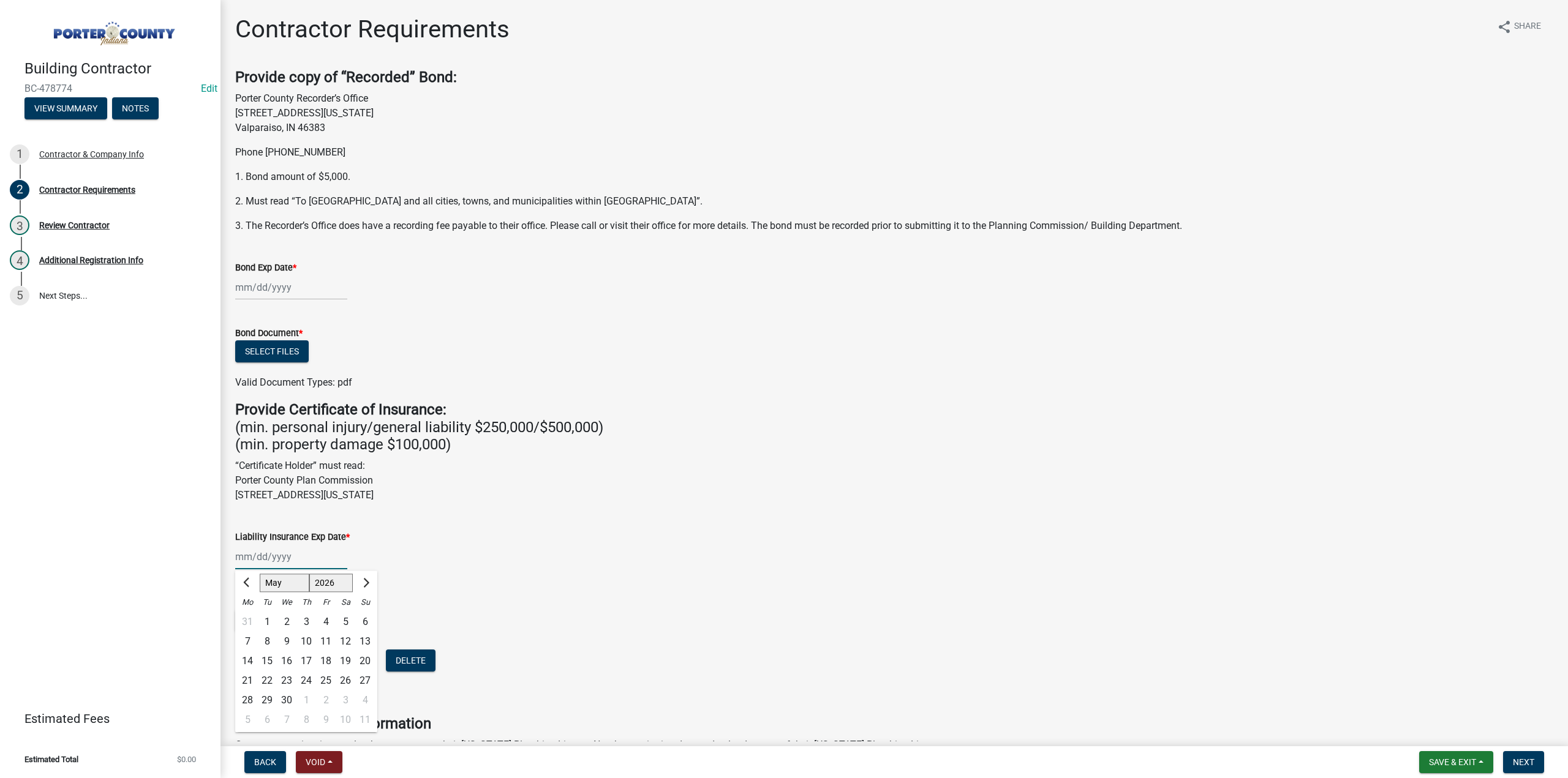
click at [260, 574] on select "Jan Feb Mar Apr May Jun Jul Aug Sep Oct Nov Dec" at bounding box center [285, 583] width 50 height 18
click at [267, 640] on div "5" at bounding box center [267, 642] width 20 height 20
type input "05/05/2026"
click at [314, 664] on link "20250915142911744.pdf" at bounding box center [291, 660] width 111 height 11
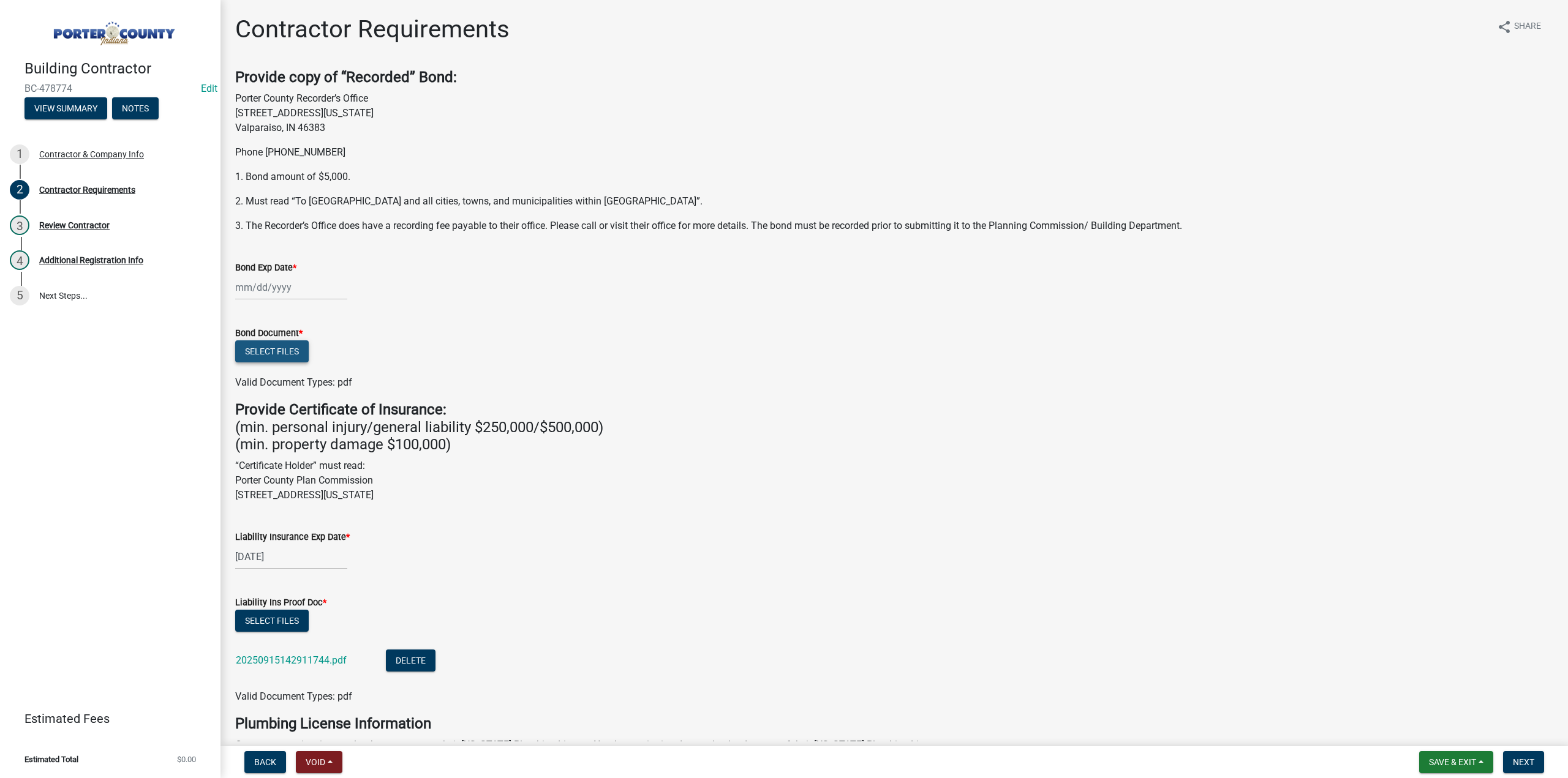
click at [298, 347] on button "Select files" at bounding box center [271, 350] width 73 height 22
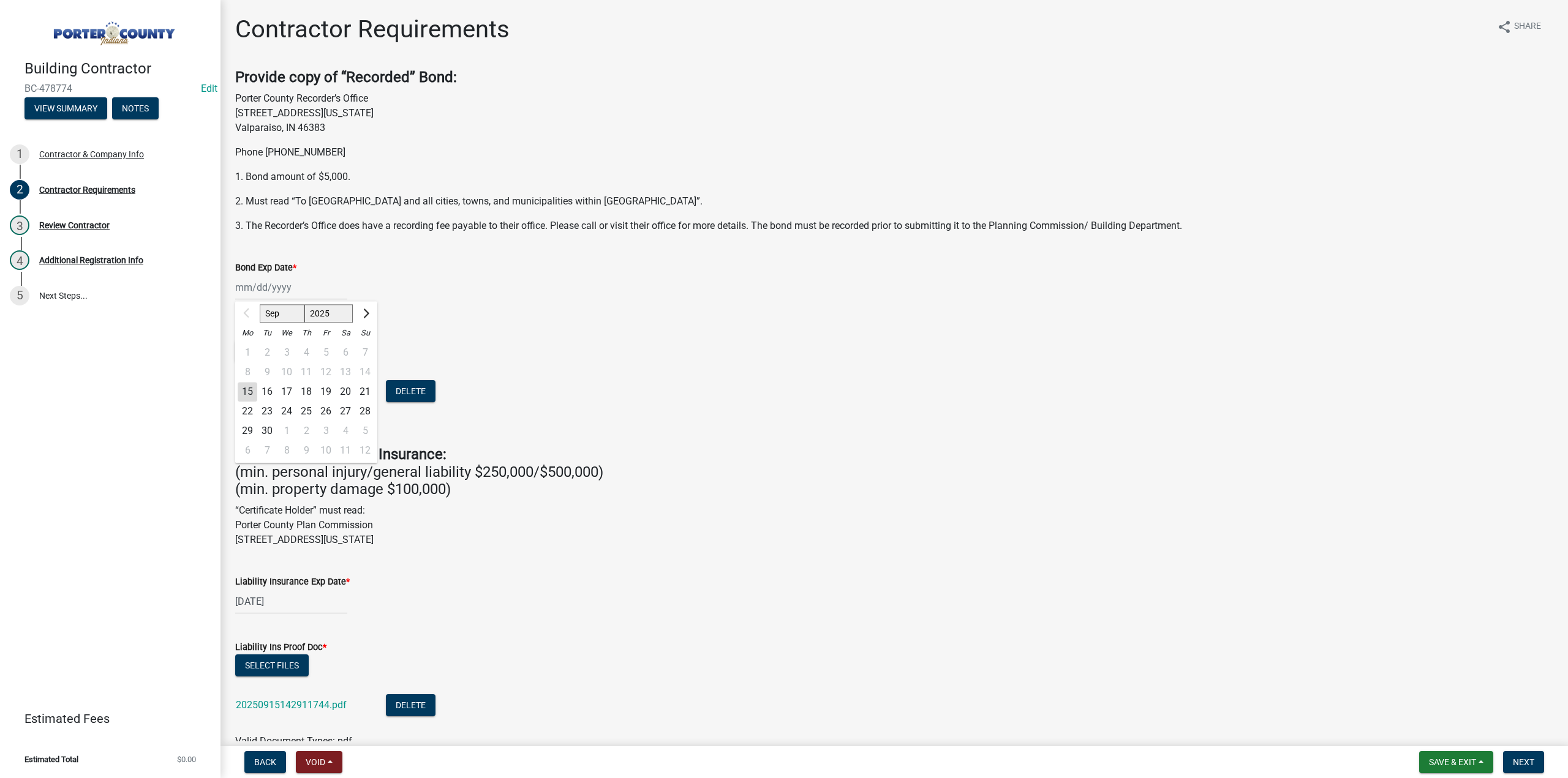
click at [263, 283] on div "Sep Oct Nov Dec 2025 2026 2027 2028 2029 2030 2031 2032 2033 2034 2035 2036 203…" at bounding box center [291, 288] width 112 height 25
click at [511, 295] on div "Sep Oct Nov Dec 2025 2026 2027 2028 2029 2030 2031 2032 2033 2034 2035 2036 203…" at bounding box center [894, 288] width 1317 height 25
click at [291, 287] on div at bounding box center [291, 288] width 112 height 25
click at [316, 326] on div "Mo Tu We Th Fr Sa Su" at bounding box center [306, 332] width 142 height 20
click at [321, 316] on select "2025 2026 2027 2028 2029 2030 2031 2032 2033 2034 2035 2036 2037 2038 2039 2040…" at bounding box center [328, 312] width 49 height 18
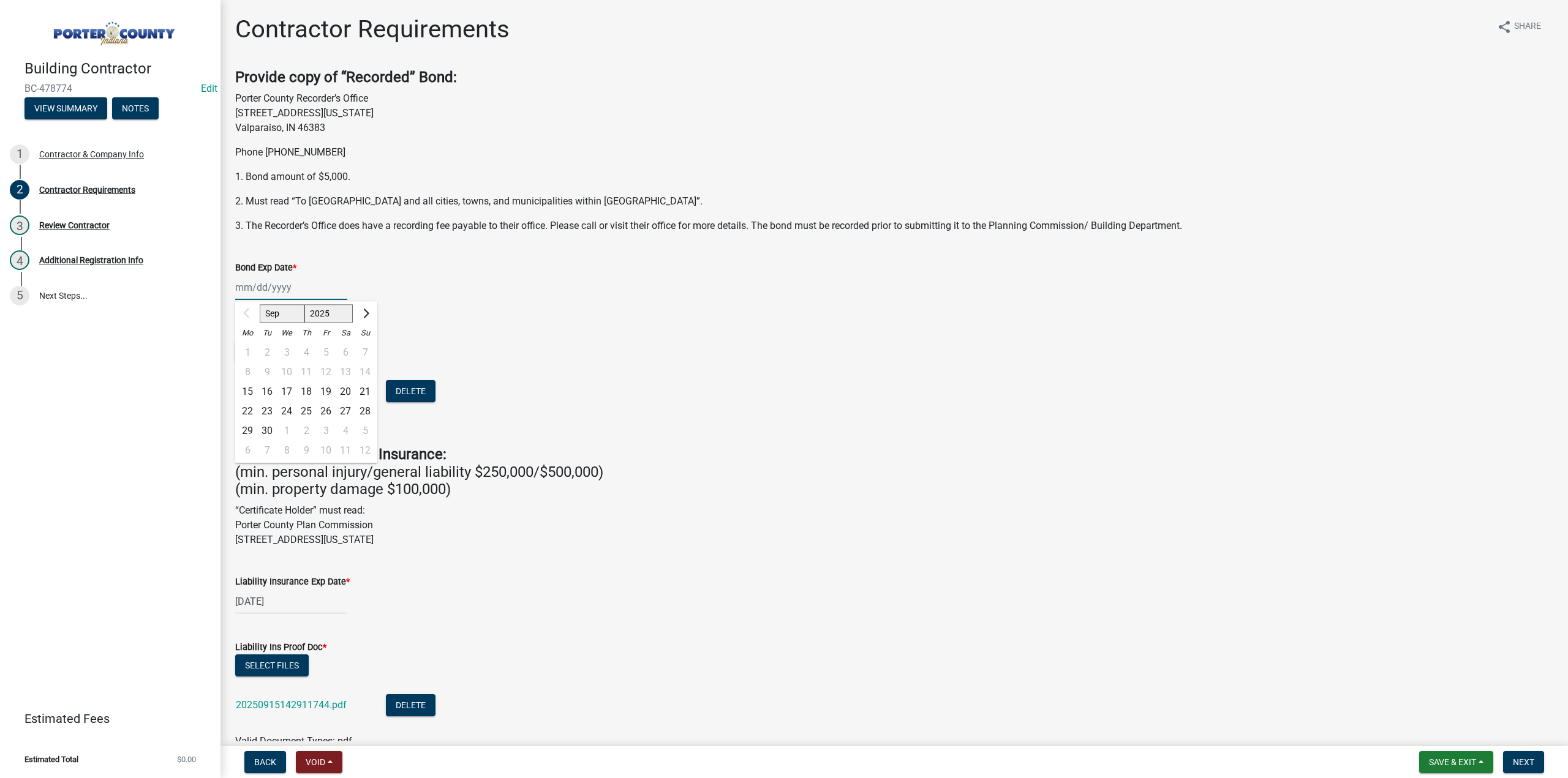
select select "2026"
click at [304, 304] on select "2025 2026 2027 2028 2029 2030 2031 2032 2033 2034 2035 2036 2037 2038 2039 2040…" at bounding box center [328, 312] width 49 height 18
click at [348, 371] on div "12" at bounding box center [345, 372] width 20 height 20
type input "09/12/2026"
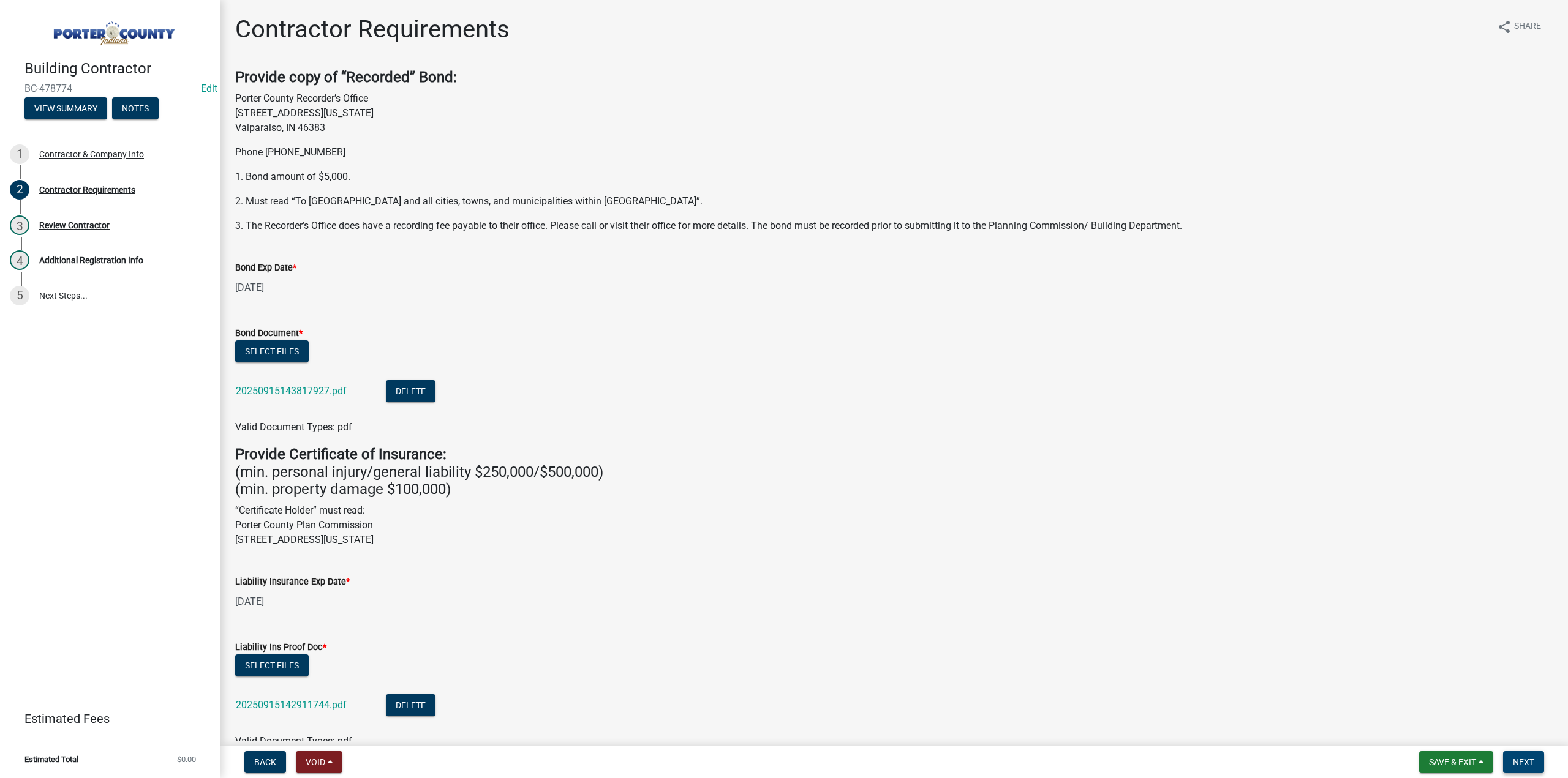
click at [1528, 761] on span "Next" at bounding box center [1523, 762] width 21 height 10
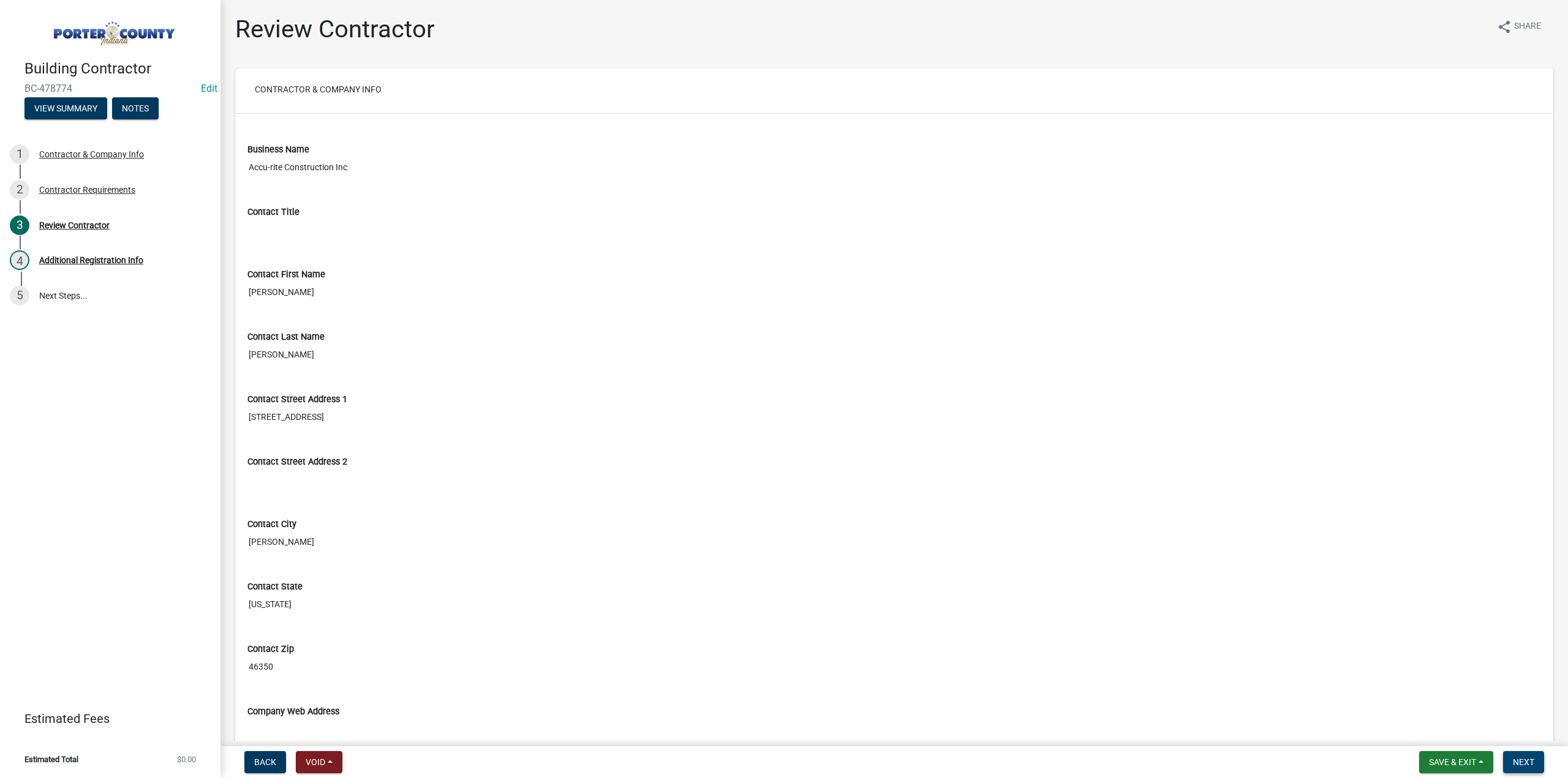
click at [1534, 762] on button "Next" at bounding box center [1522, 762] width 41 height 22
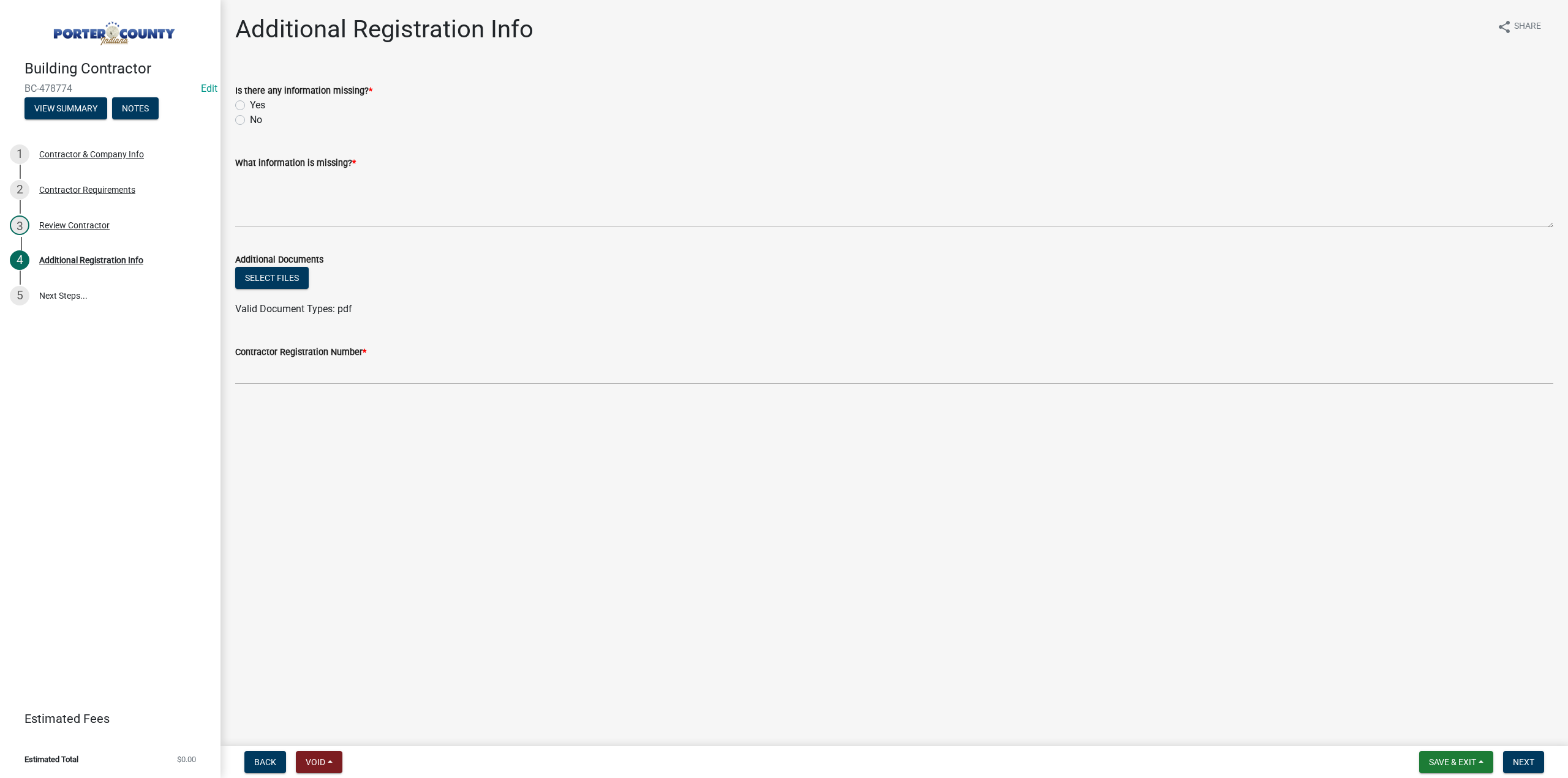
drag, startPoint x: 240, startPoint y: 121, endPoint x: 240, endPoint y: 148, distance: 27.0
click at [250, 121] on label "No" at bounding box center [255, 119] width 12 height 14
click at [250, 121] on input "No" at bounding box center [253, 116] width 8 height 8
radio input "true"
click at [246, 167] on label "What information is missing? *" at bounding box center [295, 163] width 121 height 9
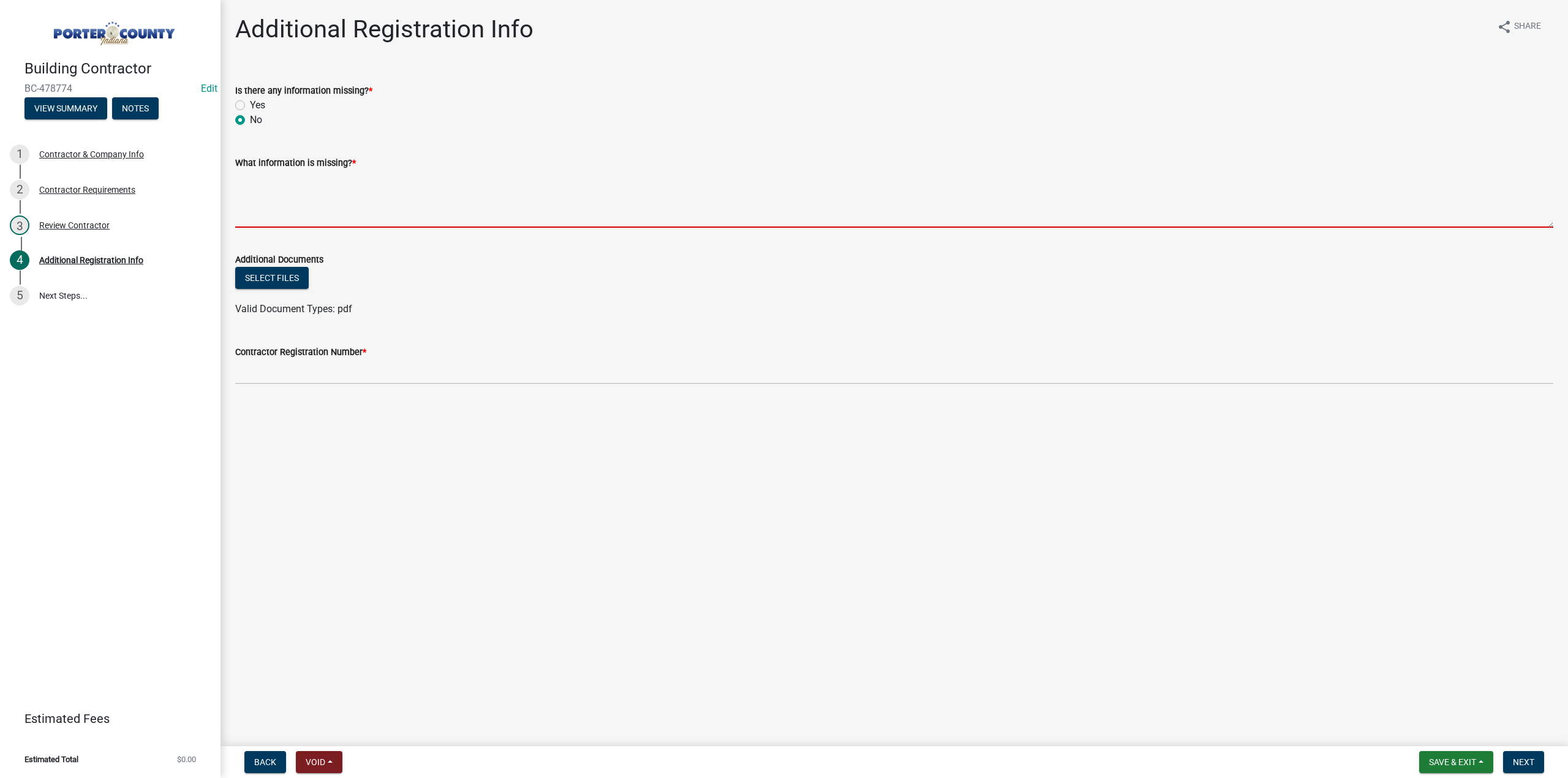
click at [246, 170] on textarea "What information is missing? *" at bounding box center [894, 199] width 1317 height 57
type textarea "None"
drag, startPoint x: 77, startPoint y: 85, endPoint x: 0, endPoint y: 90, distance: 77.2
click at [0, 90] on header "Building Contractor BC-478774 Edit View Summary Notes" at bounding box center [110, 66] width 220 height 132
copy span "BC-478774"
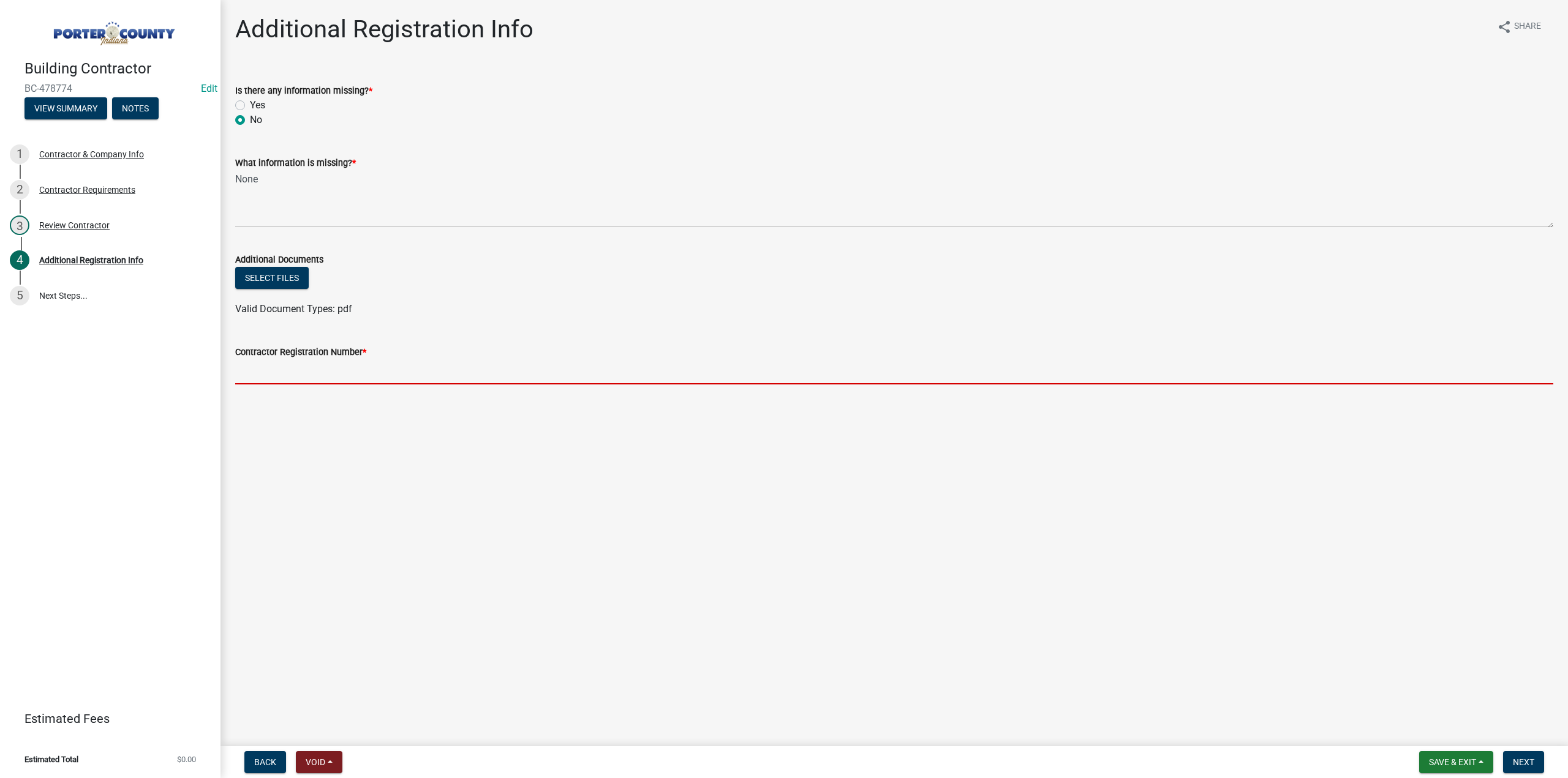
click at [261, 369] on input "Contractor Registration Number *" at bounding box center [894, 371] width 1317 height 25
paste input "BC-478774"
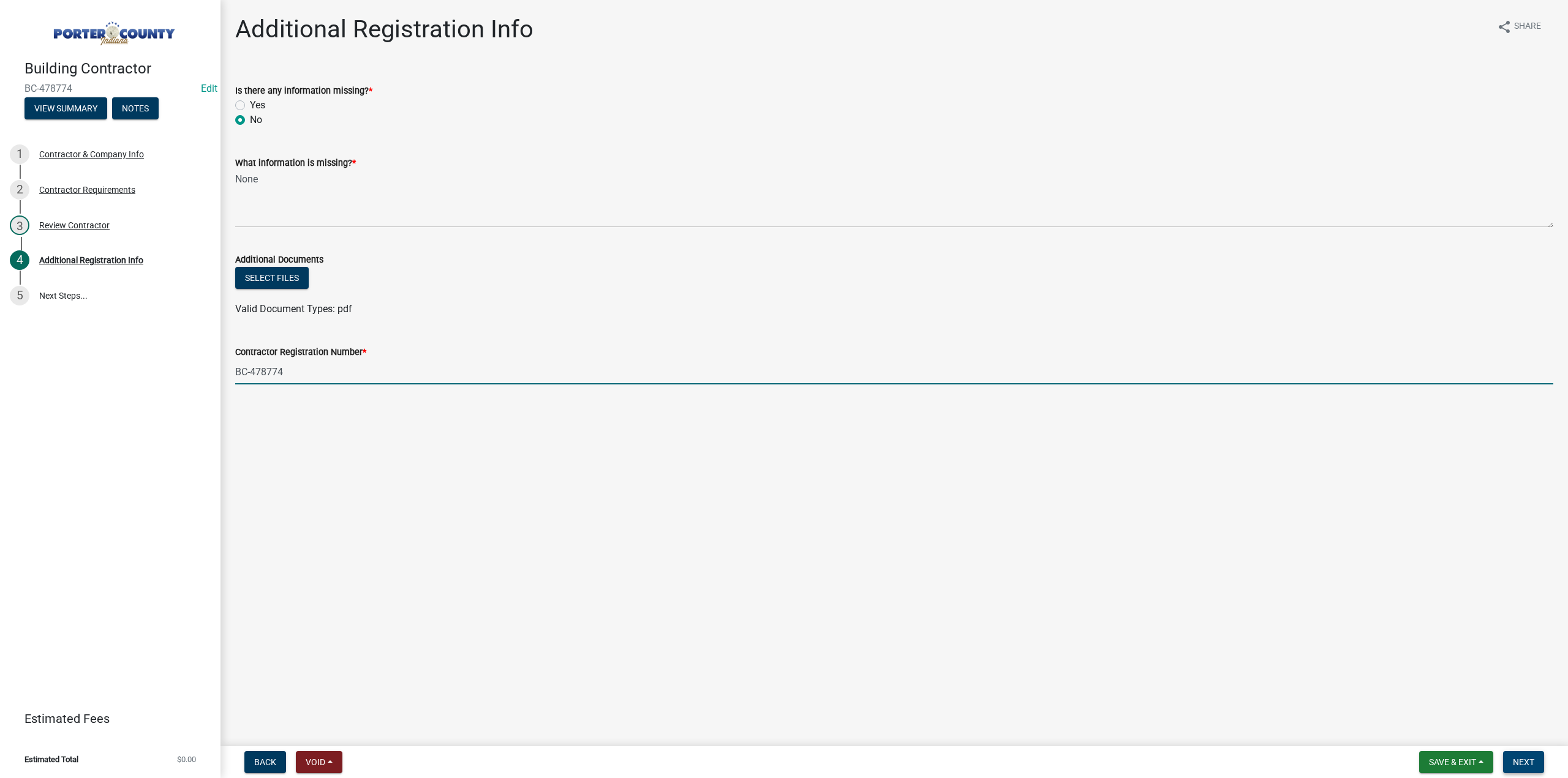
type input "BC-478774"
click at [1516, 760] on span "Next" at bounding box center [1523, 762] width 21 height 10
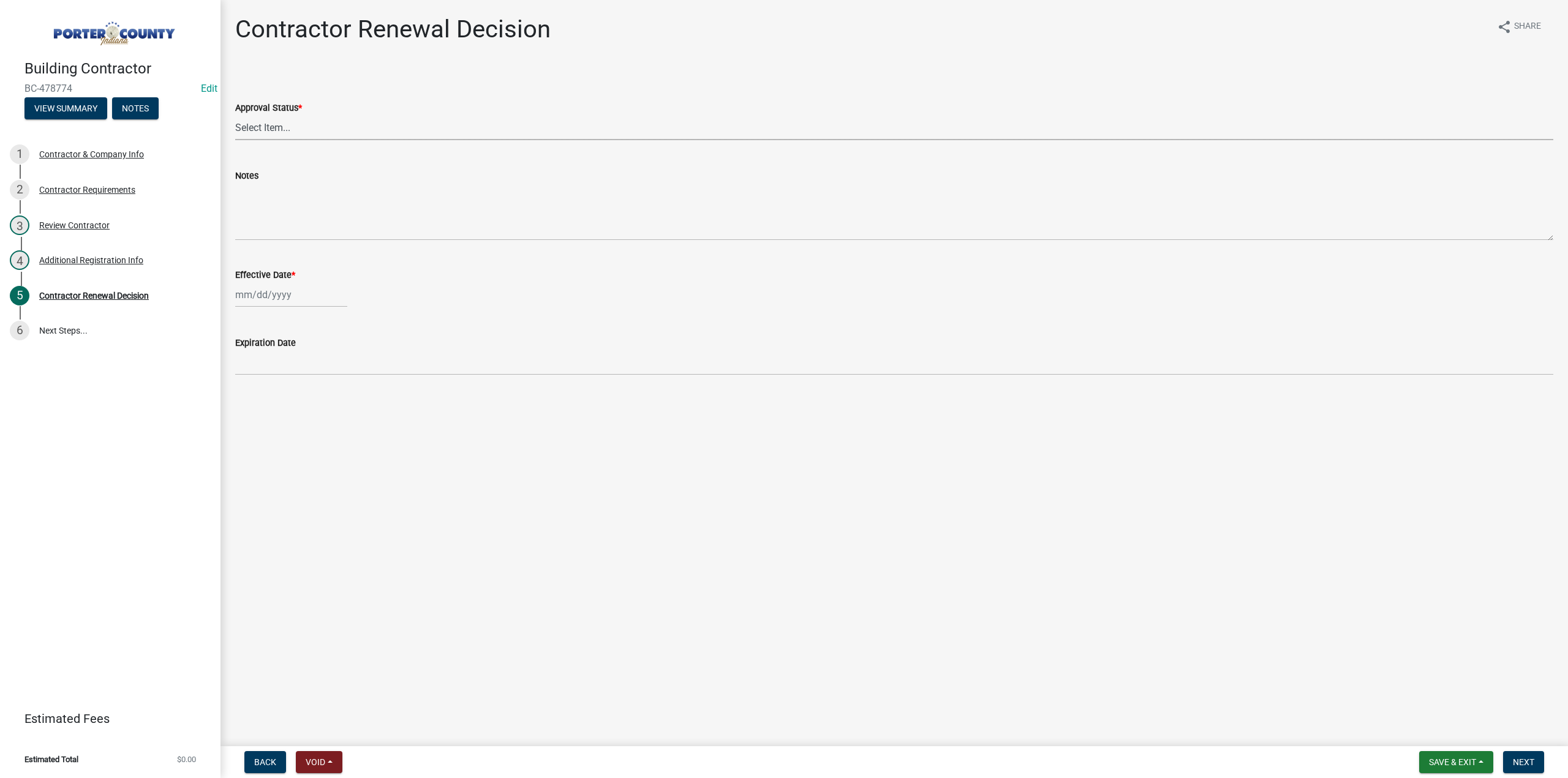
click at [268, 124] on select "Select Item... Approved Denied" at bounding box center [894, 128] width 1317 height 25
click at [235, 115] on select "Select Item... Approved Denied" at bounding box center [894, 128] width 1317 height 25
select select "30db8998-795d-4bbe-8e49-f1ade8865815"
select select "9"
select select "2025"
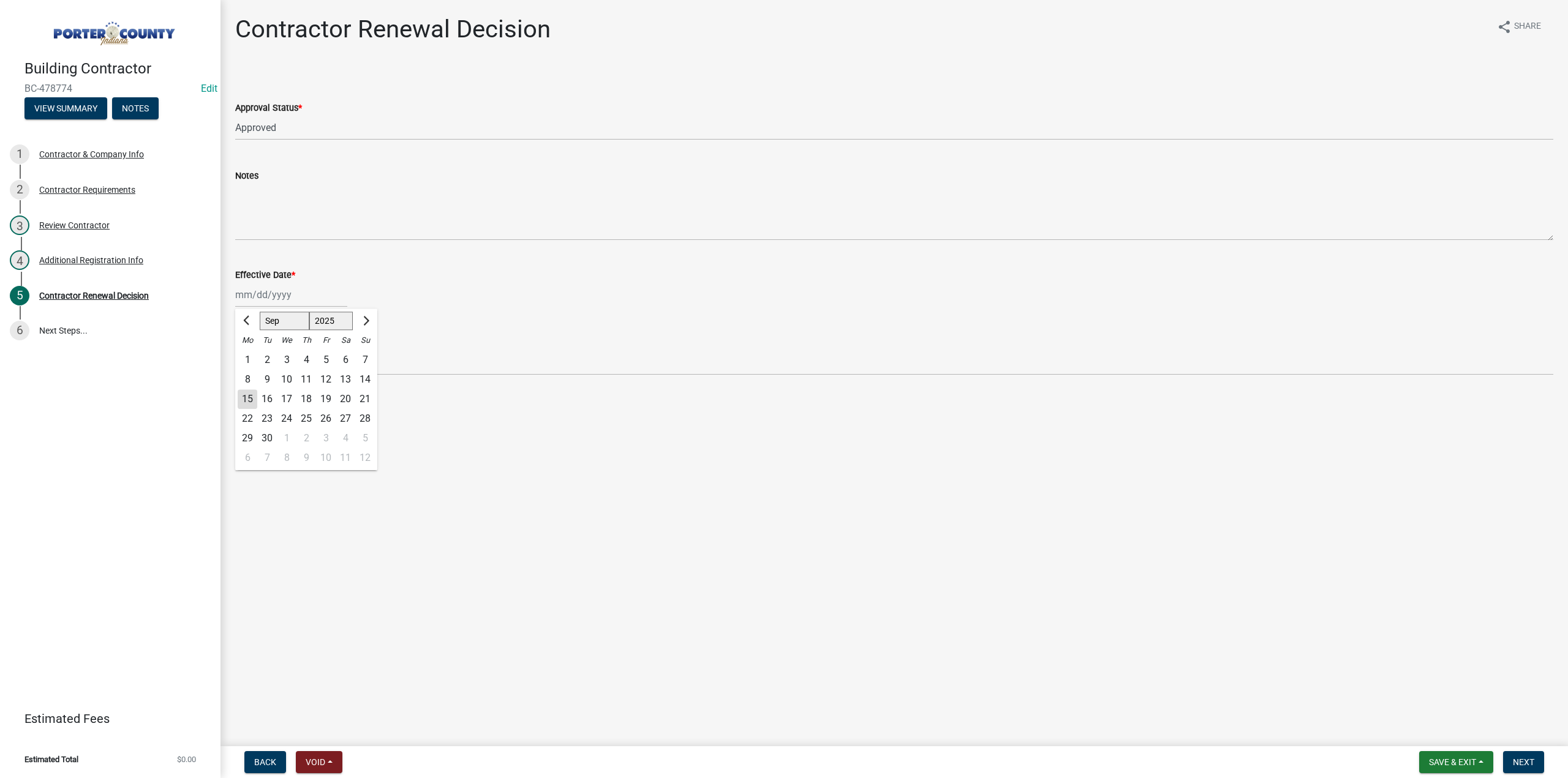
click at [265, 290] on div "Jan Feb Mar Apr May Jun Jul Aug Sep Oct Nov Dec 1525 1526 1527 1528 1529 1530 1…" at bounding box center [291, 294] width 112 height 25
click at [244, 400] on div "15" at bounding box center [247, 399] width 20 height 20
type input "09/15/2025"
click at [1529, 768] on button "Next" at bounding box center [1522, 762] width 41 height 22
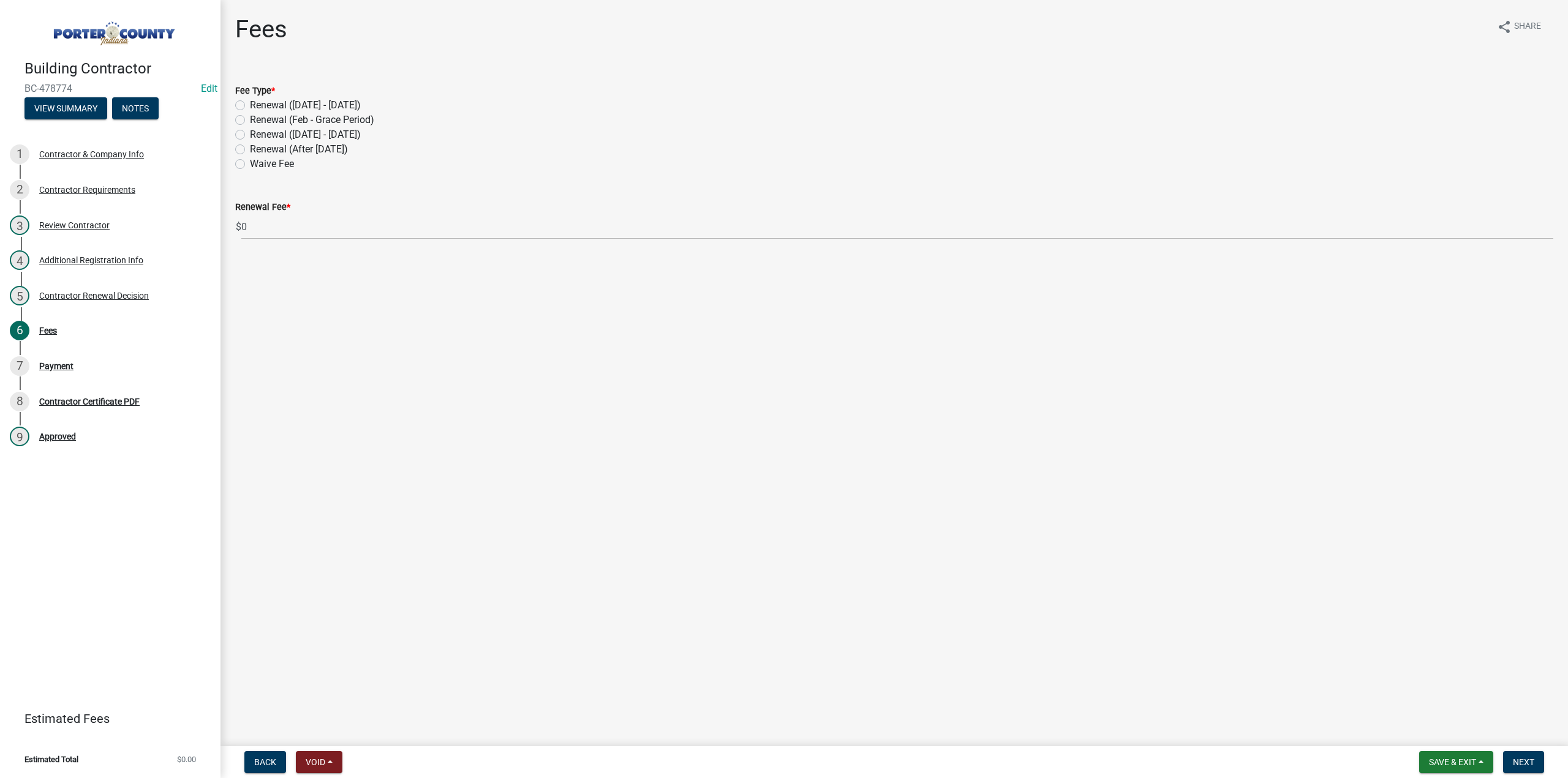
click at [250, 151] on label "Renewal (After Sept 1)" at bounding box center [298, 149] width 98 height 14
click at [250, 150] on input "Renewal (After Sept 1)" at bounding box center [253, 146] width 8 height 8
radio input "true"
drag, startPoint x: 1523, startPoint y: 762, endPoint x: 1491, endPoint y: 748, distance: 34.9
click at [1523, 762] on span "Next" at bounding box center [1523, 762] width 21 height 10
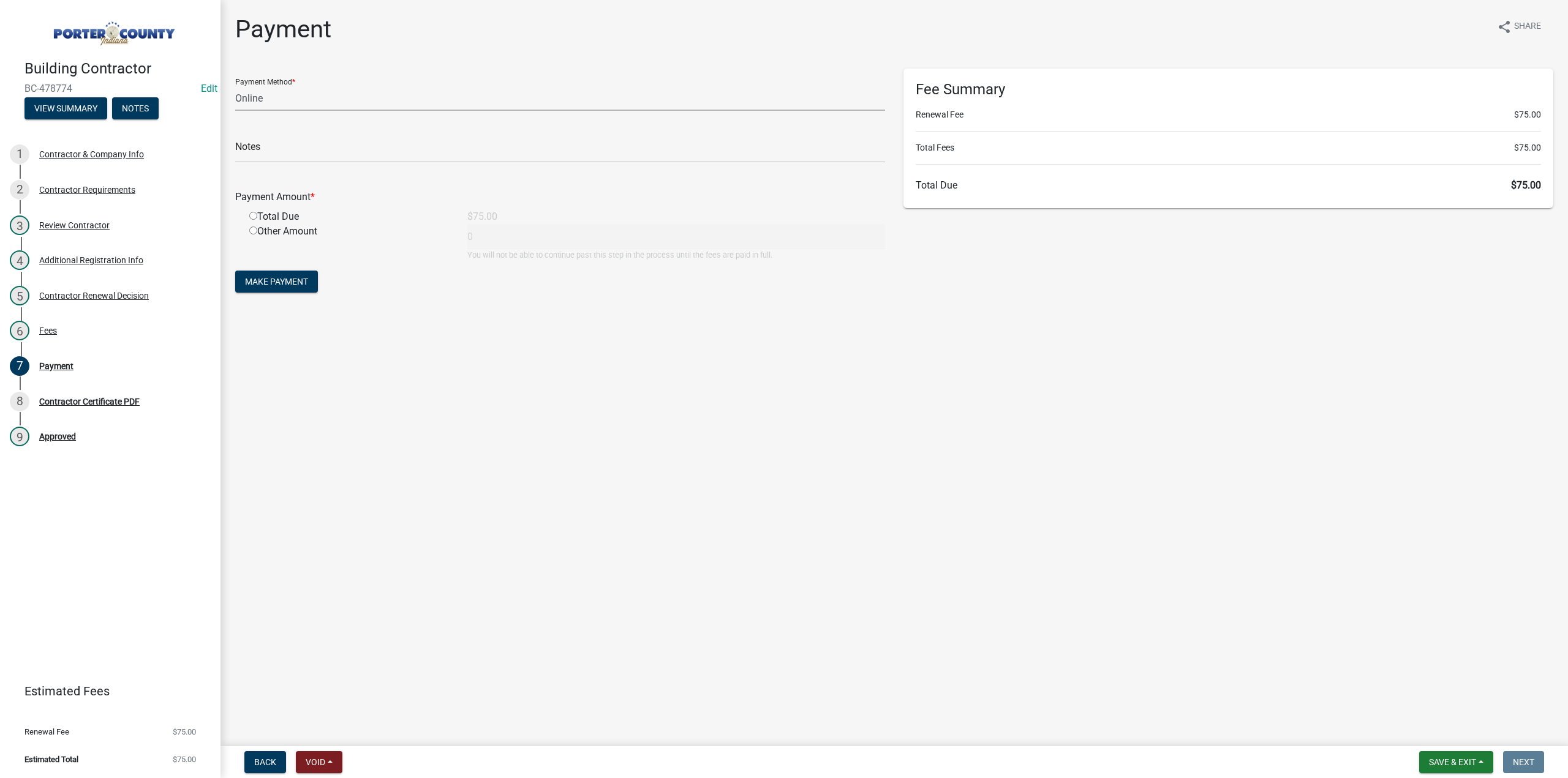
click at [296, 102] on select "Credit Card POS Check Cash Online" at bounding box center [560, 98] width 650 height 25
select select "1: 0"
click at [235, 86] on select "Credit Card POS Check Cash Online" at bounding box center [560, 98] width 650 height 25
click at [278, 147] on input "text" at bounding box center [560, 150] width 650 height 25
type input "#2845 Accu-rite Construction"
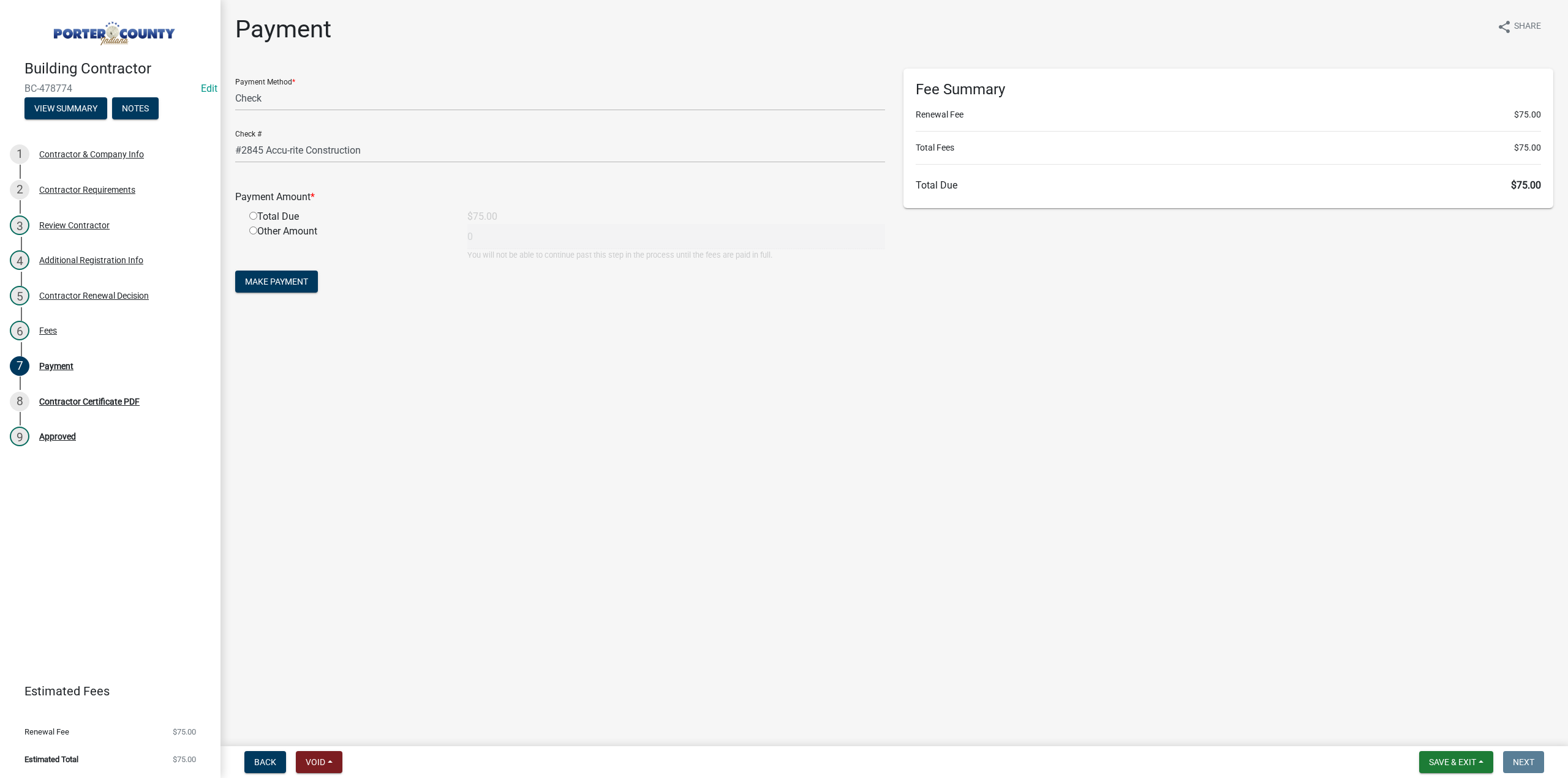
click at [254, 213] on input "radio" at bounding box center [253, 215] width 8 height 8
radio input "true"
type input "75"
click at [284, 284] on span "Make Payment" at bounding box center [276, 282] width 63 height 10
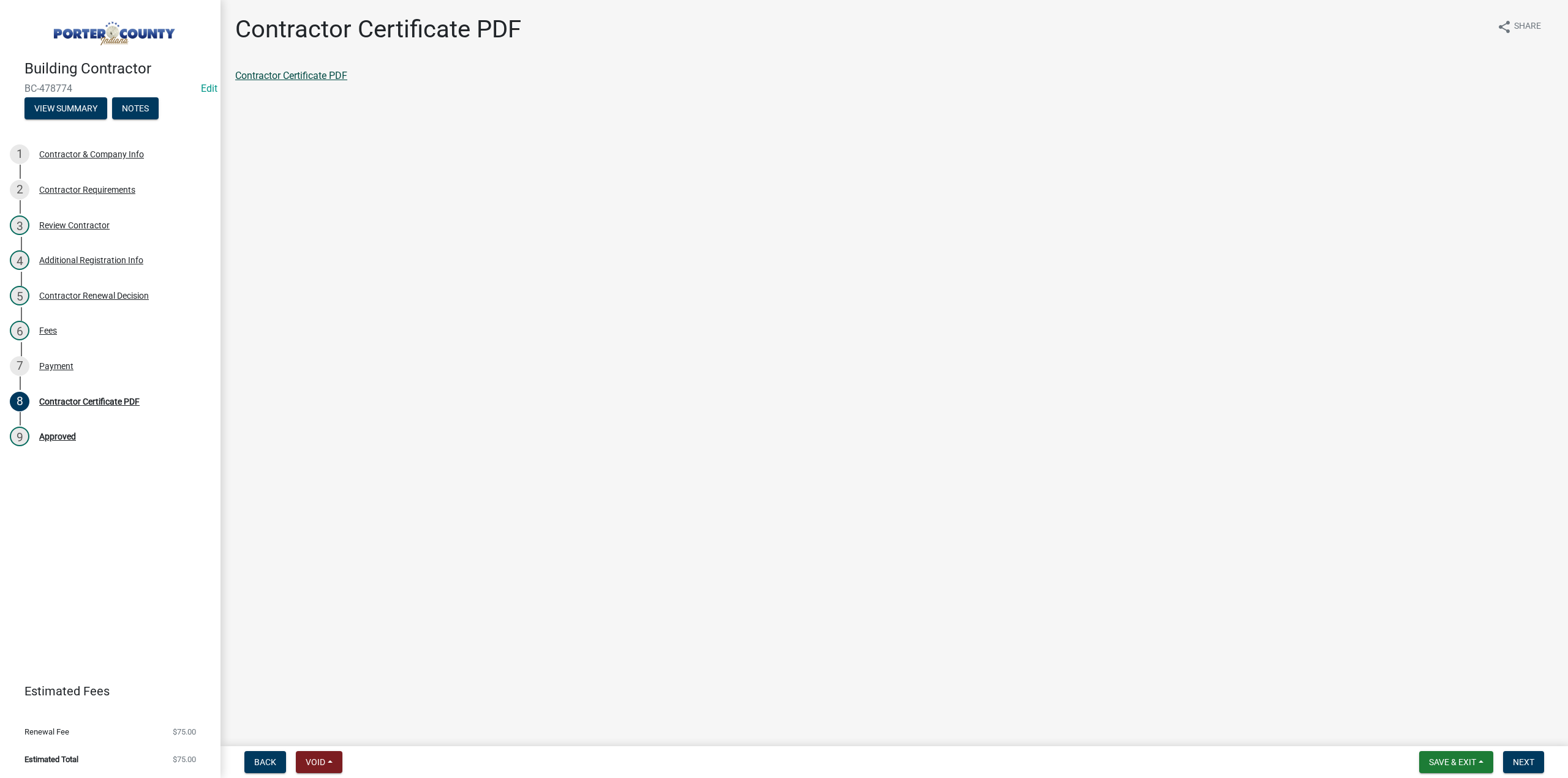
click at [306, 74] on link "Contractor Certificate PDF" at bounding box center [291, 75] width 112 height 11
click at [69, 359] on div "7 Payment" at bounding box center [105, 366] width 191 height 20
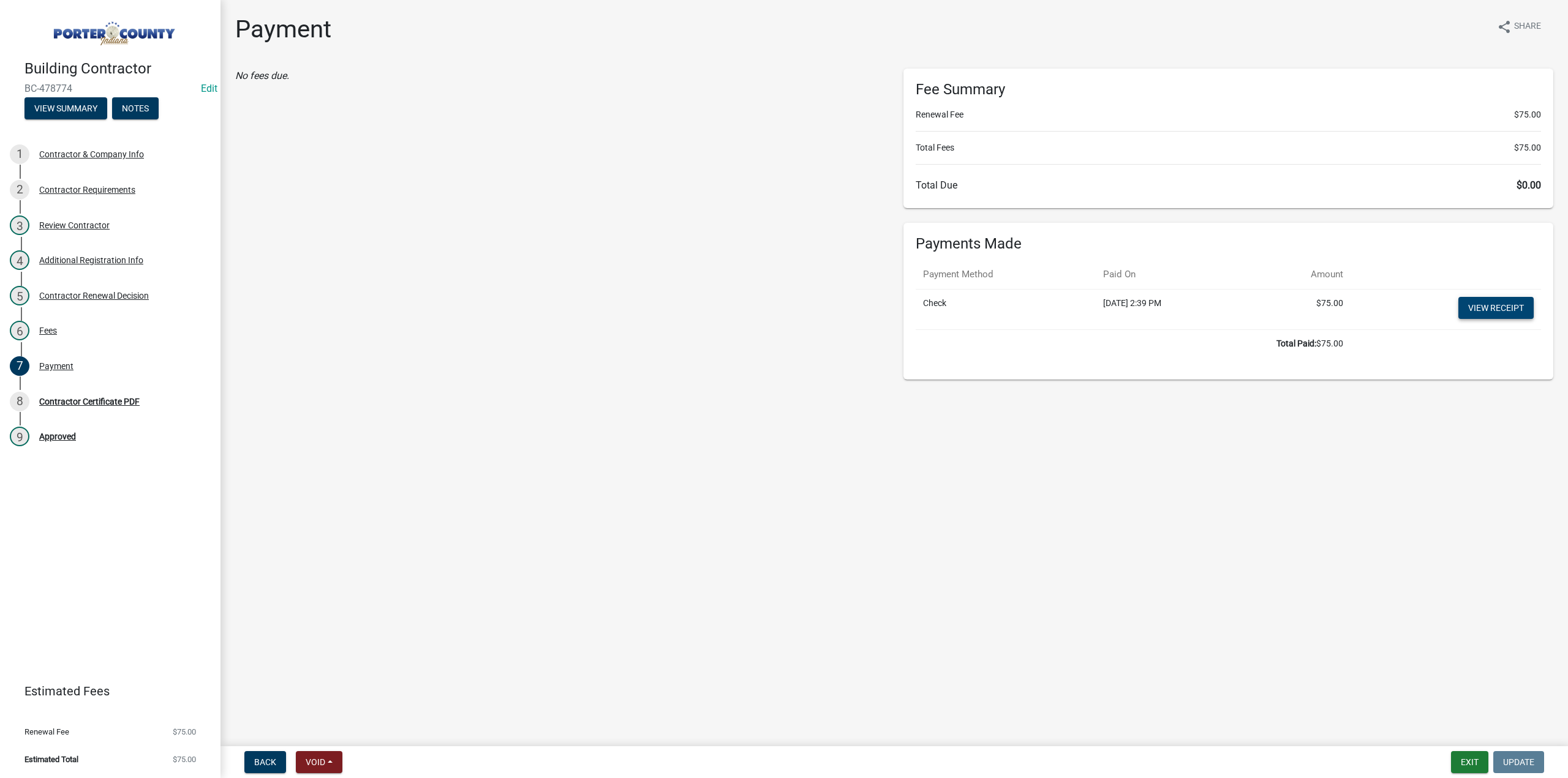
click at [1481, 294] on td "View receipt" at bounding box center [1445, 309] width 191 height 40
click at [1484, 308] on link "View receipt" at bounding box center [1496, 308] width 75 height 22
click at [1470, 762] on button "Exit" at bounding box center [1469, 762] width 37 height 22
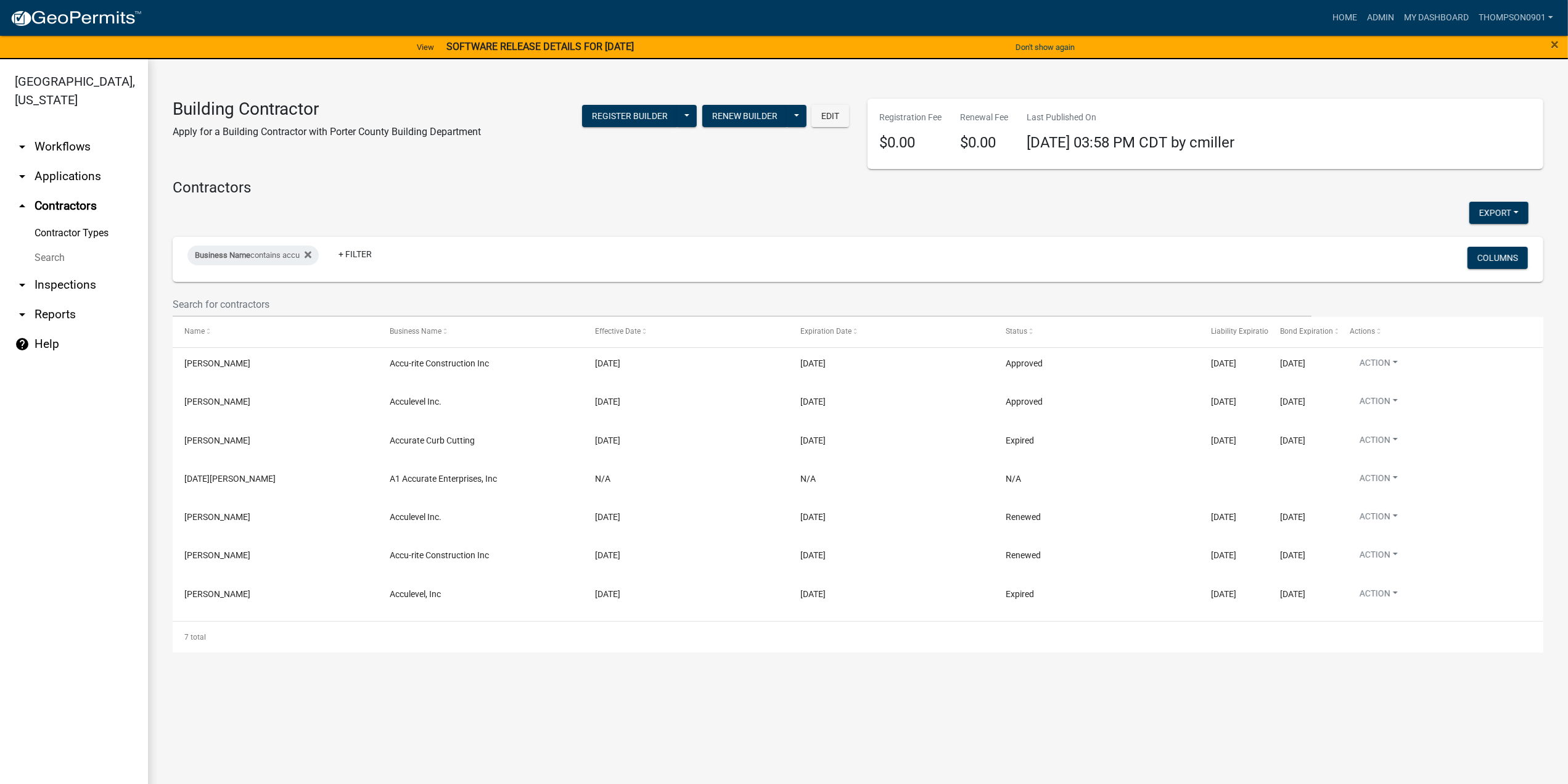
click at [45, 161] on link "arrow_drop_down Applications" at bounding box center [74, 176] width 148 height 30
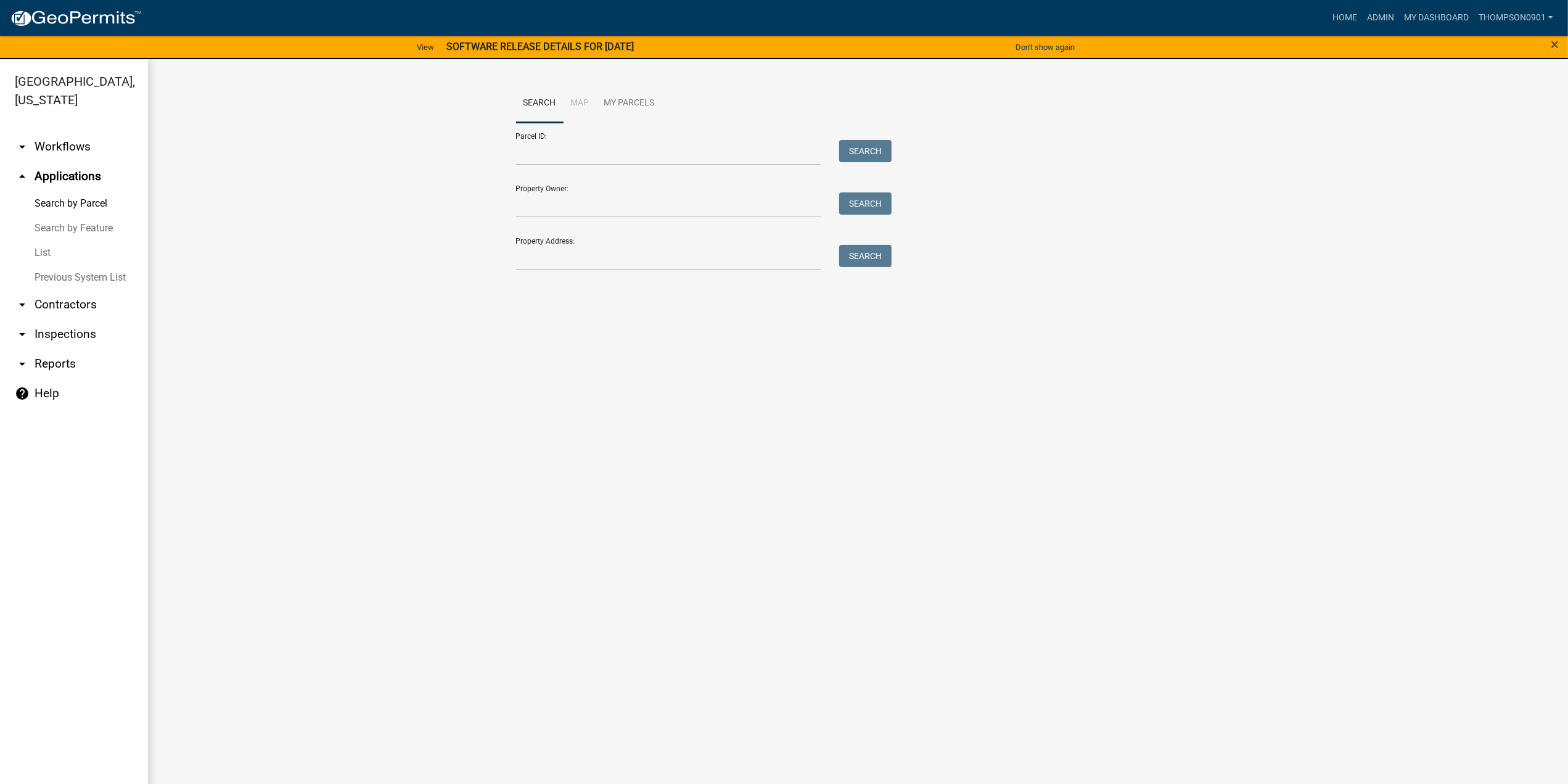
click at [42, 241] on link "List" at bounding box center [74, 253] width 148 height 25
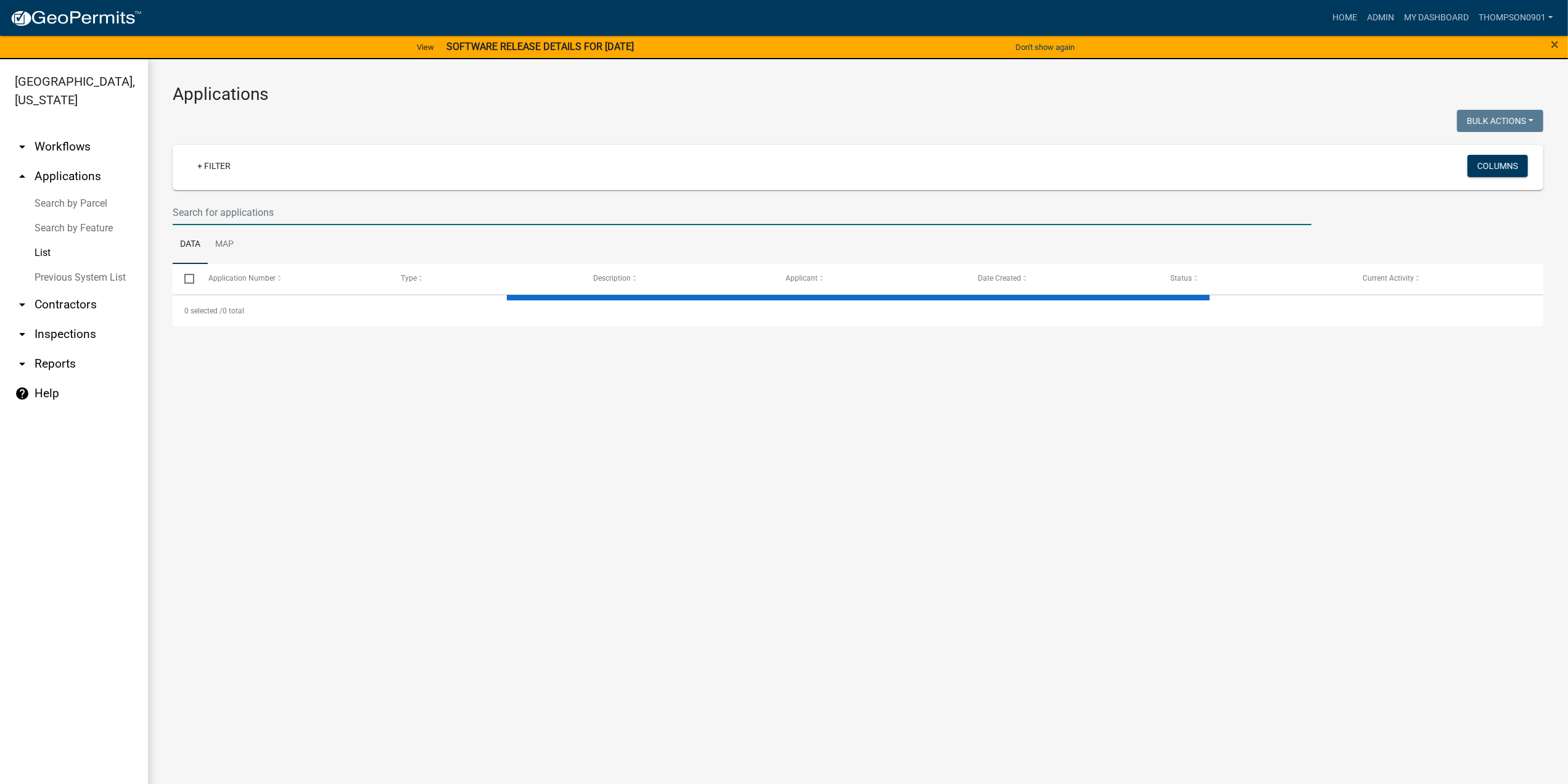
click at [216, 214] on input "text" at bounding box center [741, 212] width 1138 height 25
select select "3: 100"
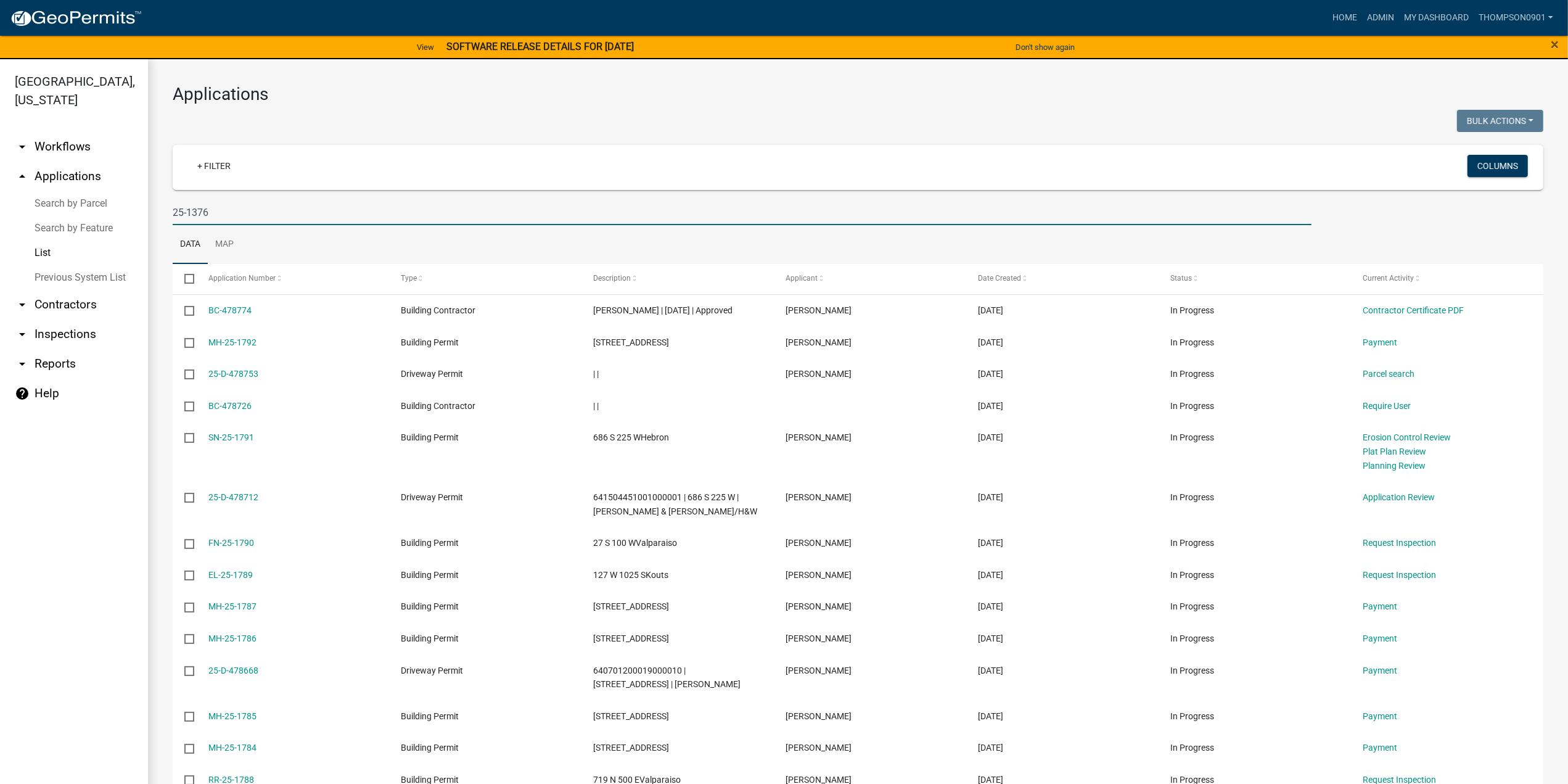
type input "25-1376"
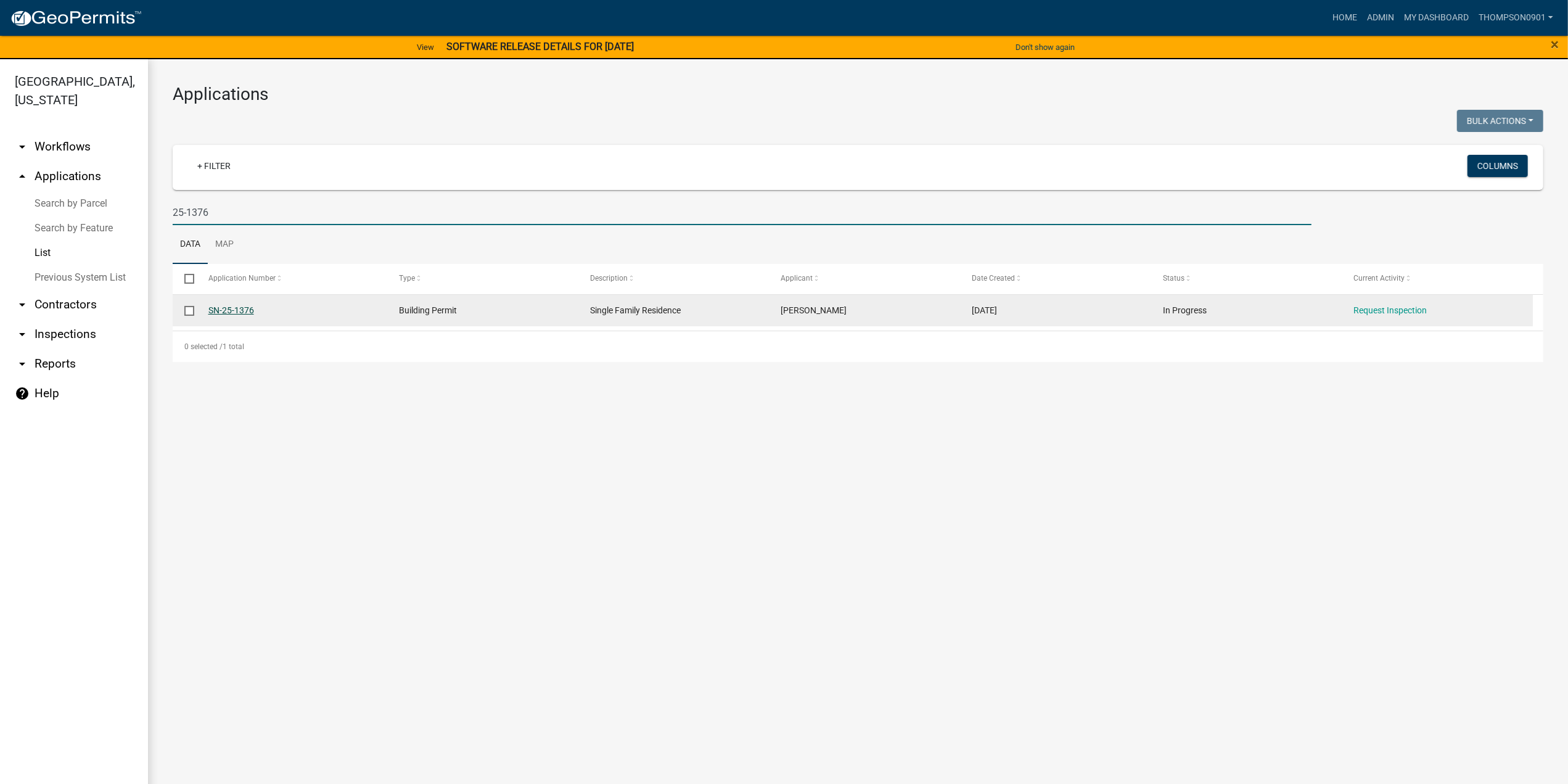
click at [238, 312] on link "SN-25-1376" at bounding box center [231, 310] width 46 height 10
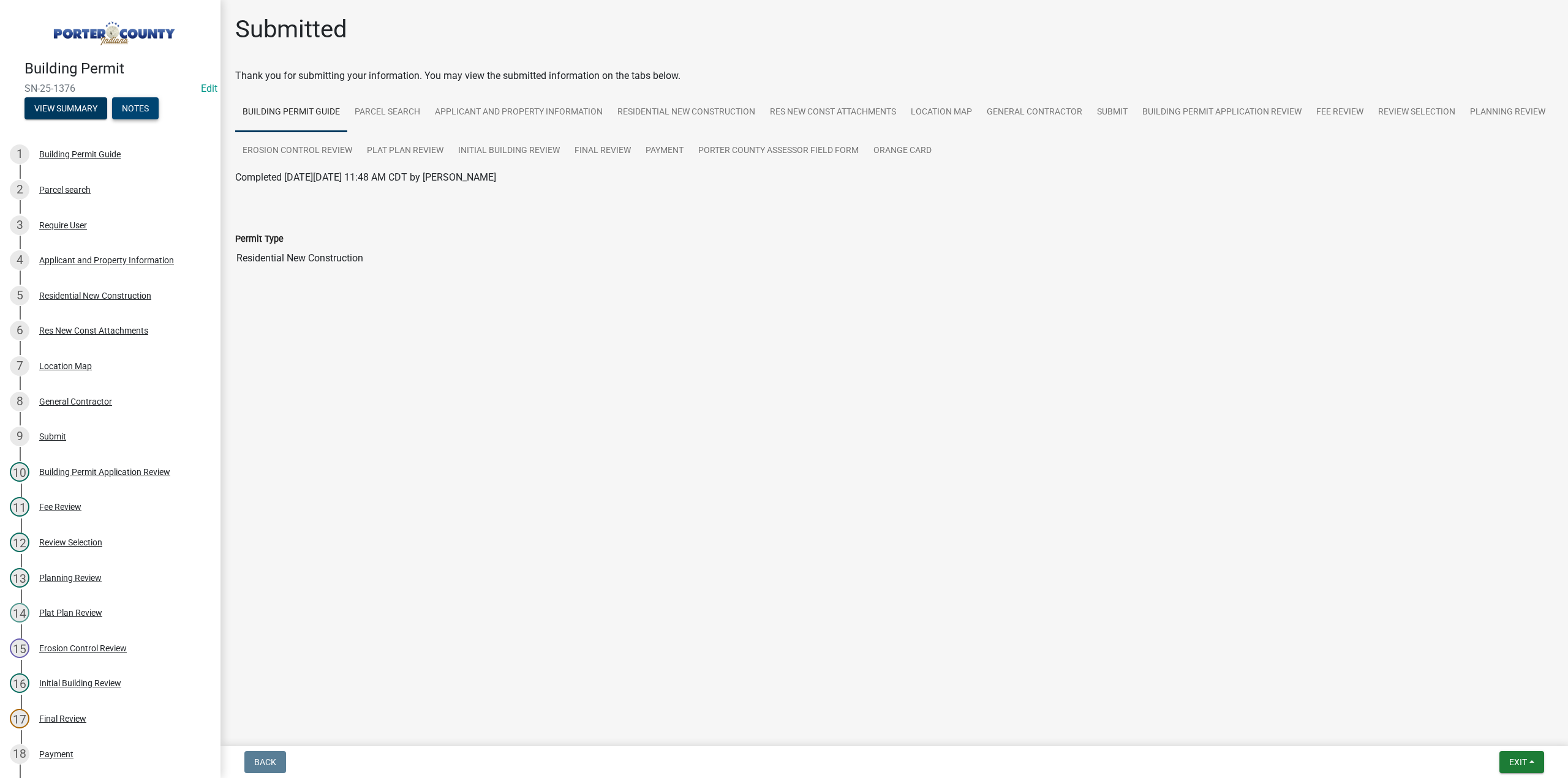
click at [136, 109] on button "Notes" at bounding box center [135, 108] width 47 height 22
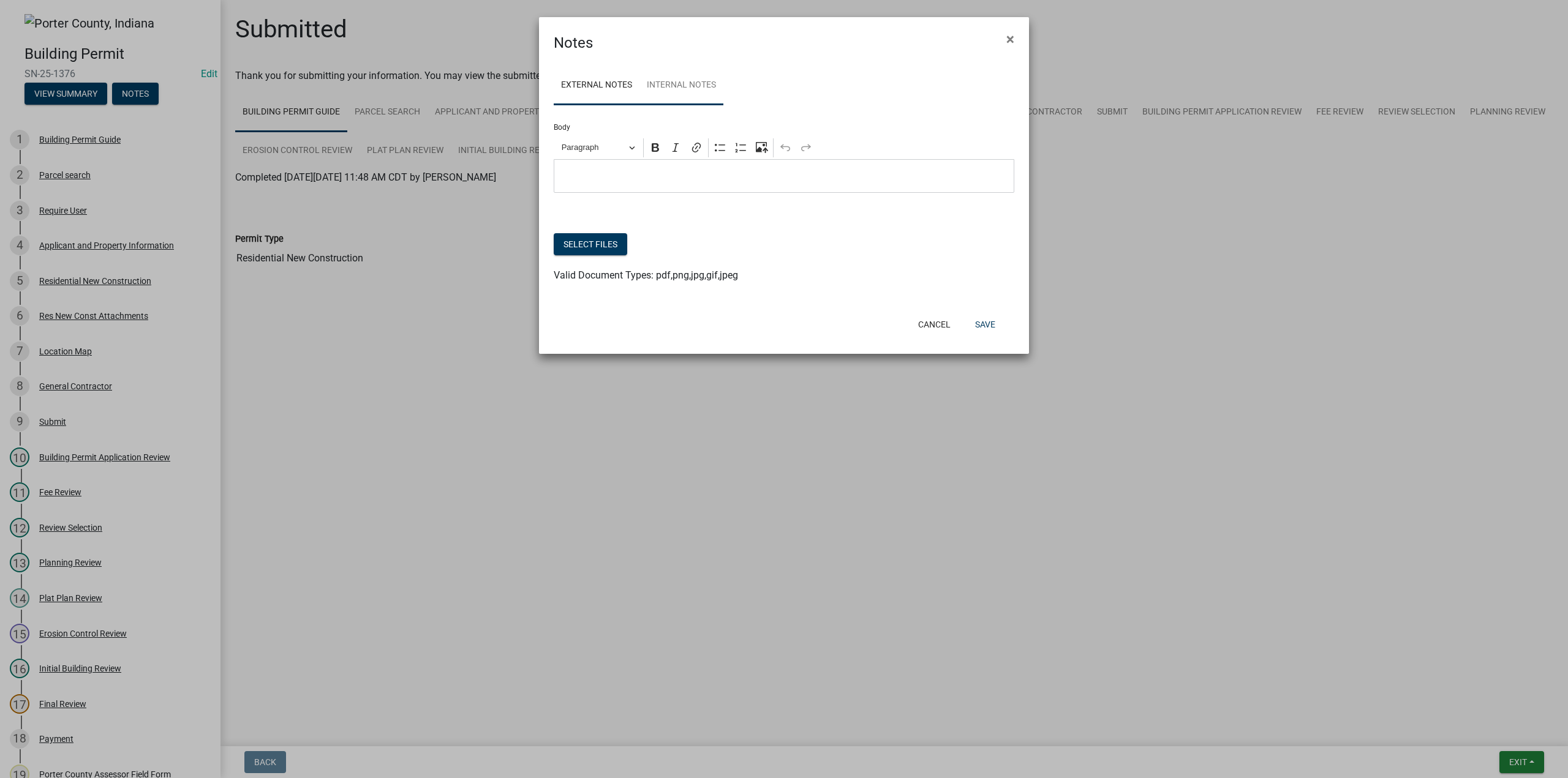
click at [702, 91] on link "Internal Notes" at bounding box center [681, 85] width 84 height 39
click at [597, 246] on button "Select files" at bounding box center [590, 244] width 73 height 22
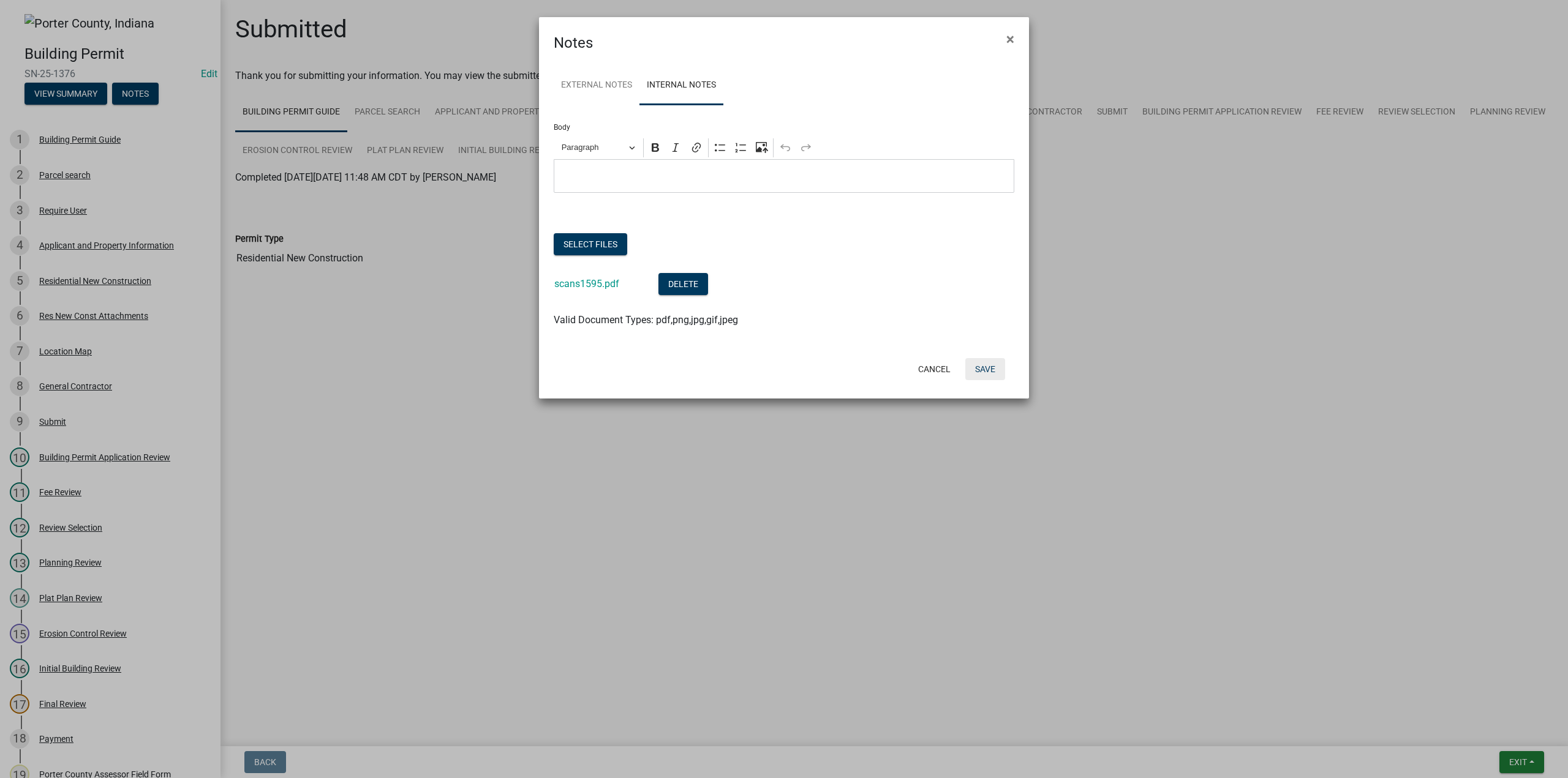
click at [983, 362] on button "Save" at bounding box center [985, 369] width 40 height 22
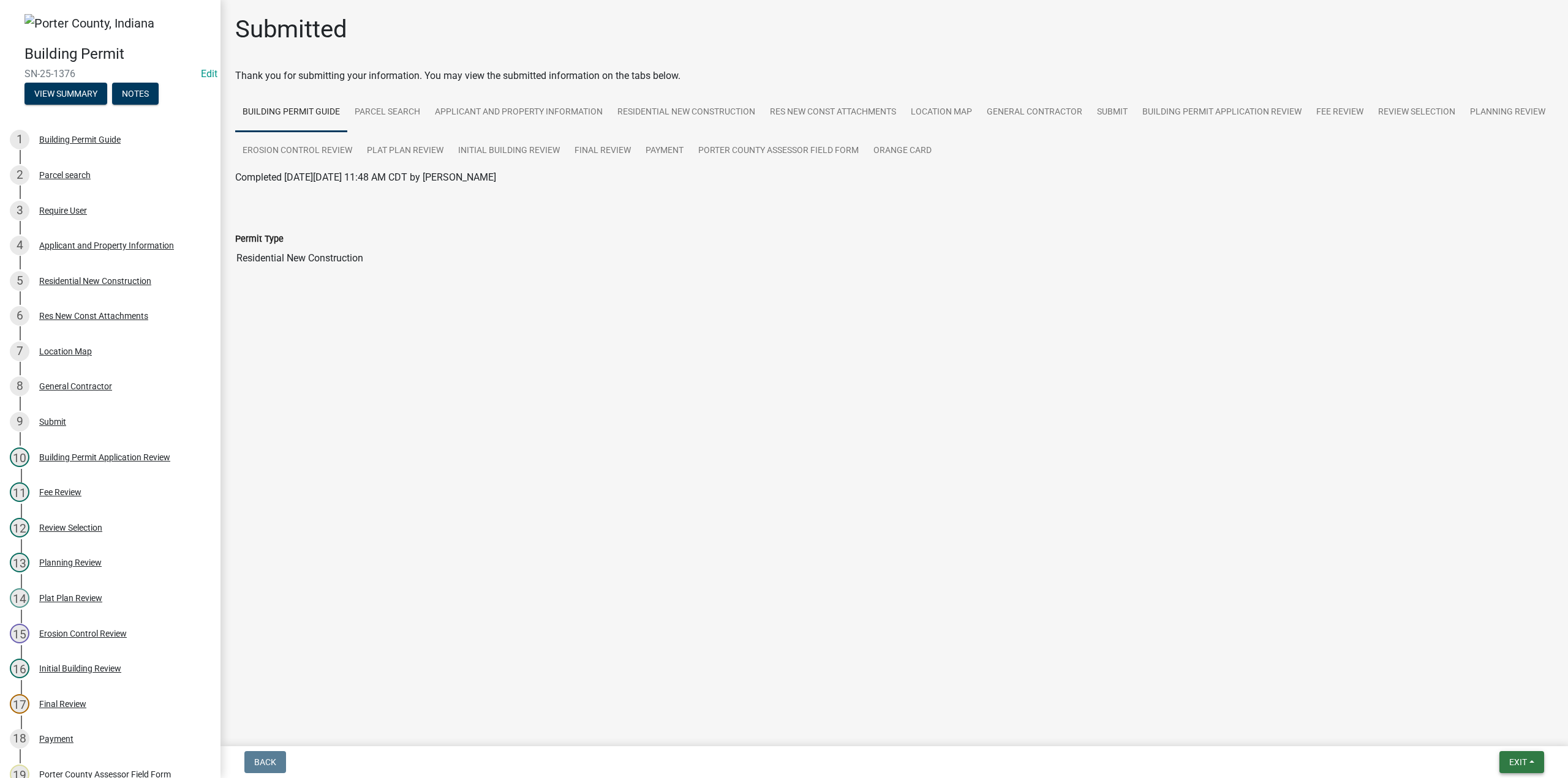
click at [1509, 762] on span "Exit" at bounding box center [1518, 762] width 18 height 10
click at [1492, 732] on button "Save & Exit" at bounding box center [1495, 729] width 98 height 30
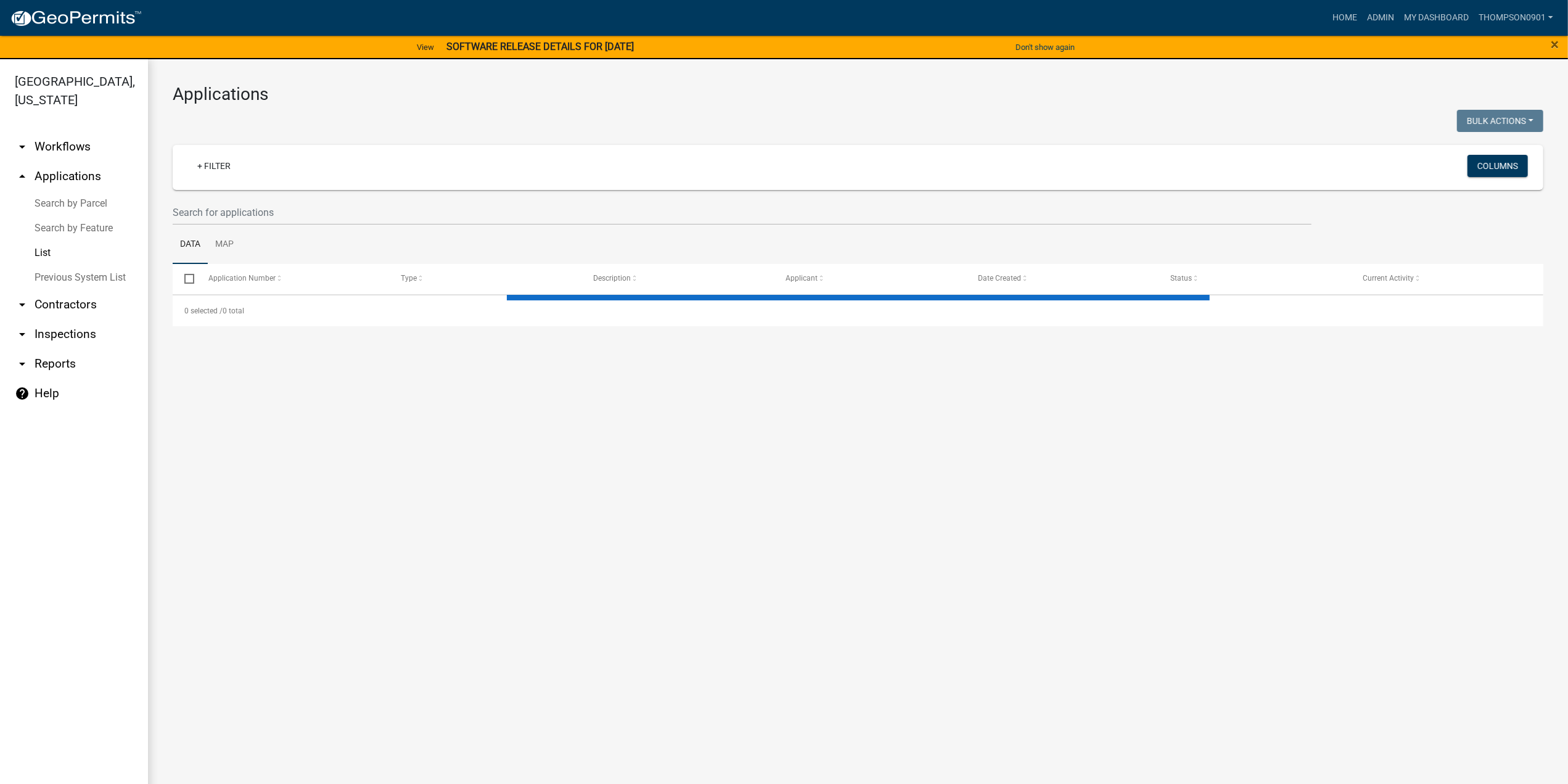
select select "3: 100"
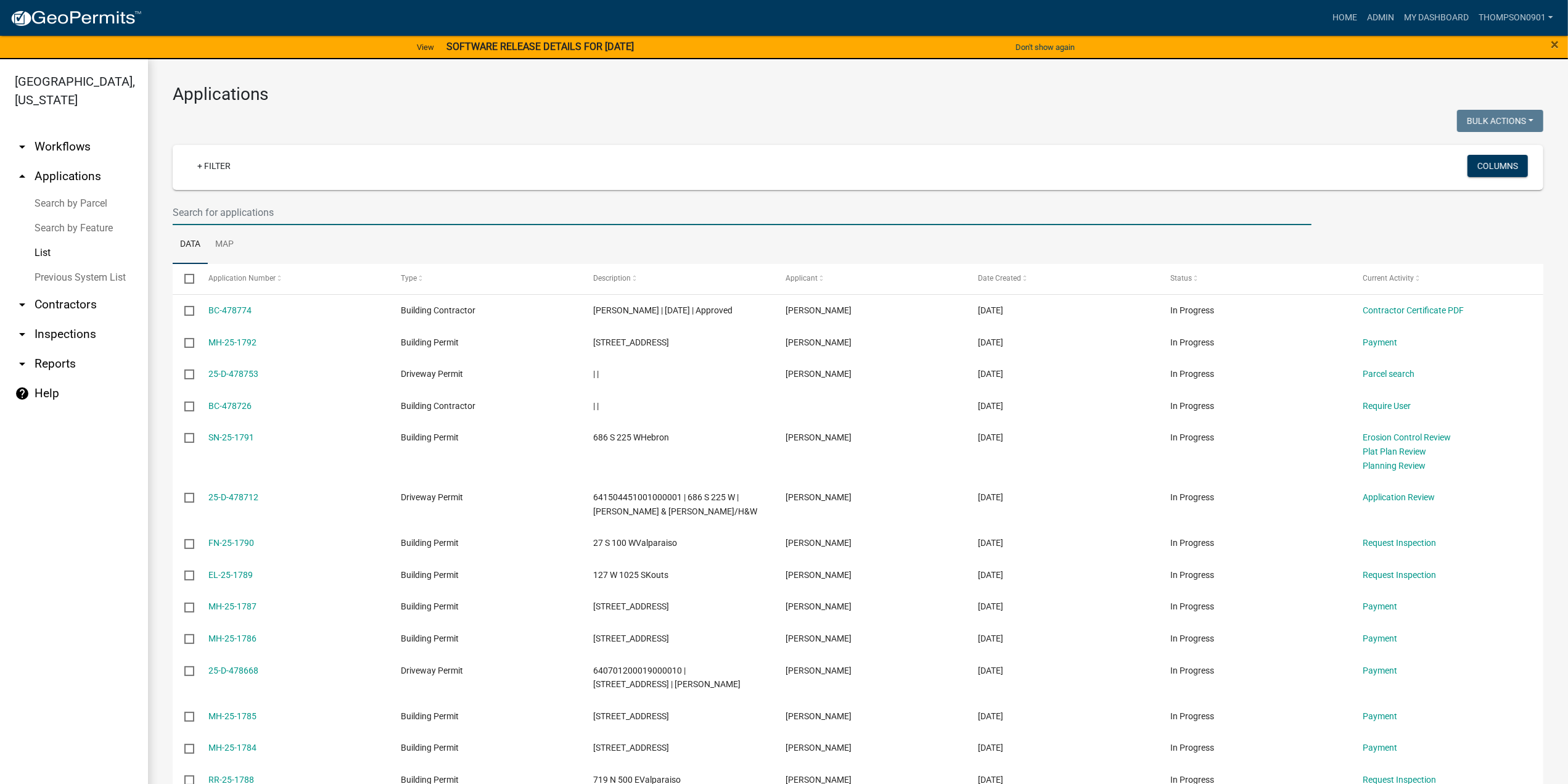
click at [222, 208] on input "text" at bounding box center [741, 212] width 1138 height 25
type input "25-1566"
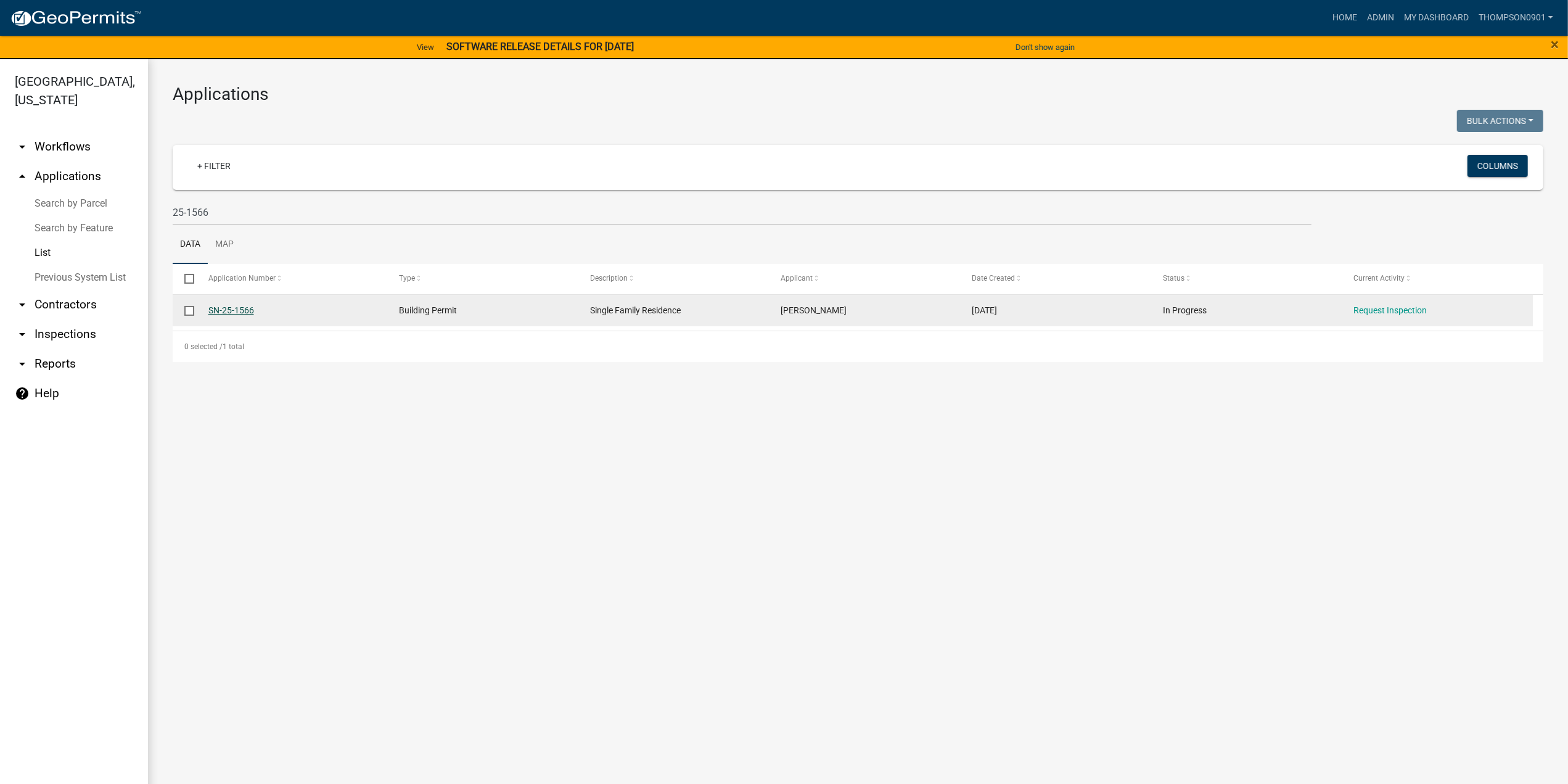
click at [233, 309] on link "SN-25-1566" at bounding box center [231, 310] width 46 height 10
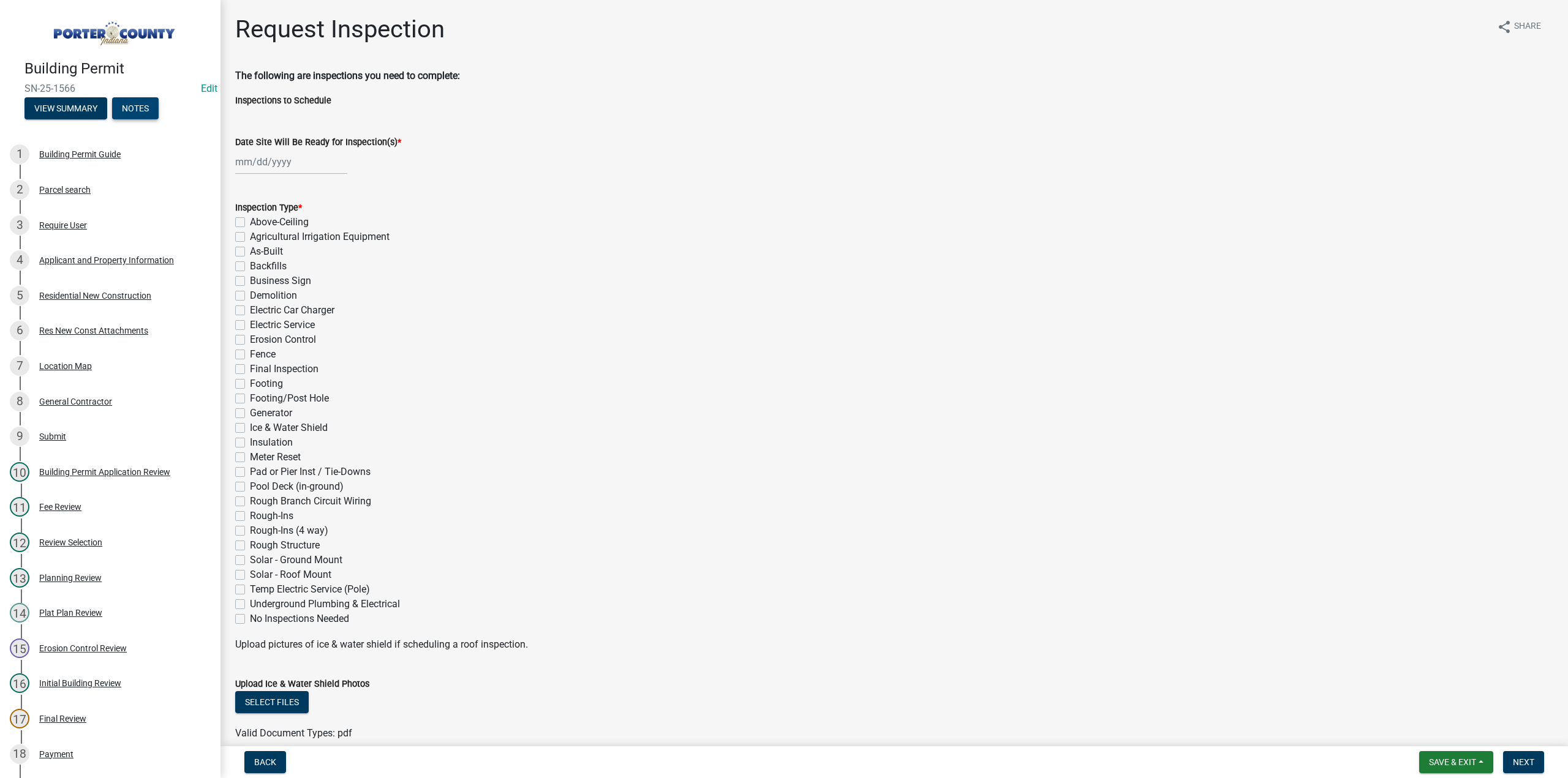
click at [146, 107] on button "Notes" at bounding box center [135, 108] width 47 height 22
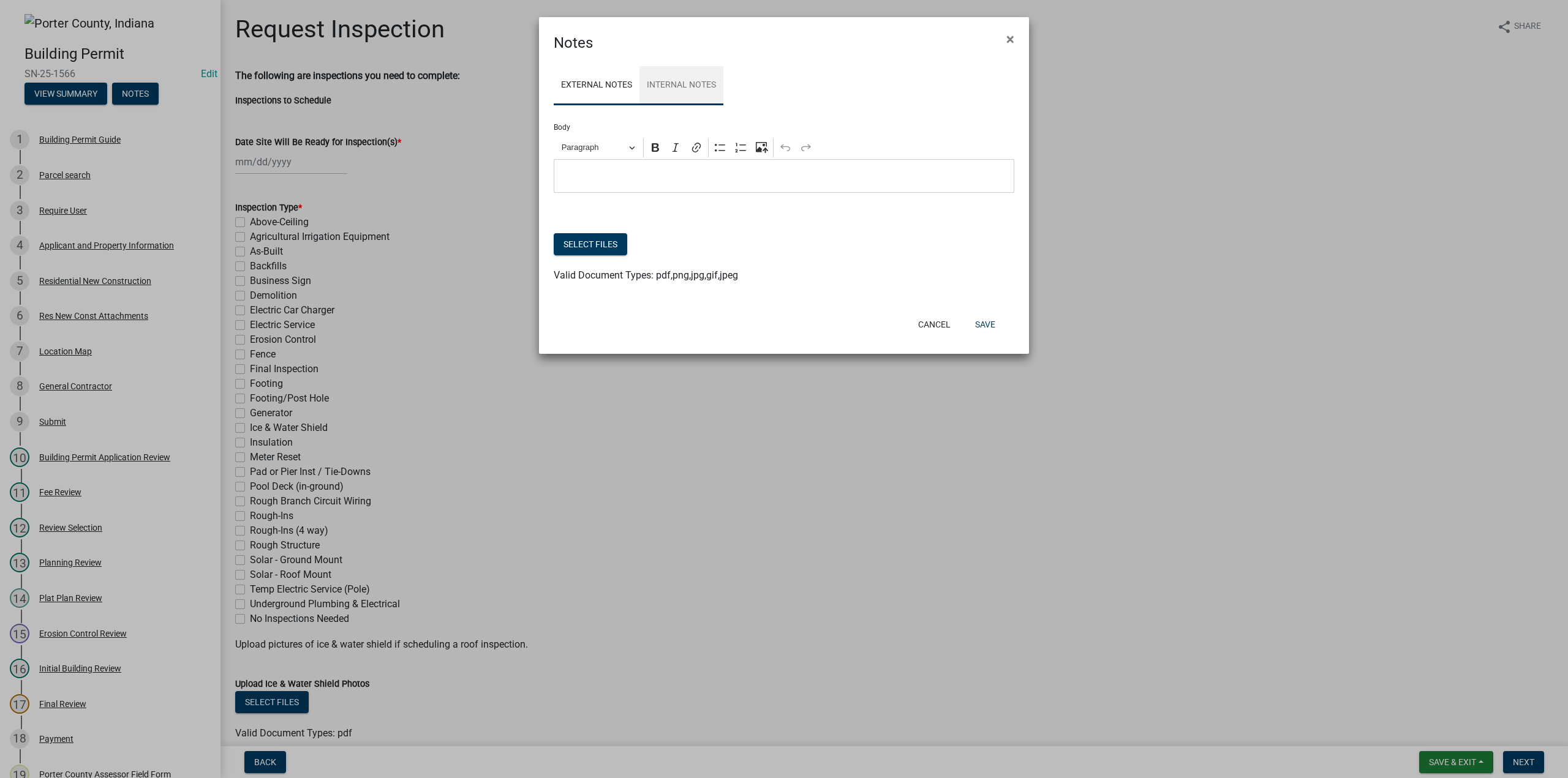
click at [704, 81] on link "Internal Notes" at bounding box center [681, 85] width 84 height 39
click at [574, 244] on button "Select files" at bounding box center [590, 244] width 73 height 22
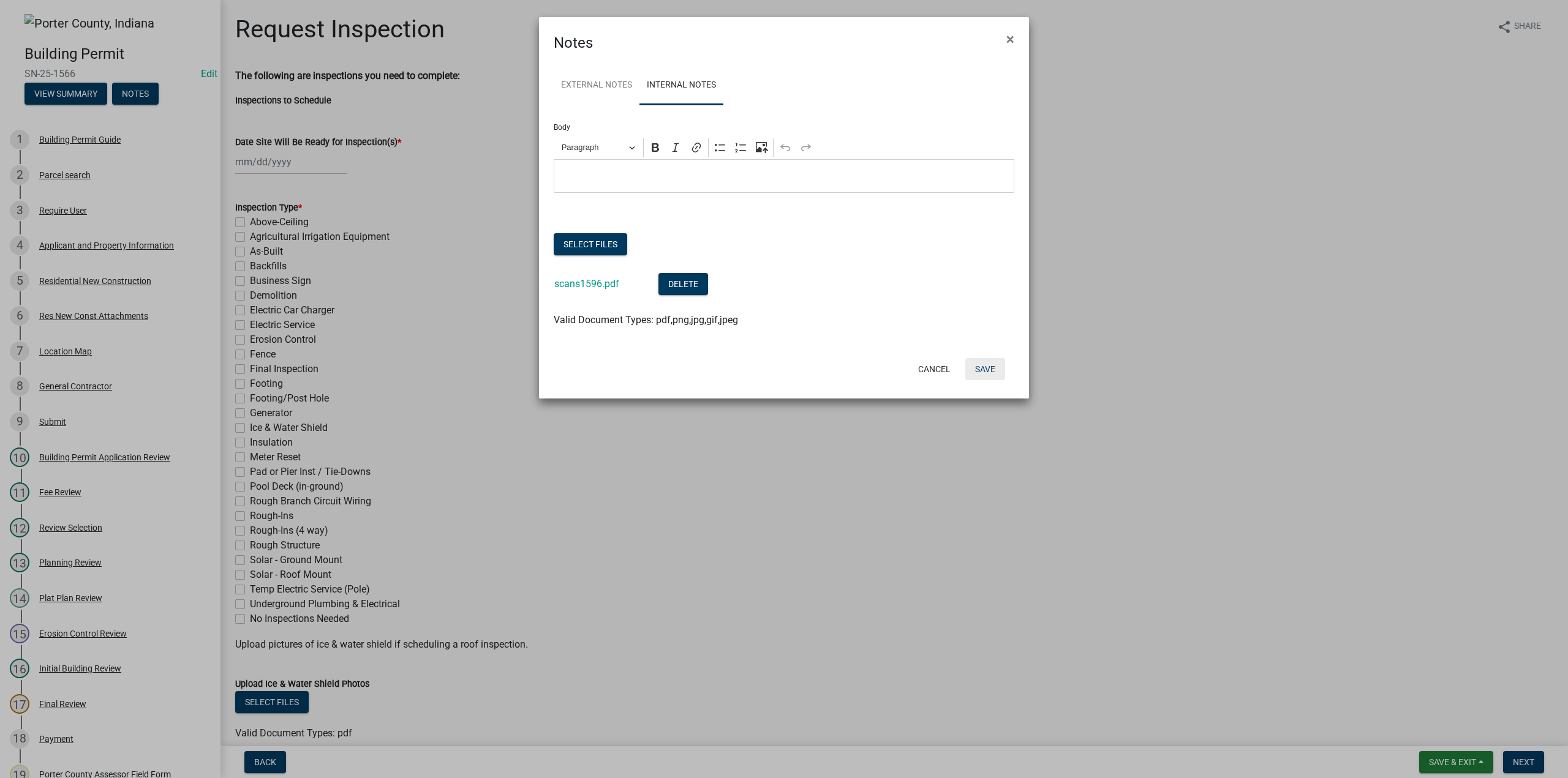
click at [996, 369] on button "Save" at bounding box center [985, 369] width 40 height 22
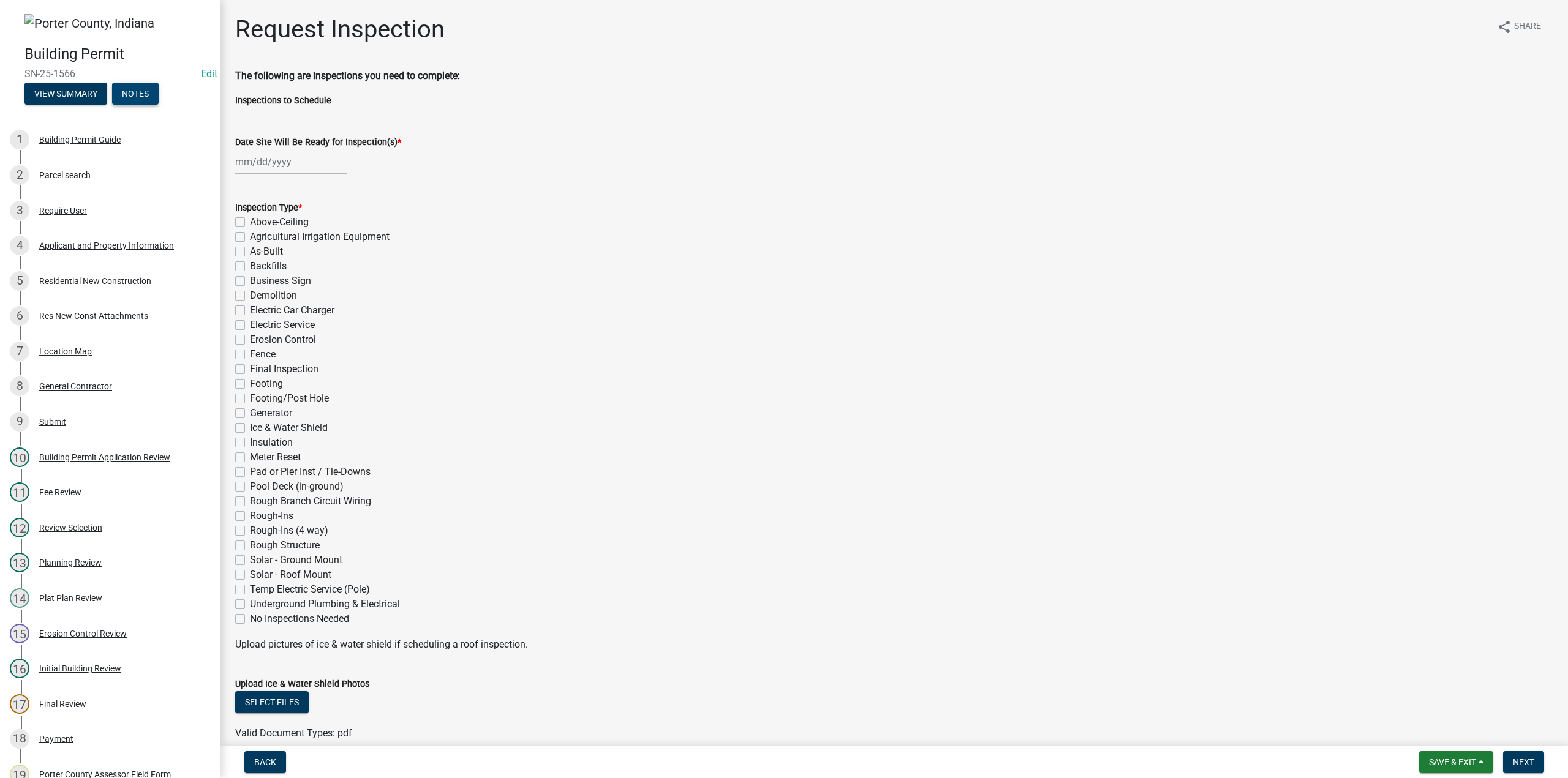
click at [131, 93] on button "Notes" at bounding box center [135, 93] width 47 height 22
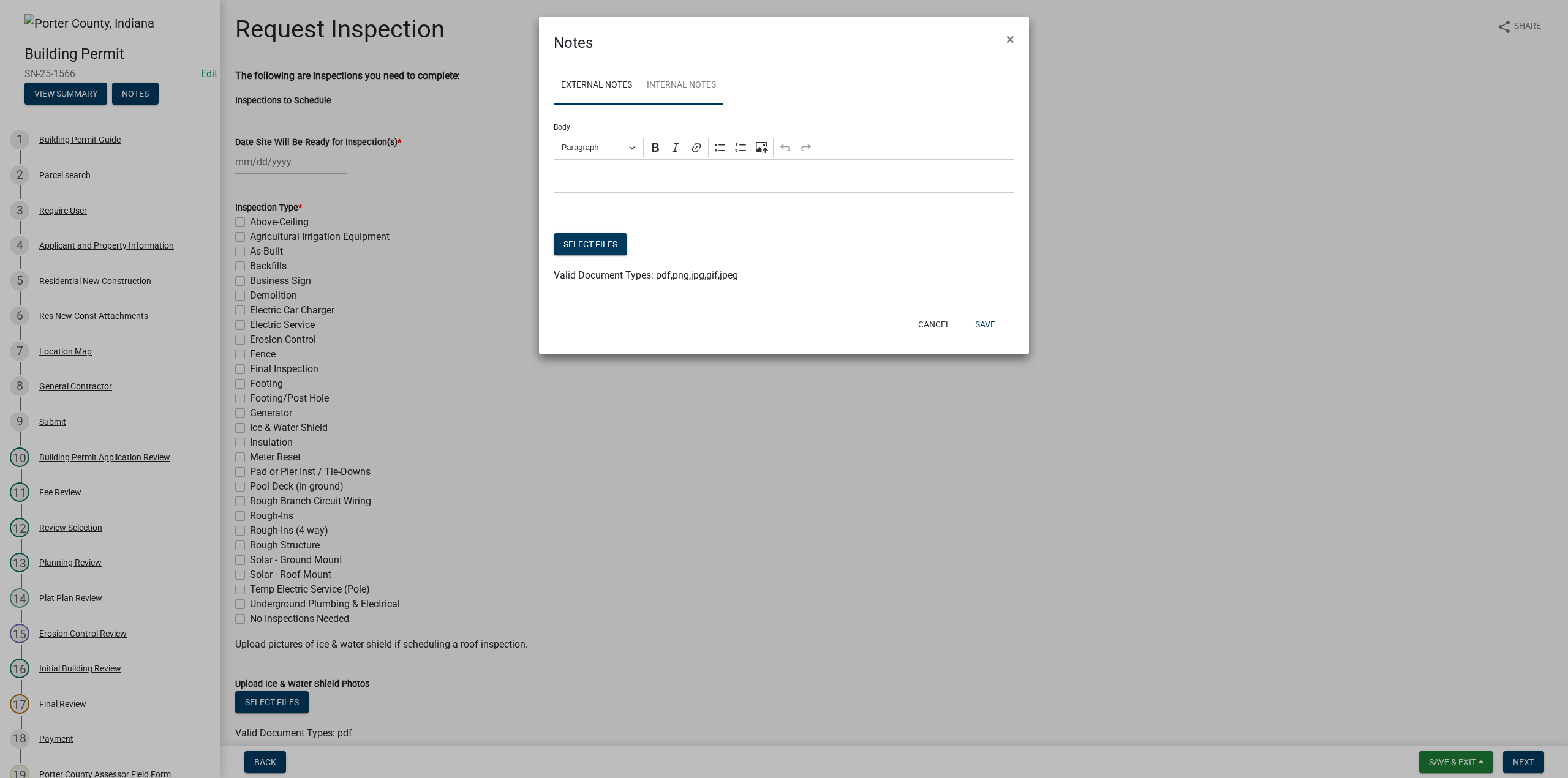
click at [704, 78] on link "Internal Notes" at bounding box center [681, 85] width 84 height 39
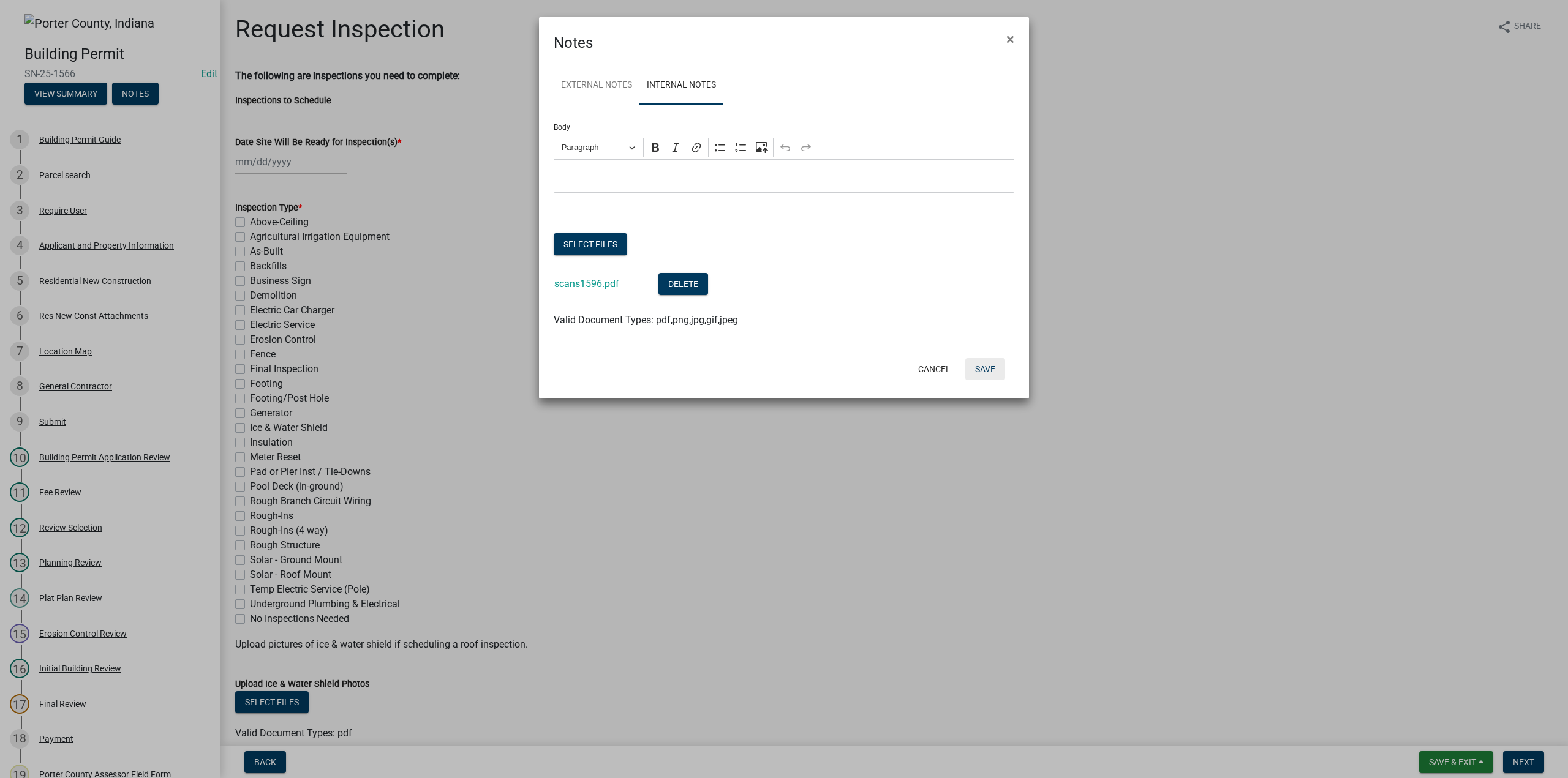
click at [974, 369] on button "Save" at bounding box center [985, 369] width 40 height 22
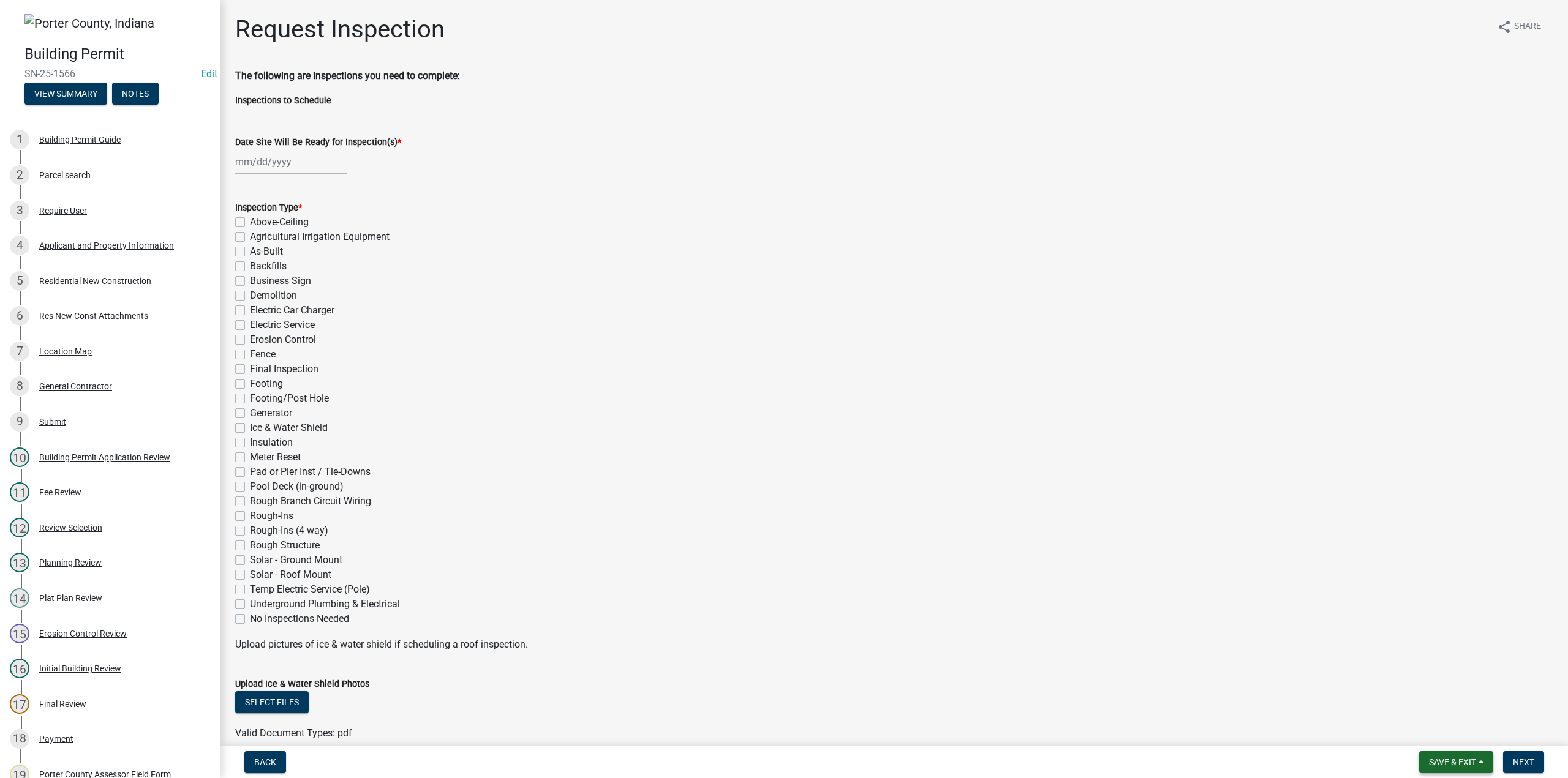
click at [1450, 754] on button "Save & Exit" at bounding box center [1456, 762] width 74 height 22
drag, startPoint x: 1446, startPoint y: 732, endPoint x: 1436, endPoint y: 729, distance: 10.4
click at [1445, 732] on button "Save & Exit" at bounding box center [1443, 729] width 98 height 30
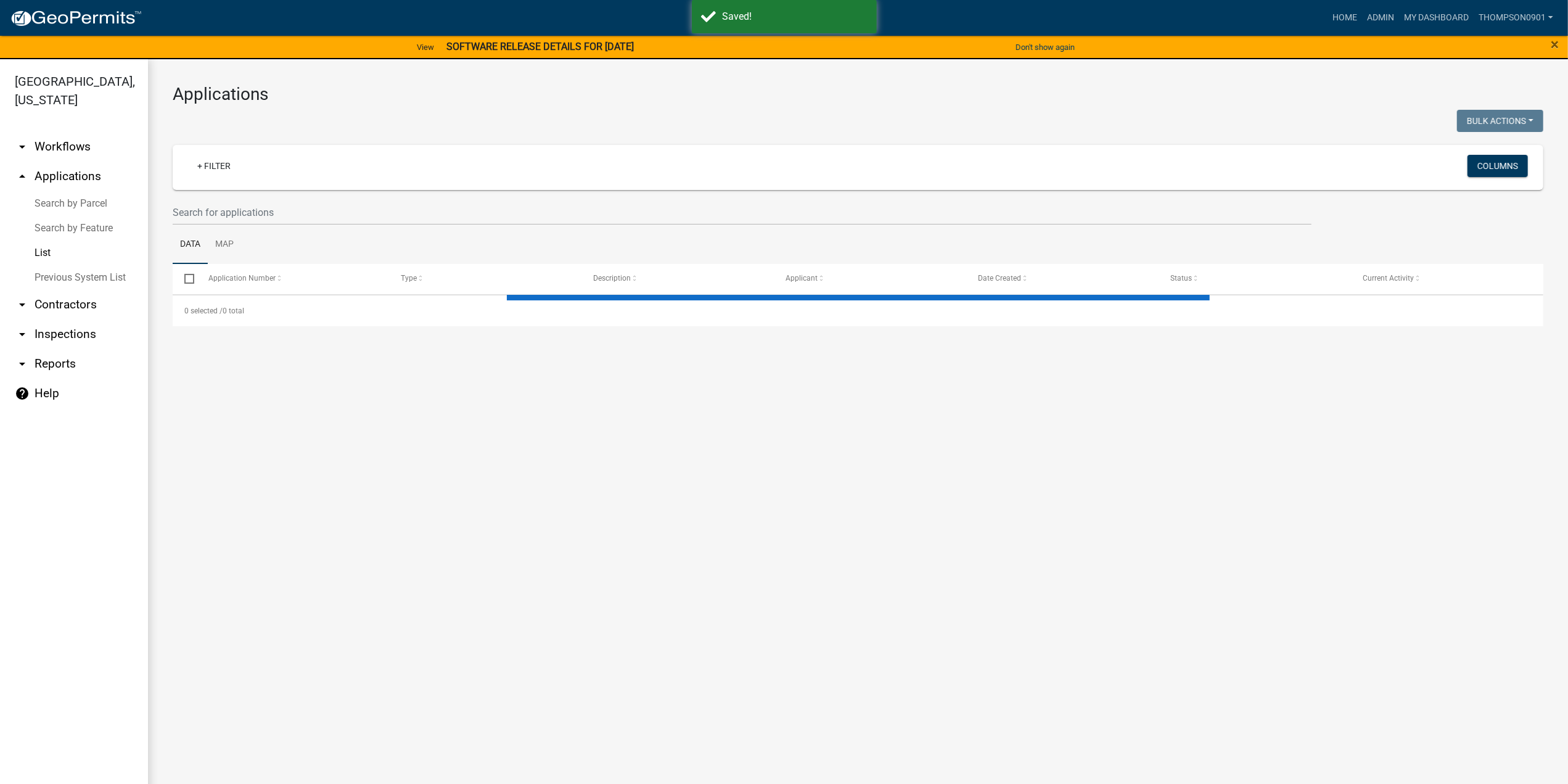
select select "3: 100"
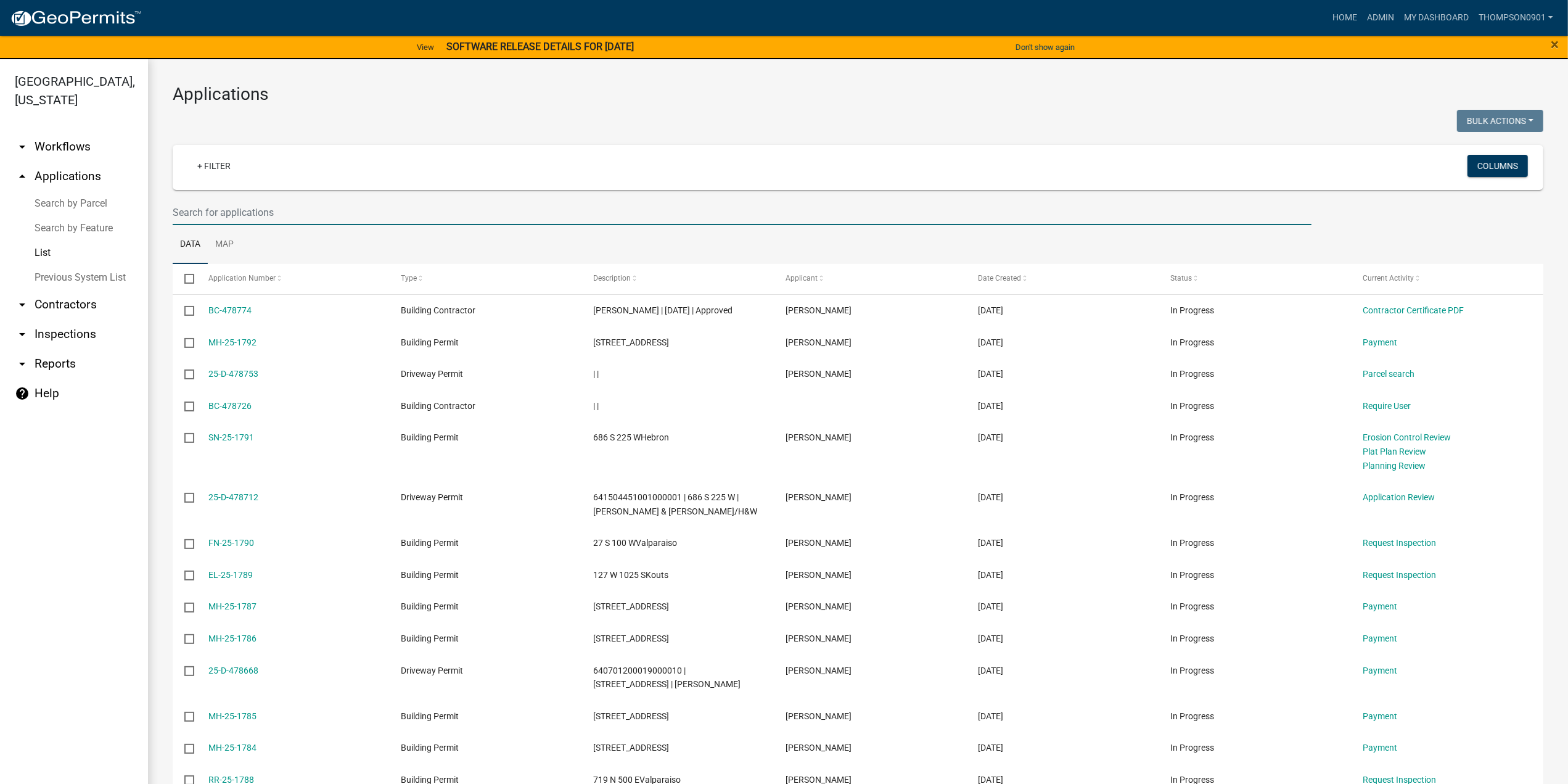
click at [276, 208] on input "text" at bounding box center [741, 212] width 1138 height 25
type input "25-1398"
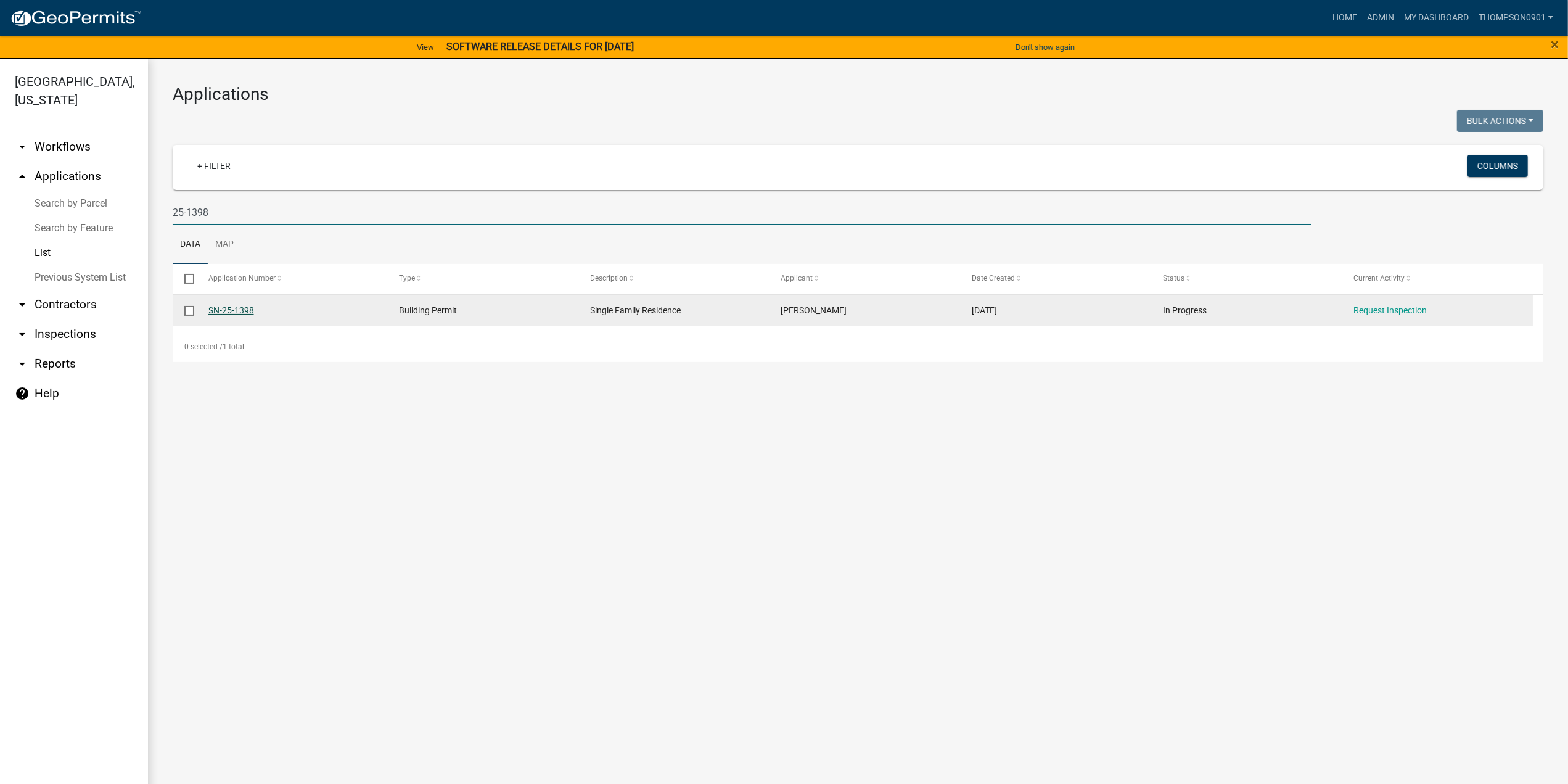
click at [243, 305] on link "SN-25-1398" at bounding box center [231, 310] width 46 height 10
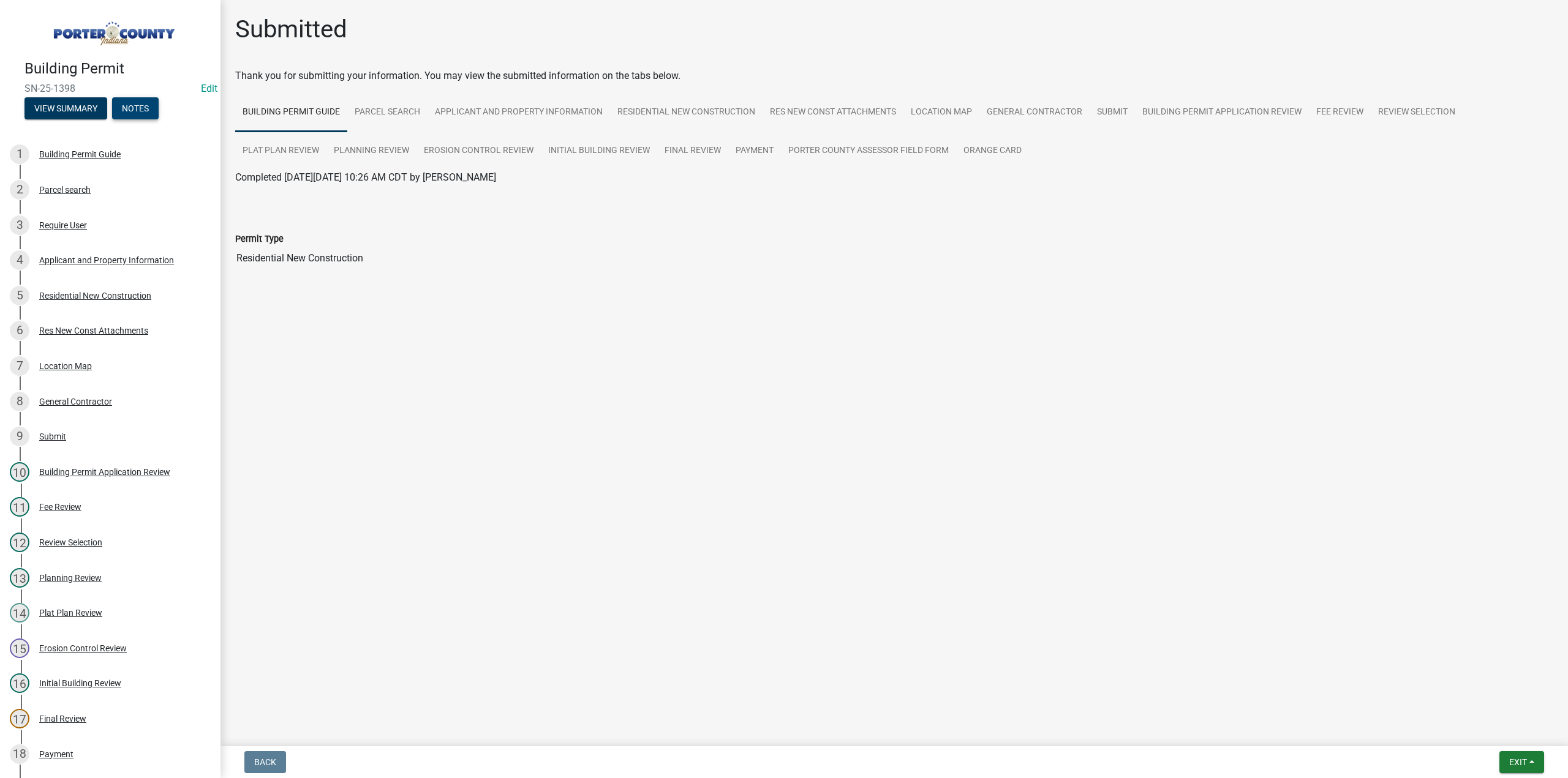
click at [146, 107] on button "Notes" at bounding box center [135, 108] width 47 height 22
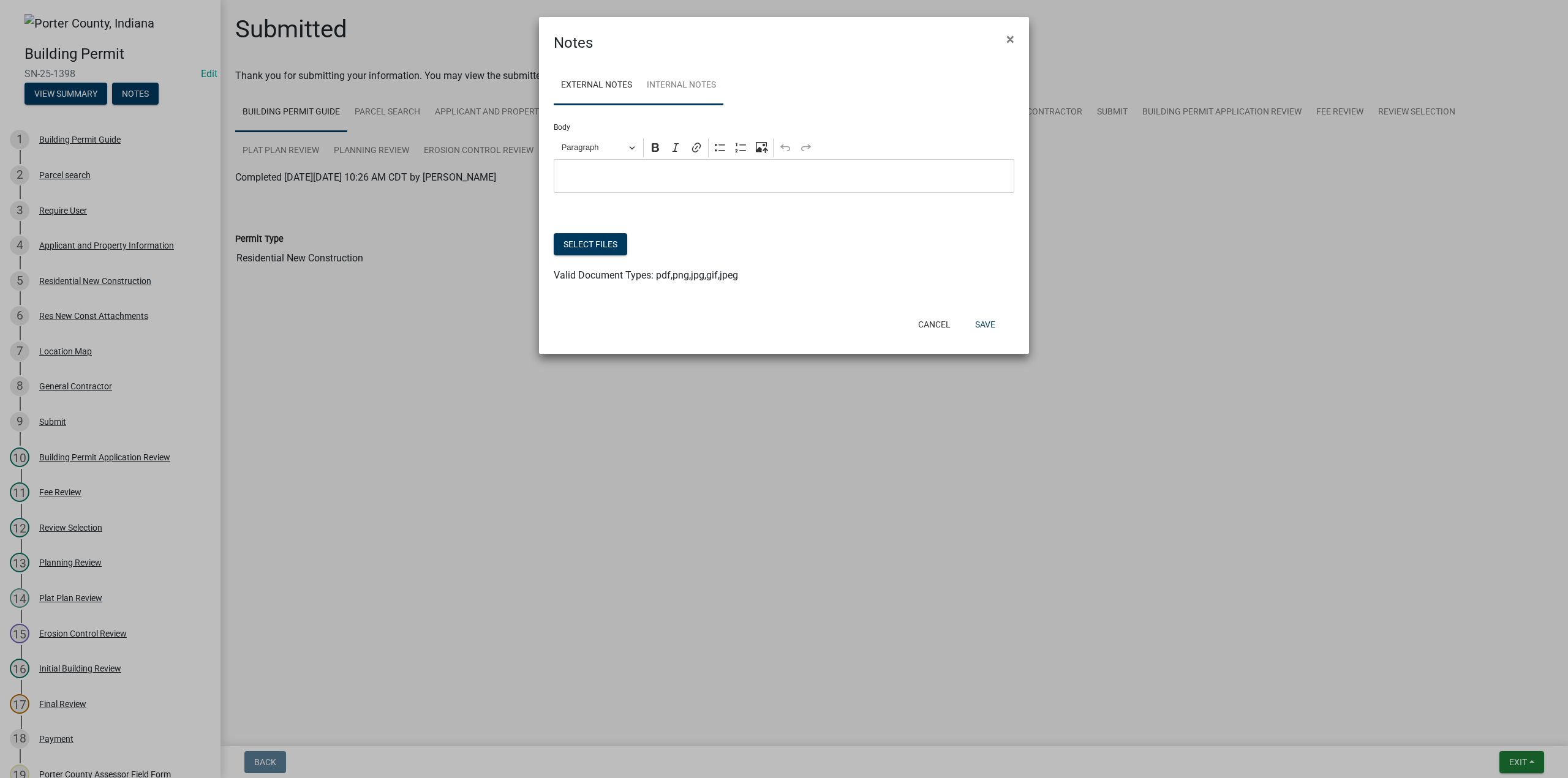
click at [694, 83] on link "Internal Notes" at bounding box center [681, 85] width 84 height 39
click at [609, 252] on button "Select files" at bounding box center [590, 244] width 73 height 22
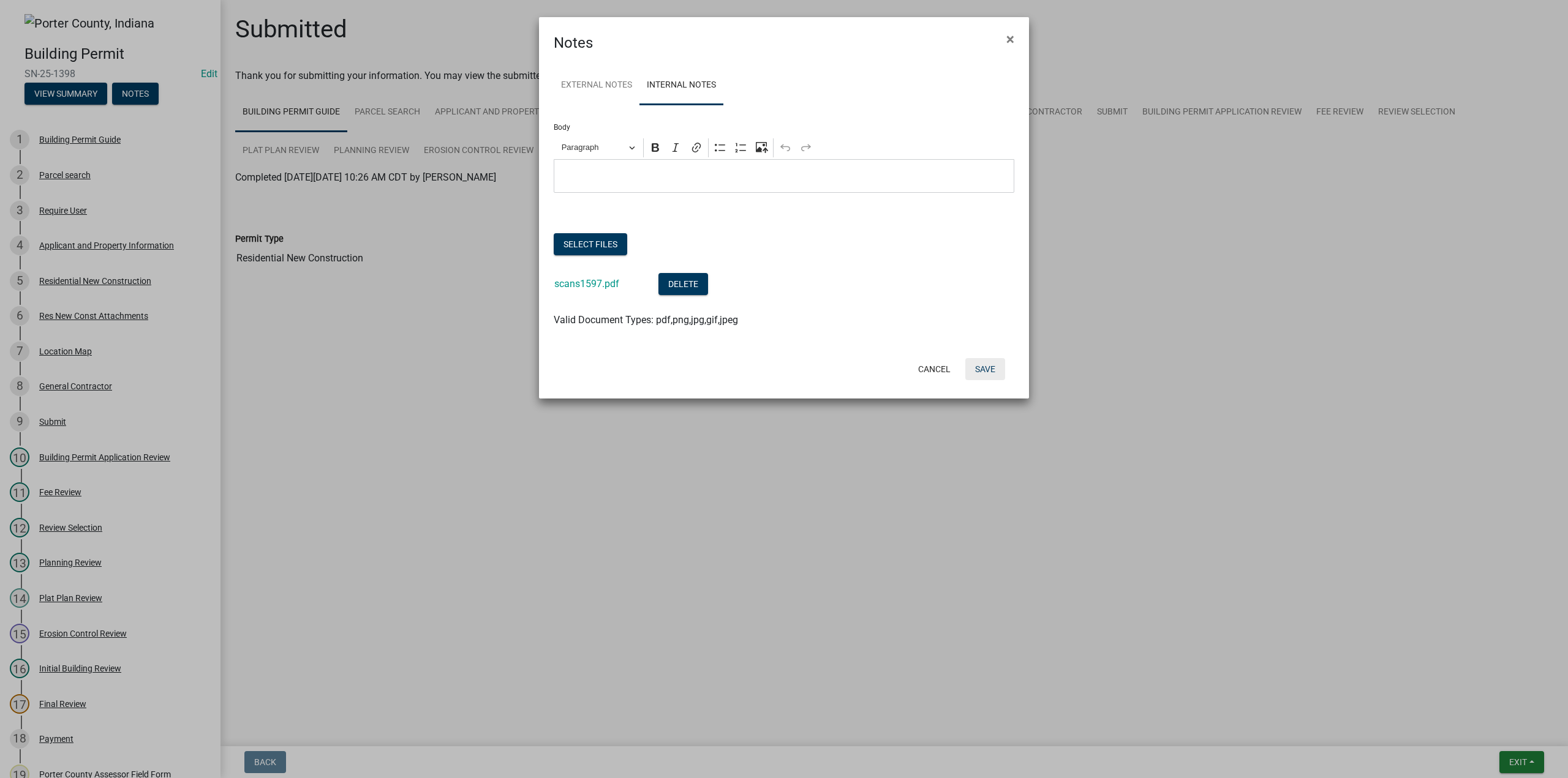
click at [985, 363] on button "Save" at bounding box center [985, 369] width 40 height 22
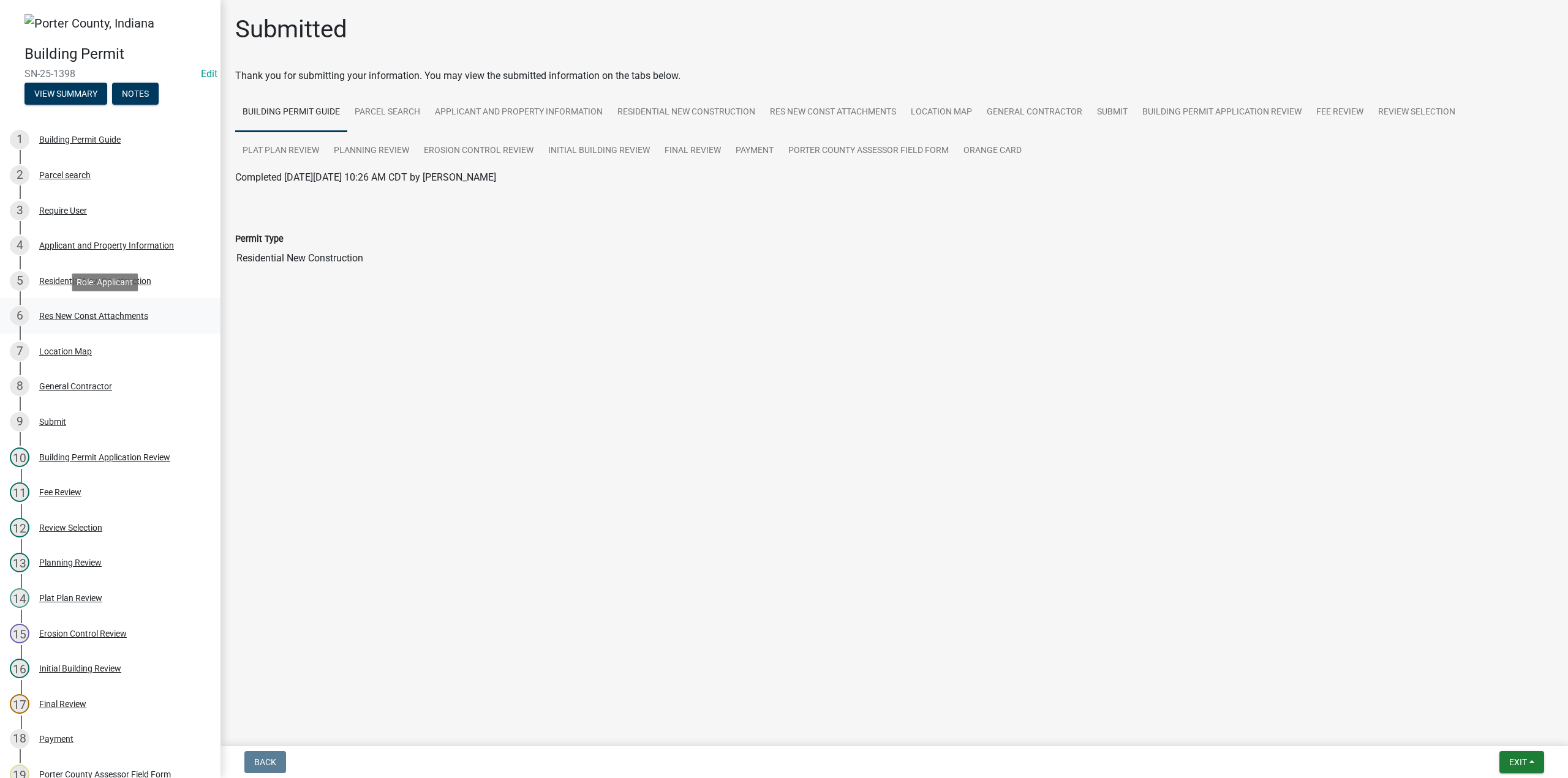
click at [121, 311] on div "Res New Const Attachments" at bounding box center [93, 315] width 109 height 9
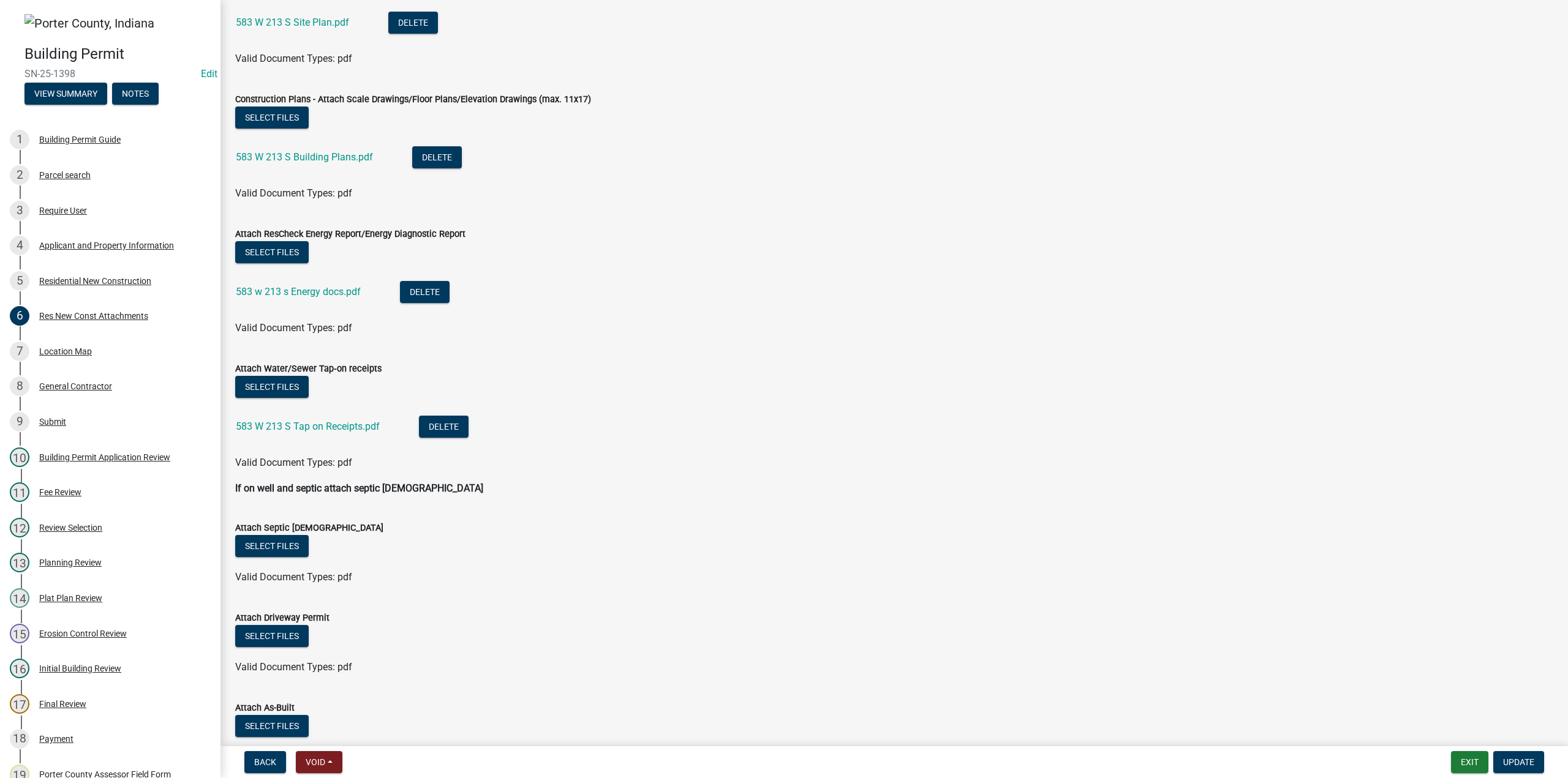
scroll to position [245, 0]
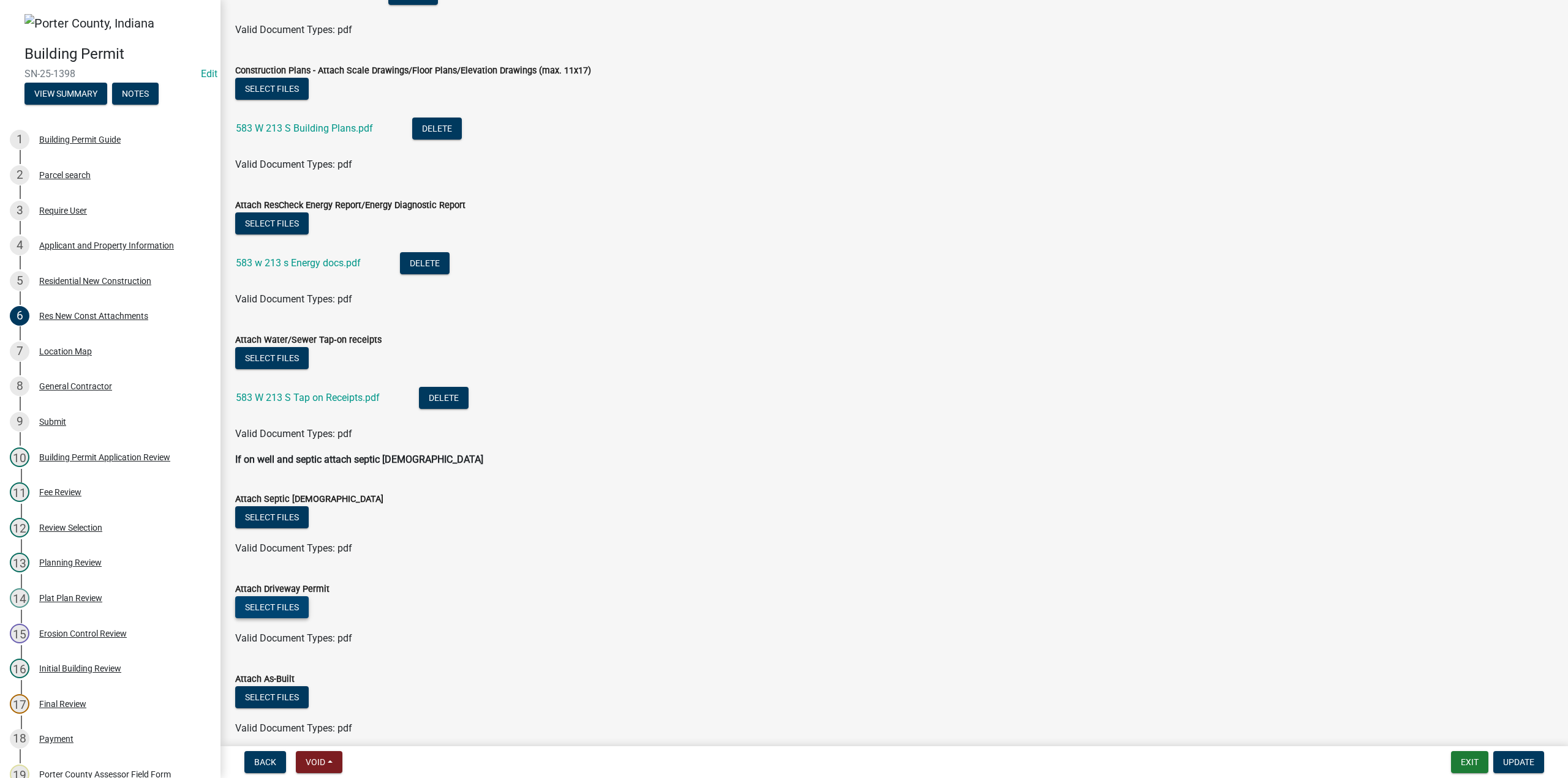
click at [296, 608] on button "Select files" at bounding box center [271, 607] width 73 height 22
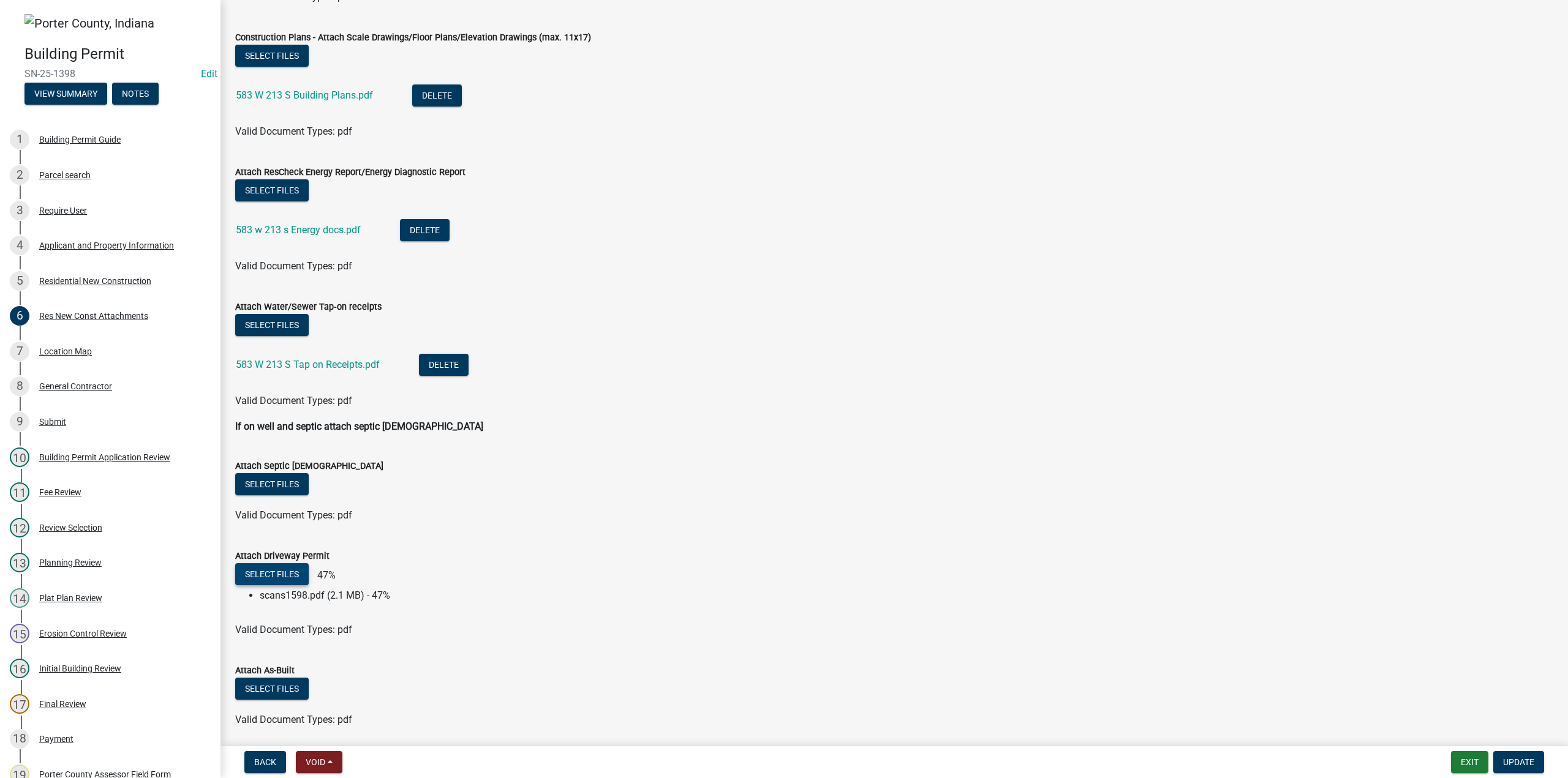
scroll to position [306, 0]
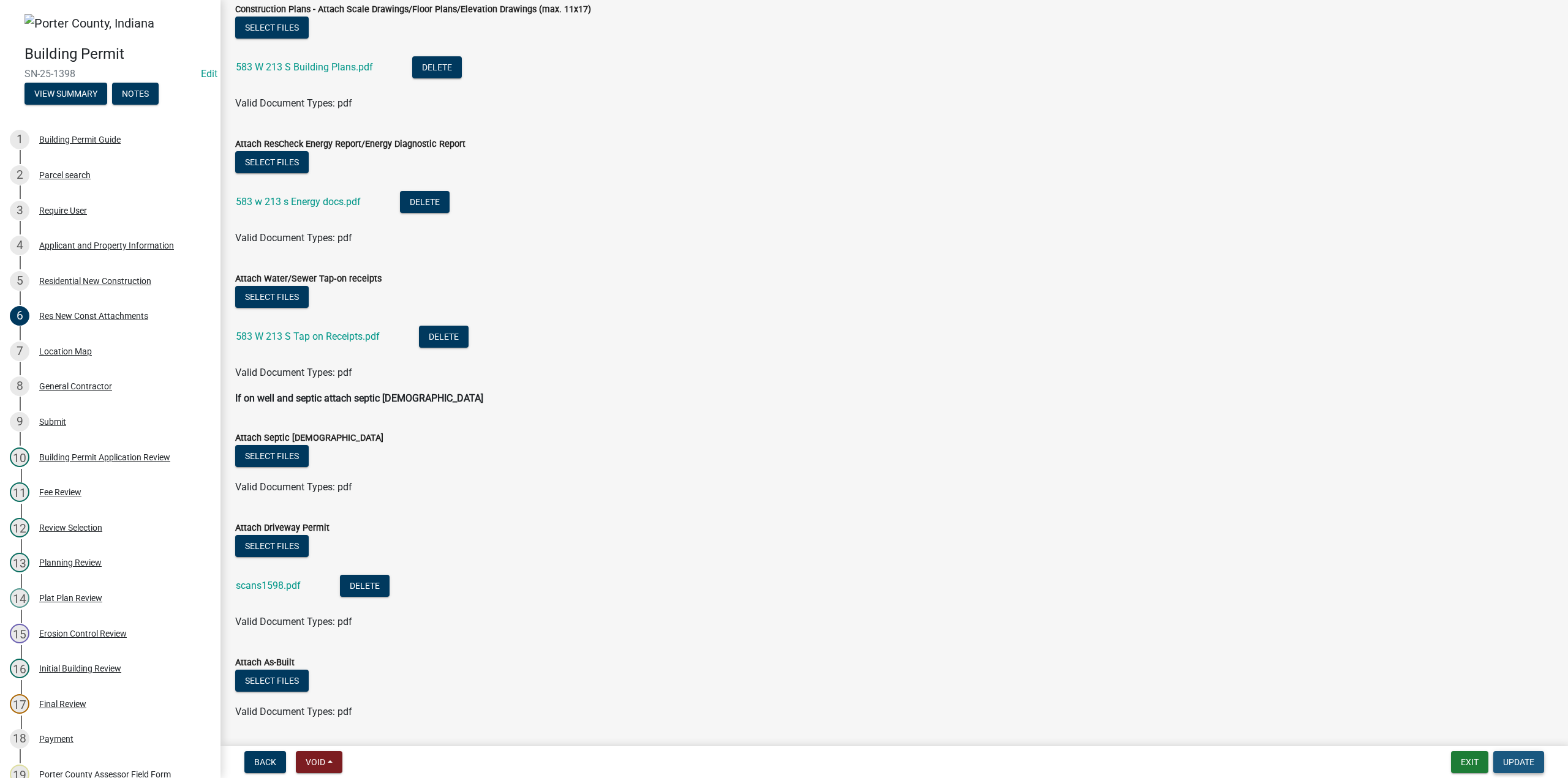
click at [1535, 760] on button "Update" at bounding box center [1518, 762] width 50 height 22
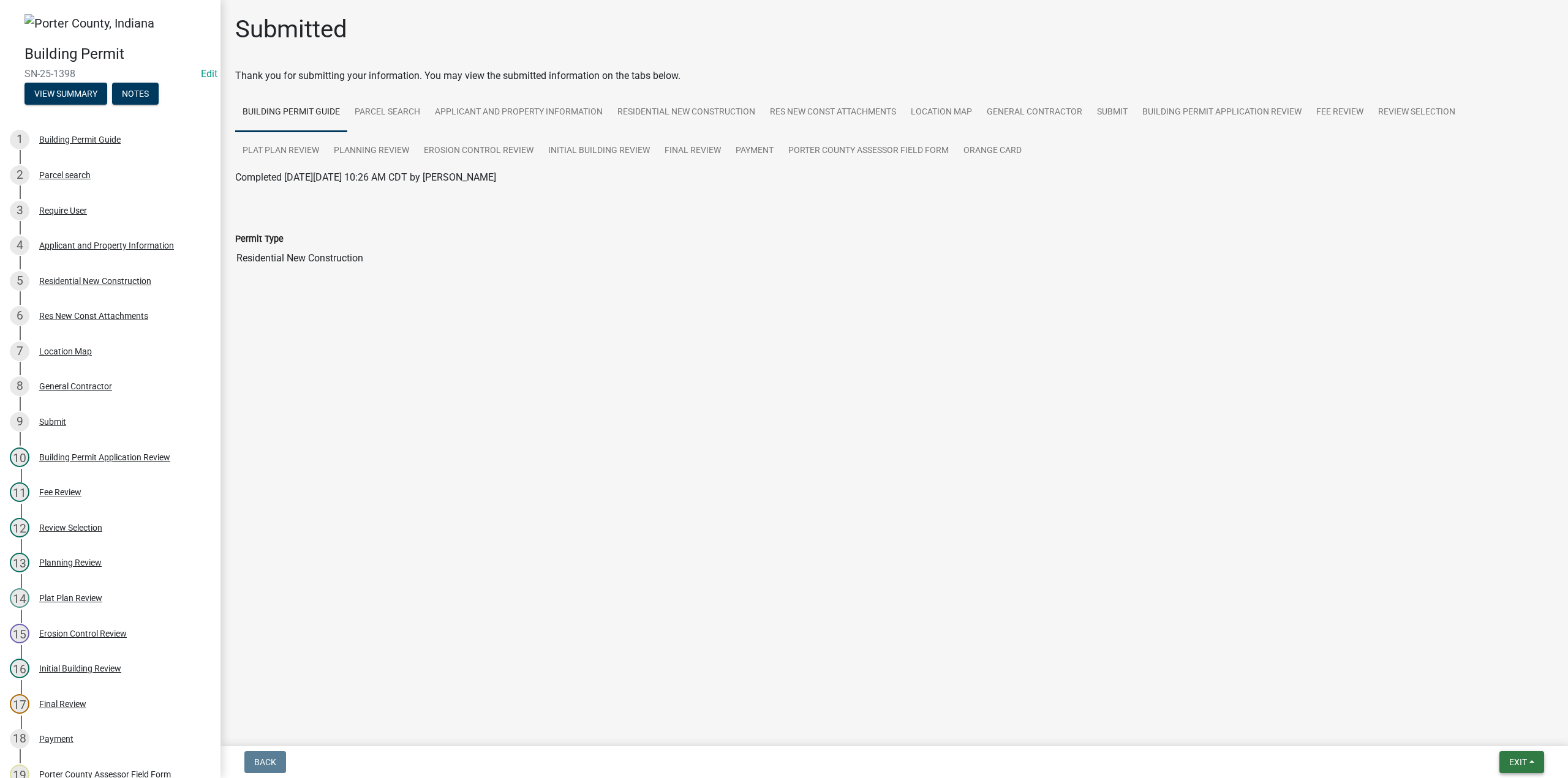
click at [1515, 764] on span "Exit" at bounding box center [1518, 762] width 18 height 10
click at [1482, 732] on button "Save & Exit" at bounding box center [1495, 729] width 98 height 30
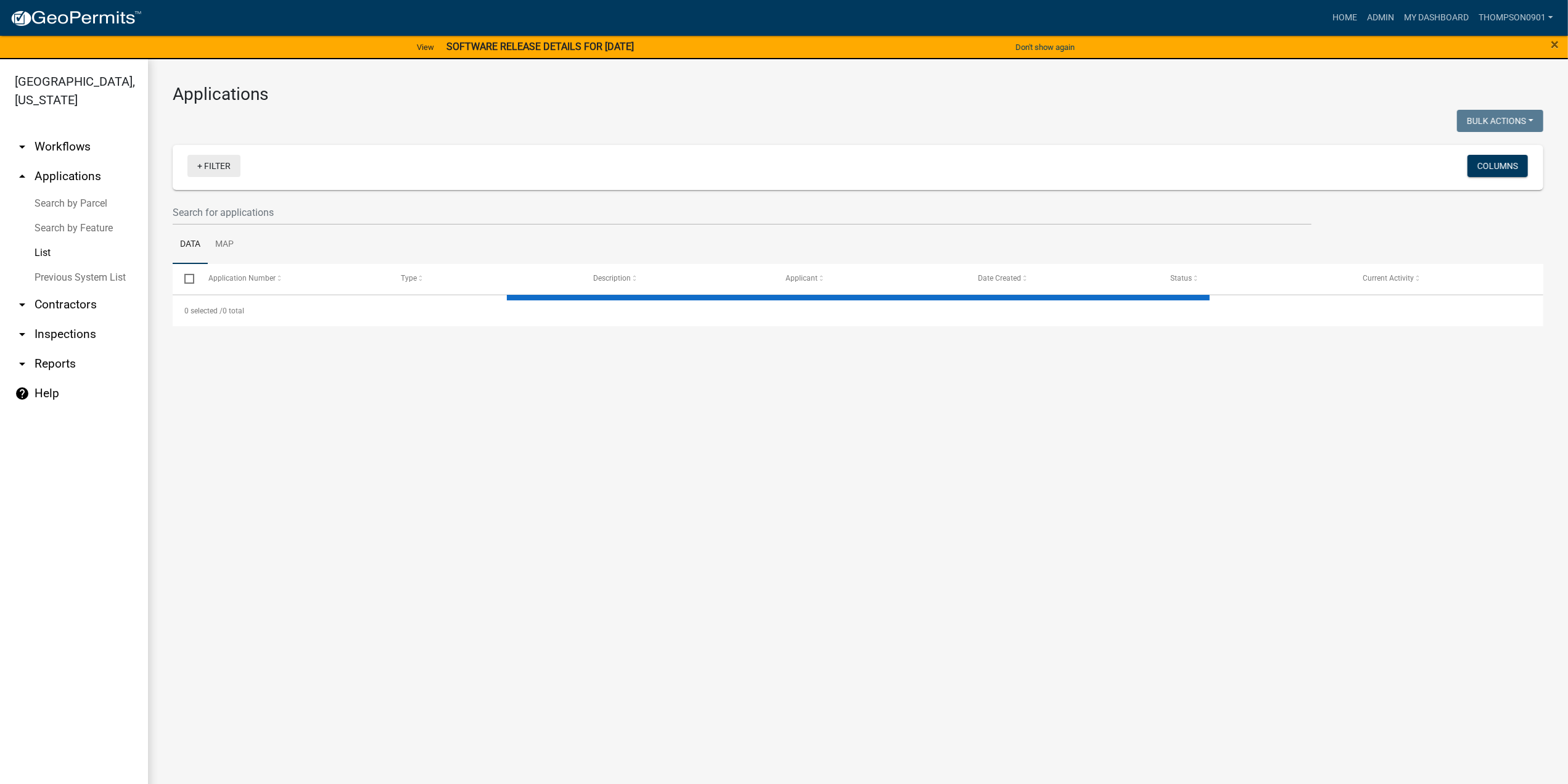
select select "3: 100"
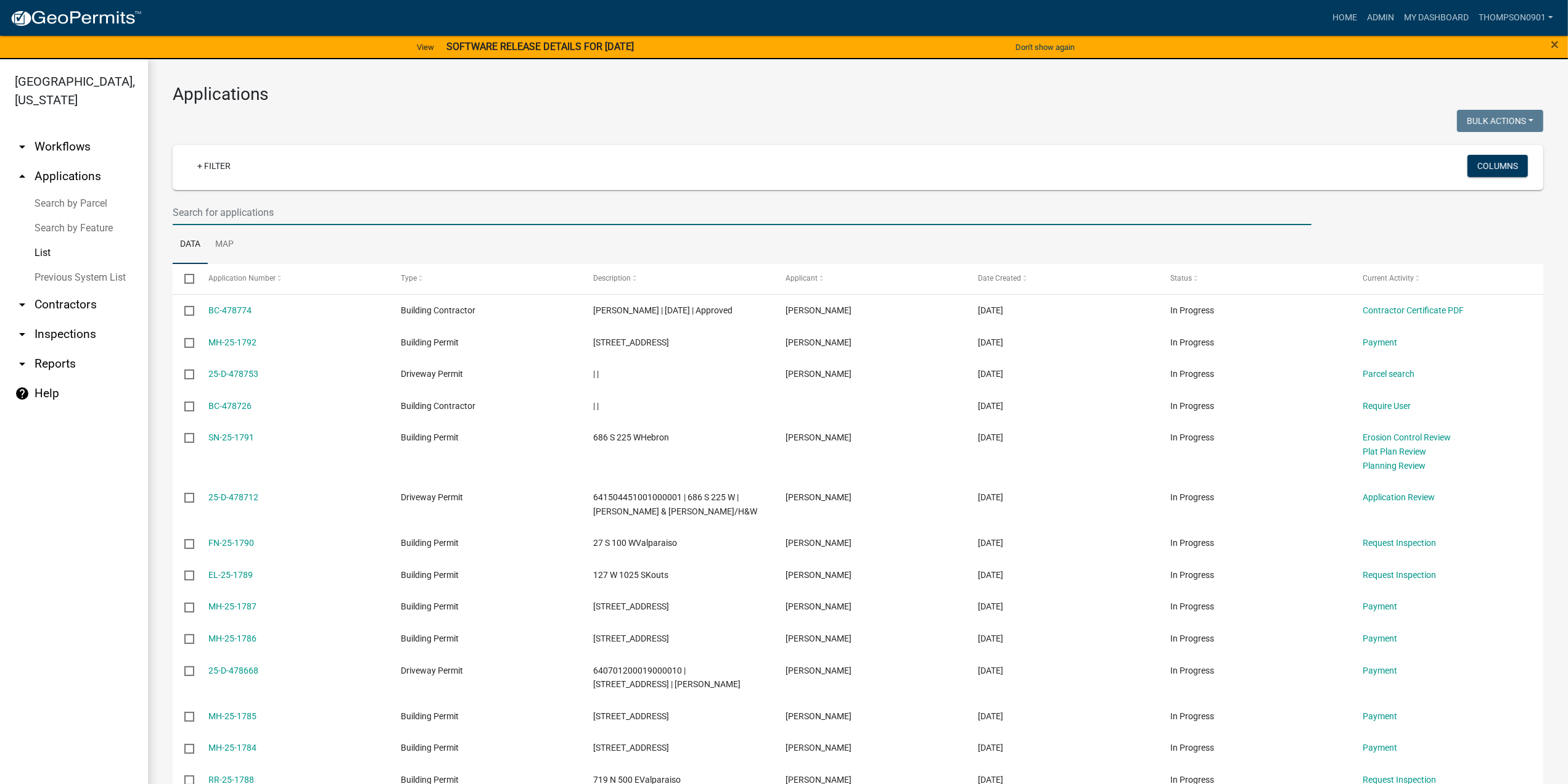
drag, startPoint x: 224, startPoint y: 218, endPoint x: 228, endPoint y: 211, distance: 8.1
click at [225, 217] on input "text" at bounding box center [741, 212] width 1138 height 25
type input "25-1209"
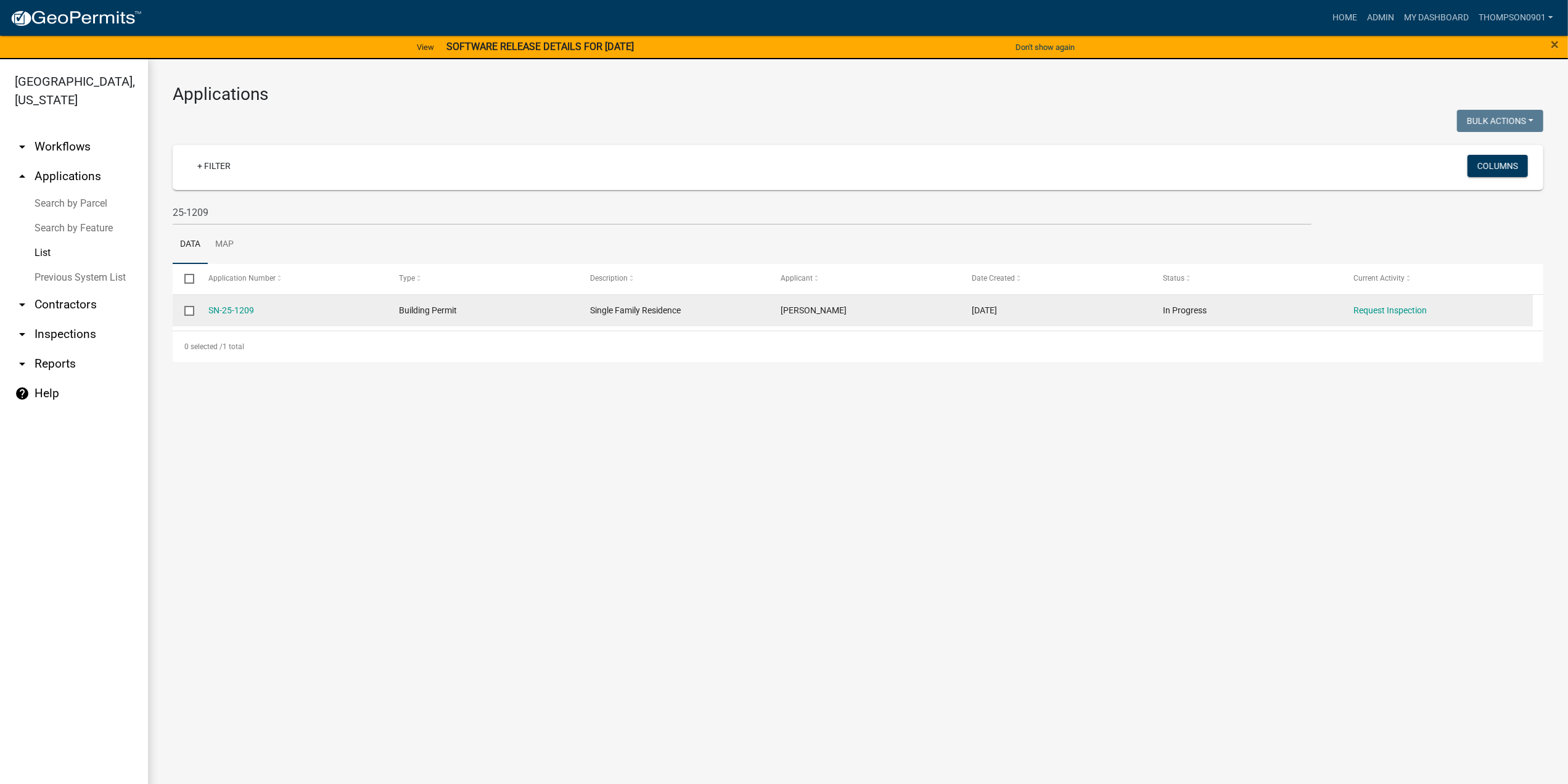
click at [245, 305] on link "SN-25-1209" at bounding box center [231, 310] width 46 height 10
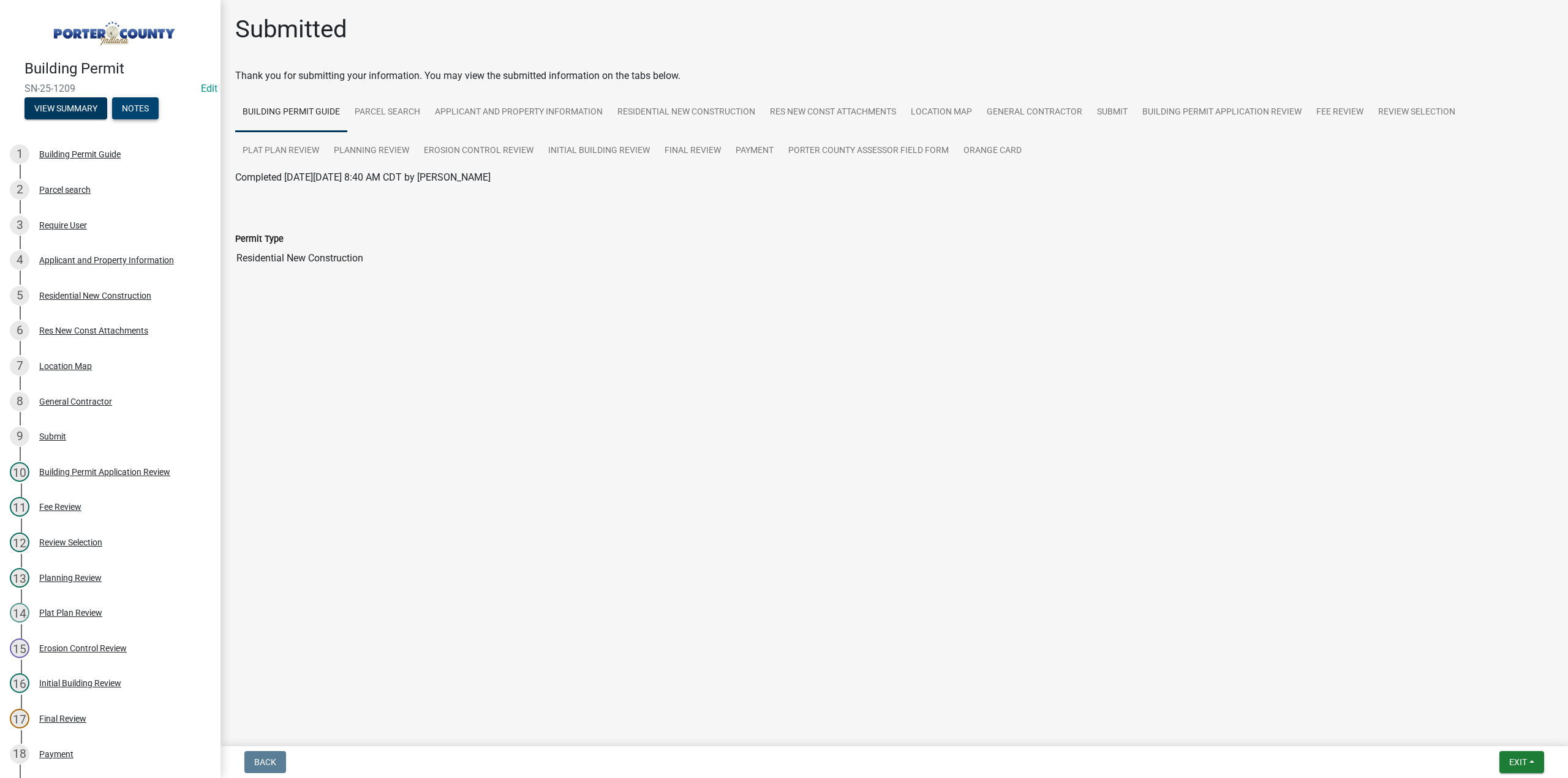
click at [140, 109] on button "Notes" at bounding box center [135, 108] width 47 height 22
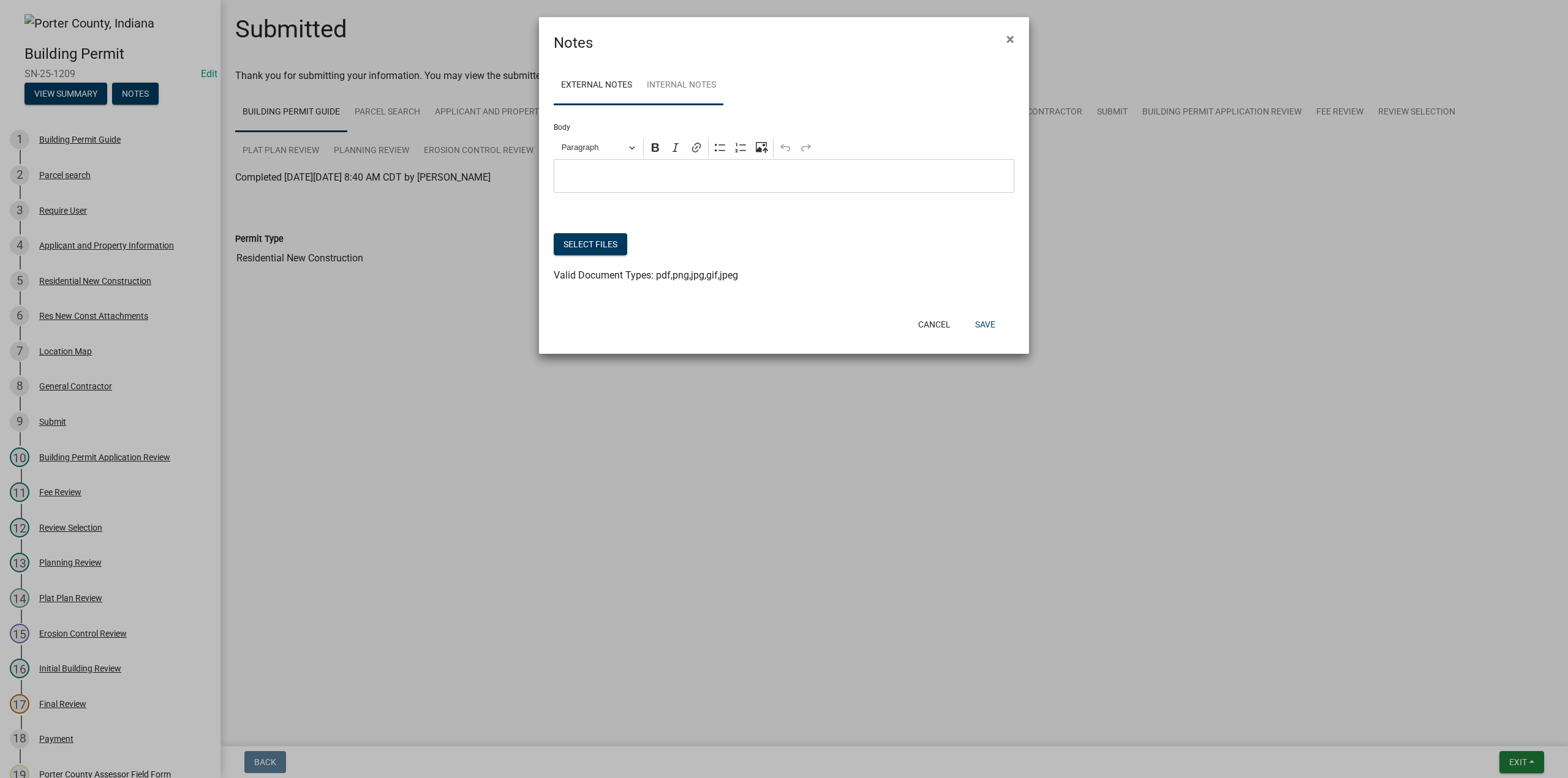
click at [702, 81] on link "Internal Notes" at bounding box center [681, 85] width 84 height 39
click at [584, 241] on button "Select files" at bounding box center [590, 244] width 73 height 22
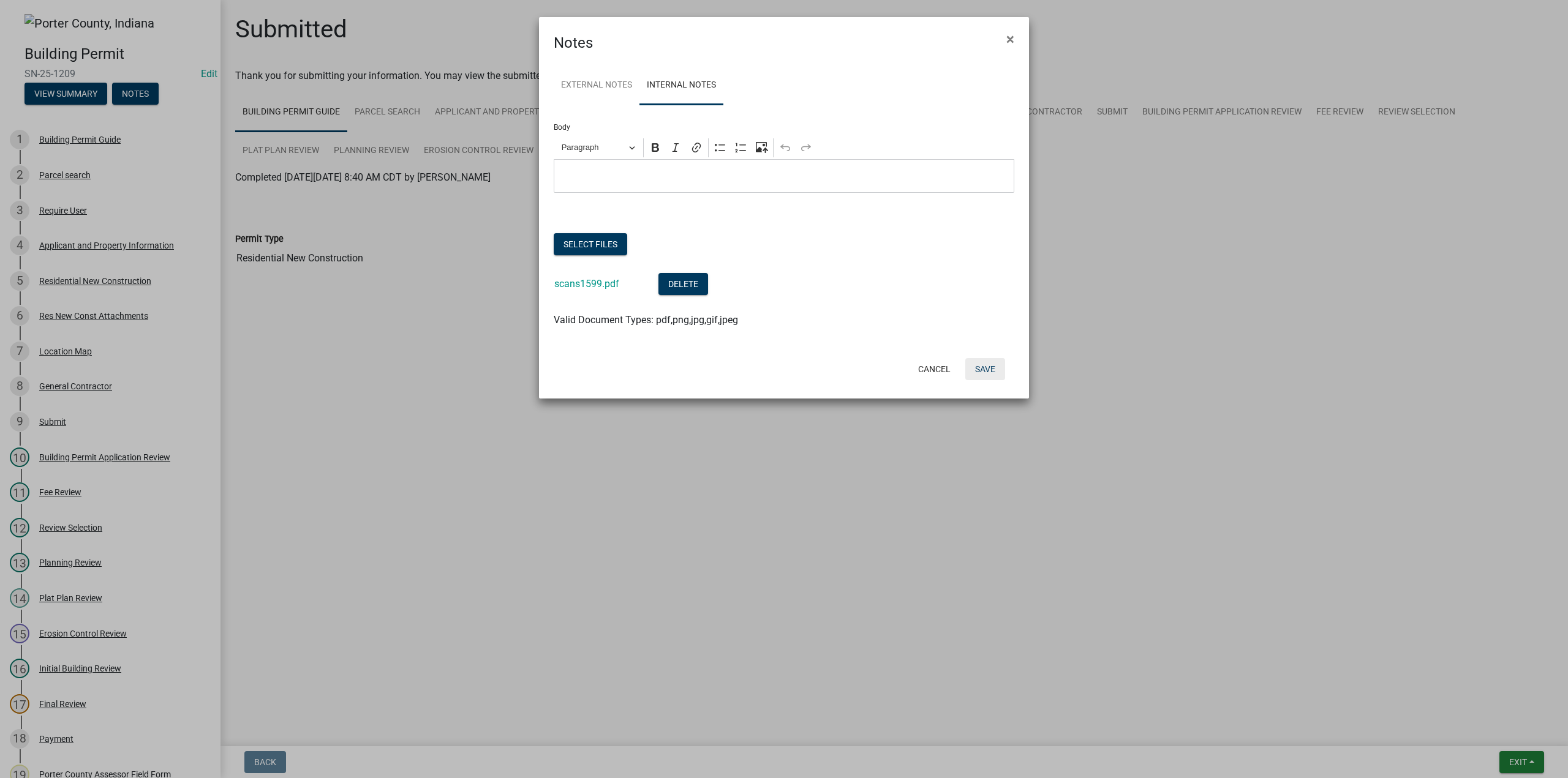
click at [995, 374] on button "Save" at bounding box center [985, 369] width 40 height 22
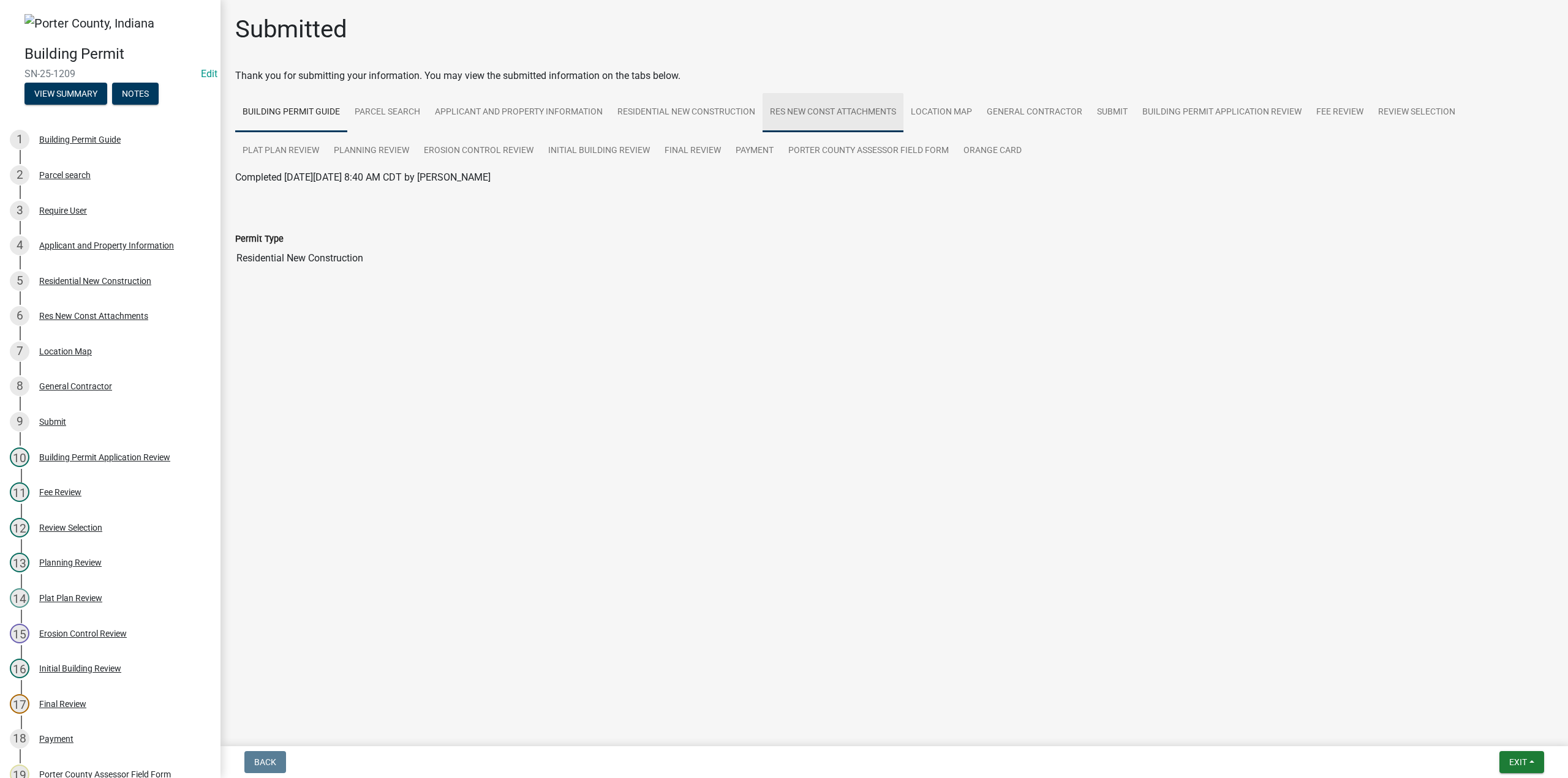
click at [824, 110] on link "Res New Const Attachments" at bounding box center [833, 112] width 141 height 39
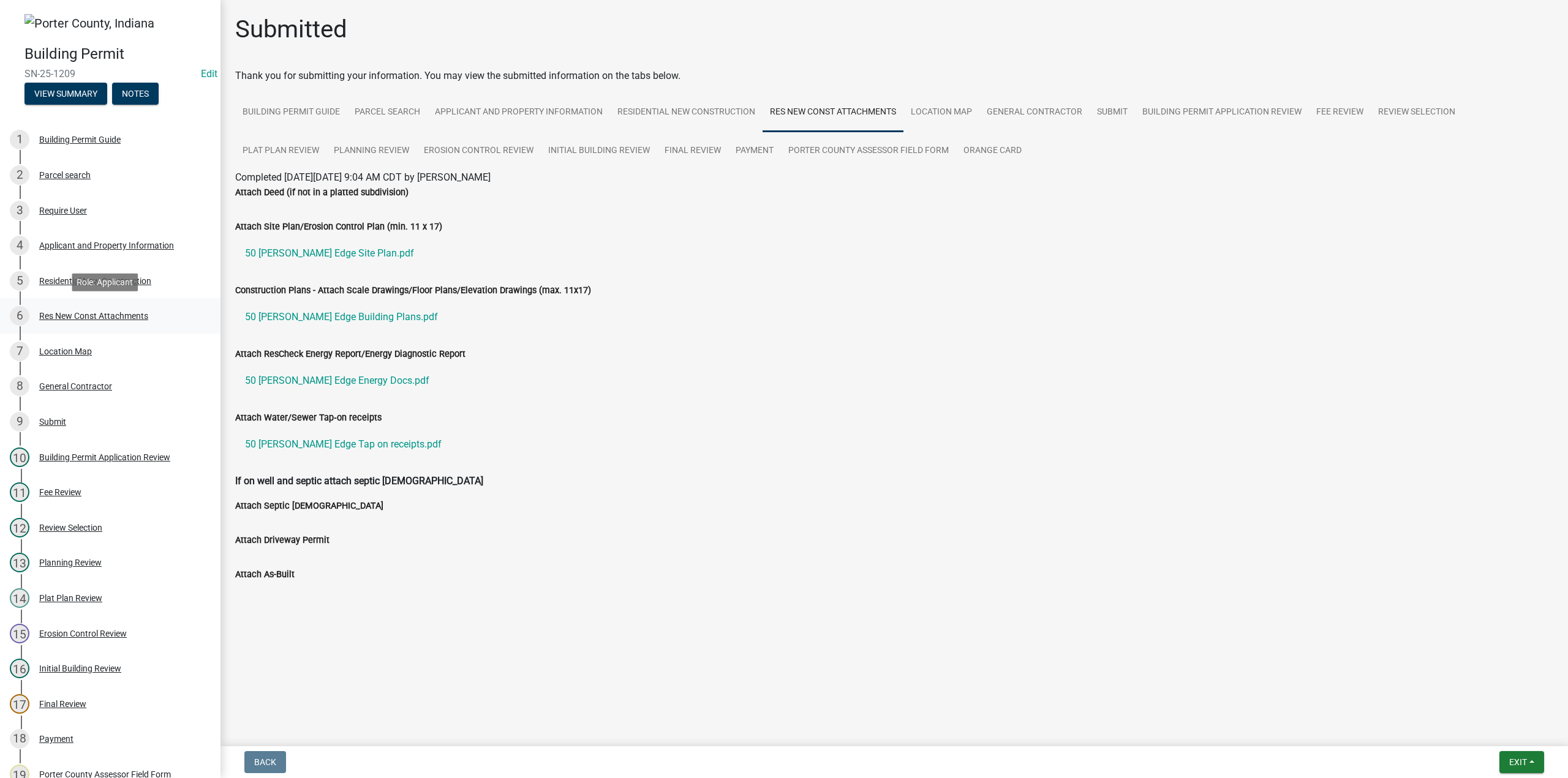
click at [104, 309] on div "6 Res New Const Attachments" at bounding box center [105, 315] width 191 height 20
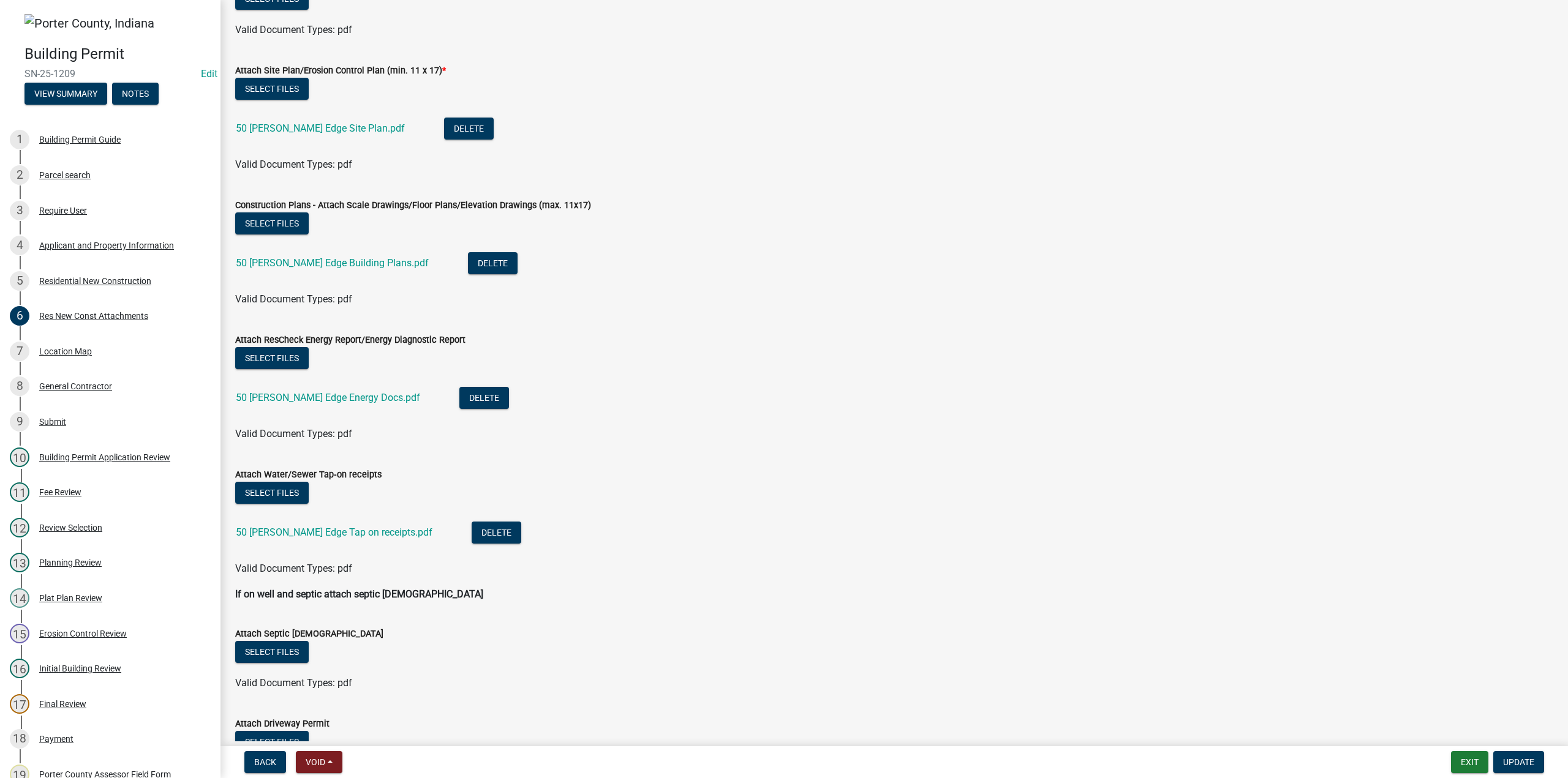
scroll to position [297, 0]
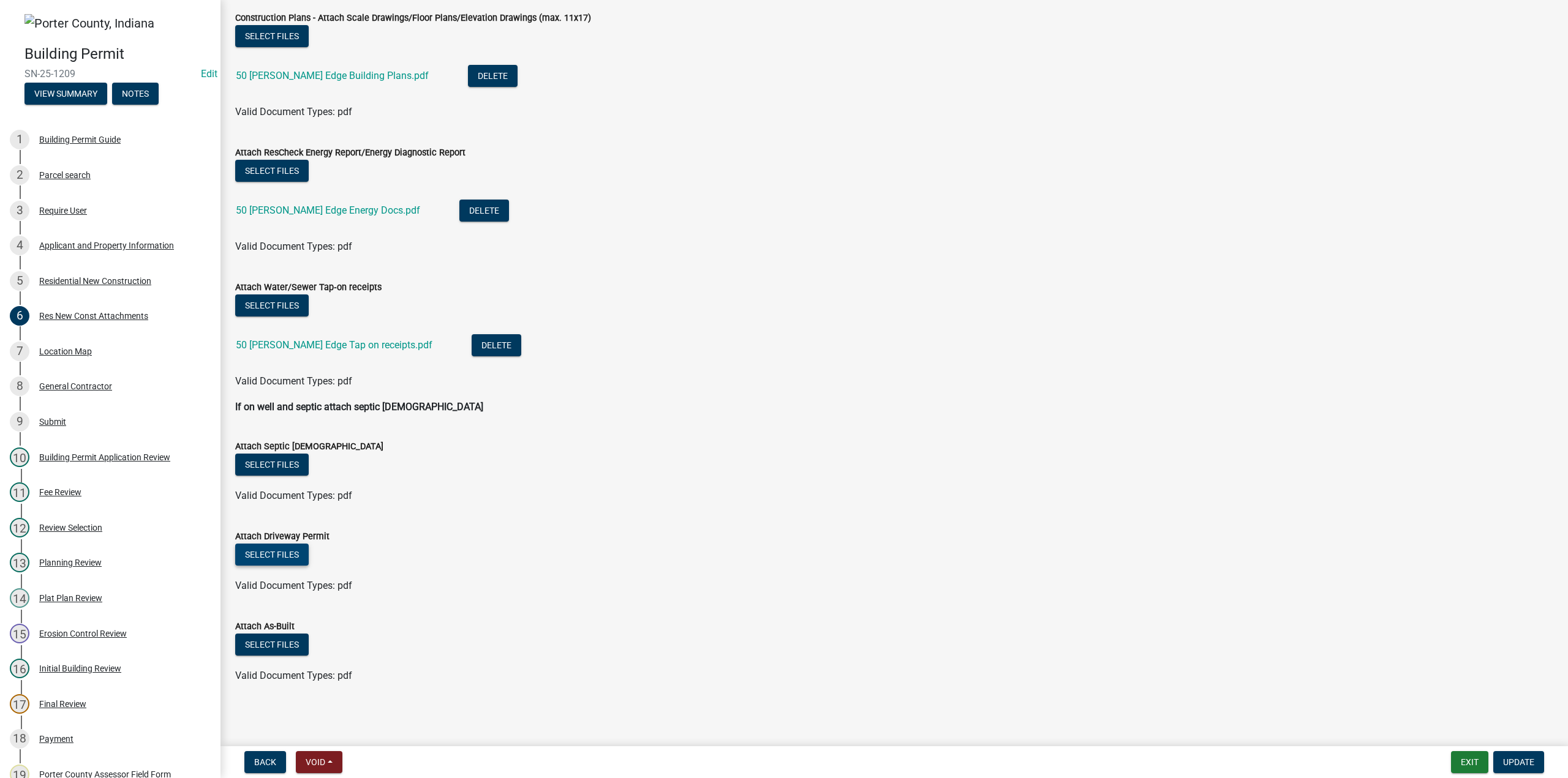
click at [291, 553] on button "Select files" at bounding box center [271, 554] width 73 height 22
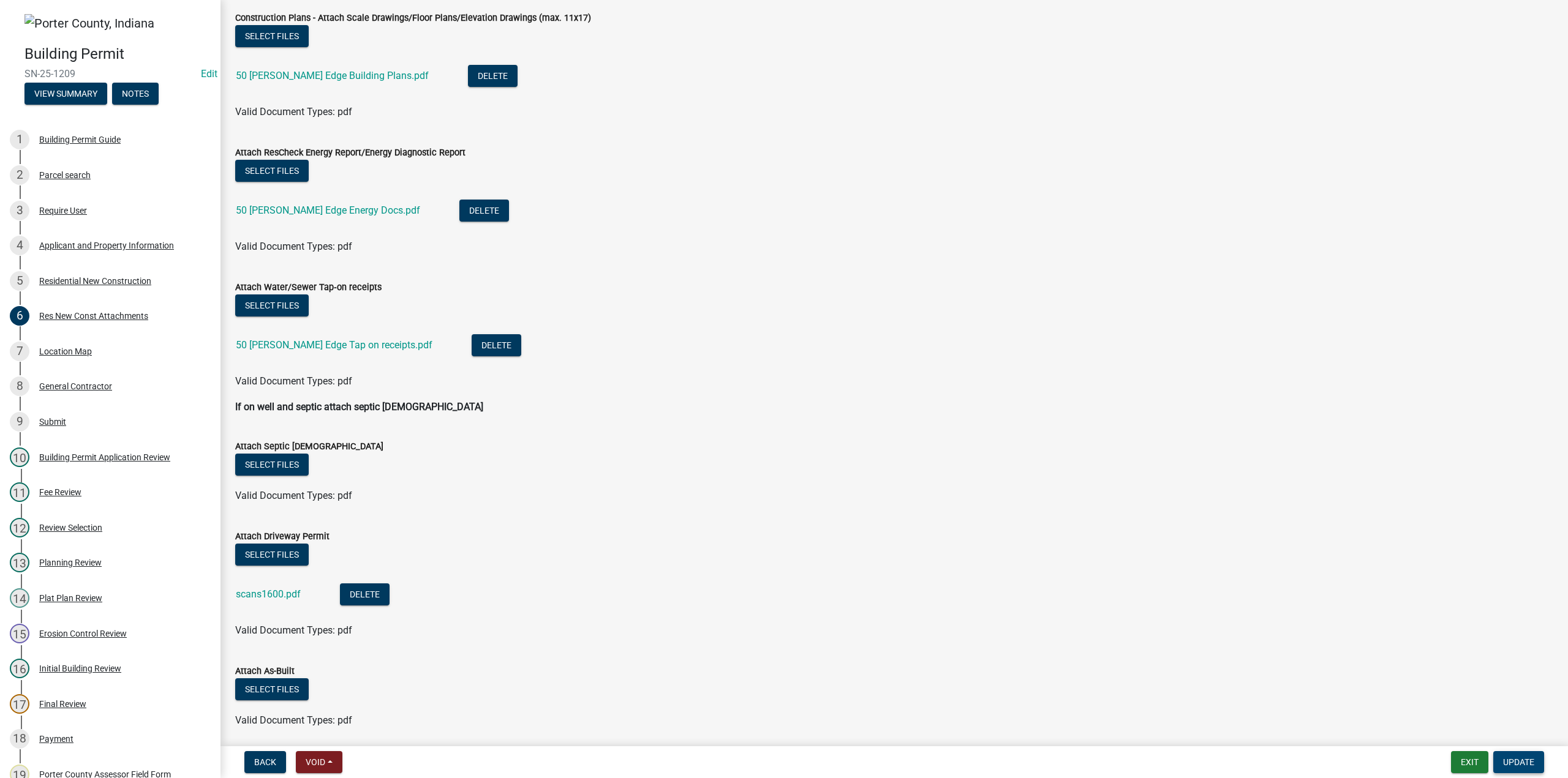
click at [1523, 766] on span "Update" at bounding box center [1518, 762] width 31 height 10
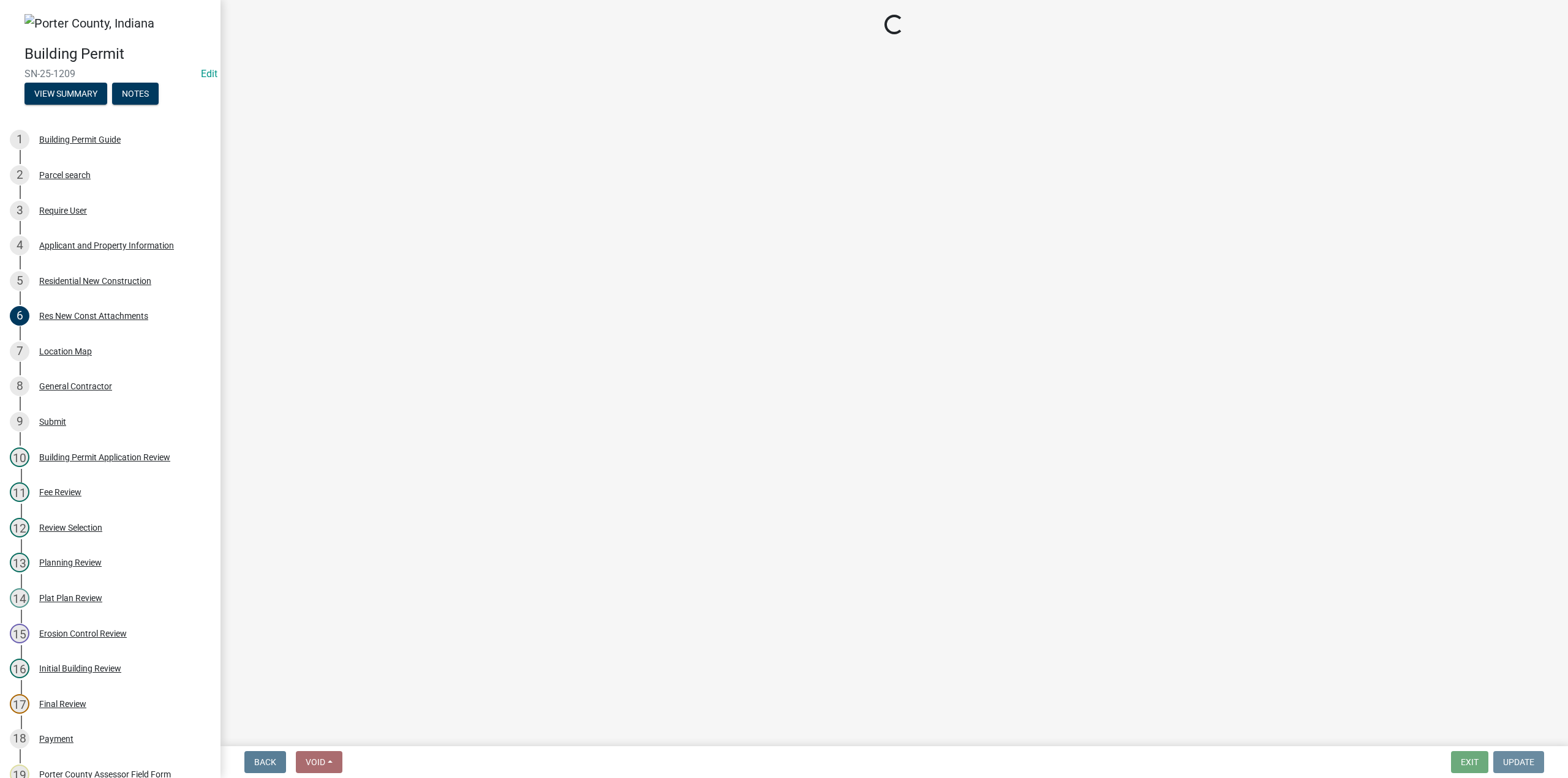
scroll to position [0, 0]
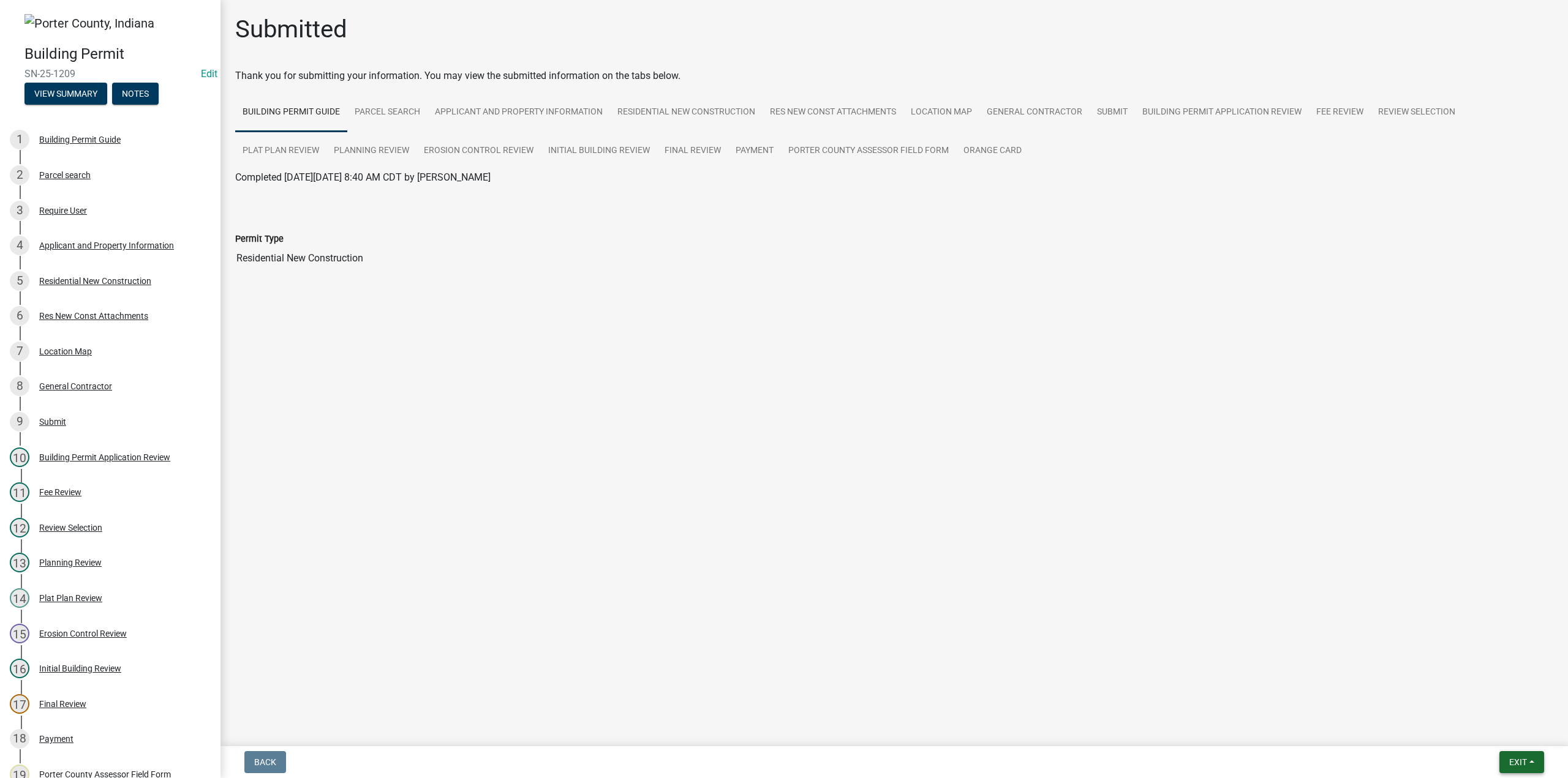
click at [1509, 762] on span "Exit" at bounding box center [1518, 762] width 18 height 10
drag, startPoint x: 1490, startPoint y: 695, endPoint x: 1077, endPoint y: 564, distance: 433.3
click at [1487, 690] on button "Save" at bounding box center [1495, 701] width 98 height 30
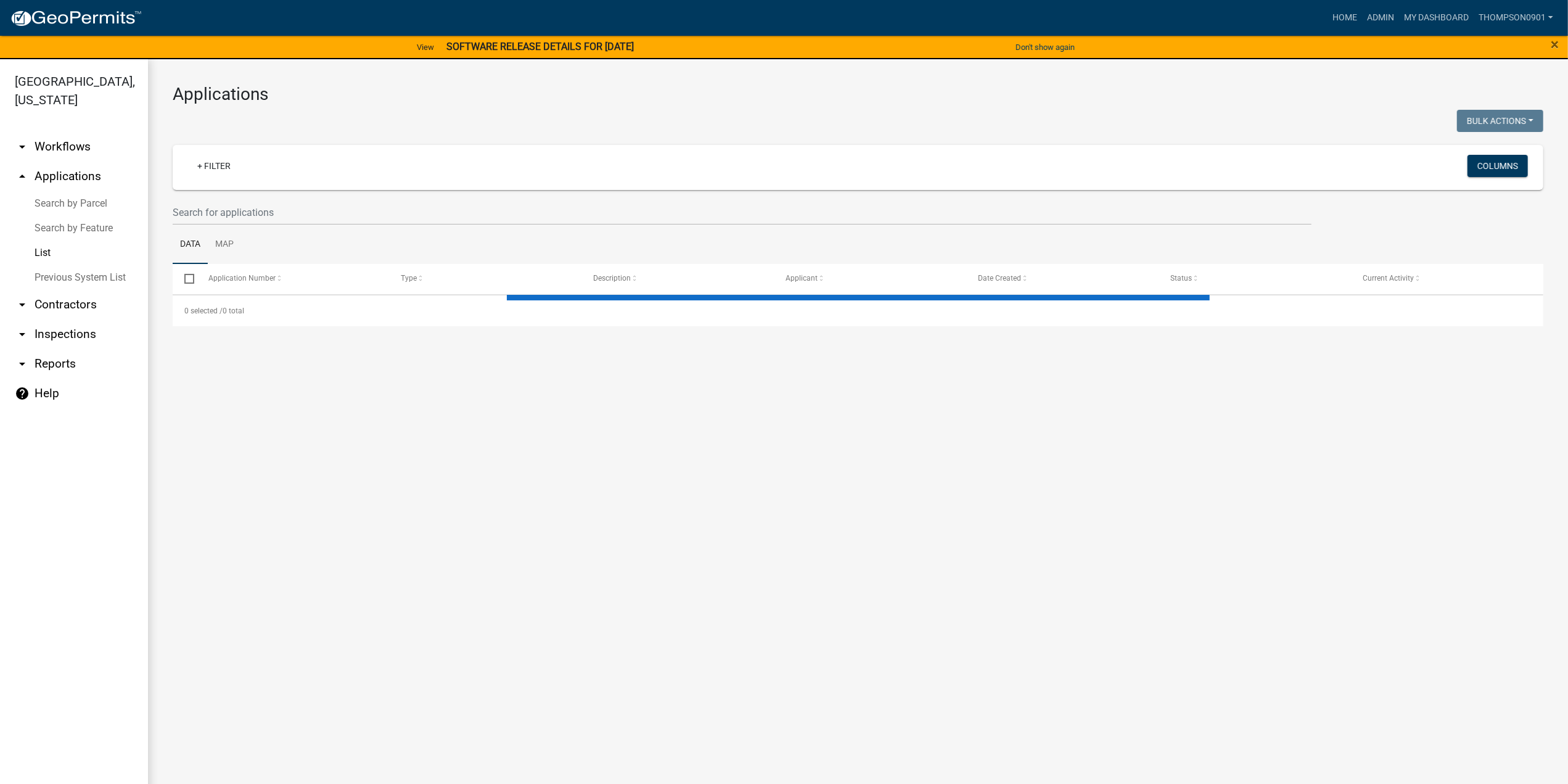
click at [96, 16] on img at bounding box center [76, 18] width 132 height 18
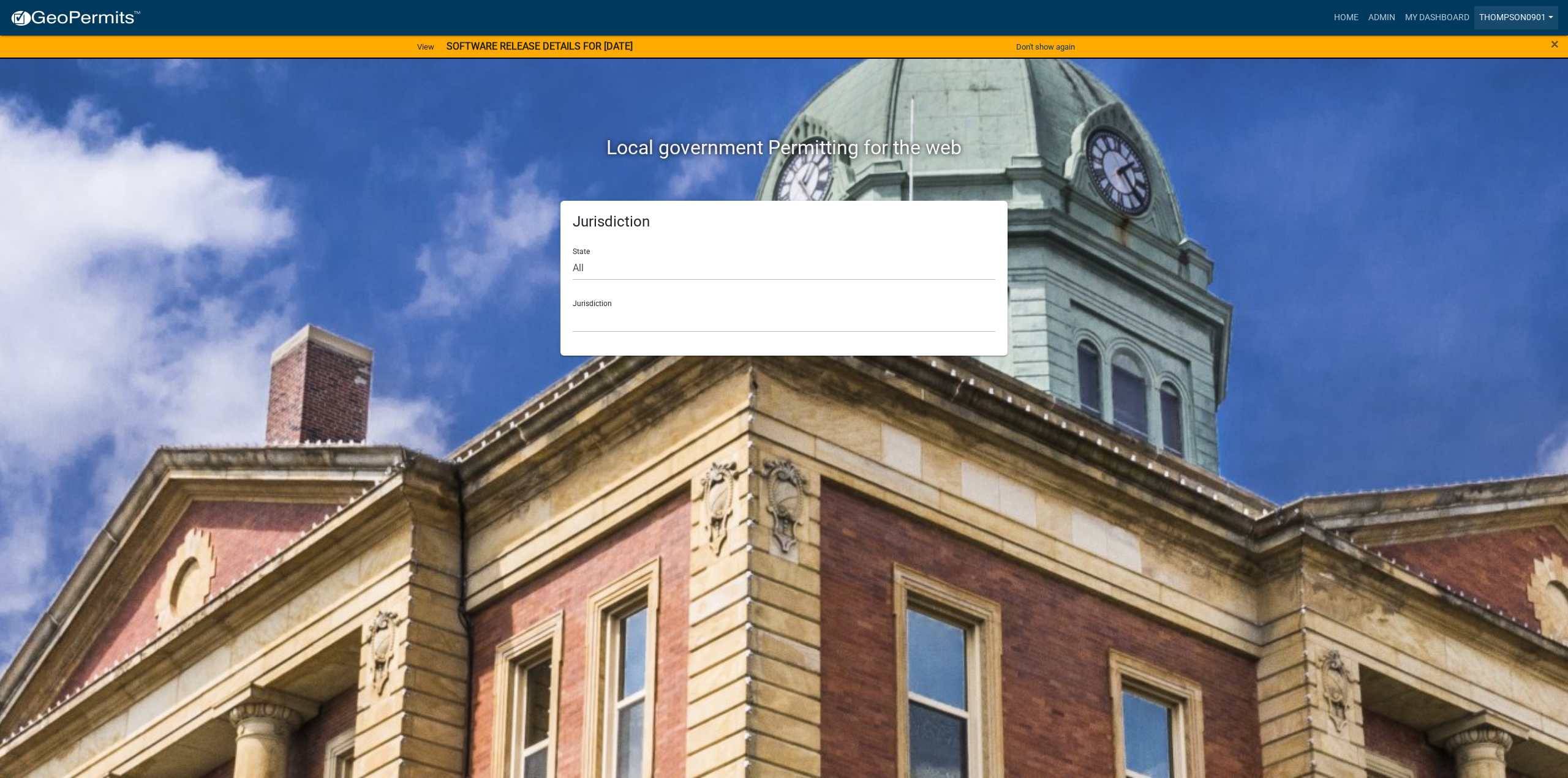
click at [1556, 12] on link "thompson0901" at bounding box center [1516, 17] width 84 height 23
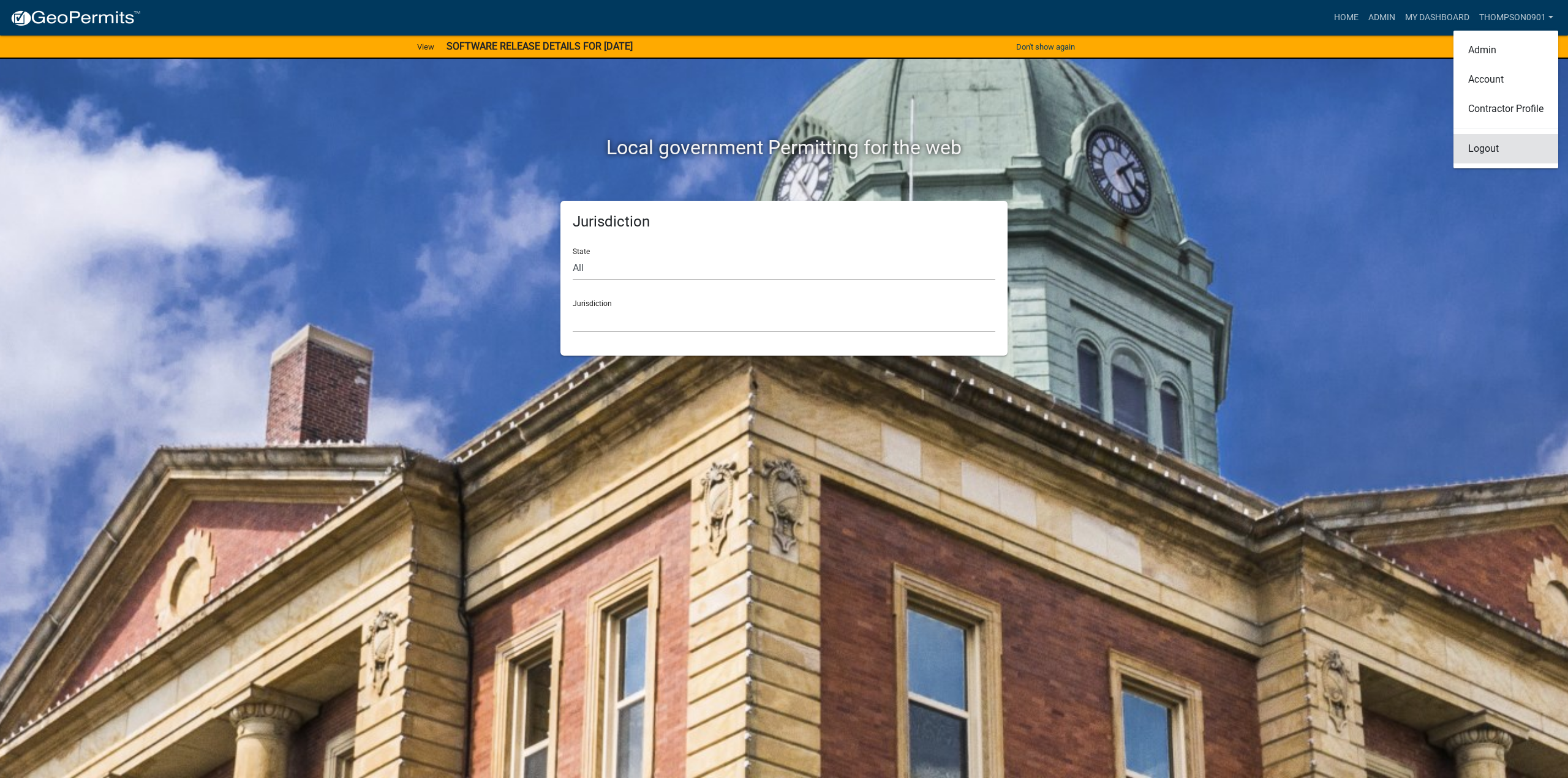
click at [1501, 157] on link "Logout" at bounding box center [1505, 149] width 105 height 30
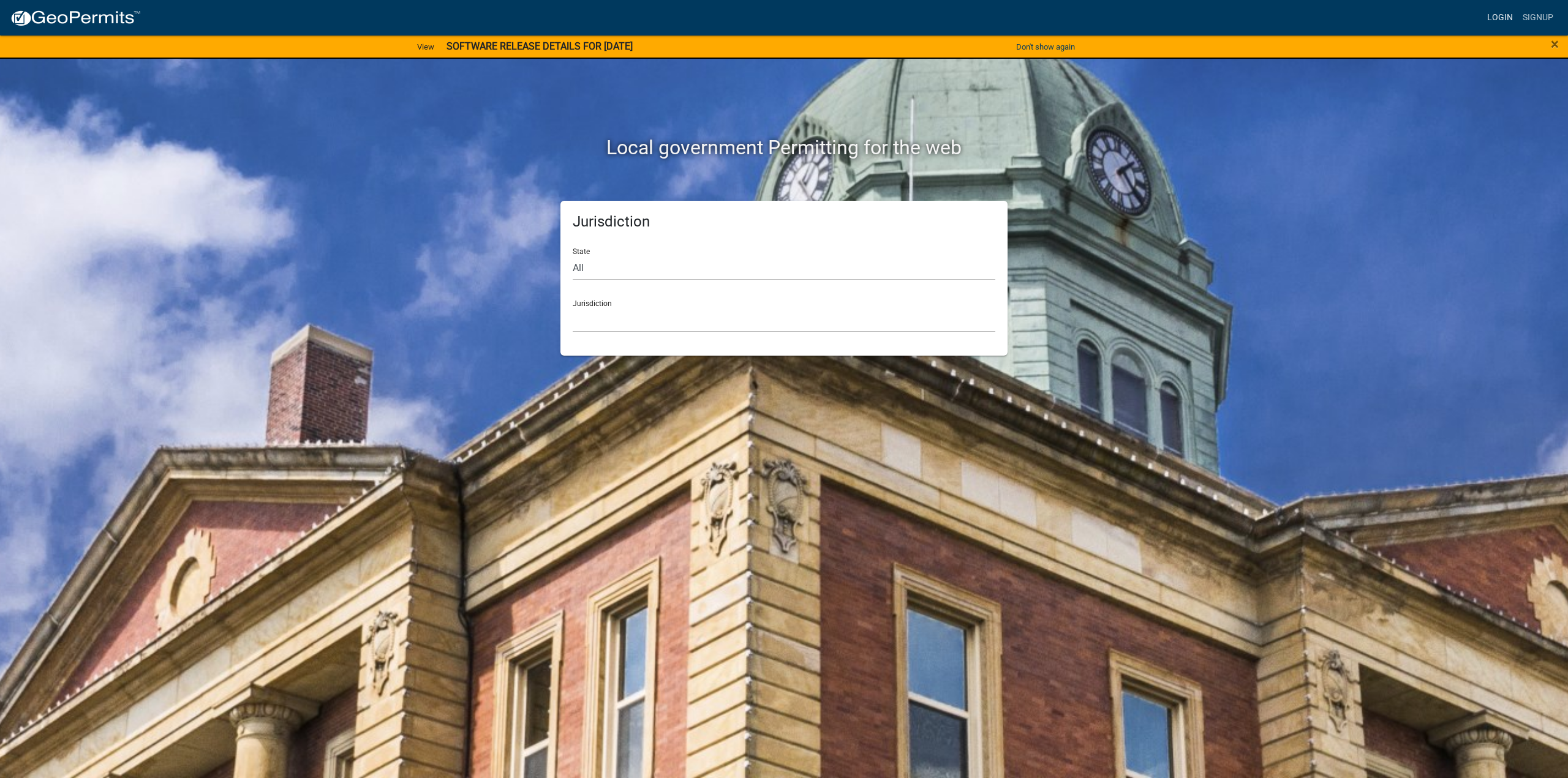
click at [1502, 20] on link "Login" at bounding box center [1499, 17] width 35 height 23
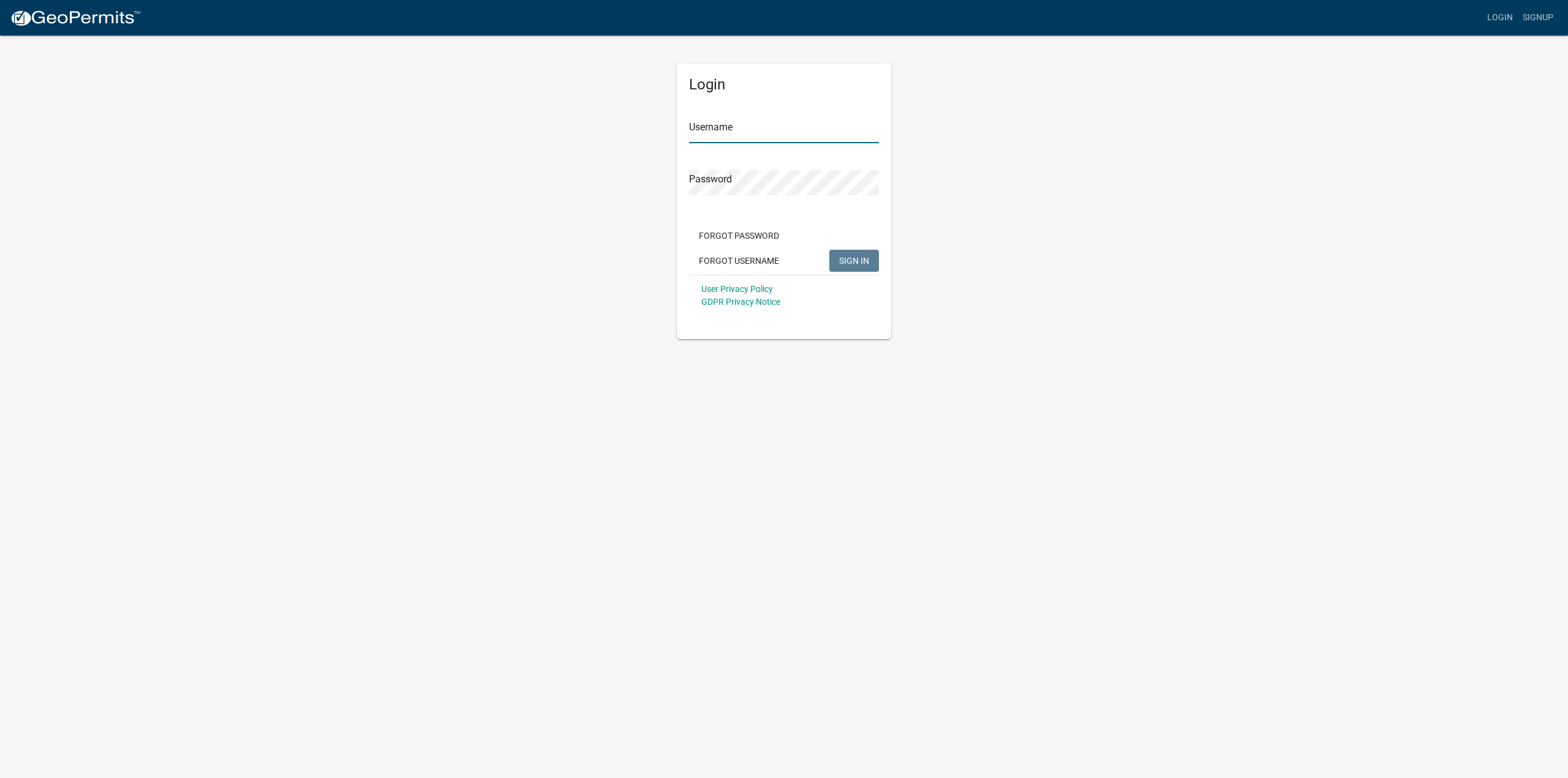
type input "thompson0901"
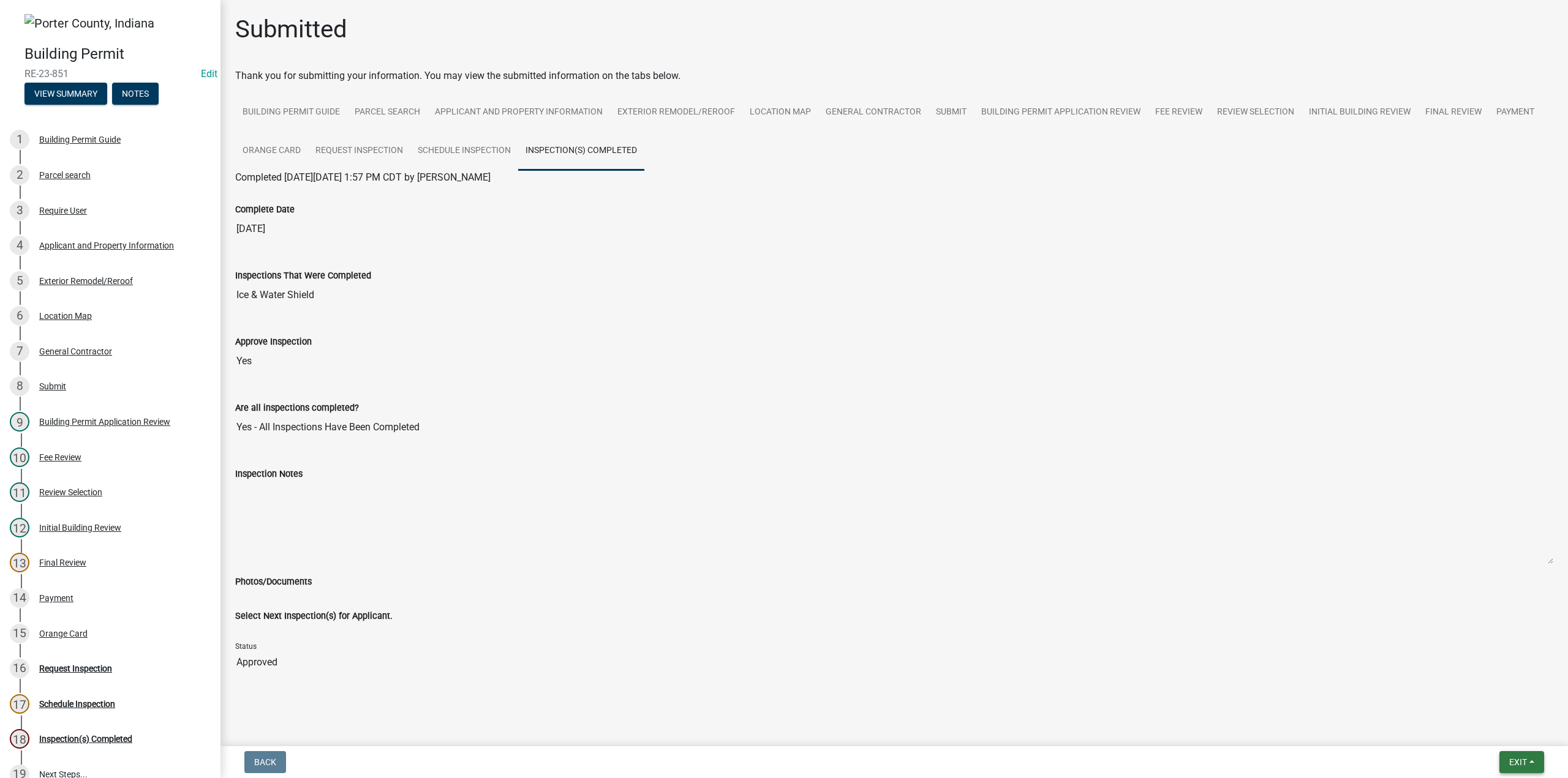
click at [1499, 755] on button "Exit" at bounding box center [1521, 762] width 45 height 22
click at [1496, 729] on button "Save & Exit" at bounding box center [1495, 729] width 98 height 30
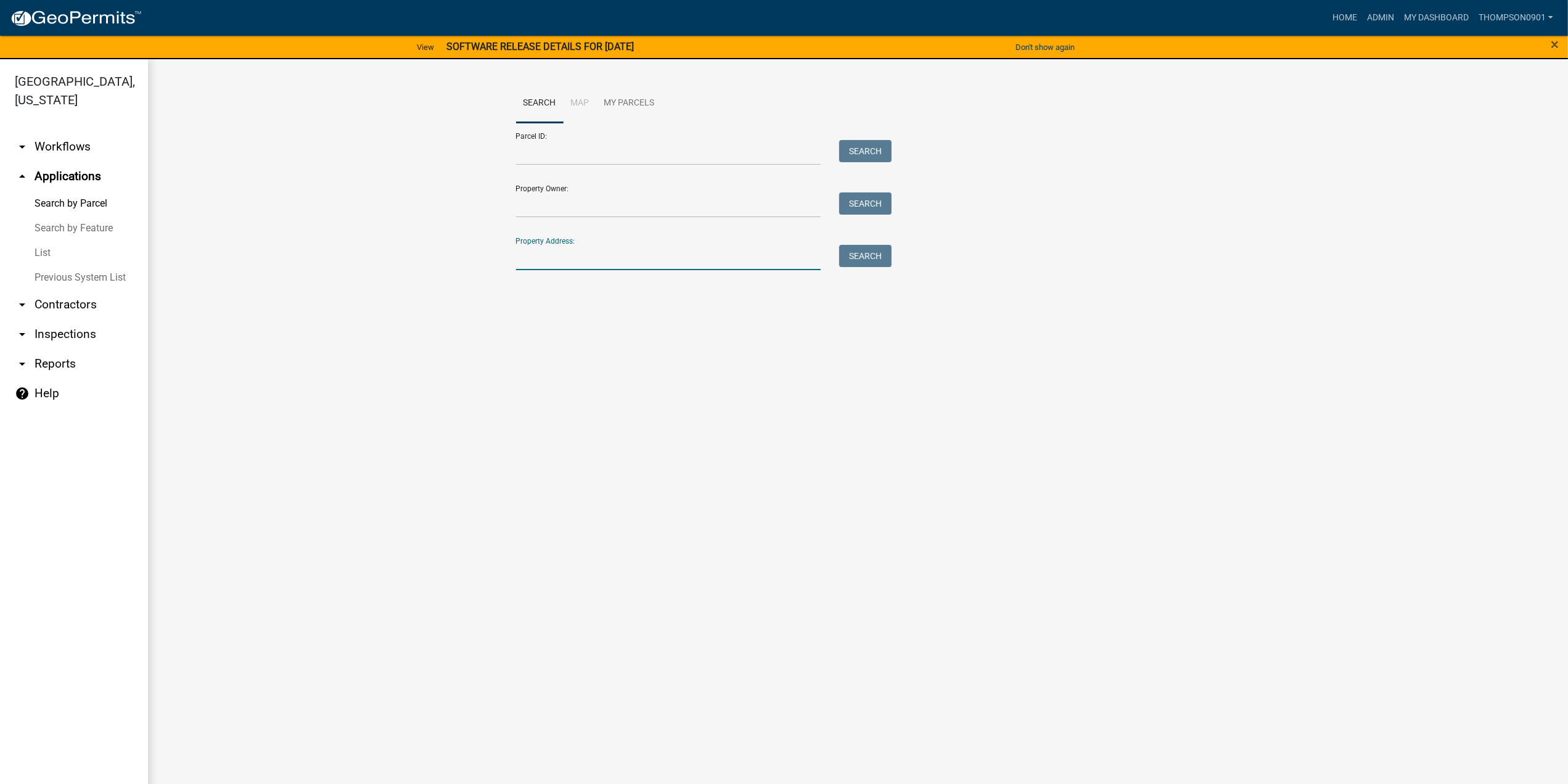
click at [550, 255] on input "Property Address:" at bounding box center [668, 257] width 305 height 25
click at [536, 154] on input "Parcel ID:" at bounding box center [668, 153] width 305 height 25
paste input "64-06-36-456-001.000-006"
type input "64-06-36-456-001.000-006"
click at [864, 153] on button "Search" at bounding box center [865, 151] width 53 height 22
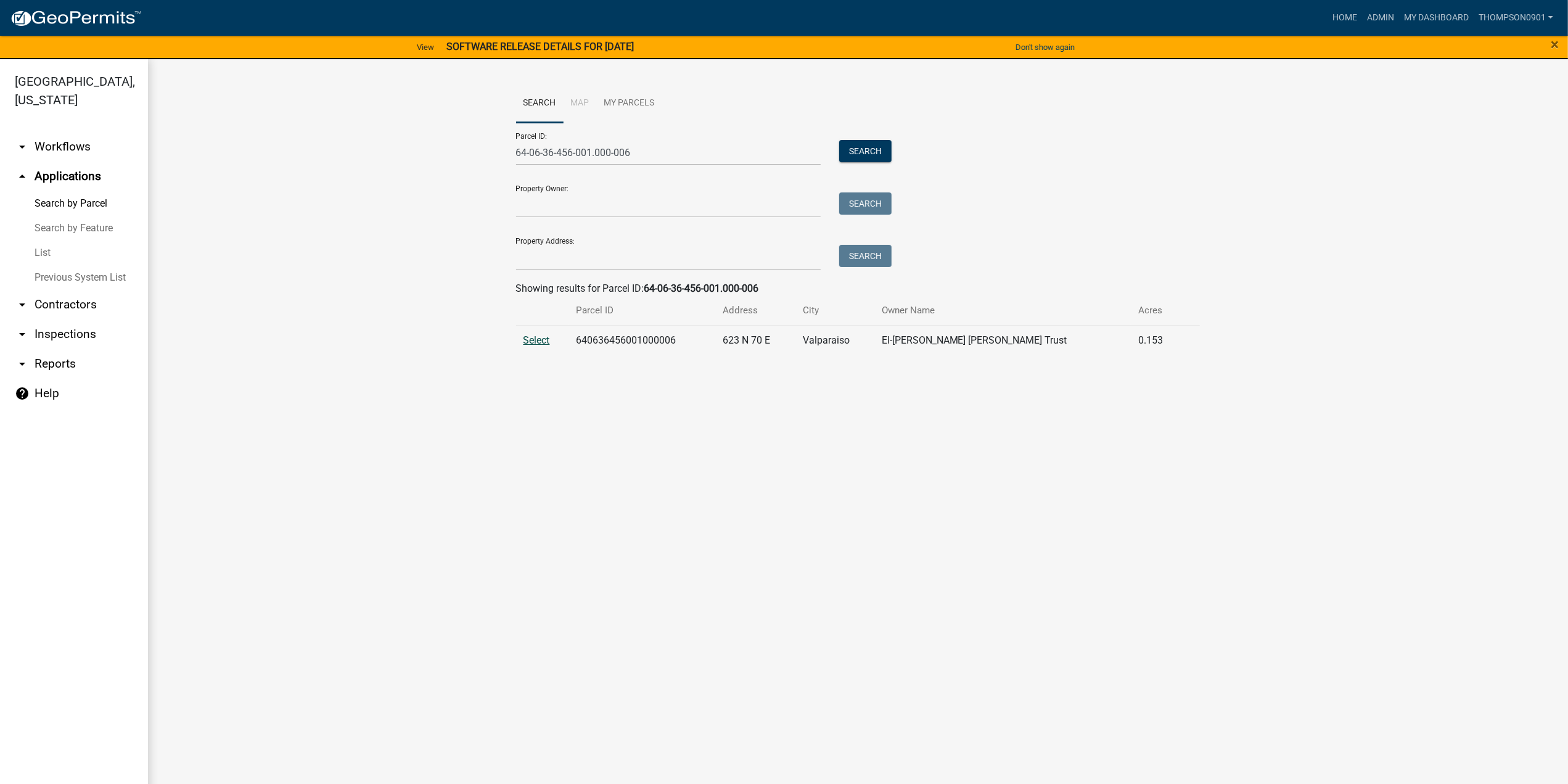
click at [530, 345] on span "Select" at bounding box center [537, 340] width 27 height 12
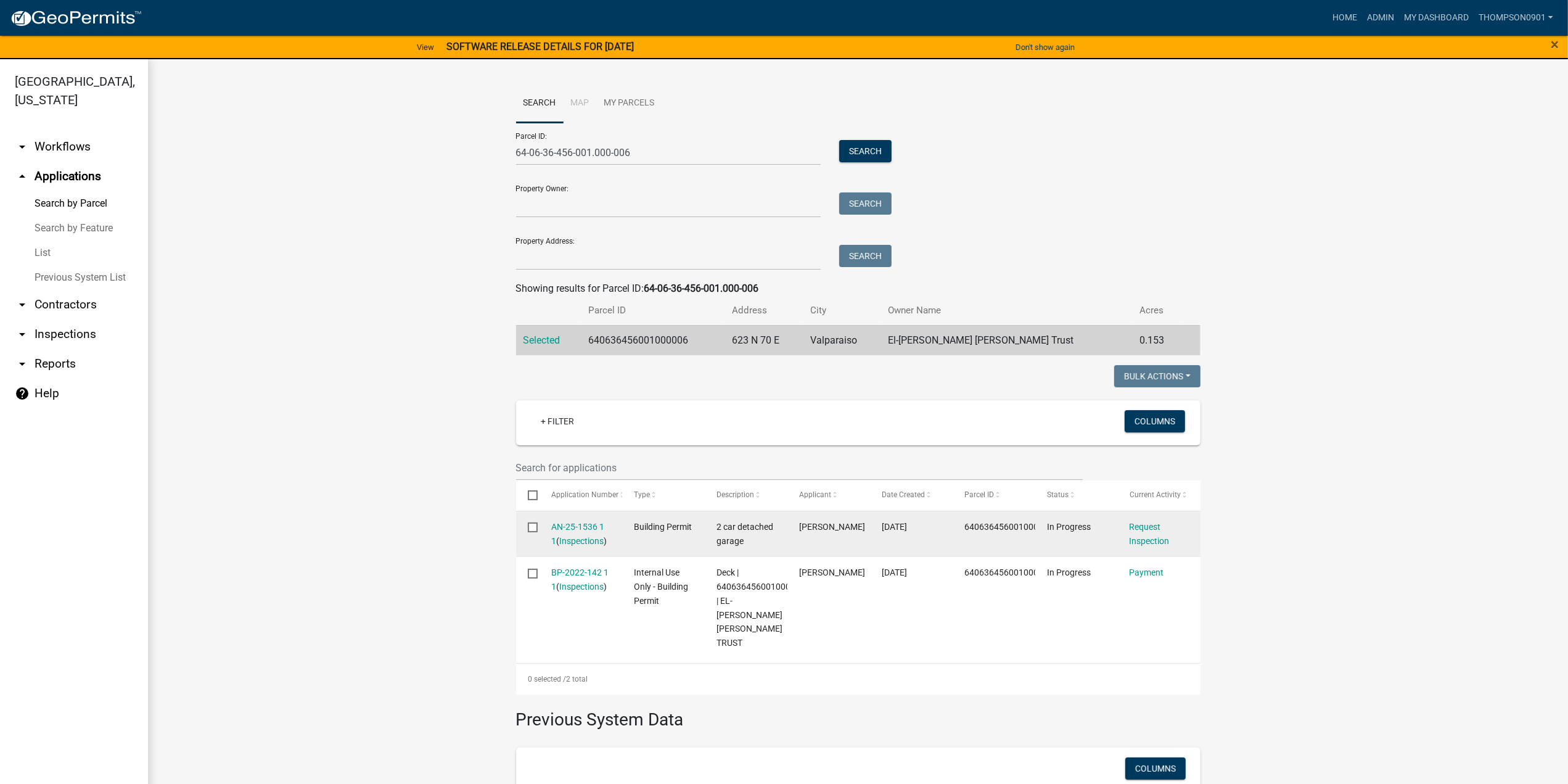
click at [575, 533] on div "AN-25-1536 1 1 ( Inspections )" at bounding box center [581, 535] width 59 height 29
click at [578, 526] on link "AN-25-1536 1 1" at bounding box center [577, 534] width 53 height 24
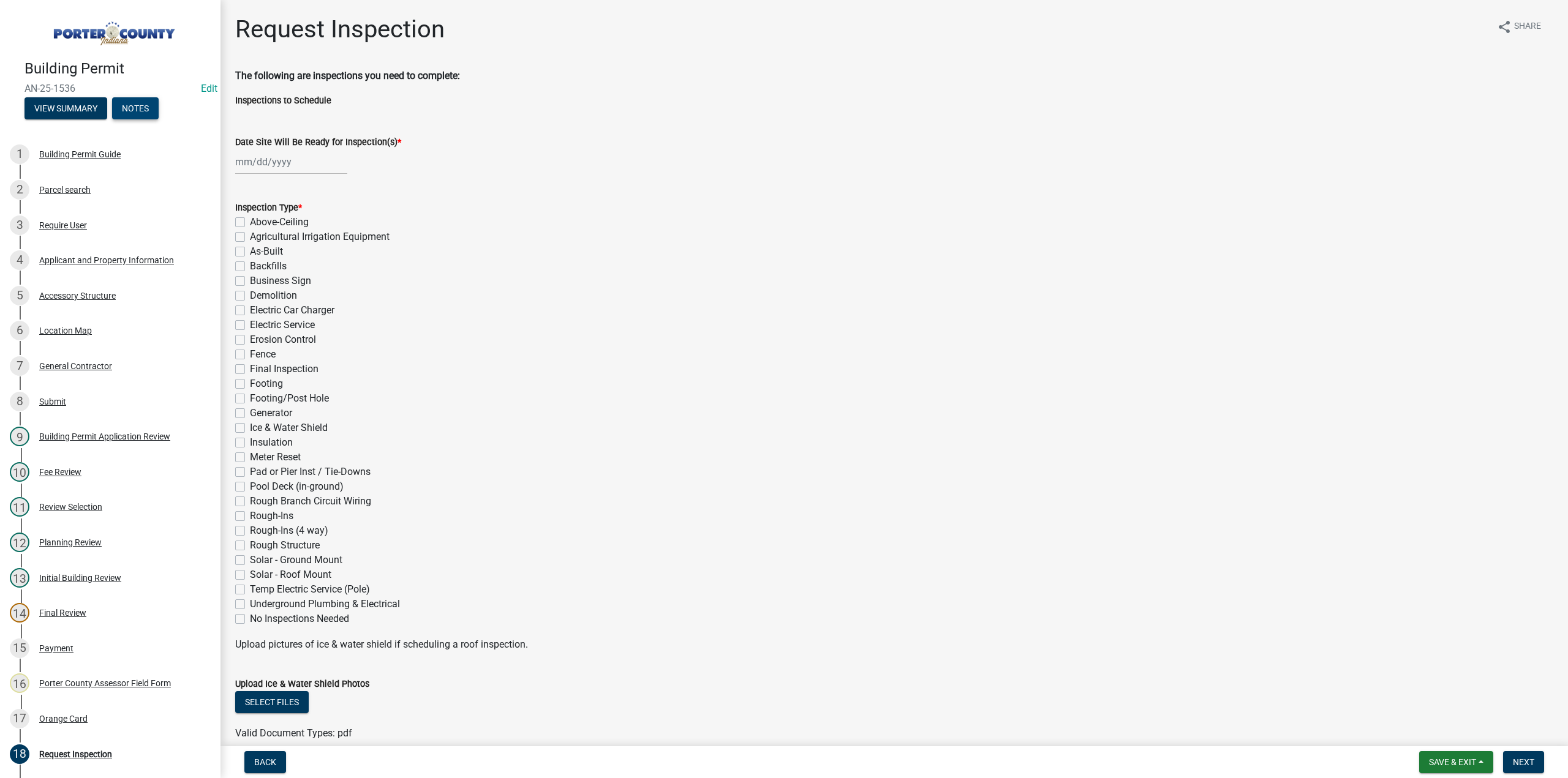
click at [135, 108] on button "Notes" at bounding box center [135, 108] width 47 height 22
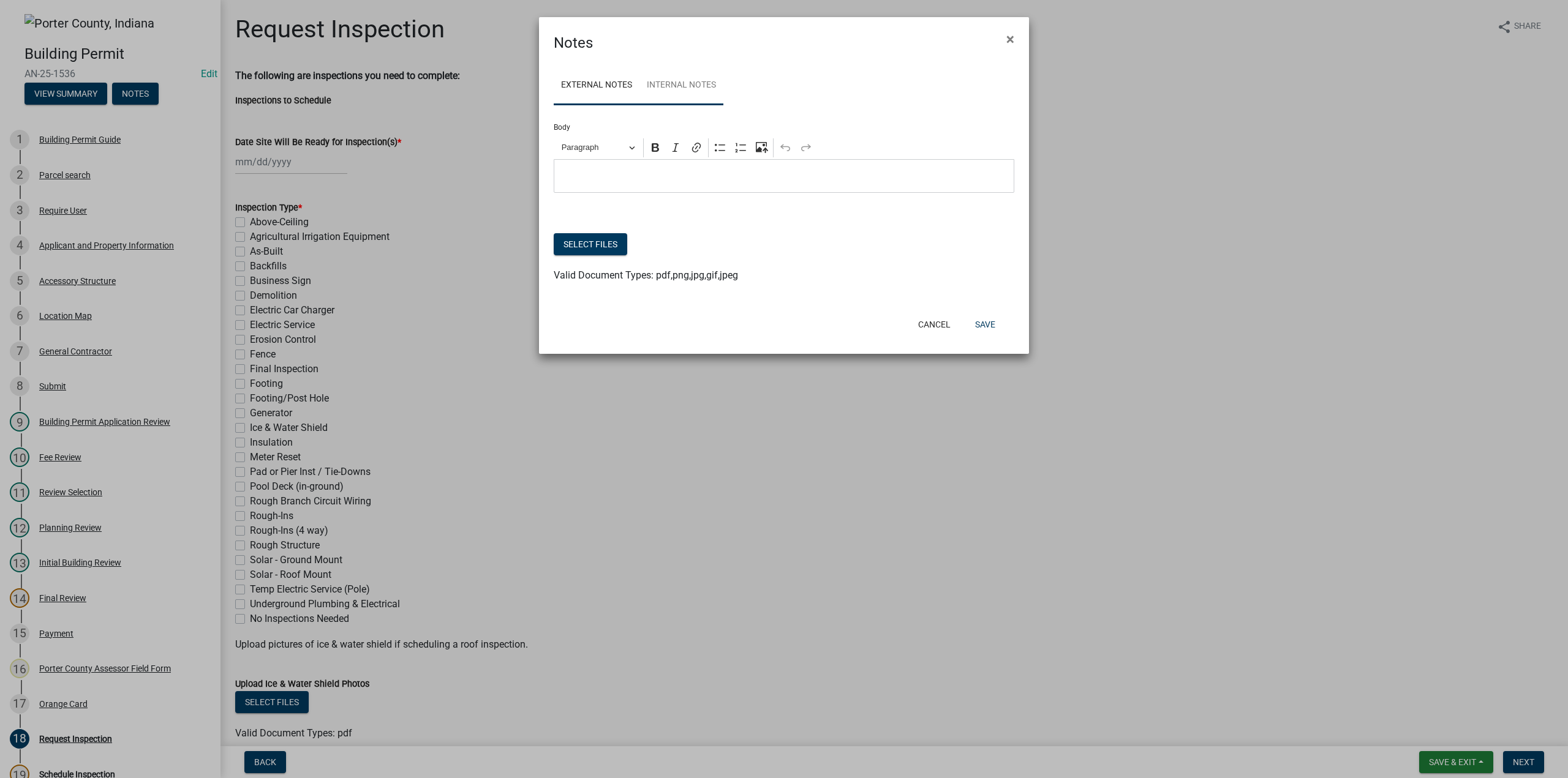
click at [680, 83] on link "Internal Notes" at bounding box center [681, 85] width 84 height 39
click at [1007, 35] on span "×" at bounding box center [1010, 39] width 8 height 17
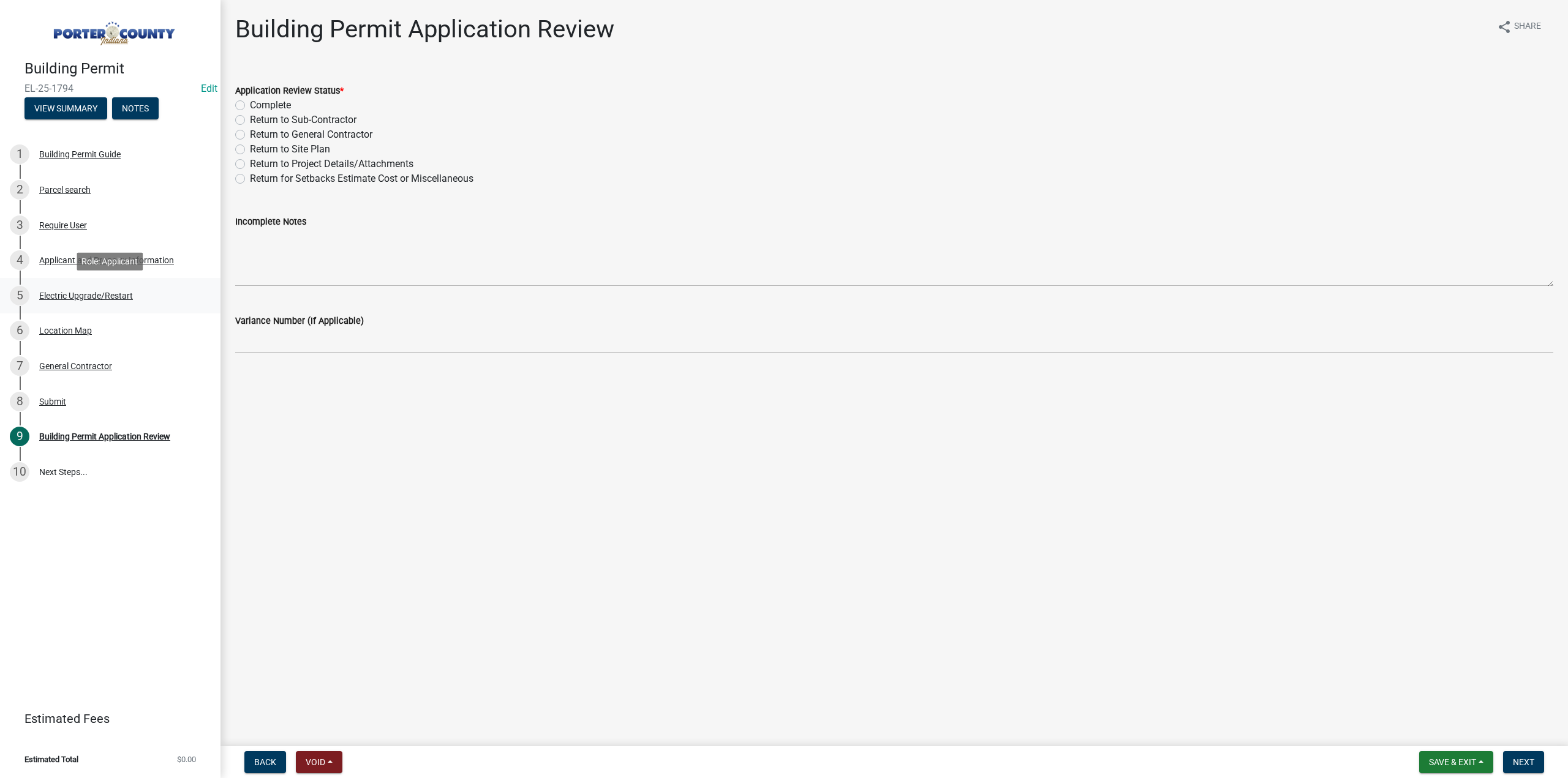
click at [112, 291] on div "Electric Upgrade/Restart" at bounding box center [86, 295] width 93 height 9
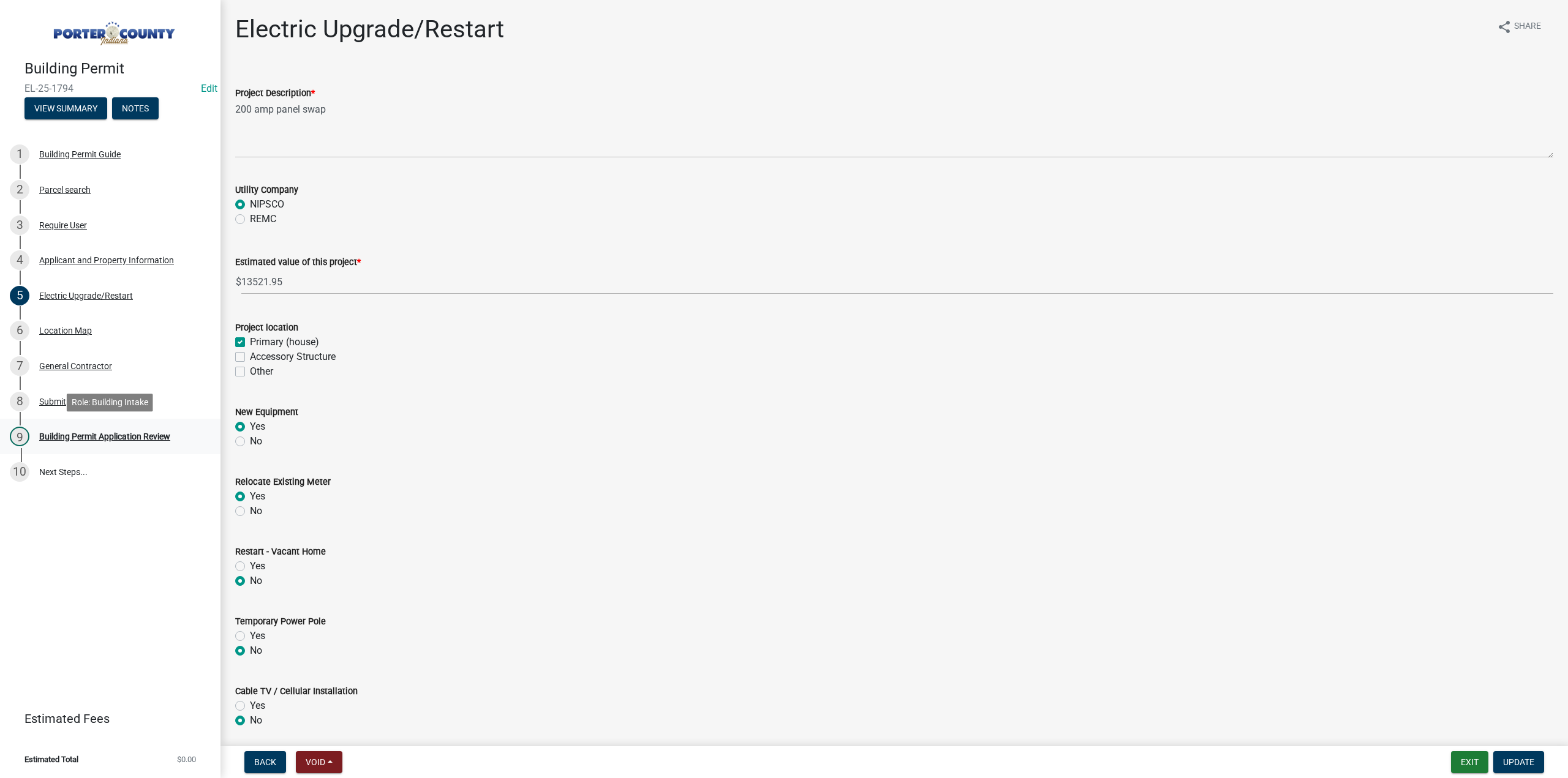
click at [129, 429] on div "9 Building Permit Application Review" at bounding box center [105, 436] width 191 height 20
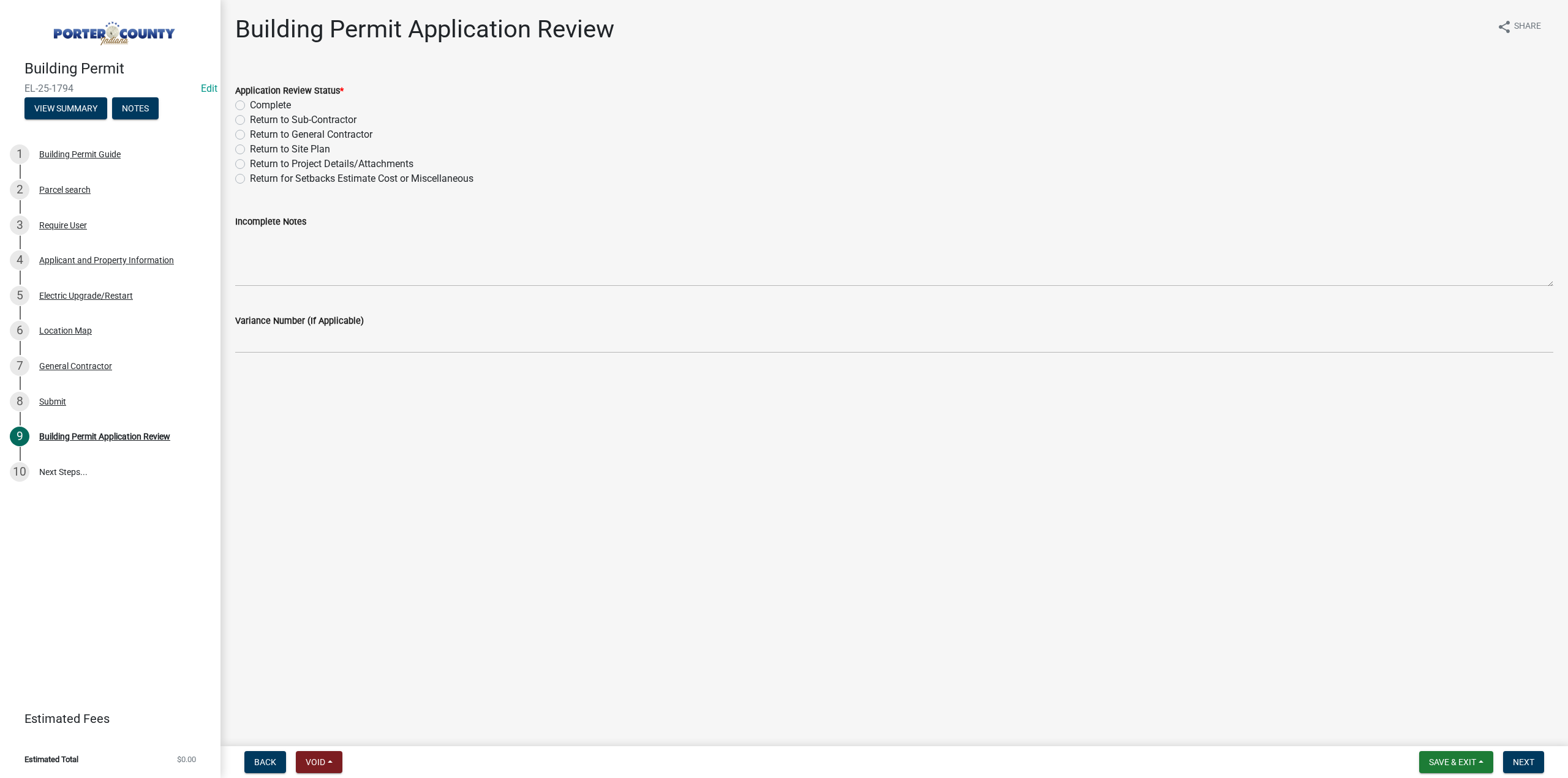
click at [250, 107] on label "Complete" at bounding box center [270, 105] width 41 height 14
click at [250, 106] on input "Complete" at bounding box center [253, 102] width 8 height 8
radio input "true"
click at [1512, 762] on button "Next" at bounding box center [1522, 762] width 41 height 22
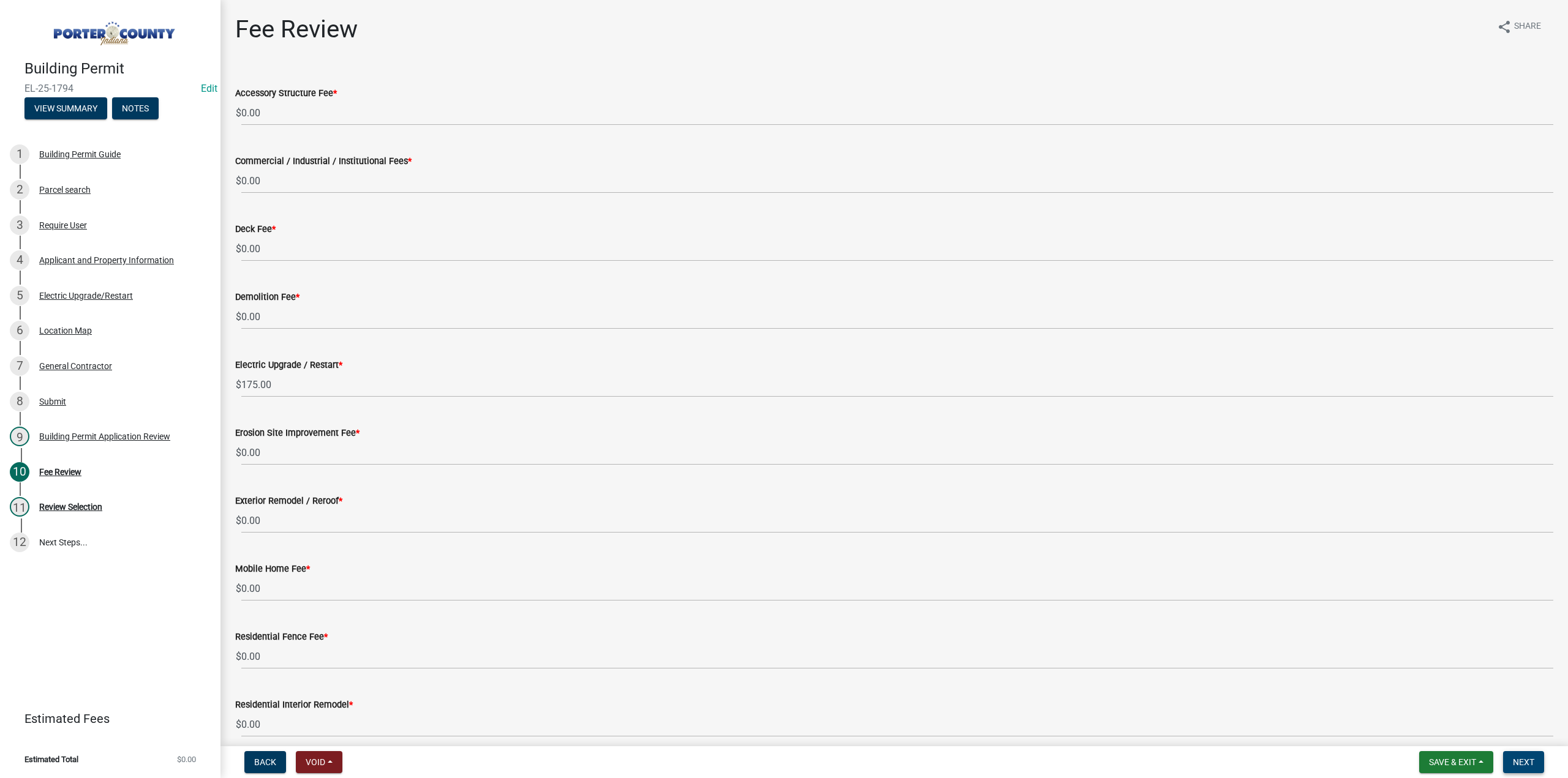
click at [1515, 758] on span "Next" at bounding box center [1523, 762] width 21 height 10
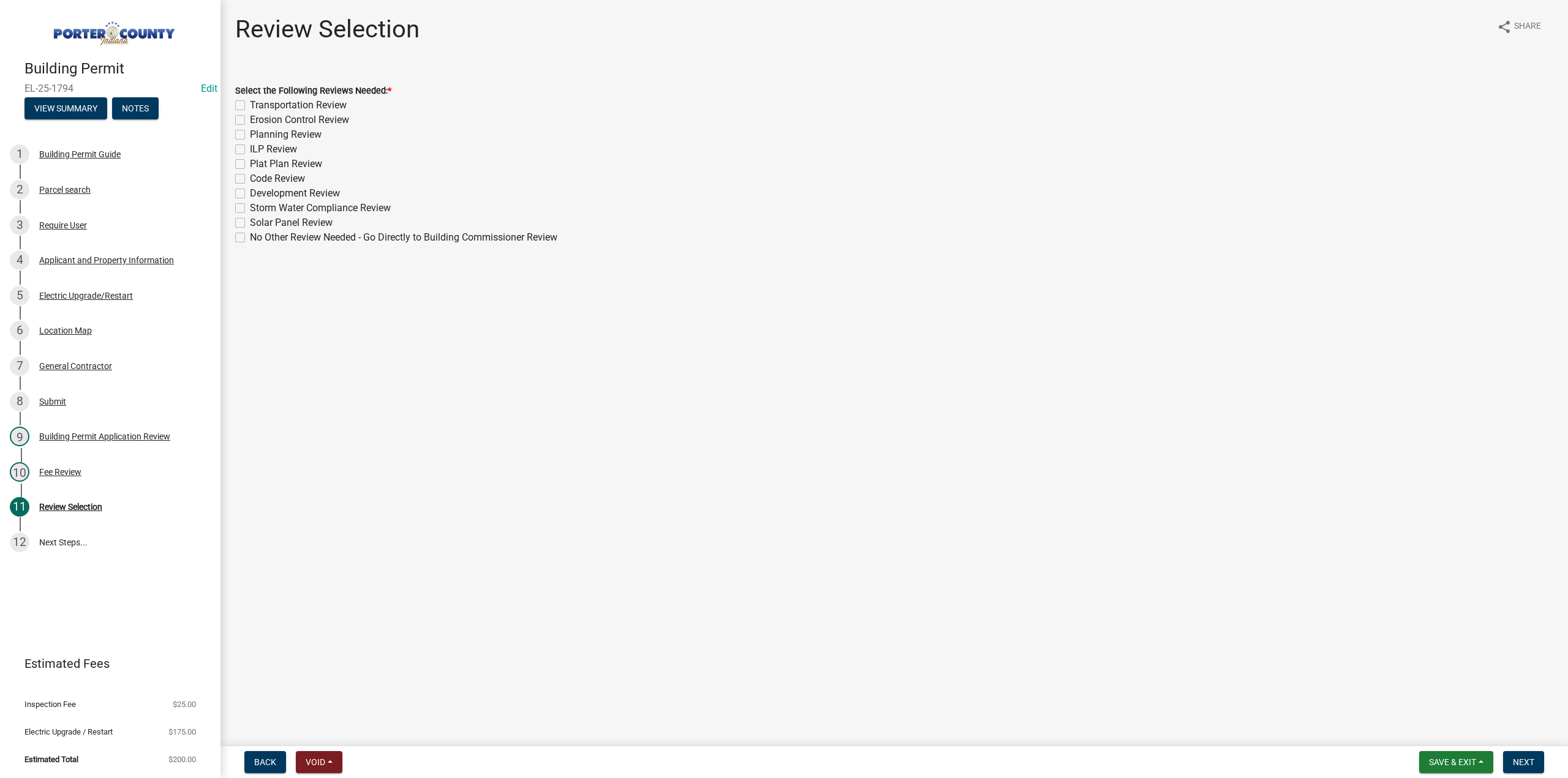
click at [250, 235] on label "No Other Review Needed - Go Directly to Building Commissioner Review" at bounding box center [403, 237] width 308 height 14
click at [250, 235] on input "No Other Review Needed - Go Directly to Building Commissioner Review" at bounding box center [253, 234] width 8 height 8
checkbox input "true"
checkbox input "false"
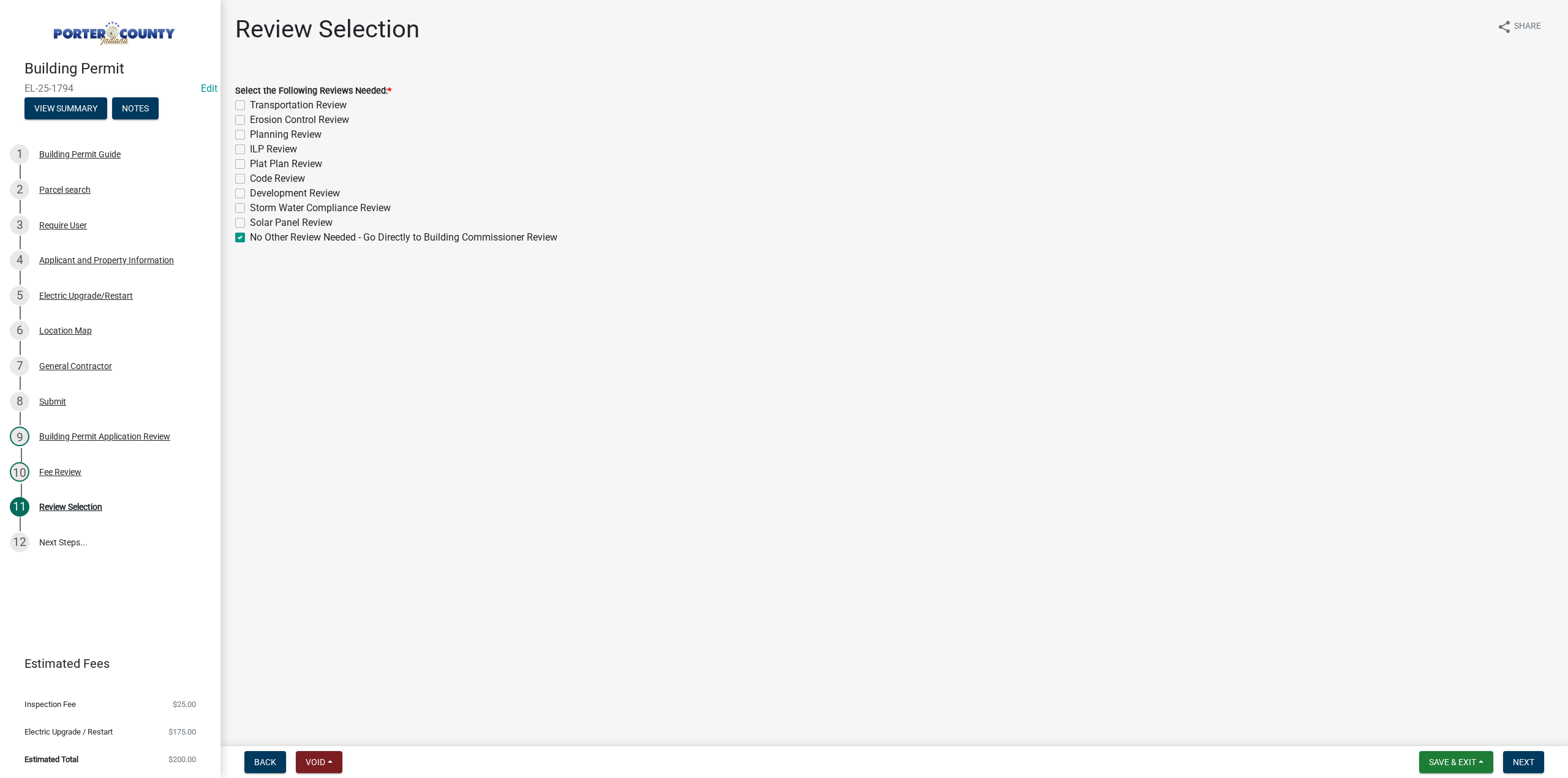
checkbox input "false"
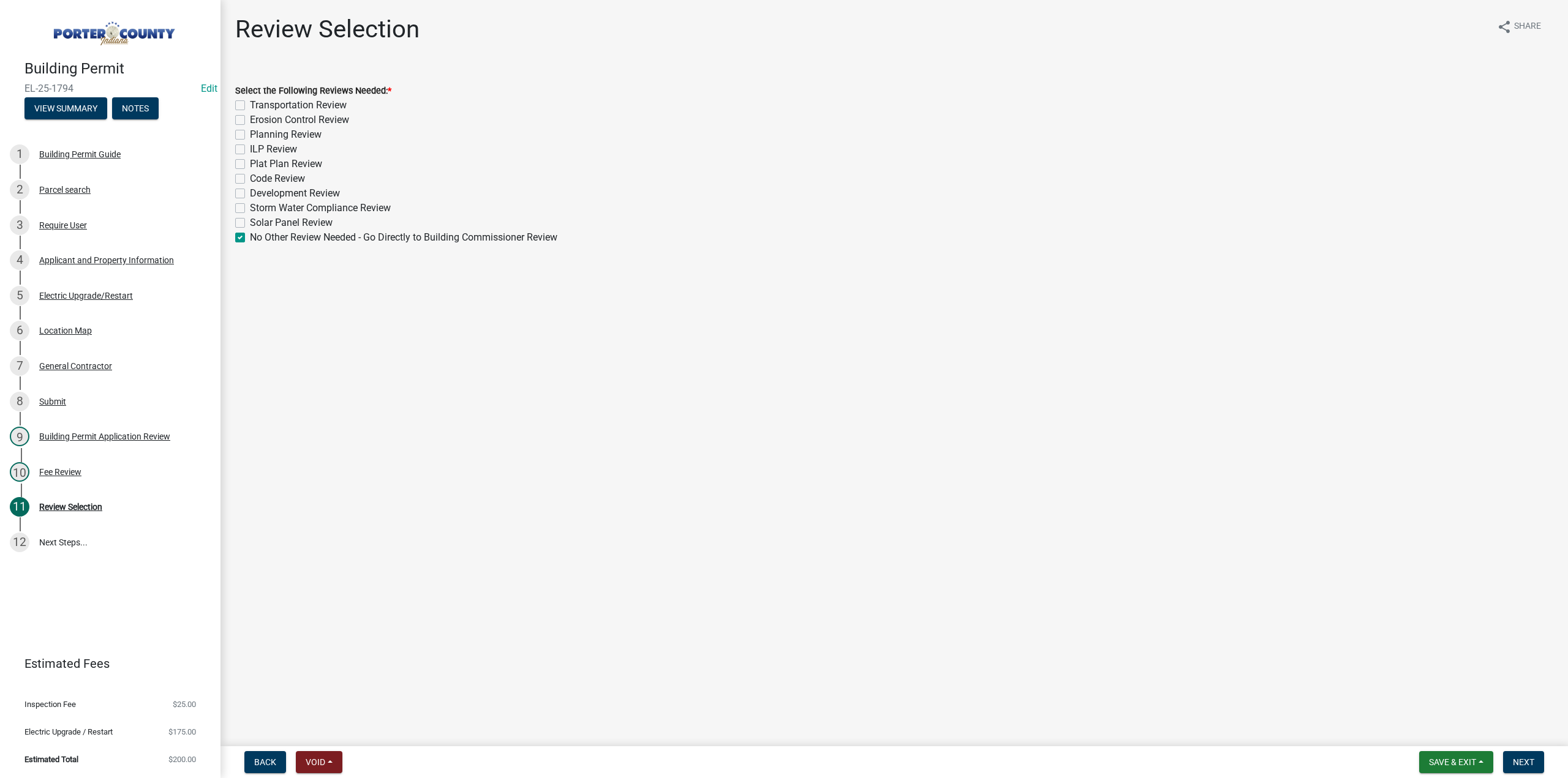
checkbox input "false"
checkbox input "true"
click at [1536, 760] on button "Next" at bounding box center [1522, 762] width 41 height 22
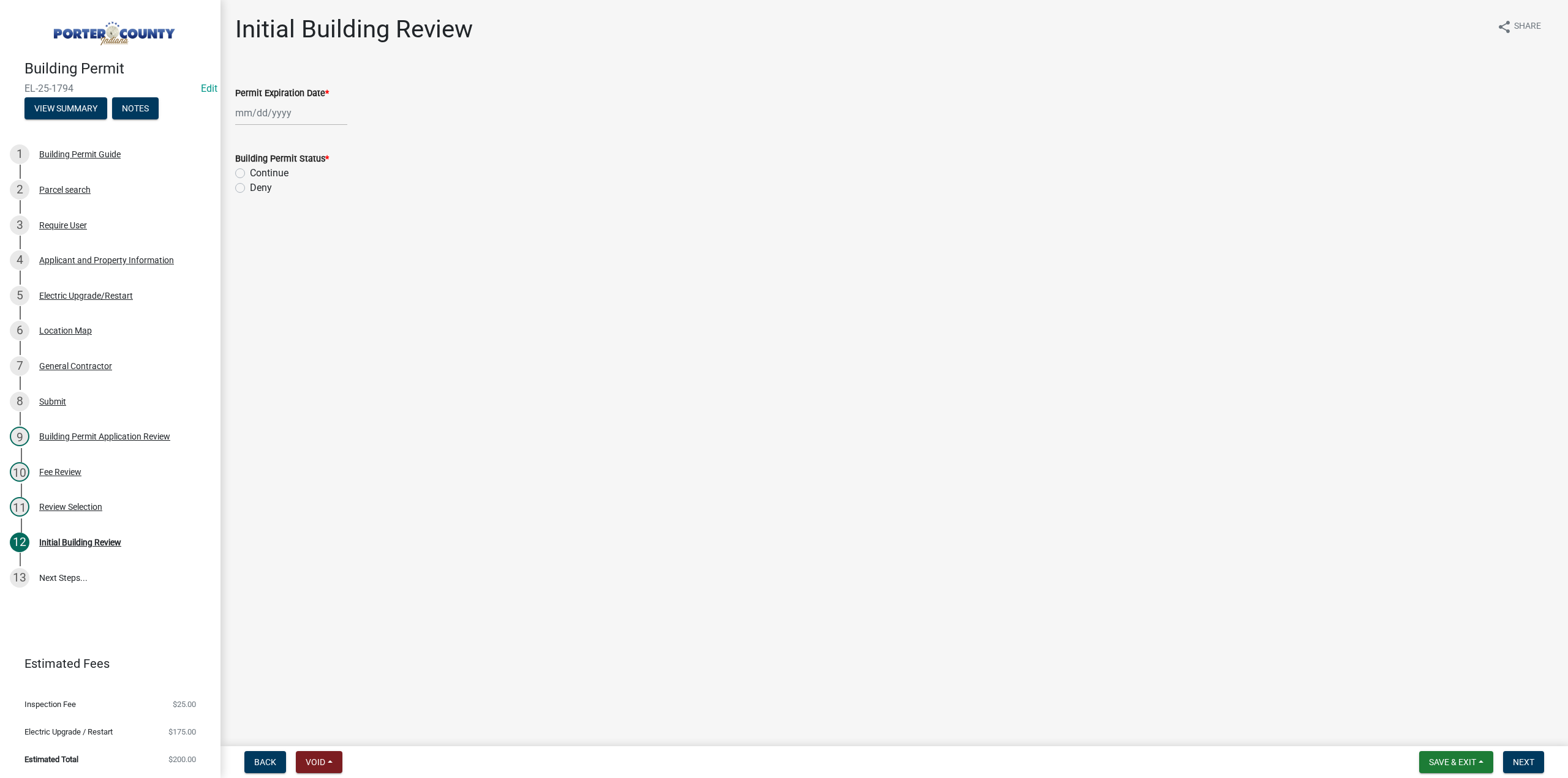
click at [326, 113] on div at bounding box center [291, 112] width 112 height 25
select select "9"
click at [316, 140] on select "1525 1526 1527 1528 1529 1530 1531 1532 1533 1534 1535 1536 1537 1538 1539 1540…" at bounding box center [332, 139] width 44 height 18
select select "2026"
click at [310, 130] on select "1525 1526 1527 1528 1529 1530 1531 1532 1533 1534 1535 1536 1537 1538 1539 1540…" at bounding box center [332, 139] width 44 height 18
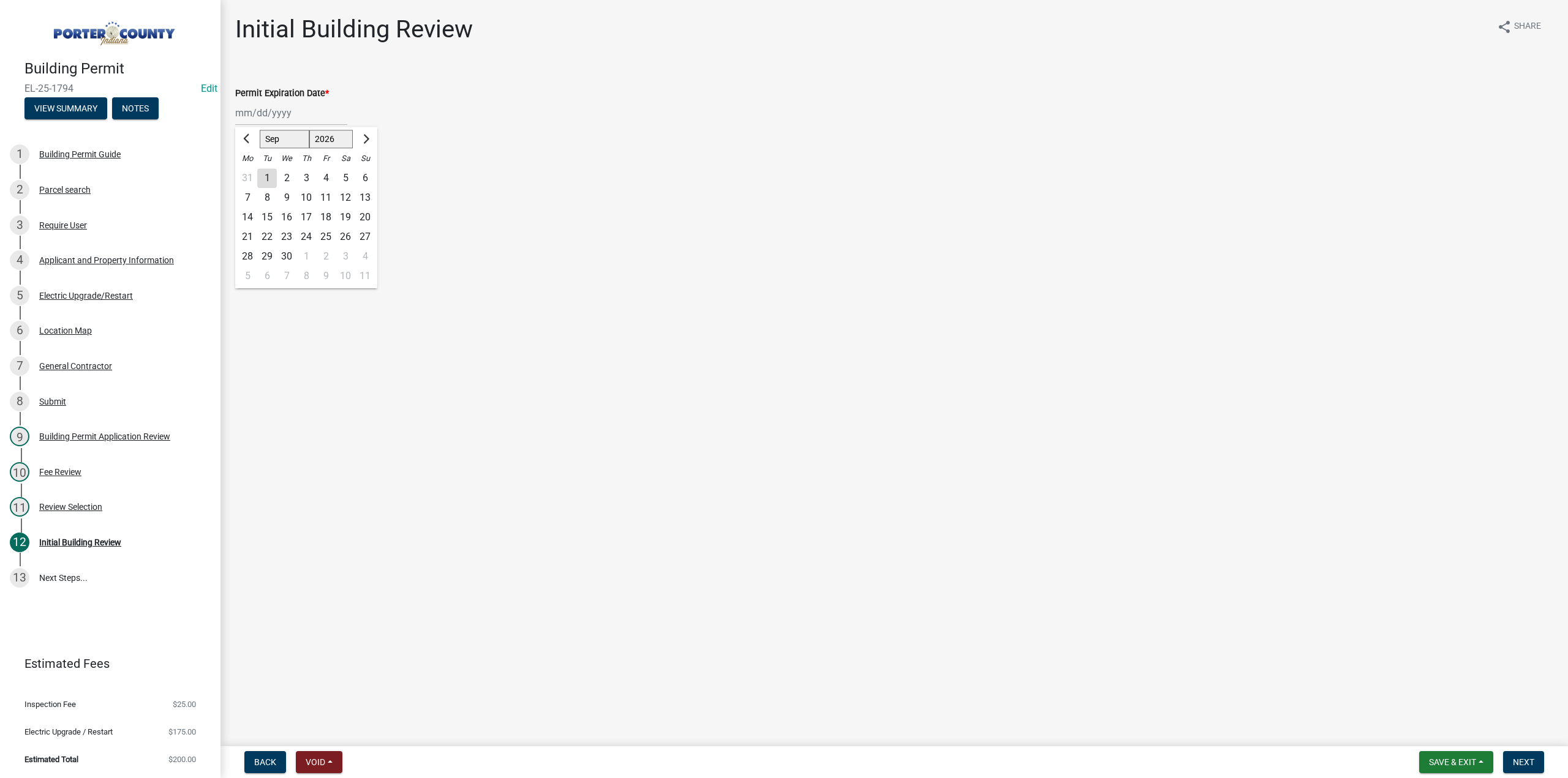
click at [267, 217] on div "15" at bounding box center [267, 217] width 20 height 20
type input "09/15/2026"
click at [250, 172] on label "Continue" at bounding box center [269, 172] width 38 height 14
click at [250, 172] on input "Continue" at bounding box center [253, 170] width 8 height 8
radio input "true"
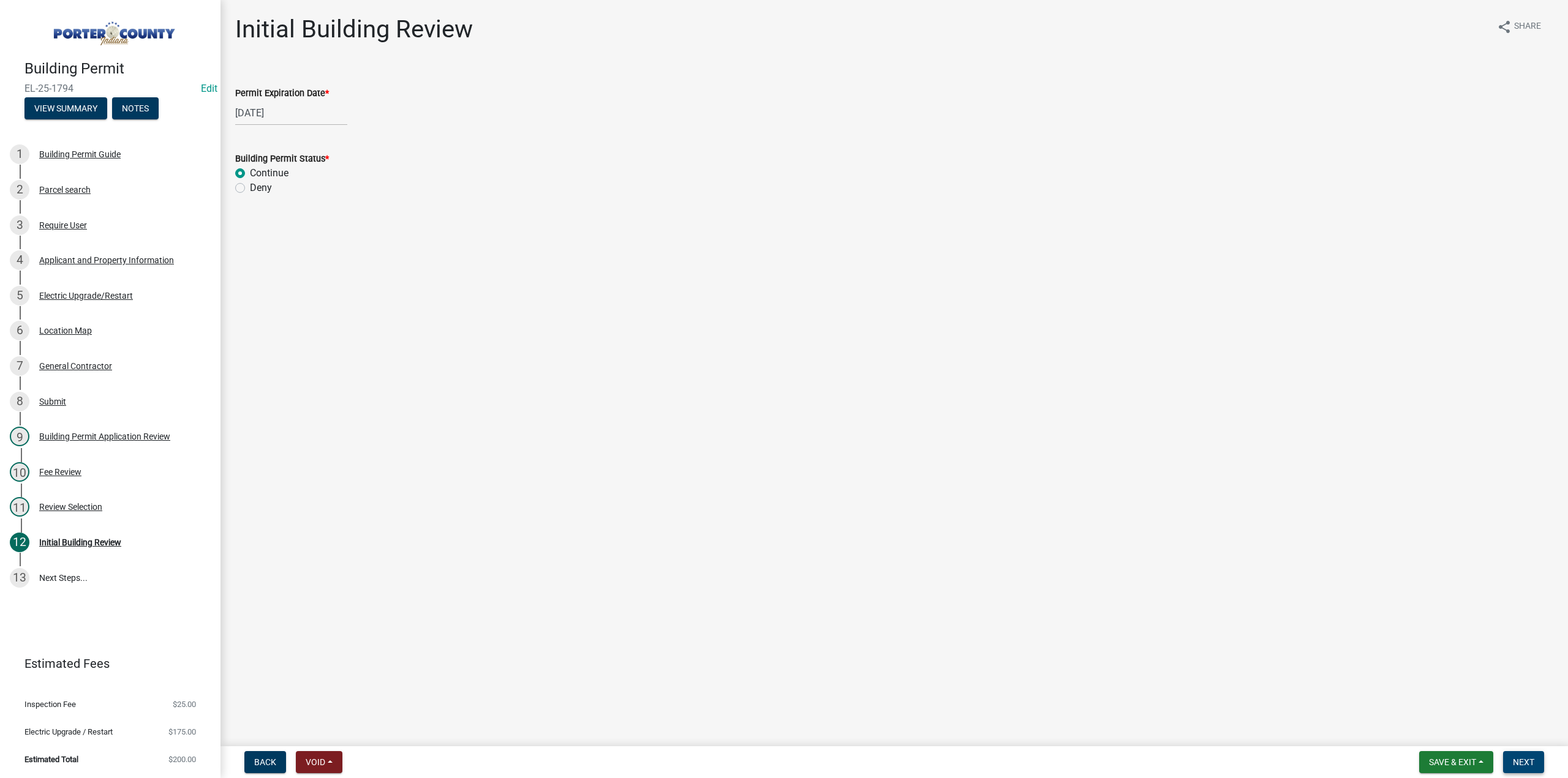
click at [1526, 766] on span "Next" at bounding box center [1523, 762] width 21 height 10
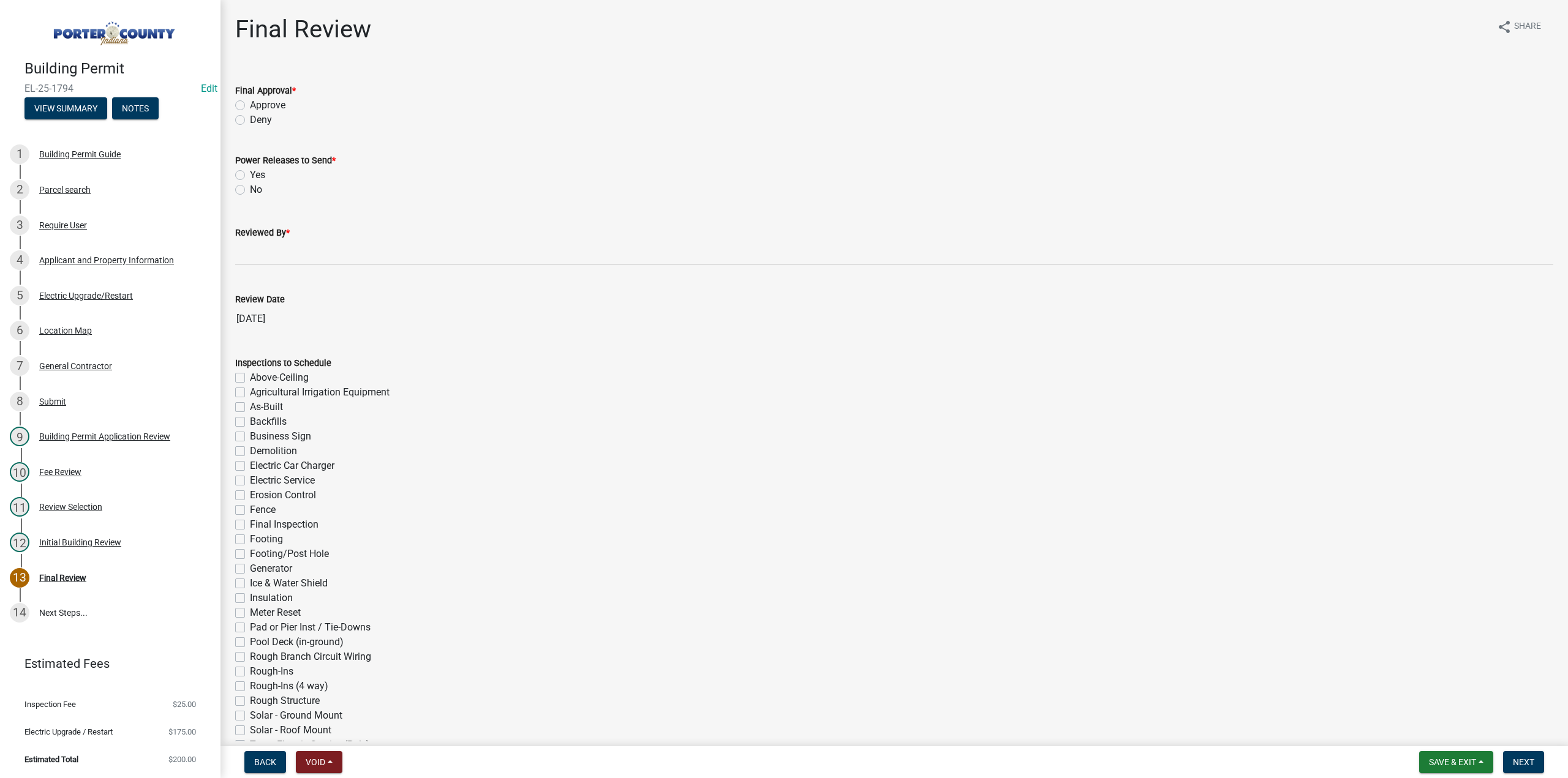
drag, startPoint x: 241, startPoint y: 105, endPoint x: 250, endPoint y: 169, distance: 64.6
click at [250, 105] on label "Approve" at bounding box center [267, 105] width 35 height 14
click at [250, 105] on input "Approve" at bounding box center [253, 102] width 8 height 8
radio input "true"
click at [250, 178] on label "Yes" at bounding box center [257, 174] width 15 height 14
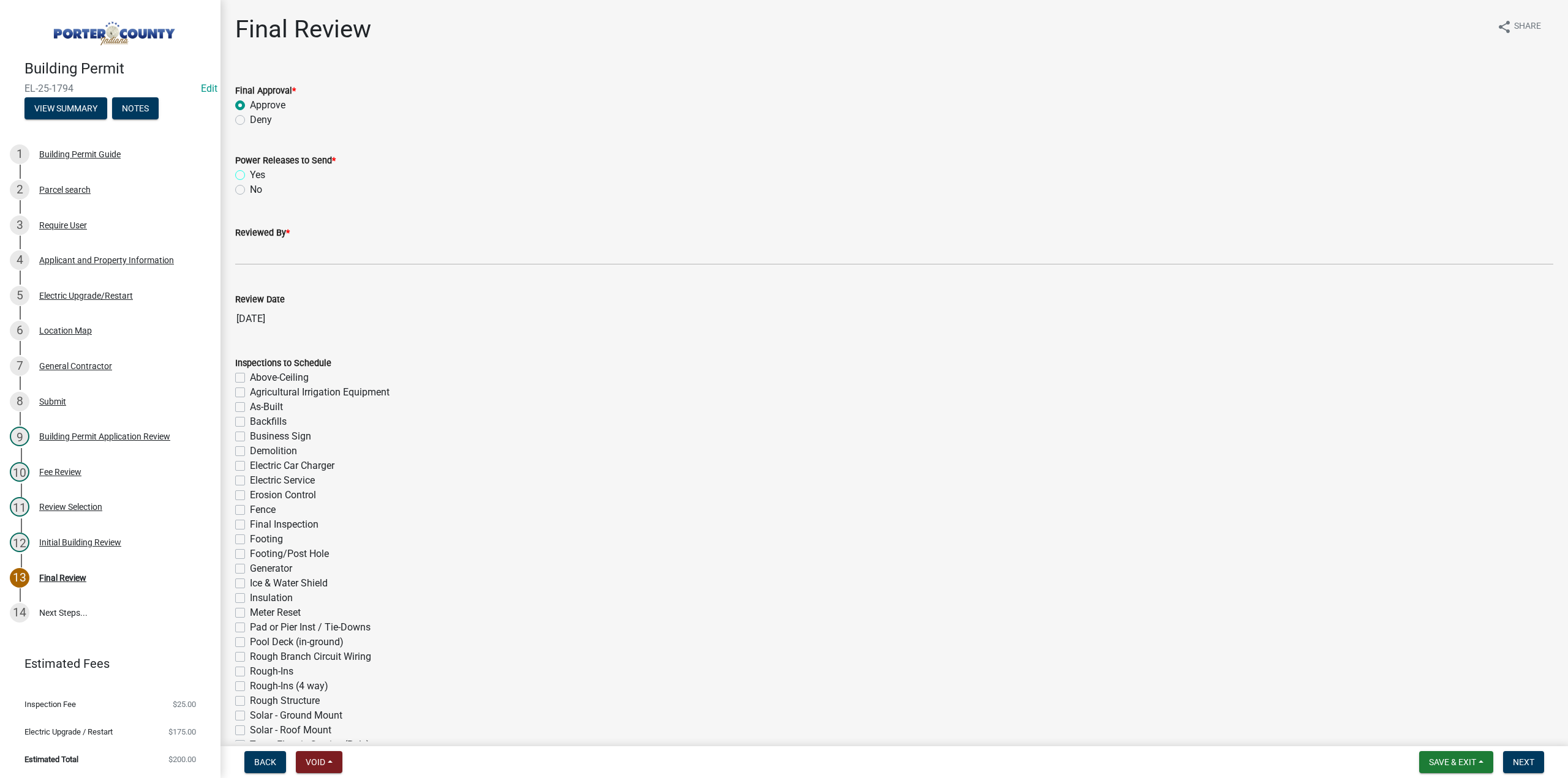
click at [250, 175] on input "Yes" at bounding box center [253, 171] width 8 height 8
radio input "true"
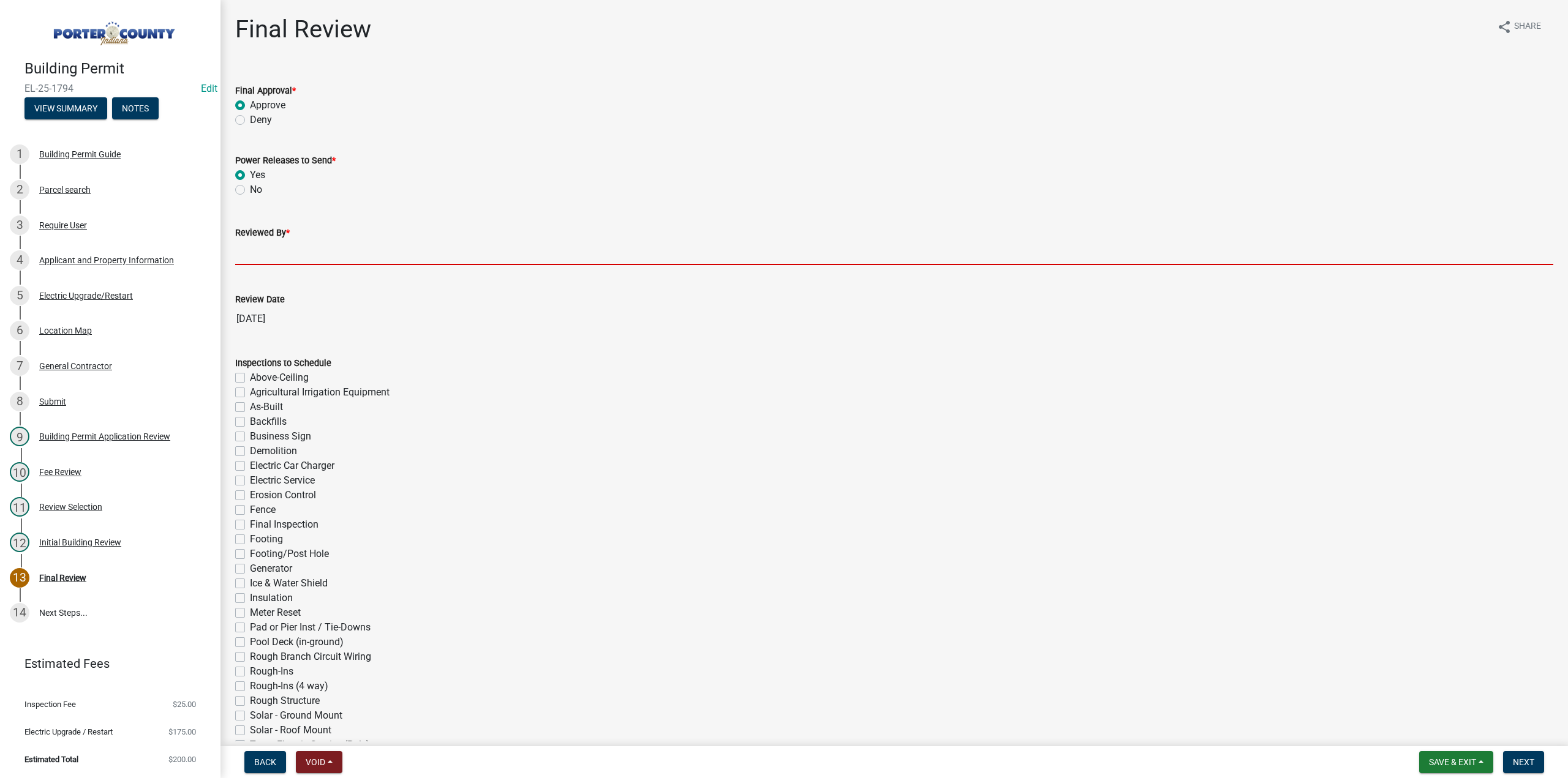
drag, startPoint x: 274, startPoint y: 249, endPoint x: 278, endPoint y: 255, distance: 7.2
click at [275, 249] on input "Reviewed By *" at bounding box center [894, 252] width 1317 height 25
type input "TT"
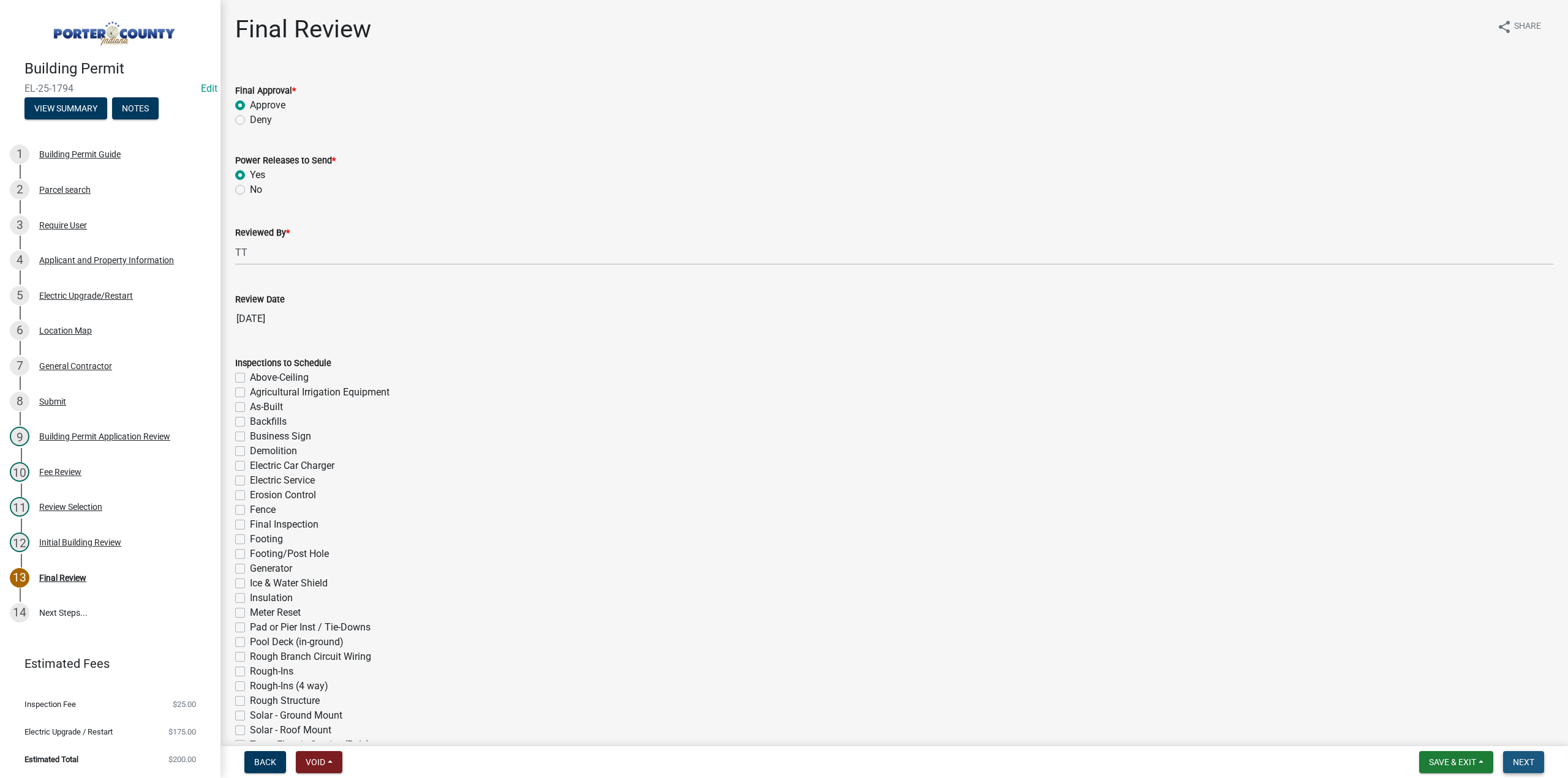
click at [1515, 757] on span "Next" at bounding box center [1523, 762] width 21 height 10
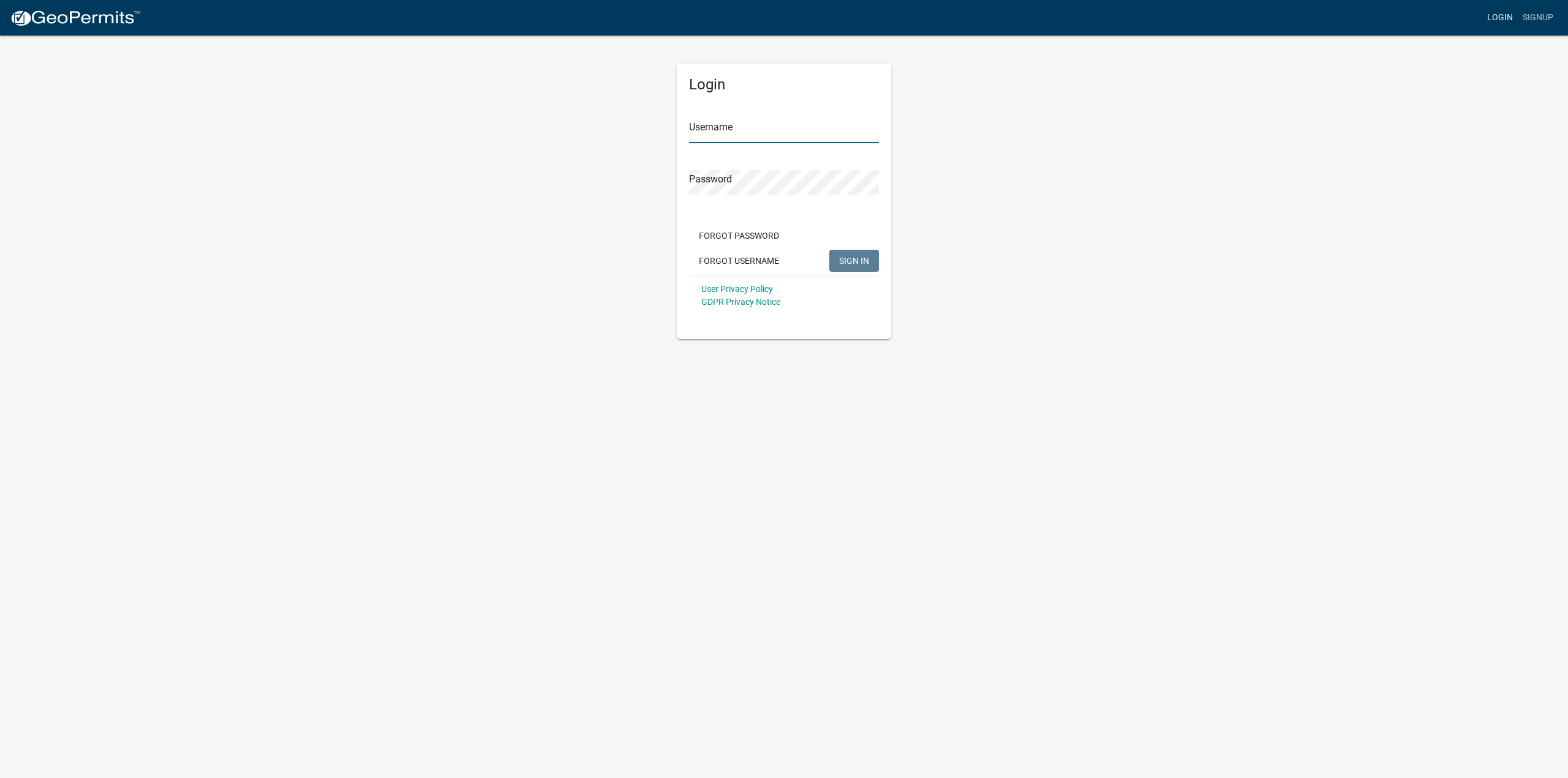
type input "thompson0901"
click at [1508, 19] on link "Login" at bounding box center [1499, 17] width 35 height 23
click at [846, 265] on span "SIGN IN" at bounding box center [854, 260] width 30 height 10
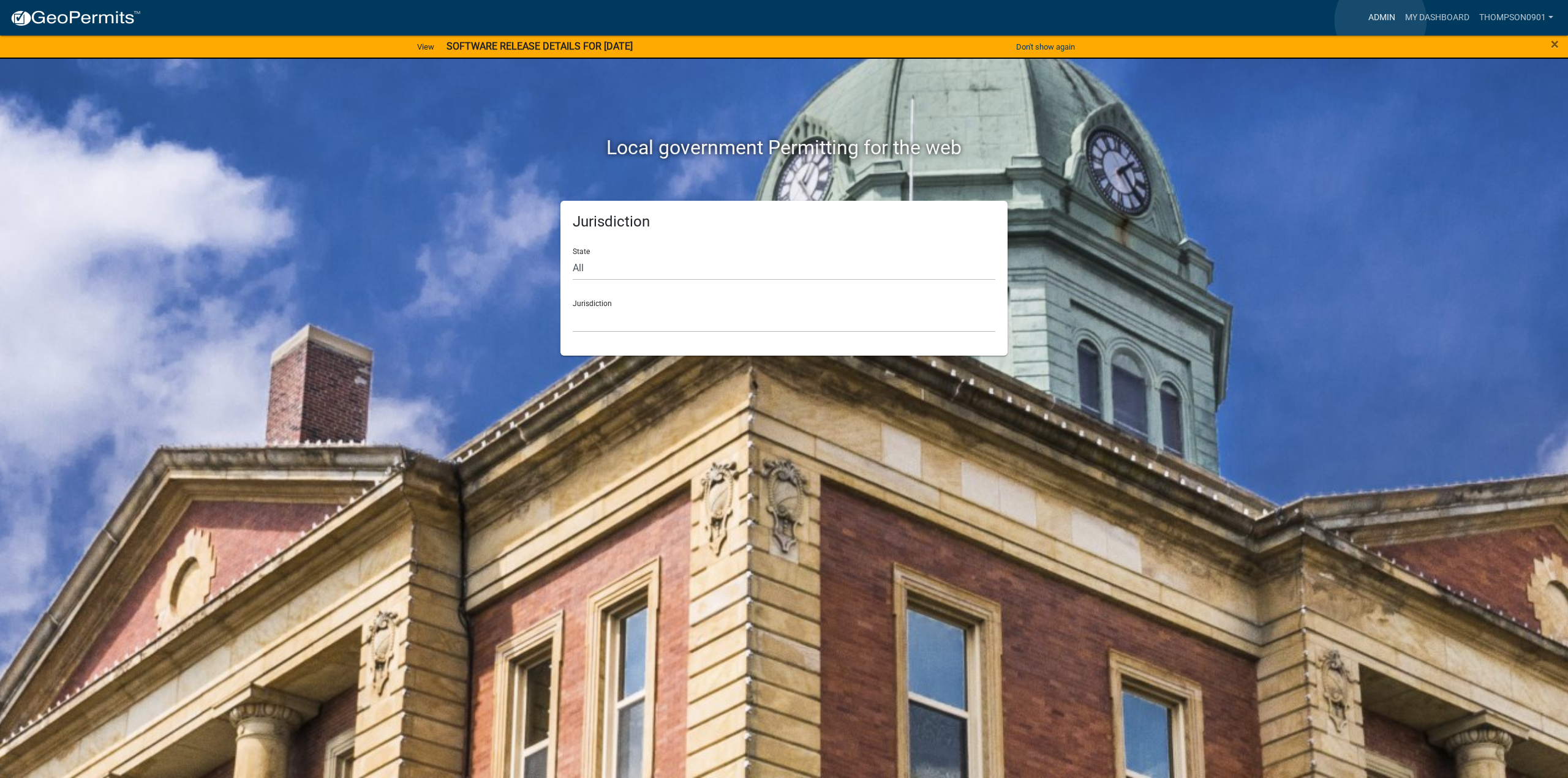
click at [1380, 20] on link "Admin" at bounding box center [1381, 17] width 37 height 23
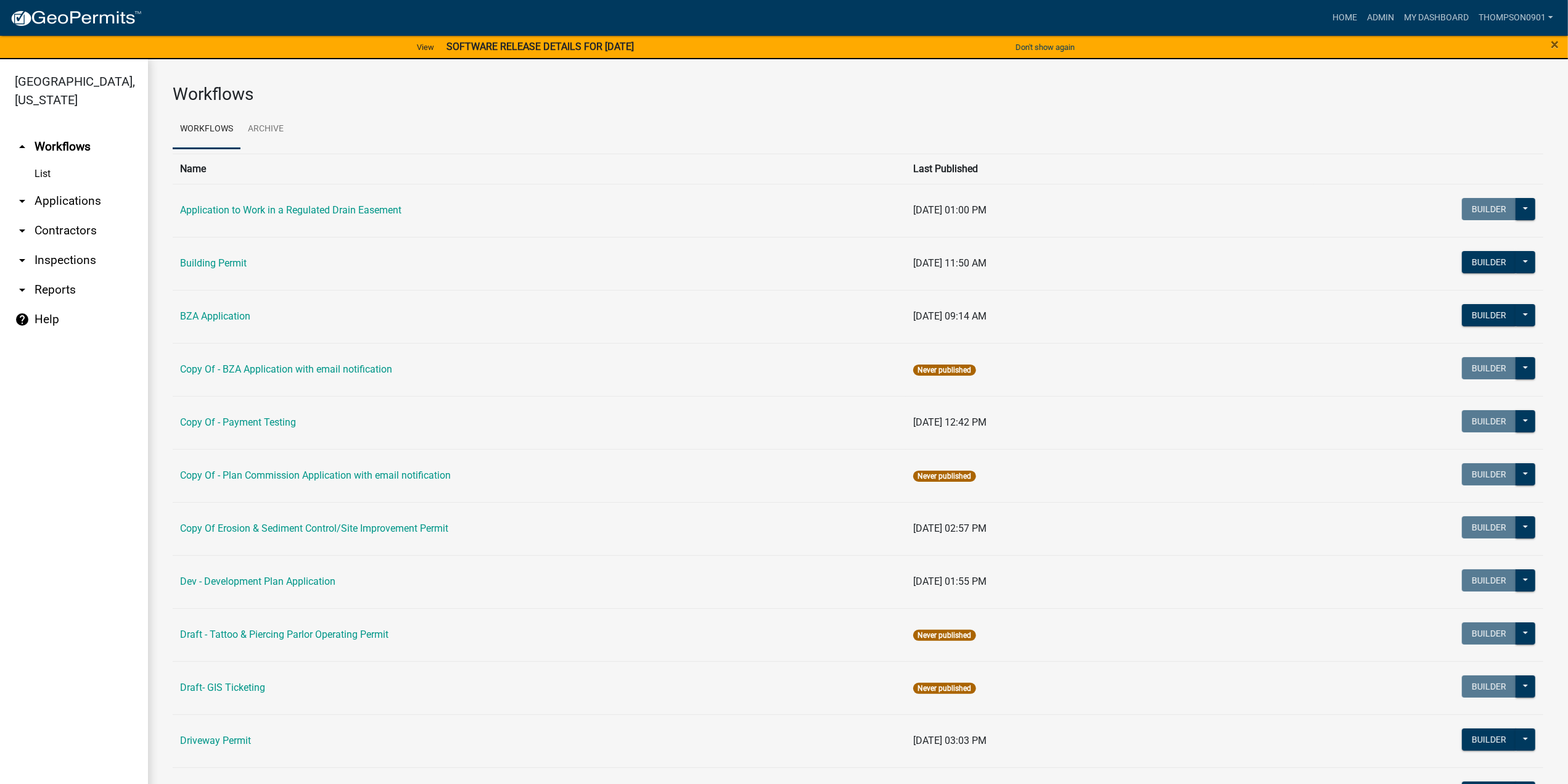
click at [85, 216] on link "arrow_drop_down Contractors" at bounding box center [74, 230] width 148 height 30
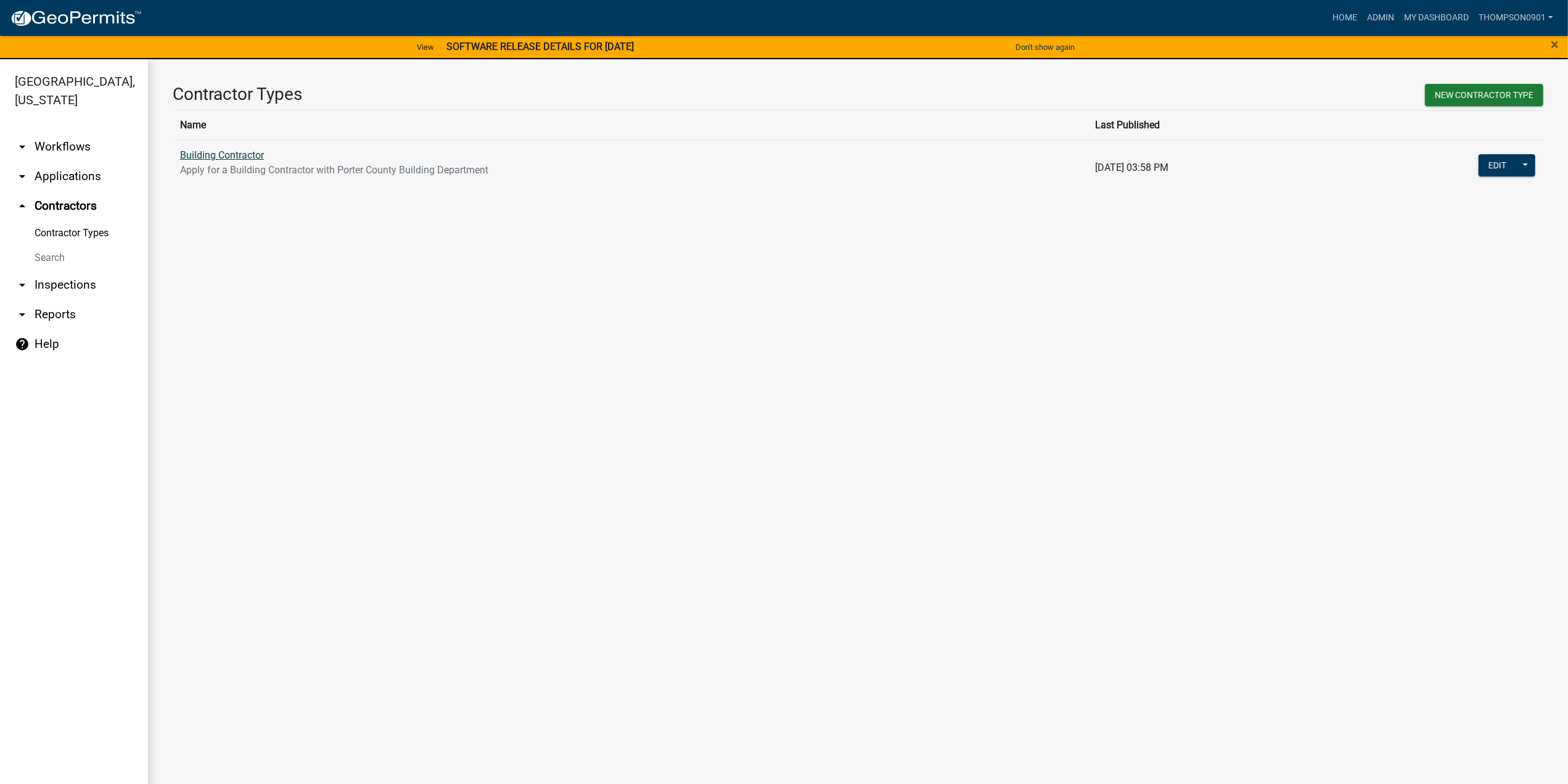
click at [260, 154] on link "Building Contractor" at bounding box center [222, 155] width 83 height 12
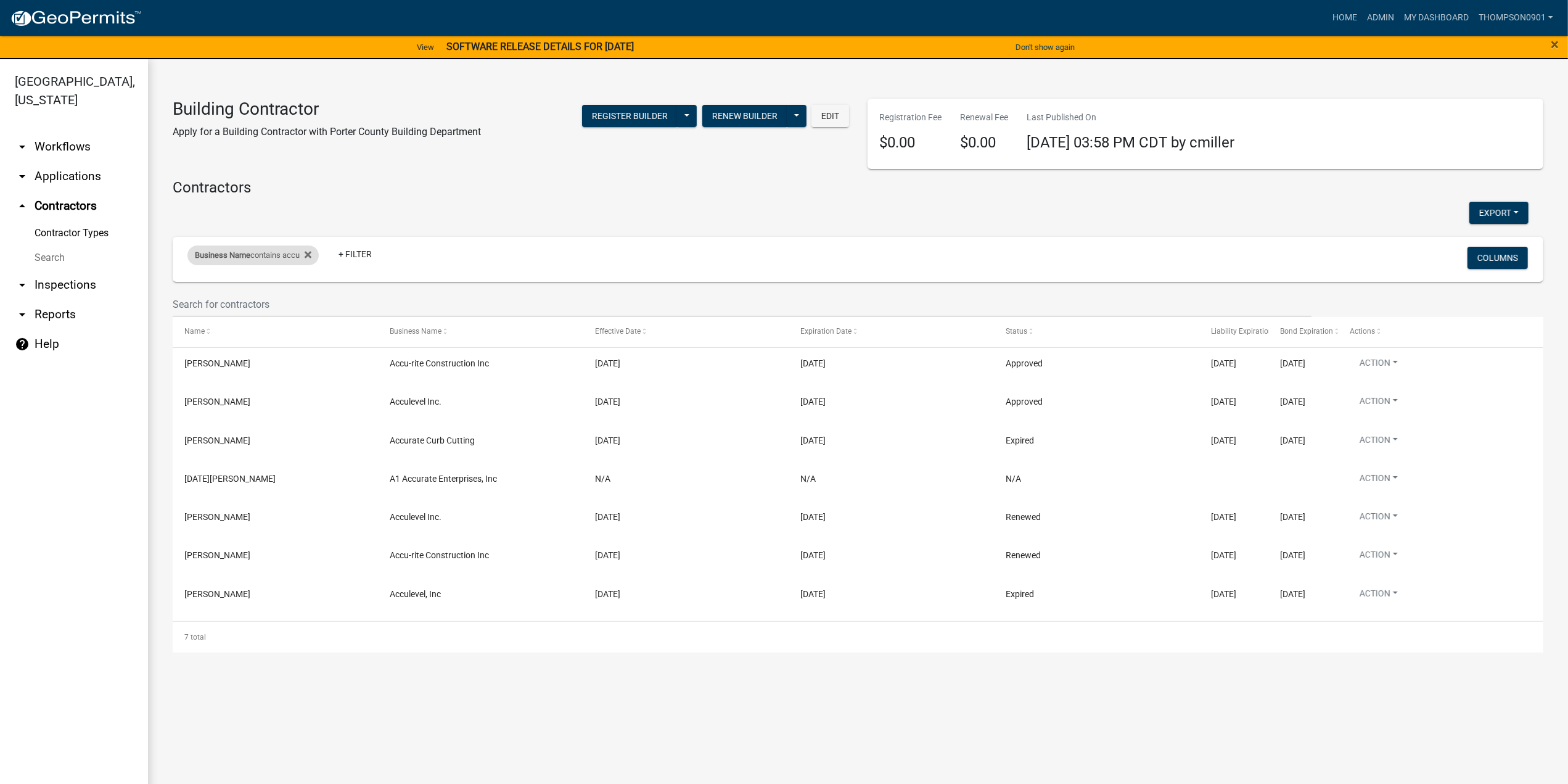
click at [269, 258] on div "Business Name contains accu" at bounding box center [252, 255] width 131 height 20
drag, startPoint x: 235, startPoint y: 301, endPoint x: 0, endPoint y: 281, distance: 235.8
click at [0, 291] on body "Internet Explorer does NOT work with GeoPermits. Get a new browser for more sec…" at bounding box center [784, 392] width 1568 height 784
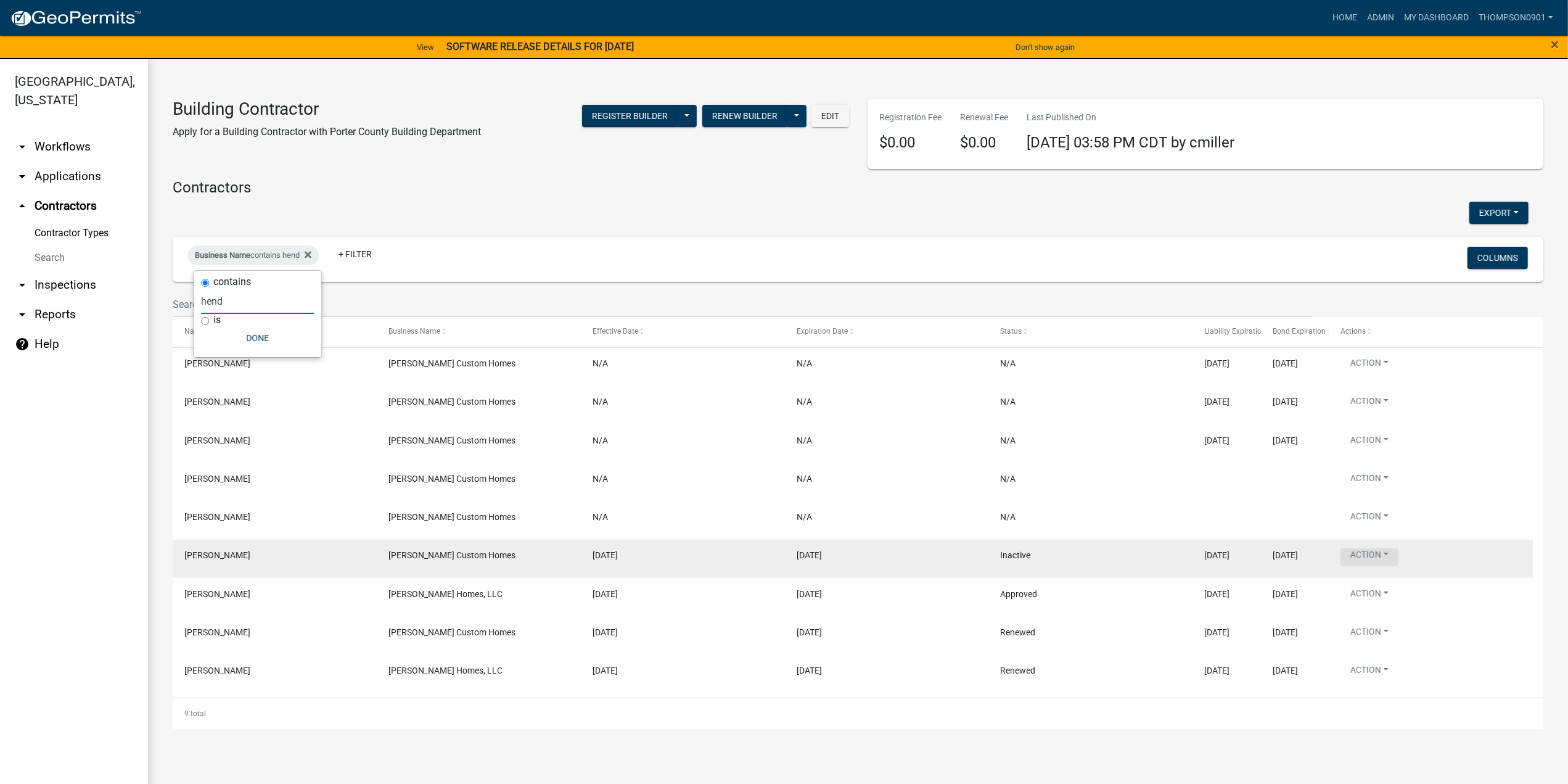
type input "hend"
click at [1391, 556] on button "Action" at bounding box center [1369, 557] width 58 height 18
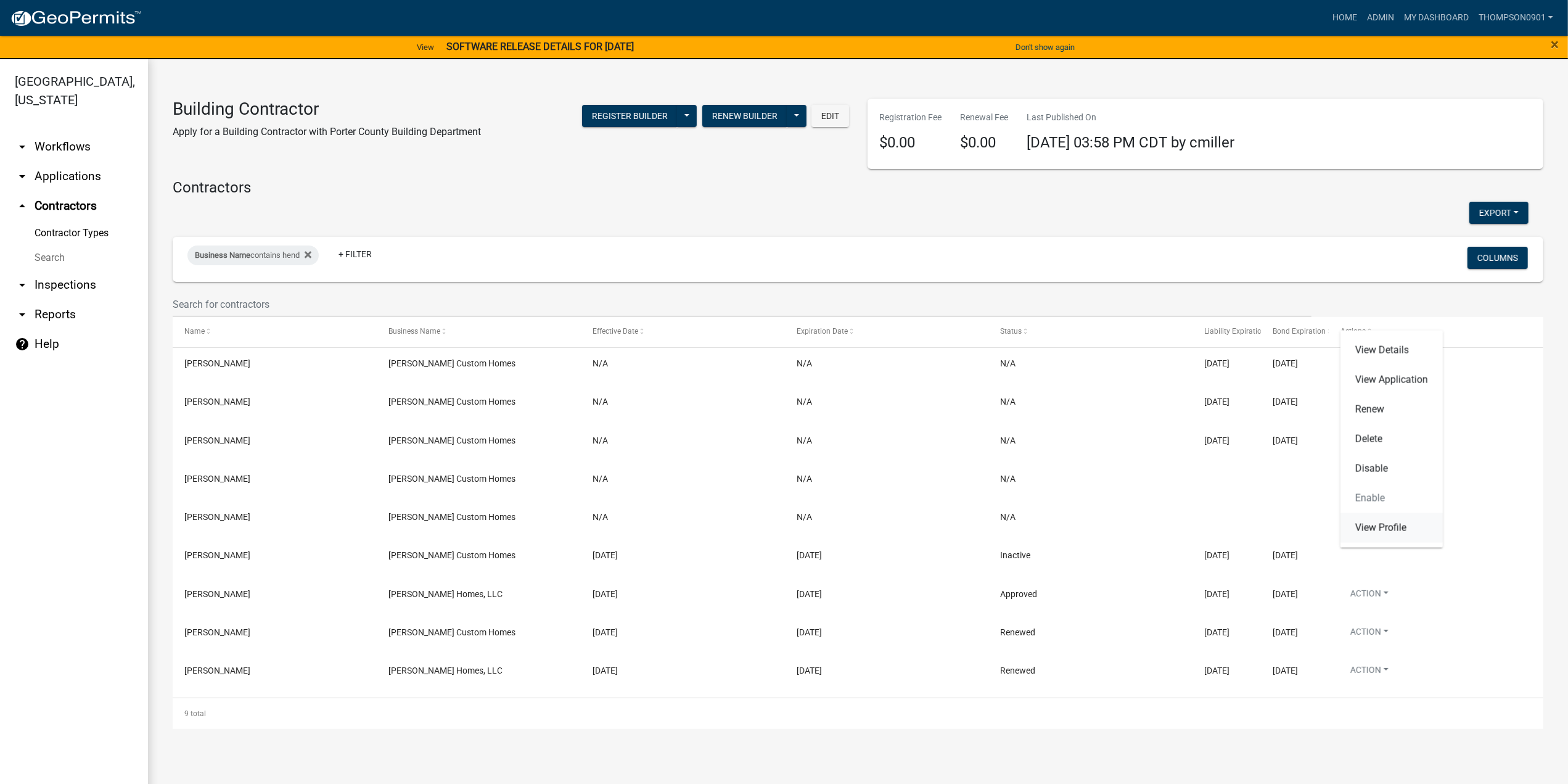
click at [1392, 528] on link "View Profile" at bounding box center [1391, 528] width 103 height 30
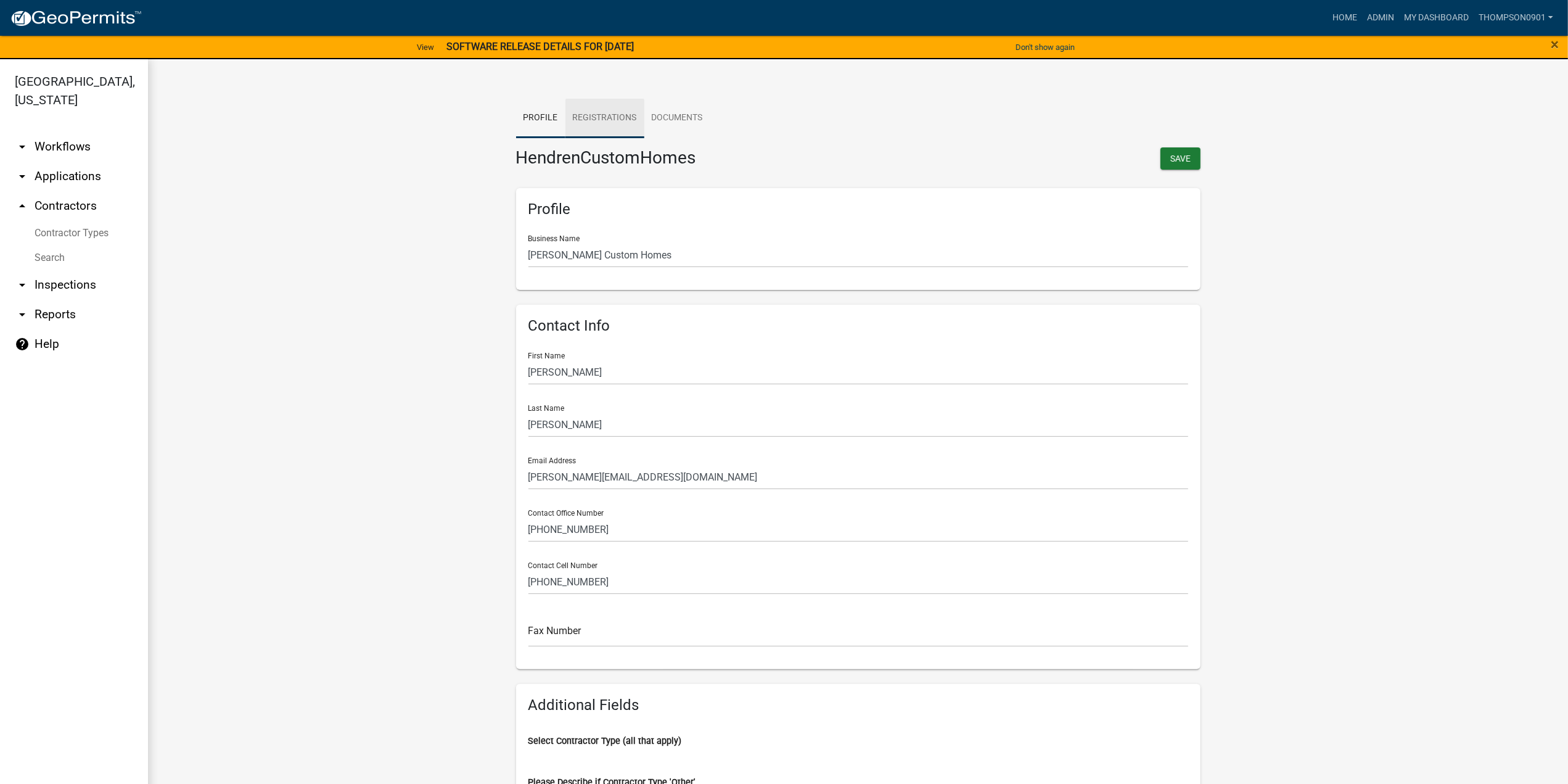
click at [601, 119] on link "Registrations" at bounding box center [604, 118] width 79 height 39
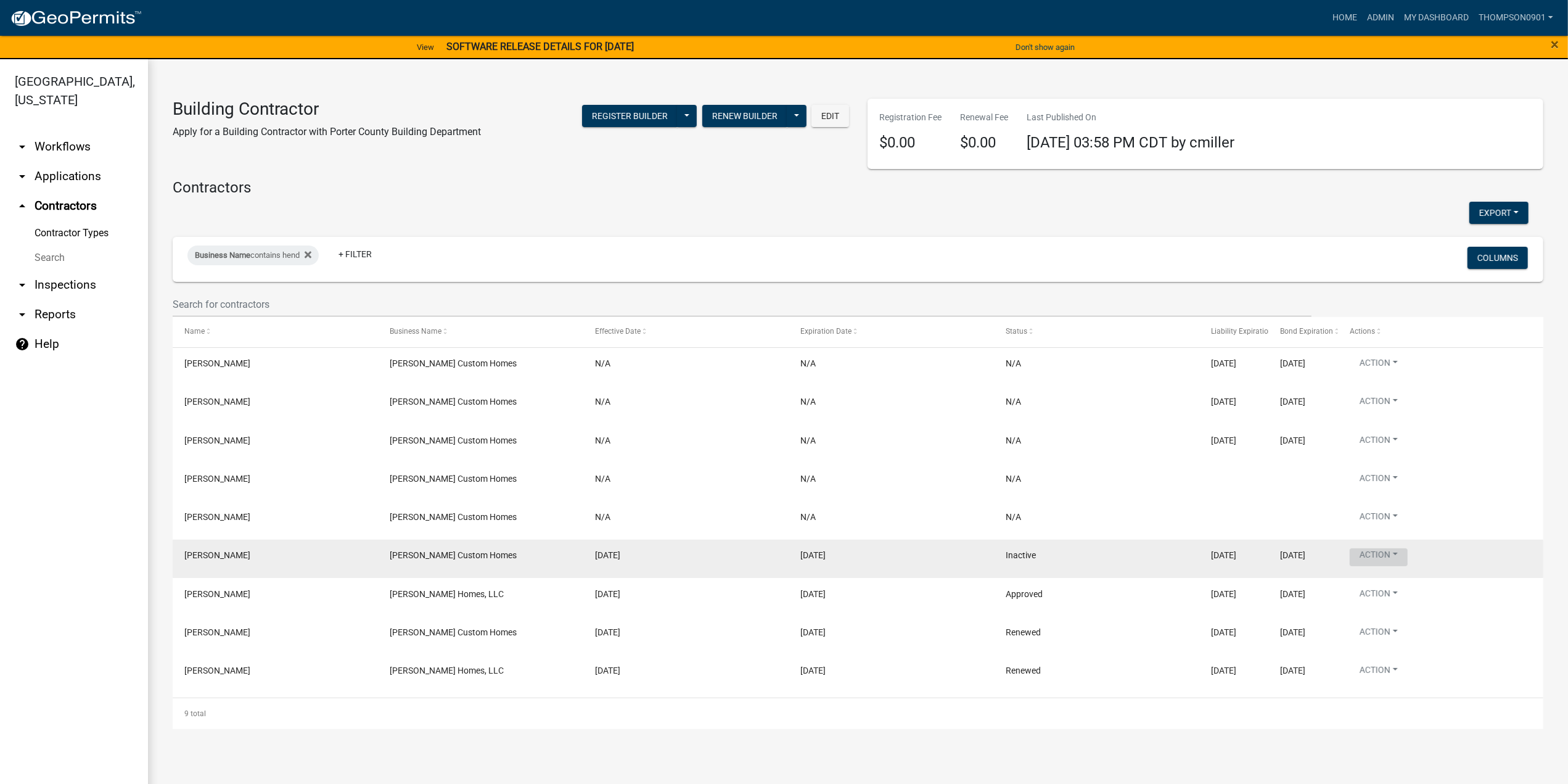
click at [1402, 555] on button "Action" at bounding box center [1378, 557] width 58 height 18
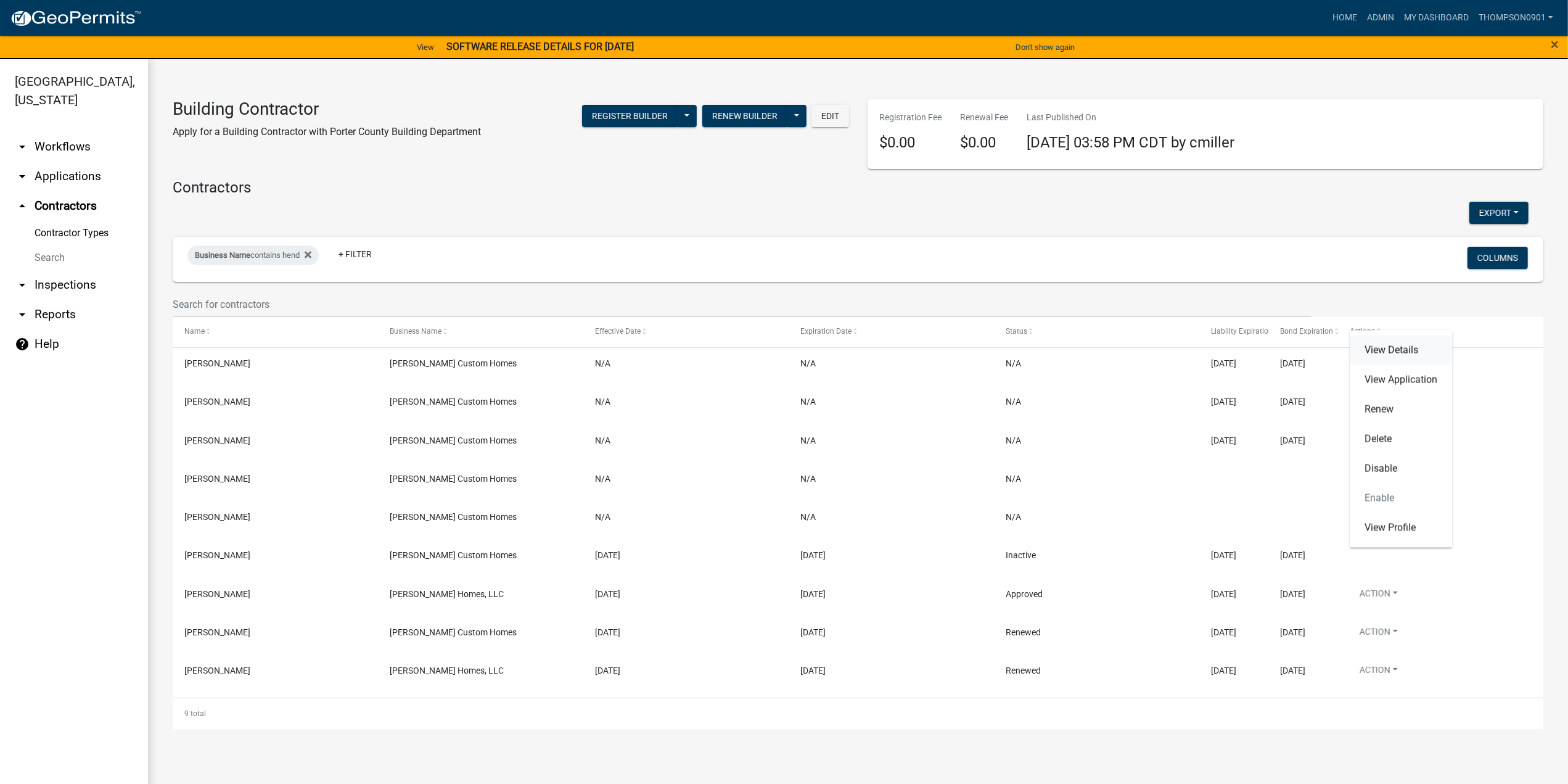
click at [1377, 347] on link "View Details" at bounding box center [1400, 350] width 103 height 30
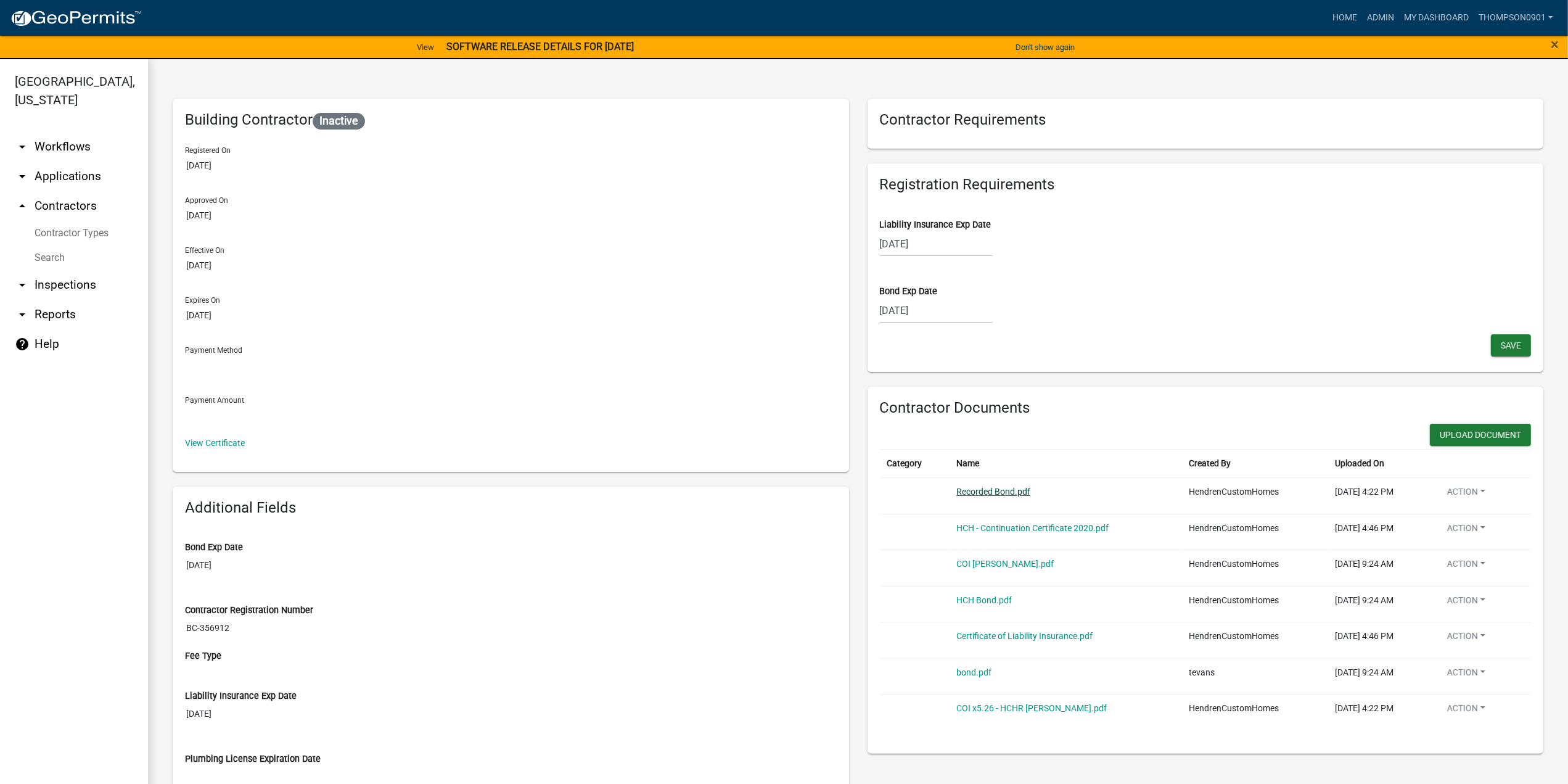
click at [976, 493] on link "Recorded Bond.pdf" at bounding box center [993, 491] width 74 height 10
click at [936, 307] on div "05/12/2025" at bounding box center [936, 310] width 113 height 25
click at [959, 340] on select "2025 2026 2027 2028 2029 2030 2031 2032 2033 2034 2035 2036 2037 2038 2039 2040…" at bounding box center [972, 336] width 49 height 18
select select "2026"
click at [948, 327] on select "2025 2026 2027 2028 2029 2030 2031 2032 2033 2034 2035 2036 2037 2038 2039 2040…" at bounding box center [972, 336] width 49 height 18
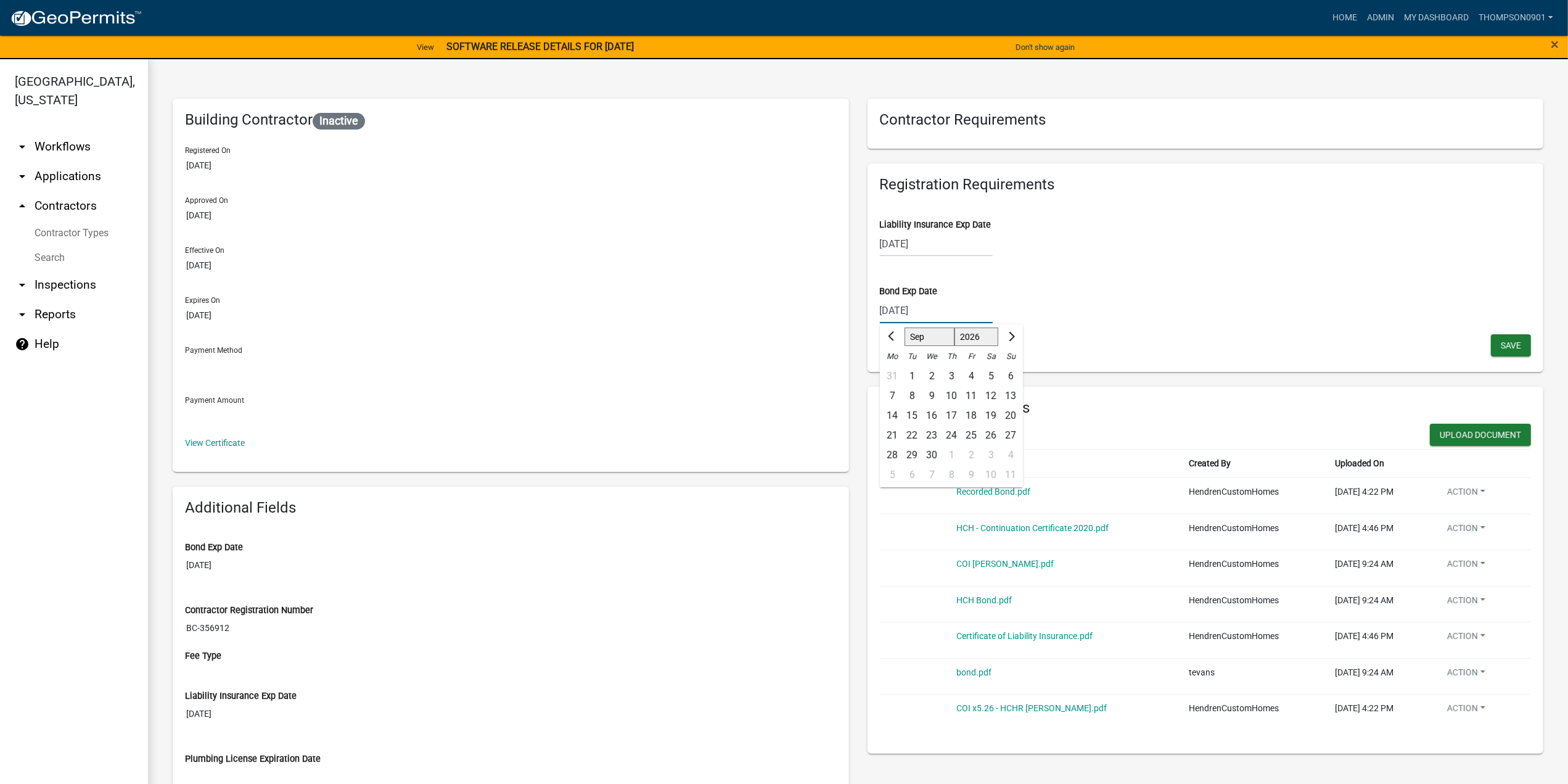
click at [920, 335] on select "Jan Feb Mar Apr May Jun Jul Aug Sep Oct Nov Dec" at bounding box center [929, 336] width 50 height 18
select select "5"
click at [904, 327] on select "Jan Feb Mar Apr May Jun Jul Aug Sep Oct Nov Dec" at bounding box center [929, 336] width 50 height 18
click at [1503, 353] on button "Save" at bounding box center [1510, 344] width 40 height 22
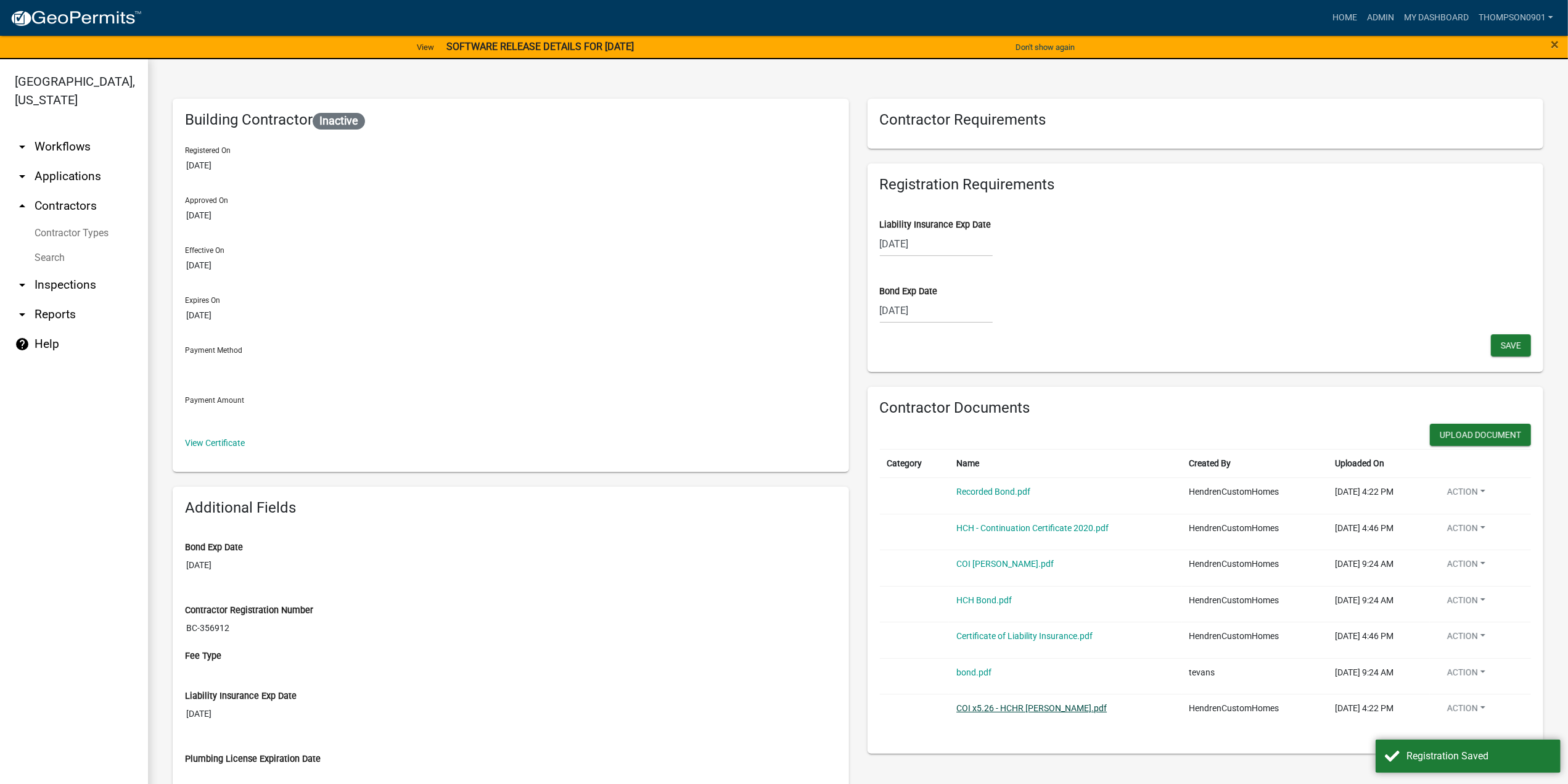
click at [985, 703] on link "COI x5.26 - HCHR [PERSON_NAME].pdf" at bounding box center [1031, 708] width 151 height 10
click at [937, 245] on div "05/08/2025" at bounding box center [936, 244] width 113 height 25
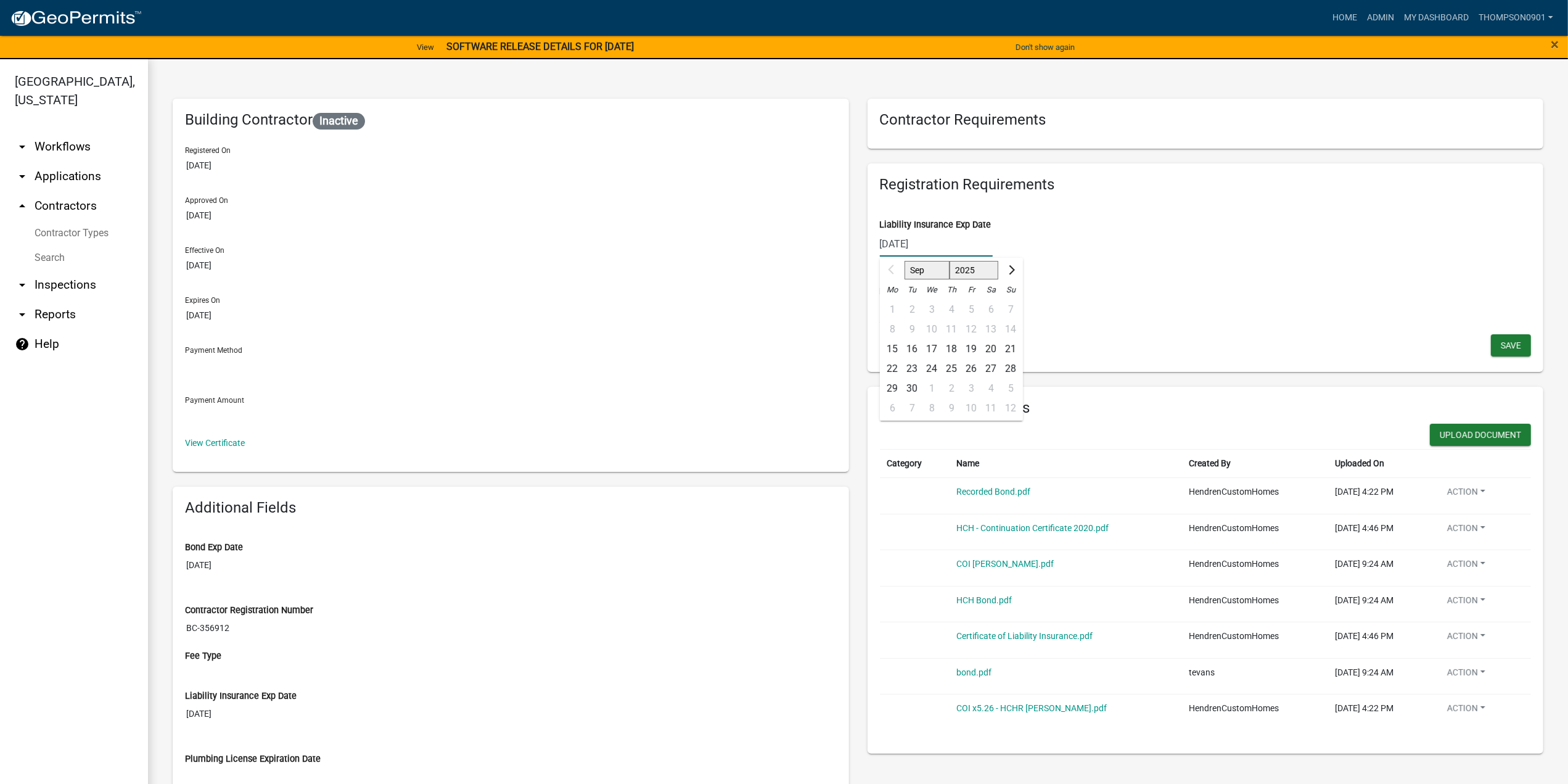
click at [969, 273] on select "2025 2026 2027 2028 2029 2030 2031 2032 2033 2034 2035 2036 2037 2038 2039 2040…" at bounding box center [972, 270] width 49 height 18
select select "2026"
click at [948, 261] on select "2025 2026 2027 2028 2029 2030 2031 2032 2033 2034 2035 2036 2037 2038 2039 2040…" at bounding box center [972, 270] width 49 height 18
click at [926, 272] on select "Jan Feb Mar Apr May Jun Jul Aug Sep Oct Nov Dec" at bounding box center [929, 270] width 50 height 18
select select "5"
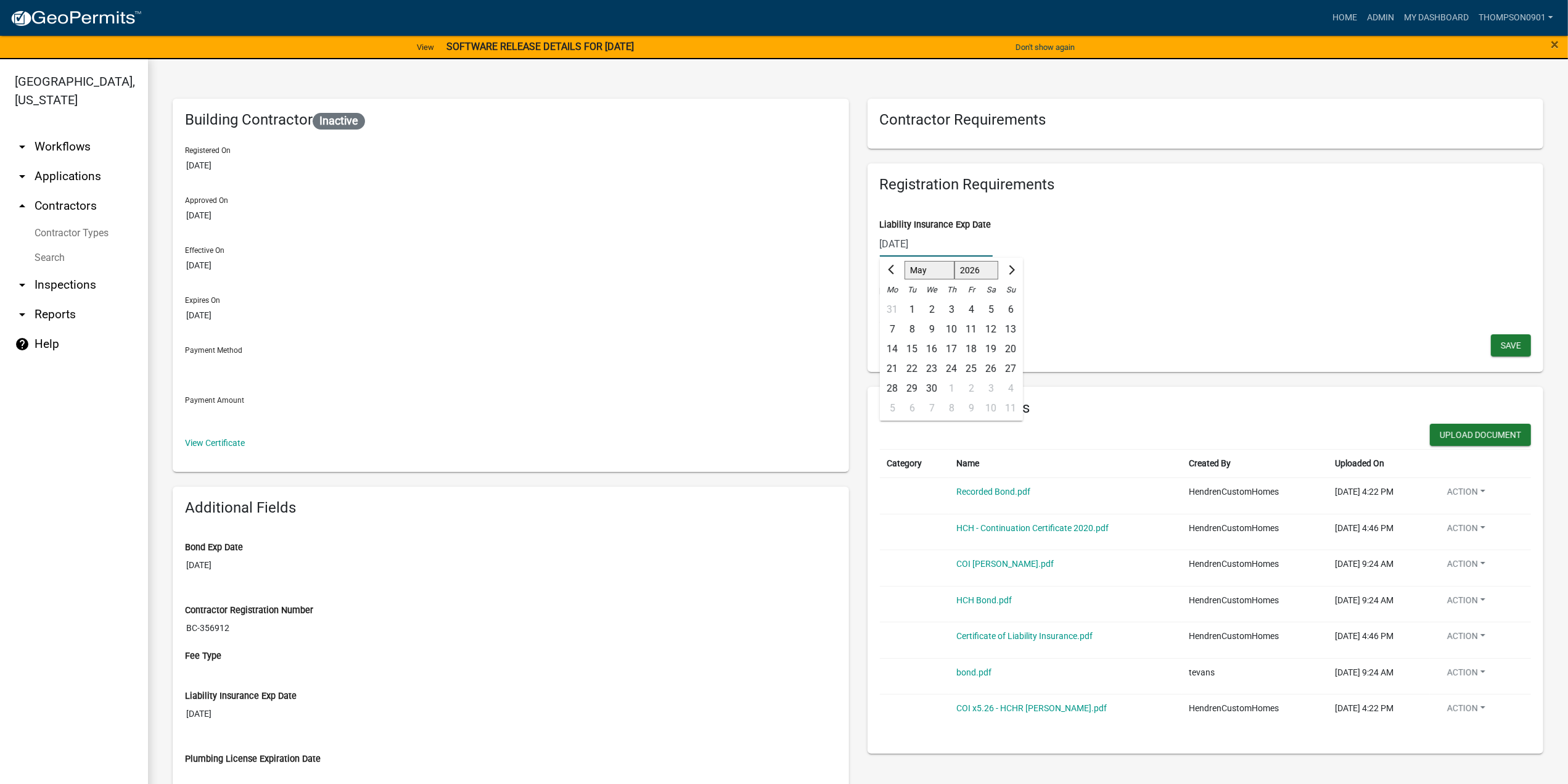
click at [904, 261] on select "Jan Feb Mar Apr May Jun Jul Aug Sep Oct Nov Dec" at bounding box center [929, 270] width 50 height 18
click at [967, 327] on div "8" at bounding box center [971, 329] width 20 height 20
type input "05/08/2026"
click at [1501, 344] on span "Save" at bounding box center [1510, 344] width 20 height 10
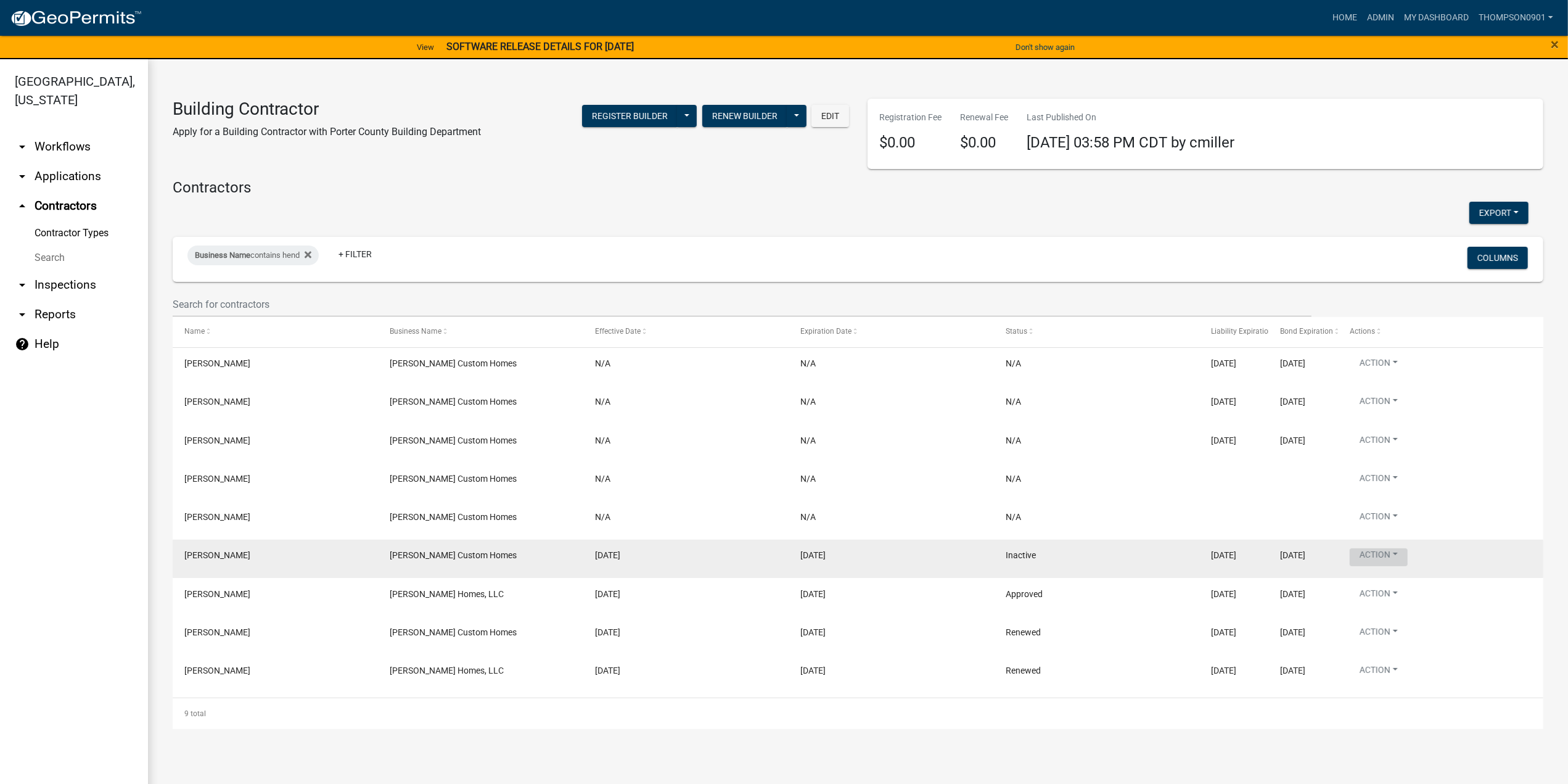
click at [1401, 555] on button "Action" at bounding box center [1378, 557] width 58 height 18
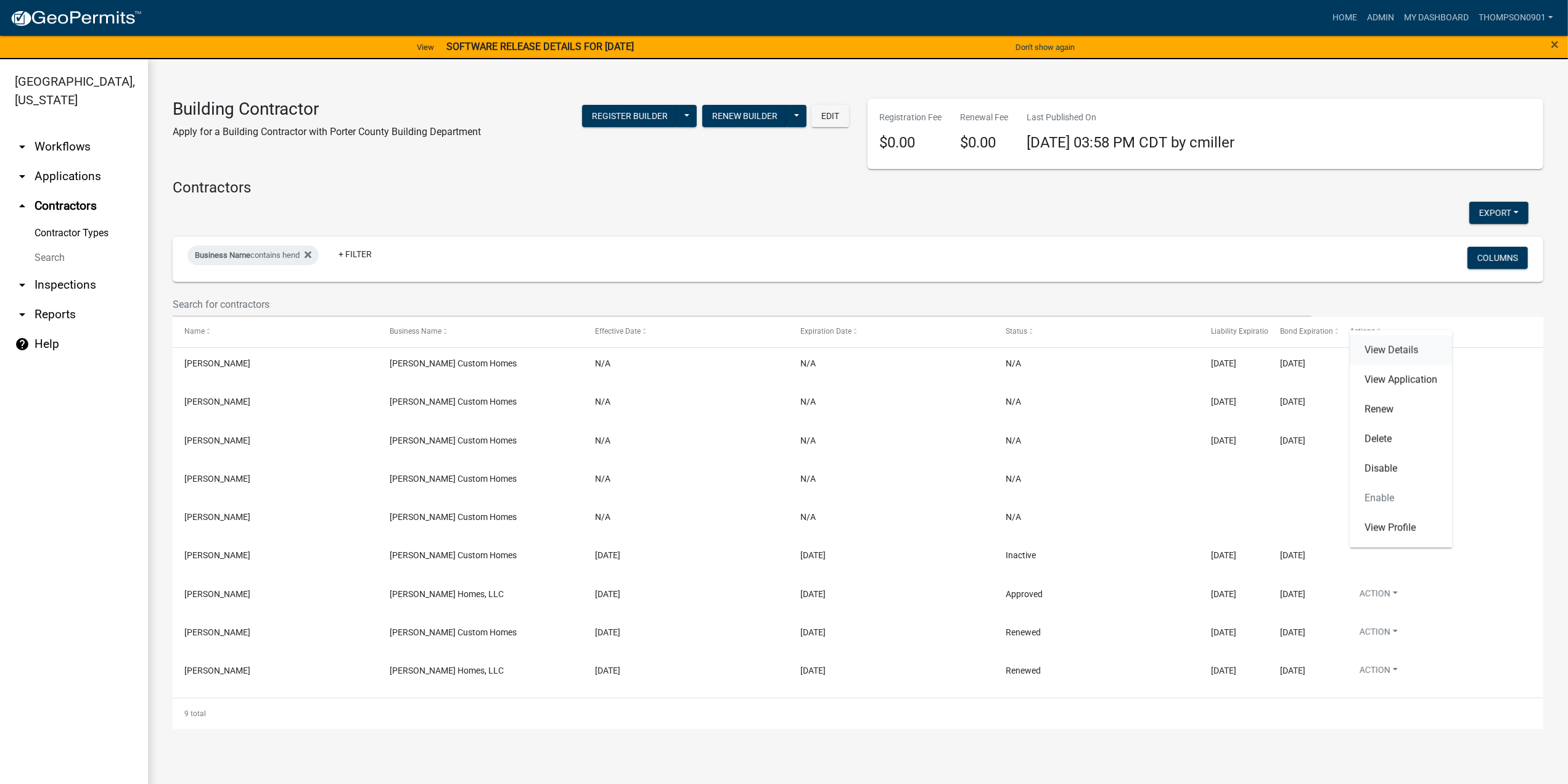
click at [1413, 348] on link "View Details" at bounding box center [1400, 350] width 103 height 30
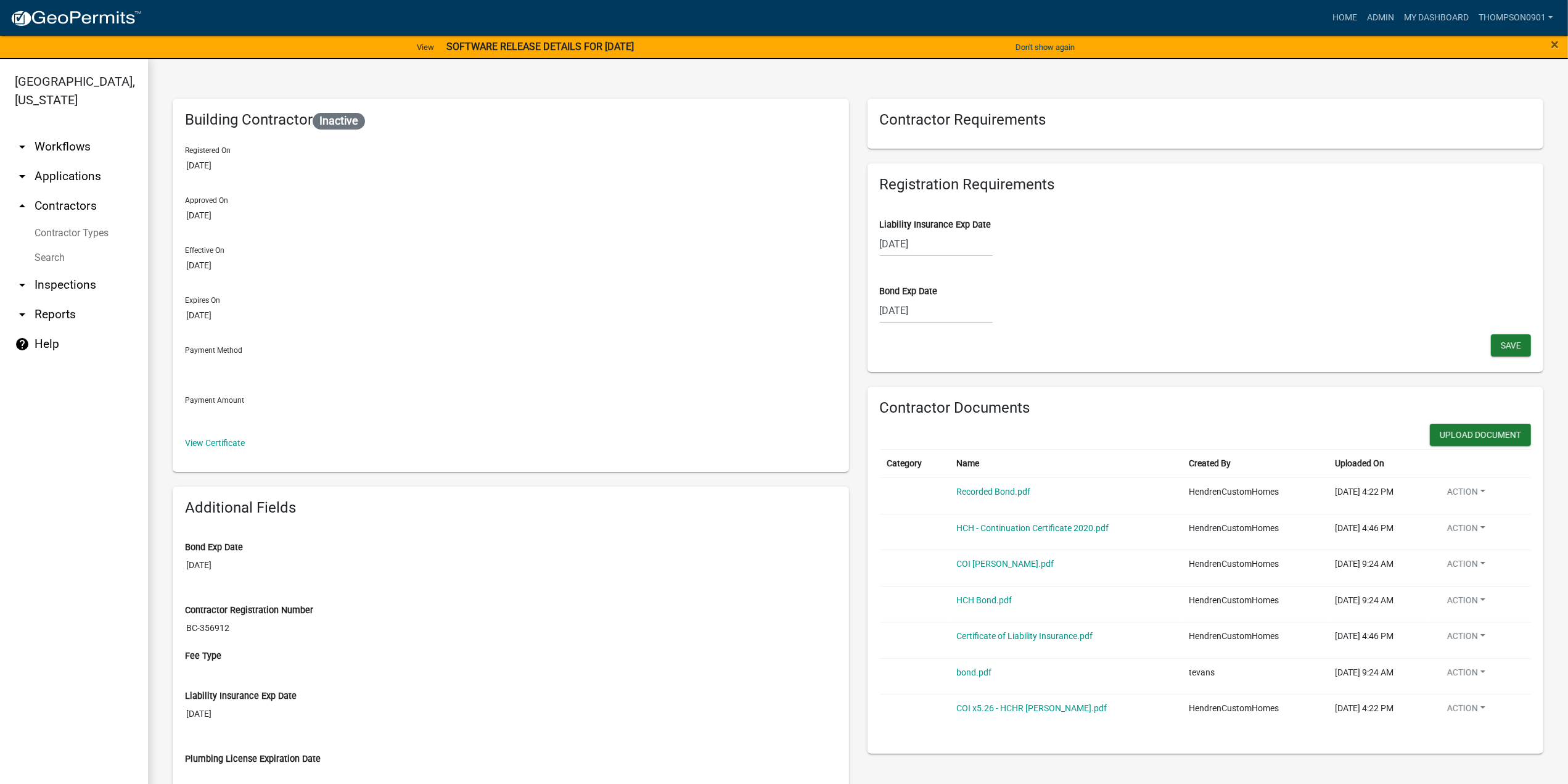
click at [928, 312] on div "05/12/2025" at bounding box center [936, 310] width 113 height 25
click at [955, 338] on select "2025 2026 2027 2028 2029 2030 2031 2032 2033 2034 2035 2036 2037 2038 2039 2040…" at bounding box center [972, 336] width 49 height 18
select select "2026"
click at [948, 327] on select "2025 2026 2027 2028 2029 2030 2031 2032 2033 2034 2035 2036 2037 2038 2039 2040…" at bounding box center [972, 336] width 49 height 18
click at [924, 337] on select "Jan Feb Mar Apr May Jun Jul Aug Sep Oct Nov Dec" at bounding box center [929, 336] width 50 height 18
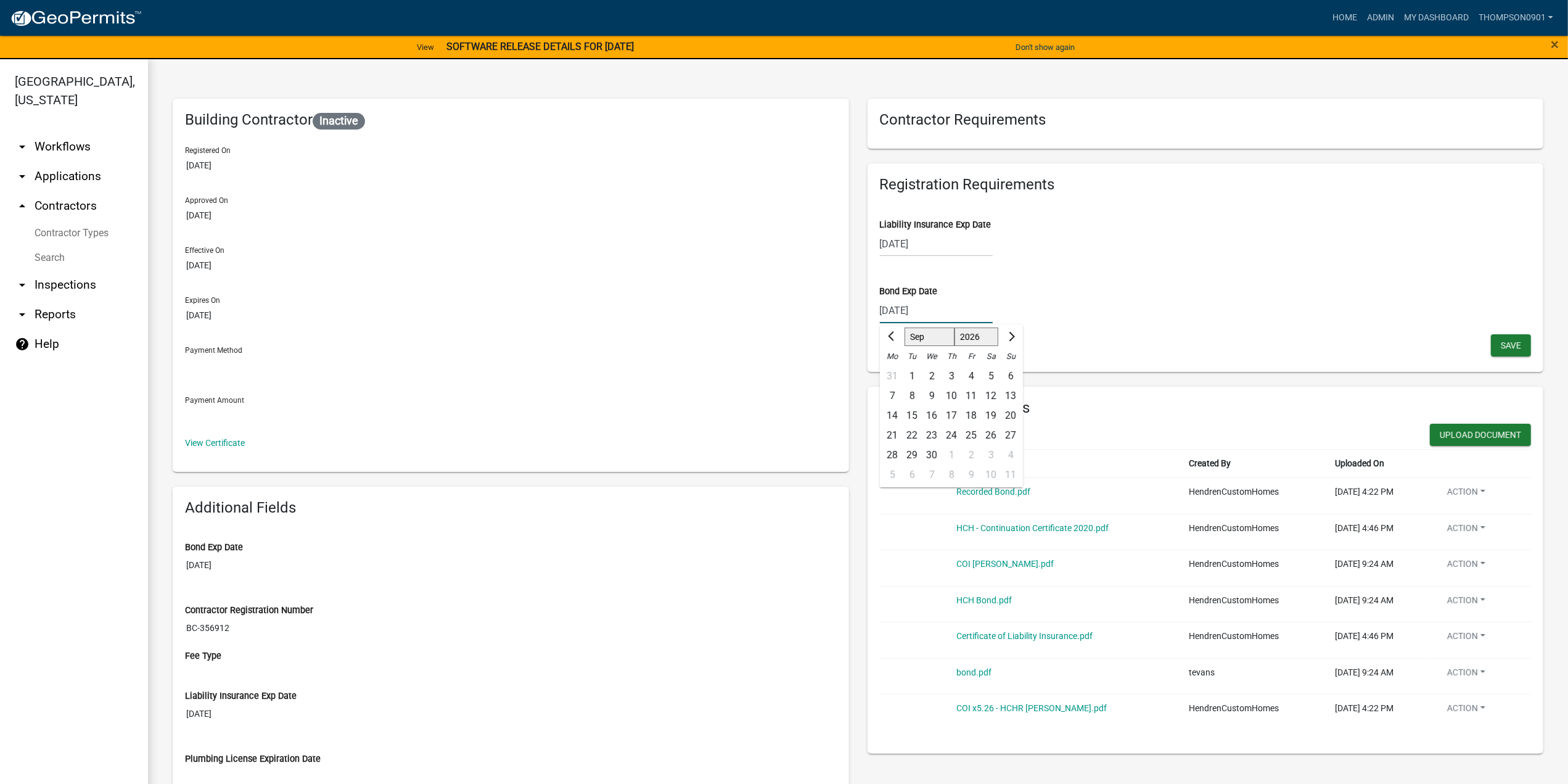
select select "5"
click at [904, 327] on select "Jan Feb Mar Apr May Jun Jul Aug Sep Oct Nov Dec" at bounding box center [929, 336] width 50 height 18
click at [907, 413] on div "12" at bounding box center [911, 416] width 20 height 20
type input "05/12/2026"
click at [1502, 343] on span "Save" at bounding box center [1510, 344] width 20 height 10
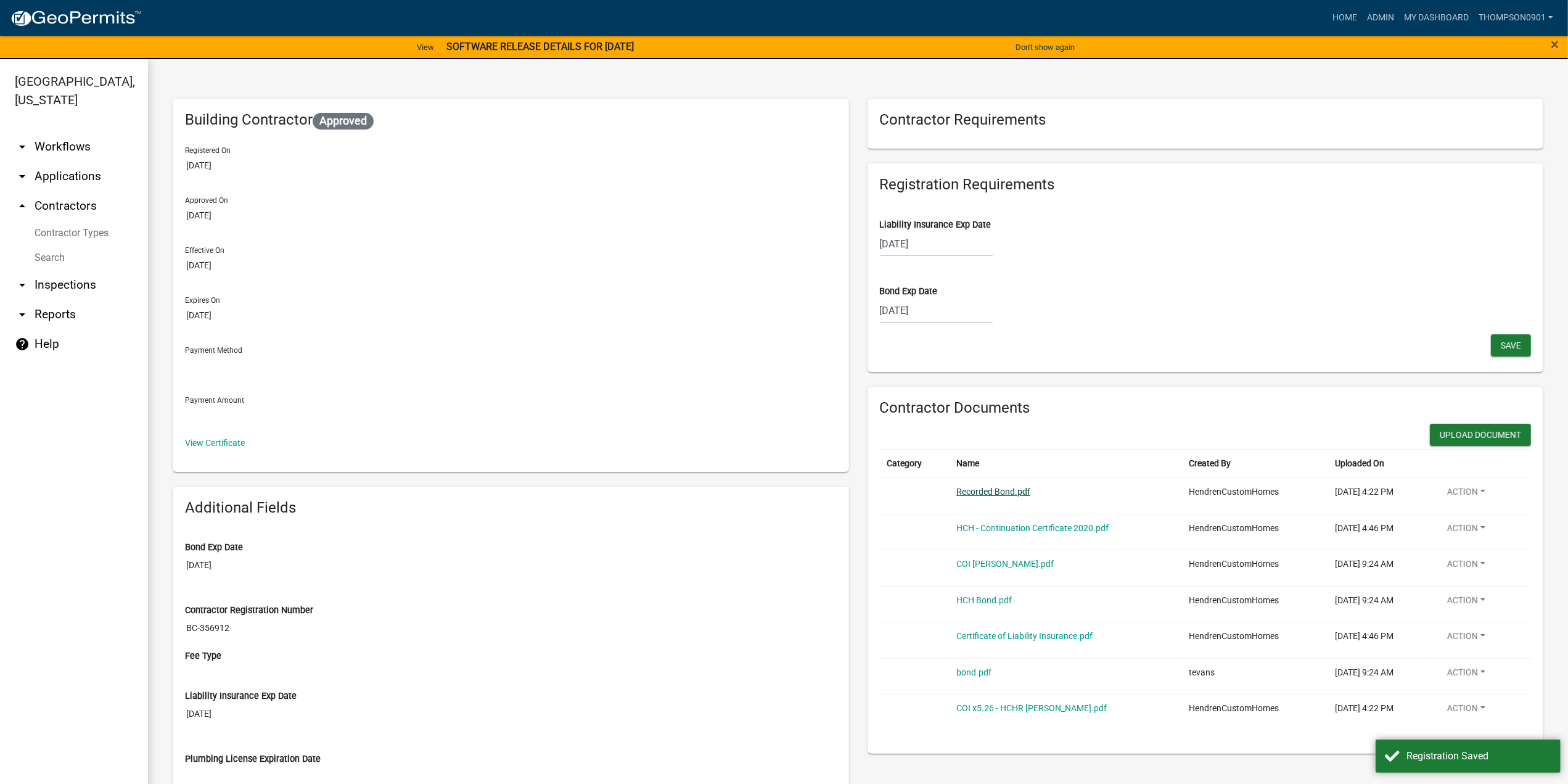
click at [974, 494] on link "Recorded Bond.pdf" at bounding box center [993, 491] width 74 height 10
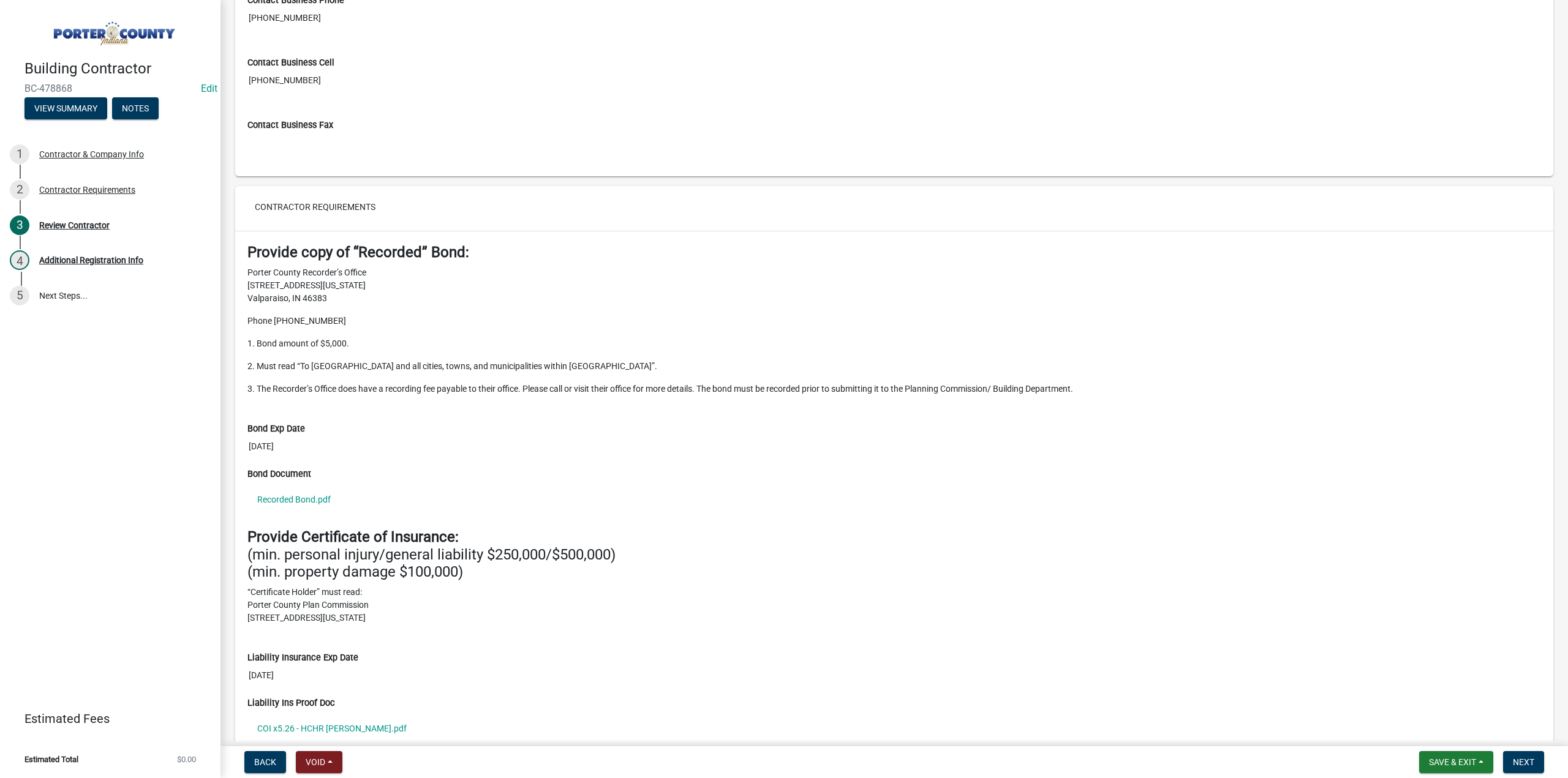
scroll to position [1107, 0]
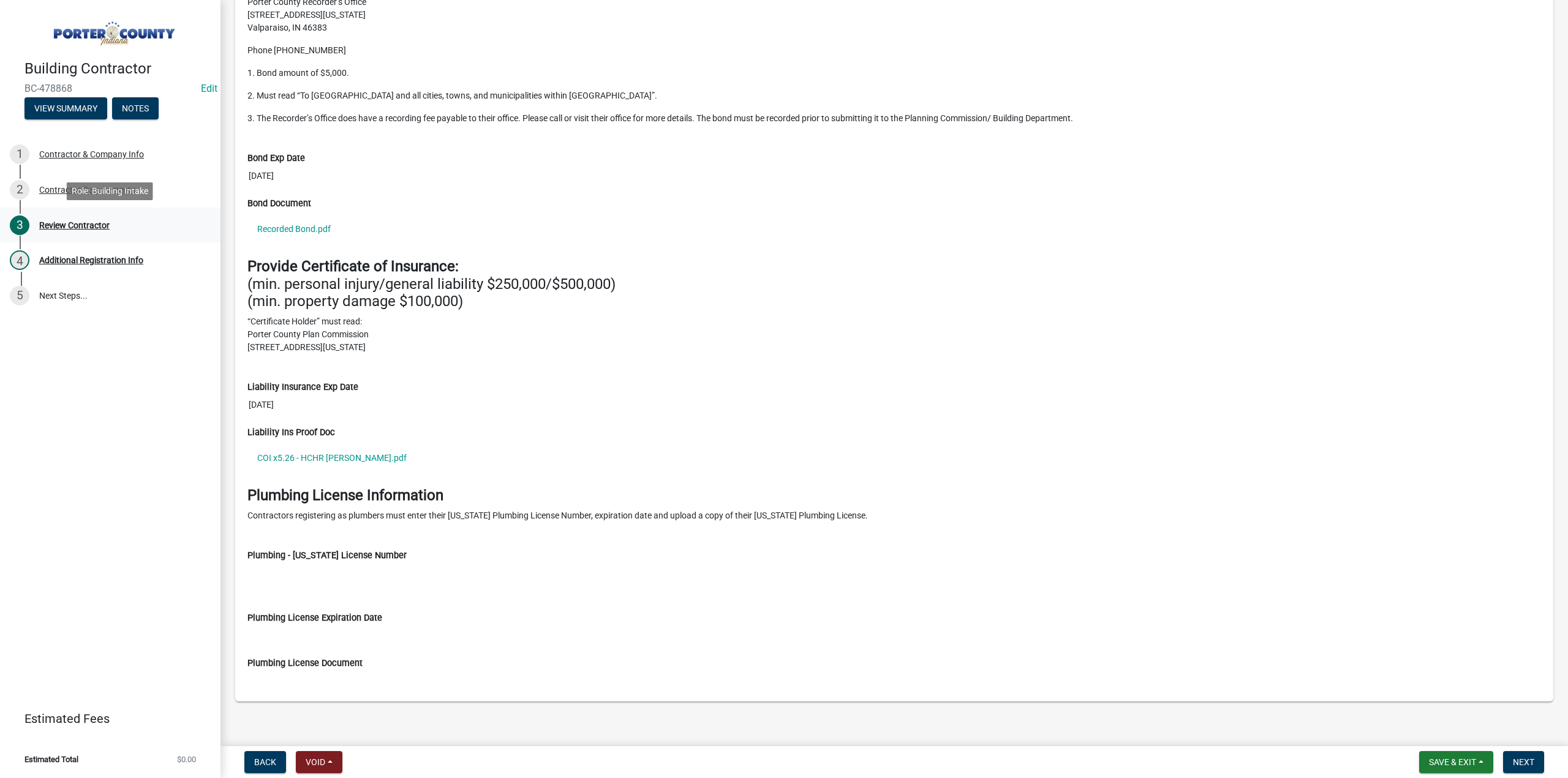
click at [91, 226] on div "Review Contractor" at bounding box center [74, 225] width 70 height 9
click at [1523, 767] on button "Next" at bounding box center [1522, 762] width 41 height 22
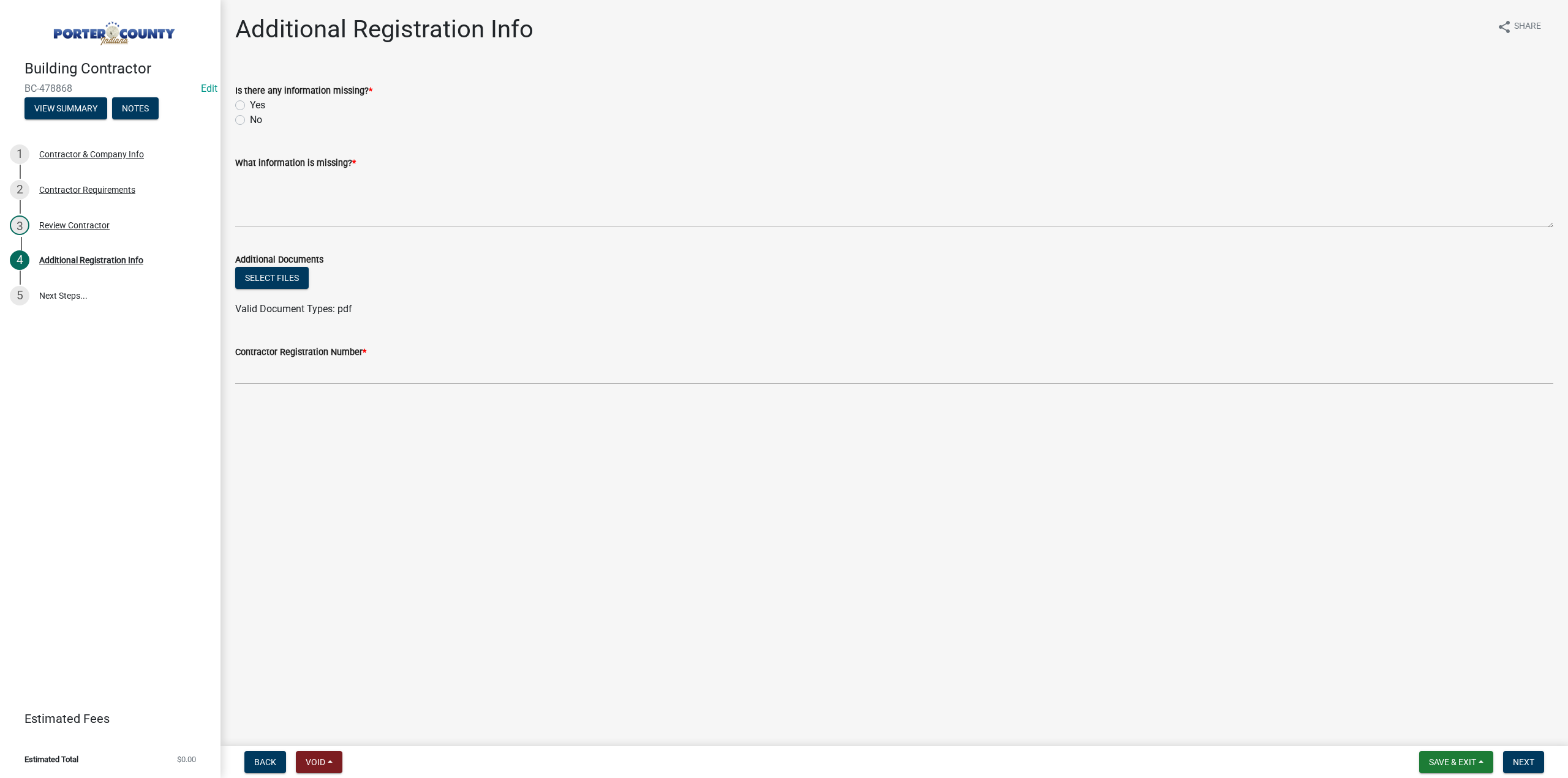
click at [250, 104] on label "Yes" at bounding box center [257, 105] width 15 height 14
click at [250, 104] on input "Yes" at bounding box center [253, 102] width 8 height 8
radio input "true"
drag, startPoint x: 321, startPoint y: 190, endPoint x: 477, endPoint y: 185, distance: 156.1
click at [323, 190] on textarea "What information is missing? *" at bounding box center [894, 199] width 1317 height 57
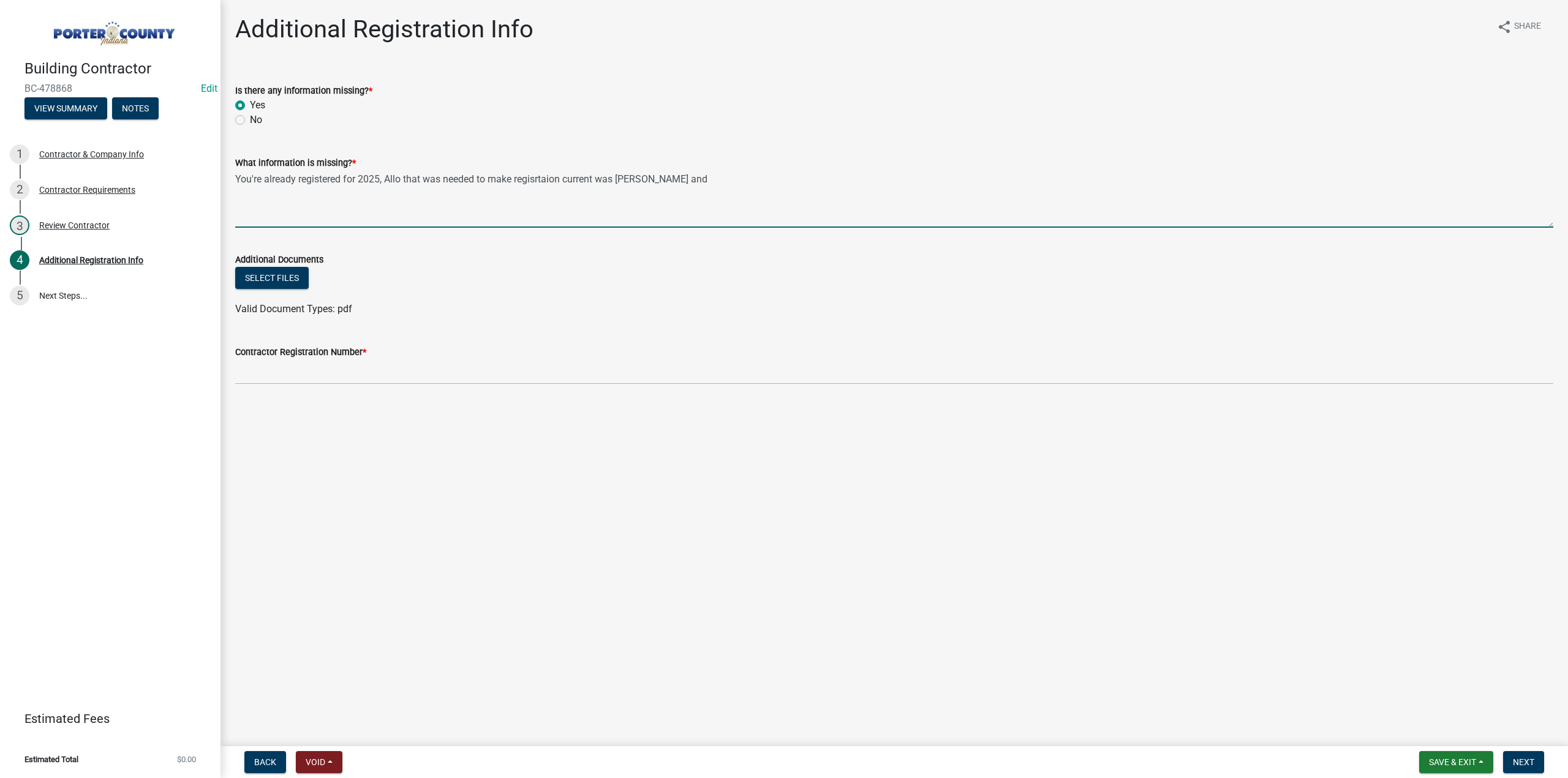
click at [627, 178] on textarea "You're already registered for 2025, Allo that was needed to make regisrtaion cu…" at bounding box center [894, 199] width 1317 height 57
click at [628, 178] on textarea "You're already registered for 2025, Allo that was needed to make registration c…" at bounding box center [894, 199] width 1317 height 57
drag, startPoint x: 698, startPoint y: 179, endPoint x: 775, endPoint y: 192, distance: 78.1
click at [698, 179] on textarea "You're already registered for 2025, Allo that was needed to make registration c…" at bounding box center [894, 199] width 1317 height 57
click at [403, 175] on textarea "You're already registered for 2025, Allo that was needed to make registration c…" at bounding box center [894, 199] width 1317 height 57
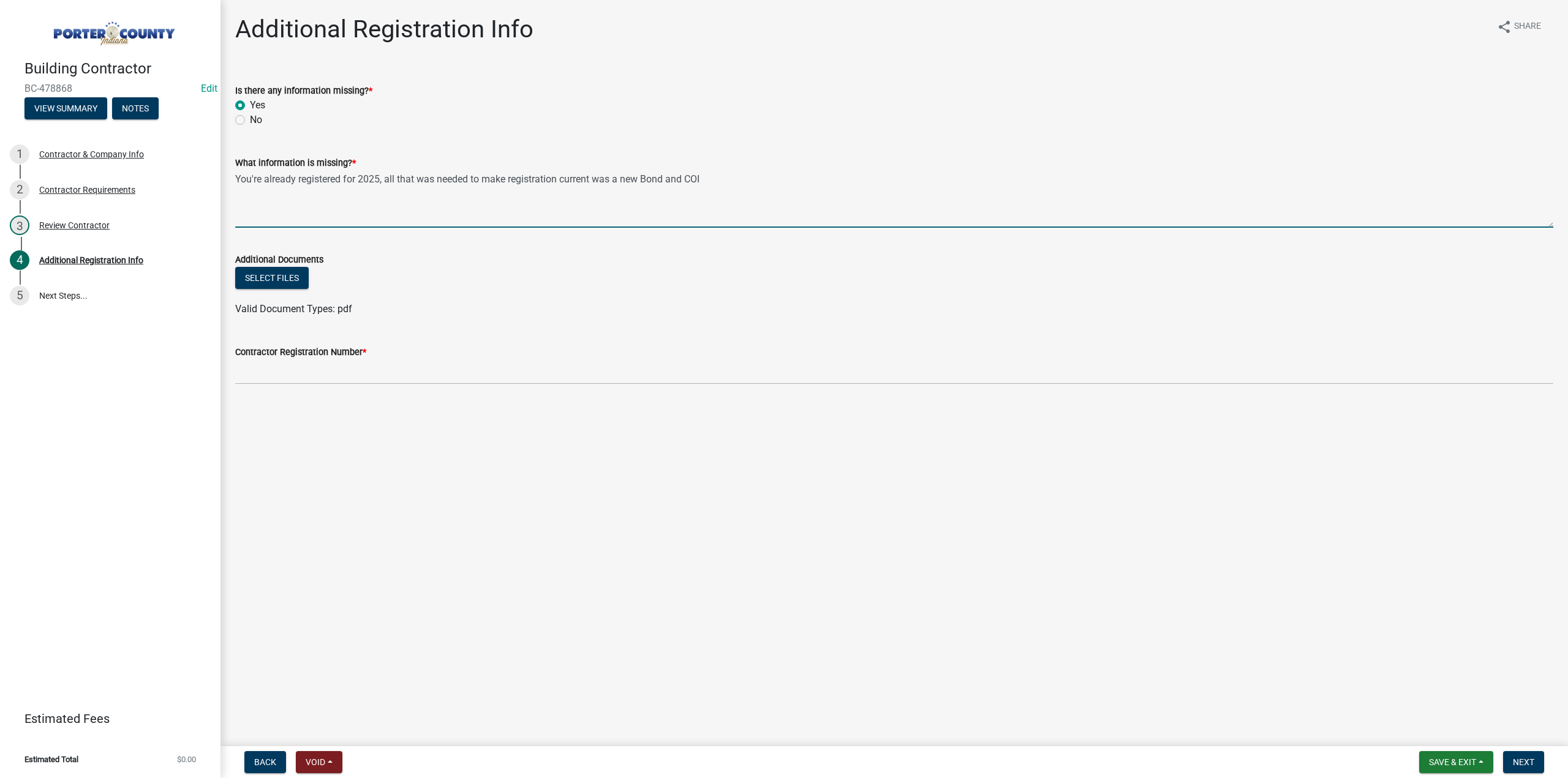
click at [708, 175] on textarea "You're already registered for 2025, all that was needed to make registration cu…" at bounding box center [894, 199] width 1317 height 57
type textarea "You're already registered for 2025, all that was needed to make registration cu…"
drag, startPoint x: 91, startPoint y: 85, endPoint x: 0, endPoint y: 90, distance: 91.1
click at [0, 90] on header "Building Contractor BC-478868 Edit View Summary Notes" at bounding box center [110, 66] width 220 height 132
copy span "BC-478868"
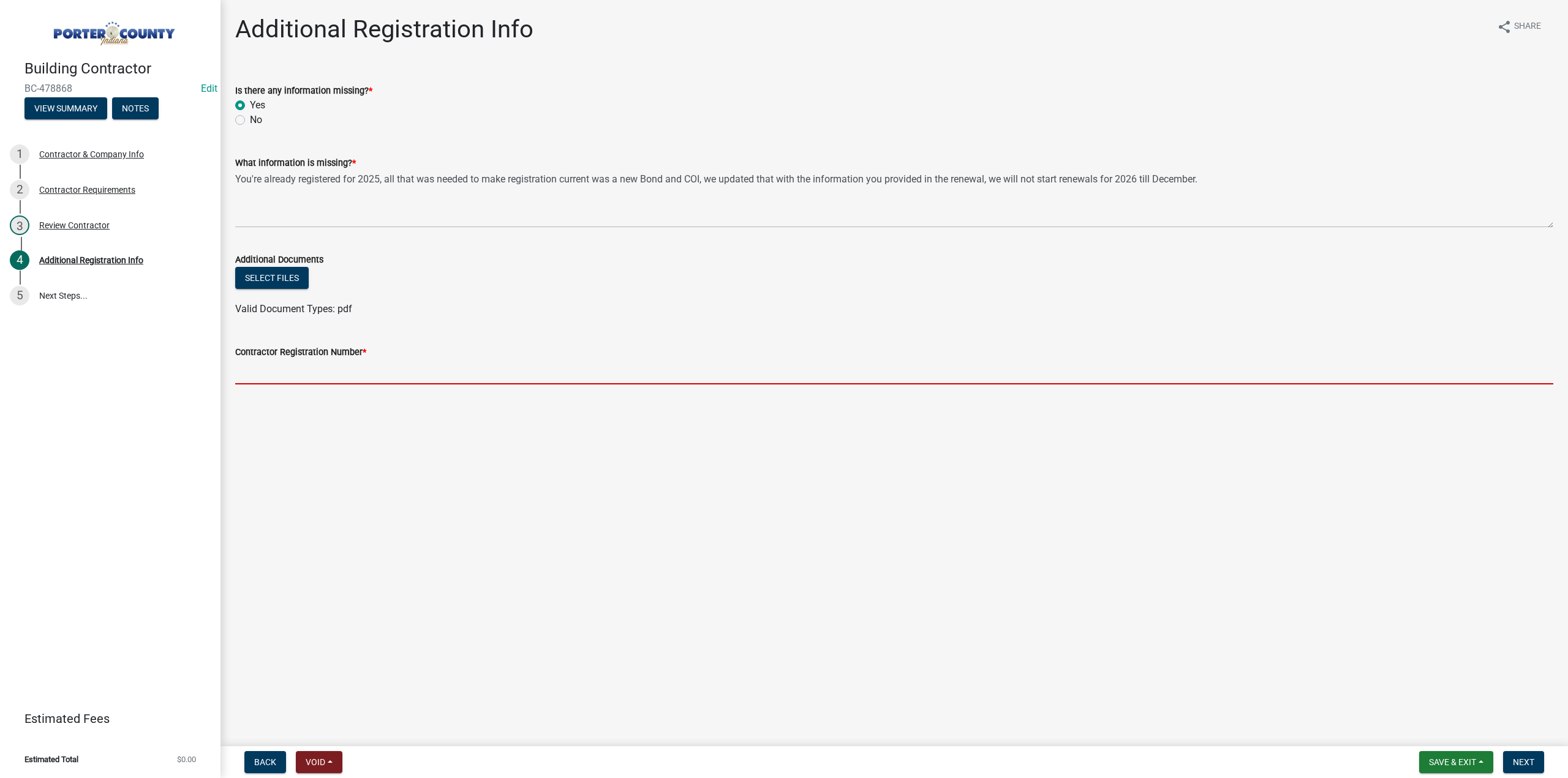
click at [270, 364] on input "Contractor Registration Number *" at bounding box center [894, 371] width 1317 height 25
paste input "BC-478868"
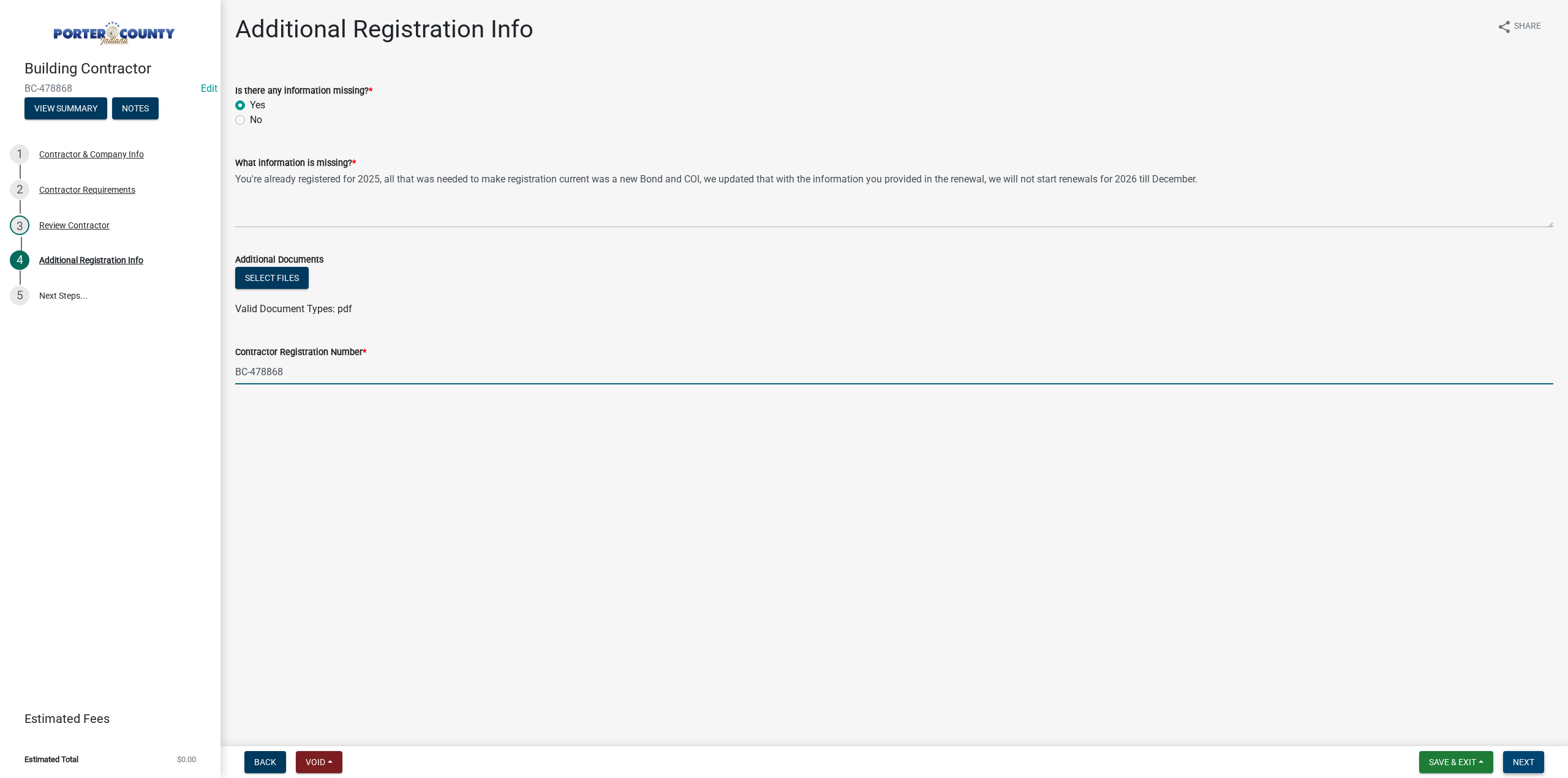
type input "BC-478868"
drag, startPoint x: 1527, startPoint y: 766, endPoint x: 1423, endPoint y: 750, distance: 105.2
click at [1525, 766] on span "Next" at bounding box center [1523, 762] width 21 height 10
